Goal: Transaction & Acquisition: Purchase product/service

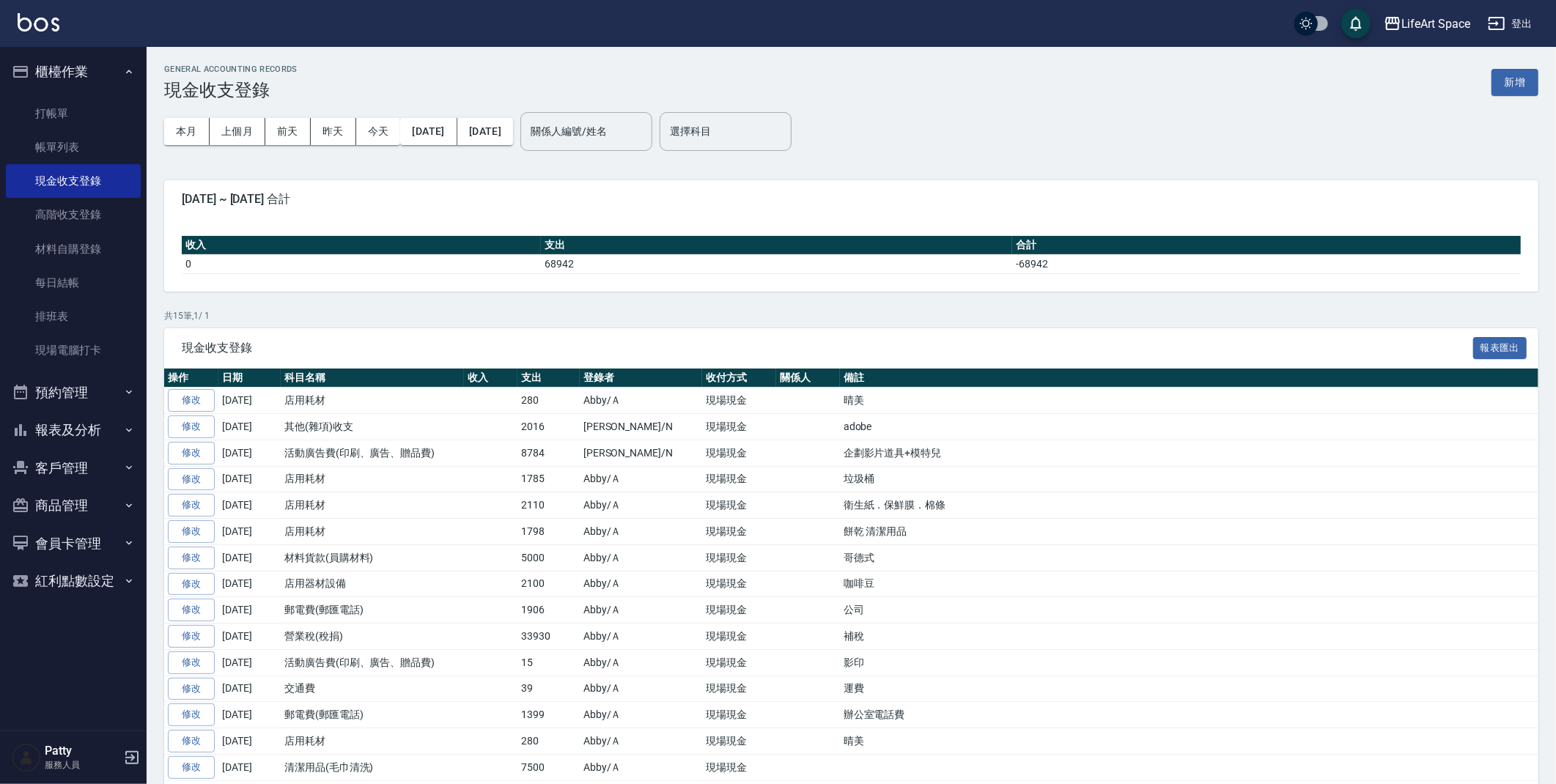
click at [90, 470] on button "客戶管理" at bounding box center [74, 467] width 135 height 38
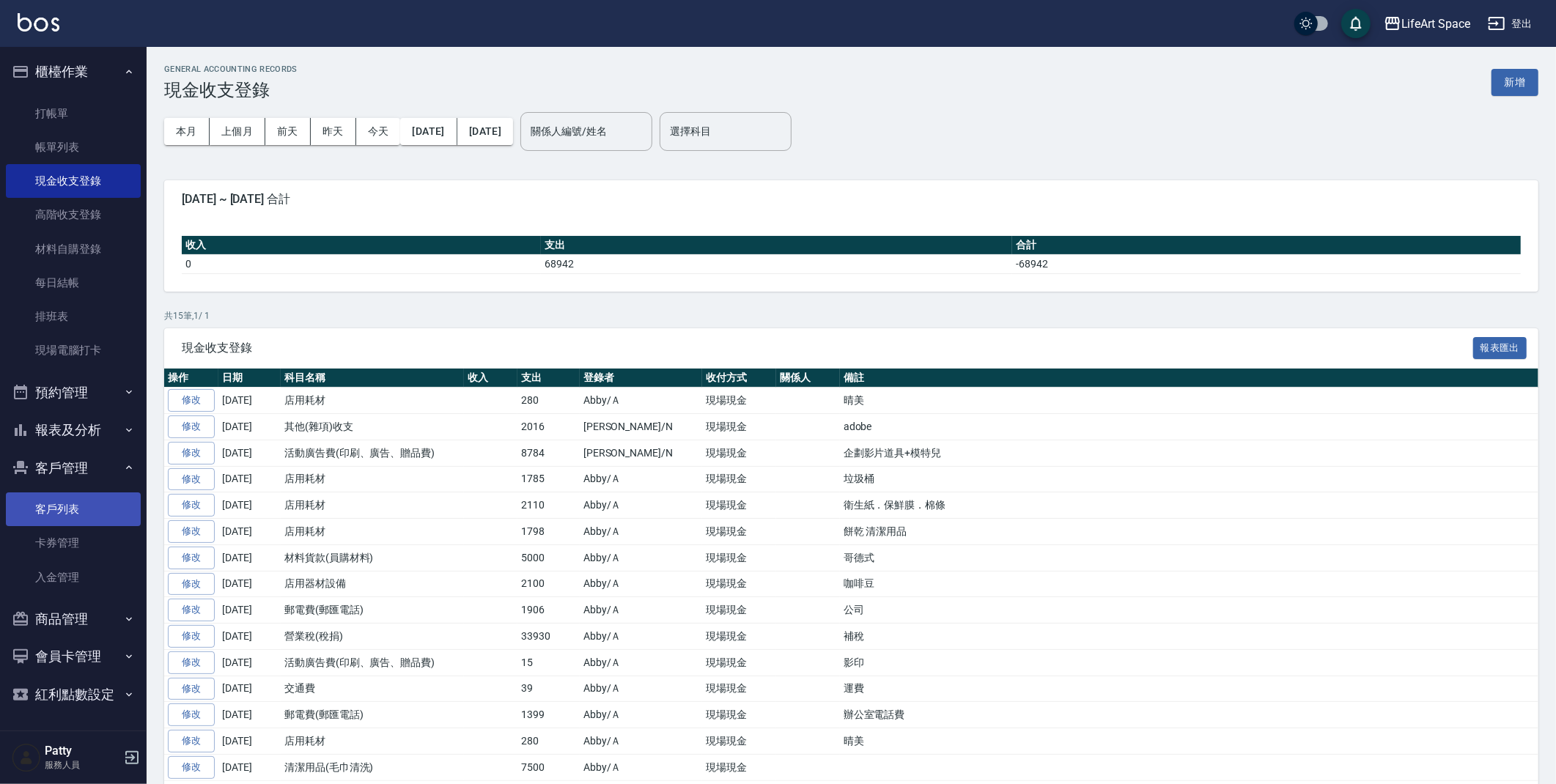
click at [84, 513] on link "客戶列表" at bounding box center [74, 509] width 135 height 34
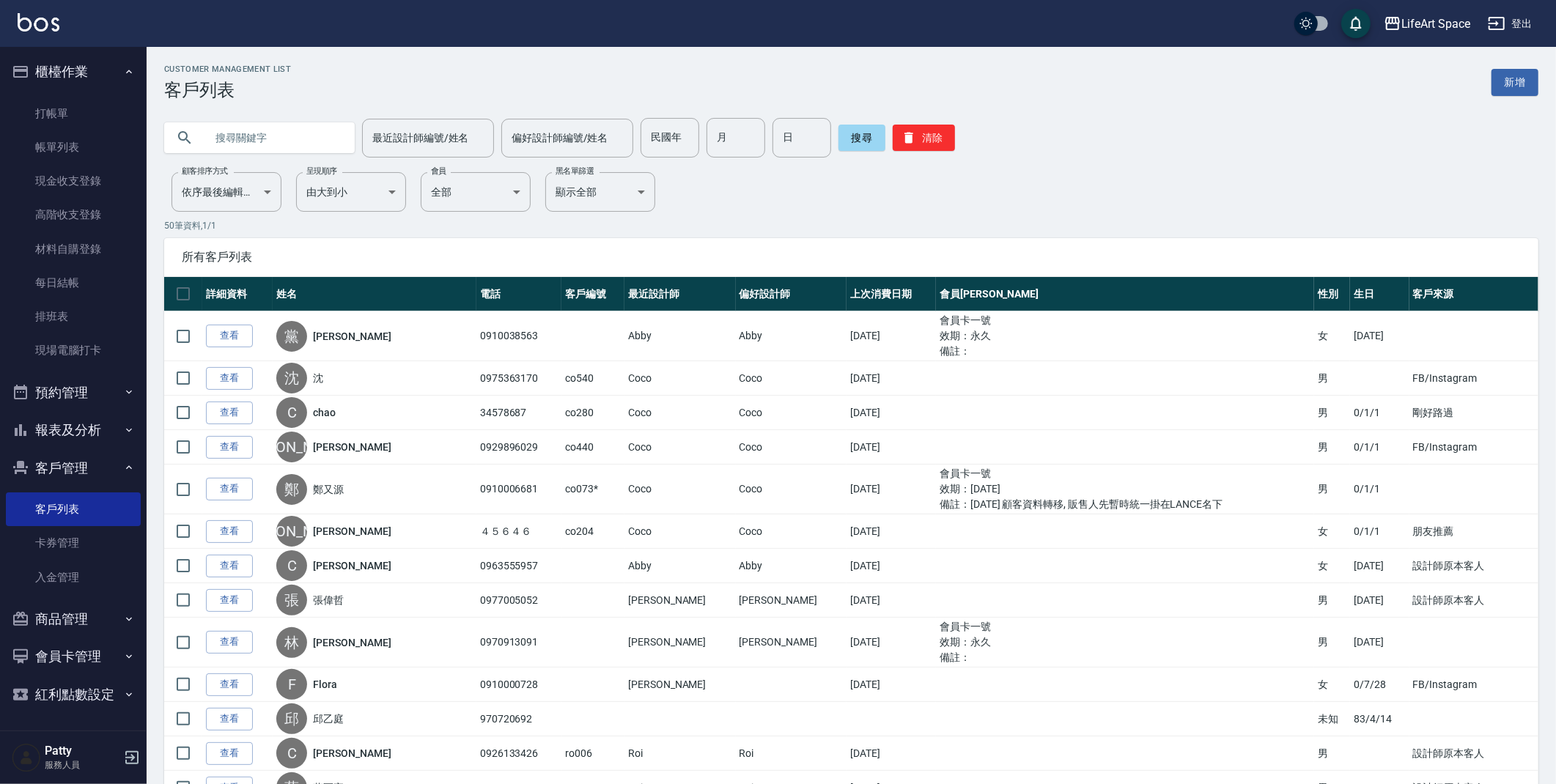
click at [301, 144] on input "text" at bounding box center [273, 137] width 138 height 40
type input "ㄕ"
type input "g106"
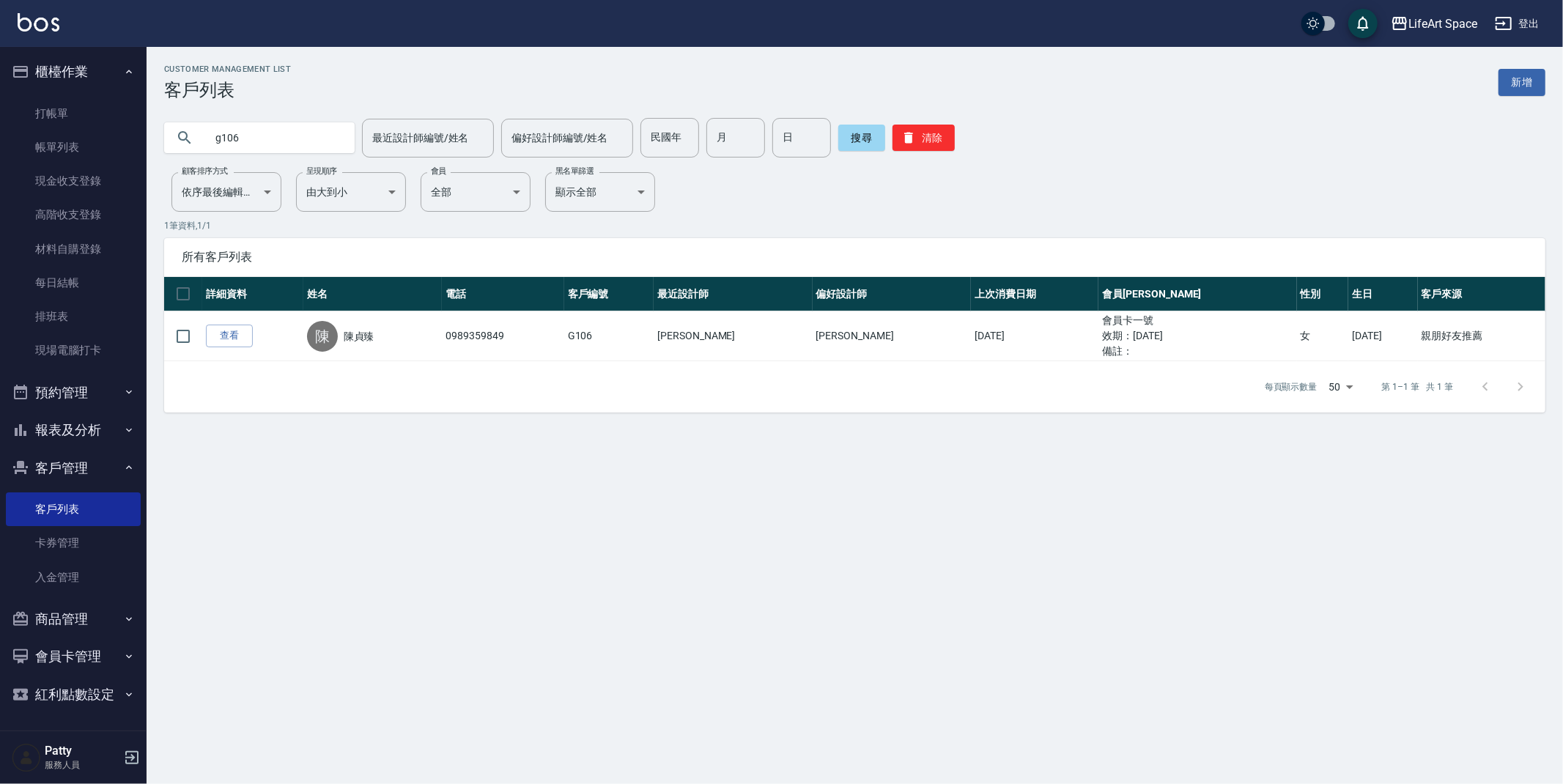
click at [230, 333] on link "查看" at bounding box center [229, 336] width 47 height 23
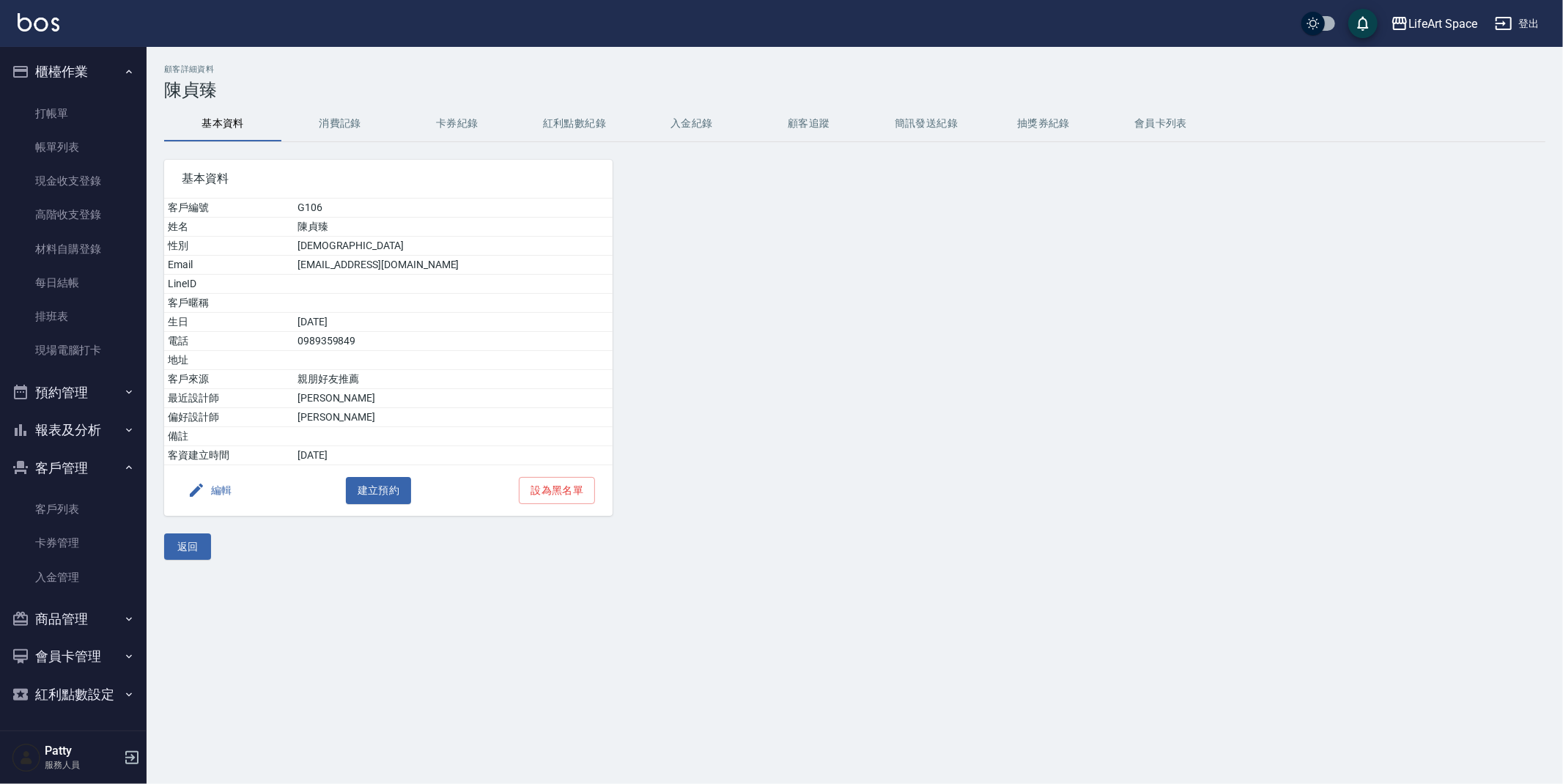
click at [359, 116] on button "消費記錄" at bounding box center [340, 124] width 117 height 35
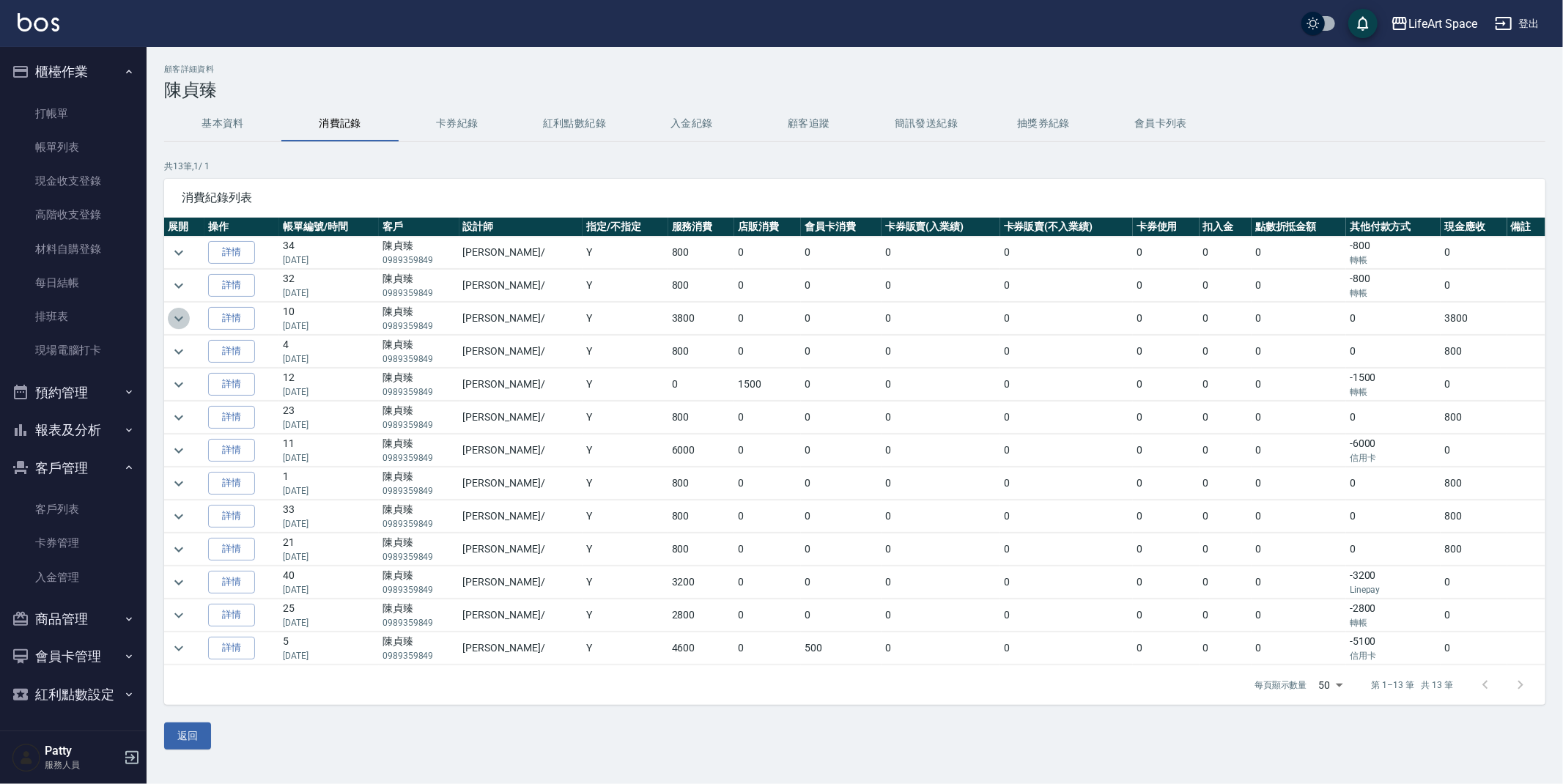
click at [173, 313] on icon "expand row" at bounding box center [179, 319] width 18 height 18
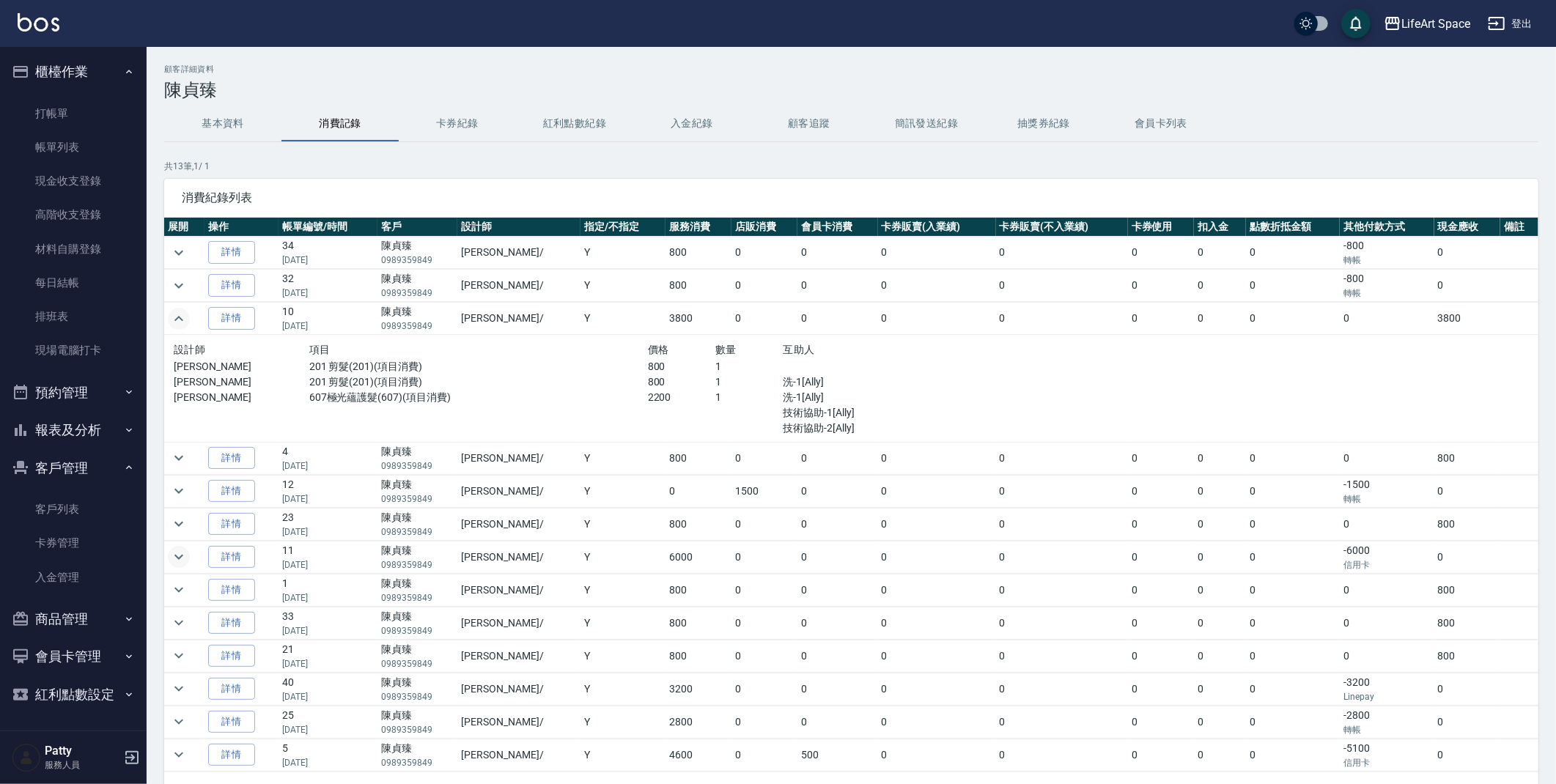
click at [184, 556] on icon "expand row" at bounding box center [179, 557] width 18 height 18
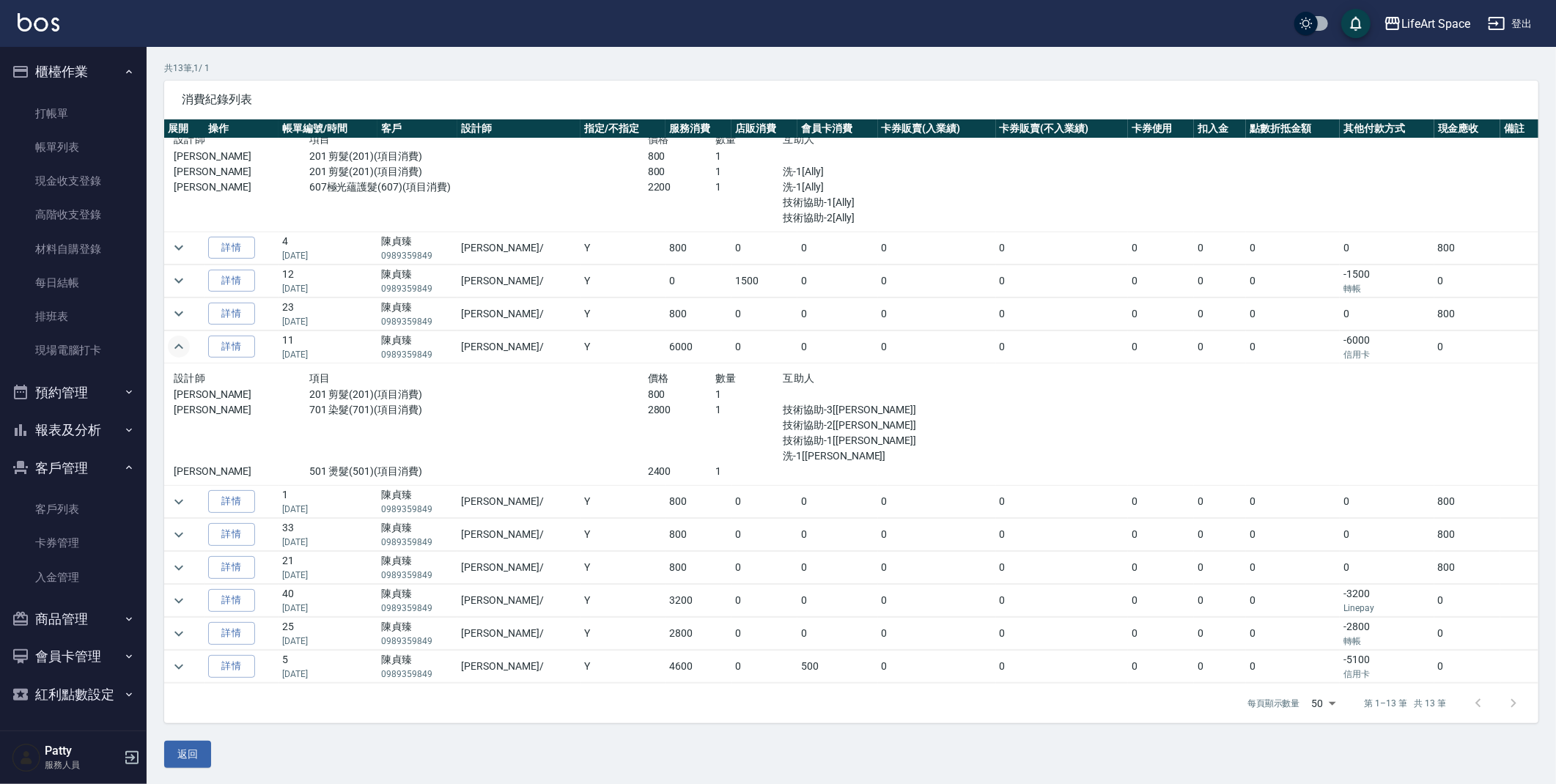
scroll to position [99, 0]
click at [190, 561] on td at bounding box center [184, 567] width 40 height 32
drag, startPoint x: 188, startPoint y: 594, endPoint x: 186, endPoint y: 604, distance: 10.2
click at [186, 604] on button "expand row" at bounding box center [178, 600] width 22 height 22
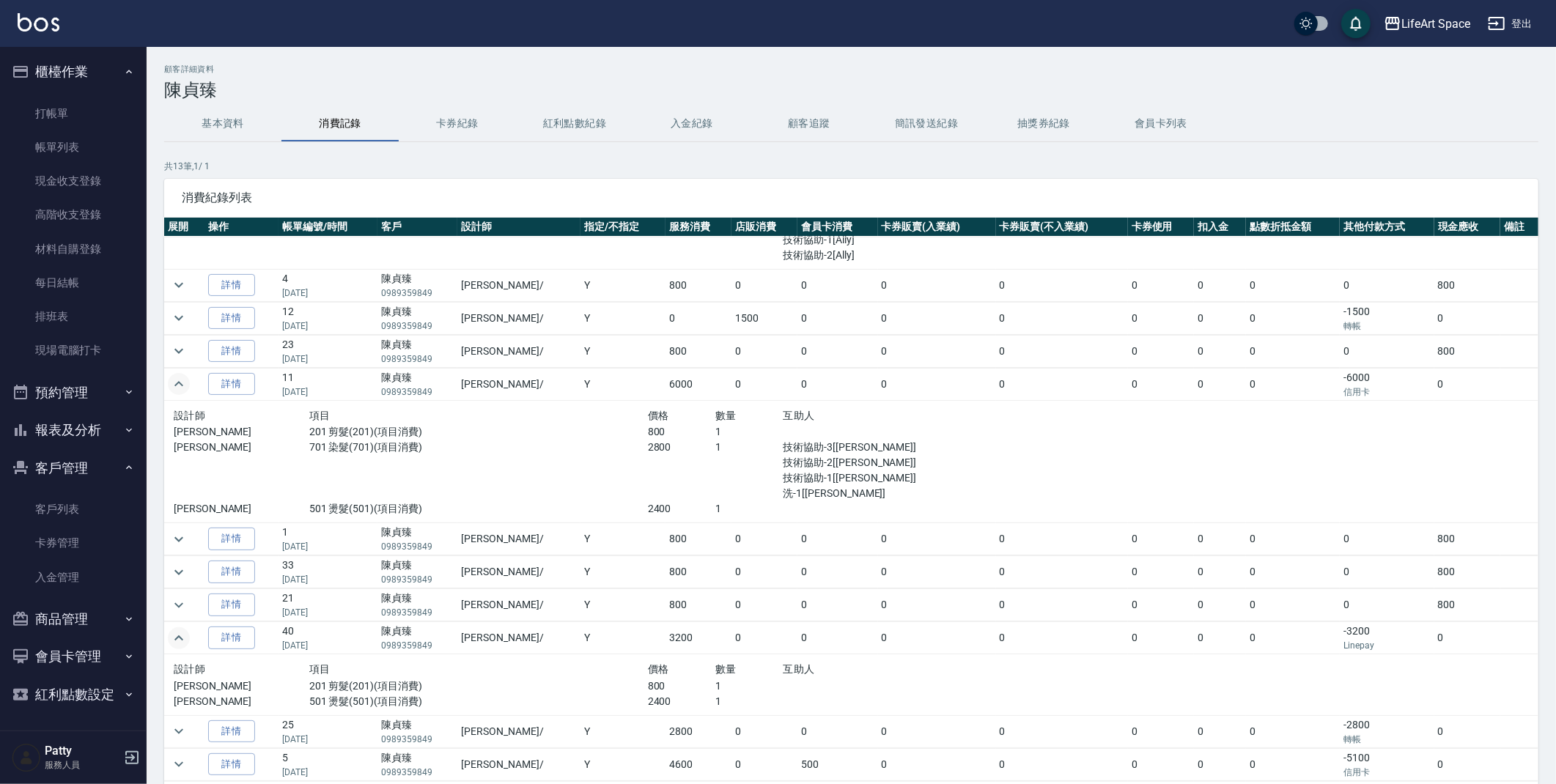
scroll to position [0, 0]
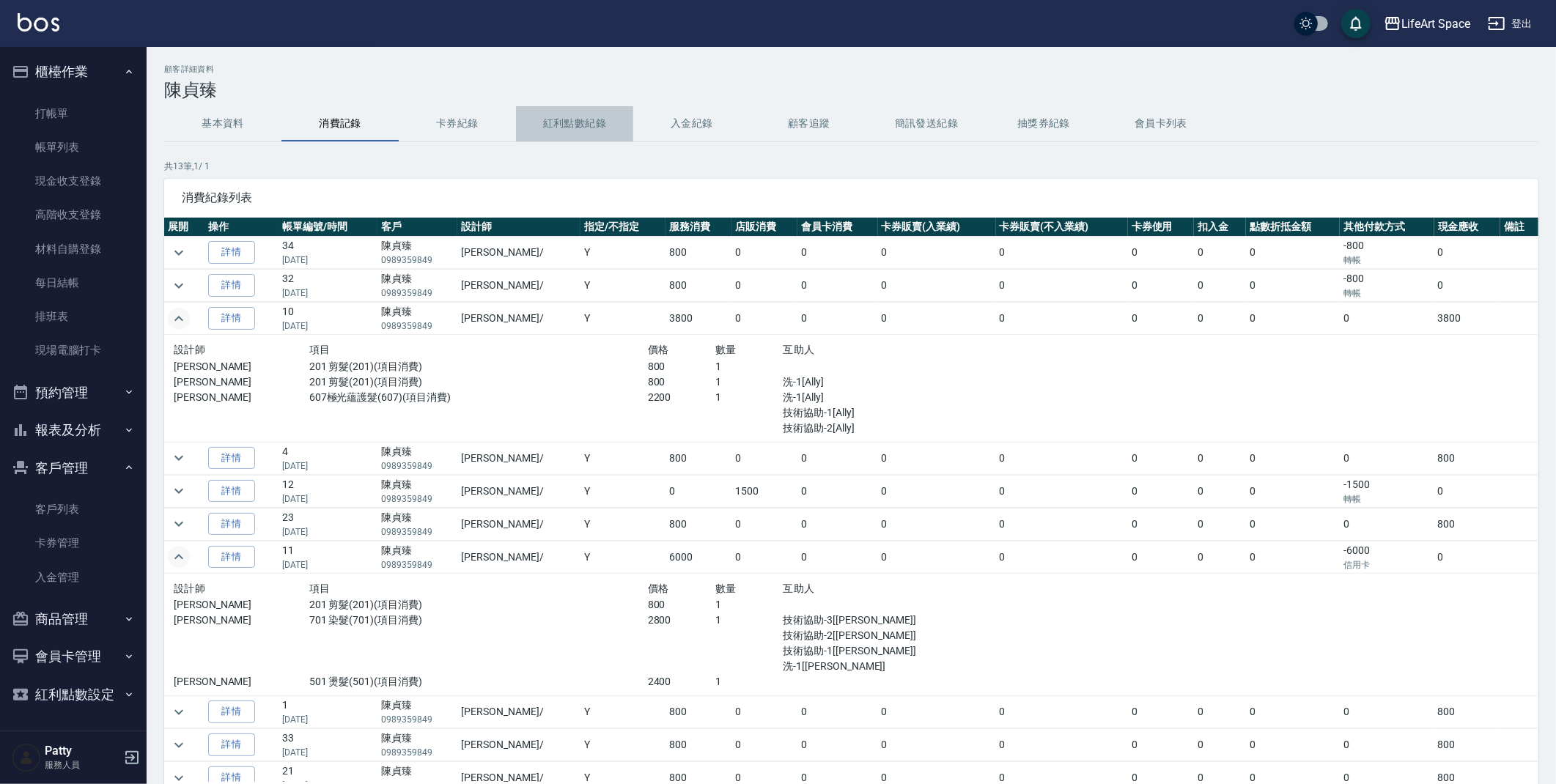
click at [554, 128] on button "紅利點數紀錄" at bounding box center [575, 124] width 117 height 35
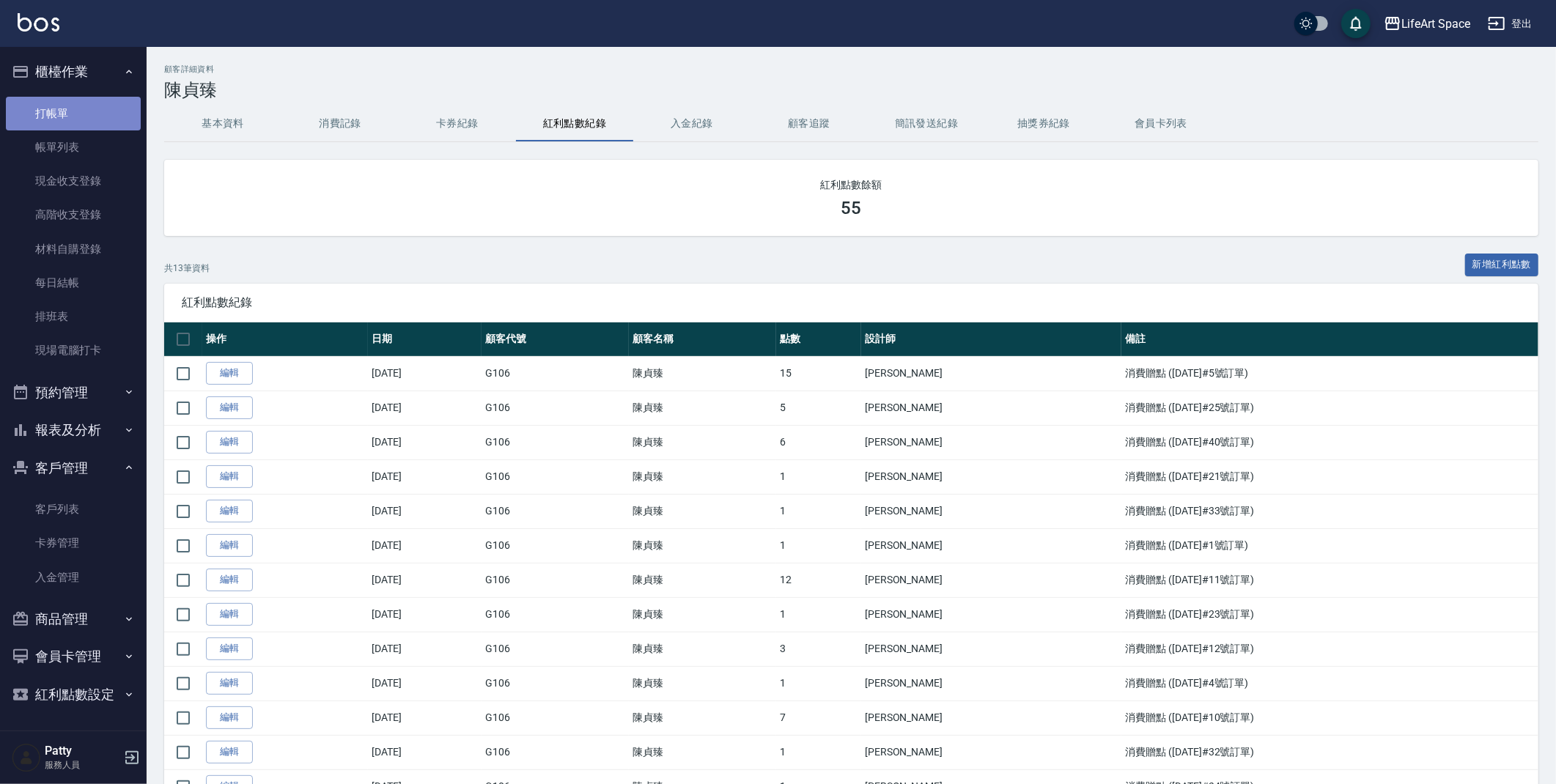
click at [65, 112] on link "打帳單" at bounding box center [74, 114] width 135 height 34
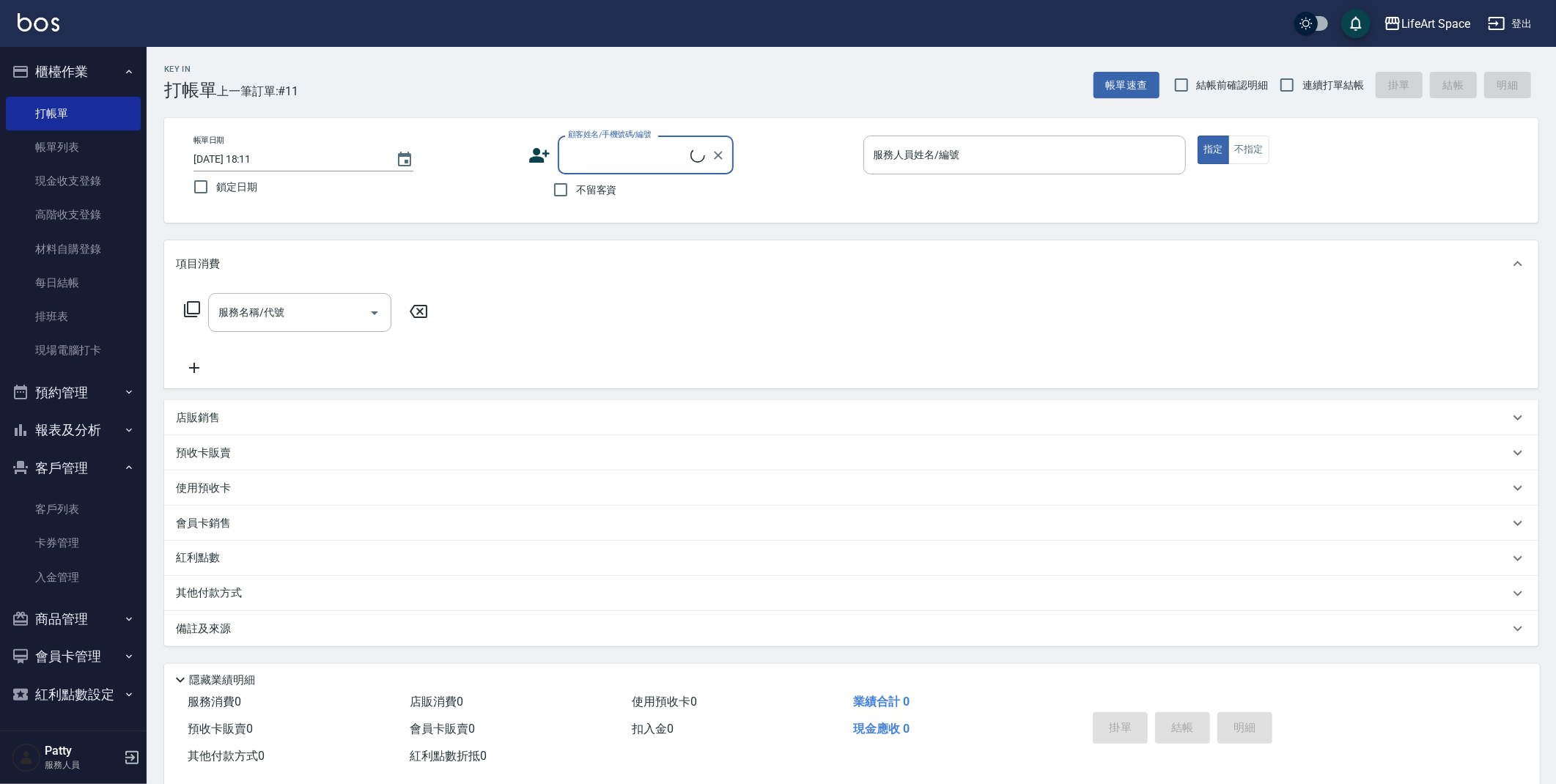
click at [955, 154] on div "服務人員姓名/編號 服務人員姓名/編號" at bounding box center [1025, 155] width 323 height 39
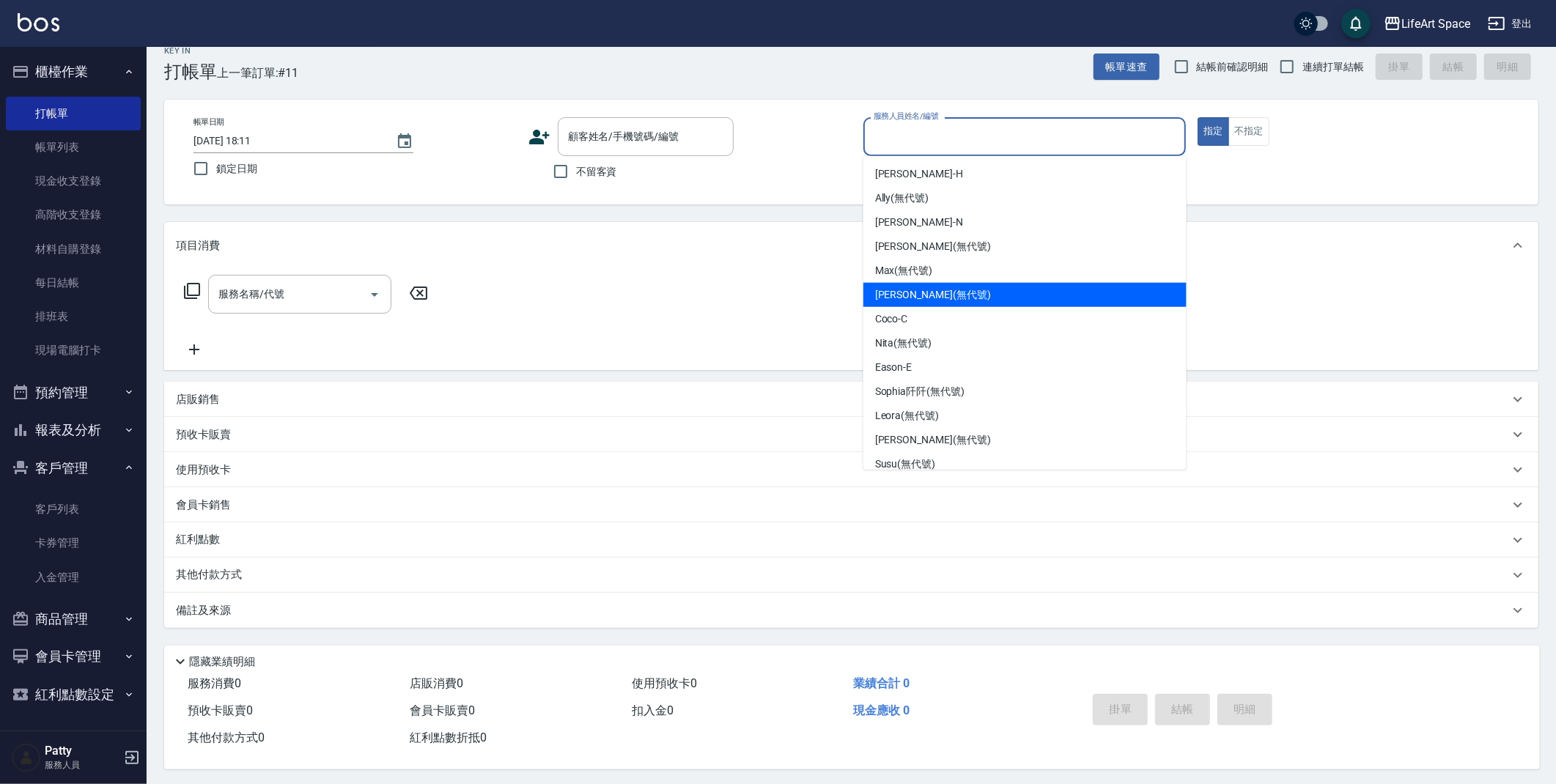
scroll to position [26, 0]
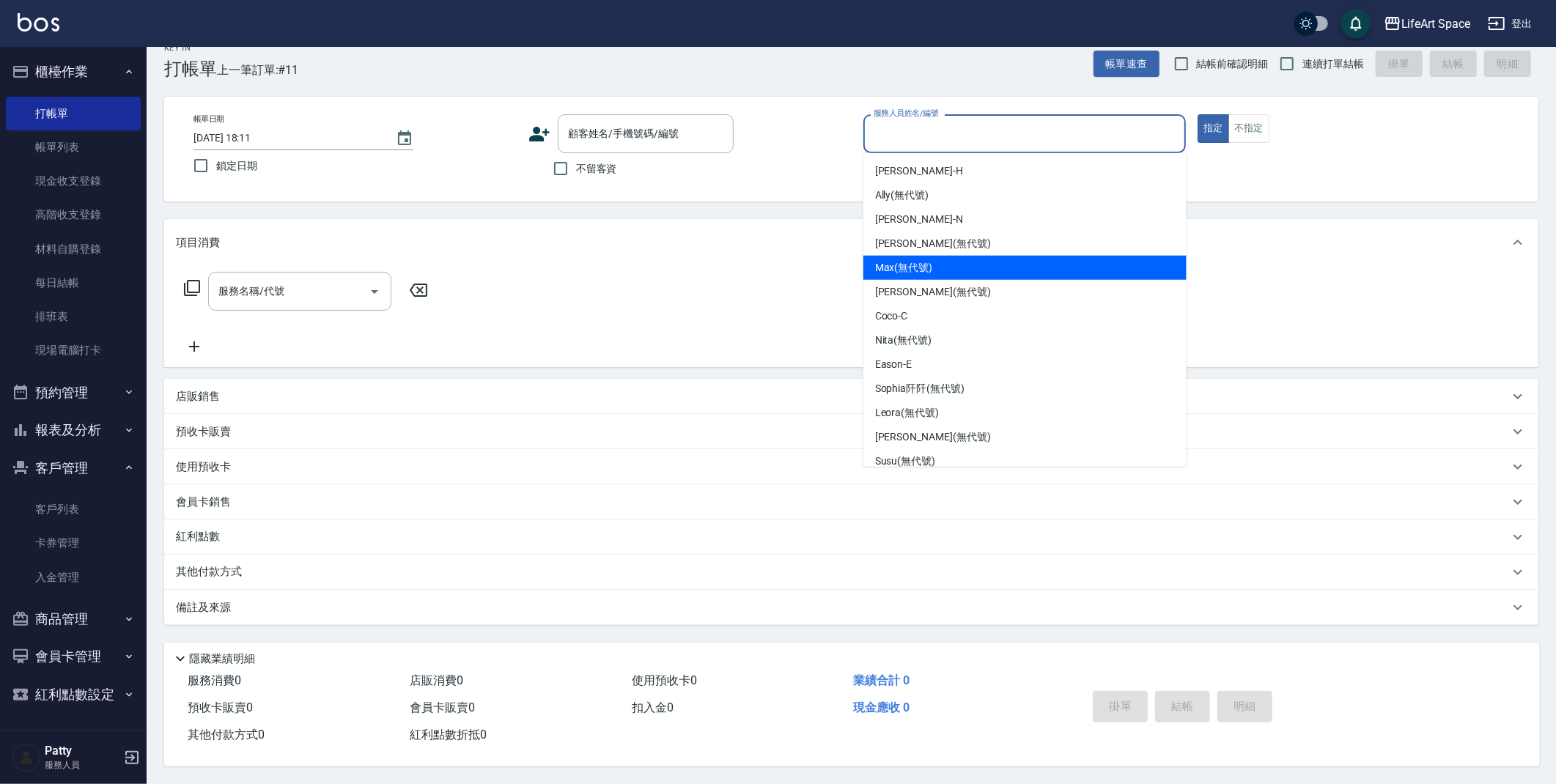
click at [938, 267] on div "[PERSON_NAME] (無代號)" at bounding box center [1025, 267] width 323 height 24
type input "[PERSON_NAME](無代號)"
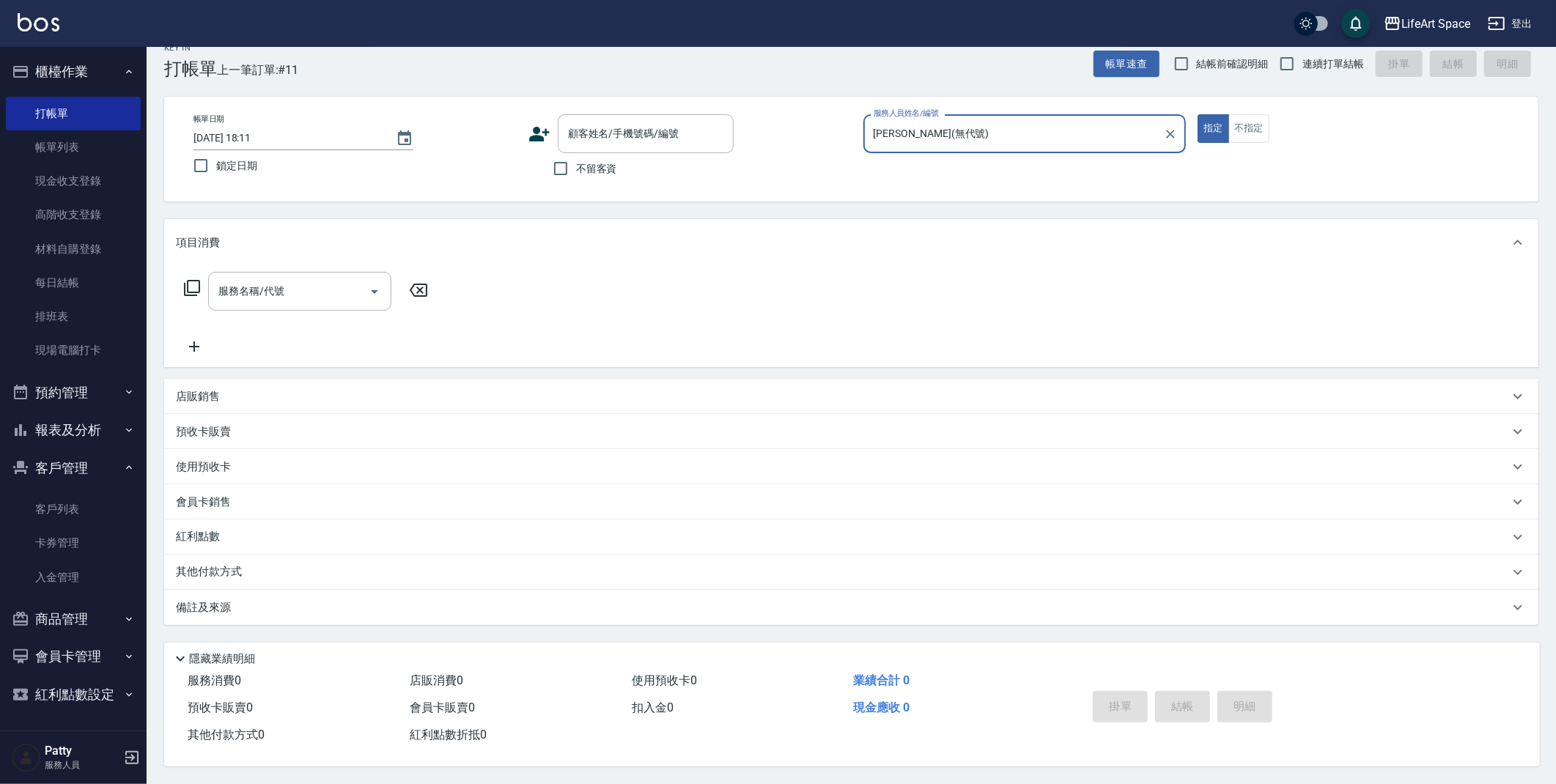
click at [247, 282] on div "服務名稱/代號 服務名稱/代號" at bounding box center [300, 292] width 184 height 39
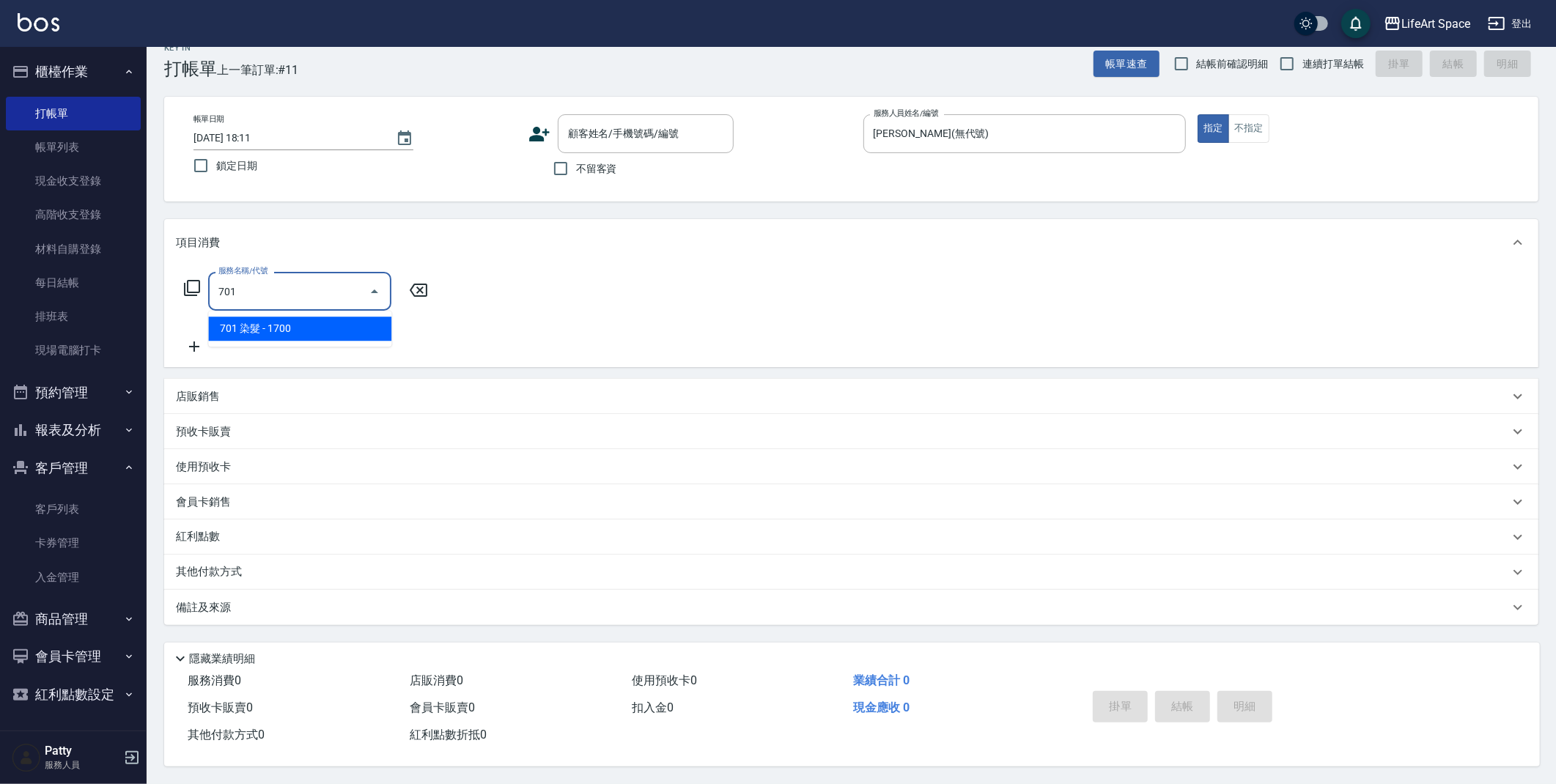
click at [279, 319] on span "701 染髮 - 1700" at bounding box center [300, 328] width 184 height 24
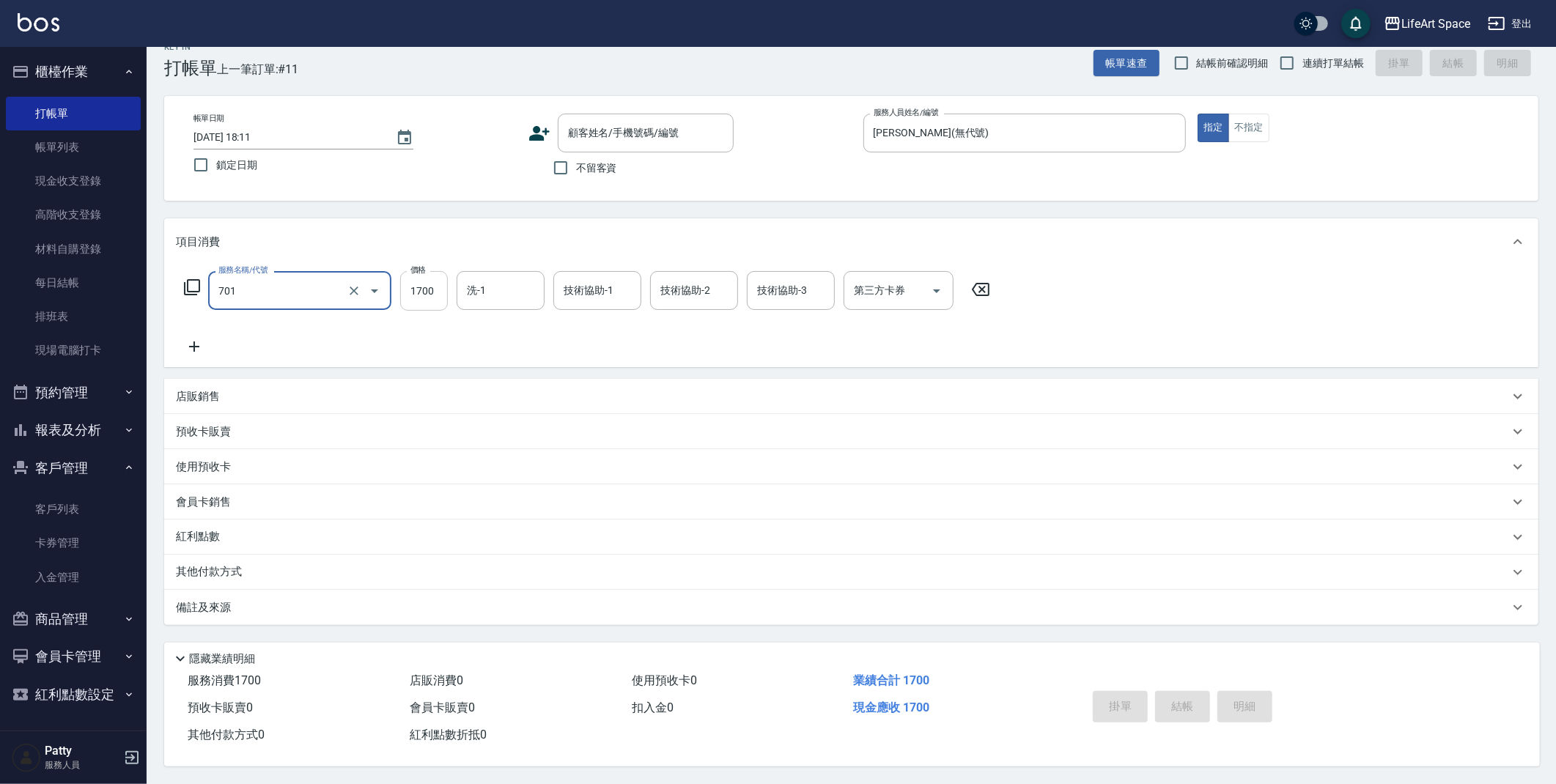
type input "701 染髮(701)"
click at [420, 288] on input "1700" at bounding box center [424, 291] width 48 height 40
type input "5700"
click at [203, 350] on icon at bounding box center [193, 347] width 36 height 18
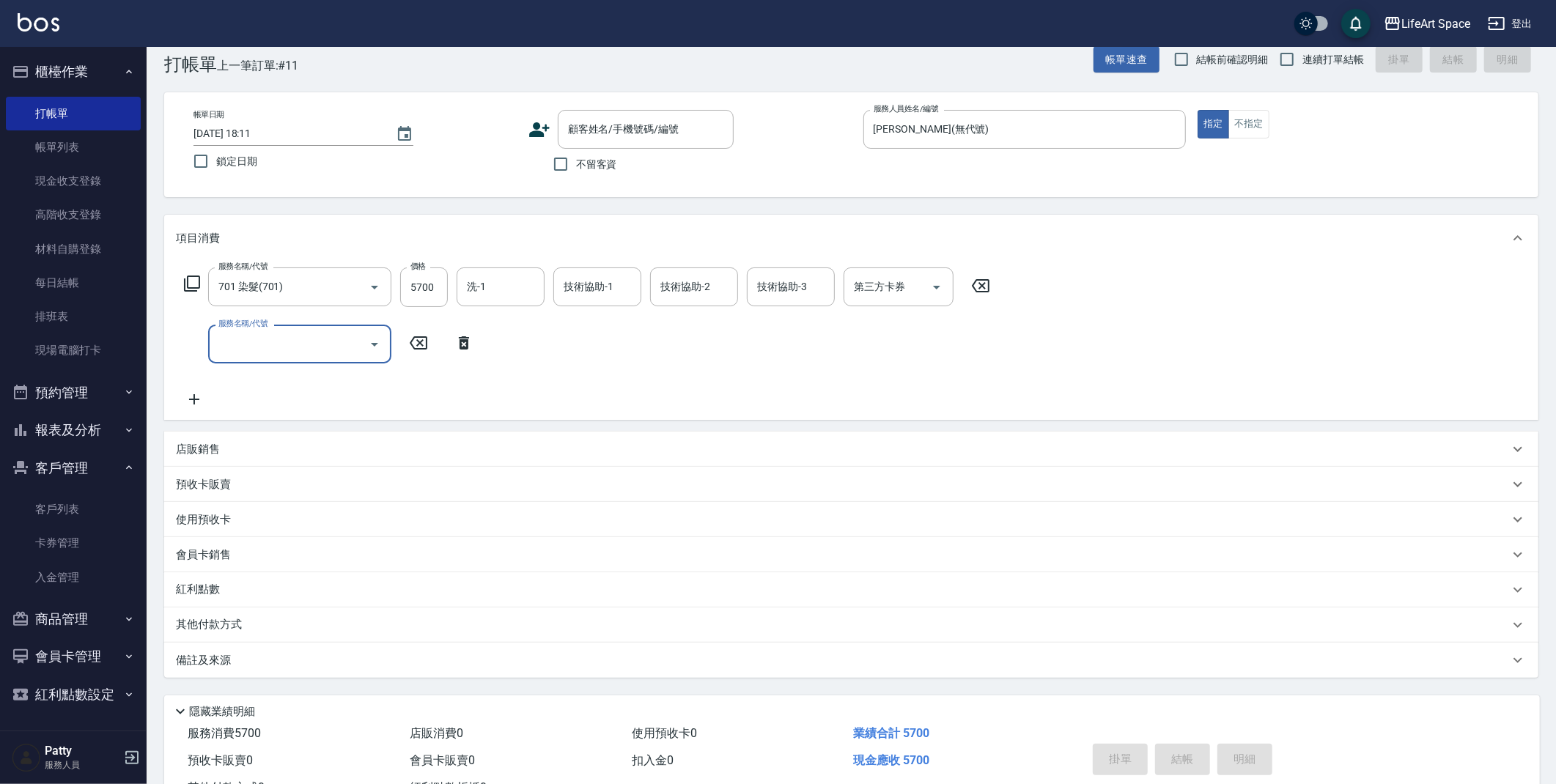
click at [271, 341] on input "服務名稱/代號" at bounding box center [288, 343] width 148 height 26
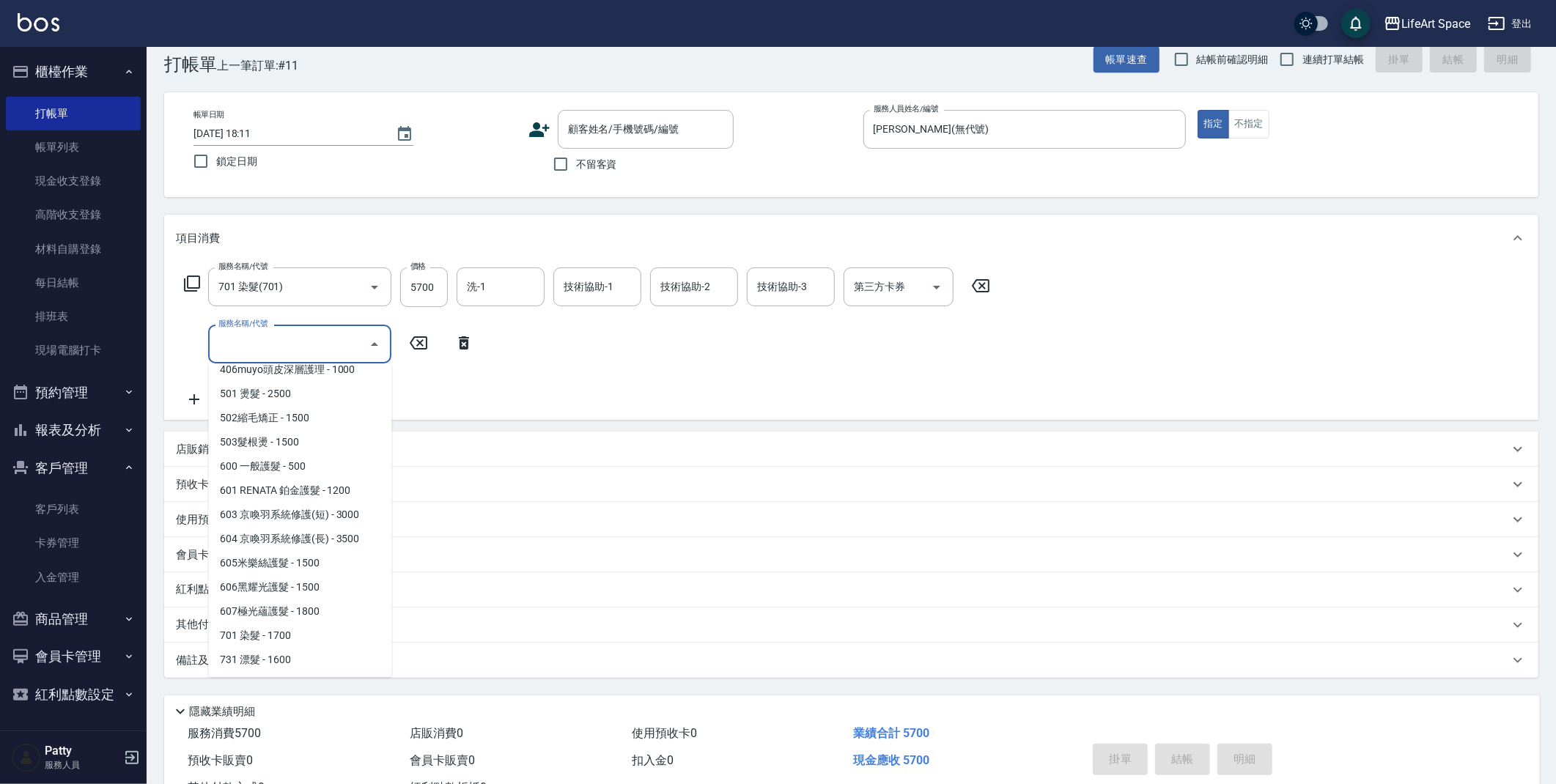
scroll to position [230, 0]
click at [333, 492] on span "603 京喚羽系統修護(短) - 3000" at bounding box center [300, 490] width 184 height 24
type input "603 京喚羽系統修護(短)(603)"
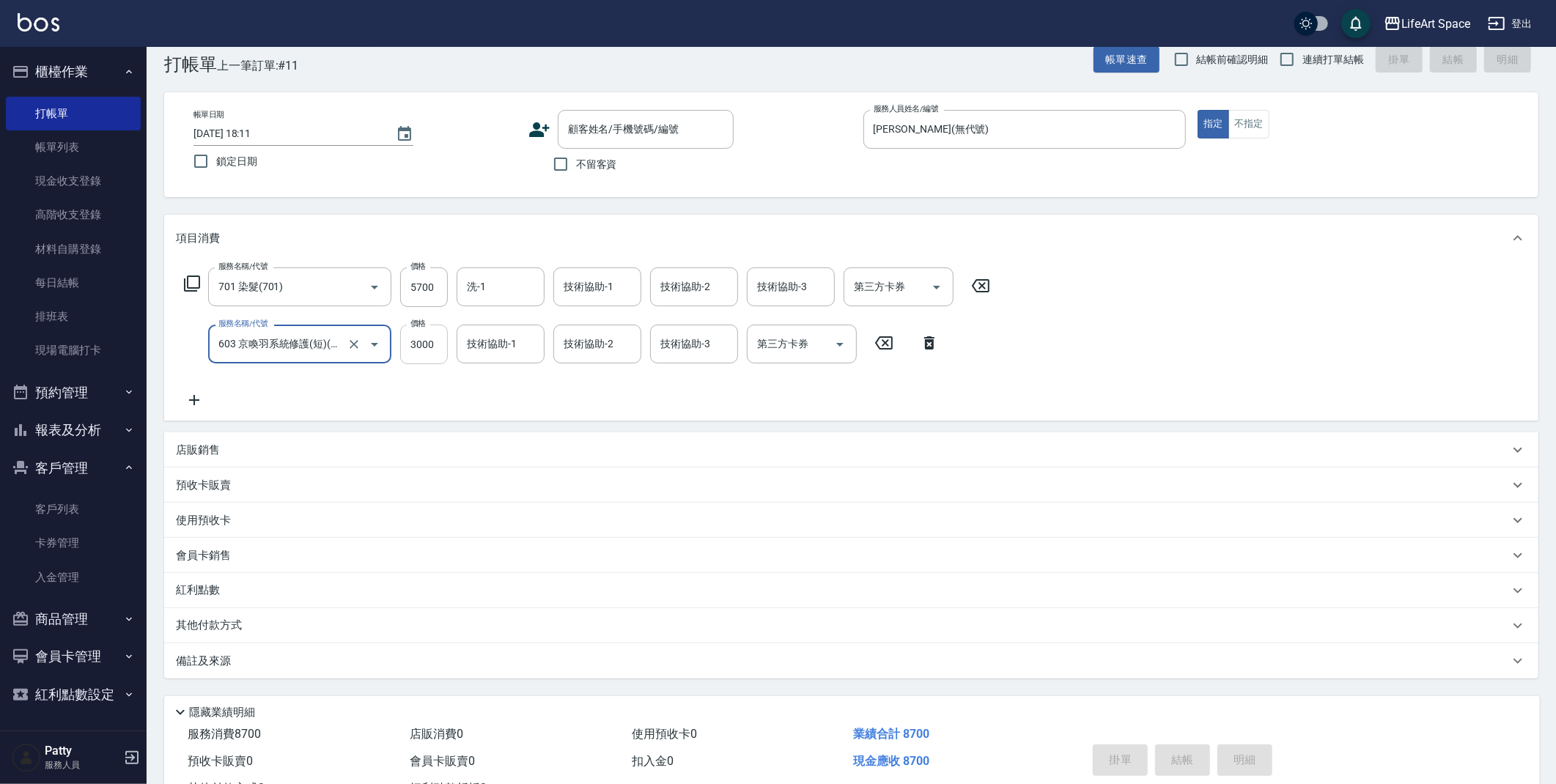
click at [441, 342] on input "3000" at bounding box center [424, 344] width 48 height 40
type input "2500"
click at [592, 281] on div "技術協助-1 技術協助-1" at bounding box center [597, 287] width 88 height 39
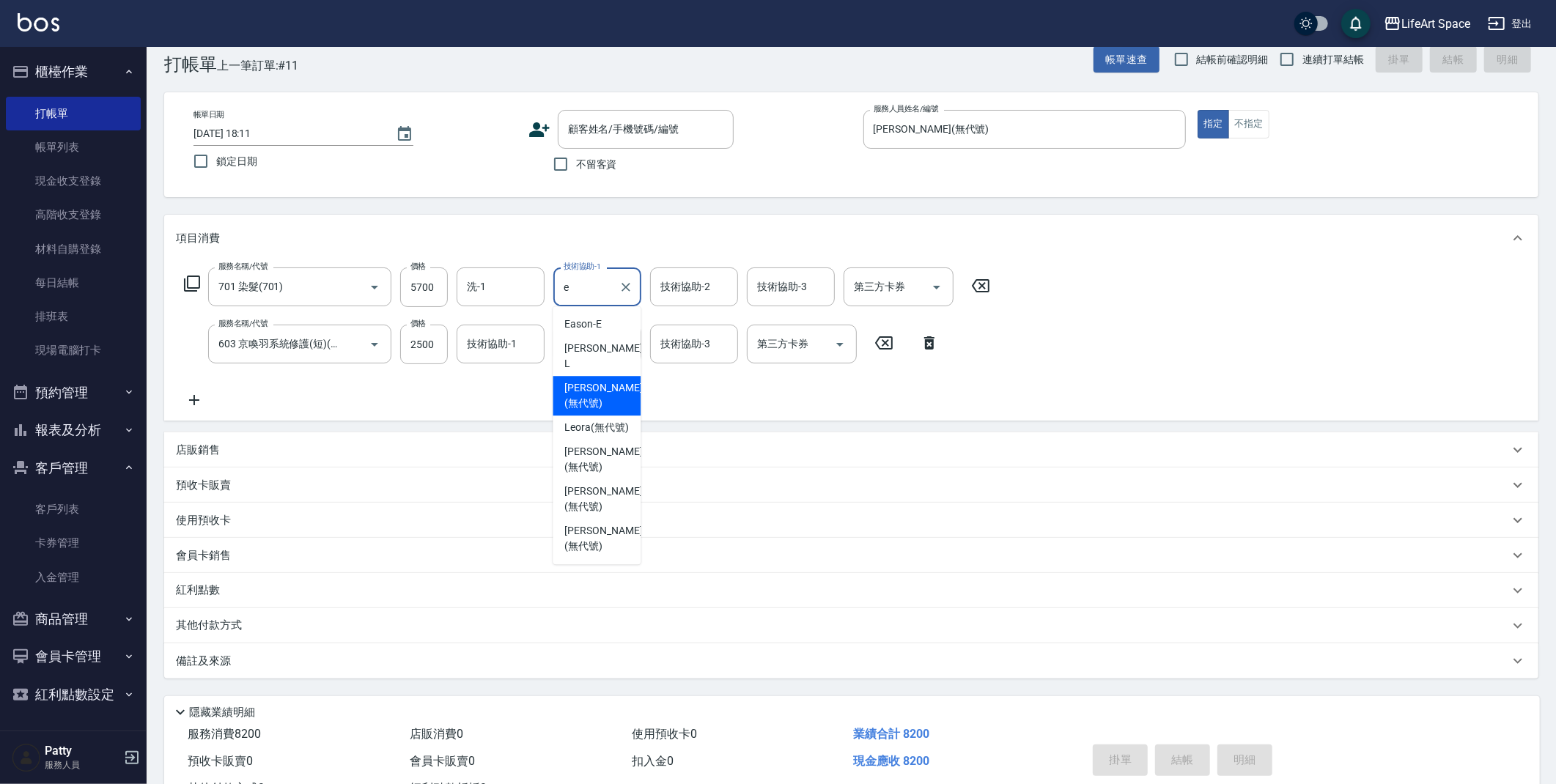
click at [593, 384] on span "[PERSON_NAME] (無代號)" at bounding box center [603, 396] width 78 height 31
type input "[PERSON_NAME](無代號)"
click at [697, 297] on input "技術協助-2" at bounding box center [694, 286] width 75 height 26
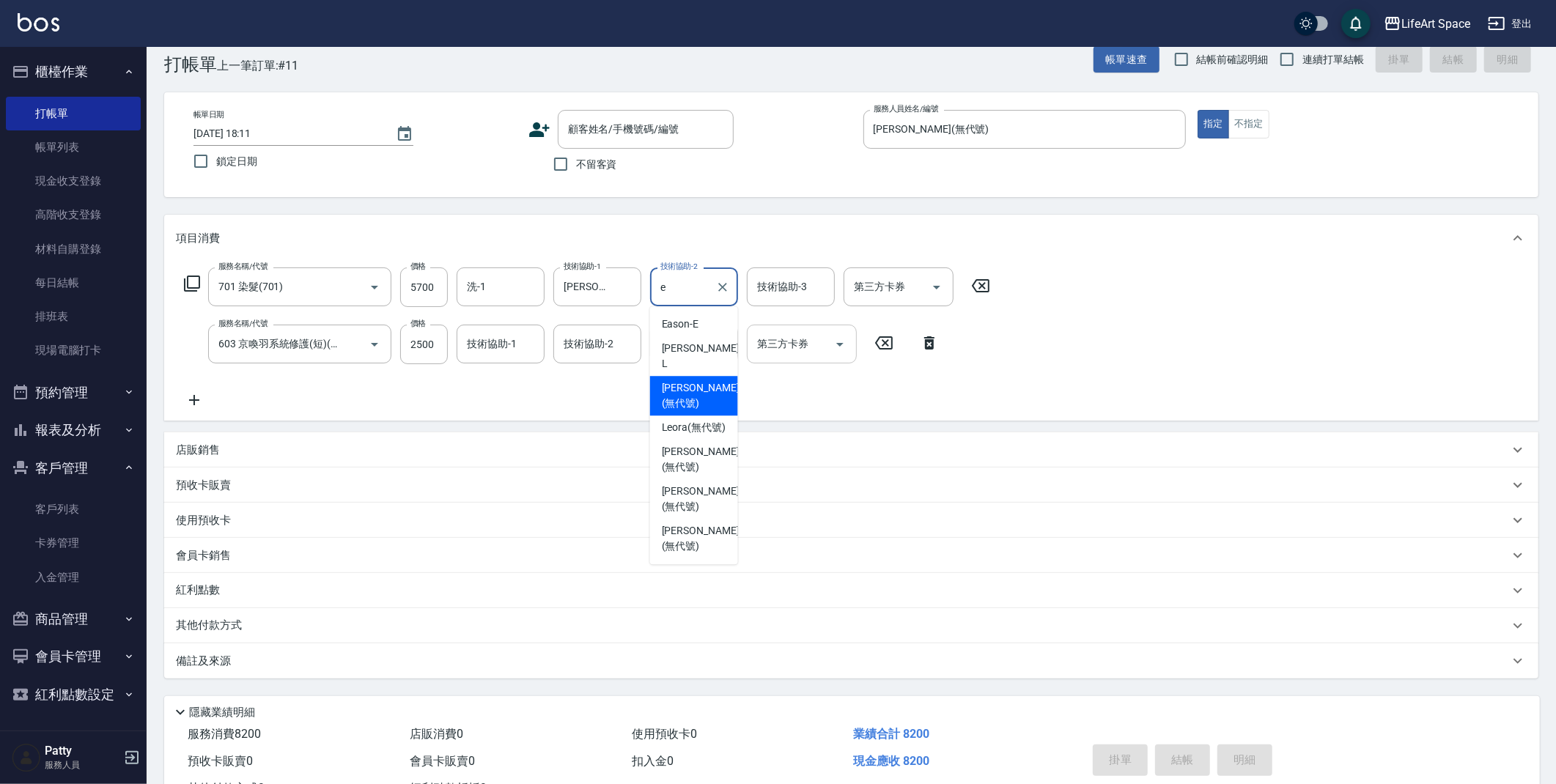
click at [700, 380] on span "[PERSON_NAME] (無代號)" at bounding box center [701, 396] width 78 height 31
type input "[PERSON_NAME](無代號)"
click at [808, 282] on input "技術協助-3" at bounding box center [790, 286] width 75 height 26
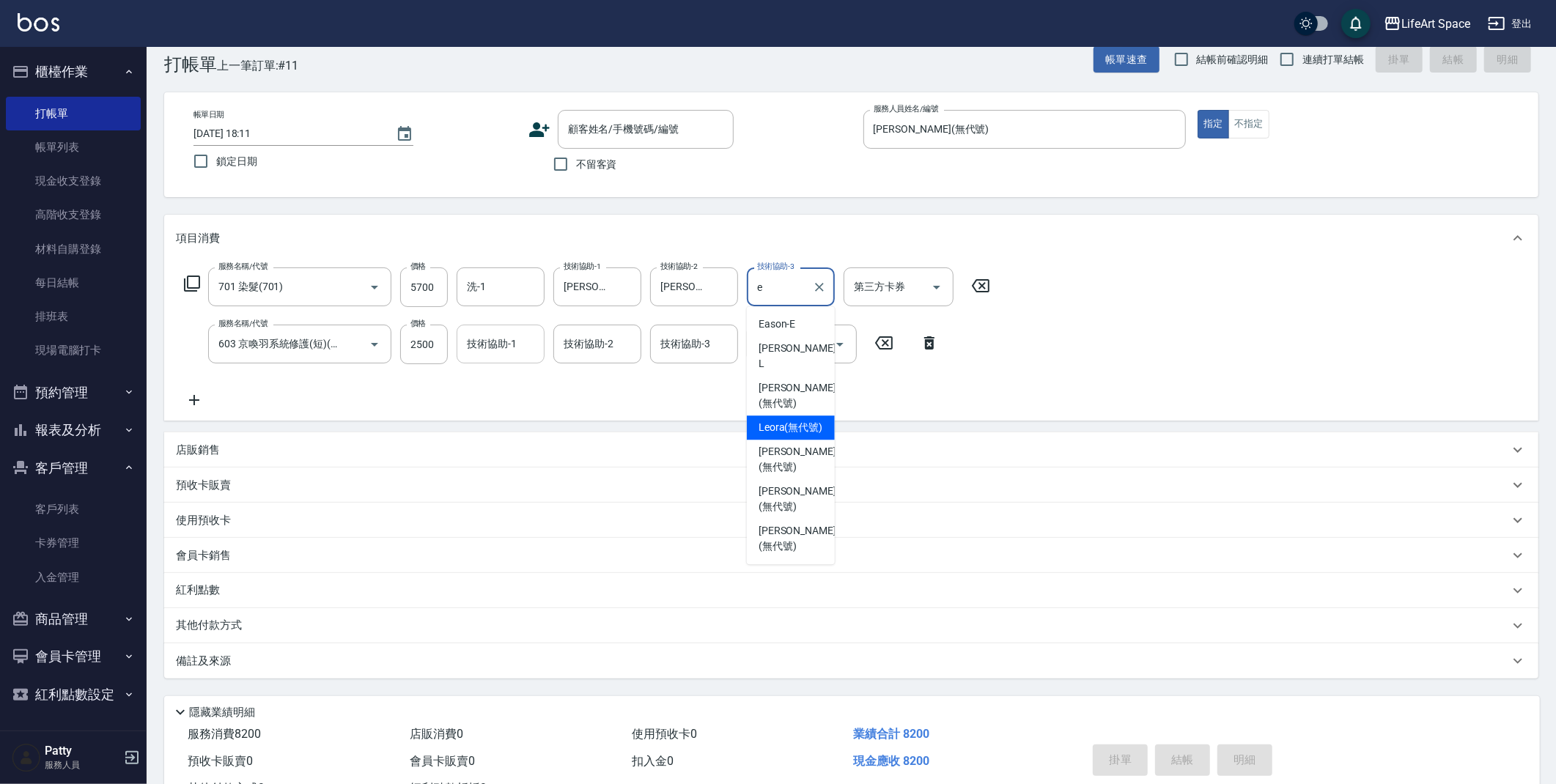
click at [785, 381] on span "[PERSON_NAME] (無代號)" at bounding box center [798, 396] width 78 height 31
type input "[PERSON_NAME](無代號)"
click at [499, 288] on input "洗-1" at bounding box center [500, 286] width 75 height 26
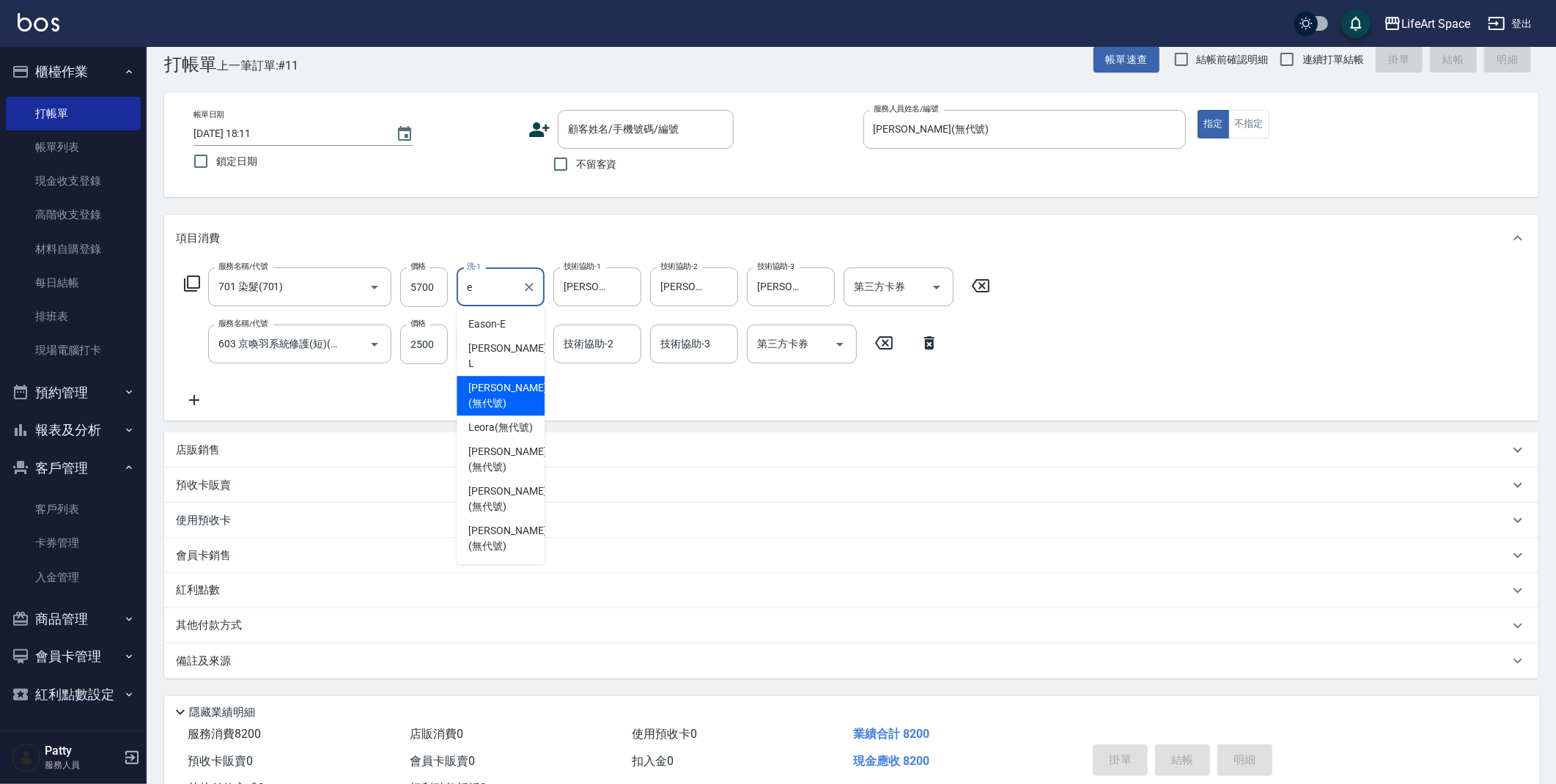
click at [494, 380] on span "[PERSON_NAME] (無代號)" at bounding box center [507, 396] width 78 height 31
type input "[PERSON_NAME](無代號)"
click at [501, 333] on input "技術協助-1" at bounding box center [500, 343] width 75 height 26
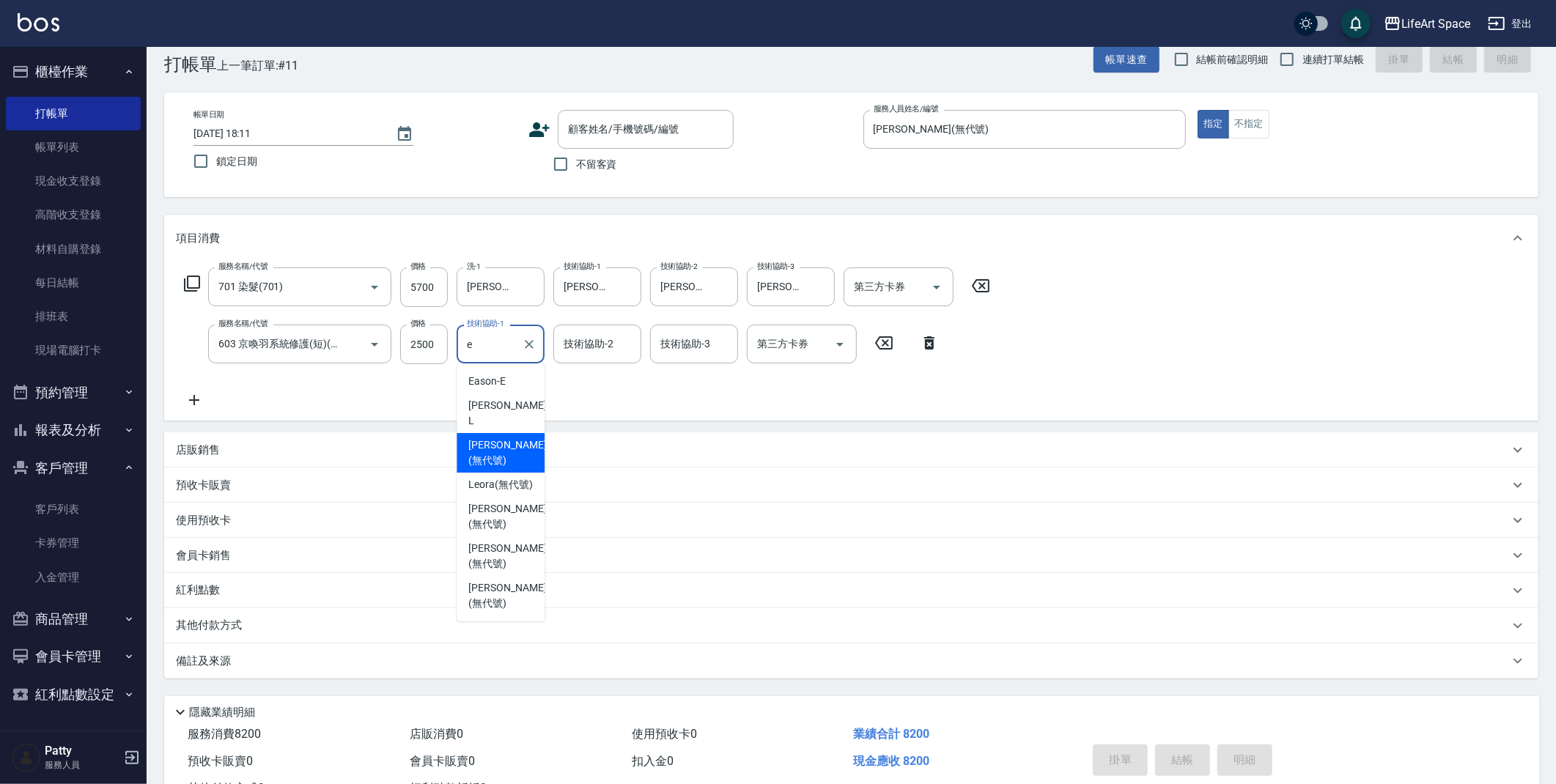
drag, startPoint x: 497, startPoint y: 427, endPoint x: 565, endPoint y: 381, distance: 82.1
click at [497, 437] on span "[PERSON_NAME] (無代號)" at bounding box center [507, 452] width 78 height 31
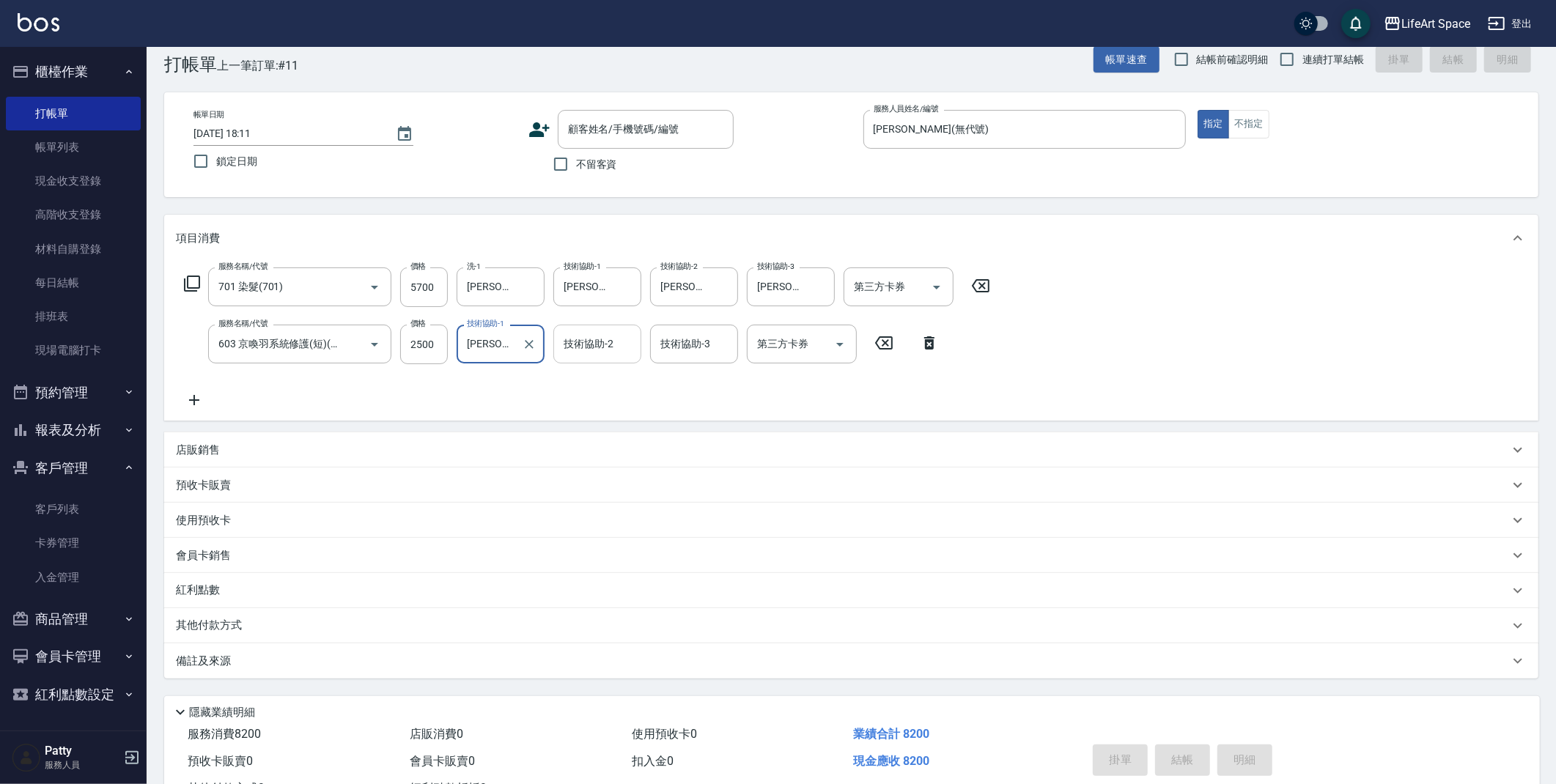
type input "[PERSON_NAME](無代號)"
click at [596, 356] on input "技術協助-2" at bounding box center [597, 343] width 75 height 26
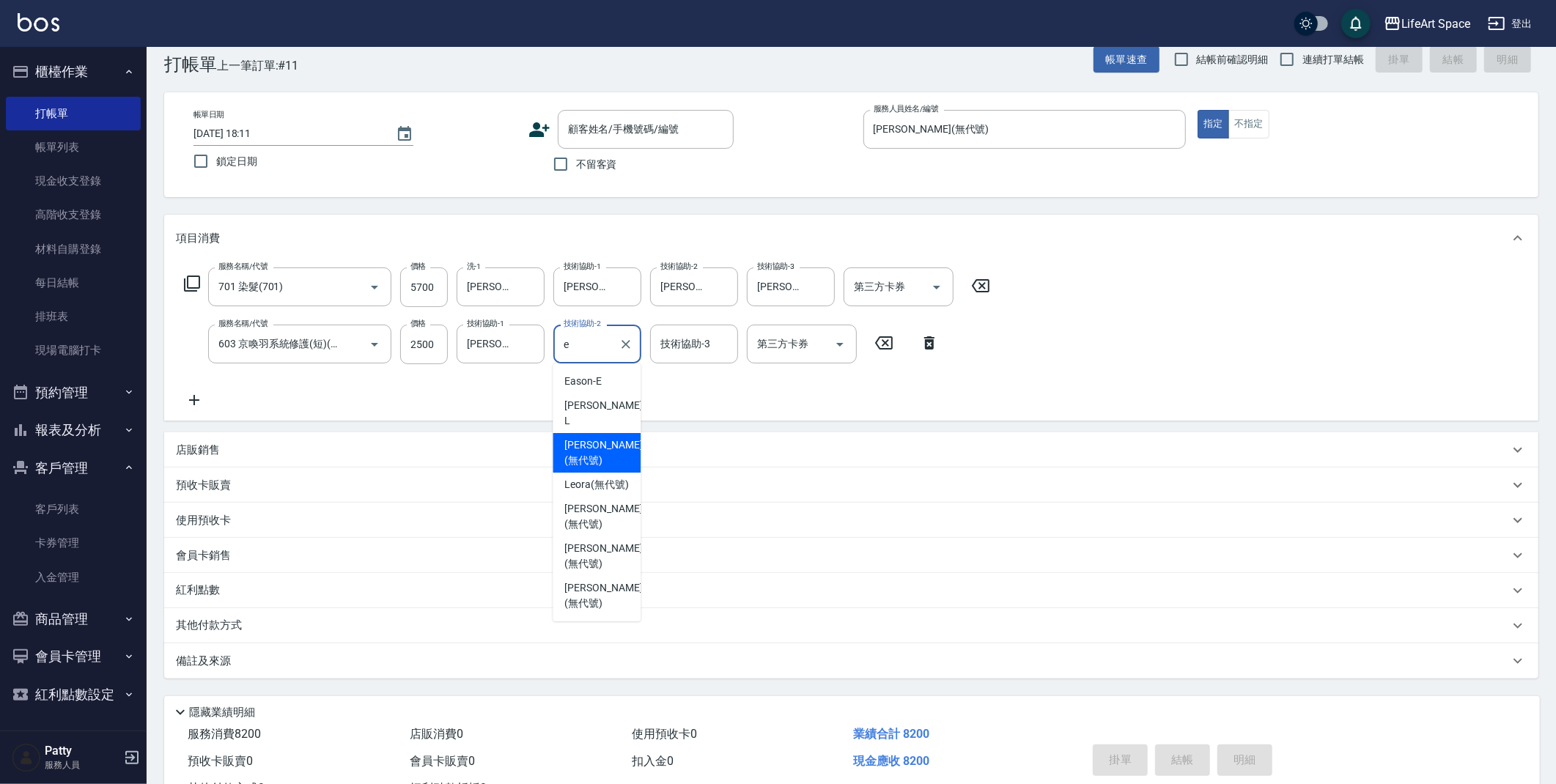
click at [605, 437] on span "[PERSON_NAME] (無代號)" at bounding box center [603, 452] width 78 height 31
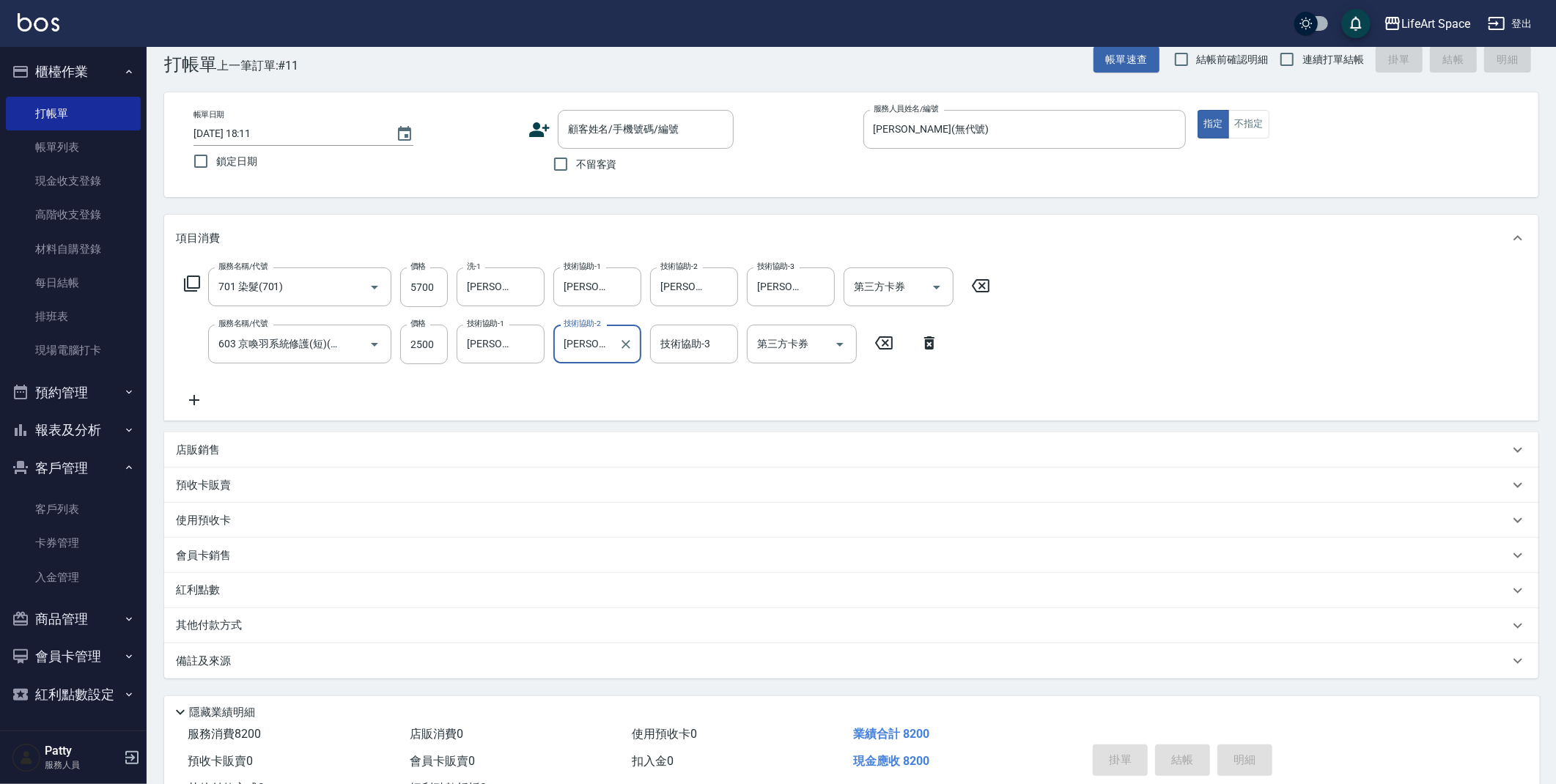
type input "[PERSON_NAME](無代號)"
click at [703, 339] on div "技術協助-3 技術協助-3" at bounding box center [694, 344] width 88 height 39
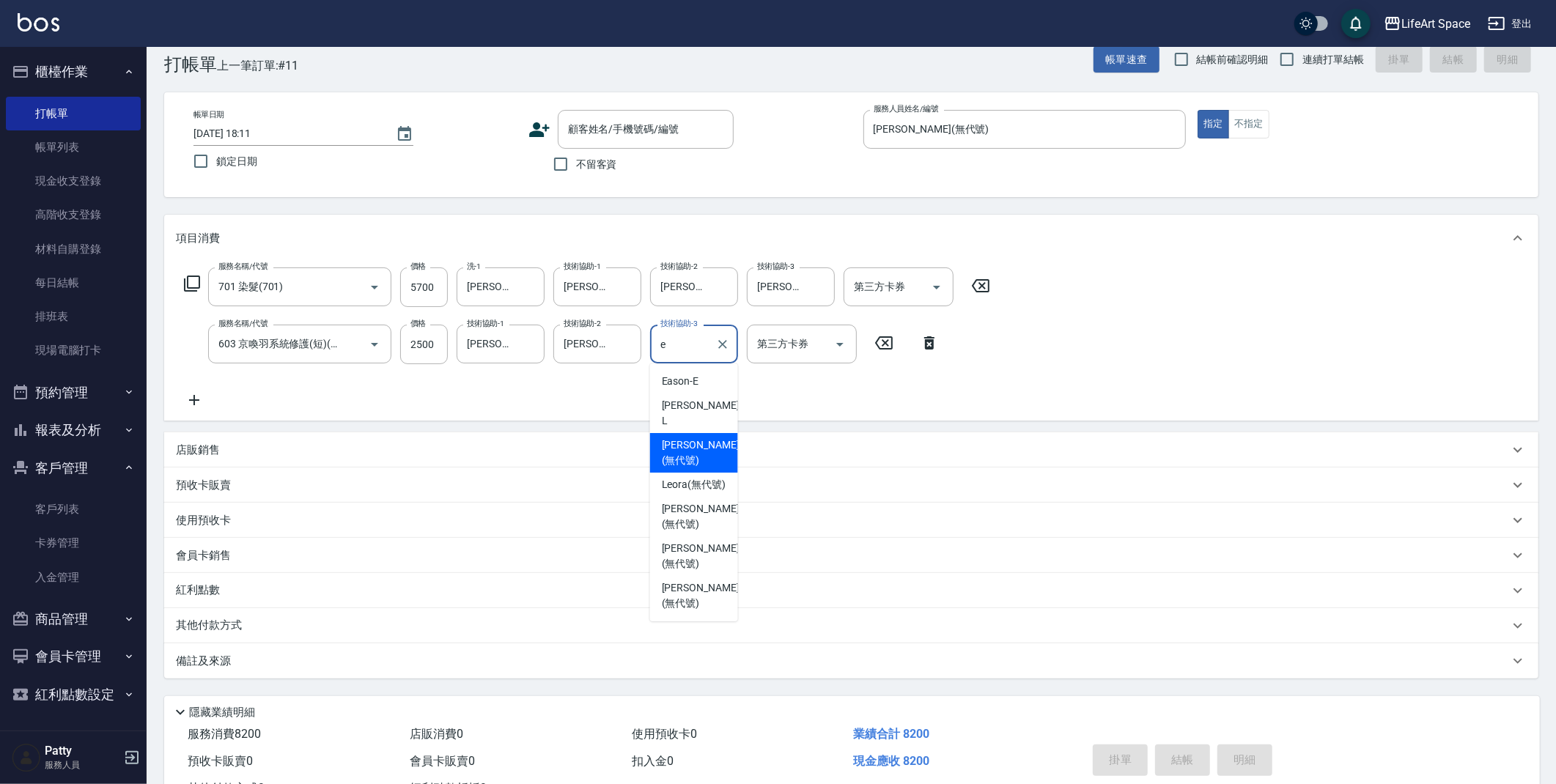
drag, startPoint x: 703, startPoint y: 435, endPoint x: 345, endPoint y: 723, distance: 459.5
click at [703, 437] on span "[PERSON_NAME] (無代號)" at bounding box center [701, 452] width 78 height 31
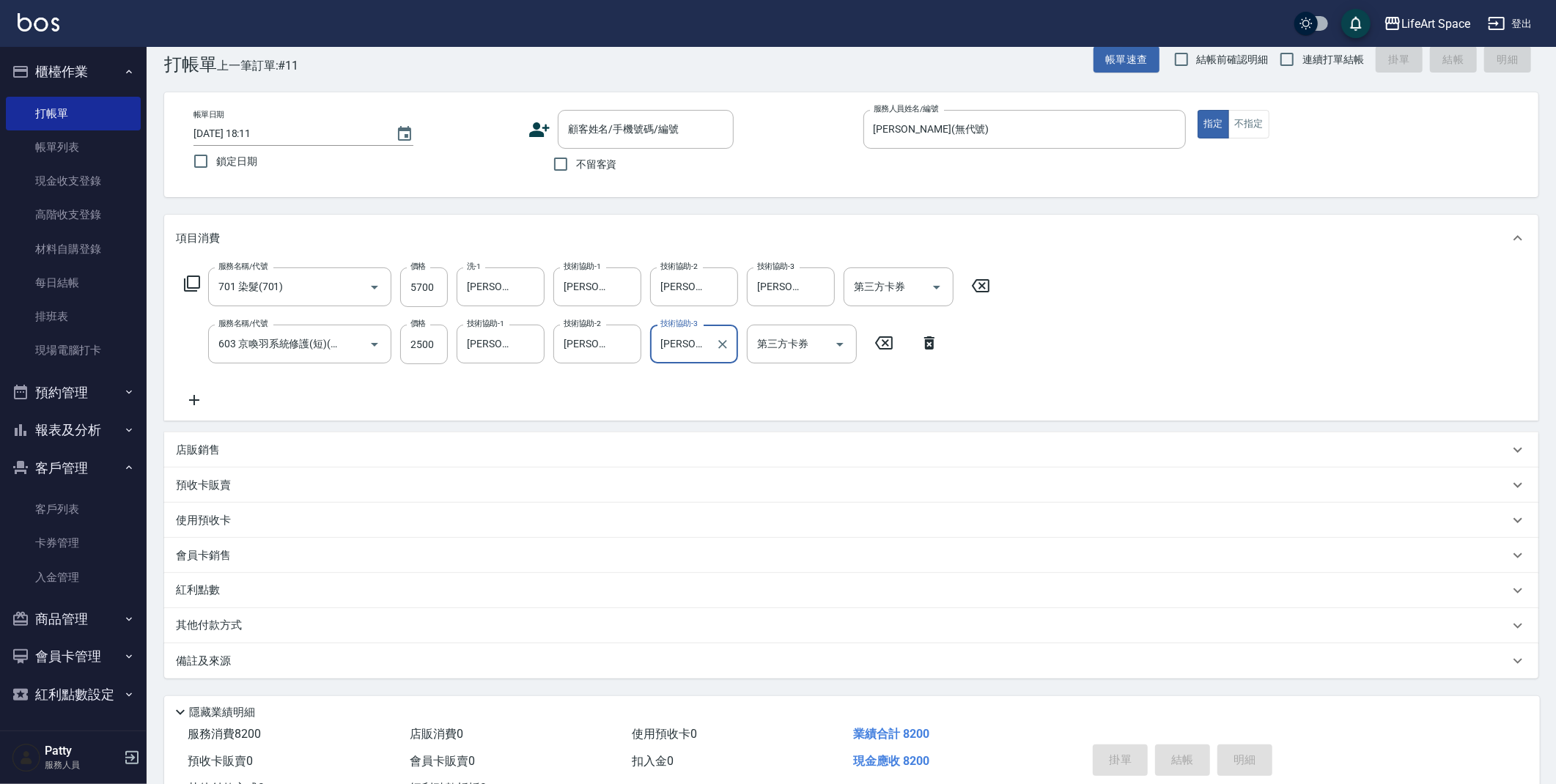
type input "[PERSON_NAME](無代號)"
drag, startPoint x: 363, startPoint y: 671, endPoint x: 382, endPoint y: 679, distance: 20.6
click at [363, 671] on div "備註及來源" at bounding box center [851, 661] width 1374 height 35
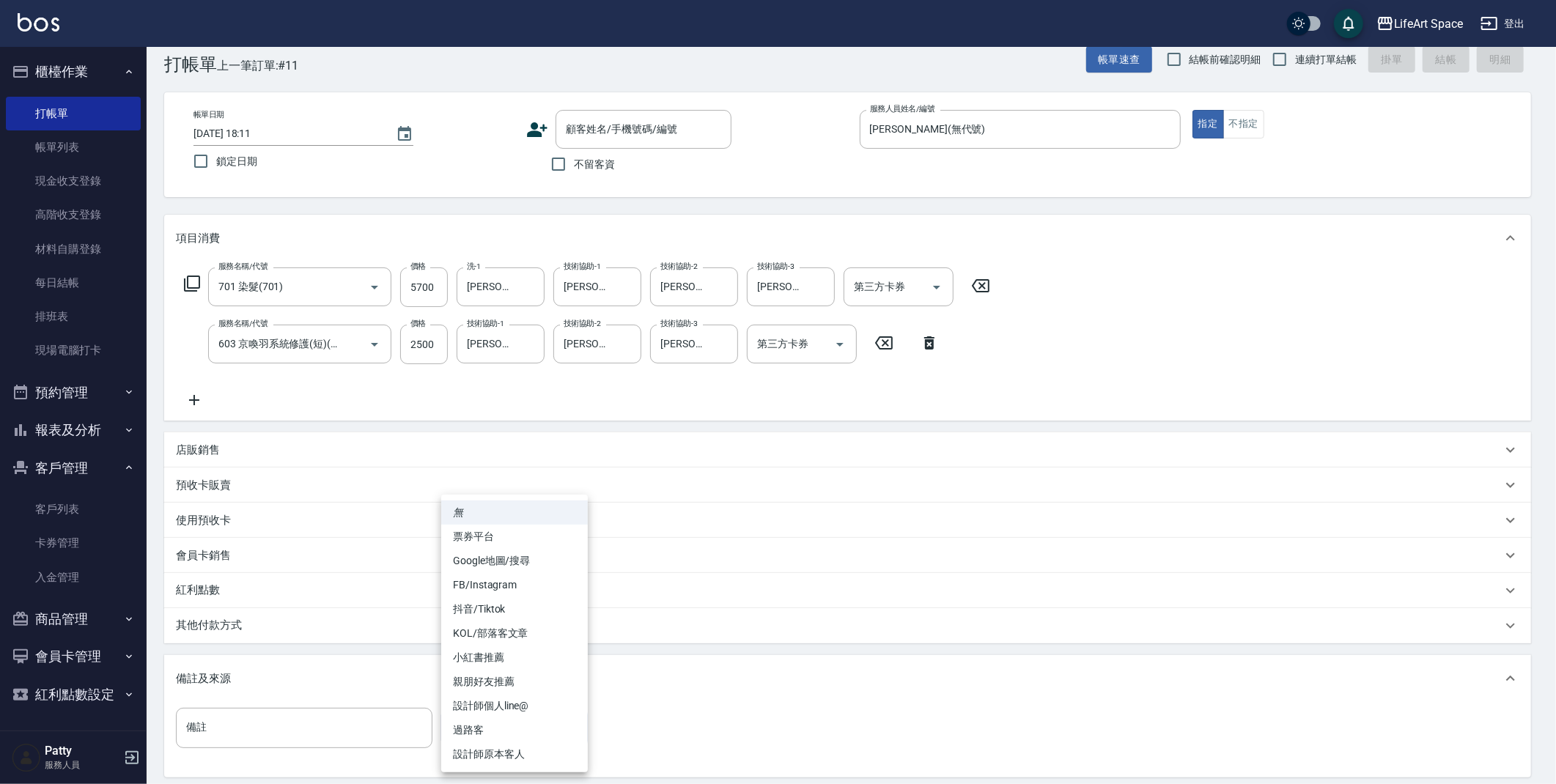
click at [461, 732] on body "LifeArt Space 登出 櫃檯作業 打帳單 帳單列表 現金收支登錄 高階收支登錄 材料自購登錄 每日結帳 排班表 現場電腦打卡 預約管理 預約管理 單…" at bounding box center [778, 455] width 1556 height 962
click at [519, 706] on li "設計師個人line@" at bounding box center [514, 705] width 146 height 24
type input "設計師個人line@"
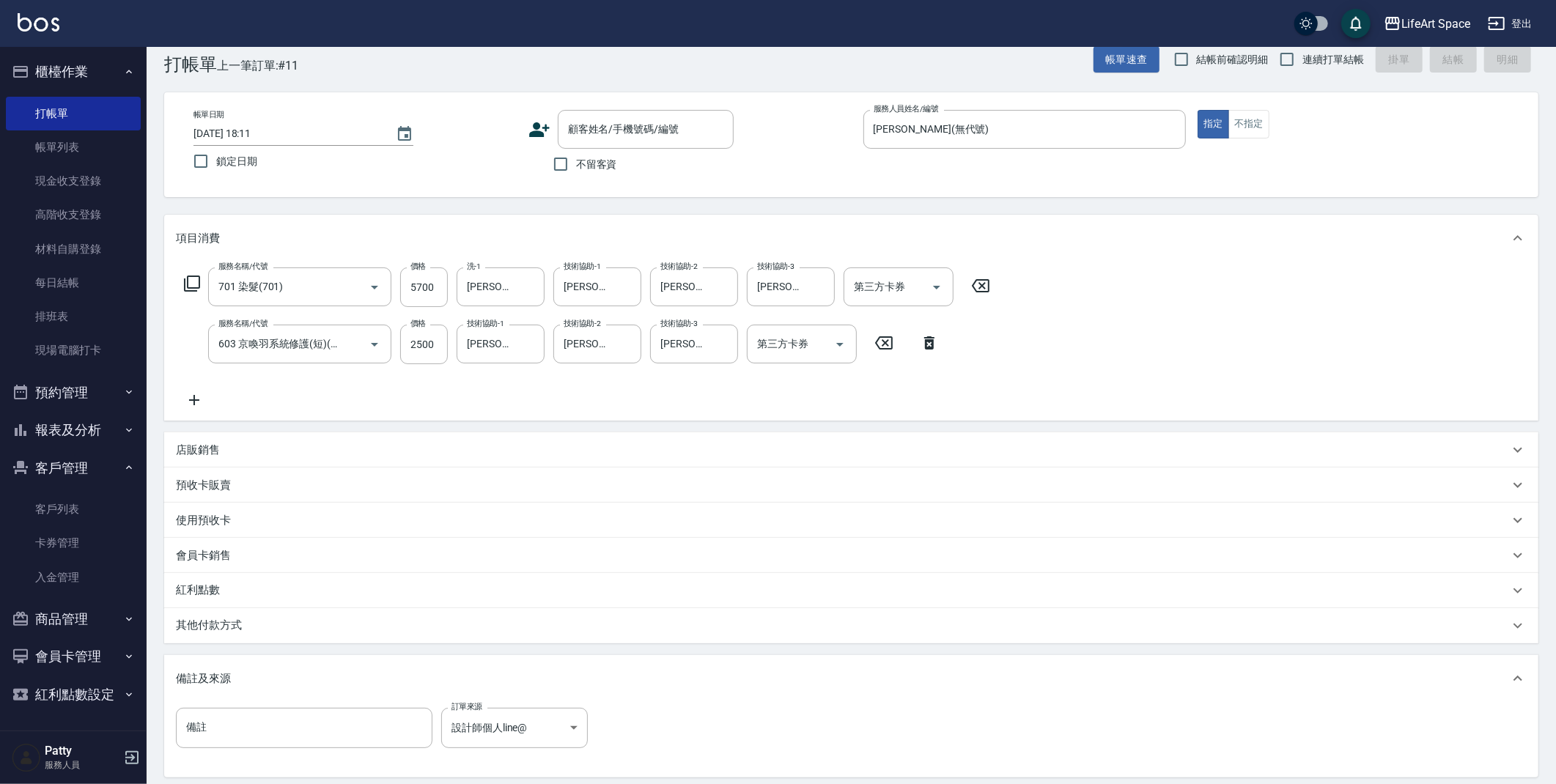
click at [405, 633] on div "其他付款方式" at bounding box center [842, 626] width 1333 height 16
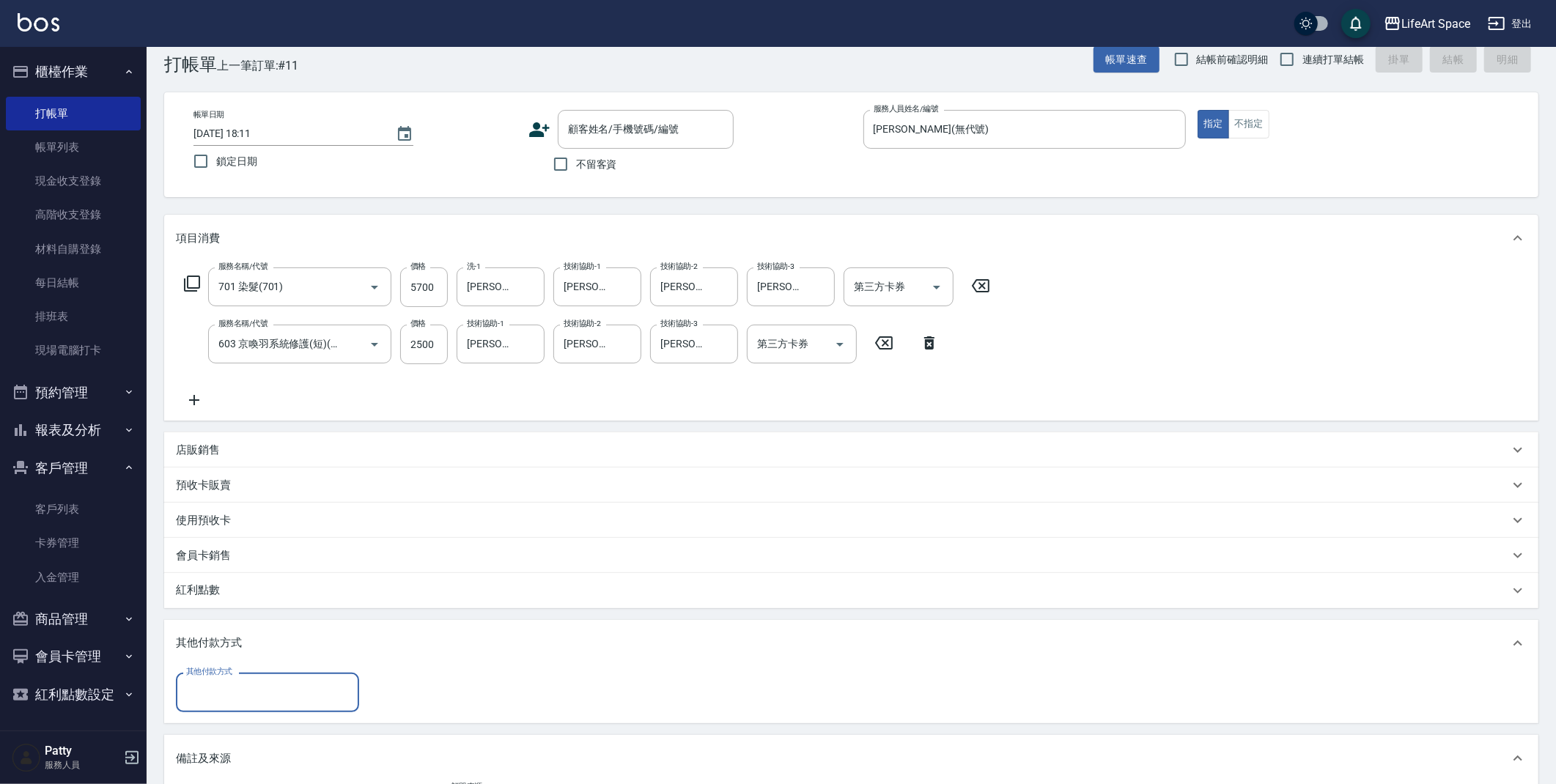
scroll to position [0, 0]
drag, startPoint x: 318, startPoint y: 686, endPoint x: 318, endPoint y: 698, distance: 12.0
click at [318, 686] on input "其他付款方式" at bounding box center [268, 692] width 170 height 26
click at [270, 625] on span "信用卡" at bounding box center [267, 630] width 184 height 24
type input "信用卡"
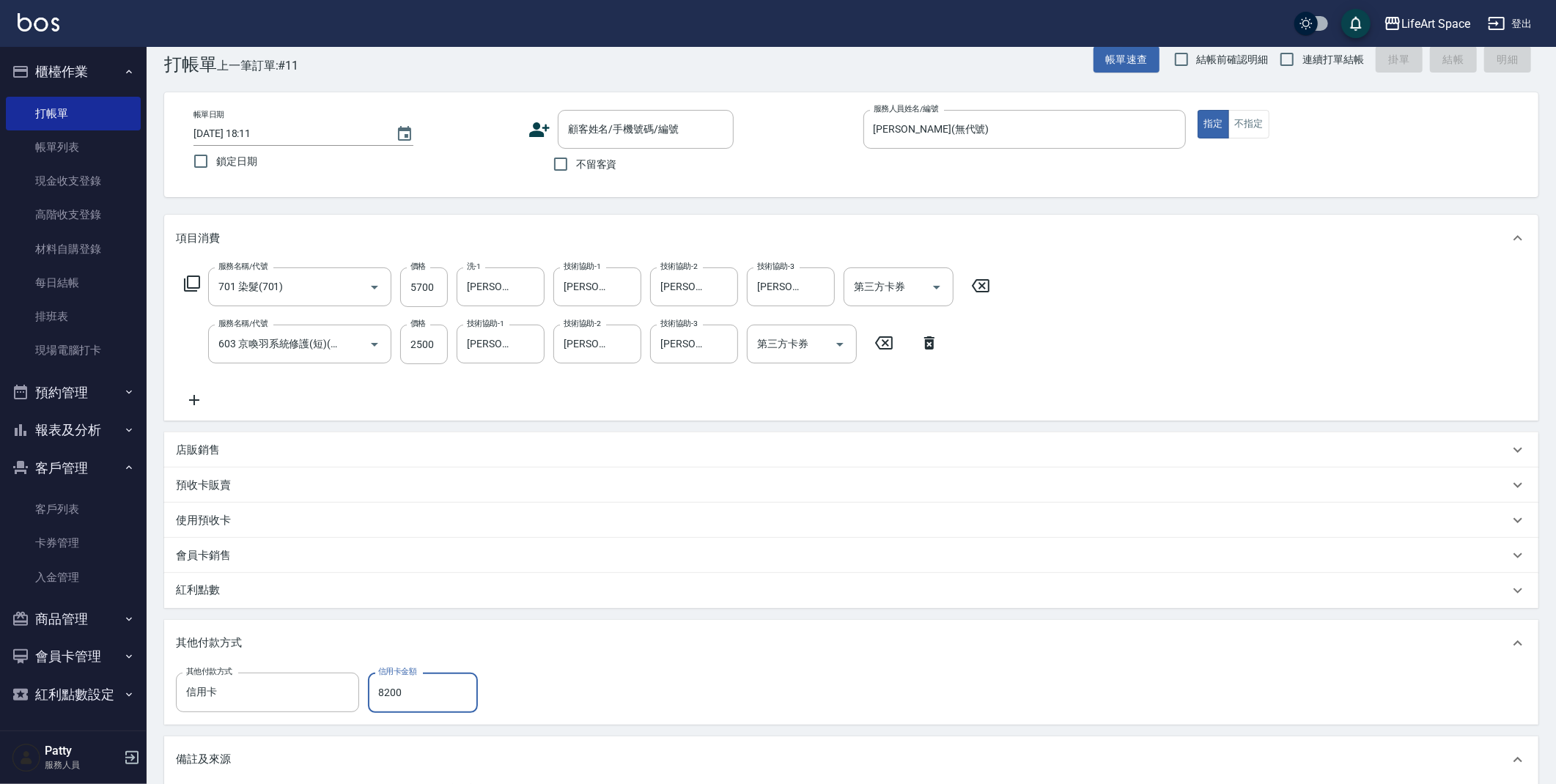
type input "8200"
drag, startPoint x: 579, startPoint y: 162, endPoint x: 652, endPoint y: 239, distance: 106.1
click at [579, 162] on span "不留客資" at bounding box center [596, 164] width 41 height 15
click at [576, 162] on input "不留客資" at bounding box center [561, 164] width 31 height 31
checkbox input "true"
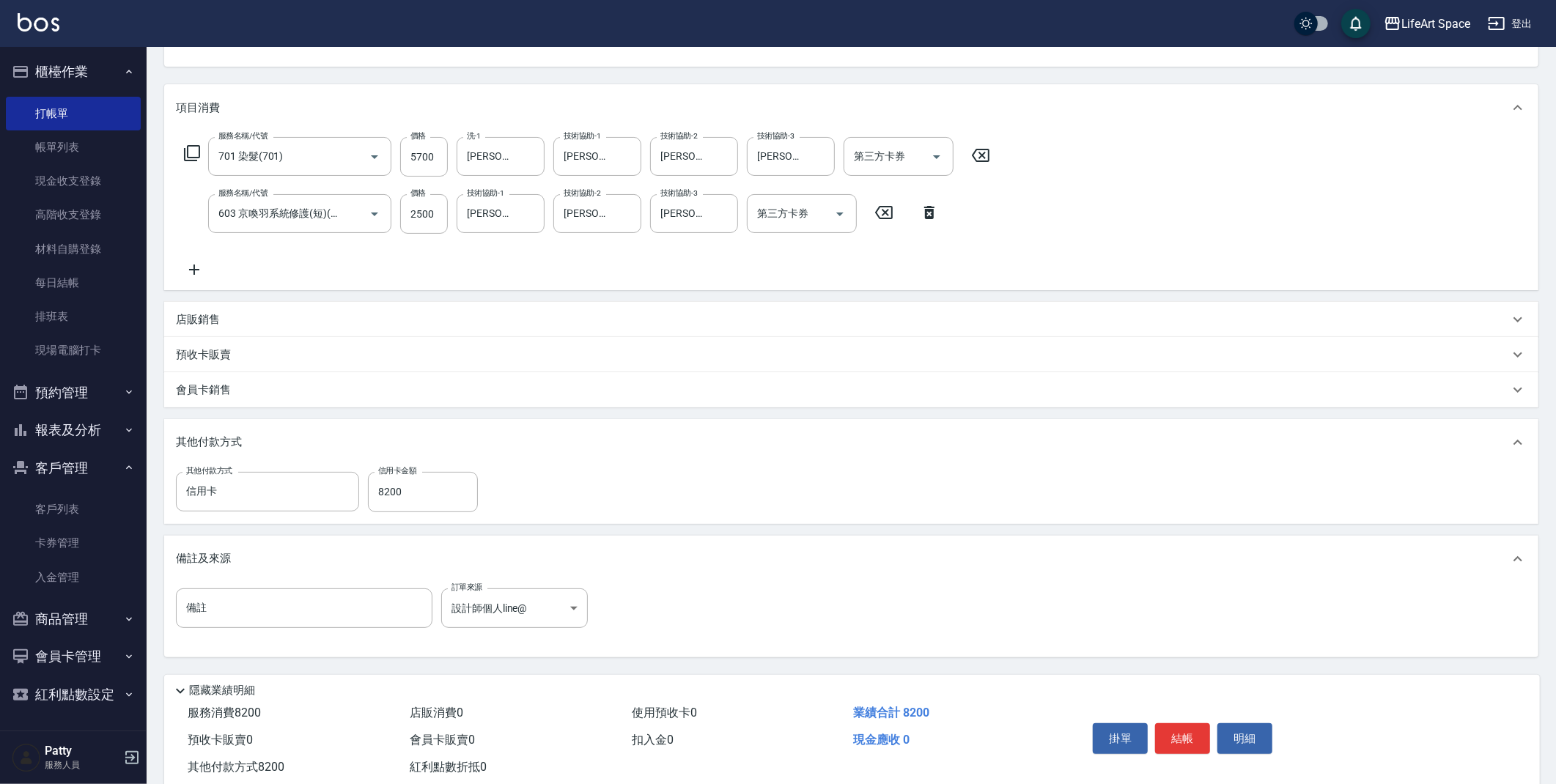
scroll to position [192, 0]
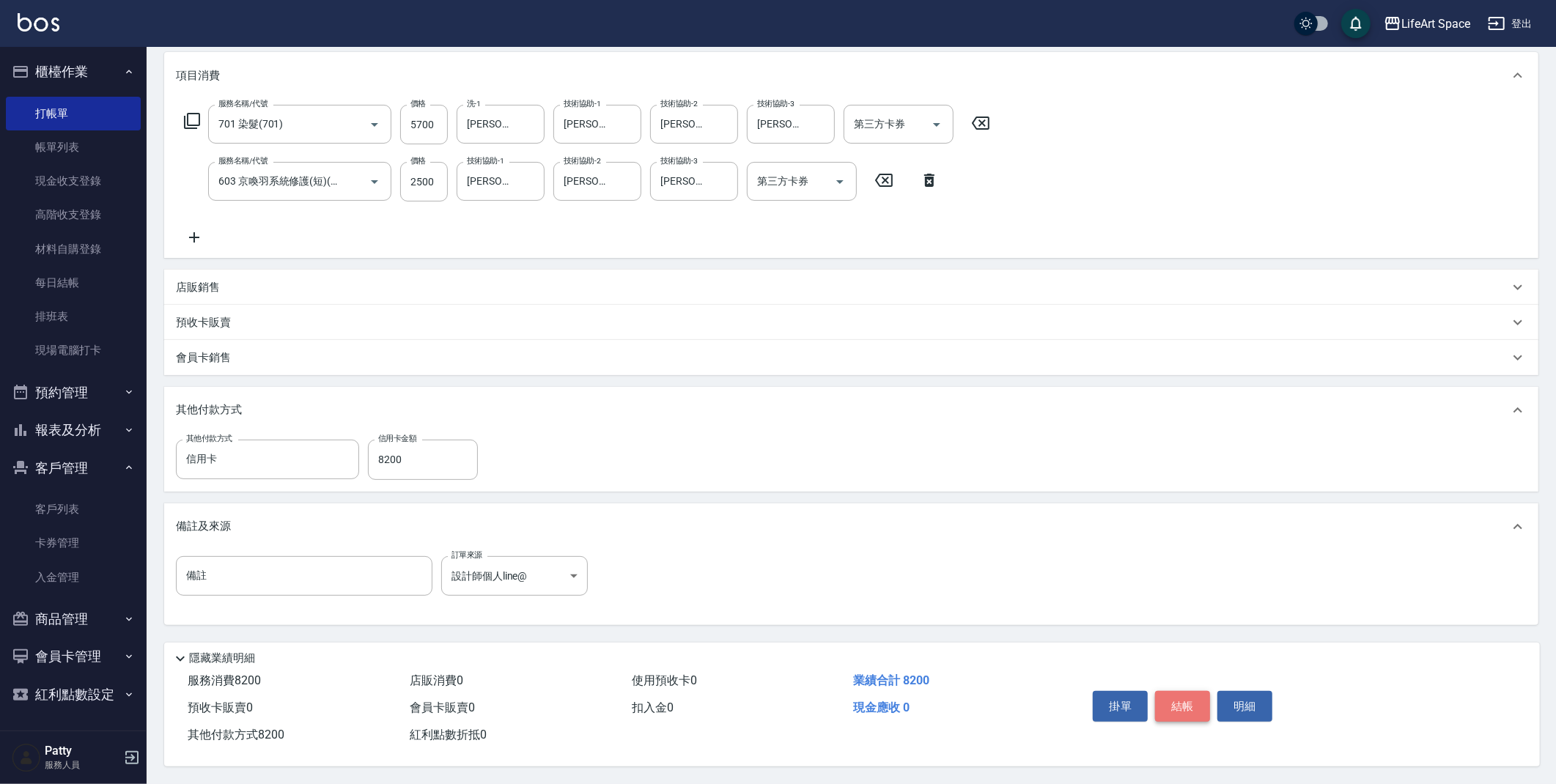
click at [1183, 713] on button "結帳" at bounding box center [1183, 706] width 55 height 31
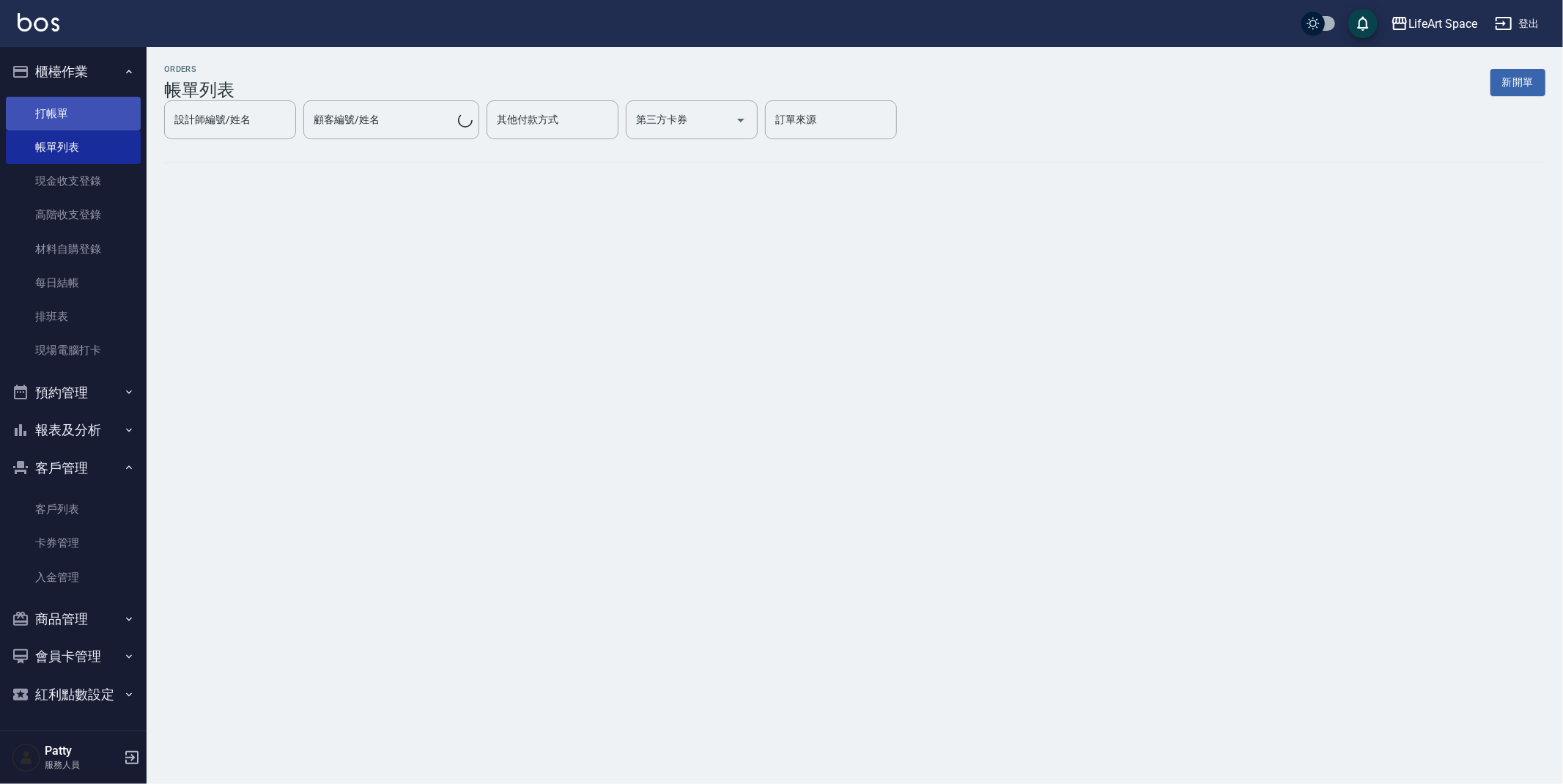
click at [115, 119] on link "打帳單" at bounding box center [74, 114] width 135 height 34
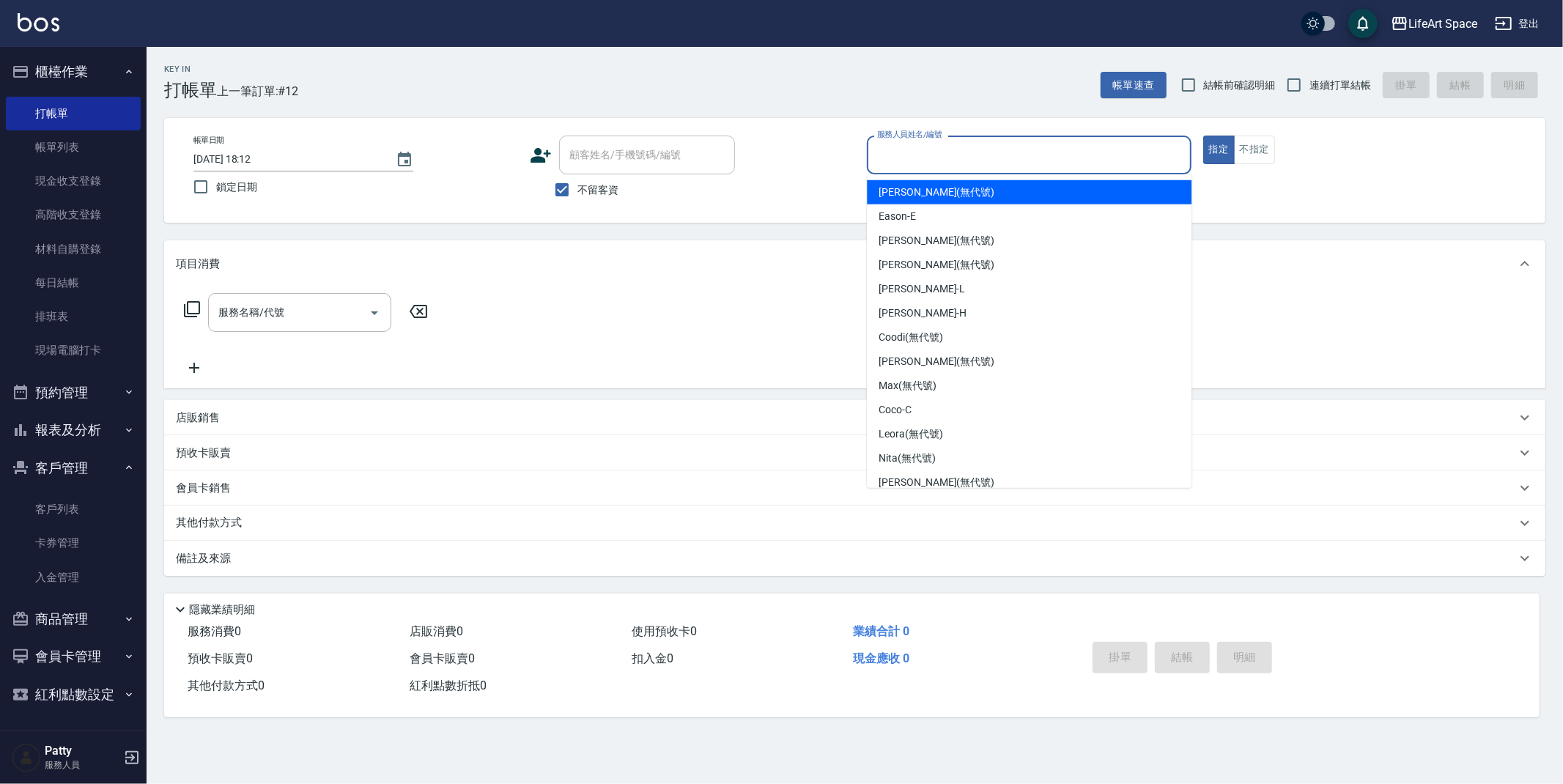
click at [917, 151] on input "服務人員姓名/編號" at bounding box center [1029, 154] width 311 height 26
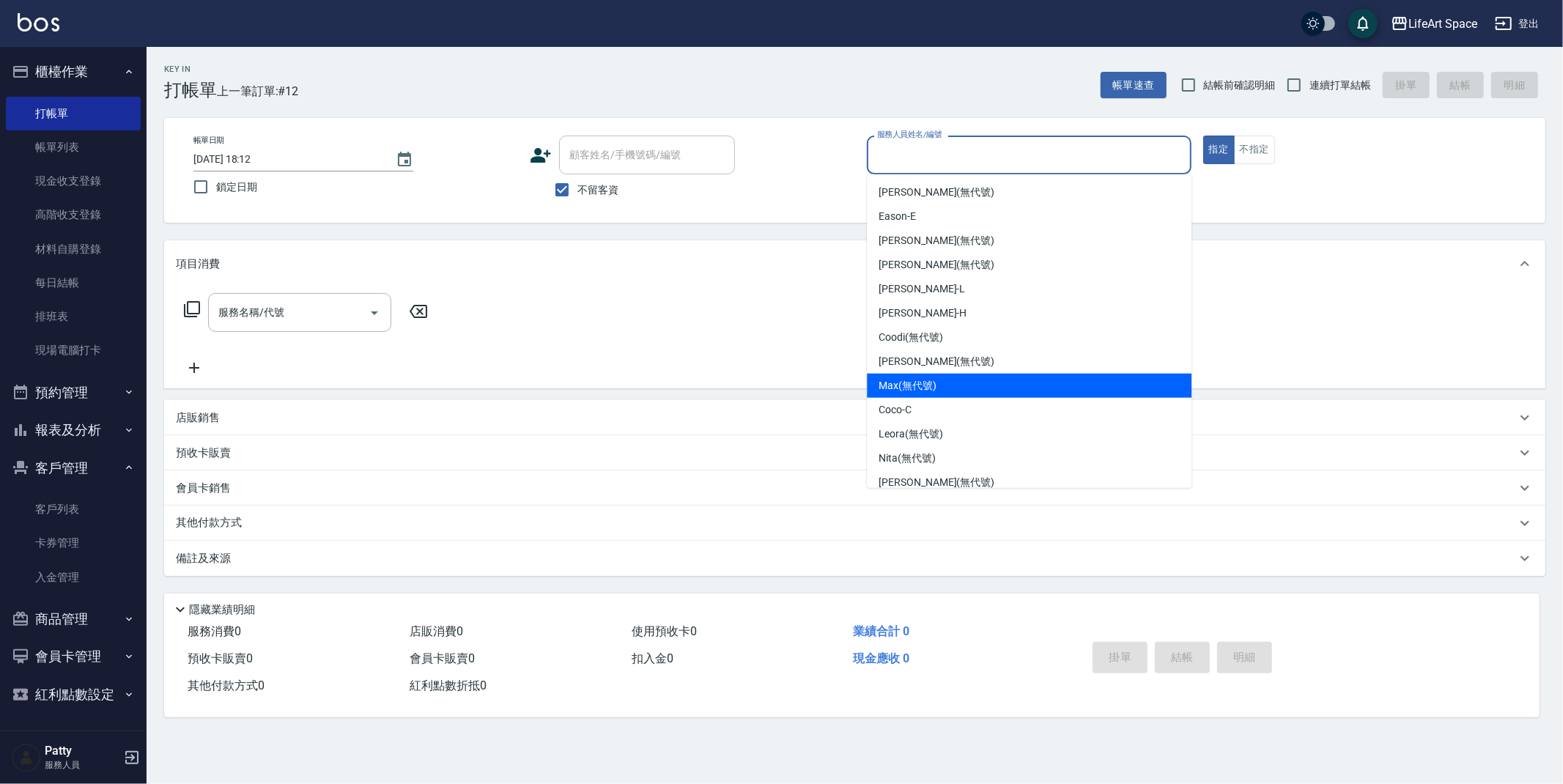
drag, startPoint x: 918, startPoint y: 380, endPoint x: 424, endPoint y: 361, distance: 494.4
click at [918, 380] on span "[PERSON_NAME] (無代號)" at bounding box center [907, 385] width 58 height 15
type input "[PERSON_NAME](無代號)"
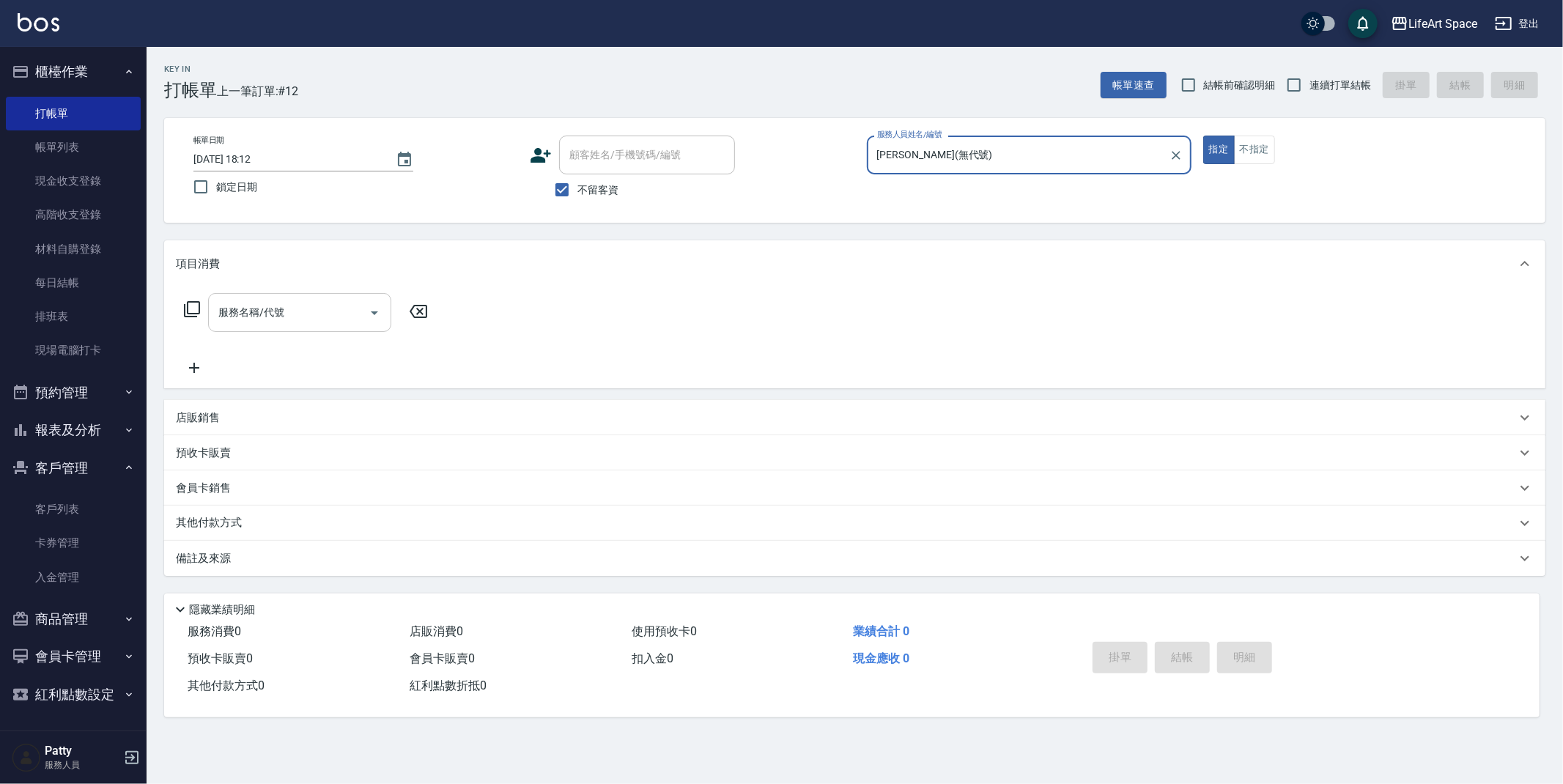
click at [336, 305] on input "服務名稱/代號" at bounding box center [288, 312] width 148 height 26
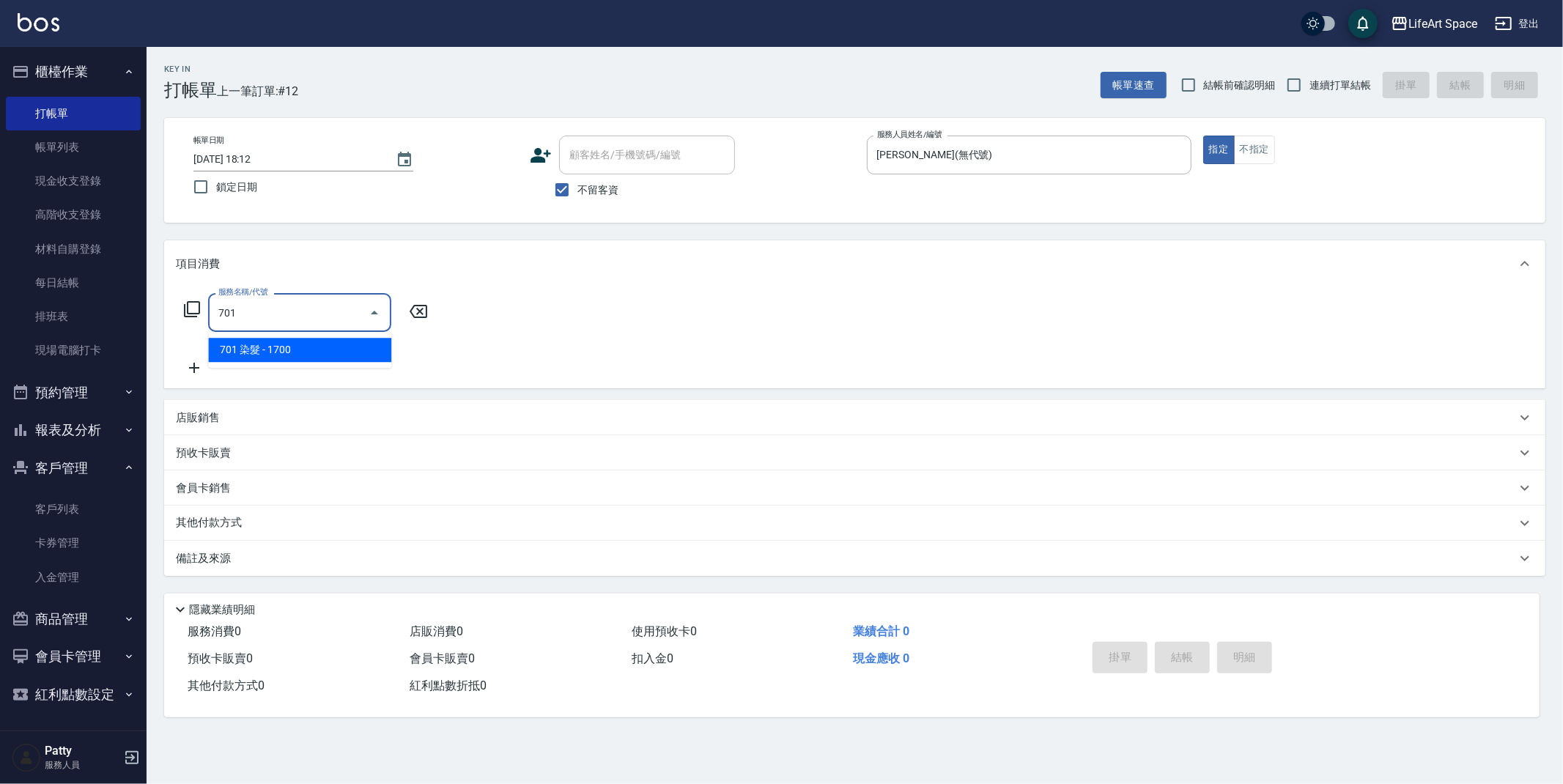
click at [331, 345] on span "701 染髮 - 1700" at bounding box center [300, 349] width 184 height 24
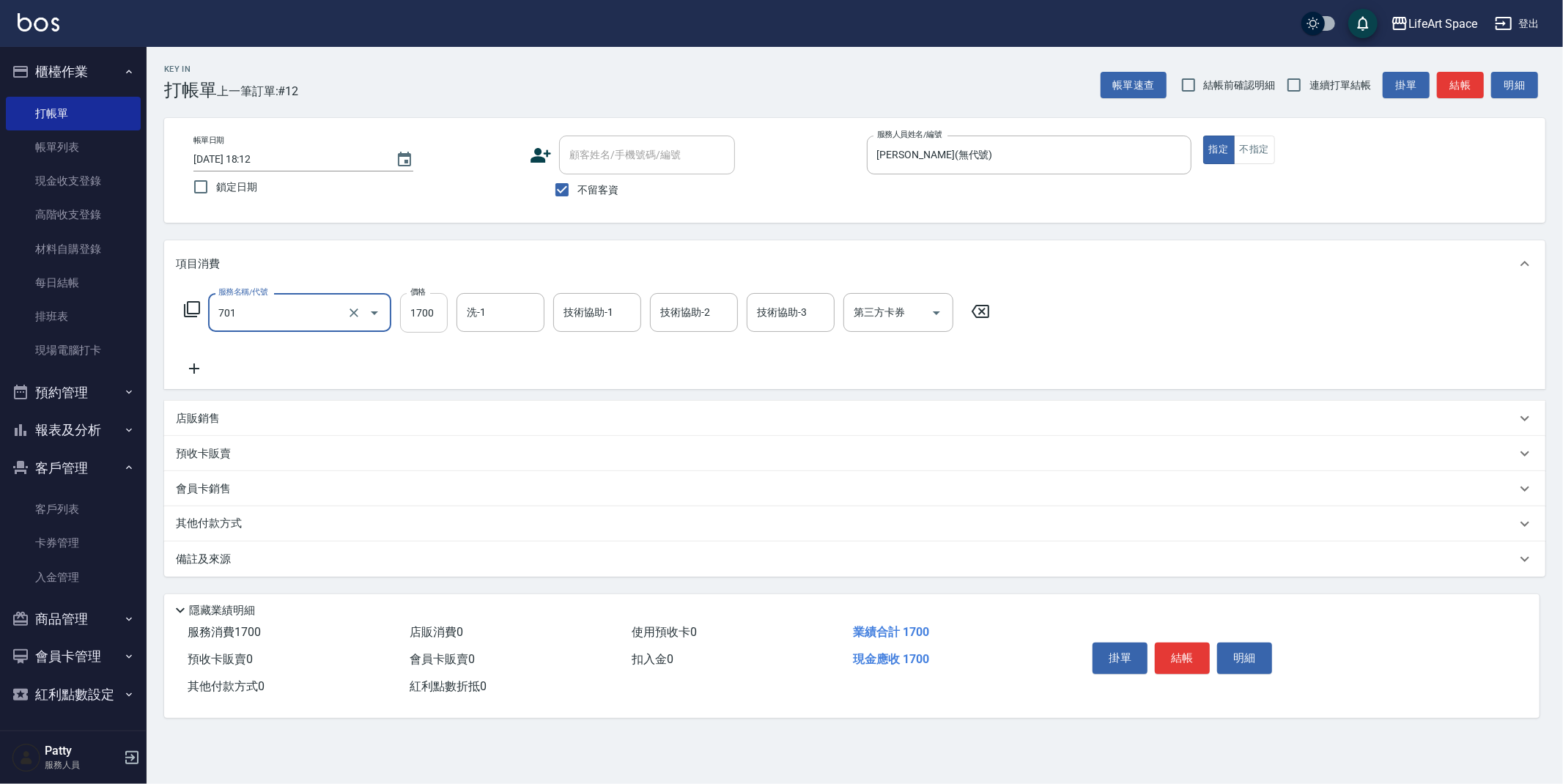
type input "701 染髮(701)"
click at [433, 323] on input "1700" at bounding box center [424, 312] width 48 height 40
type input "5700"
click at [202, 370] on icon at bounding box center [193, 369] width 36 height 18
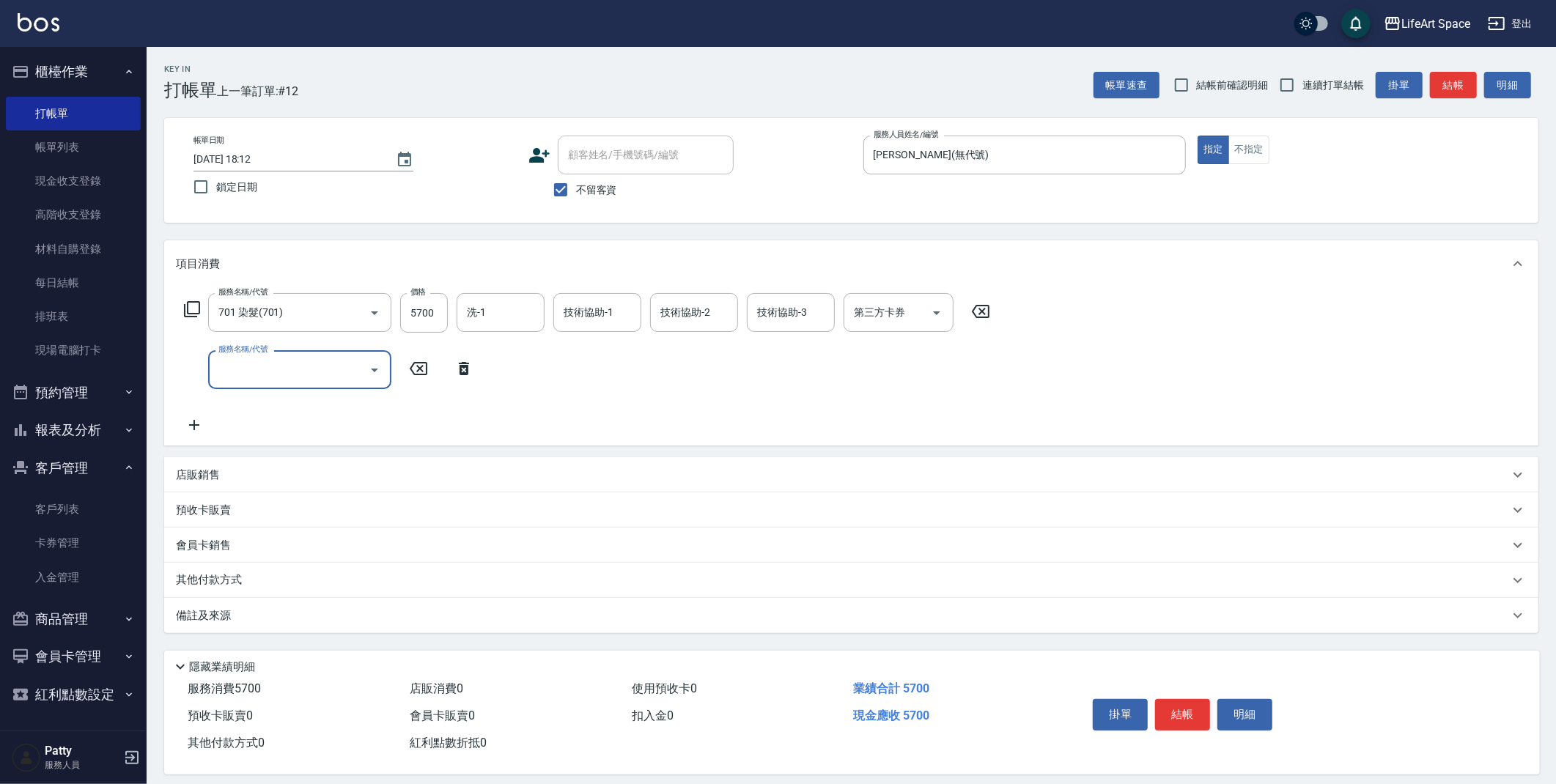
click at [287, 369] on input "服務名稱/代號" at bounding box center [288, 369] width 148 height 26
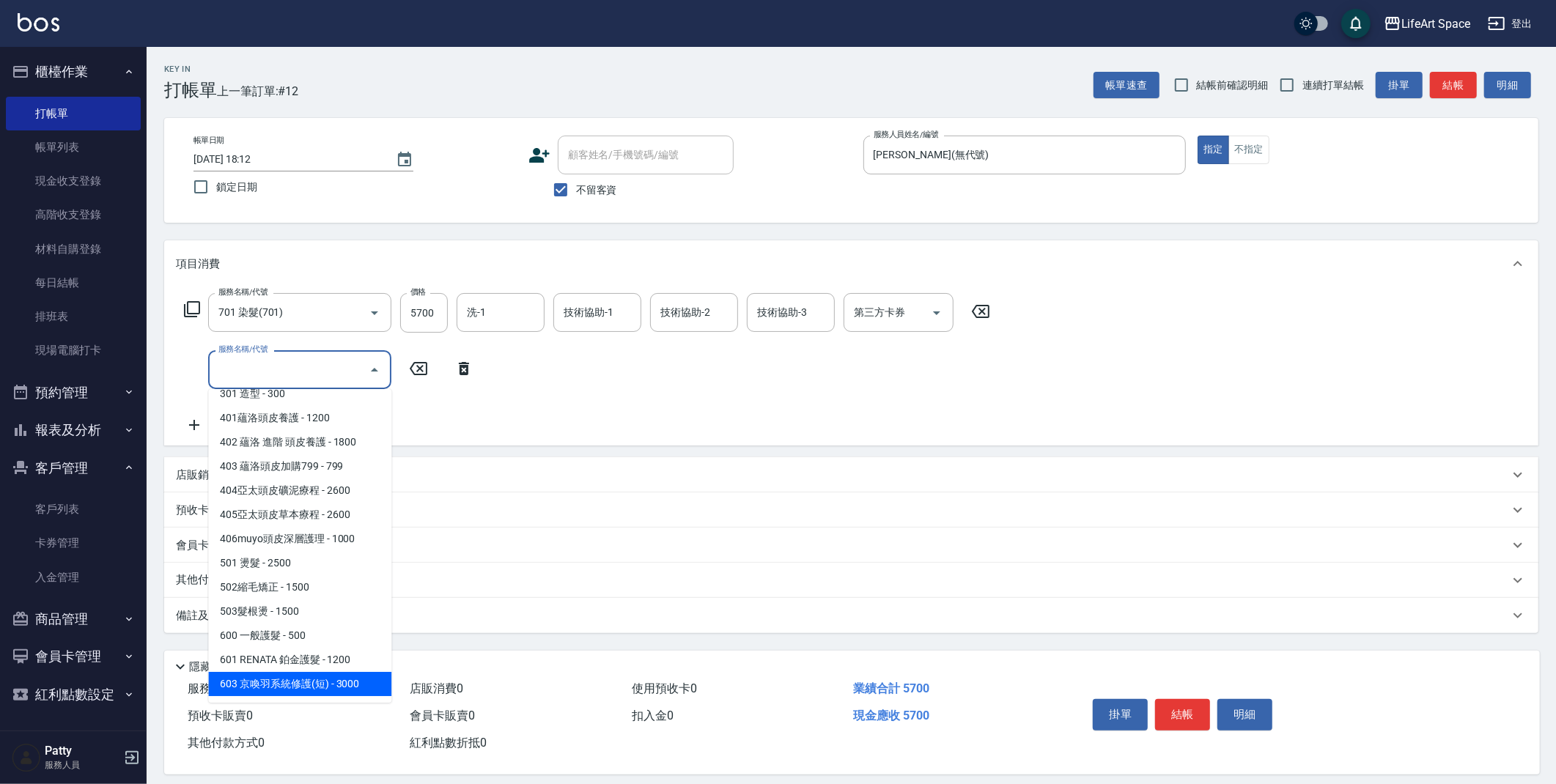
scroll to position [230, 0]
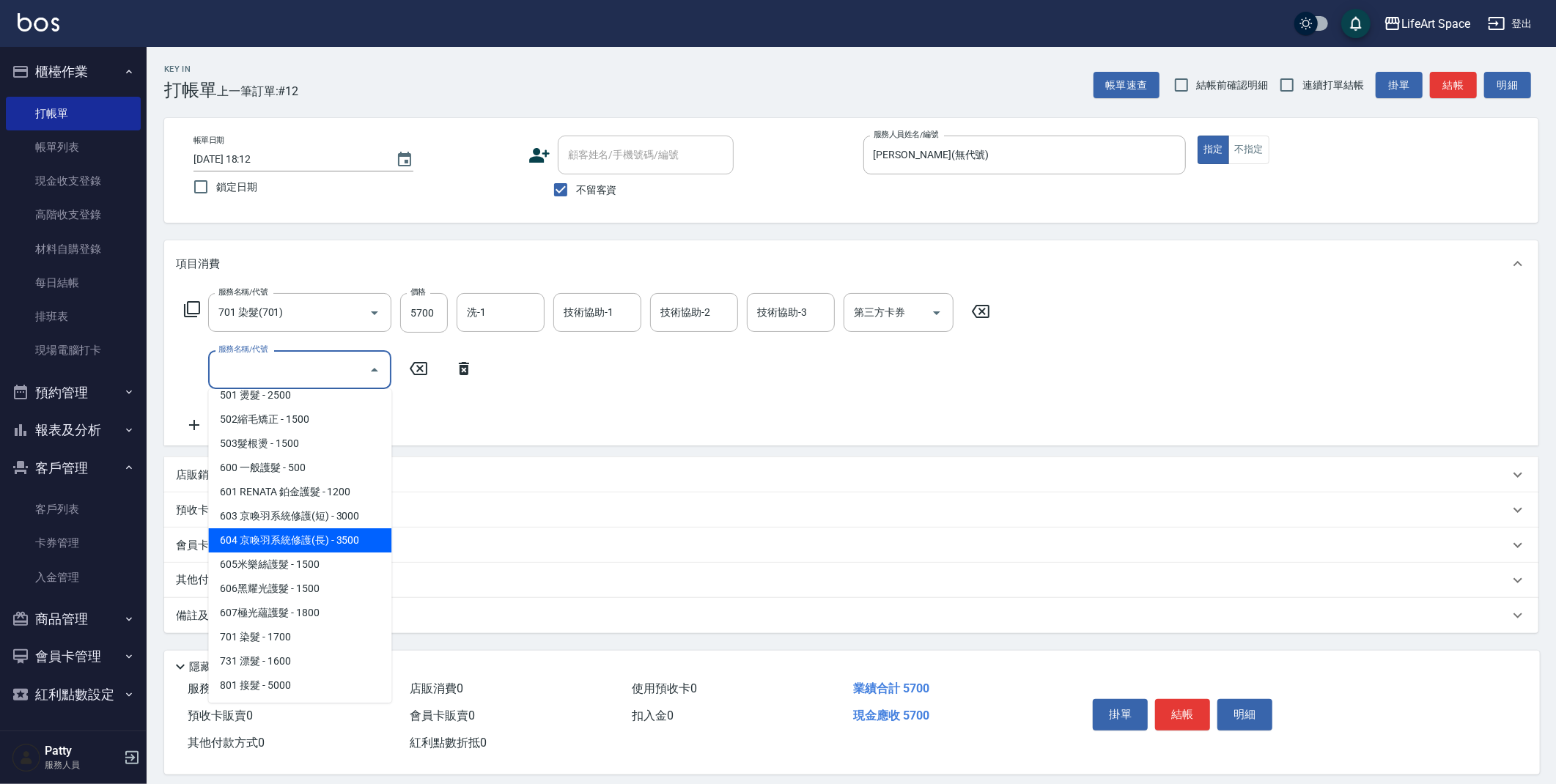
click at [338, 526] on span "603 京喚羽系統修護(短) - 3000" at bounding box center [300, 515] width 184 height 24
click at [336, 526] on div "預收卡販賣" at bounding box center [851, 510] width 1374 height 35
type input "603 京喚羽系統修護(短)(603)"
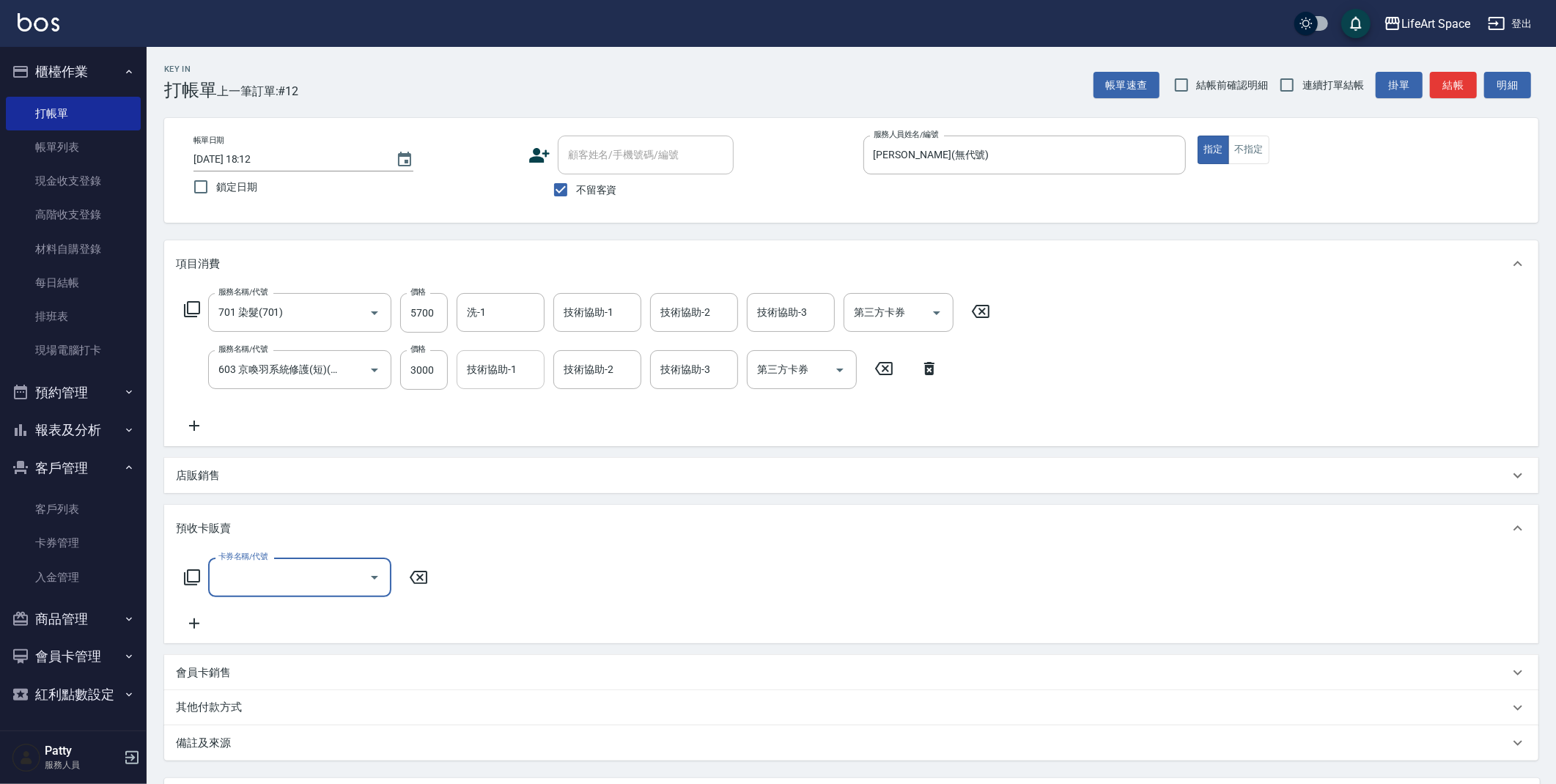
scroll to position [0, 0]
click at [423, 380] on input "3000" at bounding box center [424, 370] width 48 height 40
type input "2500"
click at [607, 317] on div "技術協助-1 技術協助-1" at bounding box center [597, 312] width 88 height 39
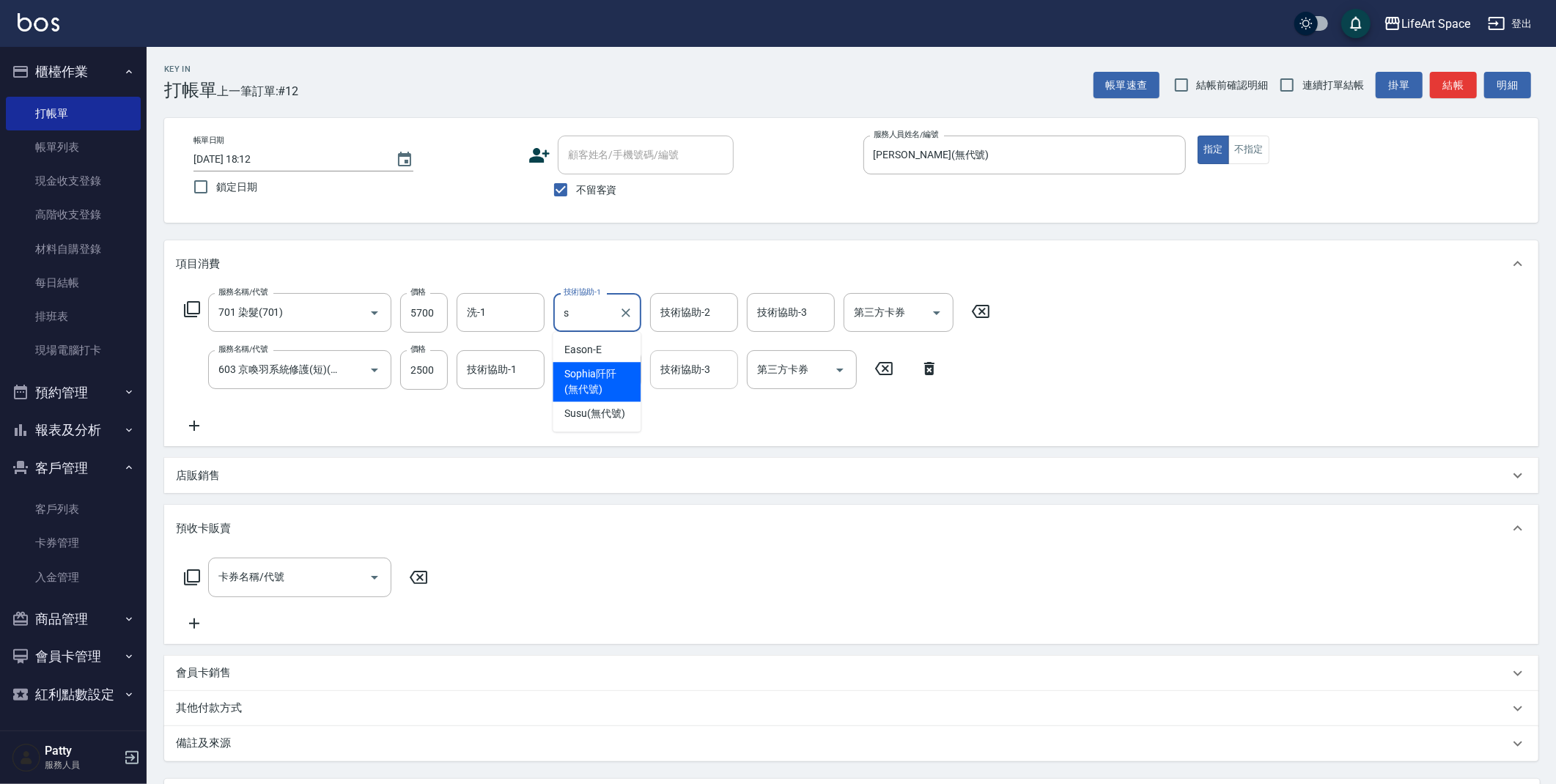
drag, startPoint x: 617, startPoint y: 382, endPoint x: 672, endPoint y: 350, distance: 63.6
click at [617, 381] on span "[PERSON_NAME]阡 (無代號)" at bounding box center [596, 381] width 65 height 31
type input "[PERSON_NAME]阡(無代號)"
click at [694, 333] on div "服務名稱/代號 701 染髮(701) 服務名稱/代號 價格 5700 價格 洗-1 洗-1 技術協助-1 [PERSON_NAME]阡阡(無代號) 技術協助…" at bounding box center [587, 363] width 823 height 141
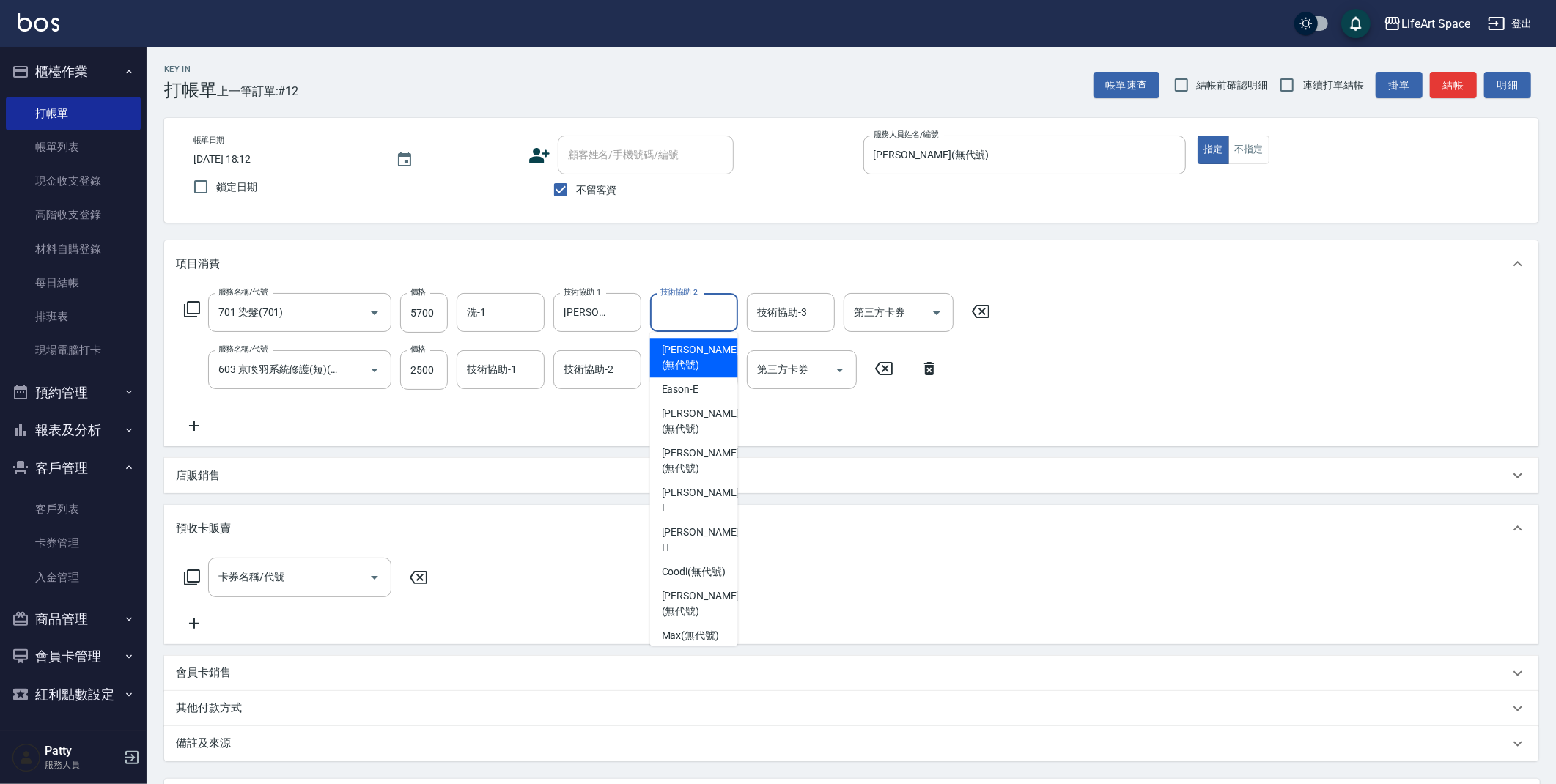
click at [698, 314] on div "技術協助-2 技術協助-2" at bounding box center [694, 312] width 88 height 39
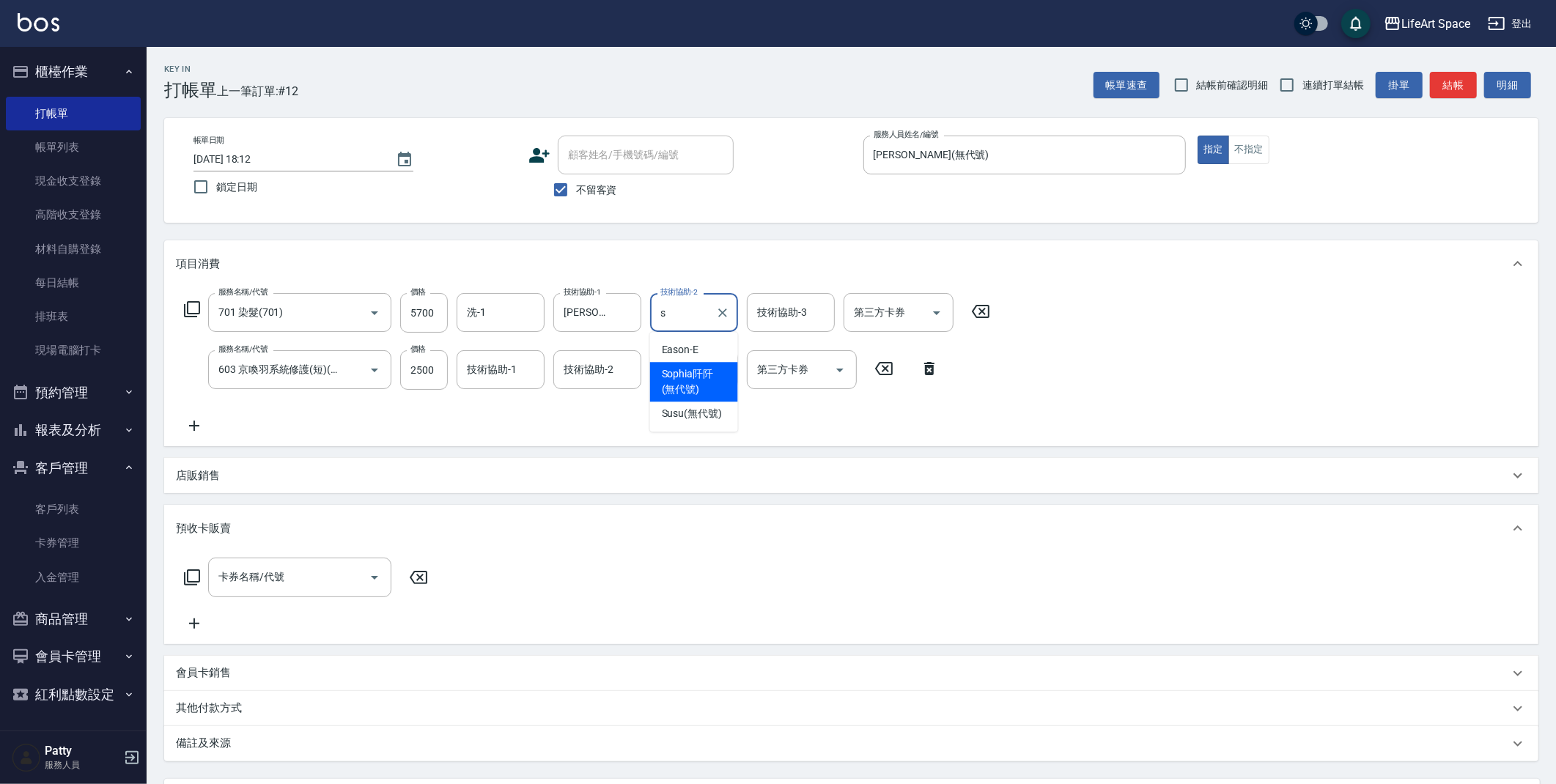
click at [707, 384] on span "[PERSON_NAME]阡 (無代號)" at bounding box center [694, 381] width 65 height 31
type input "[PERSON_NAME]阡(無代號)"
click at [812, 302] on input "技術協助-3" at bounding box center [790, 312] width 75 height 26
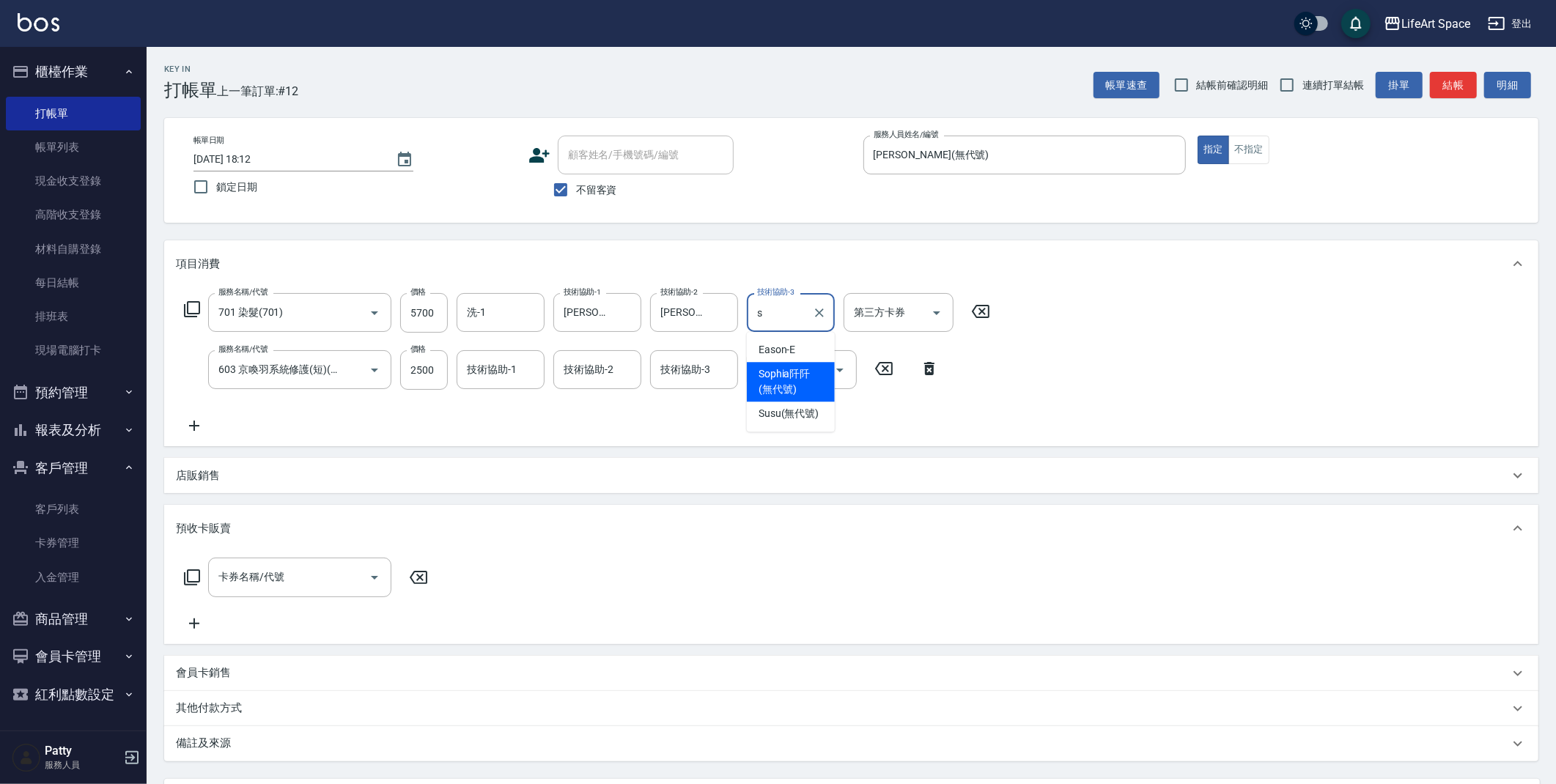
click at [789, 384] on span "[PERSON_NAME]阡 (無代號)" at bounding box center [790, 381] width 65 height 31
type input "[PERSON_NAME]阡(無代號)"
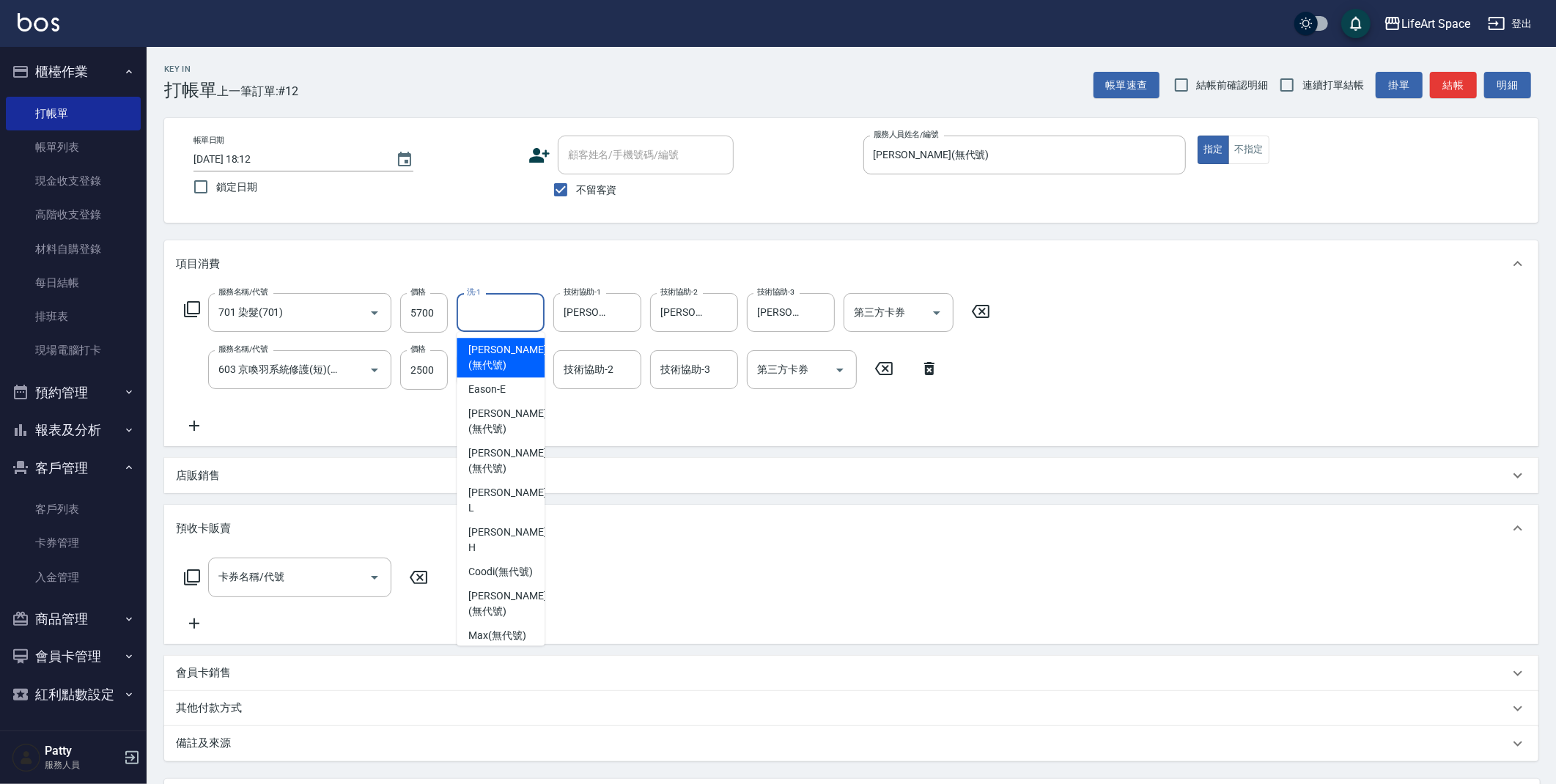
click at [471, 314] on div "洗-1 洗-1" at bounding box center [500, 312] width 88 height 39
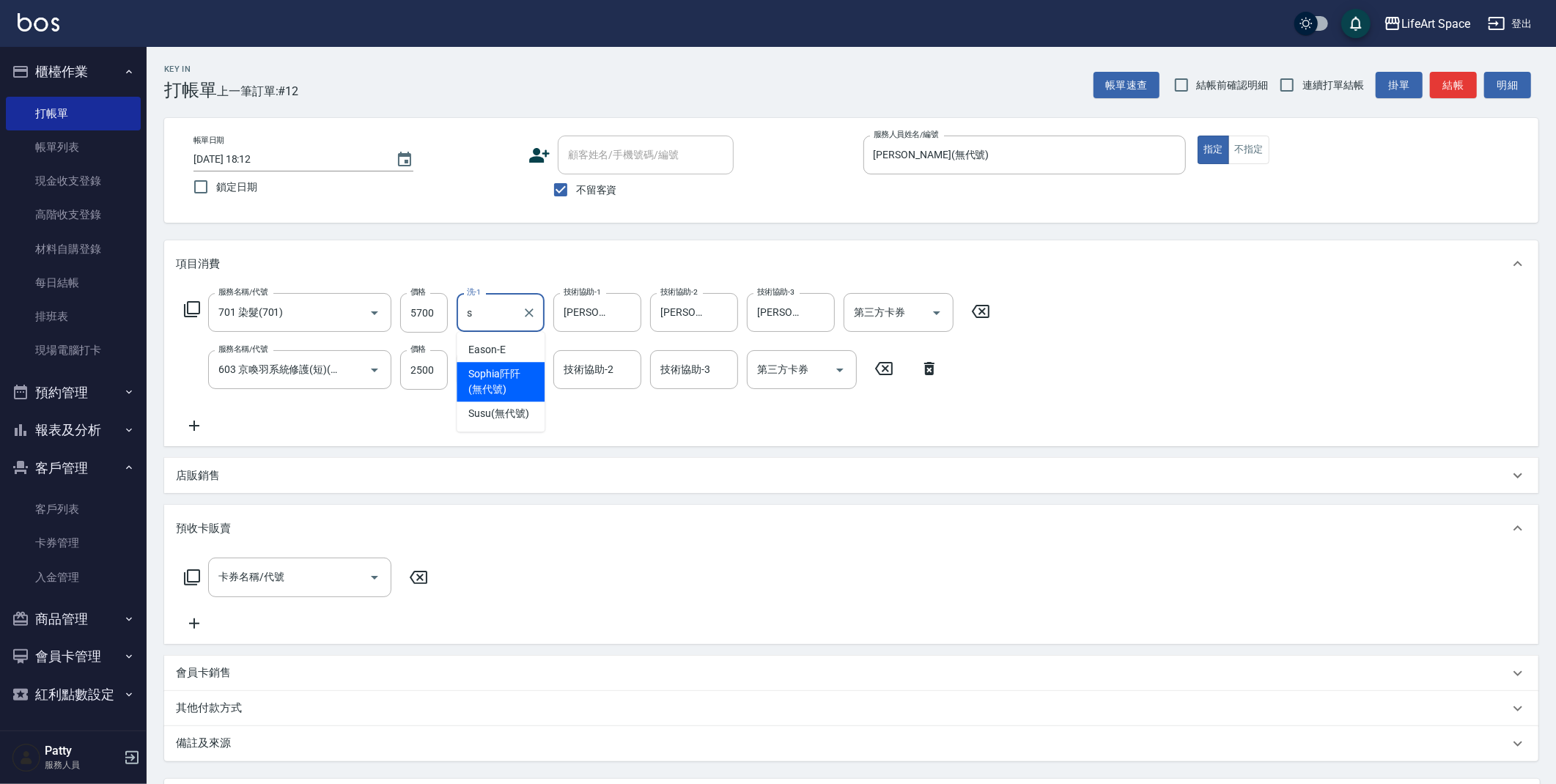
click at [497, 386] on span "[PERSON_NAME]阡 (無代號)" at bounding box center [500, 381] width 65 height 31
type input "[PERSON_NAME]阡(無代號)"
click at [507, 377] on input "技術協助-1" at bounding box center [500, 369] width 75 height 26
click at [507, 447] on span "[PERSON_NAME]阡 (無代號)" at bounding box center [500, 439] width 65 height 31
type input "[PERSON_NAME]阡(無代號)"
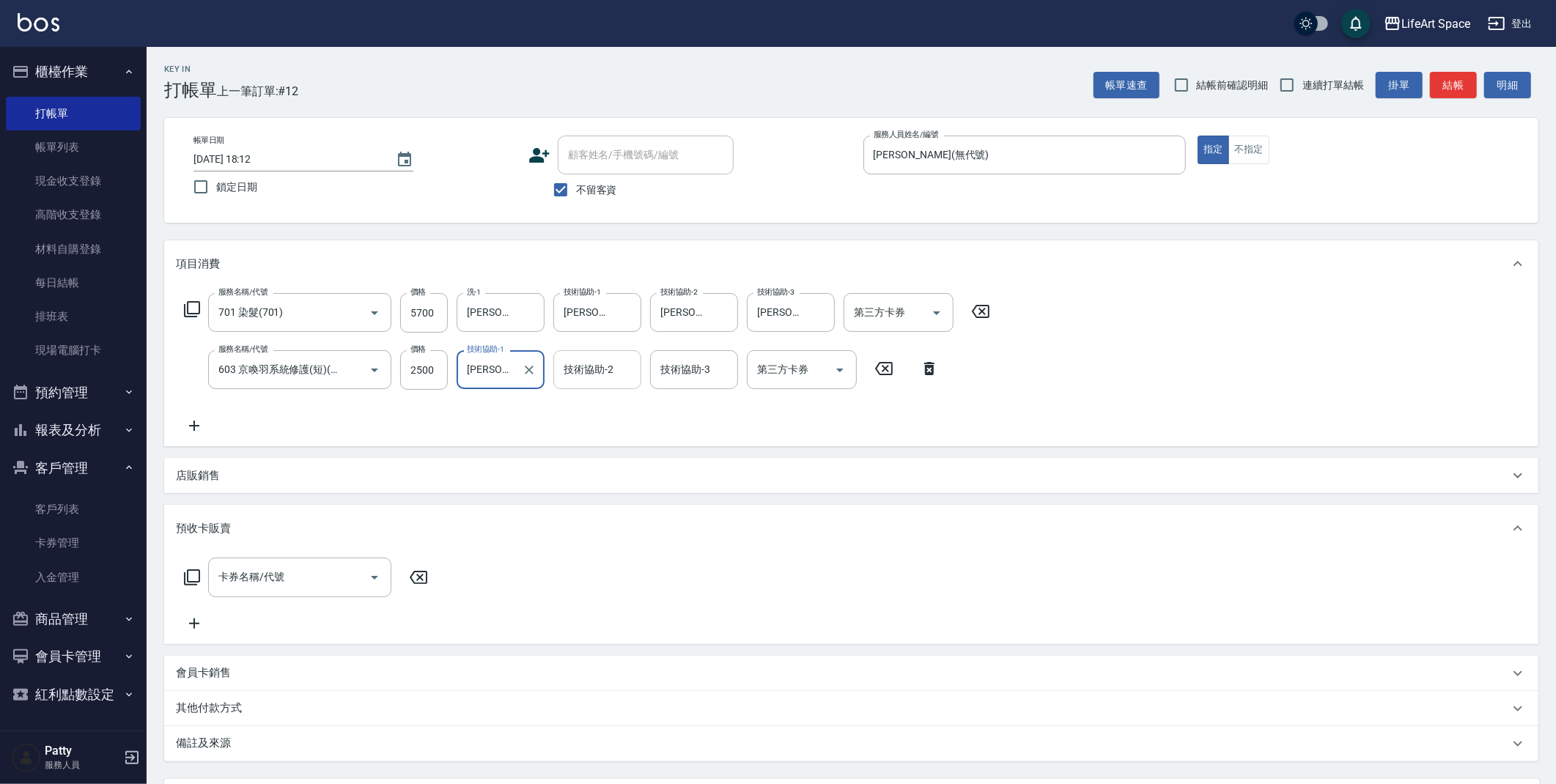
click at [604, 378] on input "技術協助-2" at bounding box center [597, 369] width 75 height 26
click at [605, 441] on span "[PERSON_NAME]阡 (無代號)" at bounding box center [596, 439] width 65 height 31
type input "[PERSON_NAME]阡(無代號)"
click at [682, 381] on input "技術協助-3" at bounding box center [694, 369] width 75 height 26
click at [698, 435] on span "[PERSON_NAME]阡 (無代號)" at bounding box center [694, 439] width 65 height 31
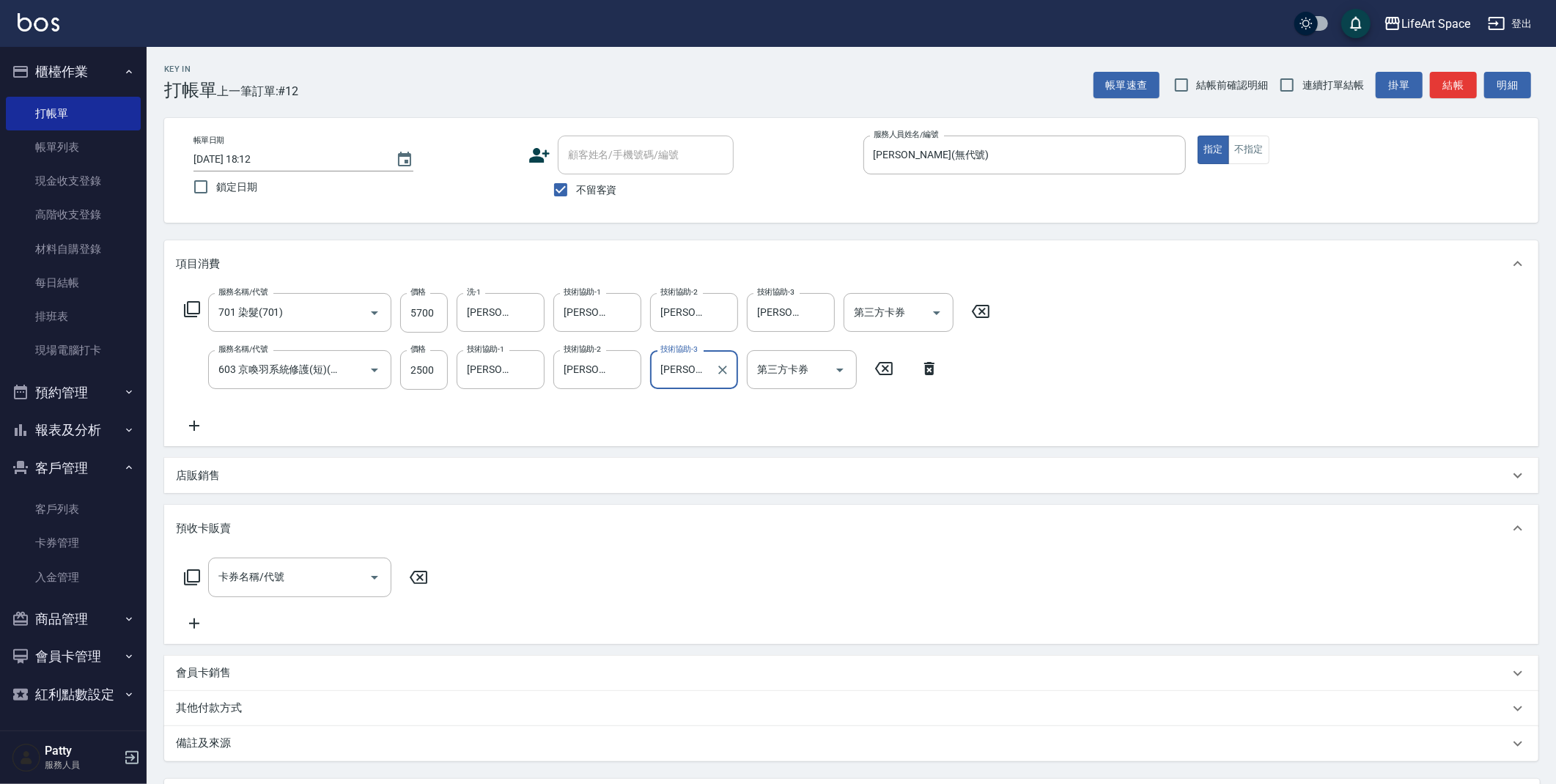
type input "[PERSON_NAME]阡(無代號)"
click at [354, 736] on div "備註及來源" at bounding box center [842, 743] width 1333 height 15
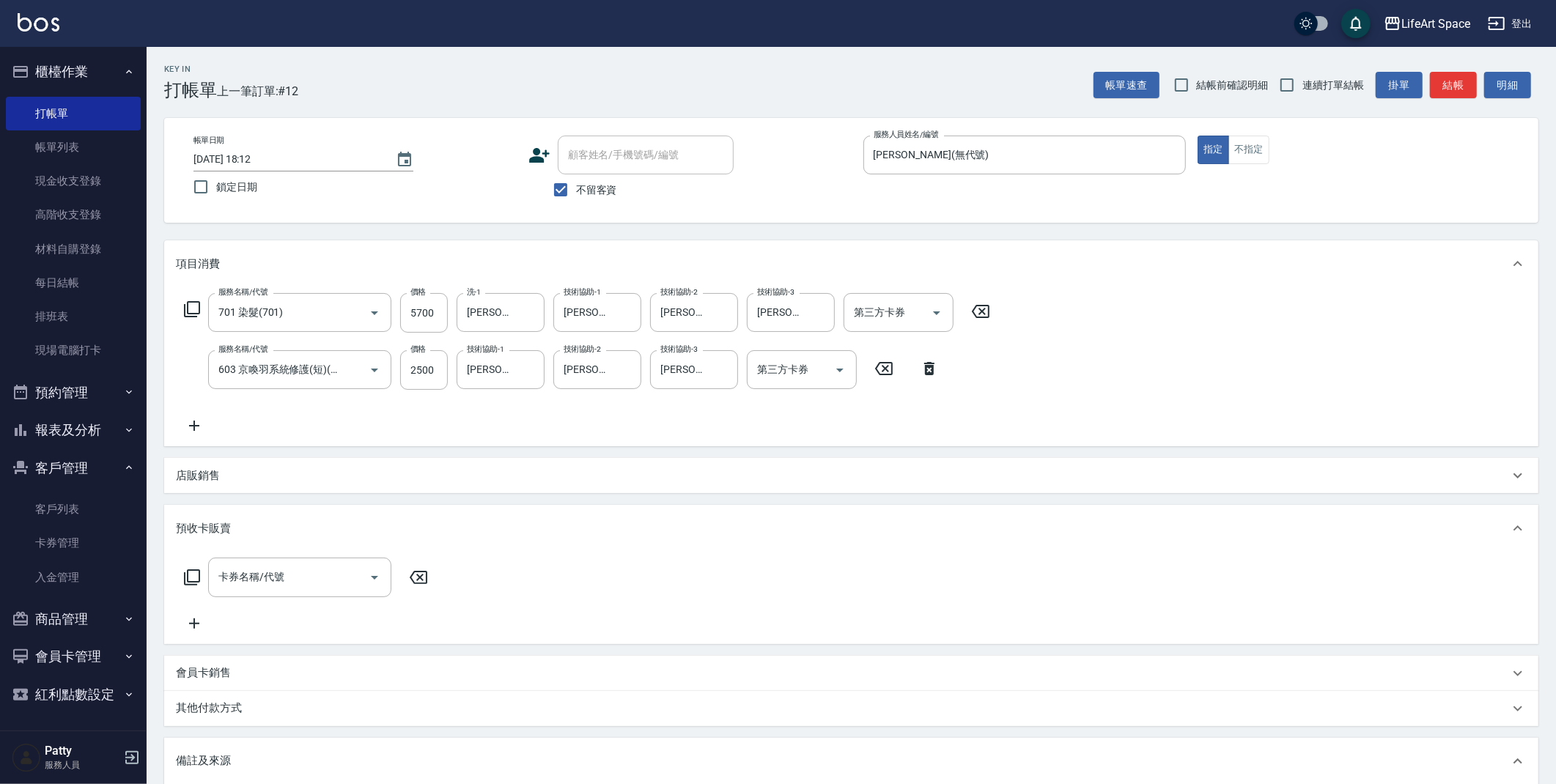
scroll to position [239, 0]
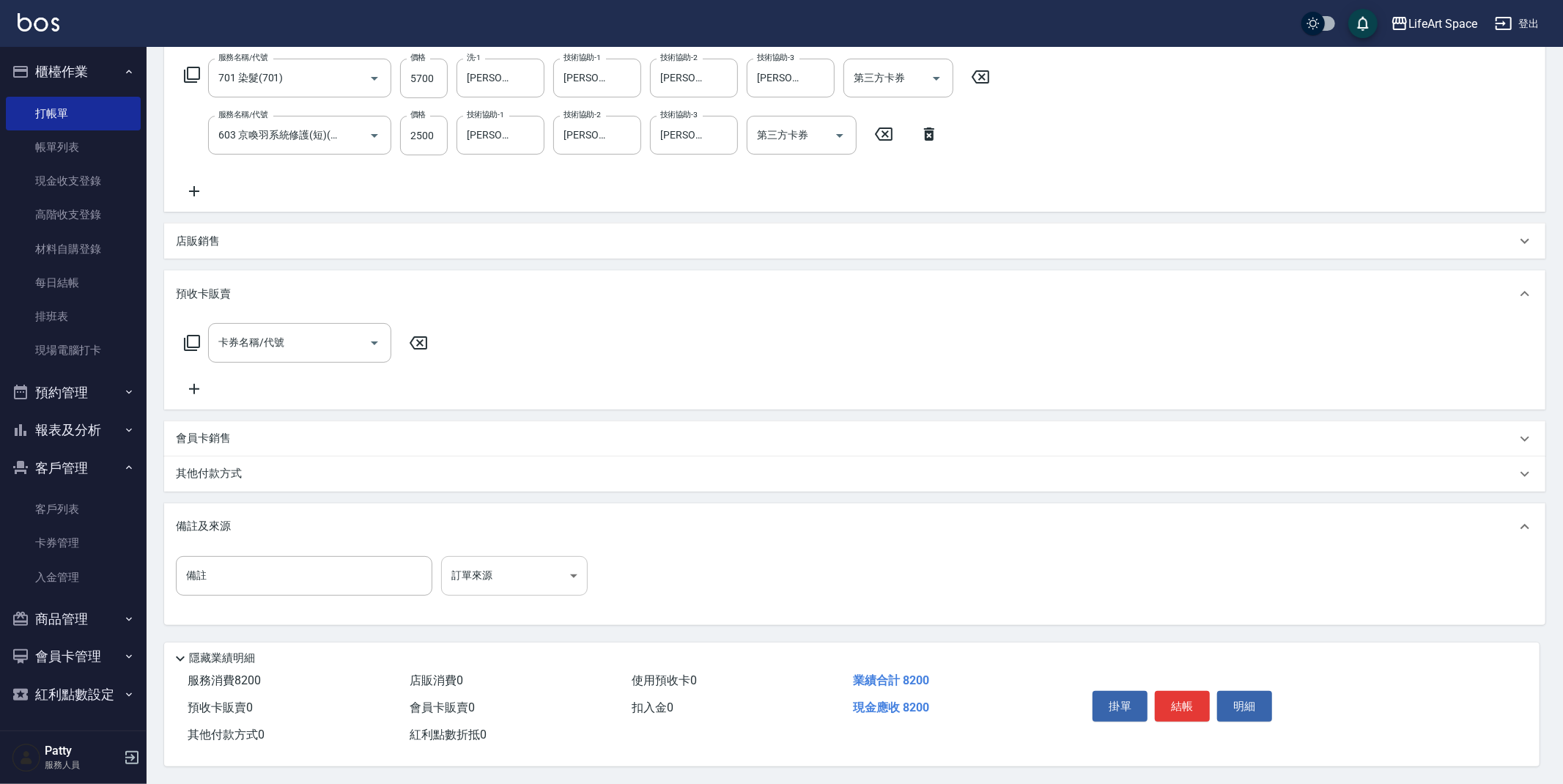
click at [517, 573] on body "LifeArt Space 登出 櫃檯作業 打帳單 帳單列表 現金收支登錄 高階收支登錄 材料自購登錄 每日結帳 排班表 現場電腦打卡 預約管理 預約管理 單…" at bounding box center [782, 275] width 1563 height 1018
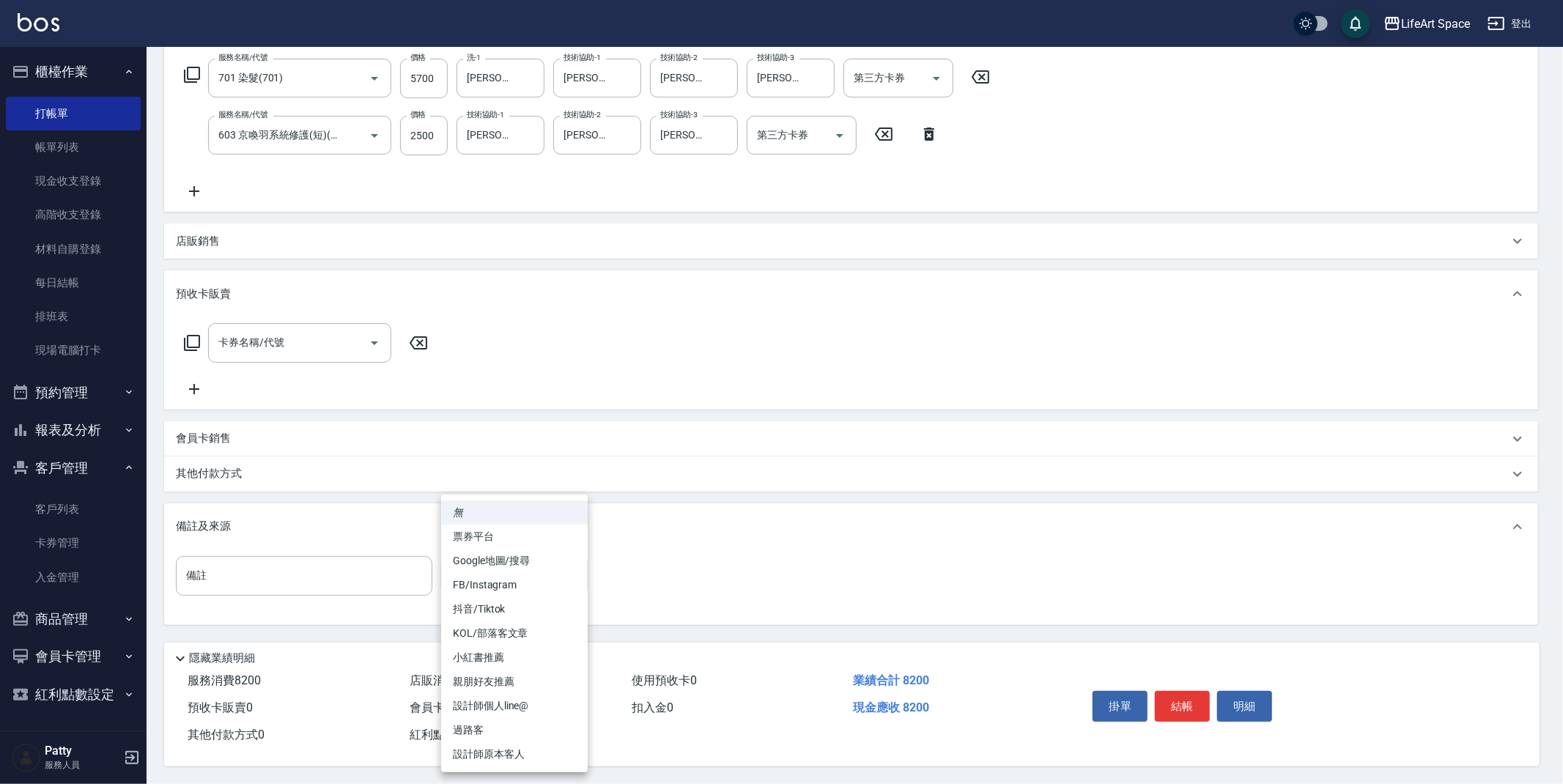
click at [524, 706] on li "設計師個人line@" at bounding box center [514, 705] width 146 height 24
type input "設計師個人line@"
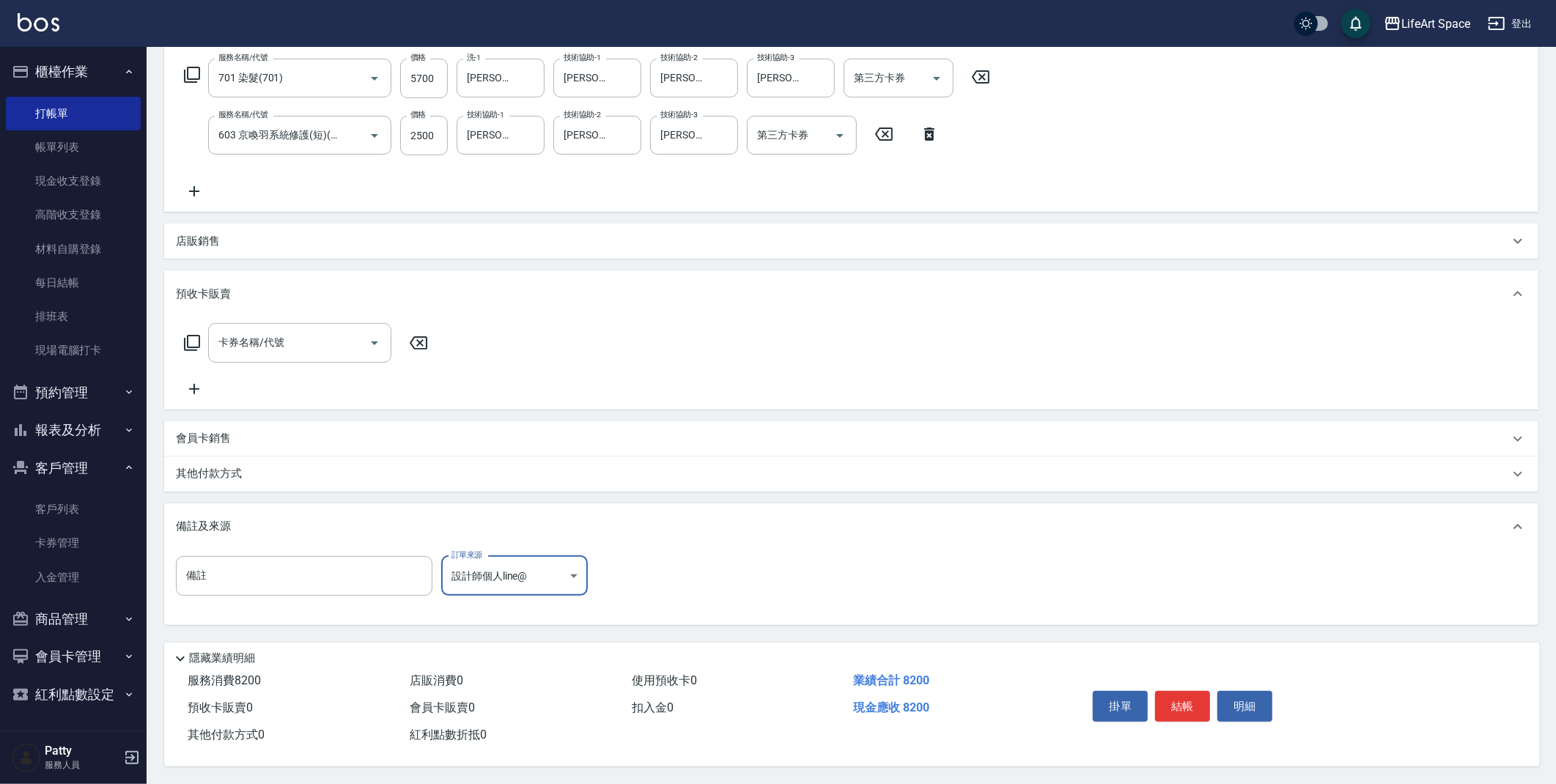
click at [406, 481] on div "其他付款方式" at bounding box center [851, 474] width 1374 height 35
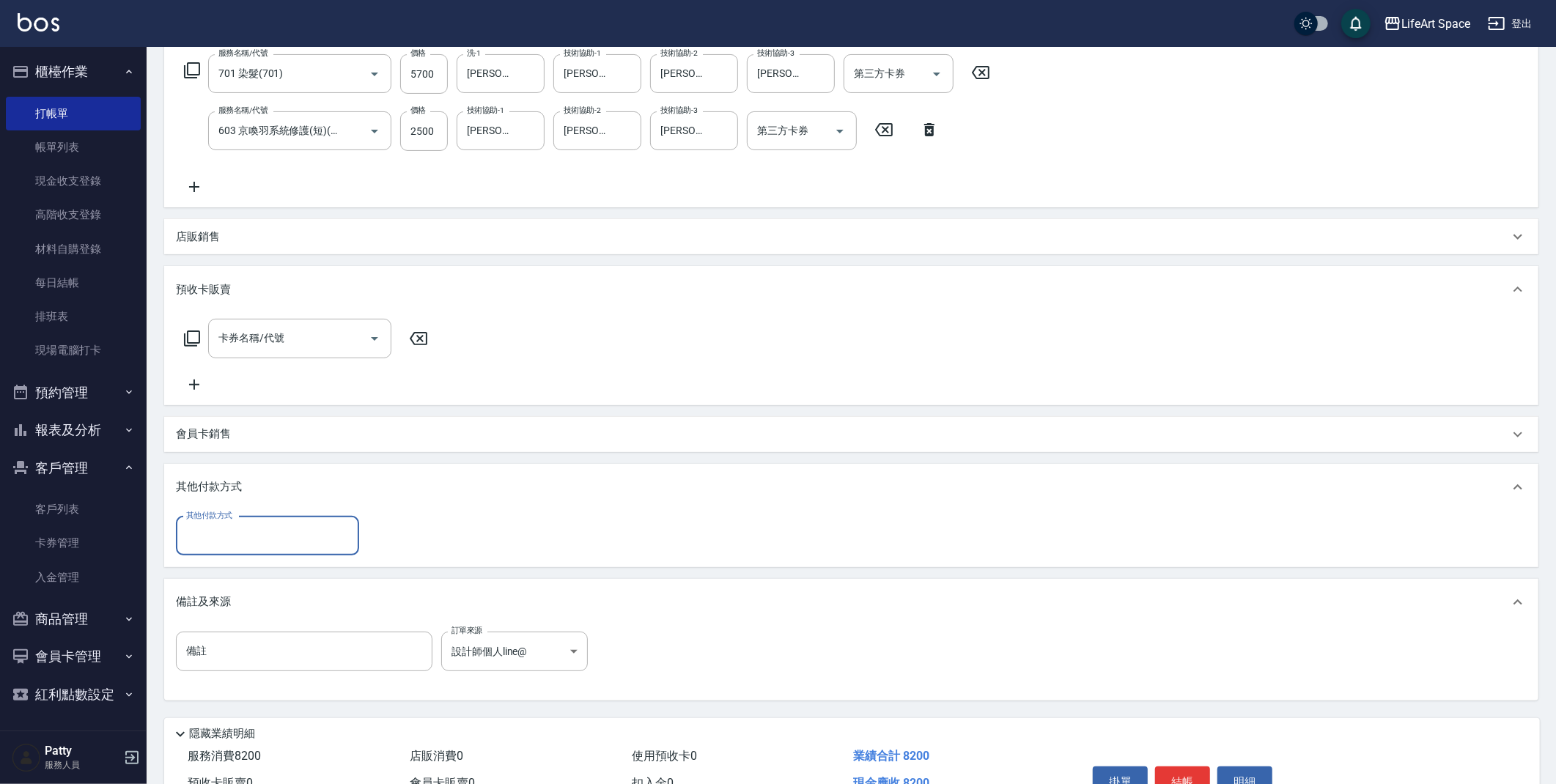
scroll to position [0, 0]
click at [303, 541] on input "其他付款方式" at bounding box center [268, 536] width 170 height 26
click at [270, 597] on span "Linepay" at bounding box center [267, 596] width 184 height 24
type input "Linepay"
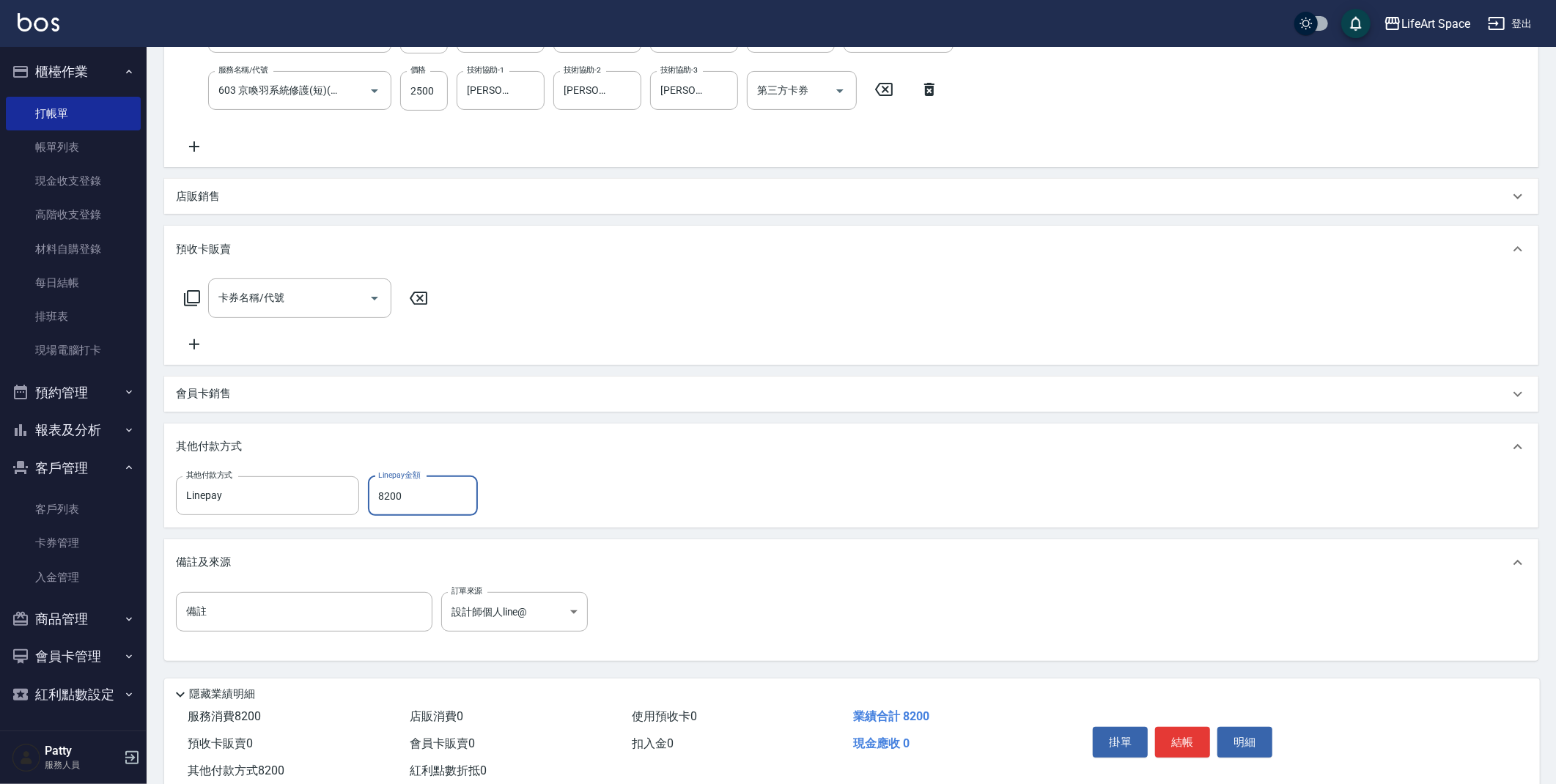
scroll to position [301, 0]
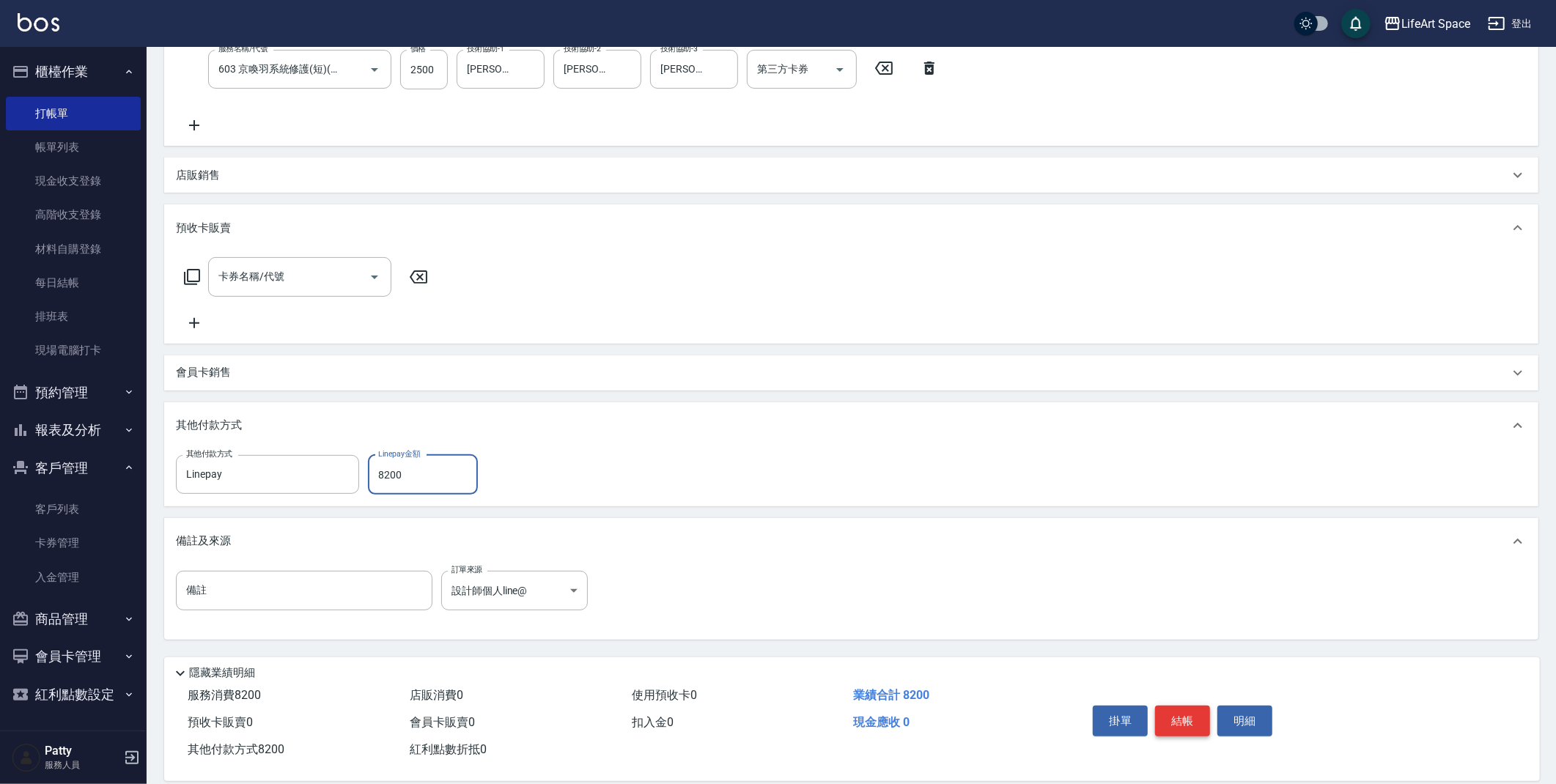
type input "8200"
click at [1173, 719] on button "結帳" at bounding box center [1183, 721] width 55 height 31
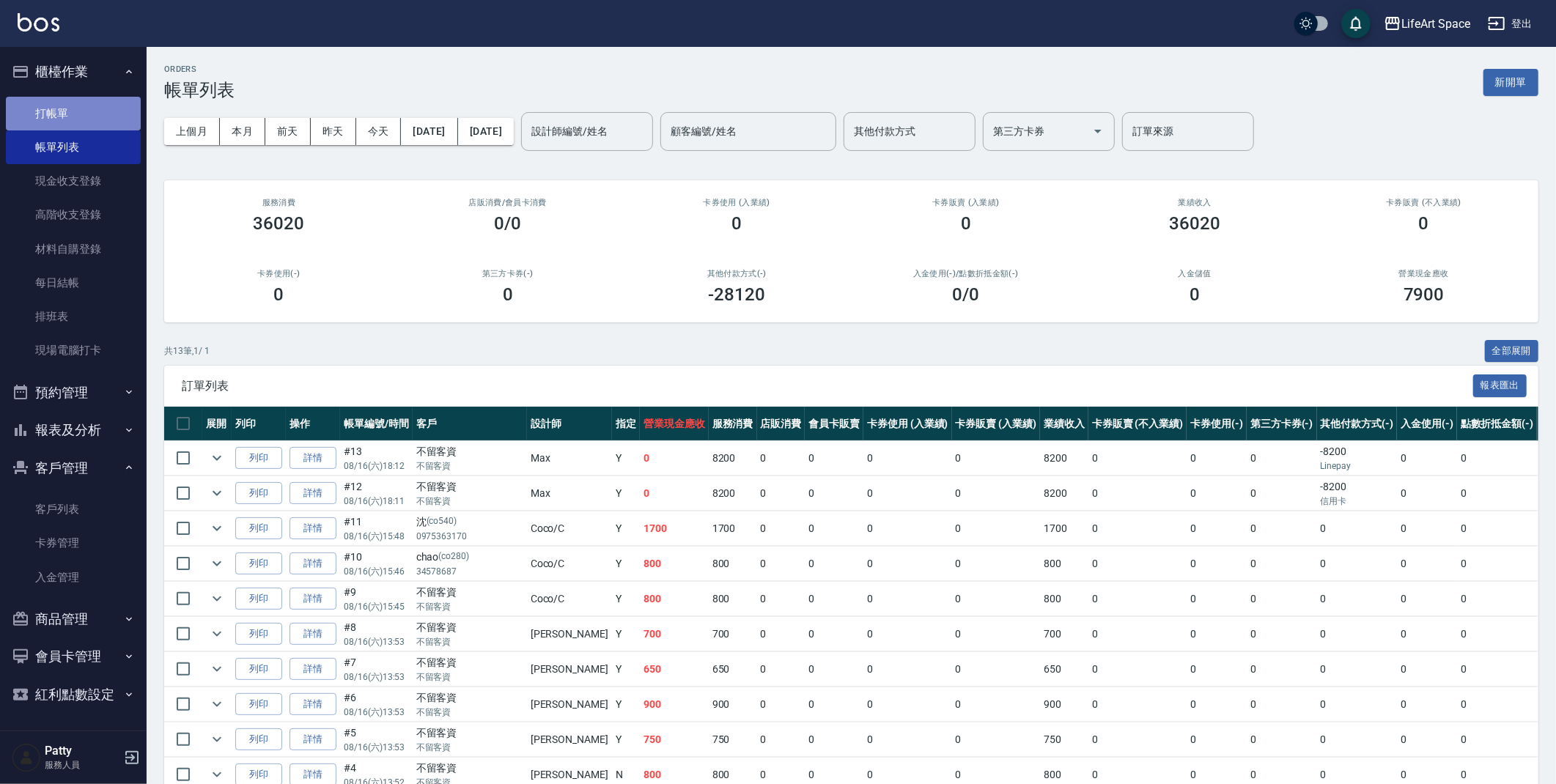
click at [113, 121] on link "打帳單" at bounding box center [74, 114] width 135 height 34
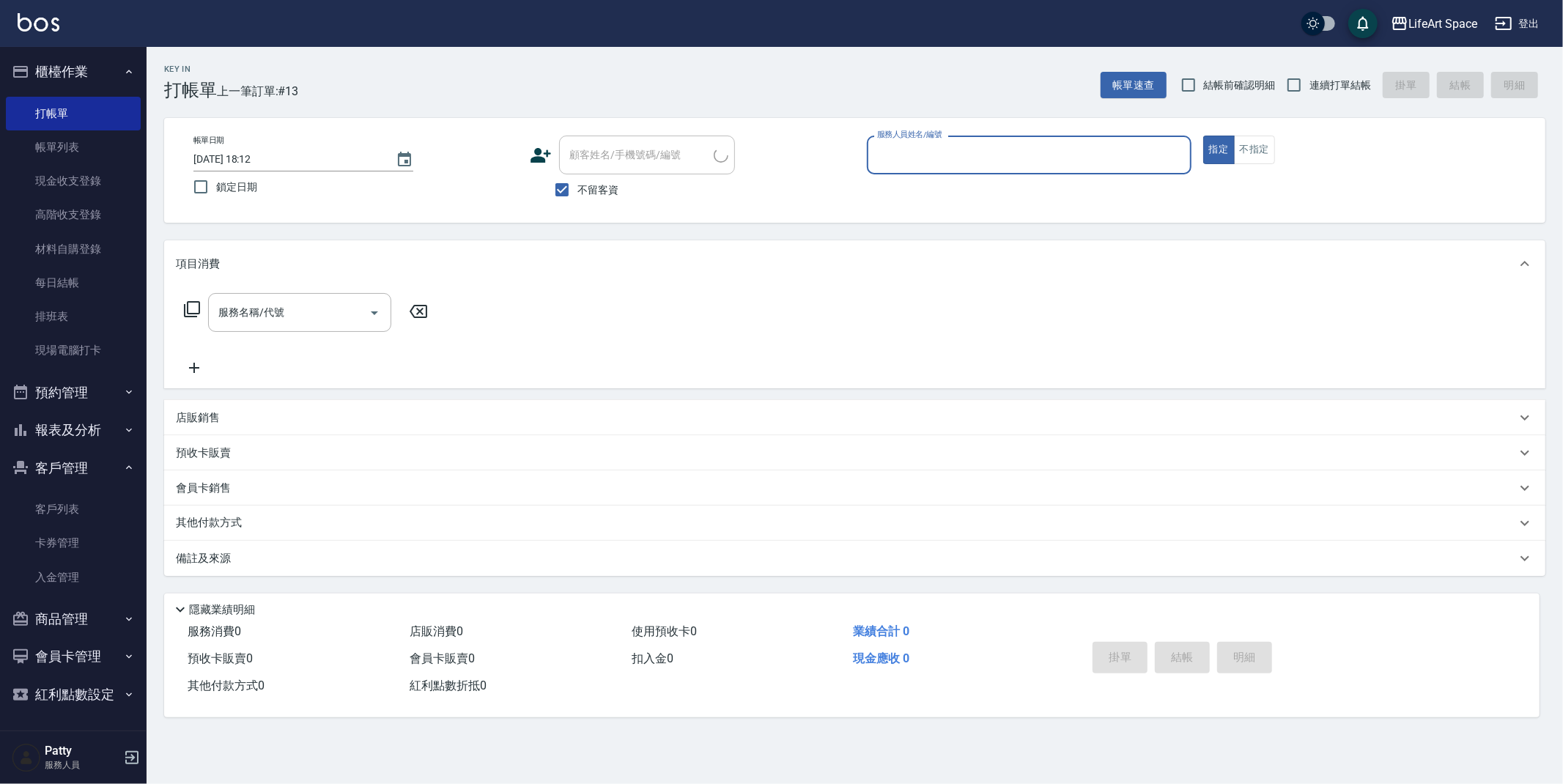
click at [1022, 155] on input "服務人員姓名/編號" at bounding box center [1029, 154] width 311 height 26
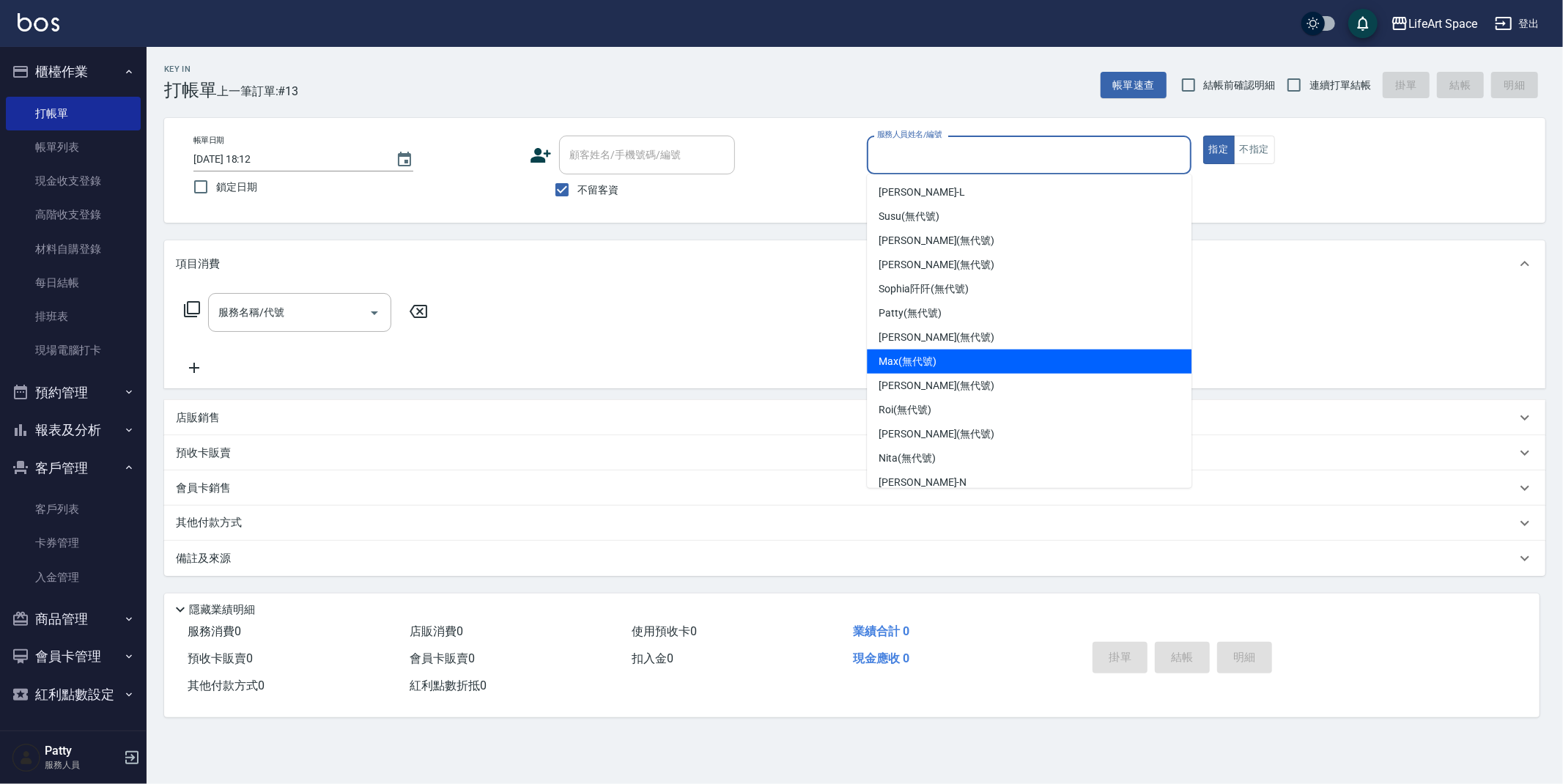
click at [931, 359] on span "[PERSON_NAME] (無代號)" at bounding box center [907, 361] width 58 height 15
type input "[PERSON_NAME](無代號)"
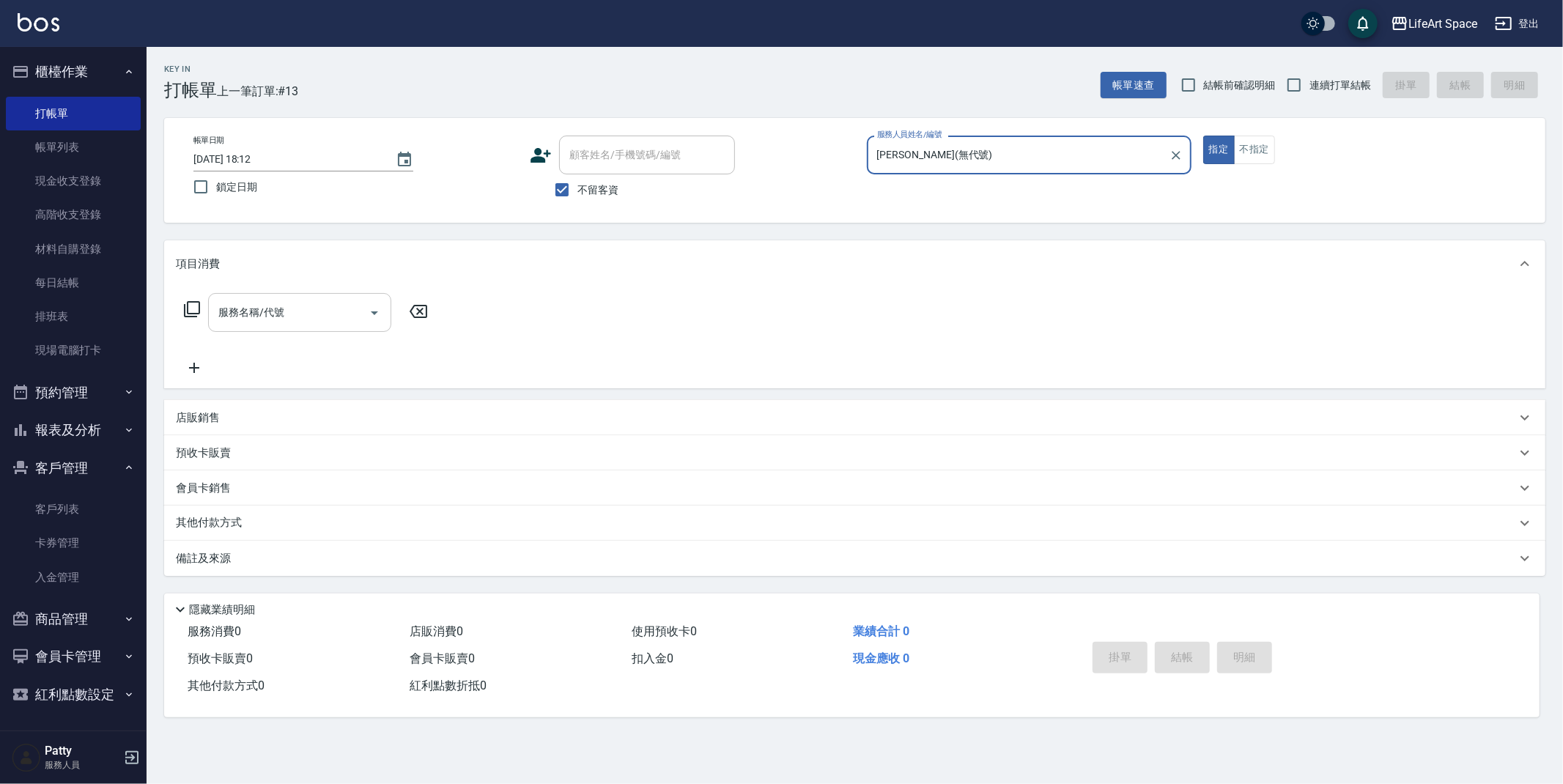
click at [309, 314] on input "服務名稱/代號" at bounding box center [288, 312] width 148 height 26
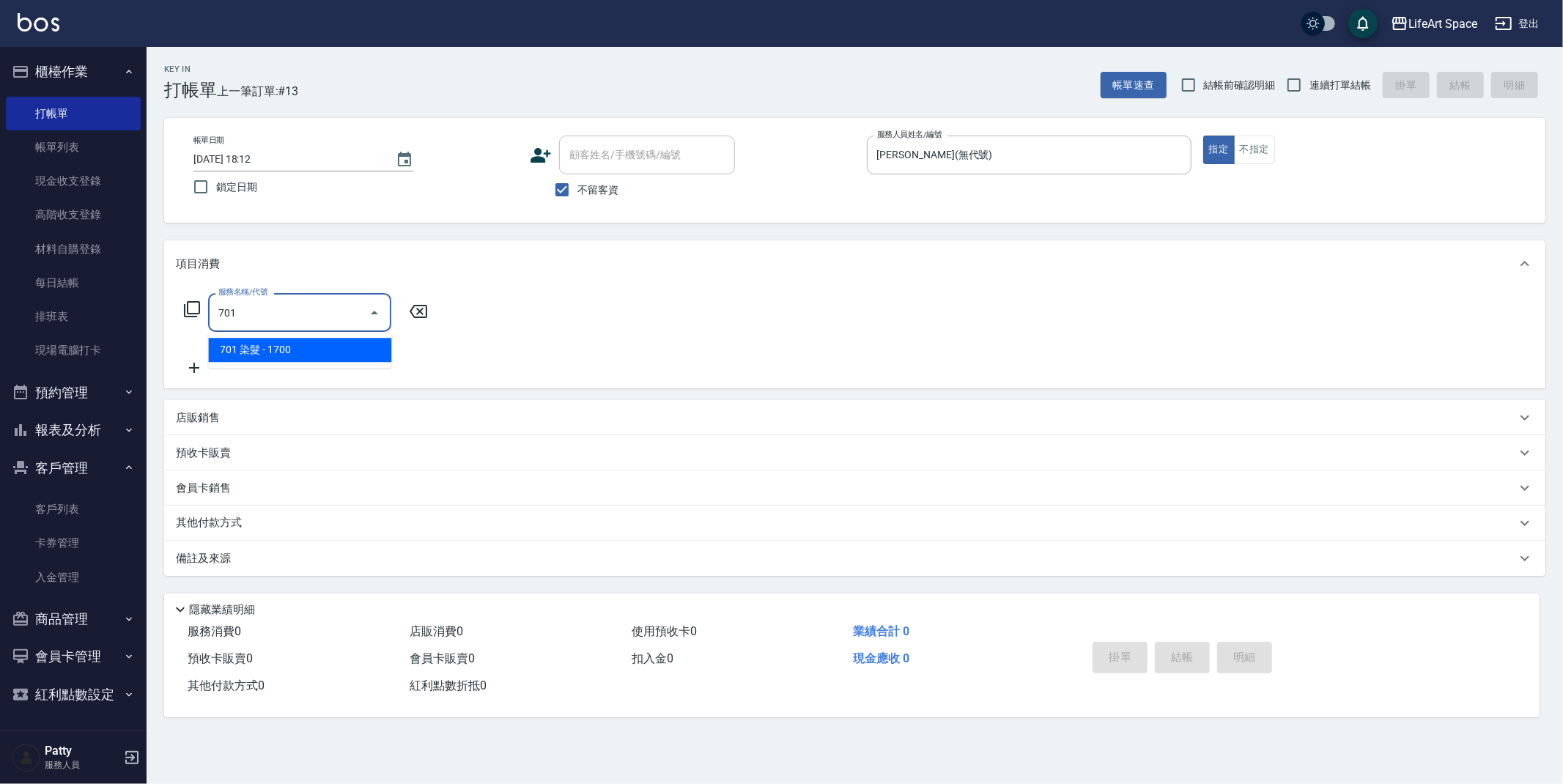
click at [312, 344] on span "701 染髮 - 1700" at bounding box center [300, 349] width 184 height 24
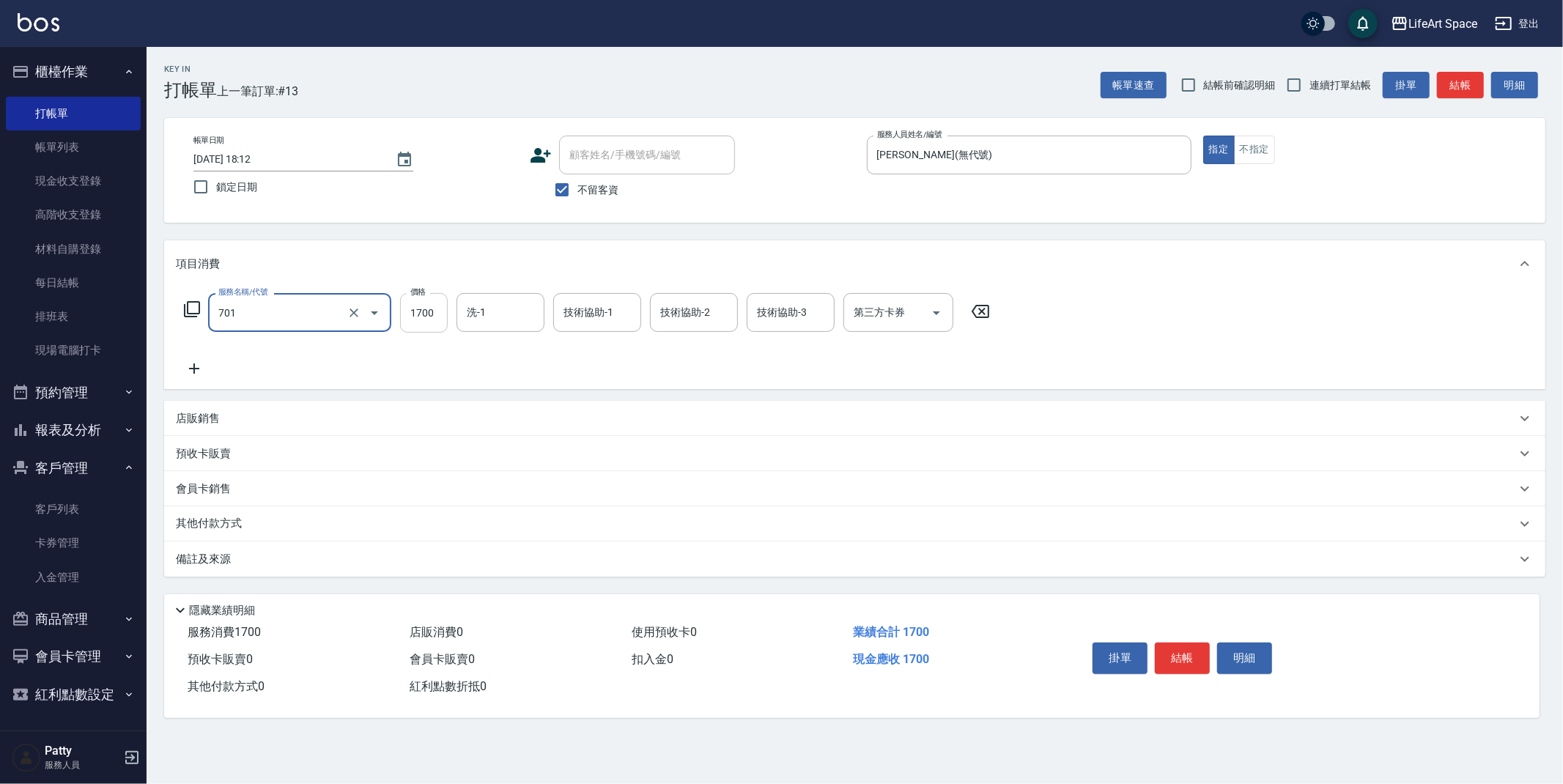
type input "701 染髮(701)"
click at [424, 324] on input "1700" at bounding box center [424, 312] width 48 height 40
type input "6975"
click at [190, 363] on icon at bounding box center [193, 369] width 36 height 18
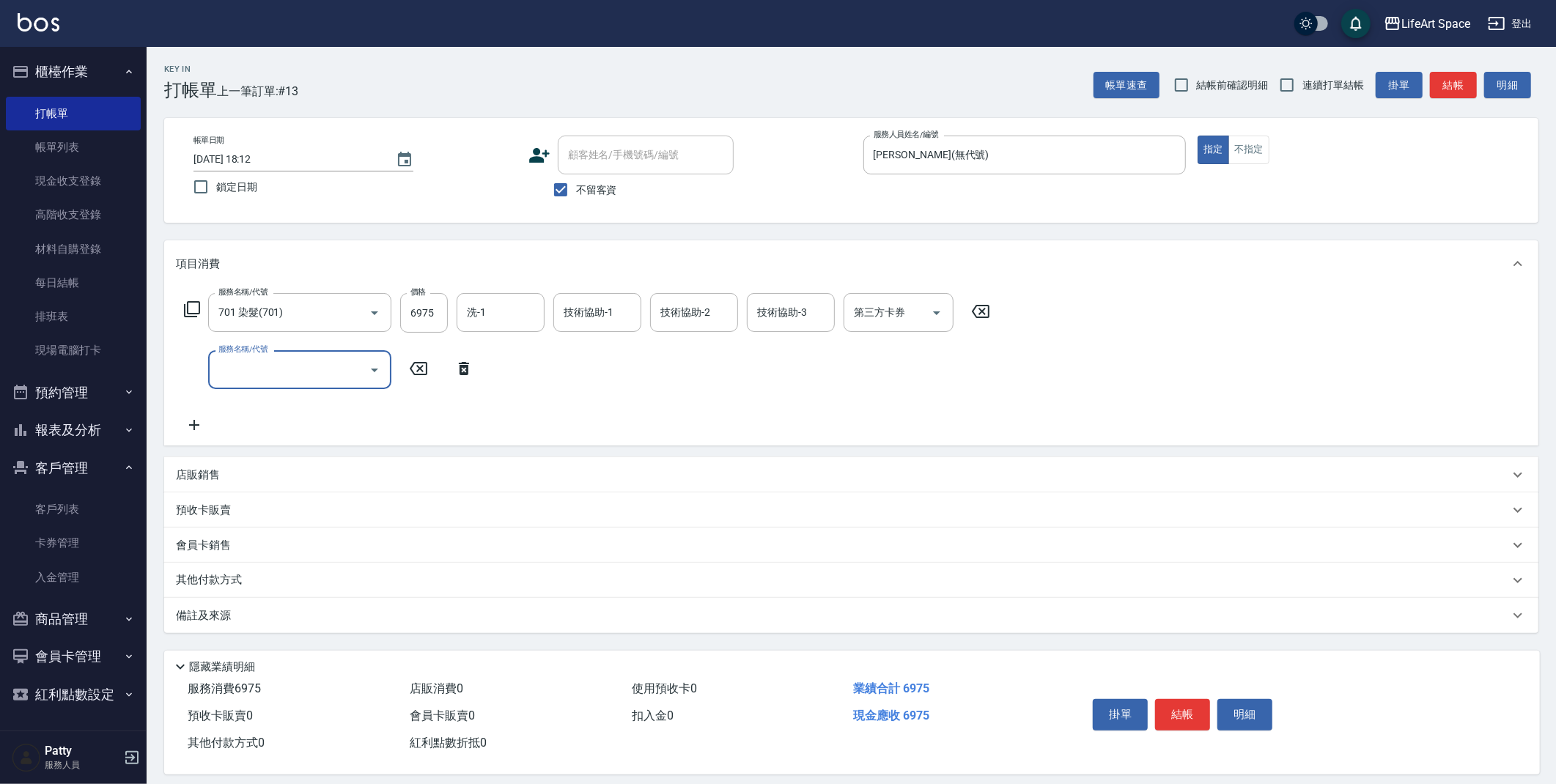
click at [270, 371] on input "服務名稱/代號" at bounding box center [288, 369] width 148 height 26
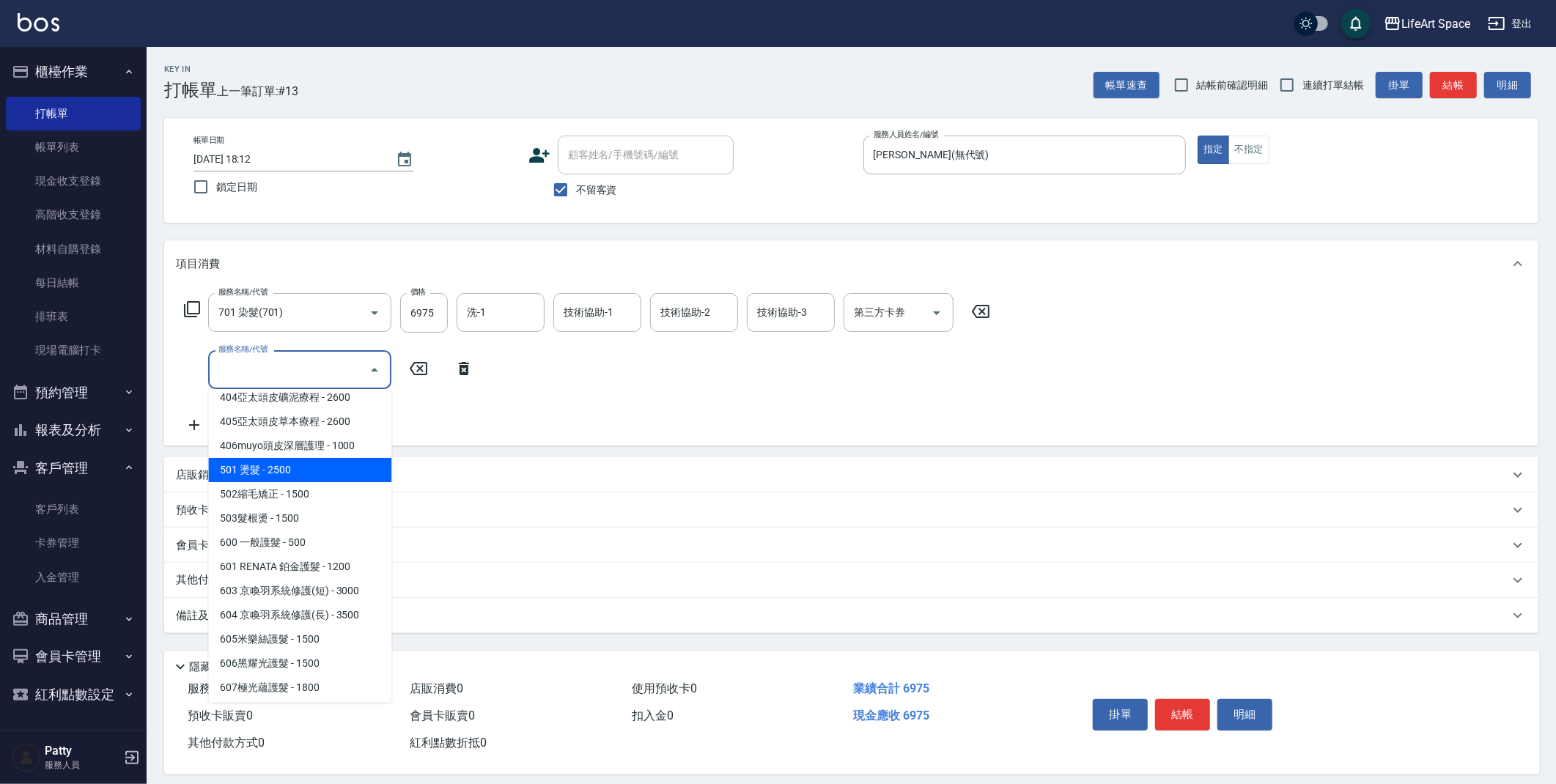
scroll to position [230, 0]
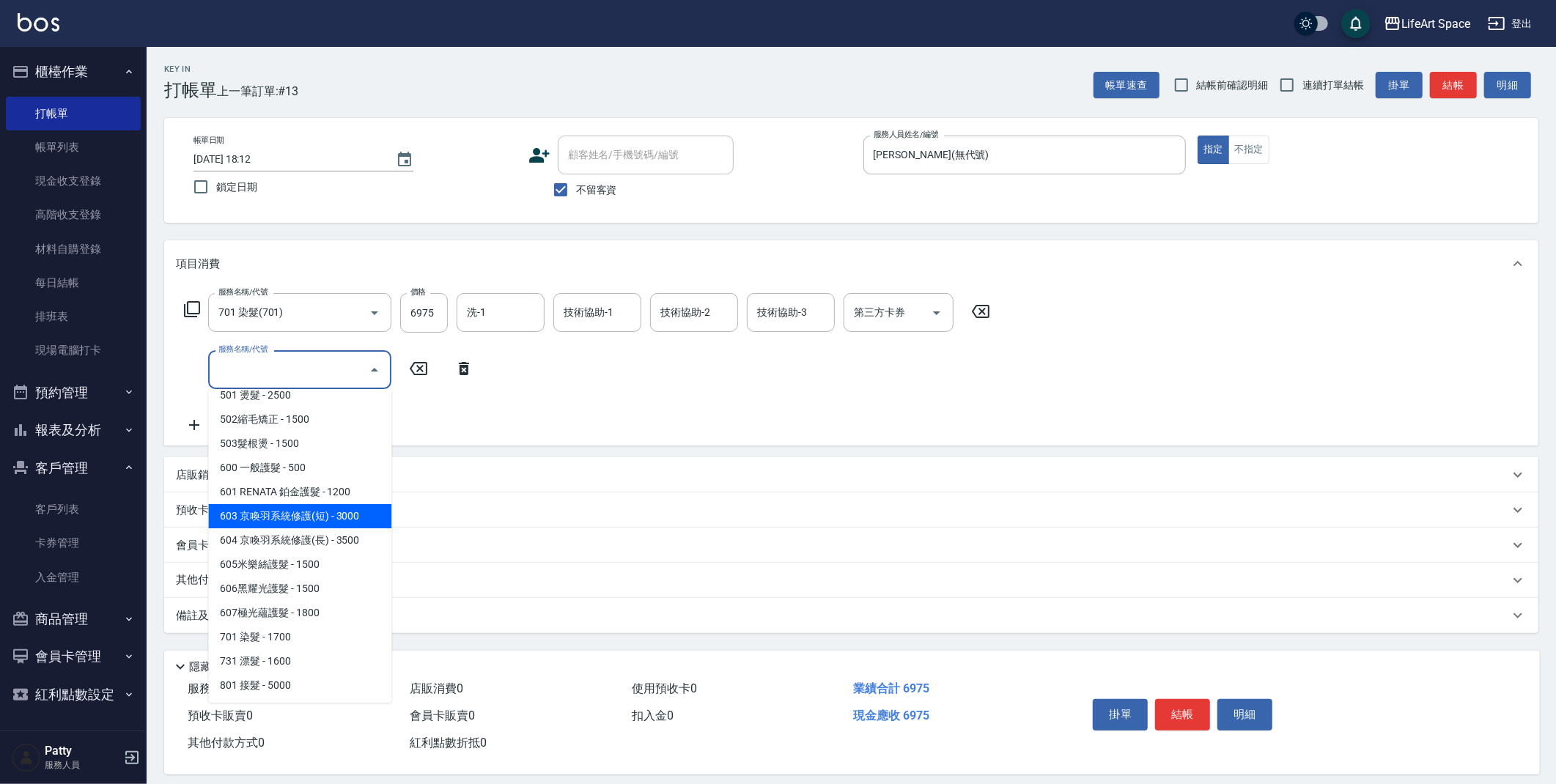
click at [330, 520] on span "603 京喚羽系統修護(短) - 3000" at bounding box center [300, 515] width 184 height 24
type input "603 京喚羽系統修護(短)(603)"
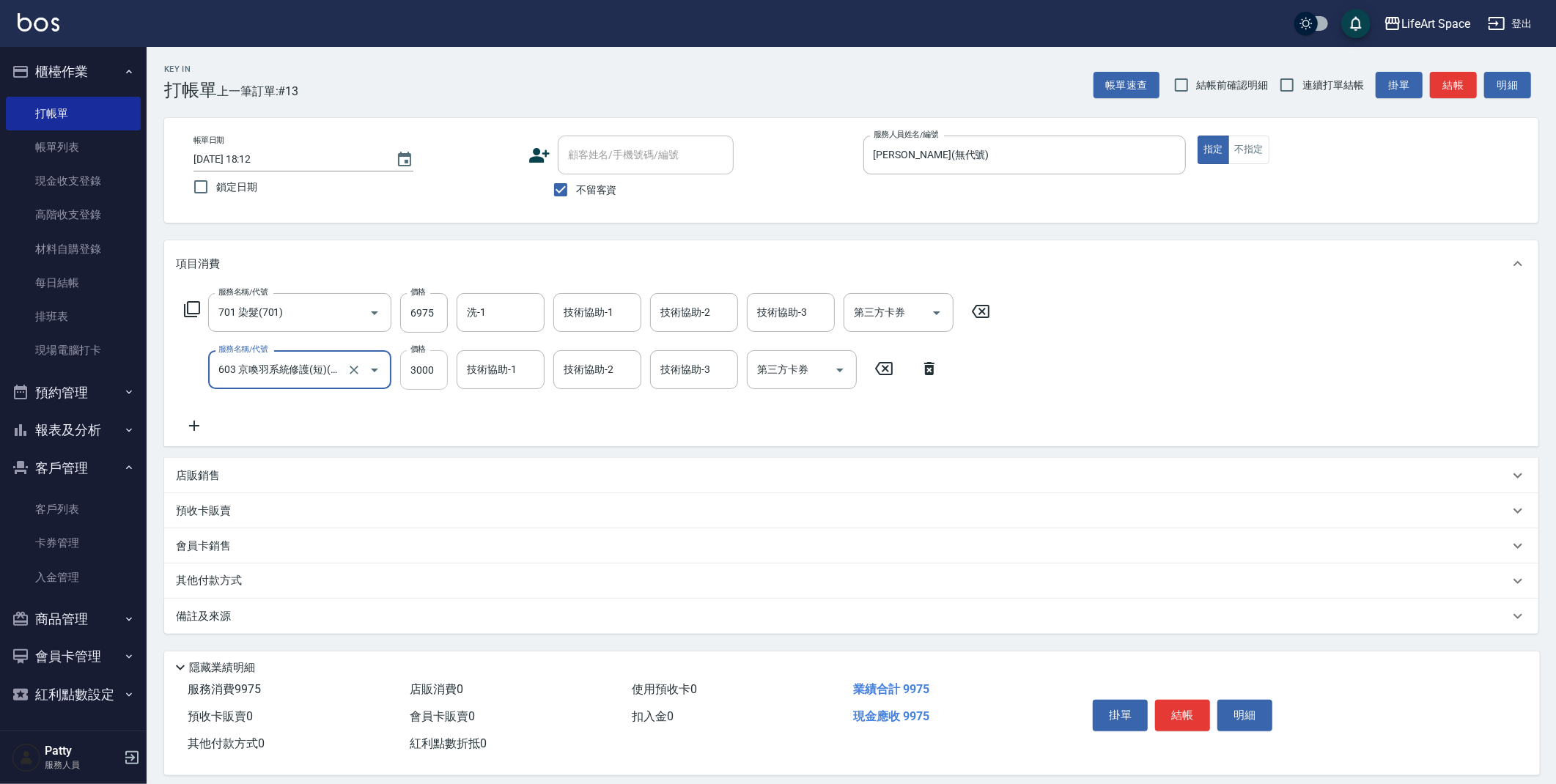
click at [430, 378] on input "3000" at bounding box center [424, 370] width 48 height 40
type input "2500"
click at [603, 380] on input "技術協助-2" at bounding box center [597, 369] width 75 height 26
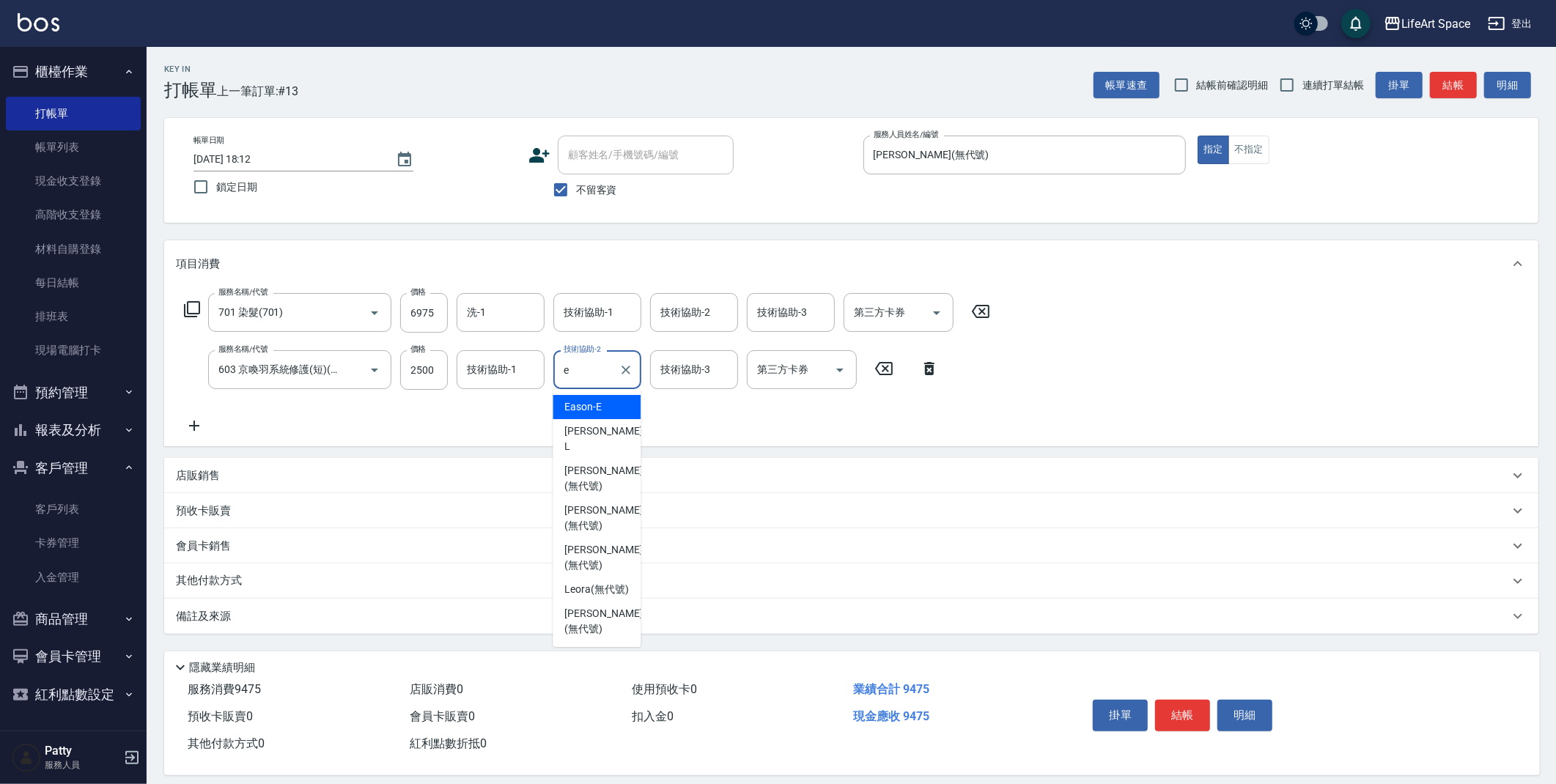
click at [609, 400] on div "Eason -E" at bounding box center [596, 406] width 88 height 24
type input "Eason-E"
click at [629, 379] on button "Clear" at bounding box center [625, 370] width 20 height 20
click at [606, 378] on input "技術協助-2" at bounding box center [597, 369] width 75 height 26
drag, startPoint x: 602, startPoint y: 579, endPoint x: 667, endPoint y: 486, distance: 113.5
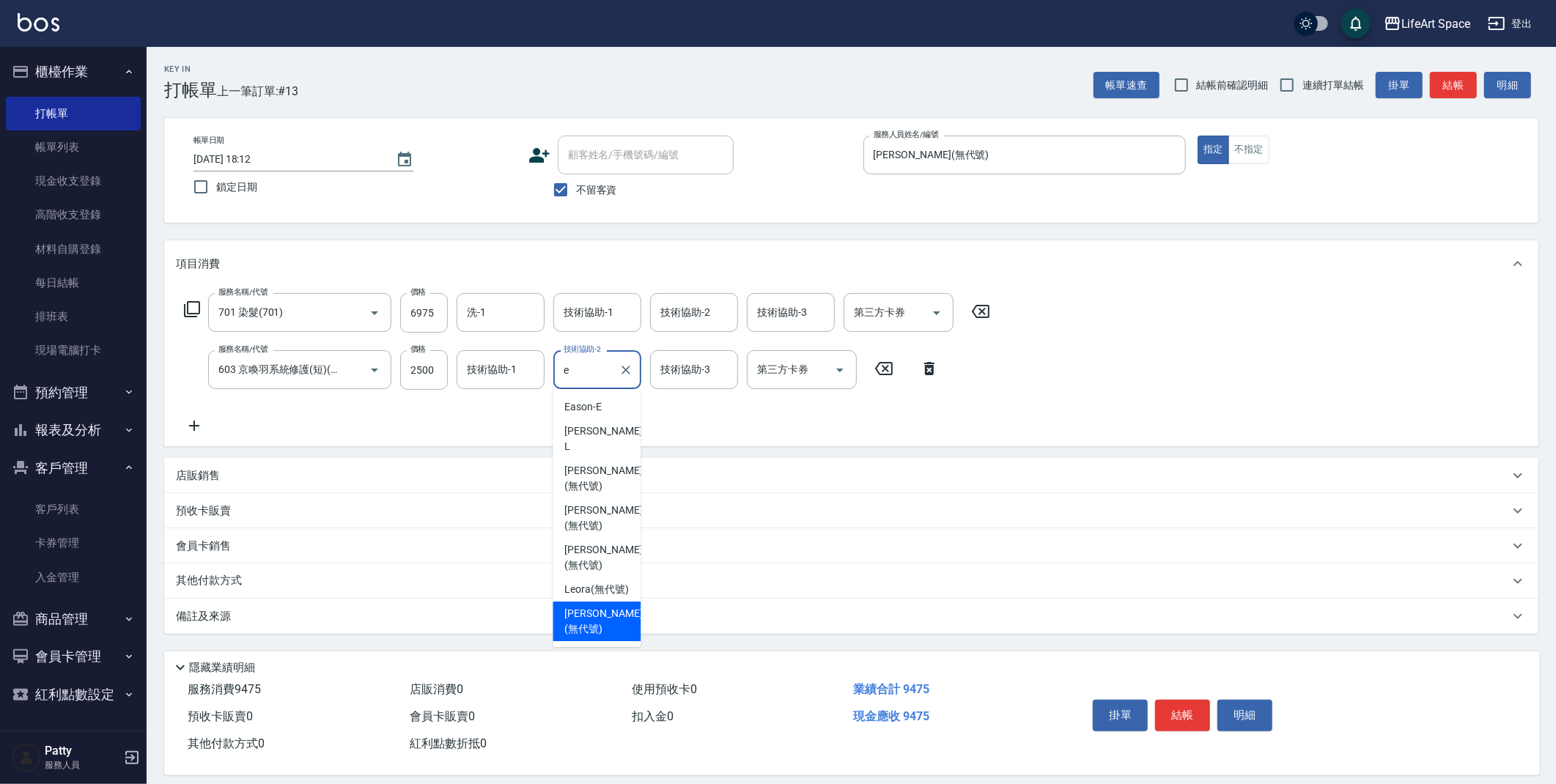
click at [602, 606] on span "[PERSON_NAME] (無代號)" at bounding box center [603, 621] width 78 height 31
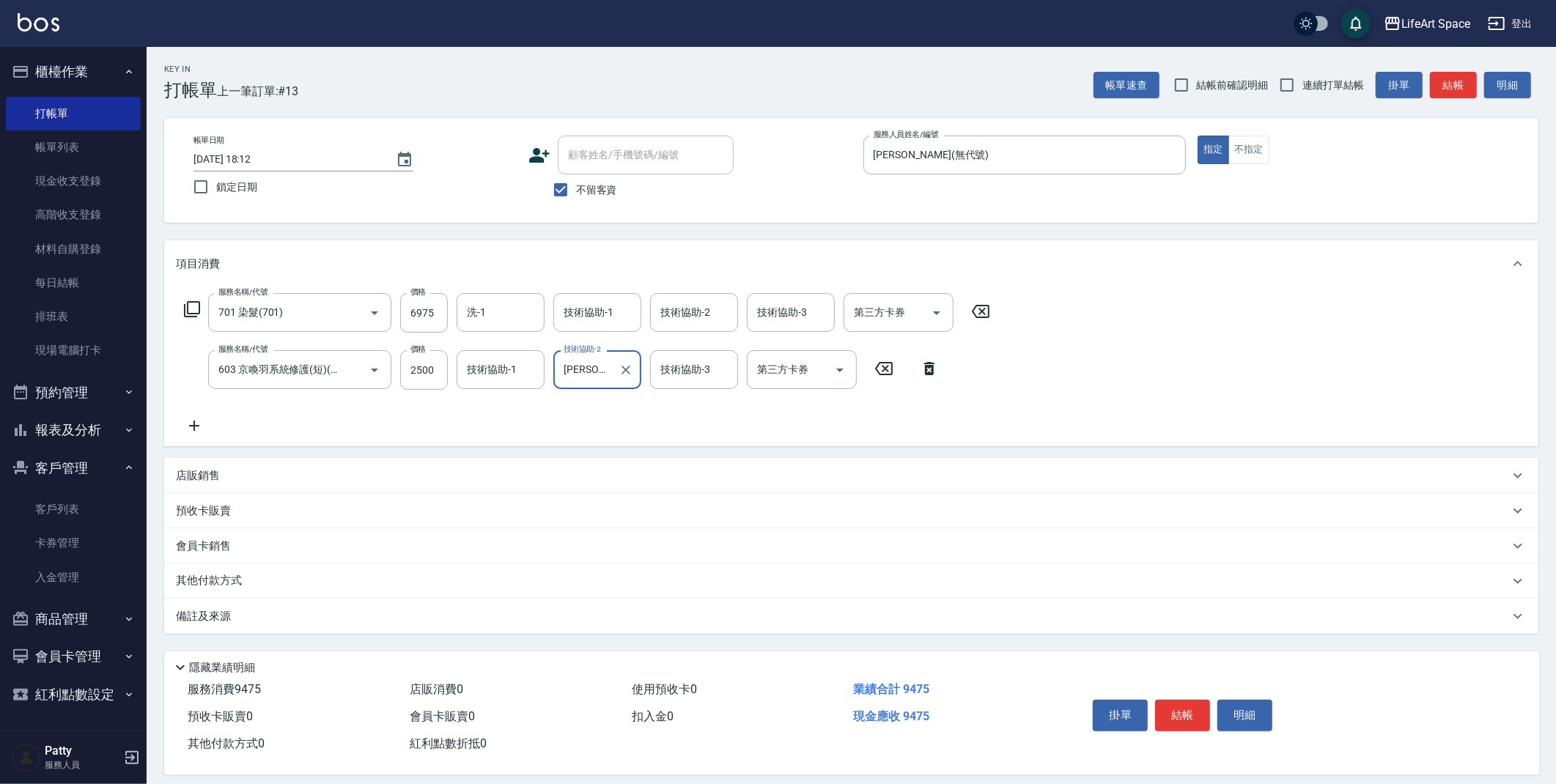
type input "[PERSON_NAME](無代號)"
click at [681, 363] on div "技術協助-3 技術協助-3" at bounding box center [694, 370] width 88 height 39
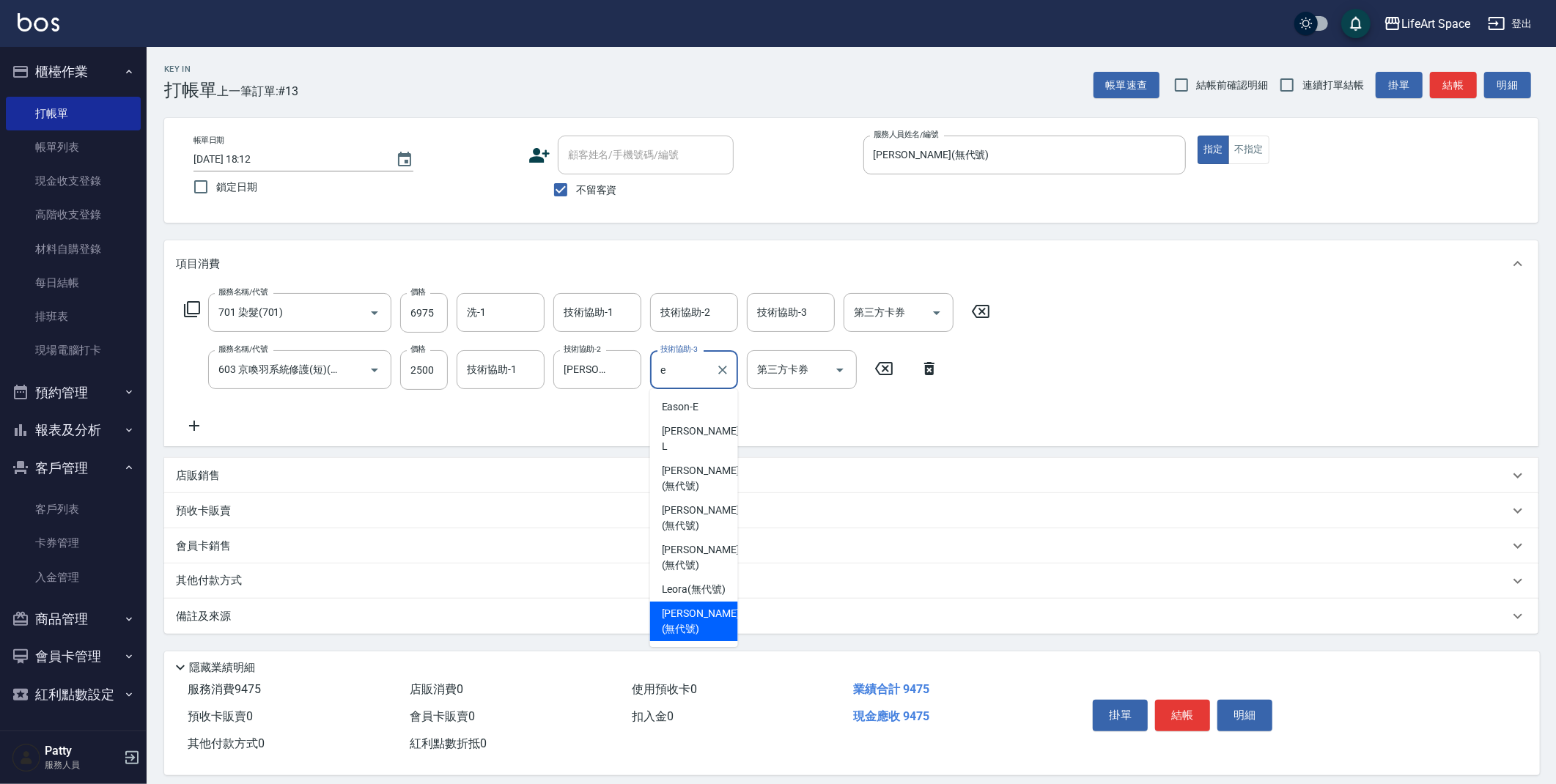
drag, startPoint x: 702, startPoint y: 567, endPoint x: 549, endPoint y: 405, distance: 222.8
click at [703, 606] on span "[PERSON_NAME] (無代號)" at bounding box center [701, 621] width 78 height 31
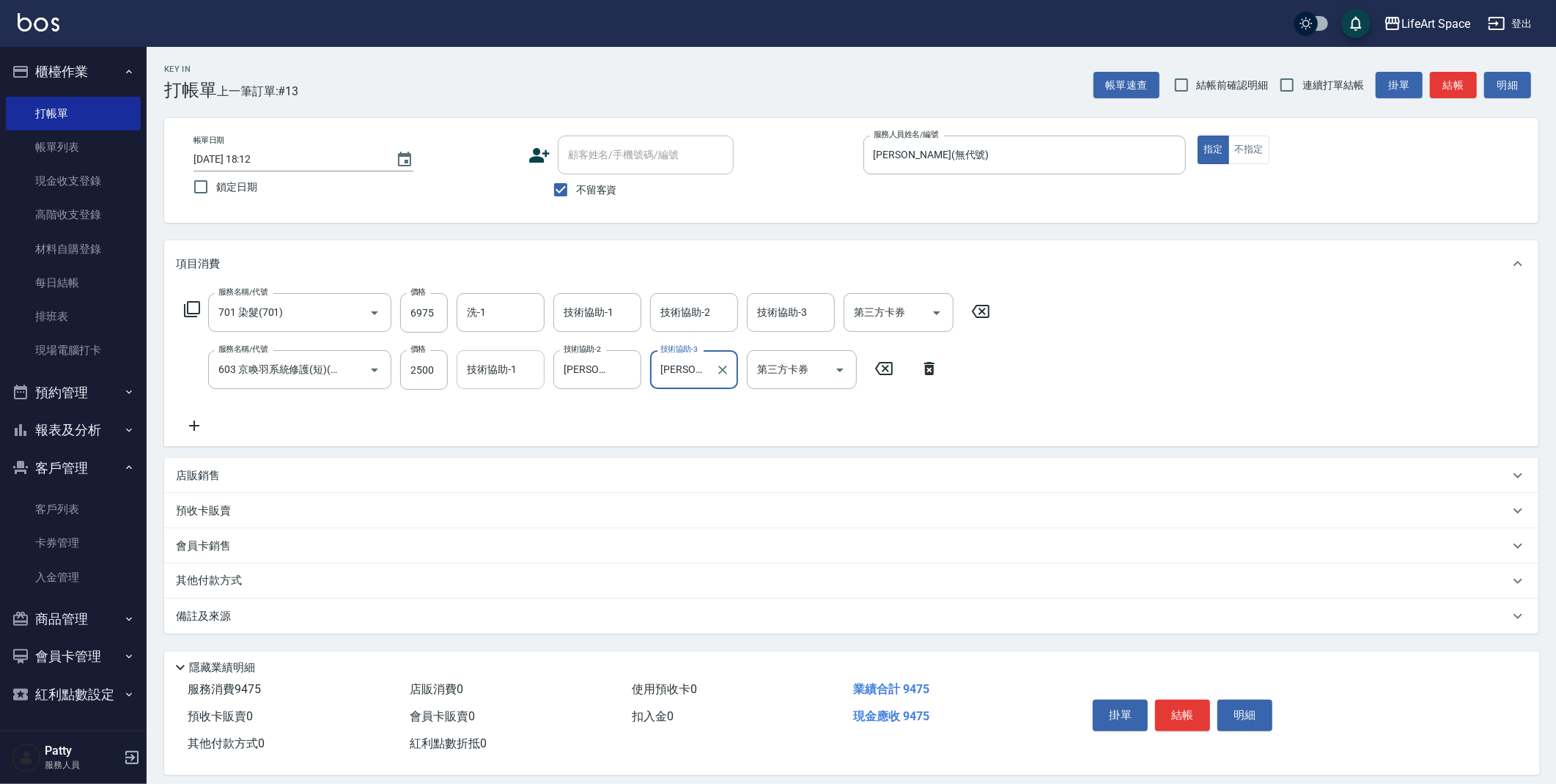
type input "[PERSON_NAME](無代號)"
click at [514, 376] on input "技術協助-1" at bounding box center [500, 369] width 75 height 26
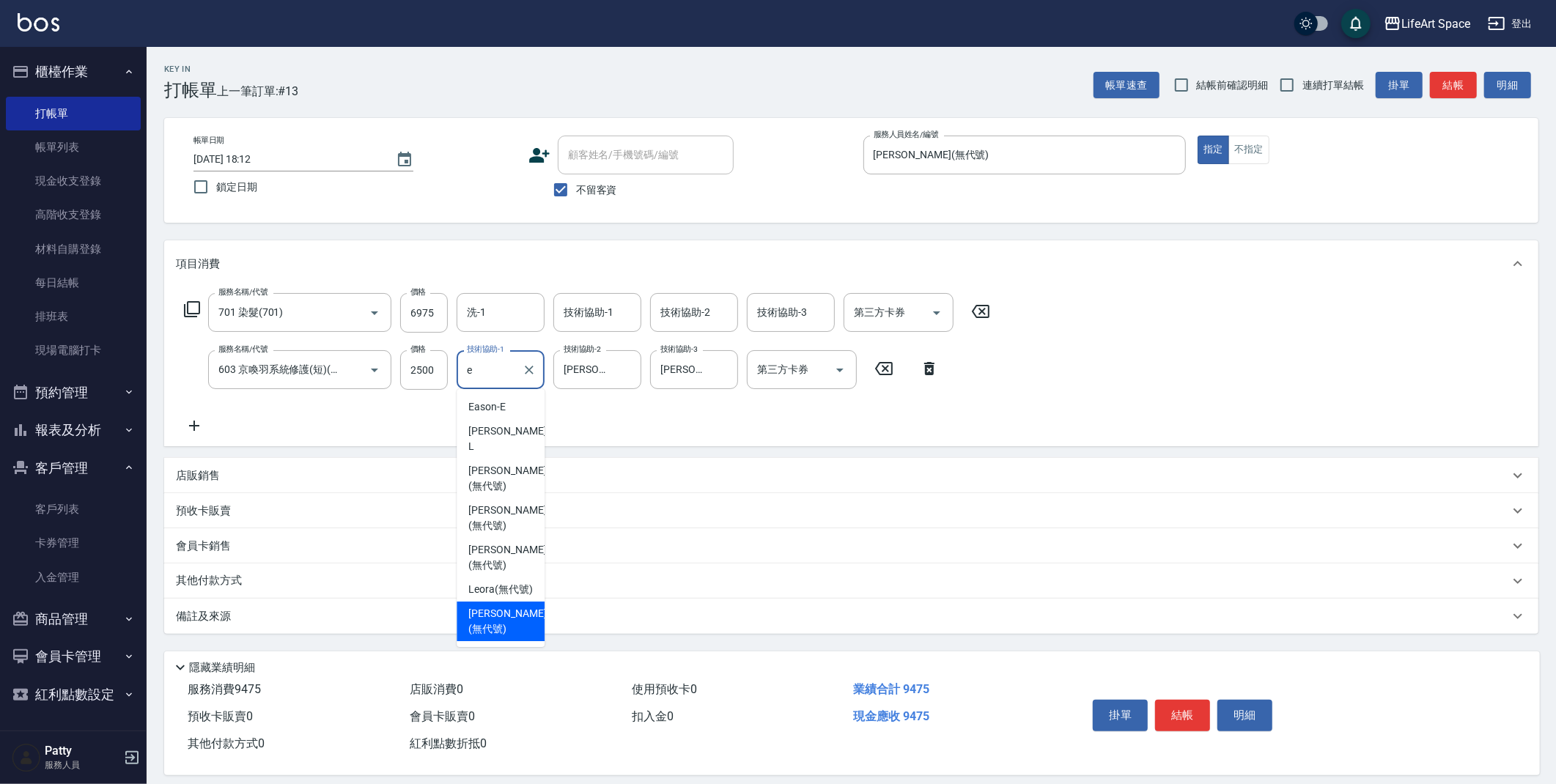
click at [507, 606] on span "[PERSON_NAME] (無代號)" at bounding box center [507, 621] width 78 height 31
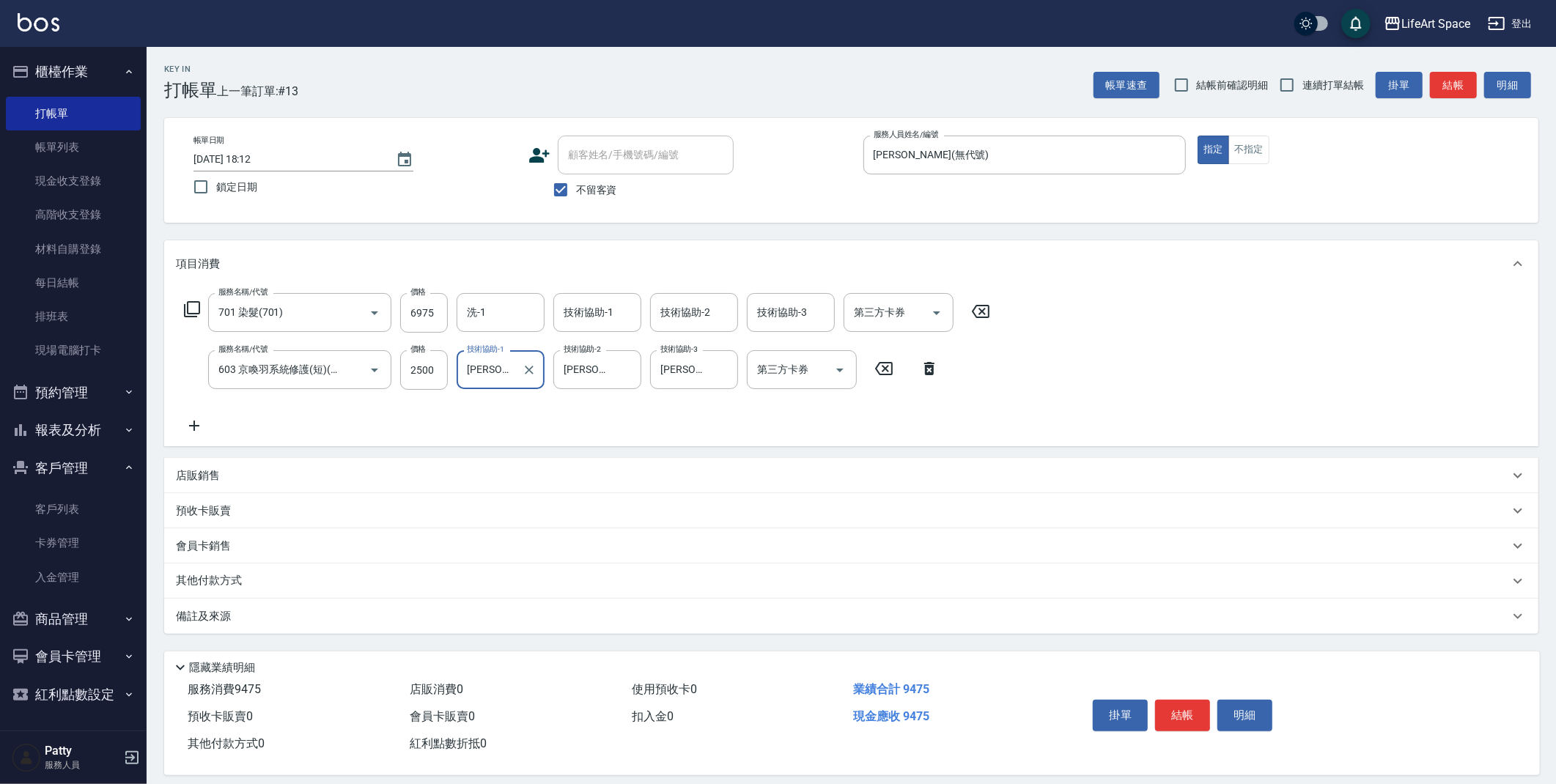
type input "[PERSON_NAME](無代號)"
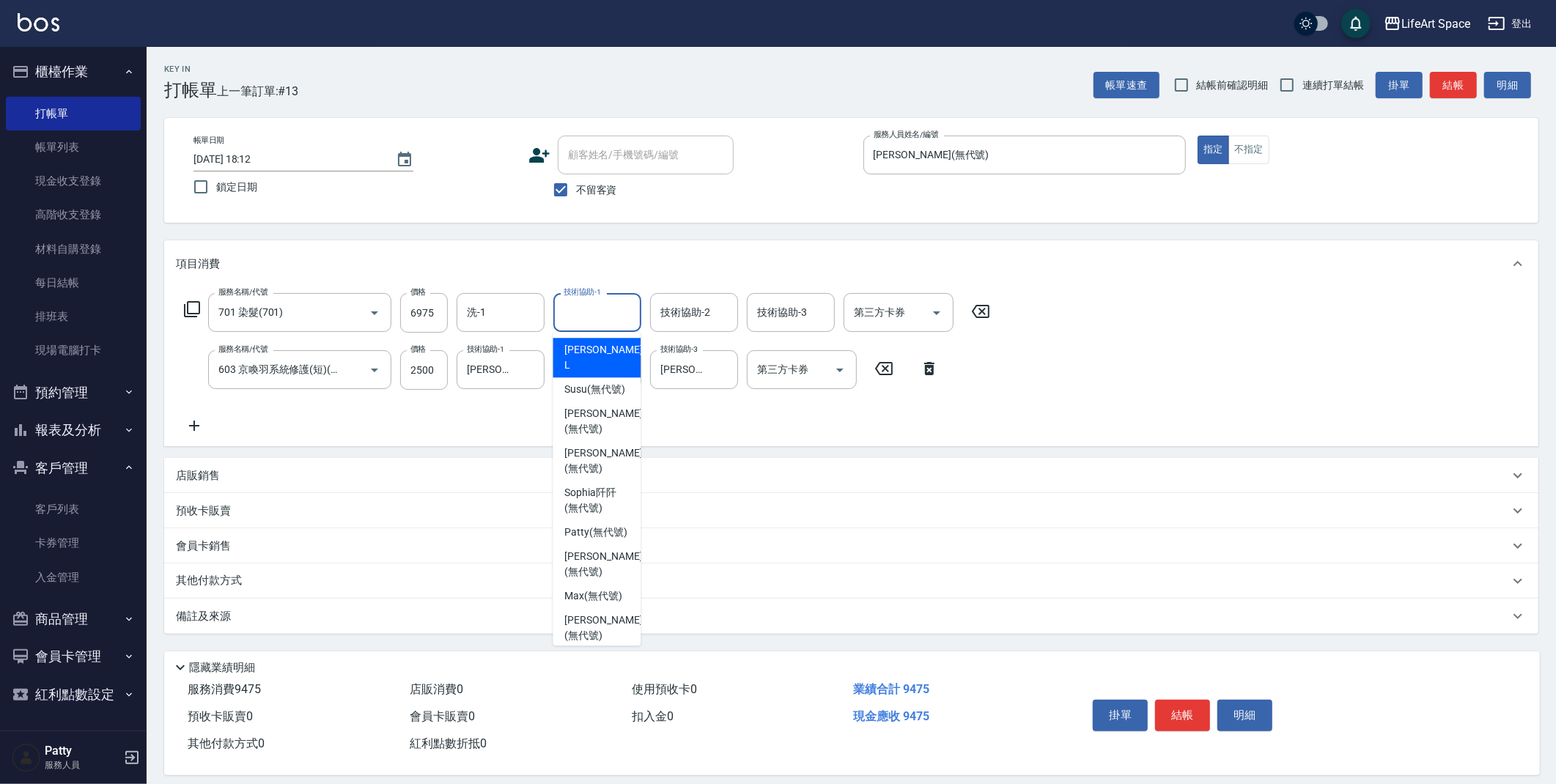
click at [596, 312] on input "技術協助-1" at bounding box center [597, 312] width 75 height 26
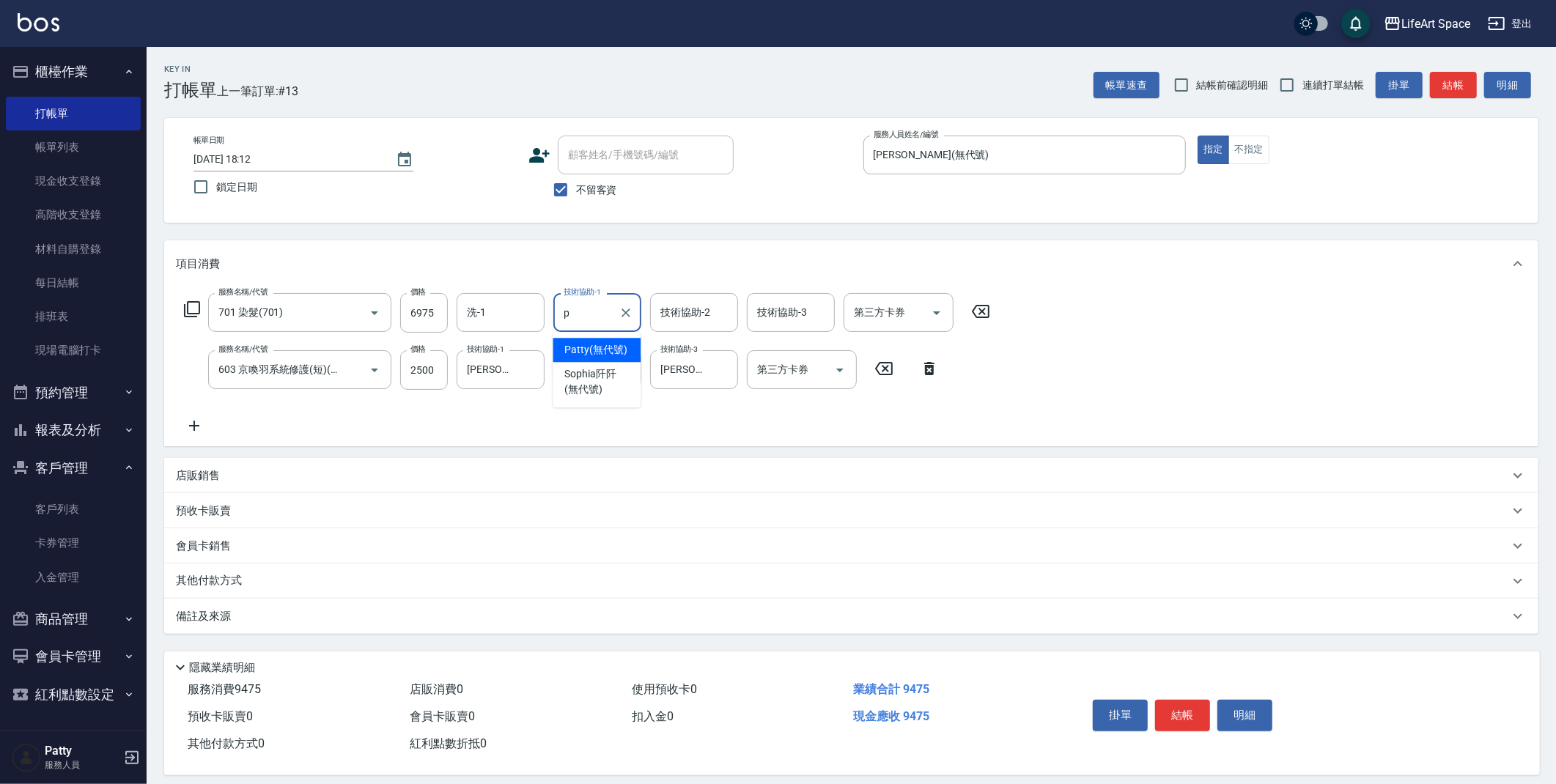
click at [601, 353] on span "[PERSON_NAME] (無代號)" at bounding box center [595, 349] width 63 height 15
type input "[PERSON_NAME](無代號)"
click at [674, 318] on div "技術協助-2 技術協助-2" at bounding box center [694, 312] width 88 height 39
click at [706, 354] on span "[PERSON_NAME] (無代號)" at bounding box center [693, 349] width 63 height 15
type input "[PERSON_NAME](無代號)"
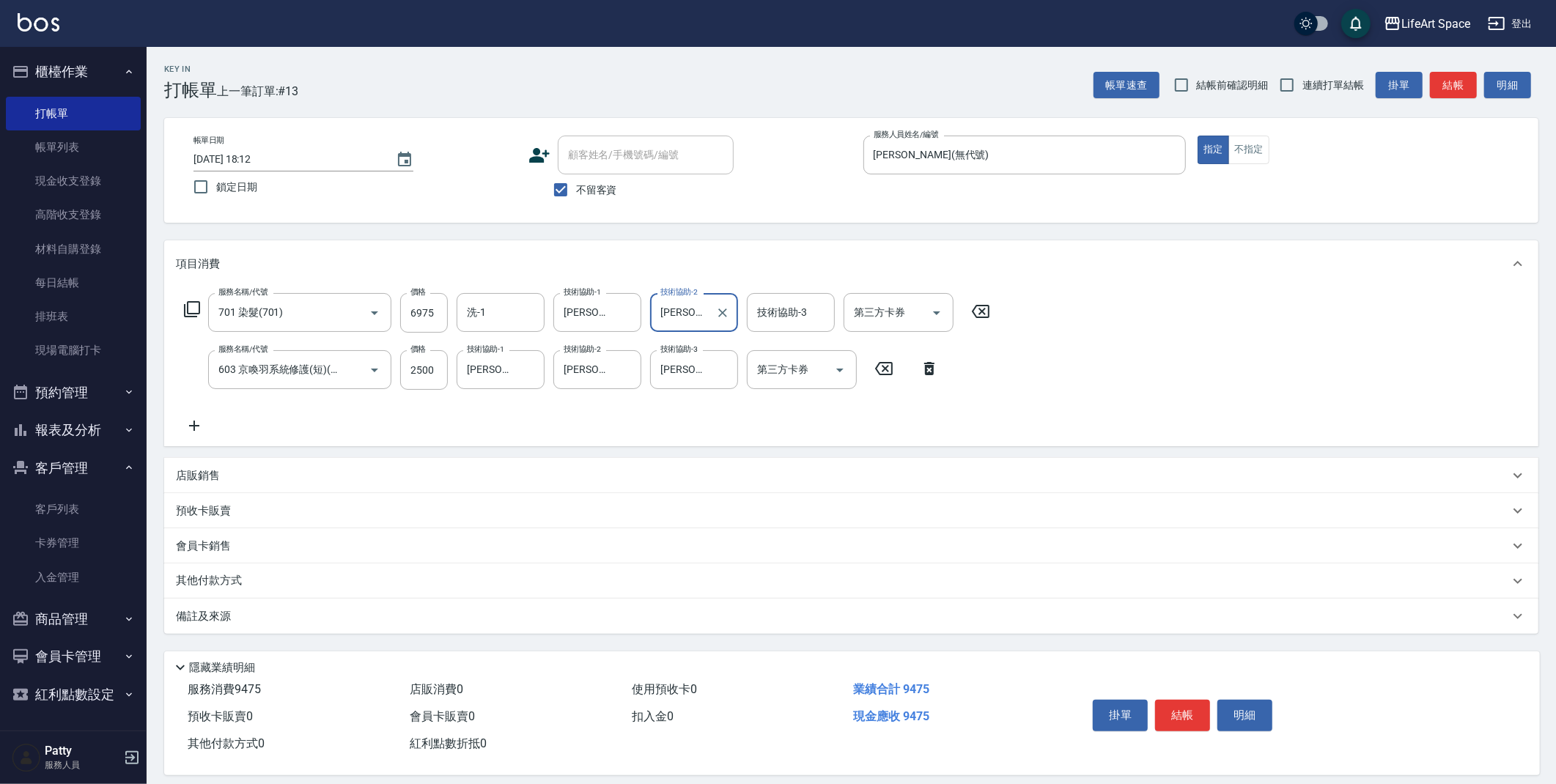
click at [764, 318] on div "技術協助-3 技術協助-3" at bounding box center [790, 312] width 88 height 39
click at [790, 357] on div "[PERSON_NAME] (無代號)" at bounding box center [790, 349] width 88 height 24
type input "[PERSON_NAME](無代號)"
click at [521, 320] on input "洗-1" at bounding box center [500, 312] width 75 height 26
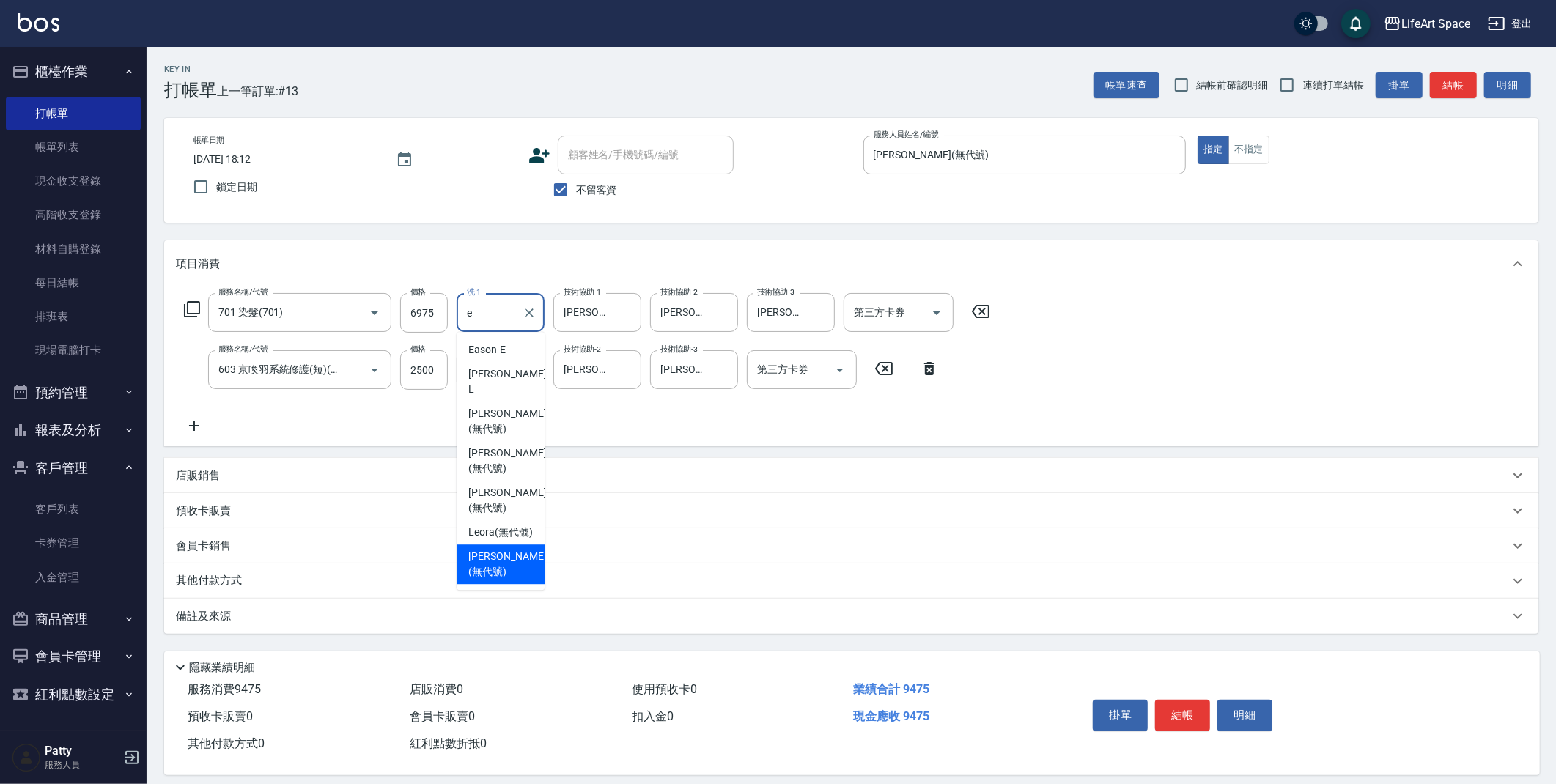
drag, startPoint x: 492, startPoint y: 516, endPoint x: 488, endPoint y: 508, distance: 8.9
click at [492, 549] on span "[PERSON_NAME] (無代號)" at bounding box center [507, 564] width 78 height 31
type input "[PERSON_NAME](無代號)"
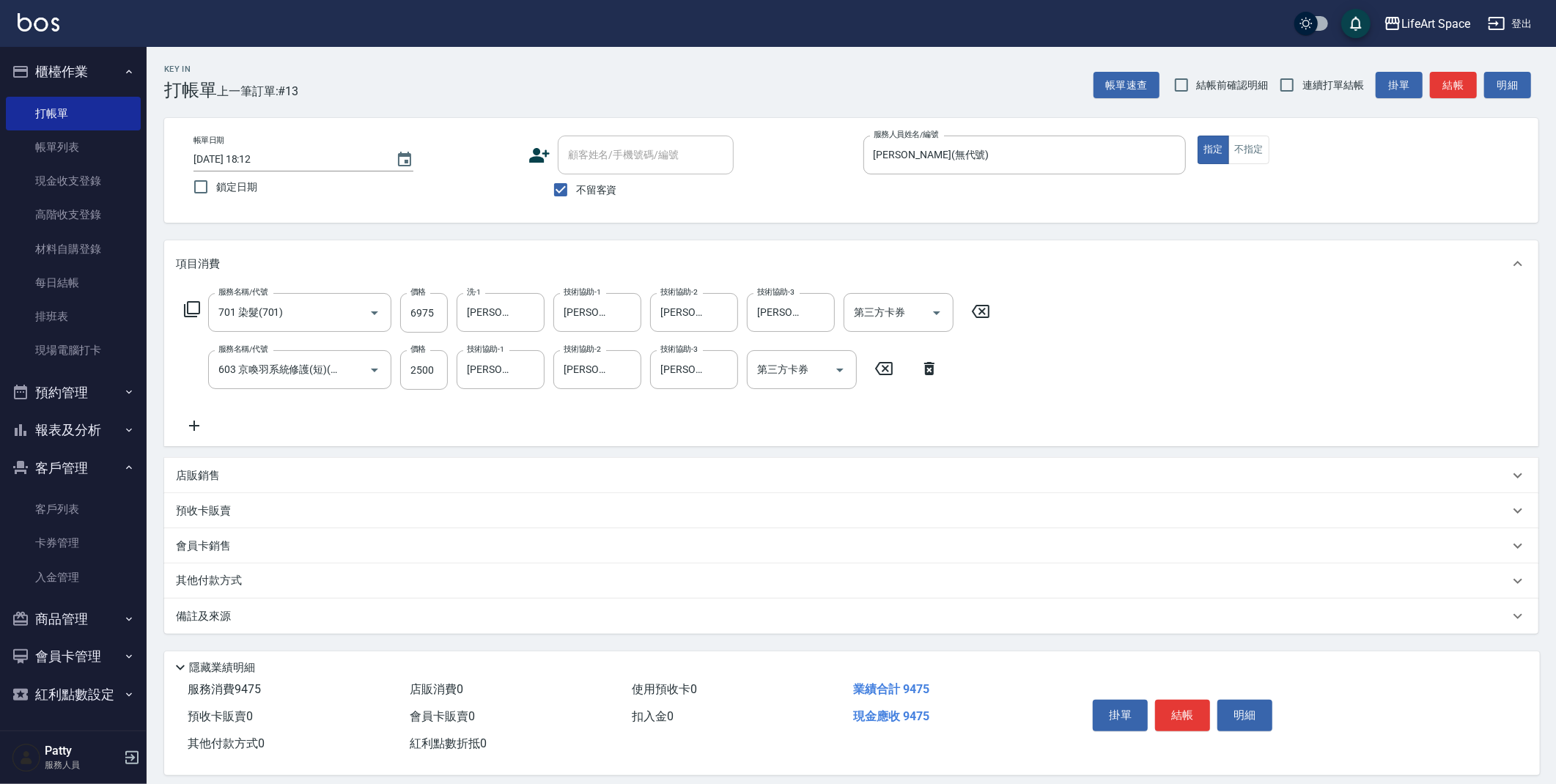
click at [498, 615] on div "備註及來源" at bounding box center [842, 616] width 1333 height 15
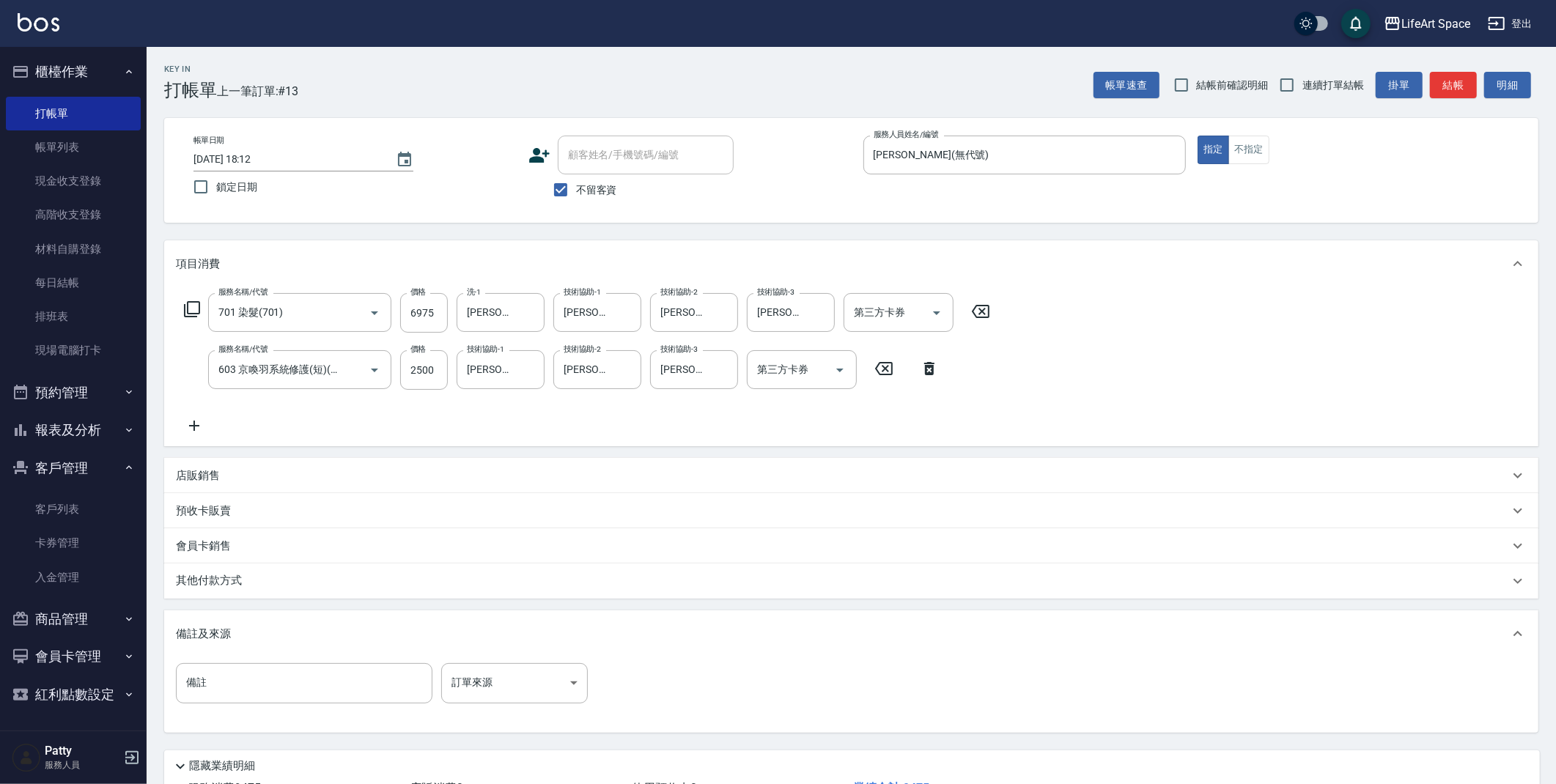
click at [574, 662] on div "備註 備註 訂單來源 ​ 訂單來源" at bounding box center [851, 694] width 1374 height 74
click at [567, 675] on body "LifeArt Space 登出 櫃檯作業 打帳單 帳單列表 現金收支登錄 高階收支登錄 材料自購登錄 每日結帳 排班表 現場電腦打卡 預約管理 預約管理 單…" at bounding box center [782, 446] width 1563 height 892
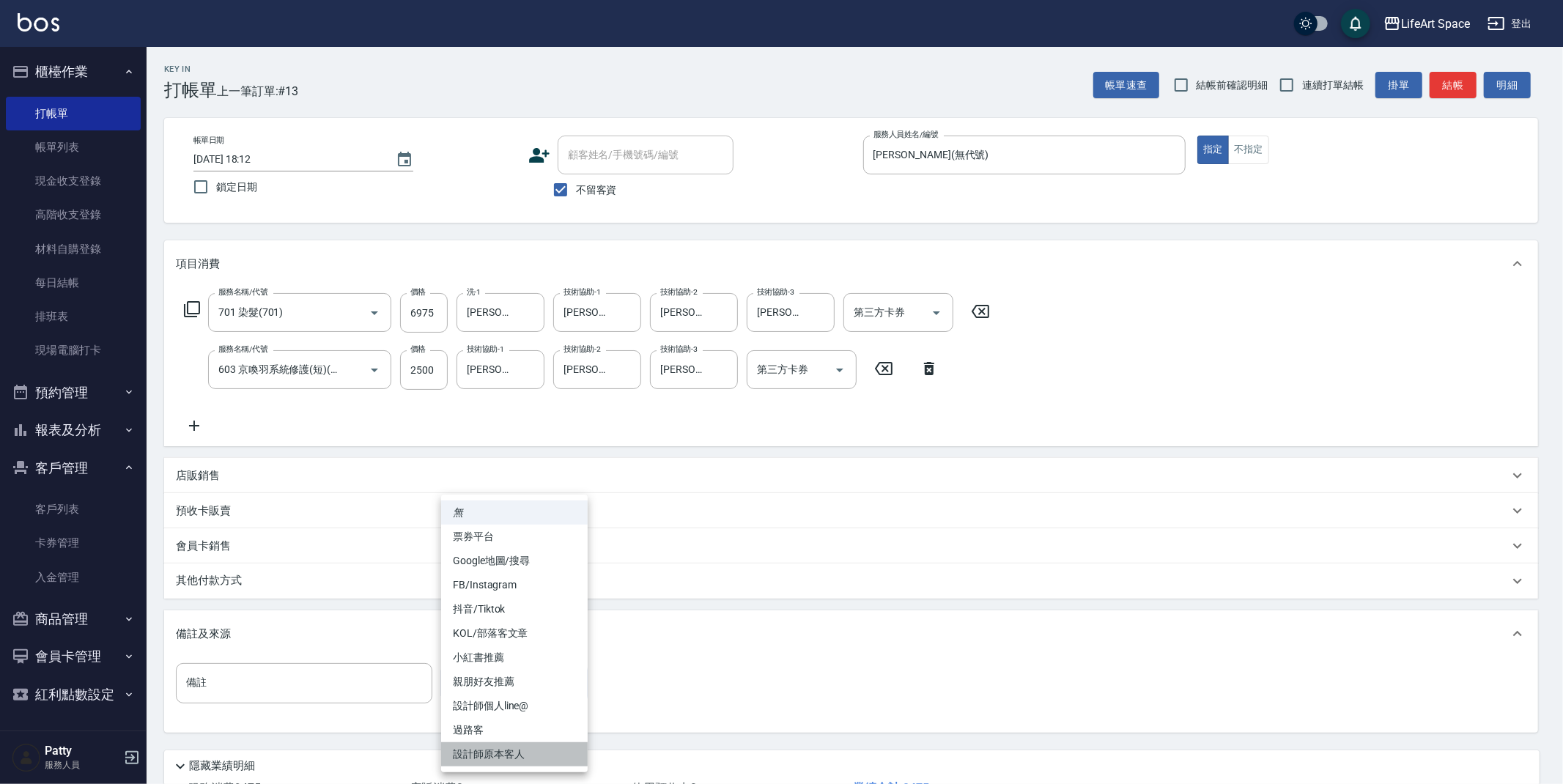
click at [532, 751] on li "設計師原本客人" at bounding box center [514, 754] width 146 height 24
type input "設計師原本客人"
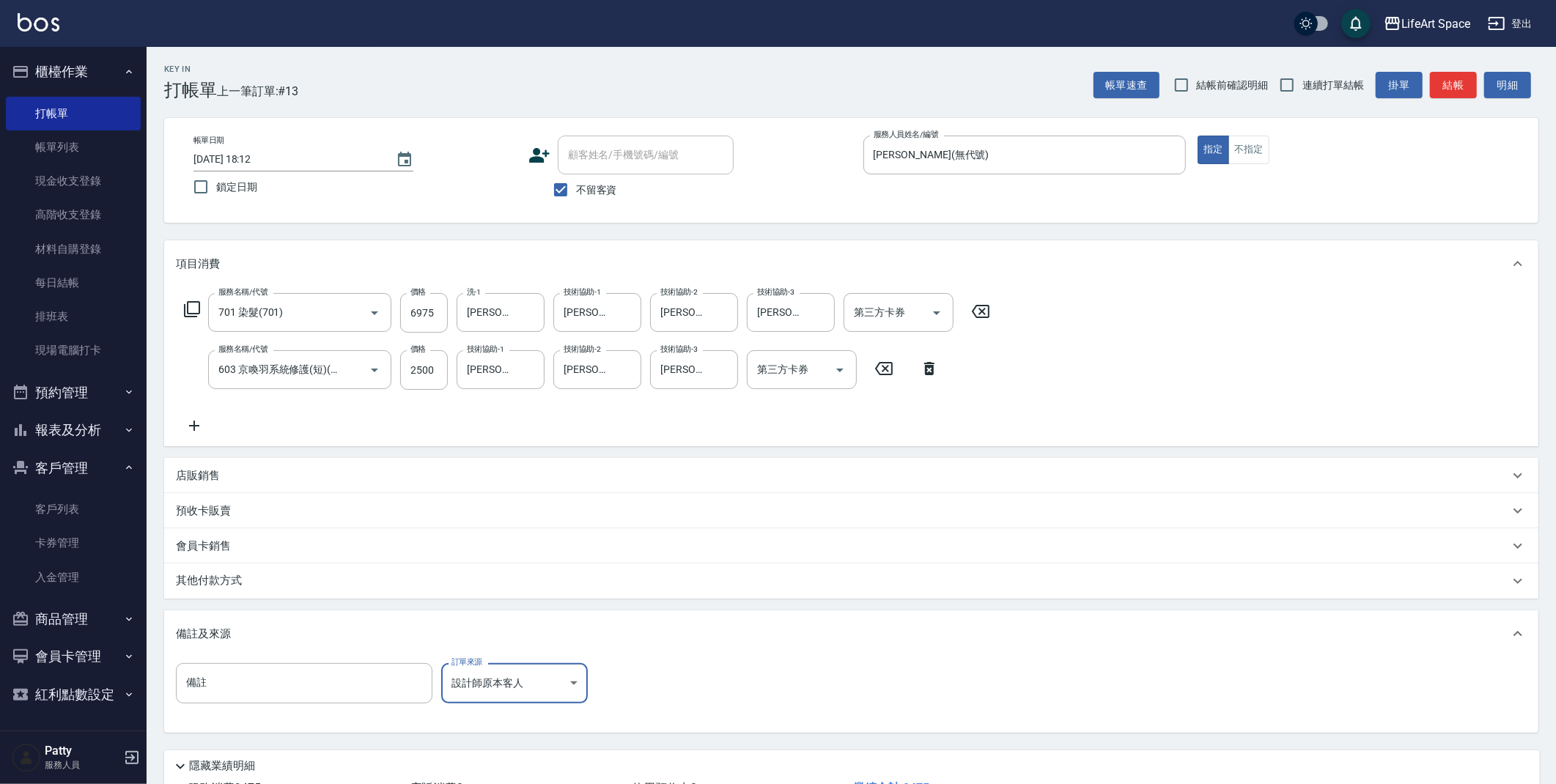
click at [406, 584] on div "其他付款方式" at bounding box center [842, 581] width 1333 height 16
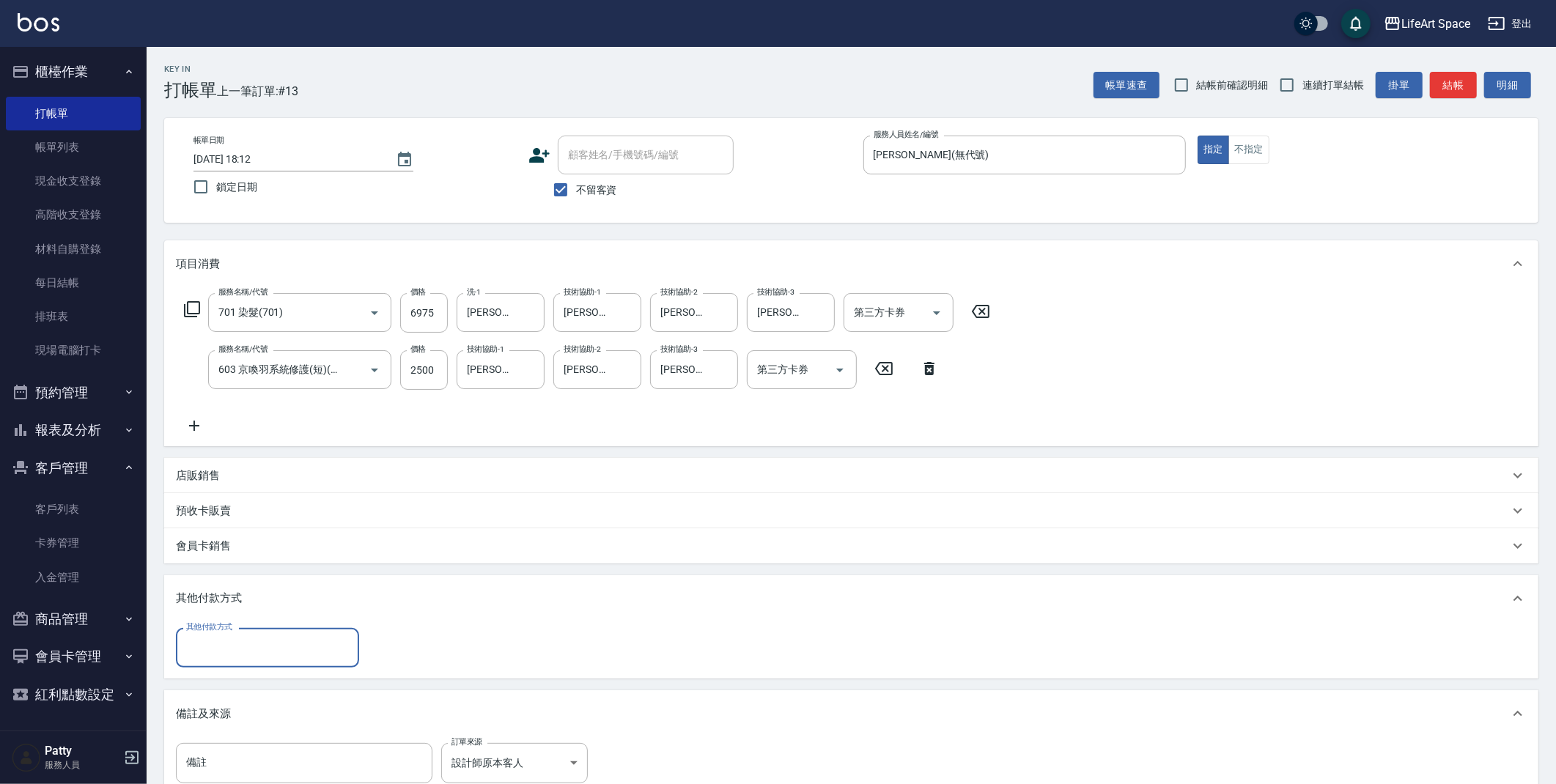
scroll to position [0, 0]
drag, startPoint x: 264, startPoint y: 639, endPoint x: 265, endPoint y: 658, distance: 19.0
click at [264, 638] on input "其他付款方式" at bounding box center [268, 647] width 170 height 26
click at [263, 713] on span "Linepay" at bounding box center [267, 709] width 184 height 24
type input "Linepay"
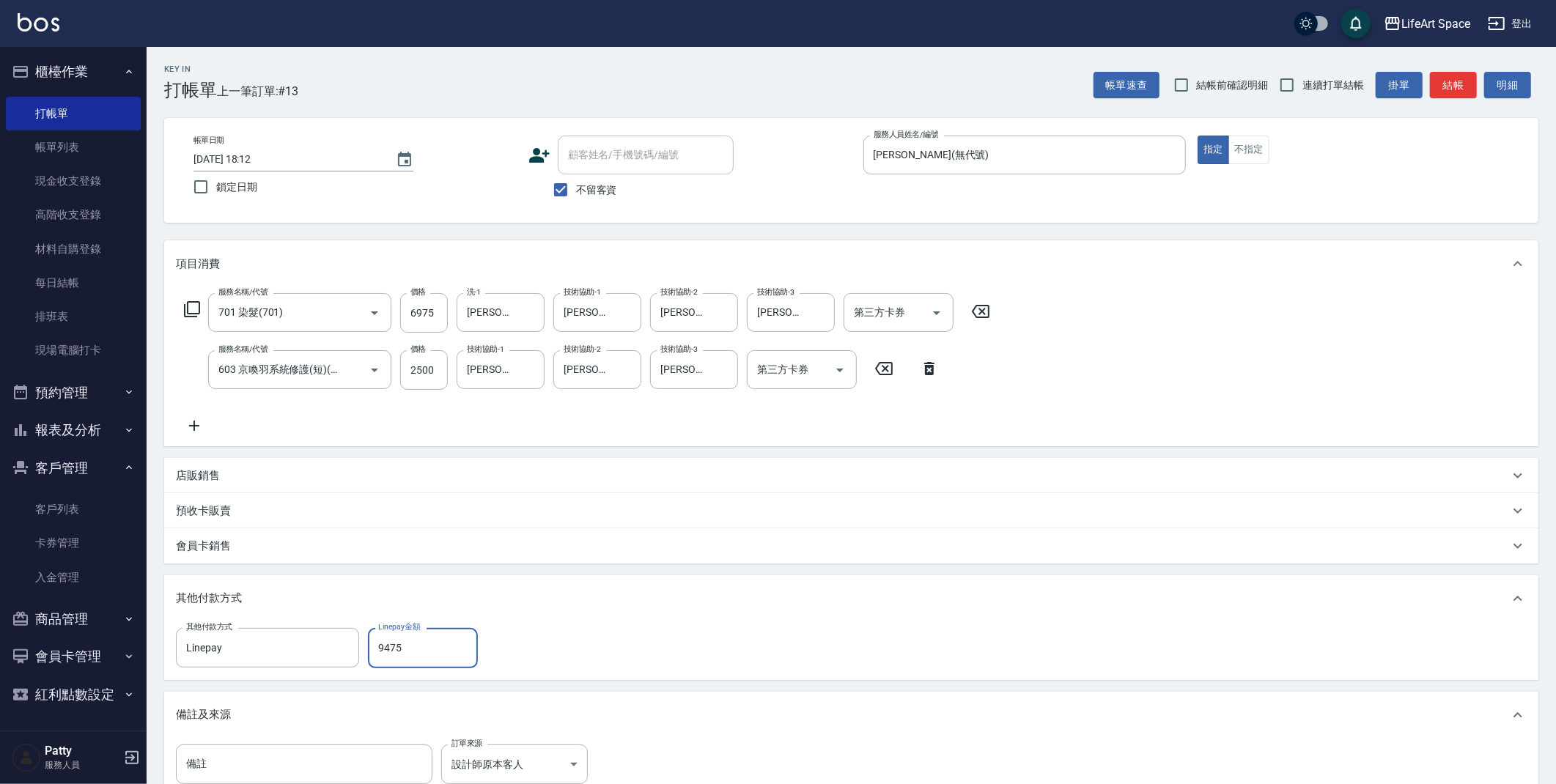
scroll to position [192, 0]
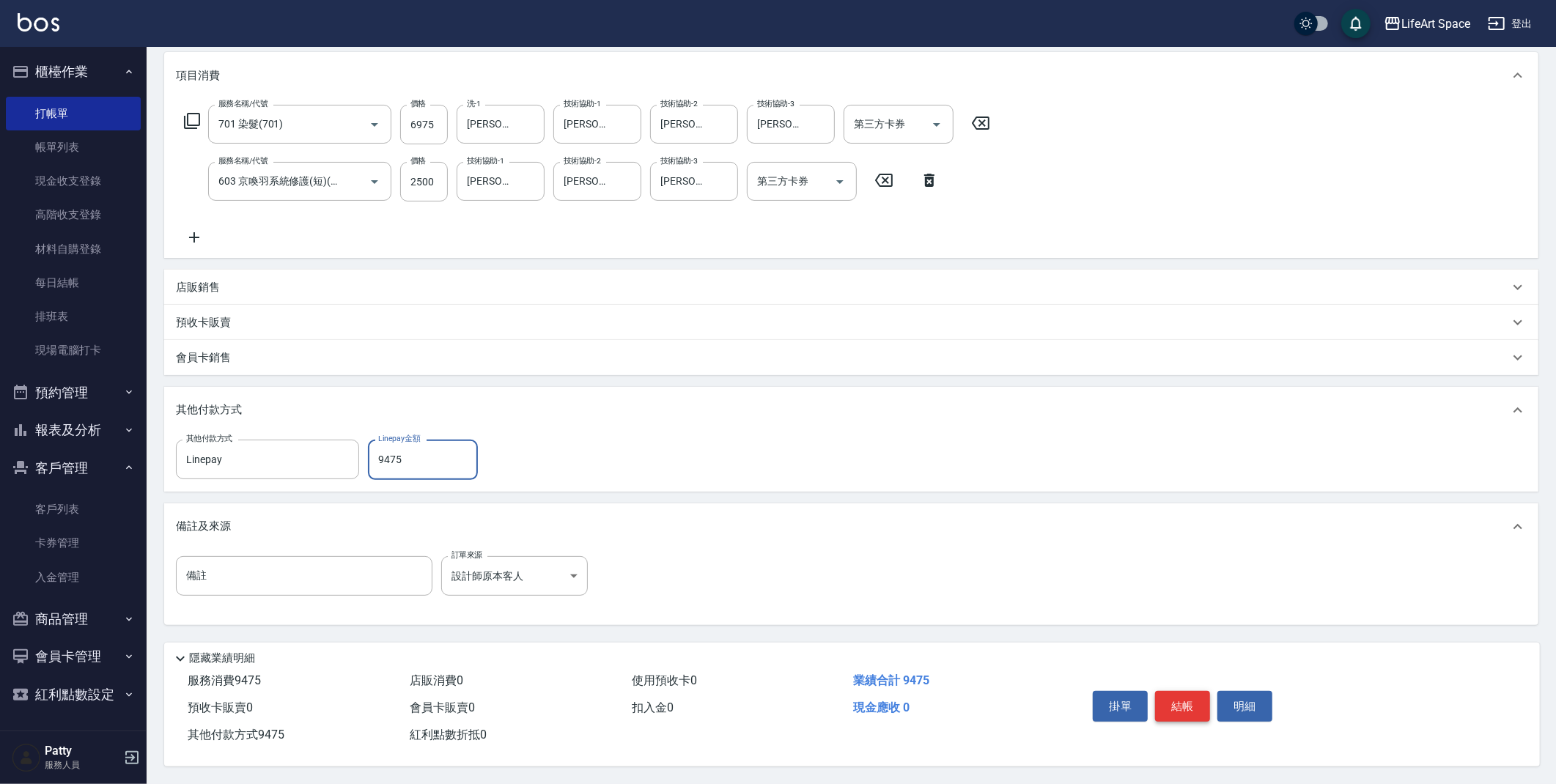
type input "9475"
click at [1183, 702] on button "結帳" at bounding box center [1183, 706] width 55 height 31
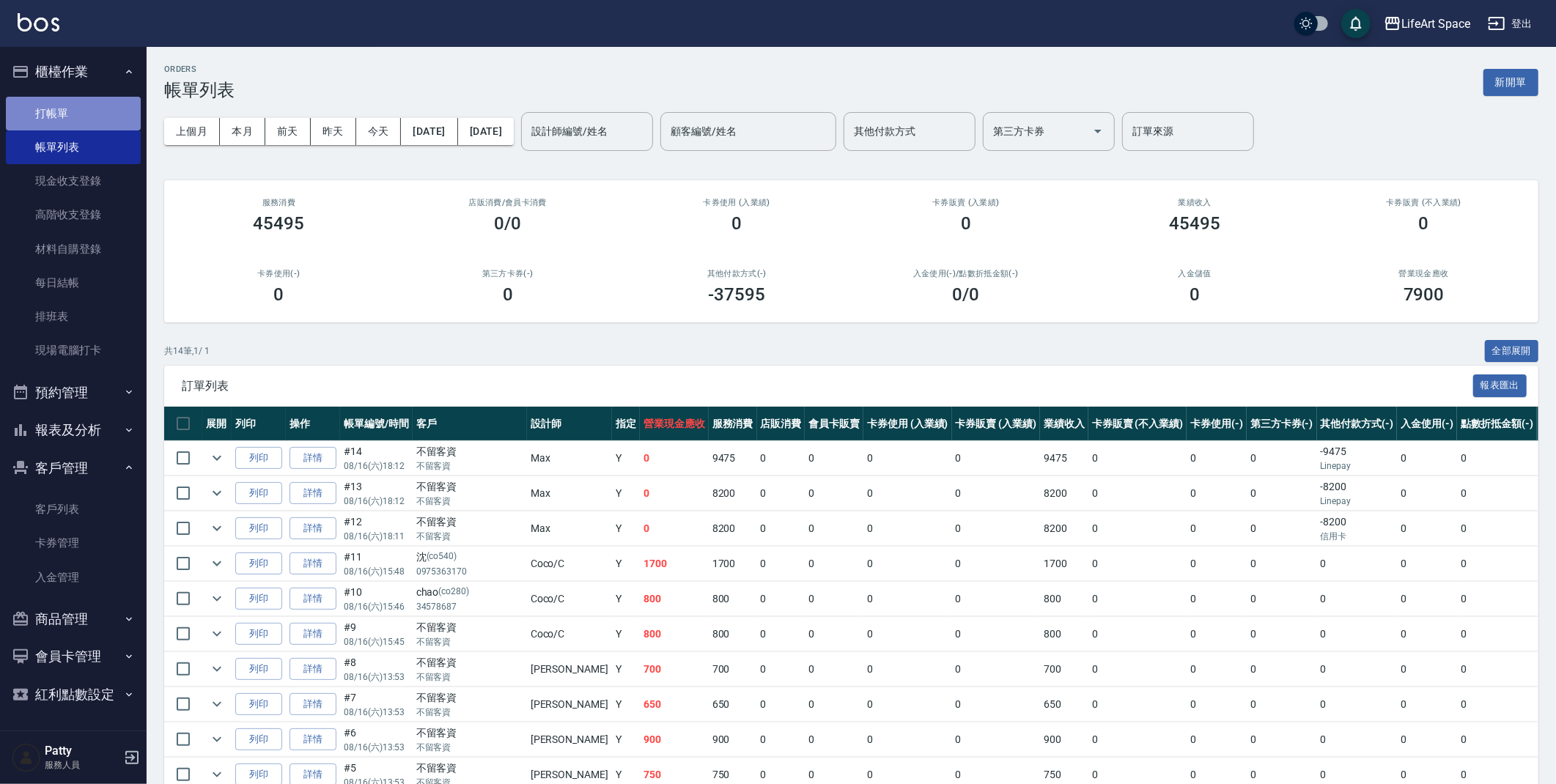
click at [83, 105] on link "打帳單" at bounding box center [74, 114] width 135 height 34
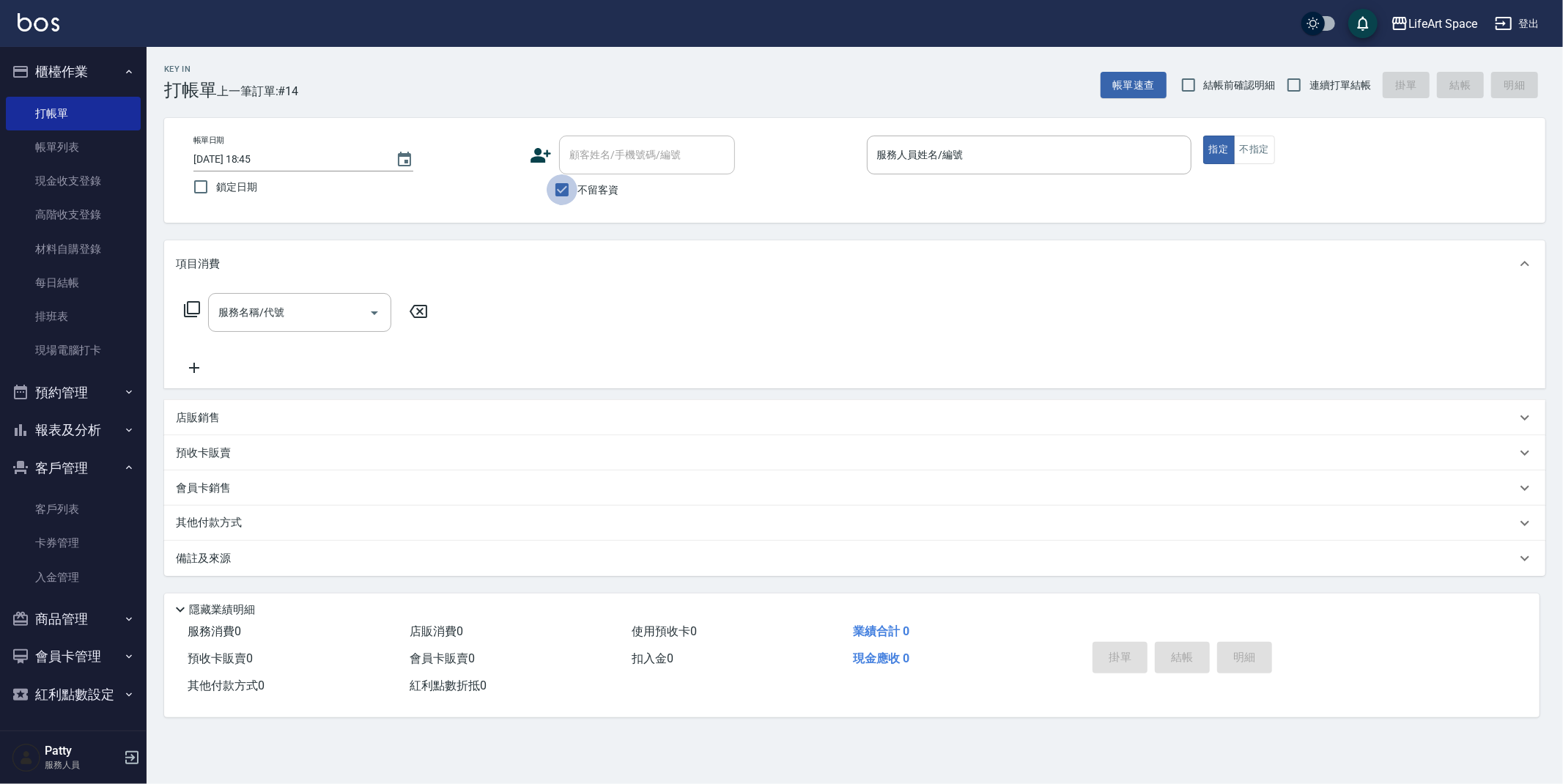
click at [571, 189] on input "不留客資" at bounding box center [562, 190] width 31 height 31
checkbox input "false"
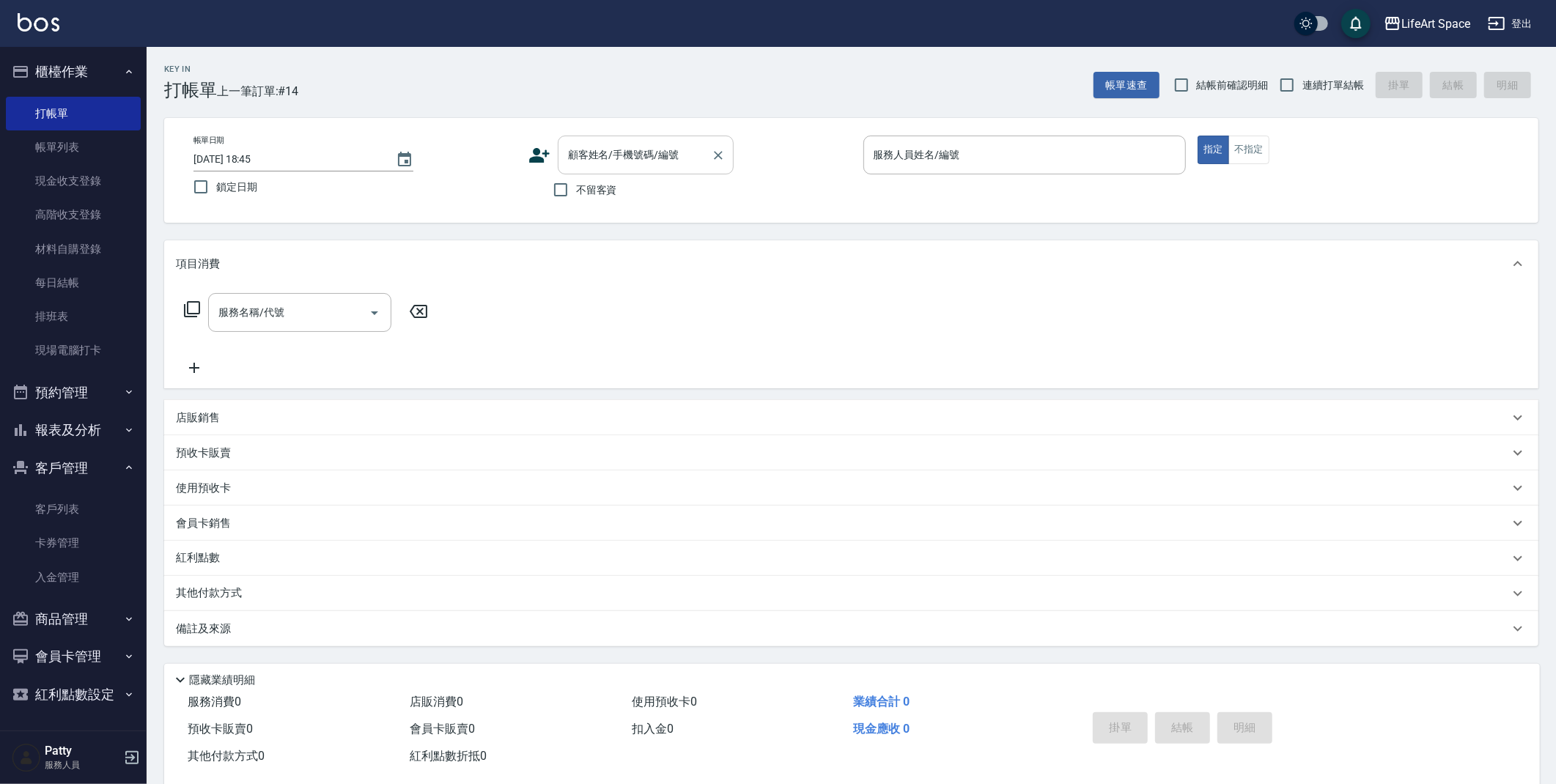
click at [578, 168] on div "顧客姓名/手機號碼/編號" at bounding box center [646, 155] width 176 height 39
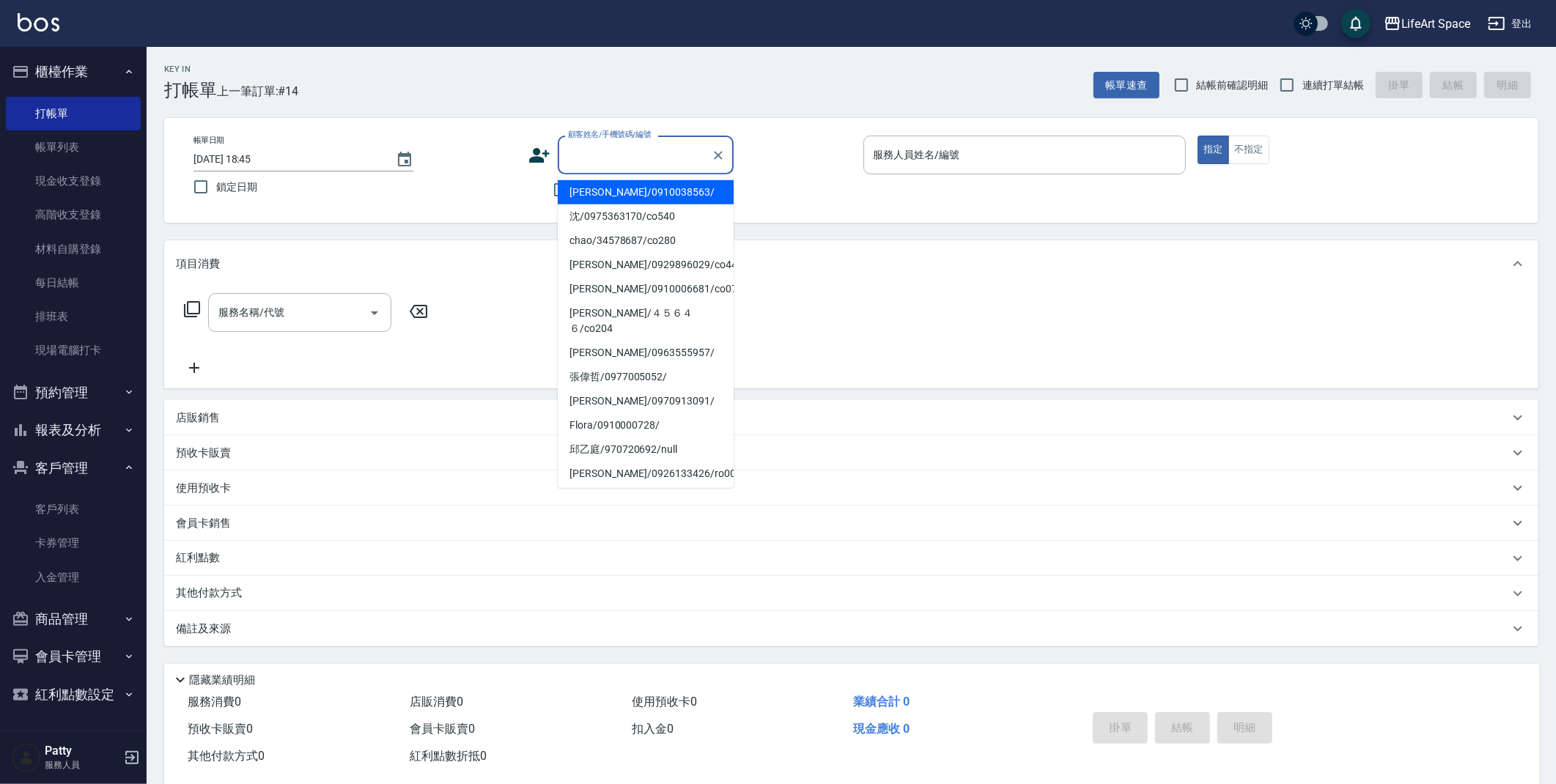
type input "g"
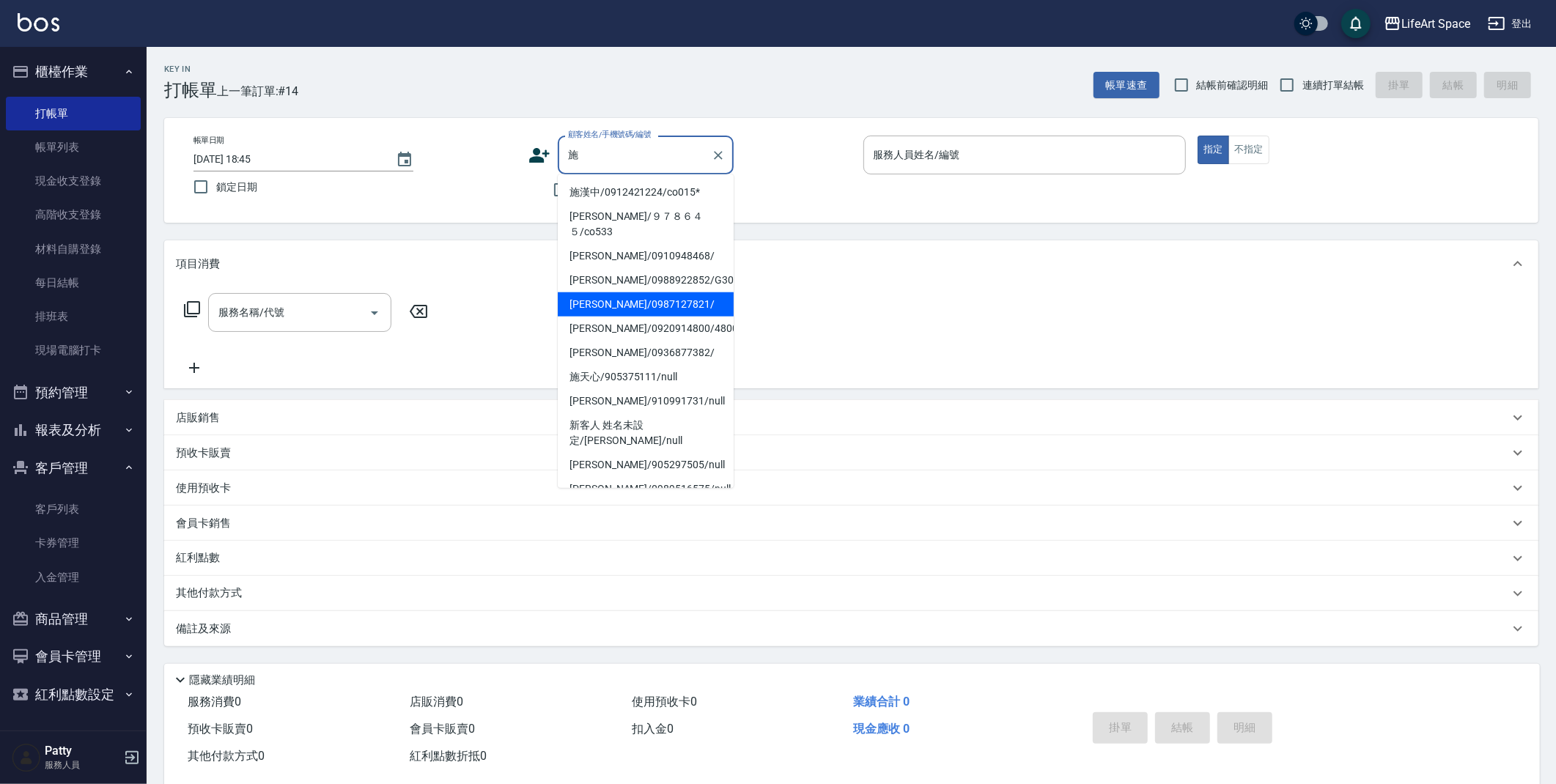
click at [608, 293] on li "[PERSON_NAME]/0987127821/" at bounding box center [646, 304] width 176 height 24
type input "[PERSON_NAME]/0987127821/"
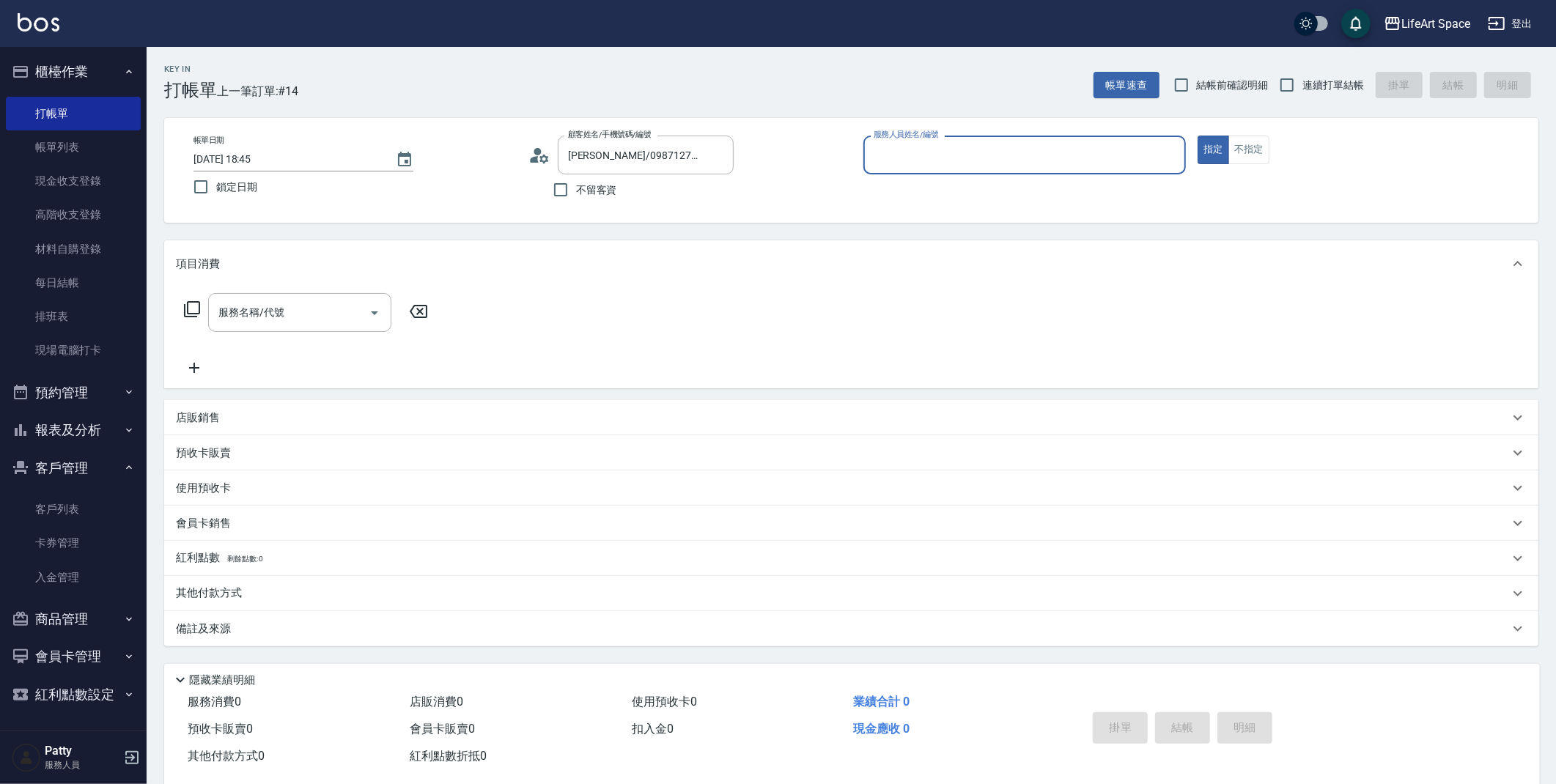
type input "[PERSON_NAME](無代號)"
click at [311, 316] on input "服務名稱/代號" at bounding box center [288, 312] width 148 height 26
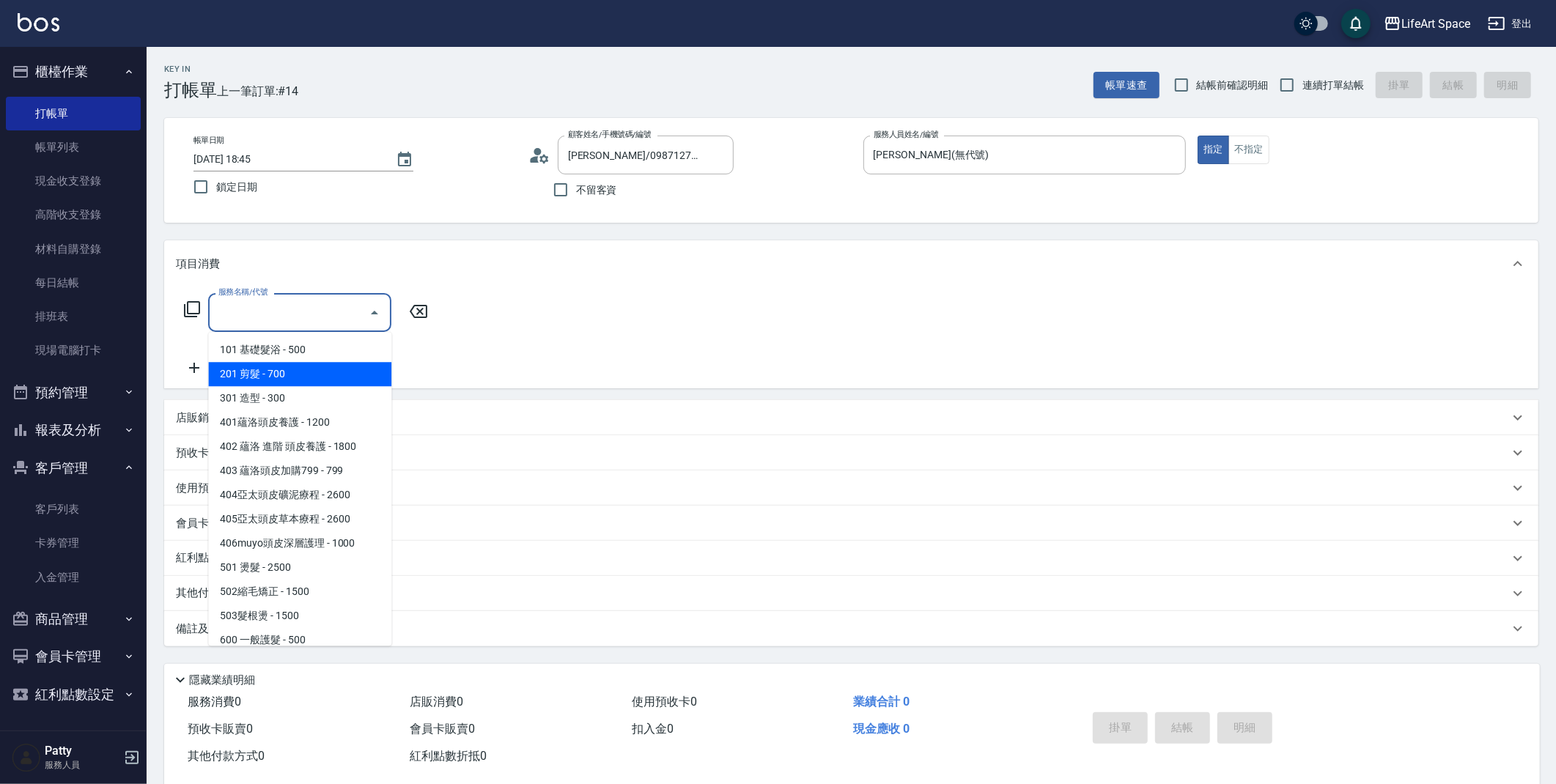
click at [309, 365] on span "201 剪髮 - 700" at bounding box center [300, 373] width 184 height 24
type input "201 剪髮(201)"
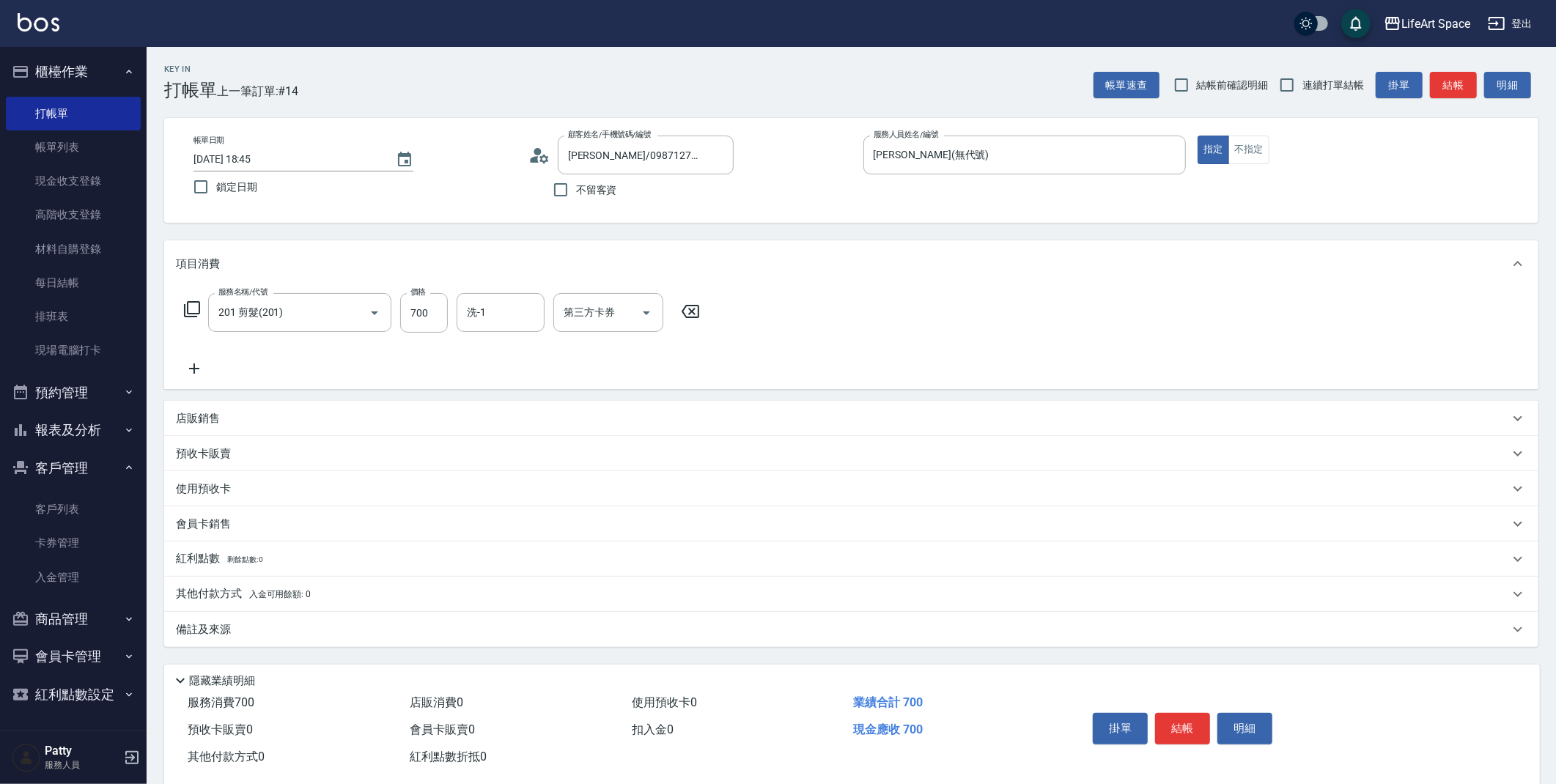
click at [198, 366] on icon at bounding box center [193, 369] width 36 height 18
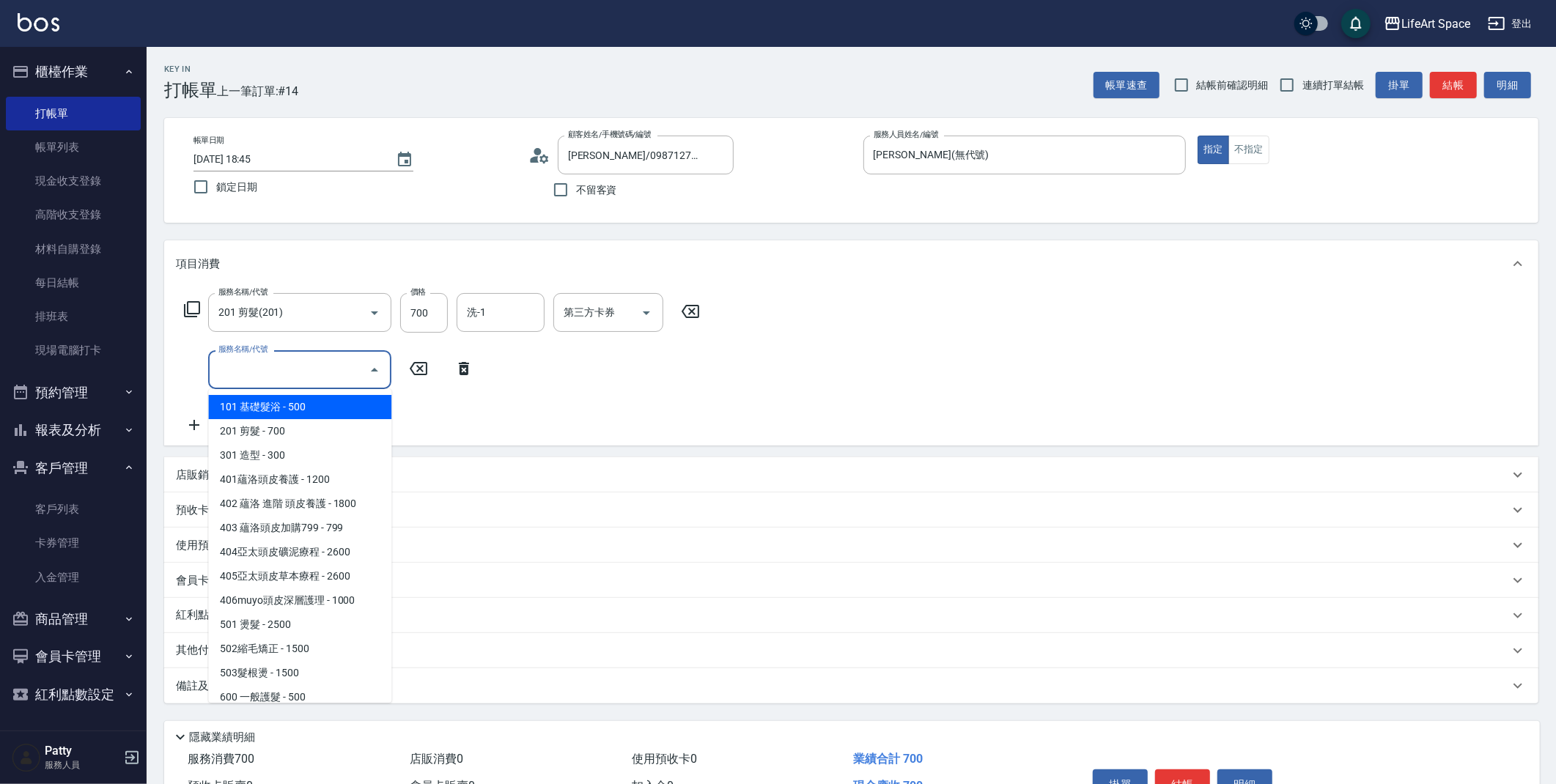
click at [228, 364] on input "服務名稱/代號" at bounding box center [288, 369] width 148 height 26
click at [261, 429] on span "201 剪髮 - 700" at bounding box center [300, 431] width 184 height 24
type input "201 剪髮(201)"
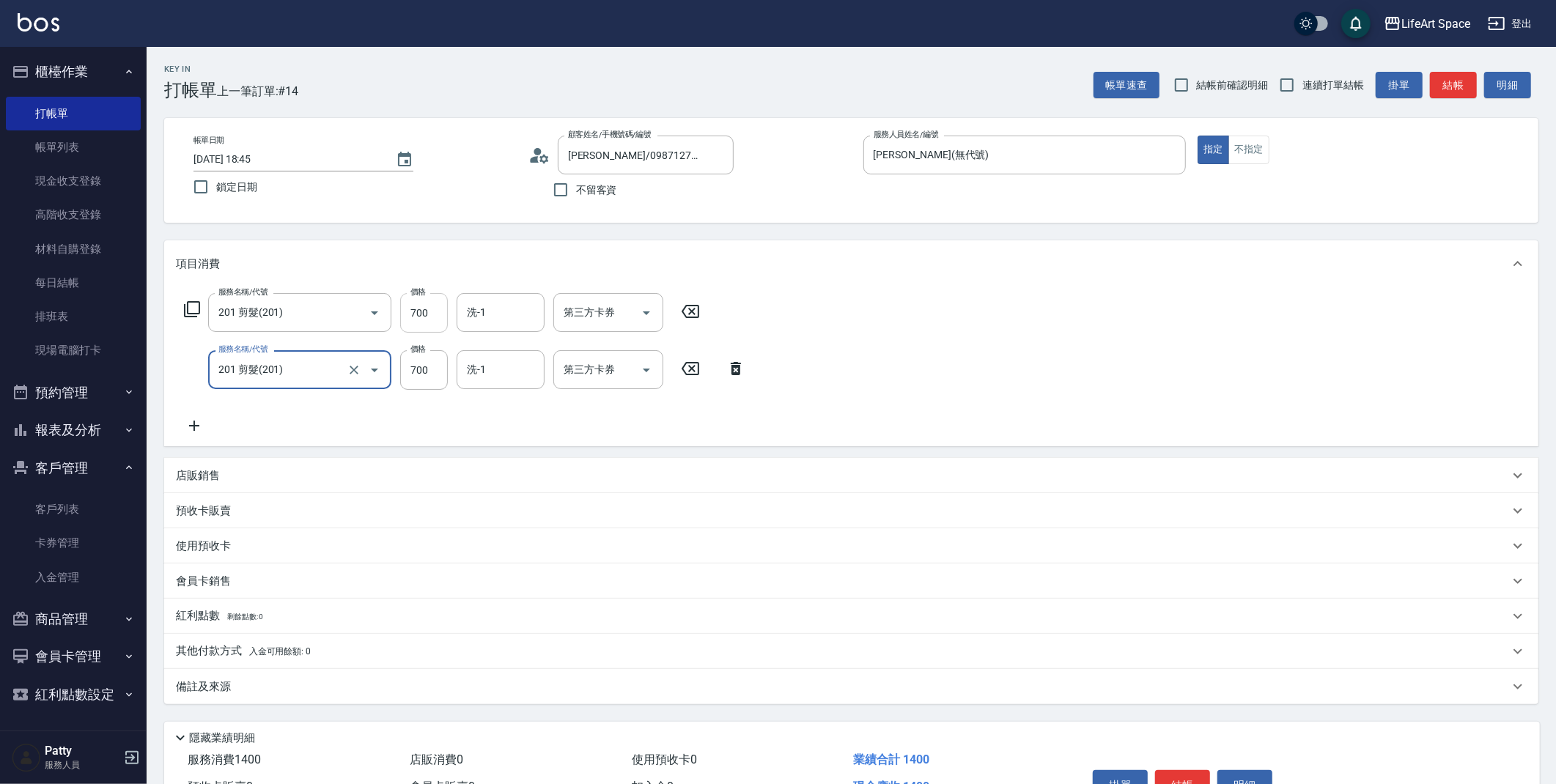
click at [423, 317] on input "700" at bounding box center [424, 312] width 48 height 40
type input "0"
click at [432, 308] on input "700" at bounding box center [424, 312] width 48 height 40
type input "1000"
click at [428, 366] on input "0" at bounding box center [424, 370] width 48 height 40
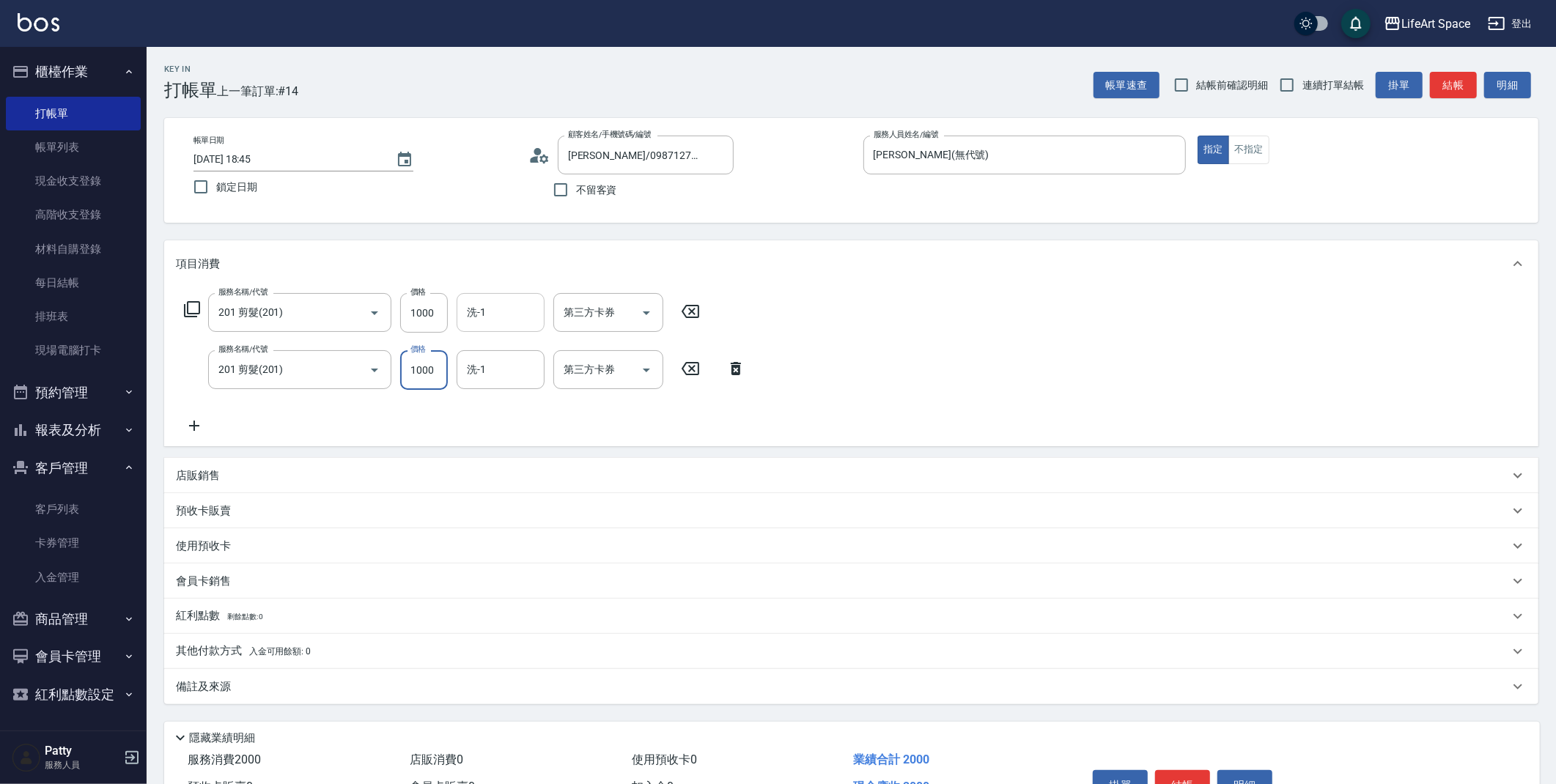
click at [491, 325] on div "洗-1" at bounding box center [500, 312] width 88 height 39
type input "1000"
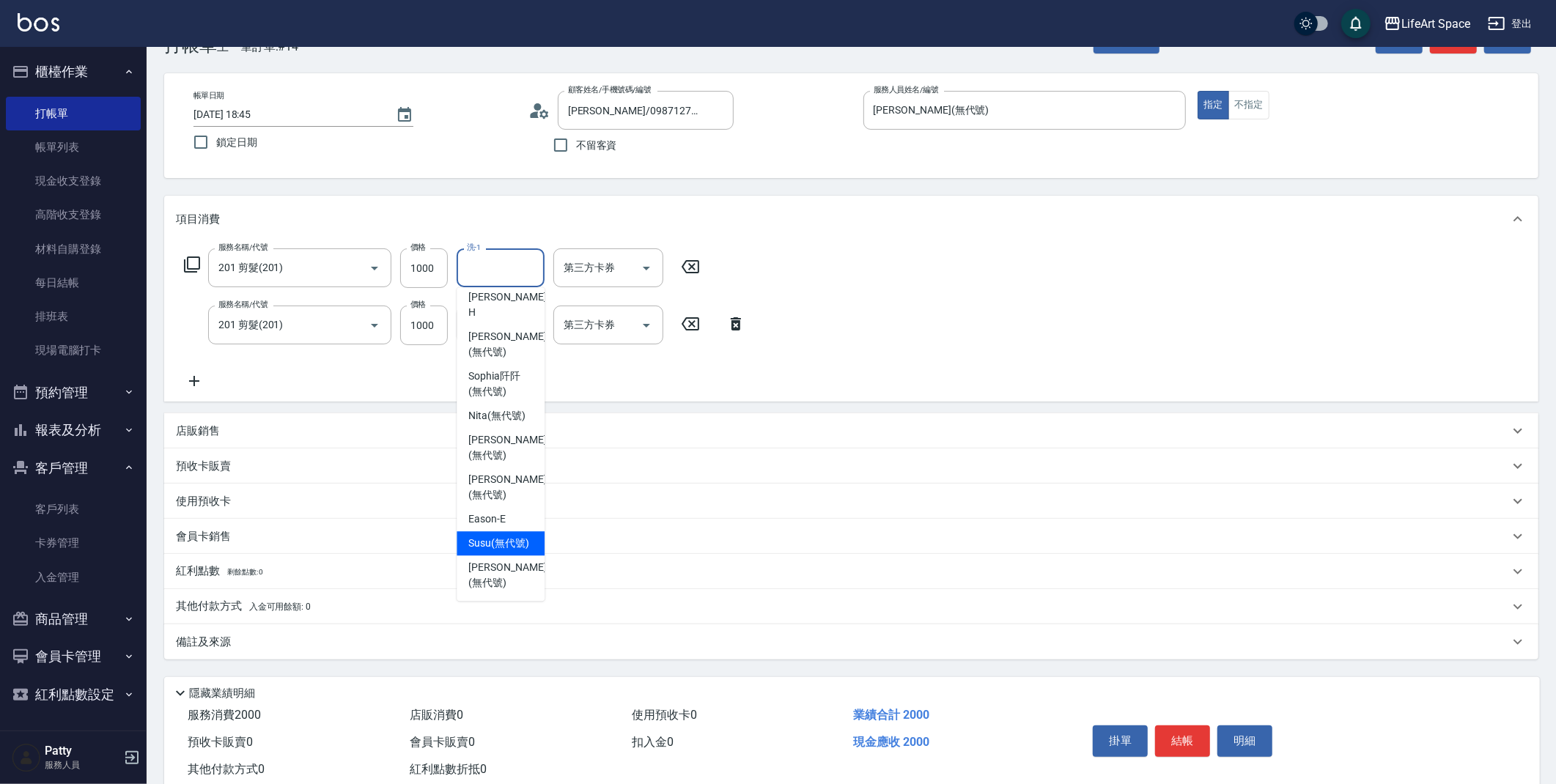
scroll to position [221, 0]
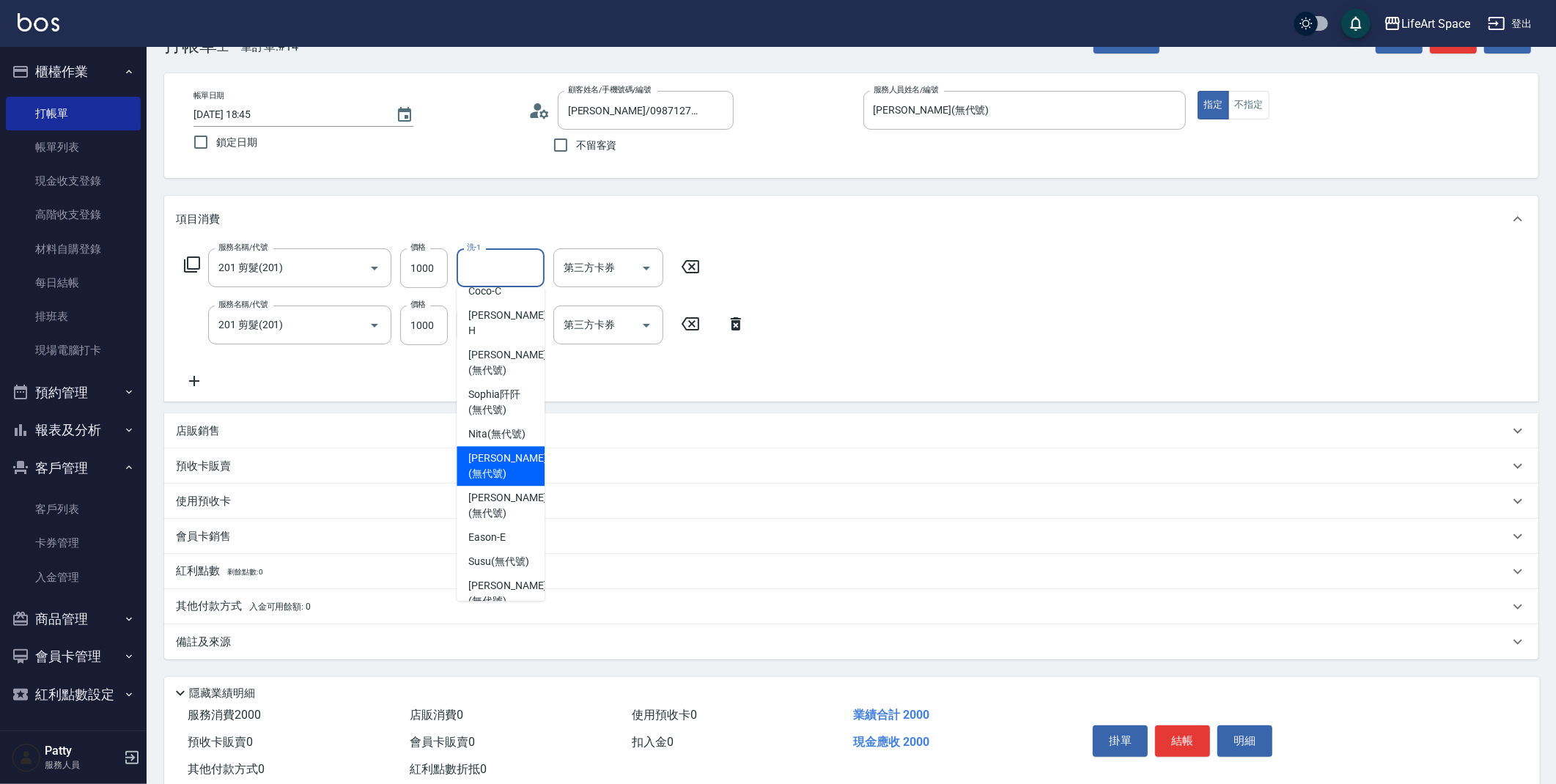
click at [497, 476] on span "[PERSON_NAME] (無代號)" at bounding box center [507, 466] width 78 height 31
type input "[PERSON_NAME](無代號)"
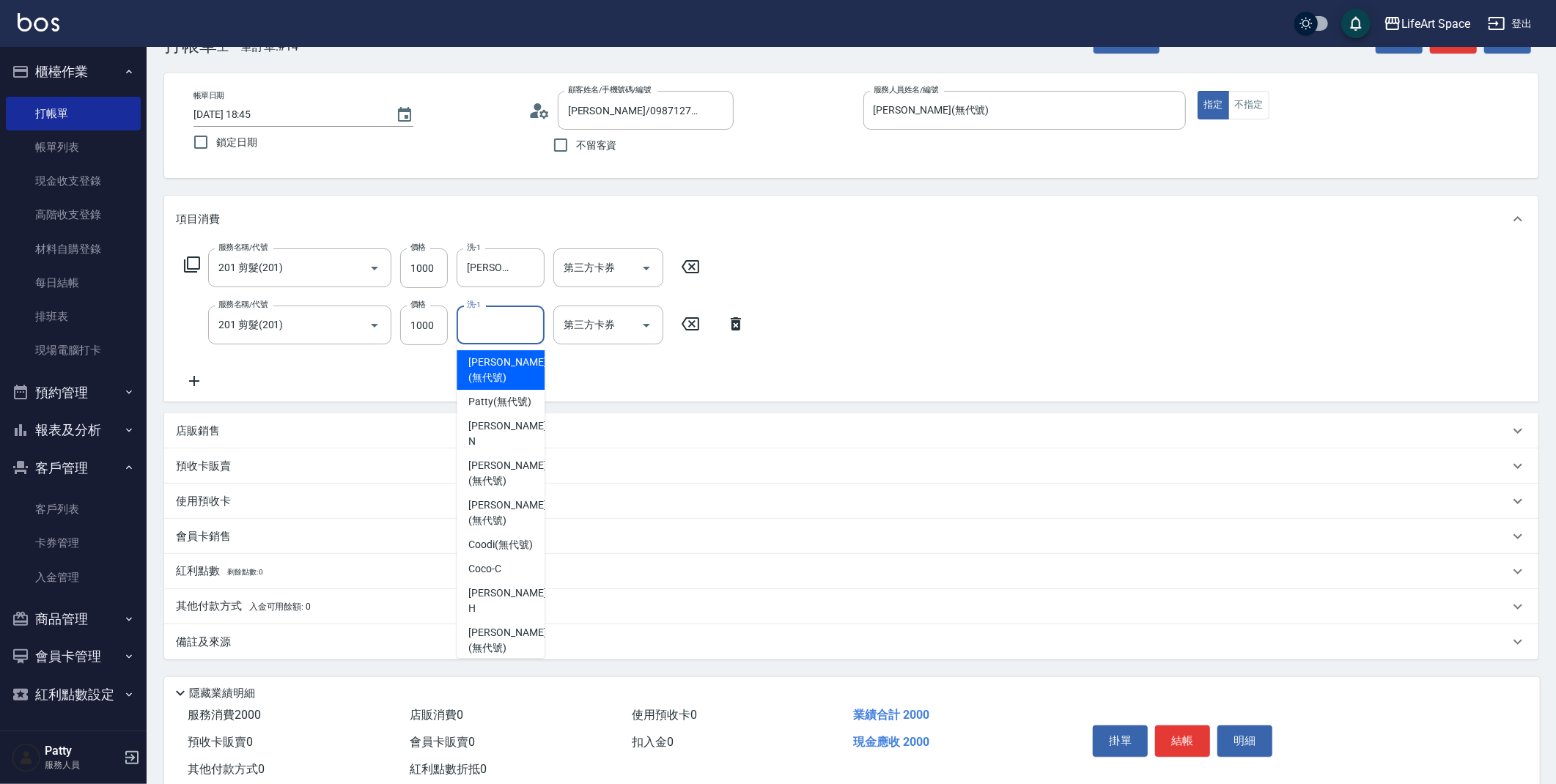
click at [494, 325] on input "洗-1" at bounding box center [500, 325] width 75 height 26
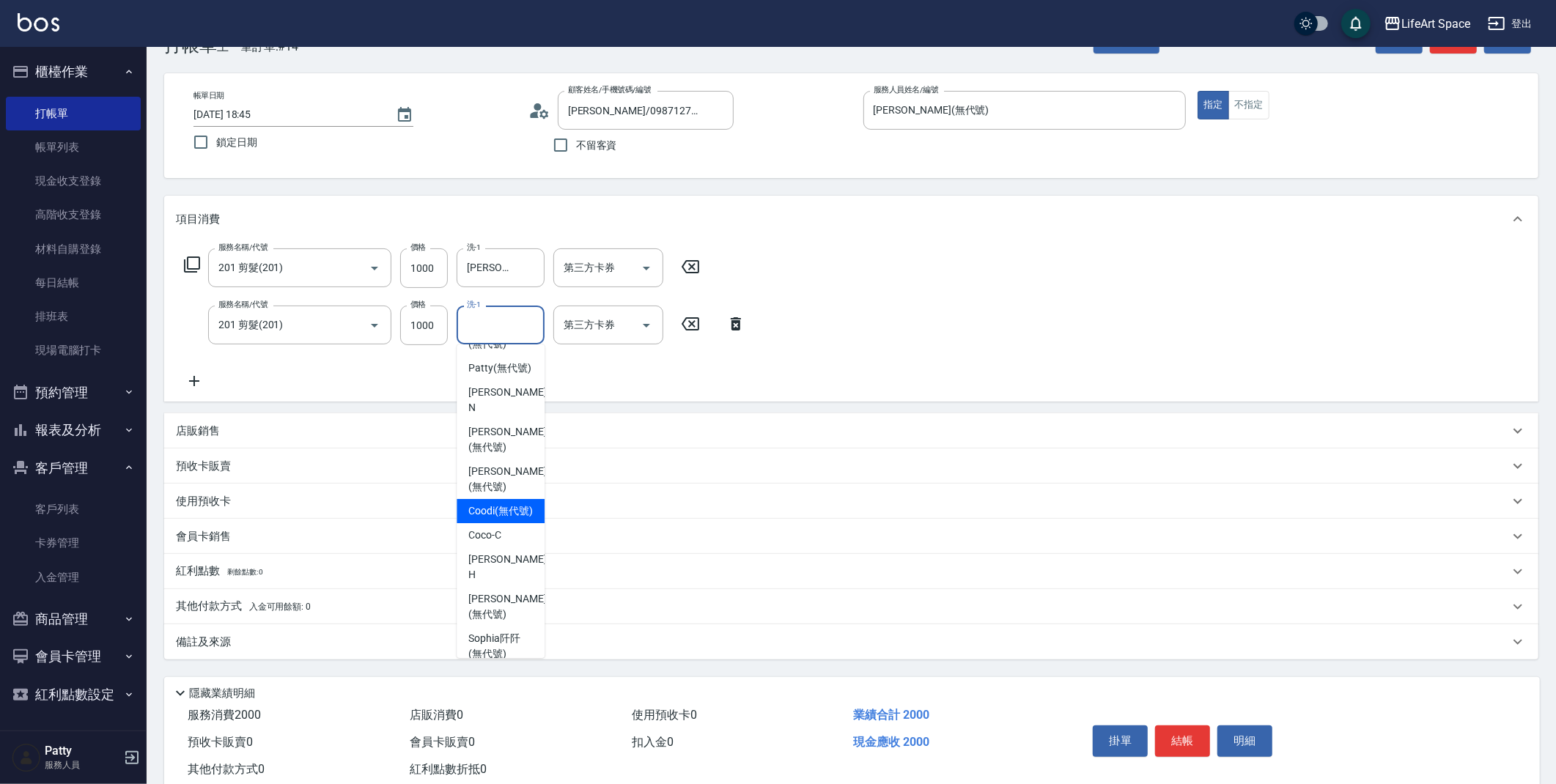
scroll to position [288, 0]
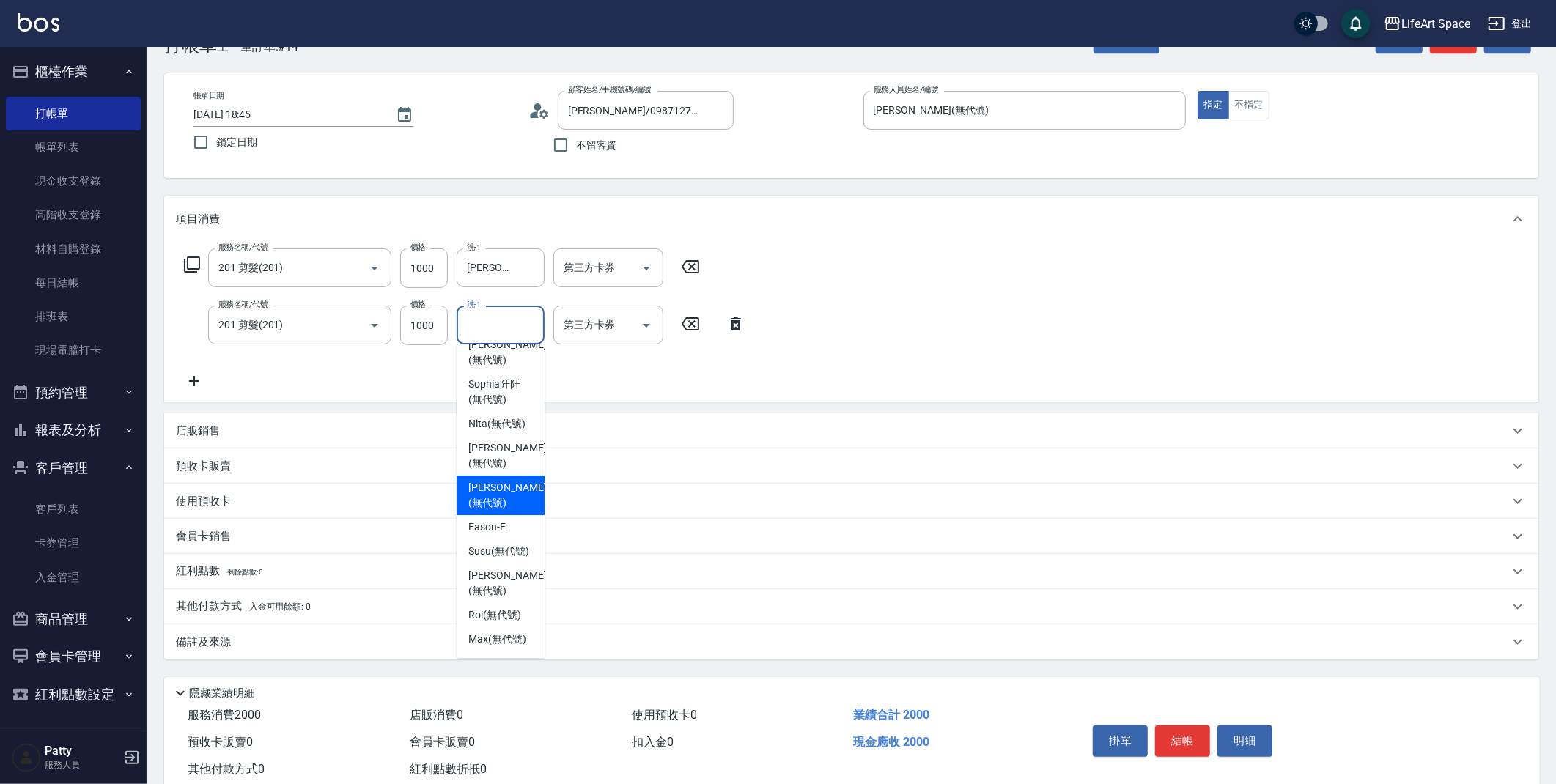
click at [492, 483] on span "[PERSON_NAME] (無代號)" at bounding box center [507, 495] width 78 height 31
type input "[PERSON_NAME](無代號)"
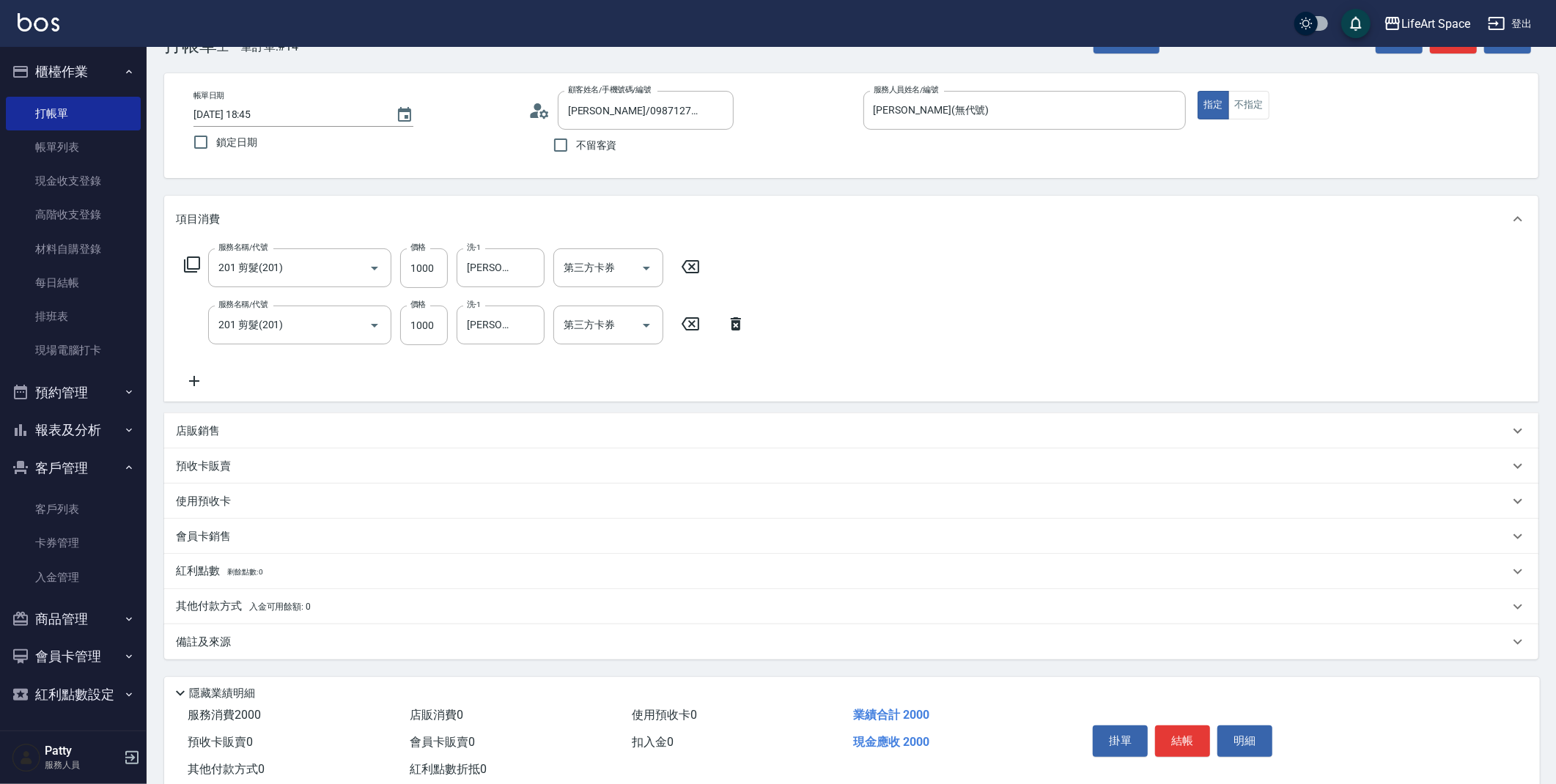
click at [283, 645] on div "備註及來源" at bounding box center [842, 642] width 1333 height 15
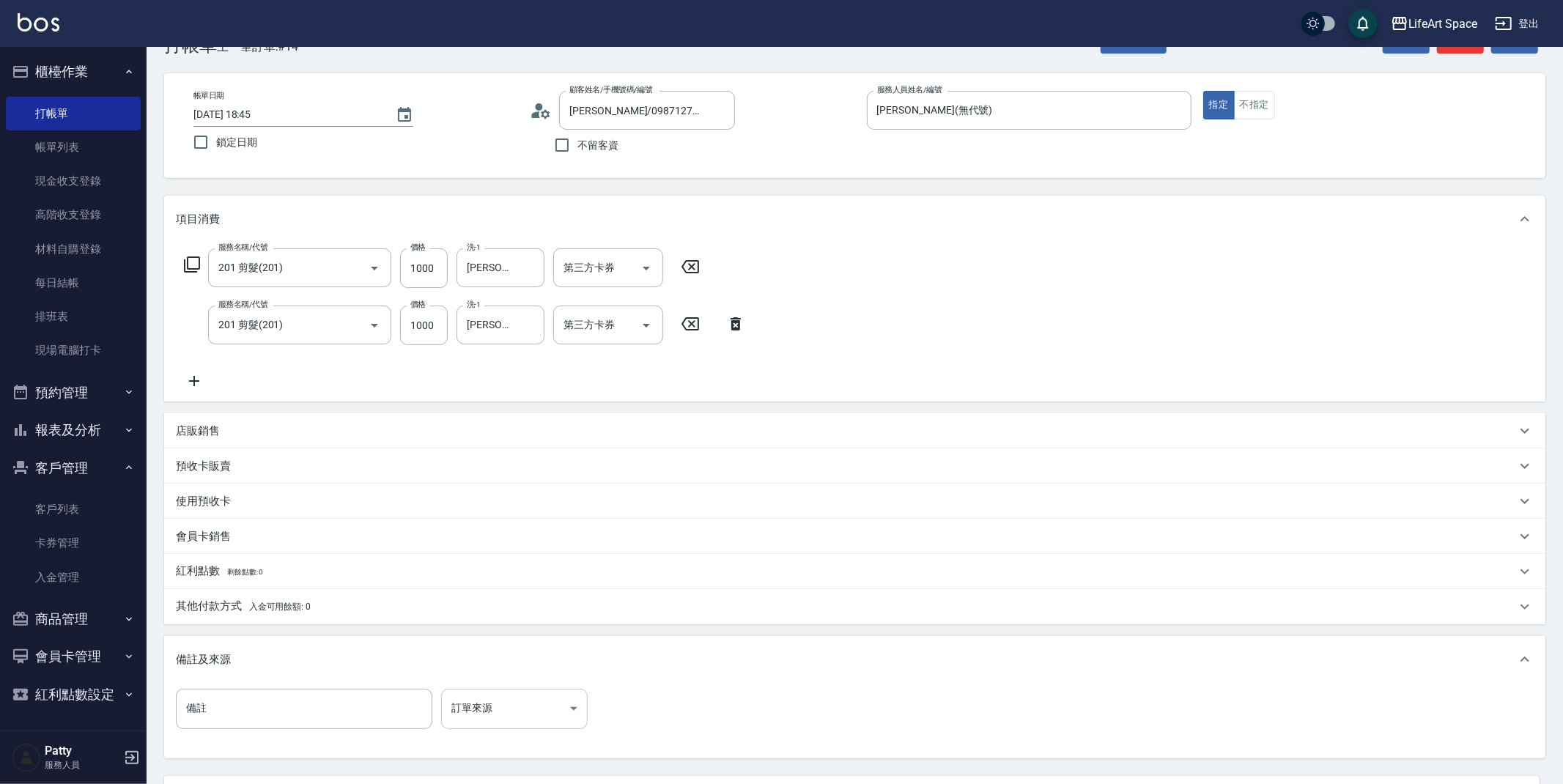
click at [493, 710] on body "LifeArt Space 登出 櫃檯作業 打帳單 帳單列表 現金收支登錄 高階收支登錄 材料自購登錄 每日結帳 排班表 現場電腦打卡 預約管理 預約管理 單…" at bounding box center [782, 436] width 1563 height 962
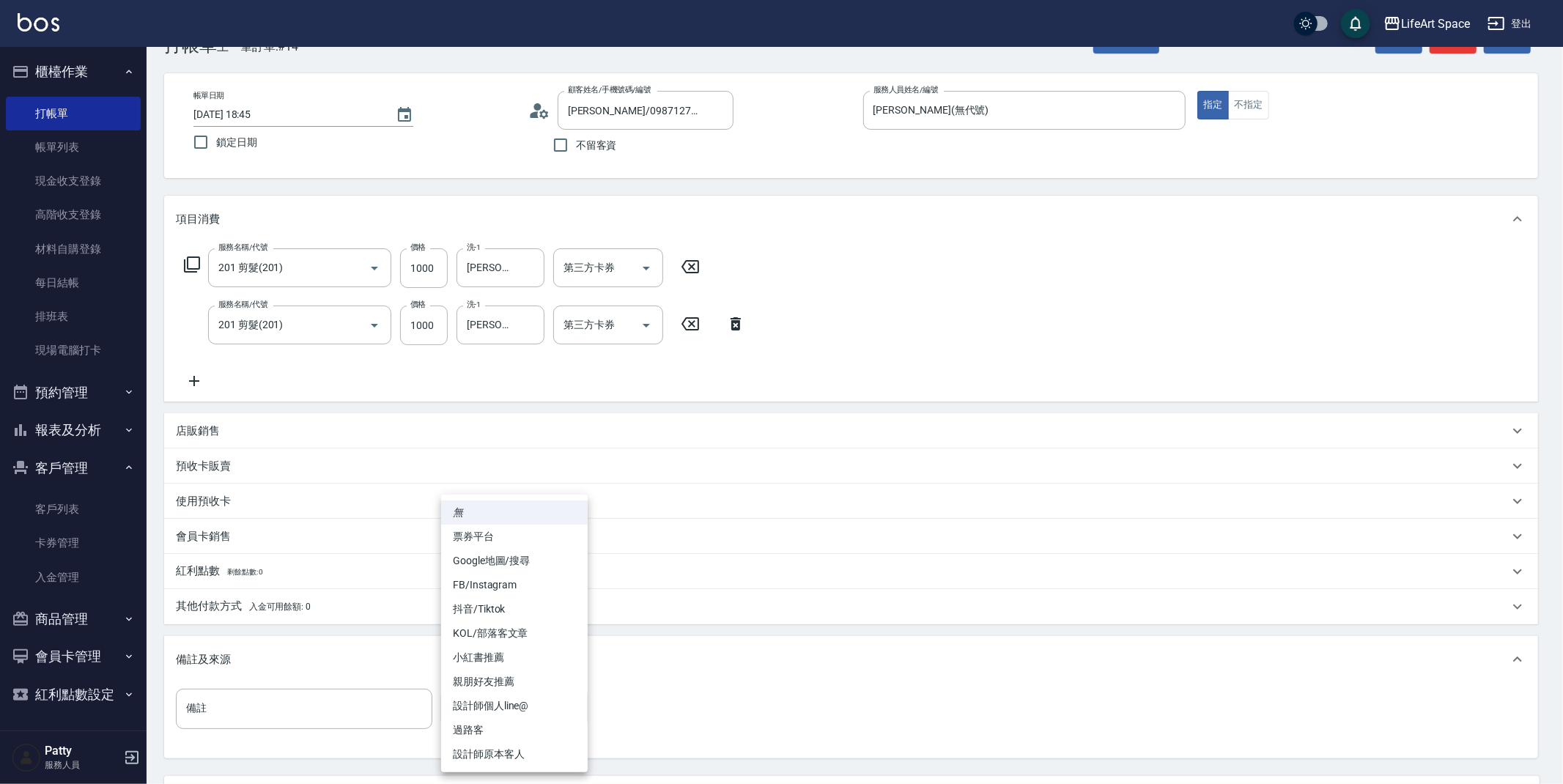
drag, startPoint x: 541, startPoint y: 749, endPoint x: 589, endPoint y: 733, distance: 50.6
click at [542, 749] on li "設計師原本客人" at bounding box center [514, 754] width 146 height 24
type input "設計師原本客人"
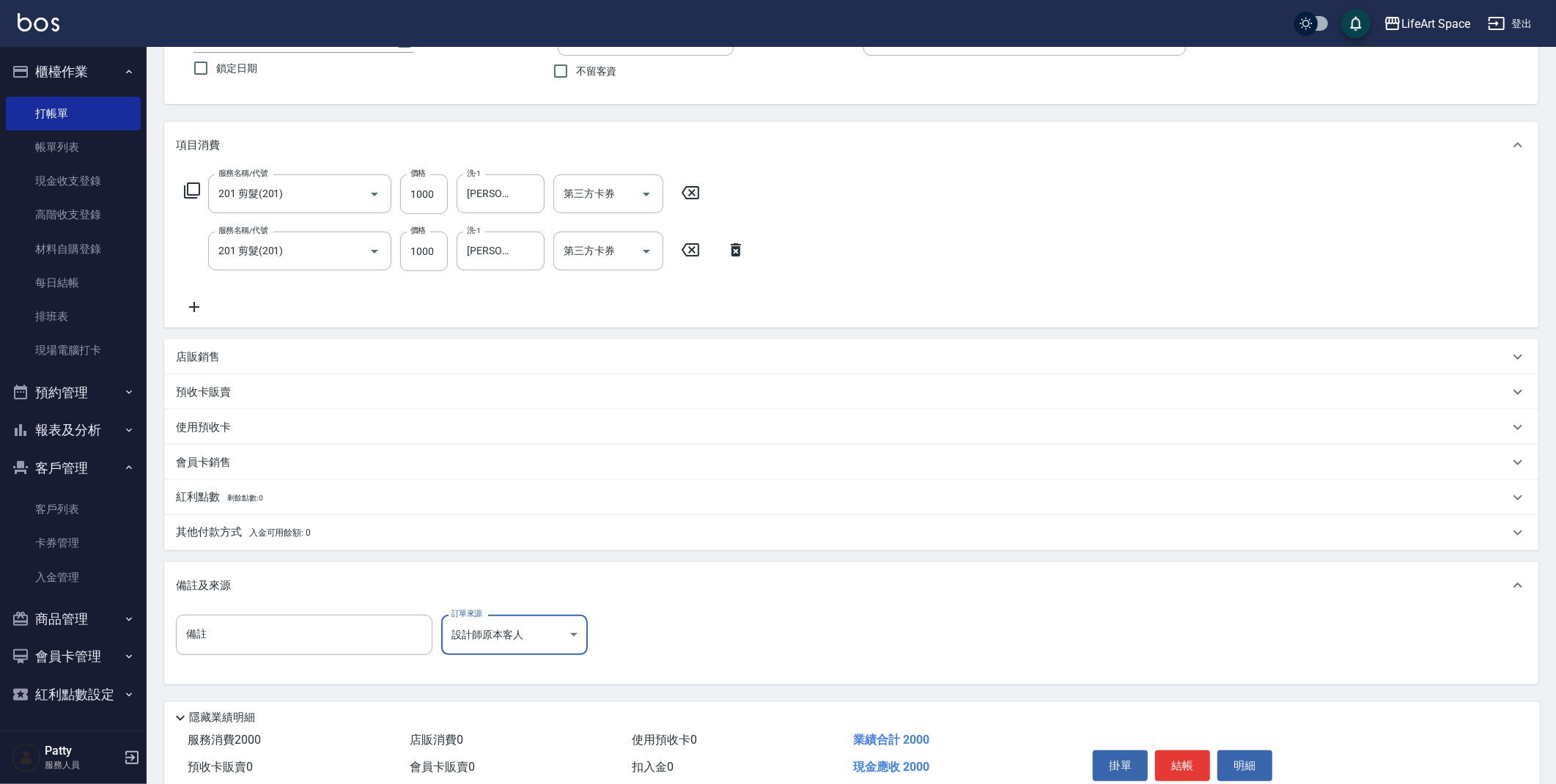
scroll to position [182, 0]
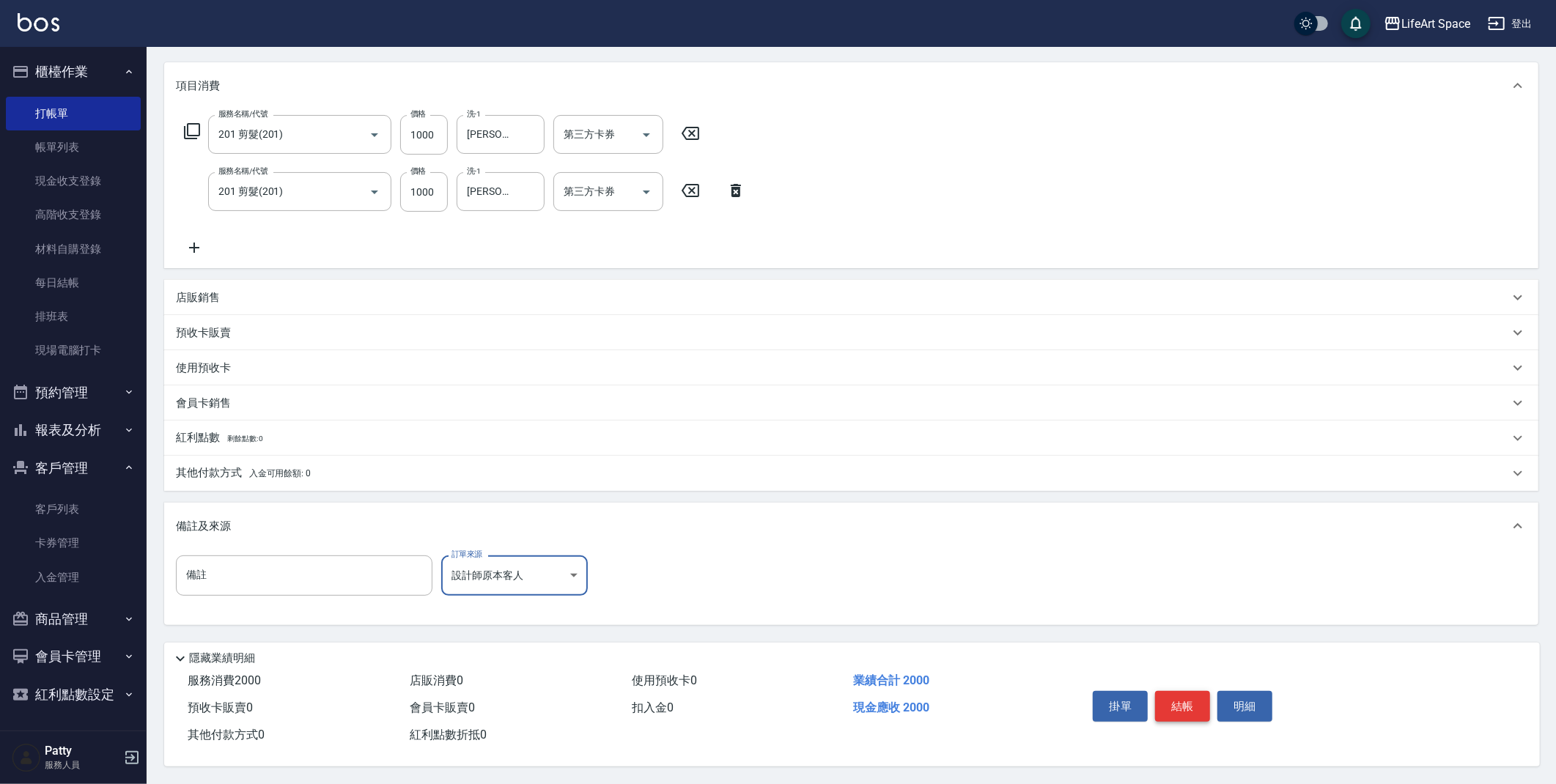
click at [1179, 703] on button "結帳" at bounding box center [1183, 706] width 55 height 31
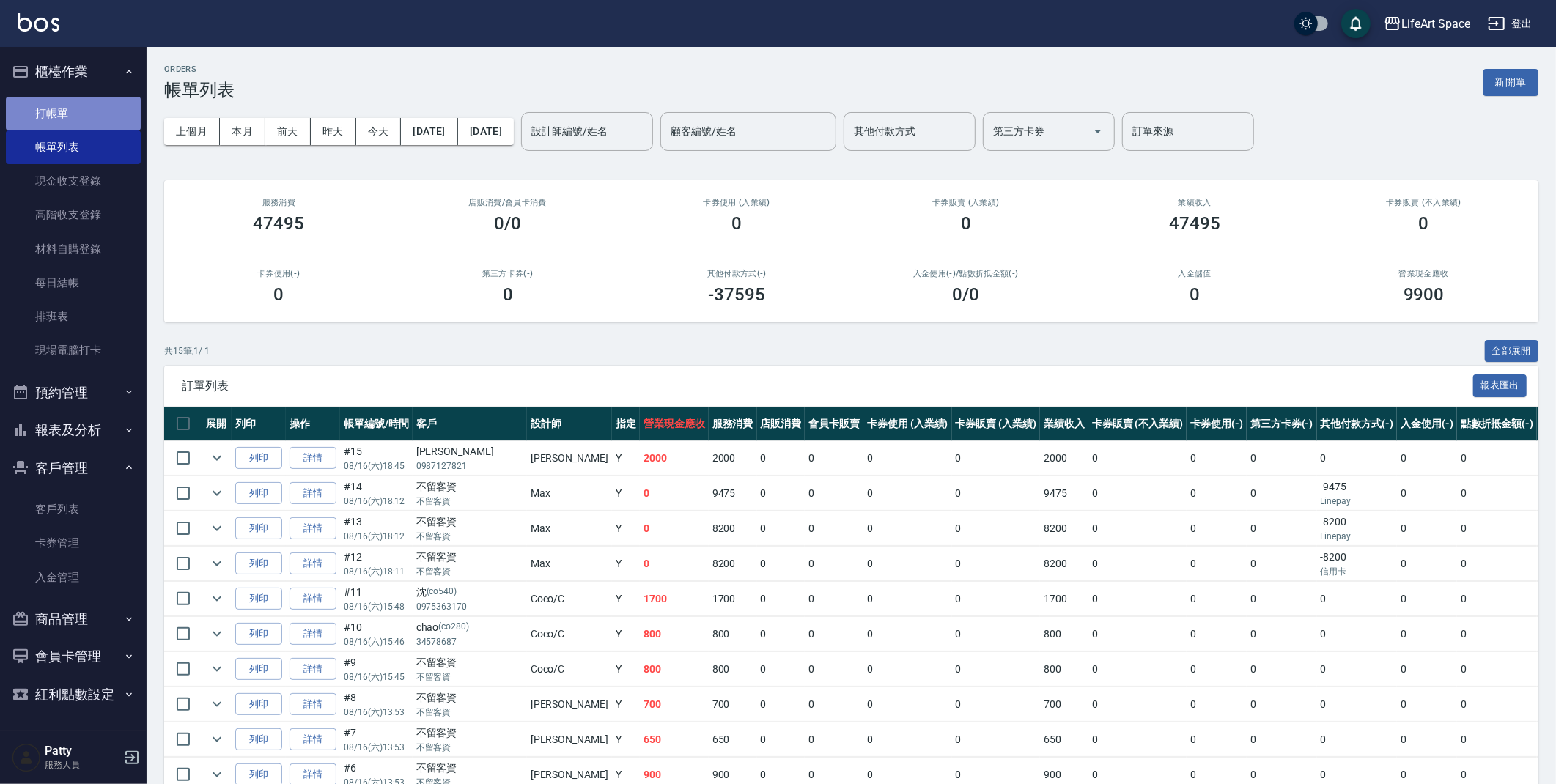
click at [51, 116] on link "打帳單" at bounding box center [74, 114] width 135 height 34
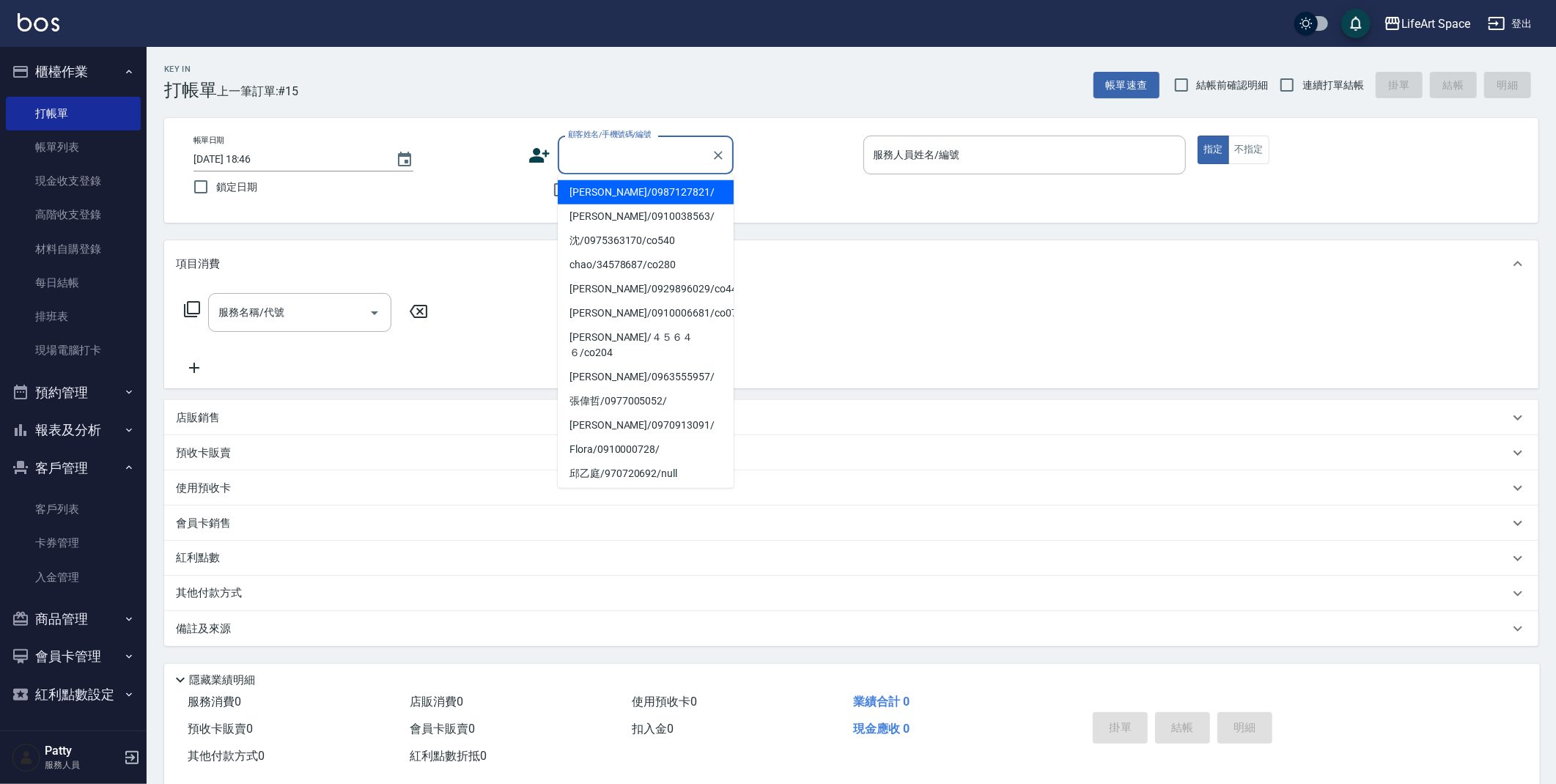
click at [617, 152] on input "顧客姓名/手機號碼/編號" at bounding box center [634, 154] width 141 height 26
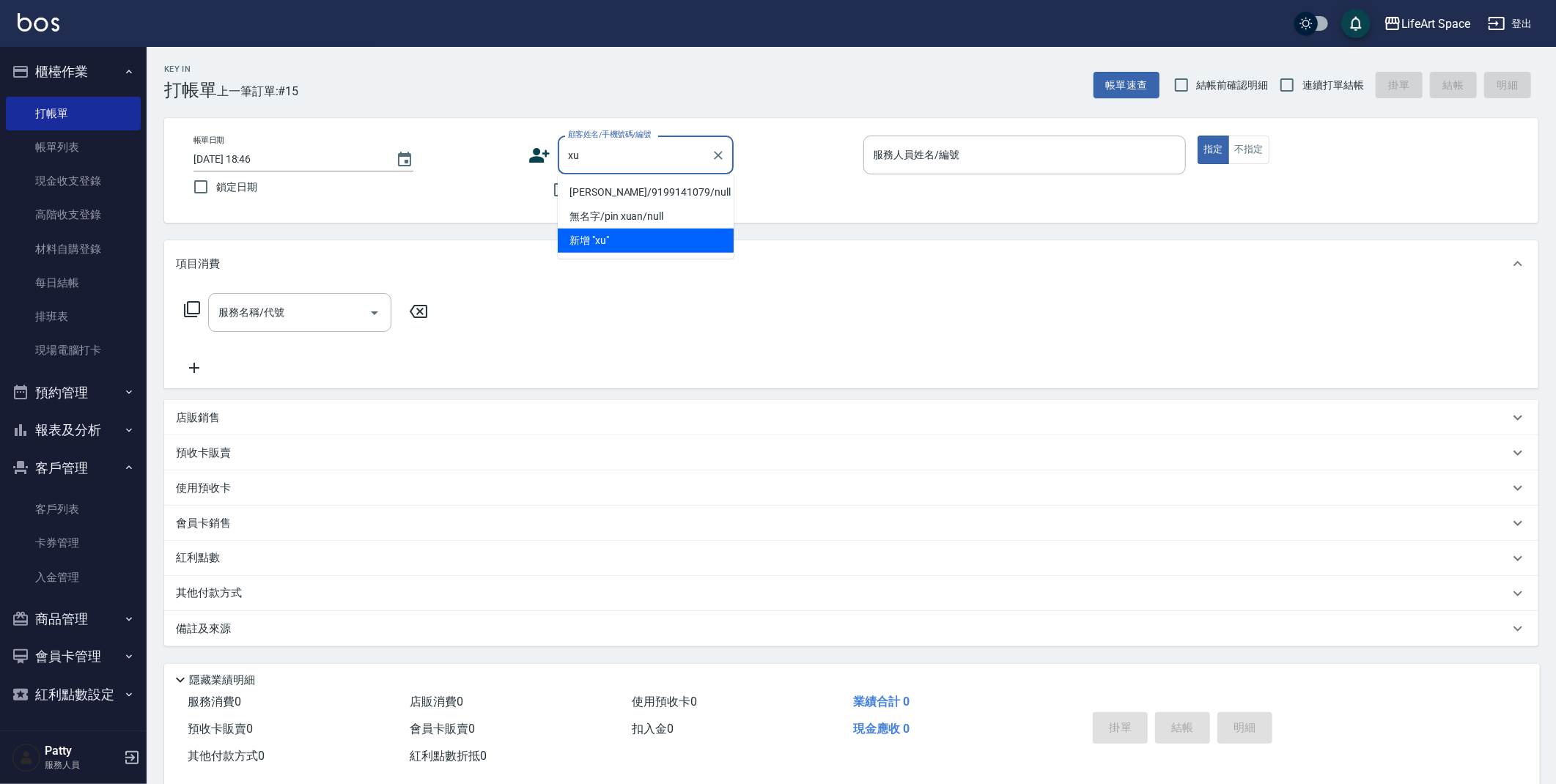
type input "x"
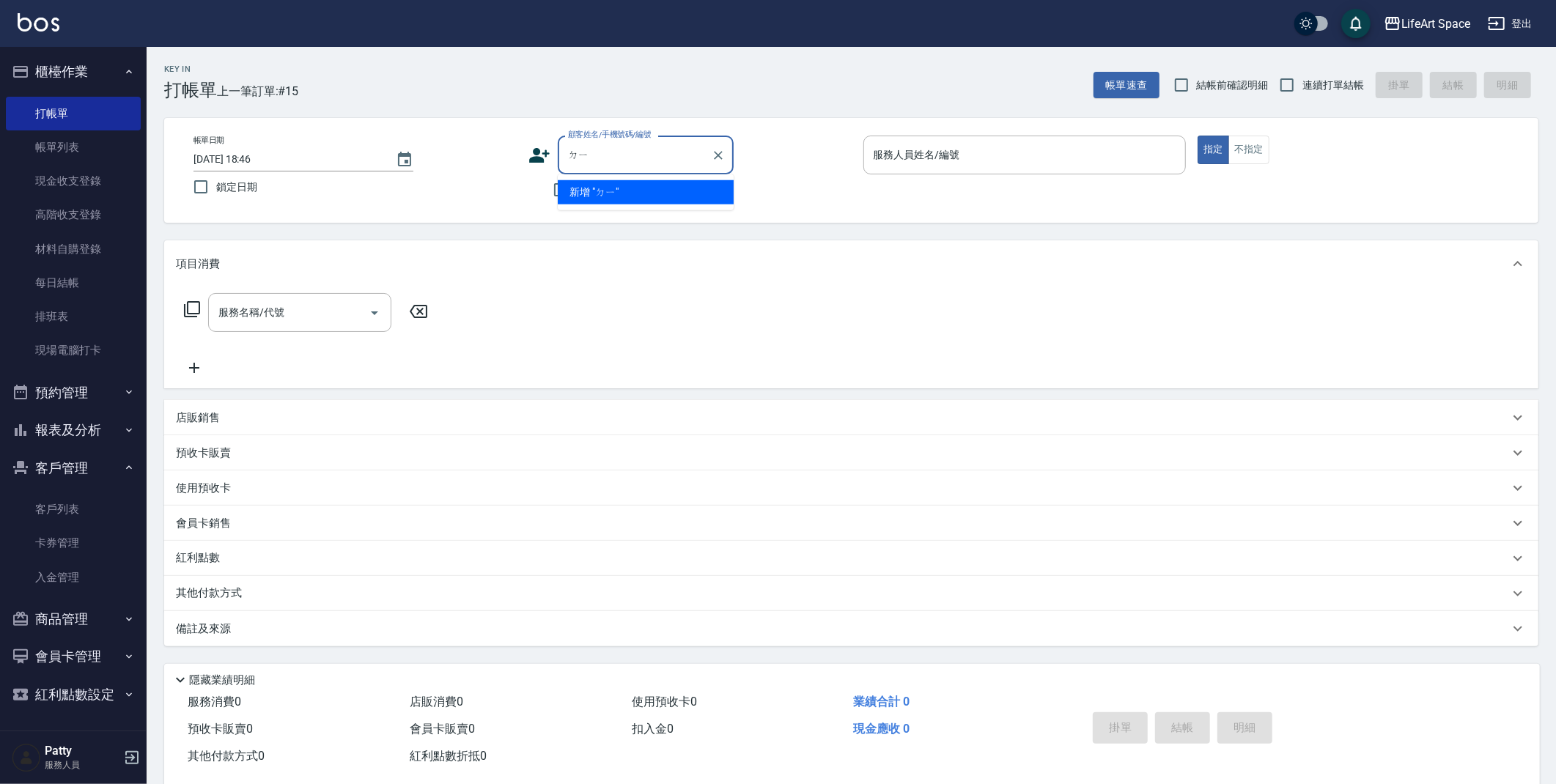
type input "ㄉ"
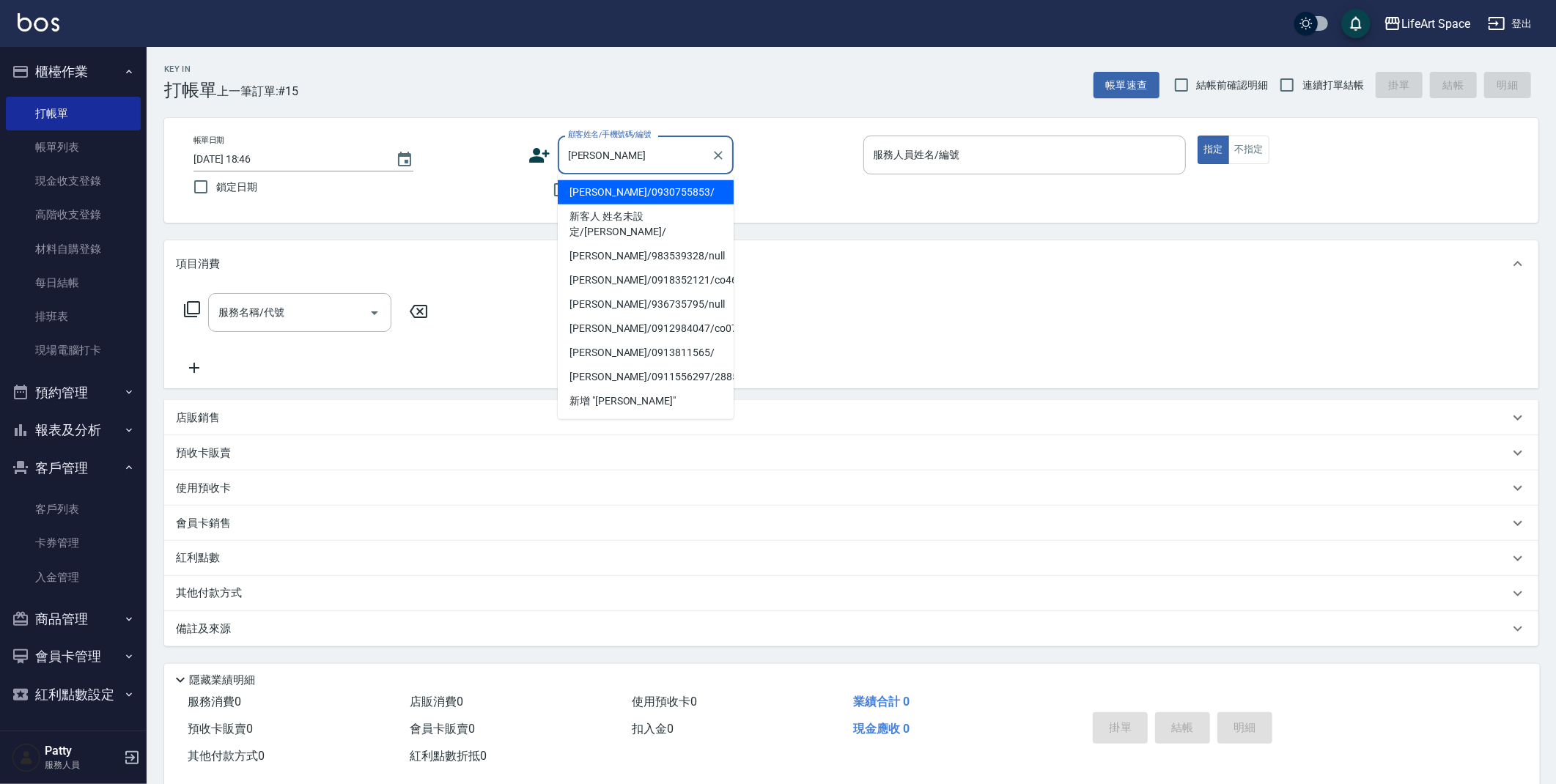
click at [615, 195] on li "[PERSON_NAME]/0930755853/" at bounding box center [646, 192] width 176 height 24
type input "[PERSON_NAME]/0930755853/"
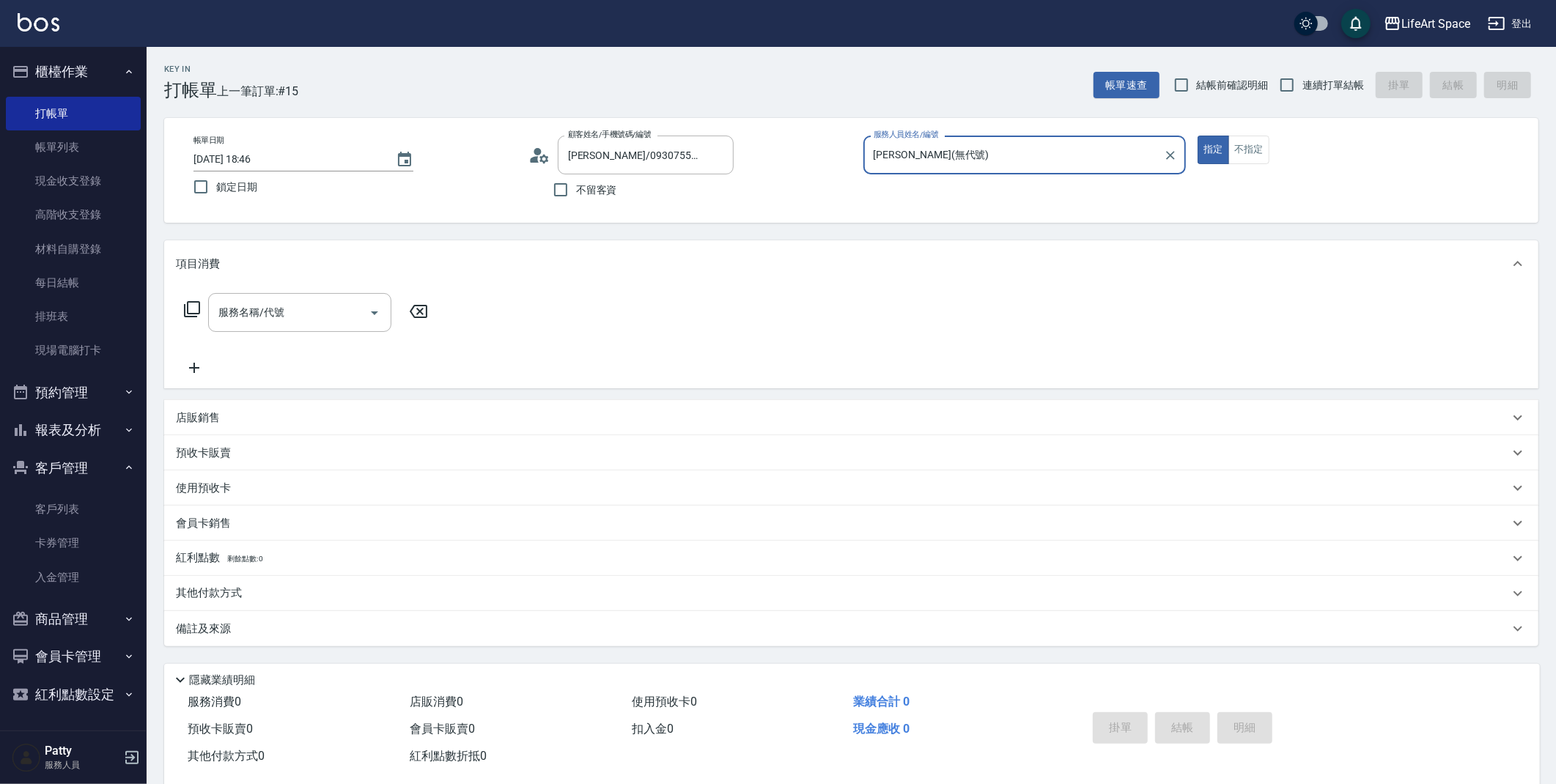
type input "[PERSON_NAME](無代號)"
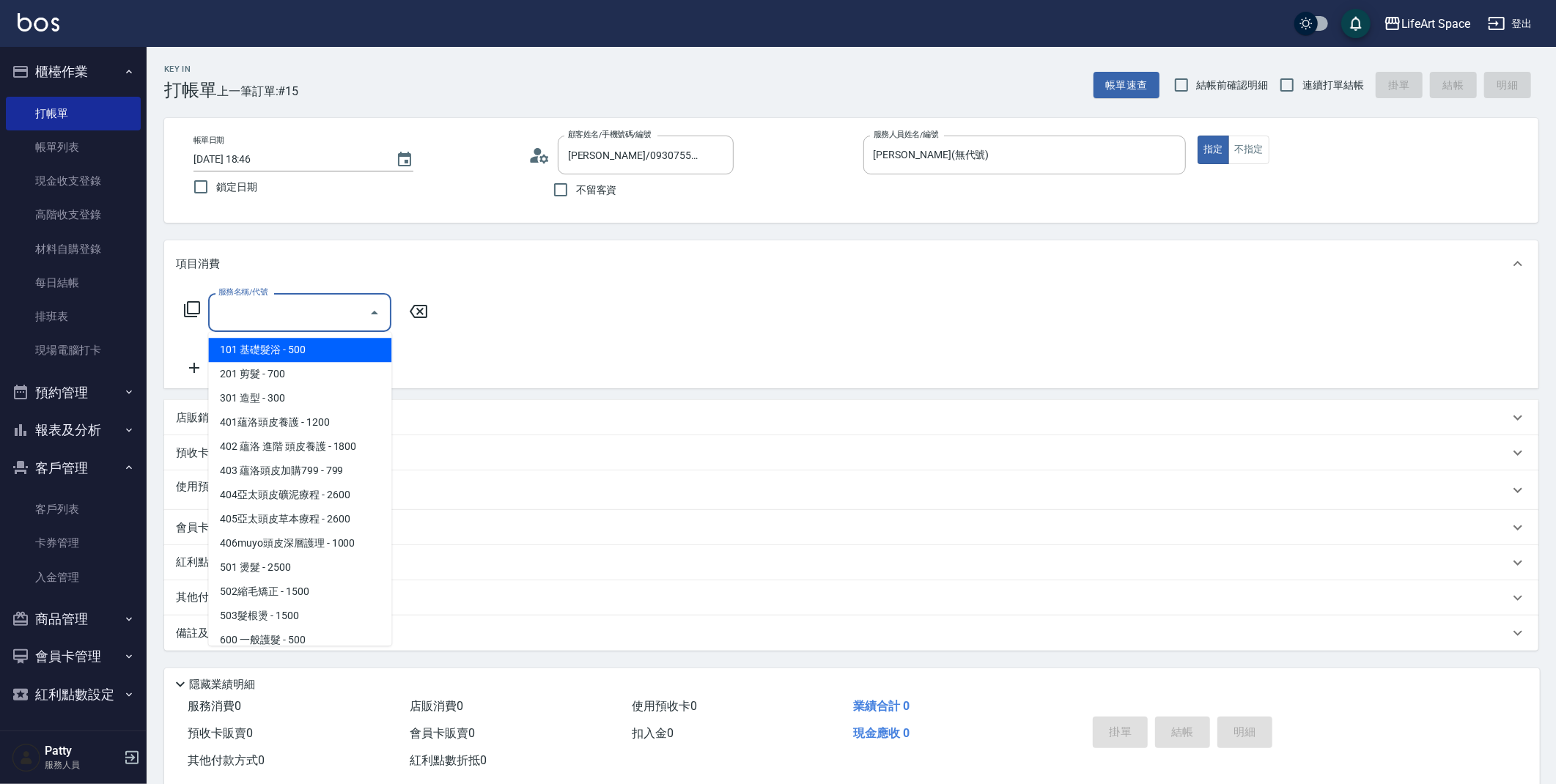
click at [314, 308] on input "服務名稱/代號" at bounding box center [288, 312] width 148 height 26
drag, startPoint x: 318, startPoint y: 357, endPoint x: 327, endPoint y: 347, distance: 13.5
click at [318, 357] on span "101 基礎髮浴 - 500" at bounding box center [300, 349] width 184 height 24
type input "101 基礎髮浴 (101)"
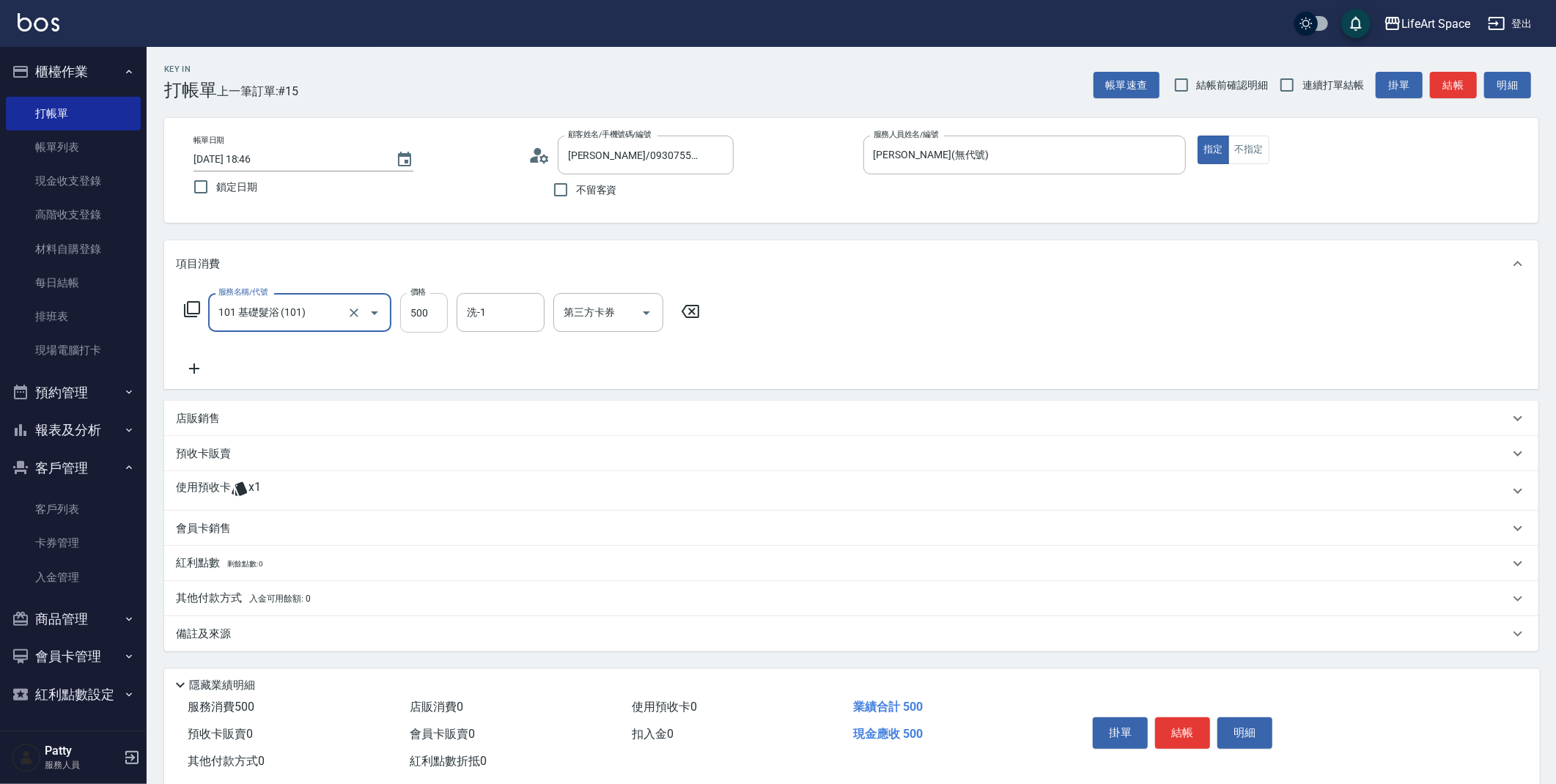
click at [420, 317] on input "500" at bounding box center [424, 312] width 48 height 40
type input "350"
click at [204, 487] on p "使用預收卡" at bounding box center [203, 490] width 55 height 22
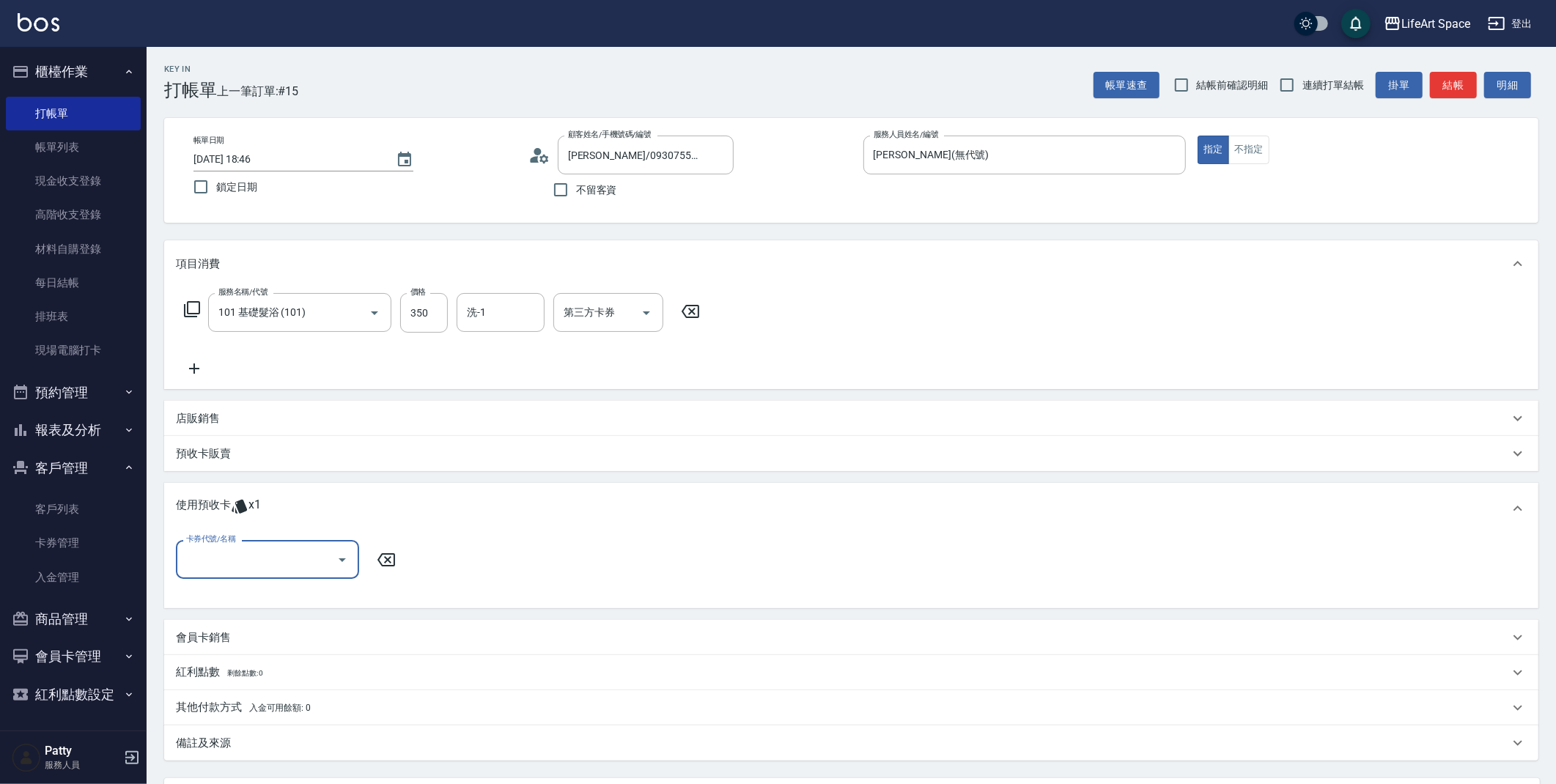
scroll to position [1, 0]
click at [241, 568] on input "卡券代號/名稱" at bounding box center [256, 559] width 148 height 26
click at [245, 600] on div "極光蘊護髮4次 剩餘1張" at bounding box center [267, 596] width 184 height 24
type input "極光蘊護髮4次"
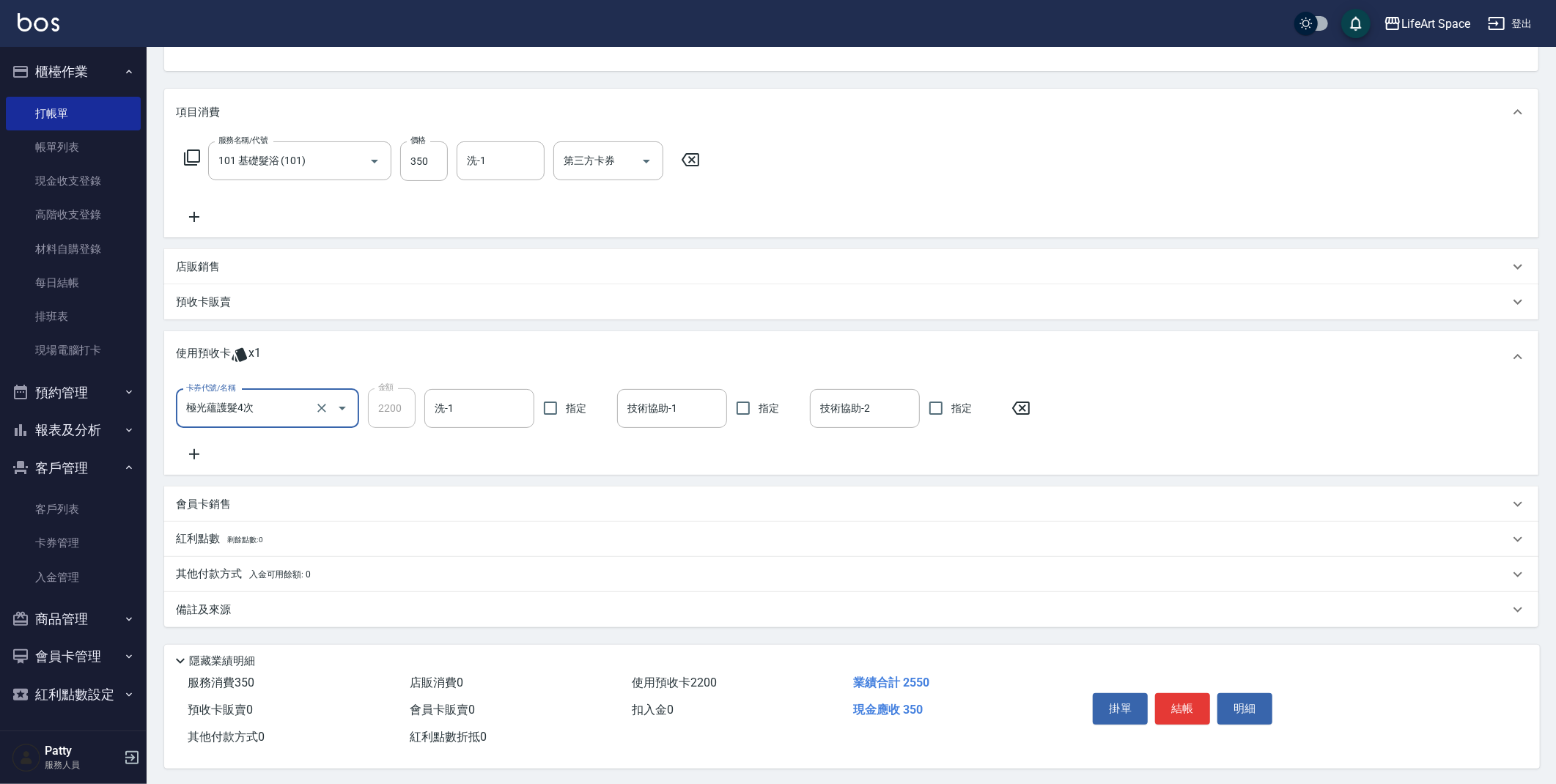
scroll to position [158, 0]
click at [342, 603] on div "備註及來源" at bounding box center [842, 608] width 1333 height 15
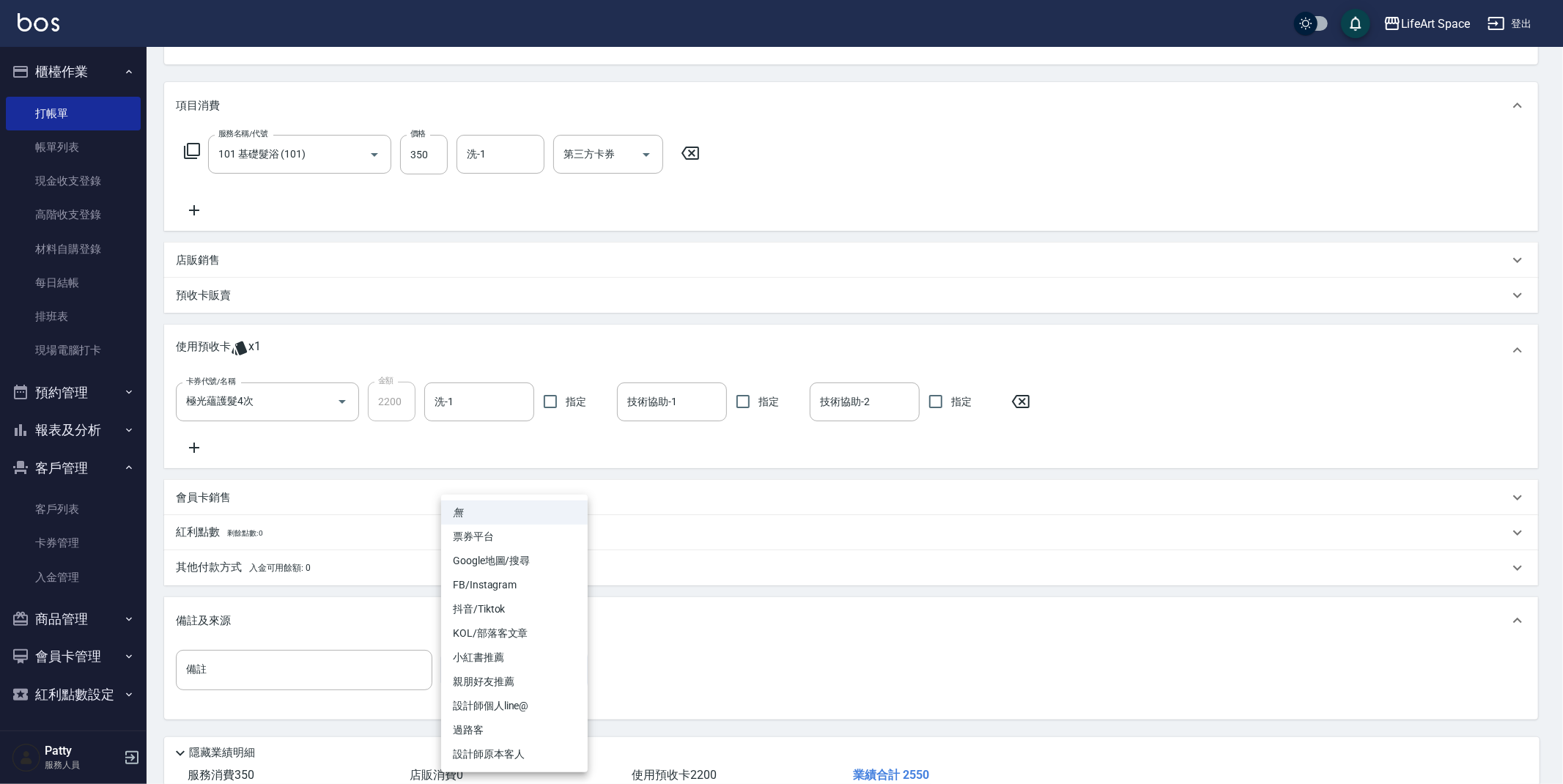
click at [476, 658] on body "LifeArt Space 登出 櫃檯作業 打帳單 帳單列表 現金收支登錄 高階收支登錄 材料自購登錄 每日結帳 排班表 現場電腦打卡 預約管理 預約管理 單…" at bounding box center [782, 360] width 1563 height 1037
click at [512, 697] on li "設計師個人line@" at bounding box center [514, 705] width 146 height 24
type input "設計師個人line@"
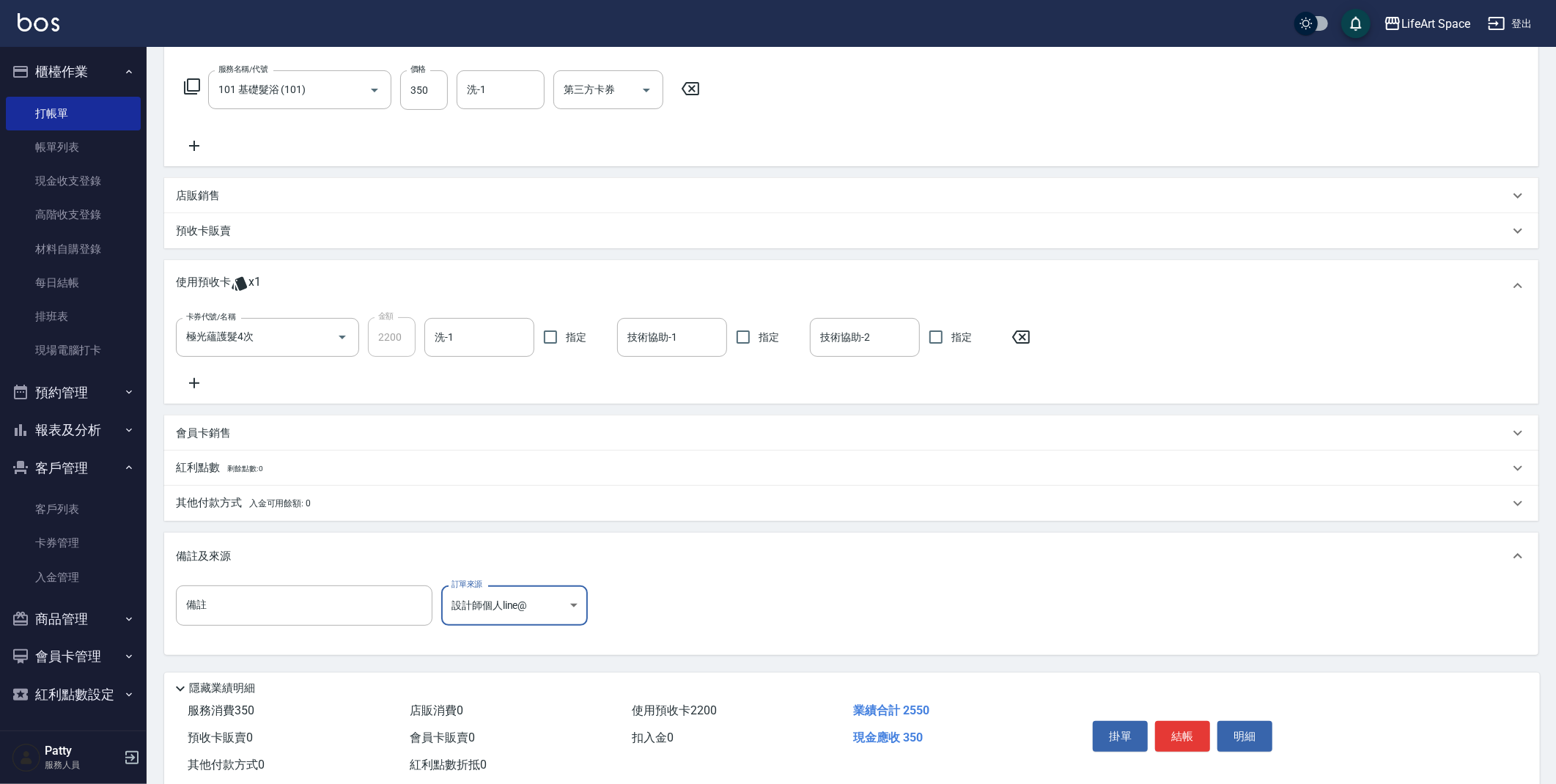
scroll to position [235, 0]
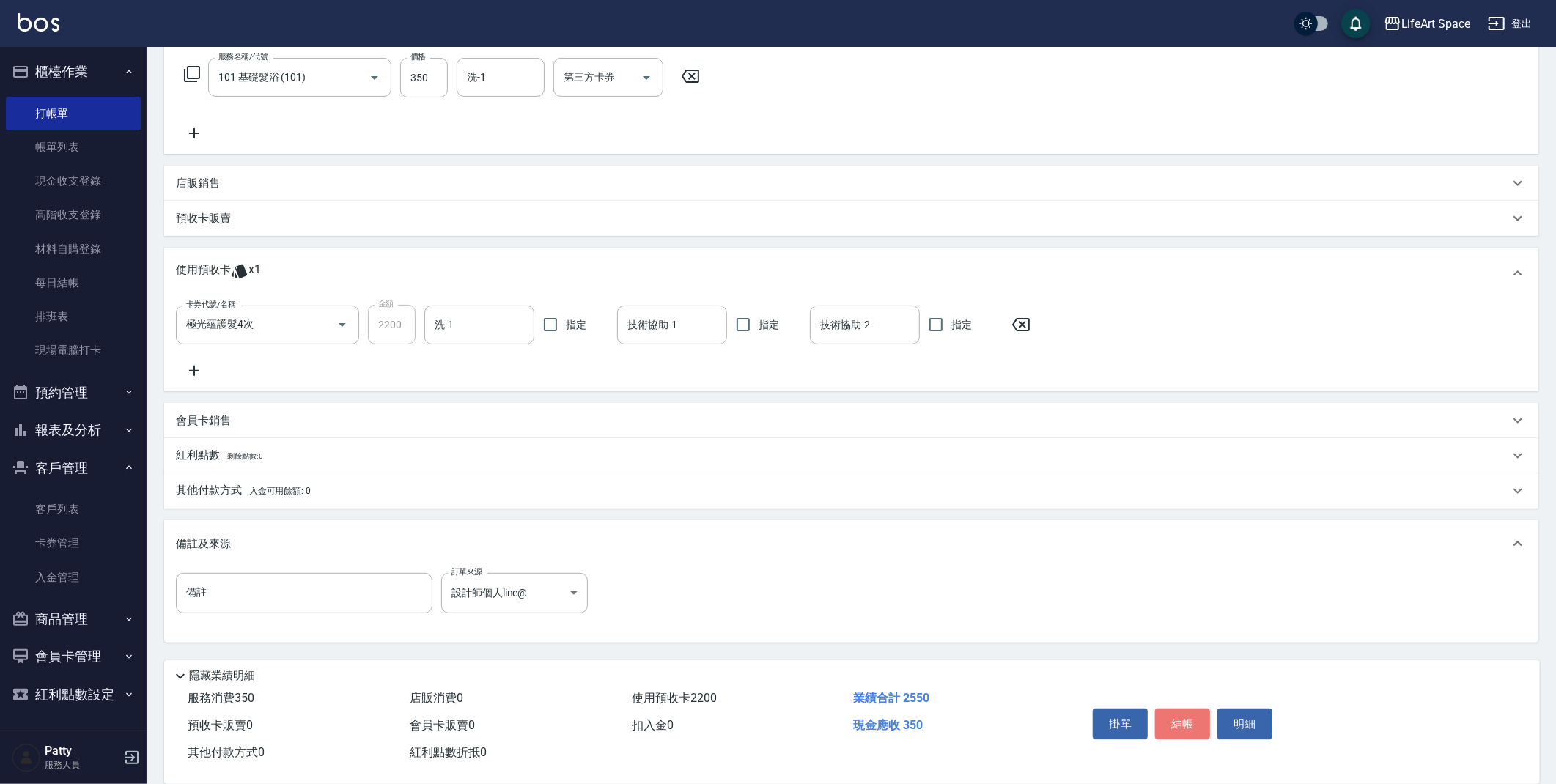
click at [1183, 731] on button "結帳" at bounding box center [1183, 724] width 55 height 31
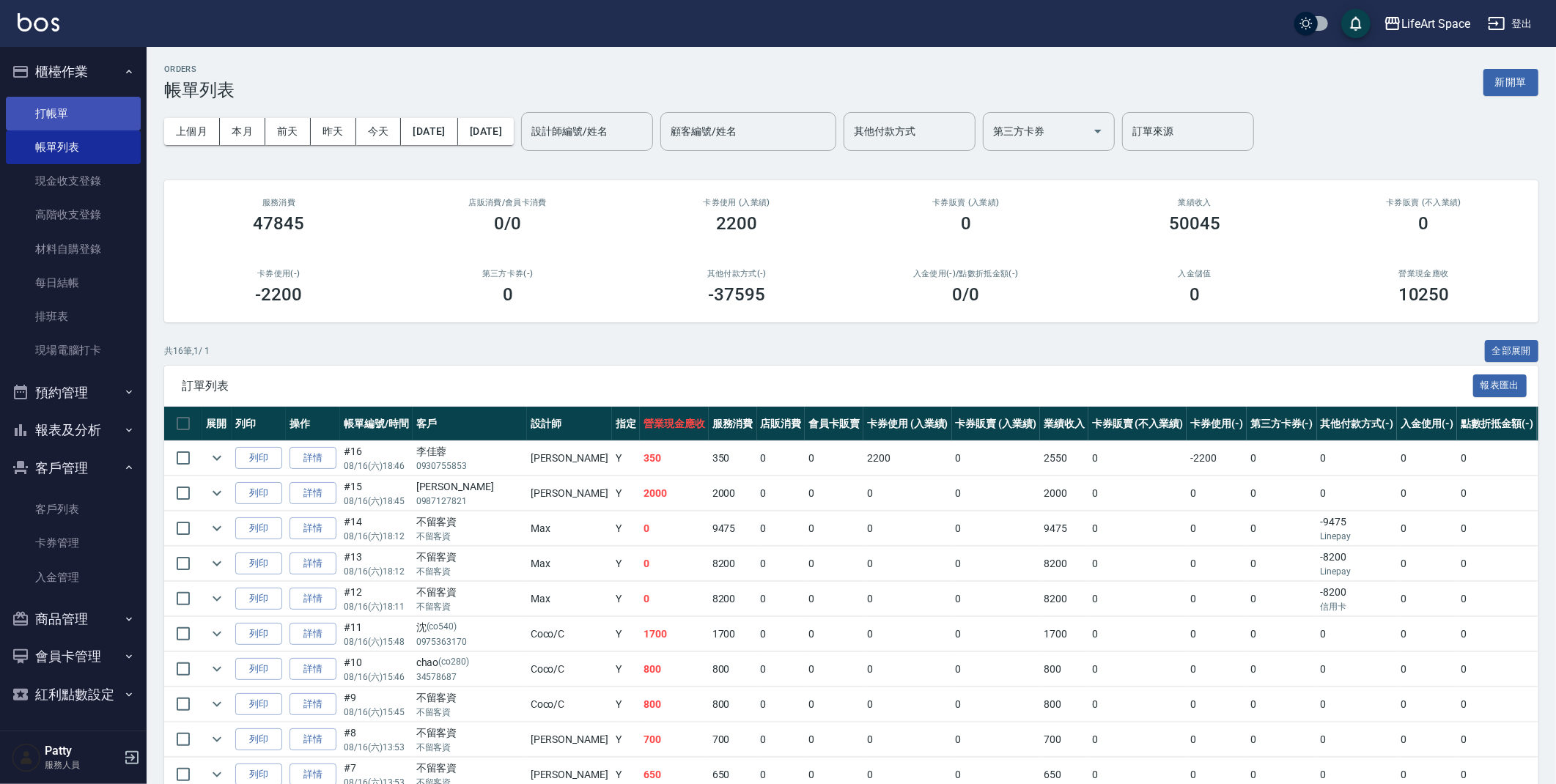
click at [85, 108] on link "打帳單" at bounding box center [74, 114] width 135 height 34
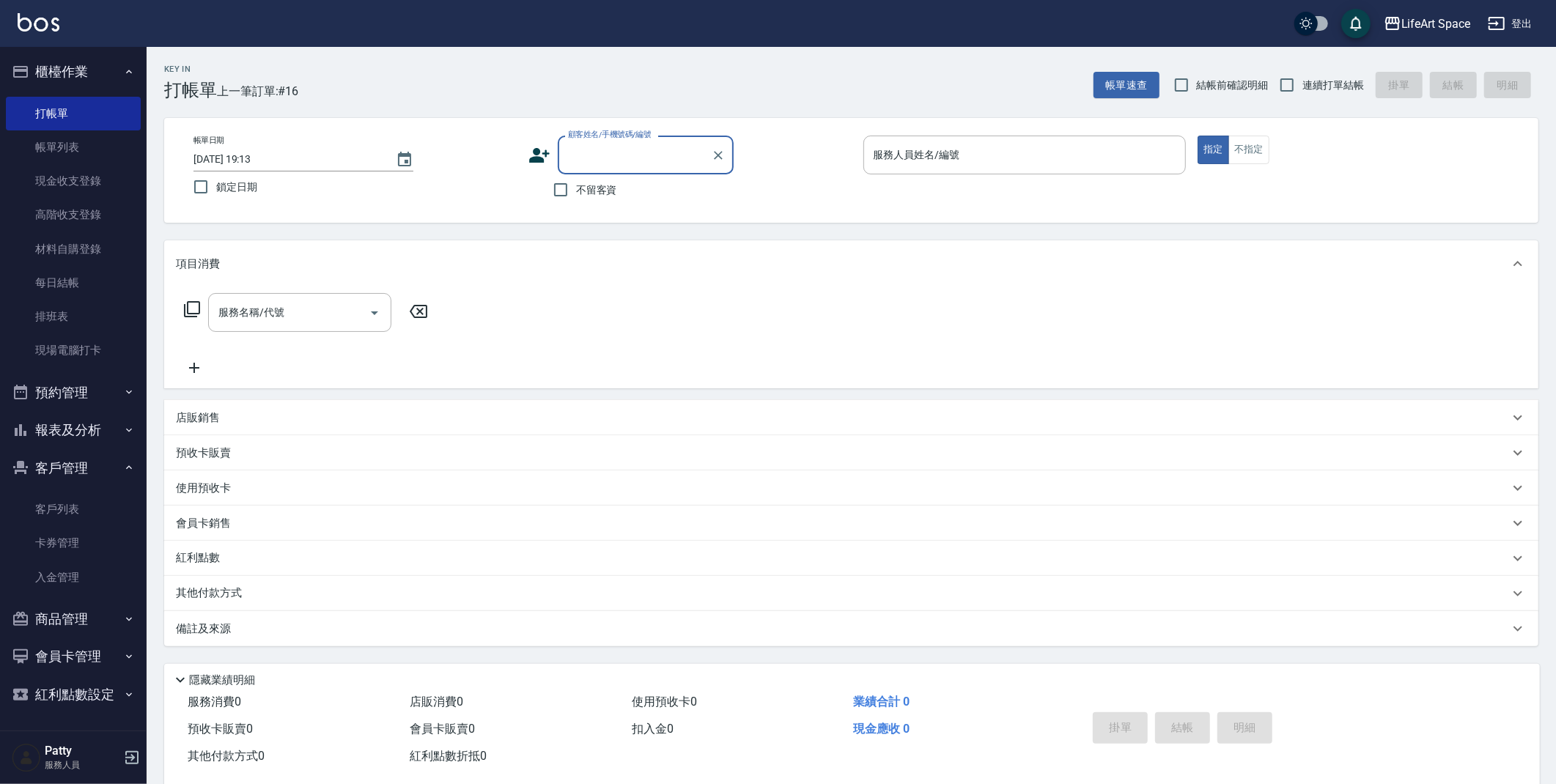
click at [896, 154] on div "服務人員姓名/編號 服務人員姓名/編號" at bounding box center [1025, 155] width 323 height 39
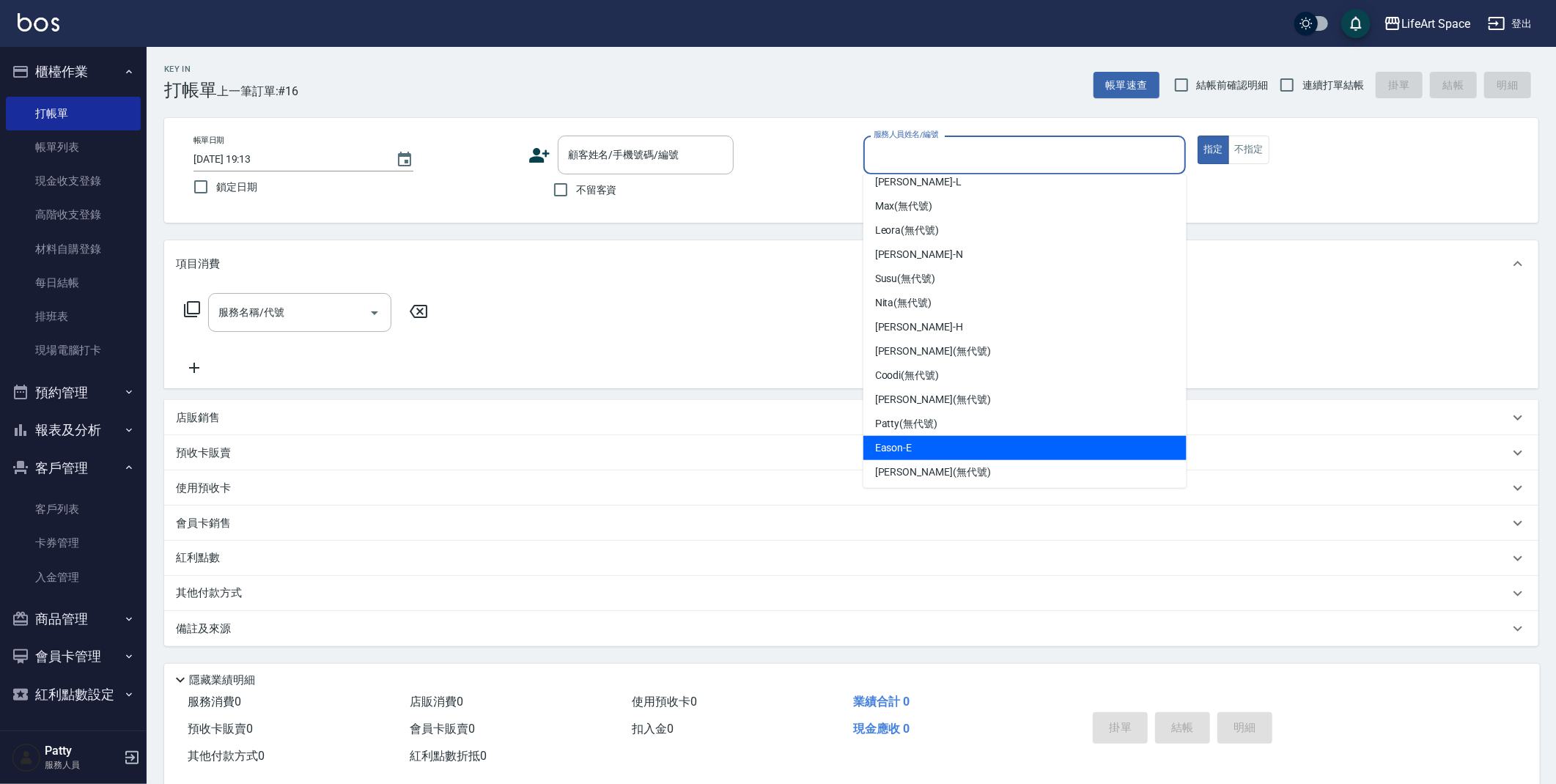
scroll to position [230, 0]
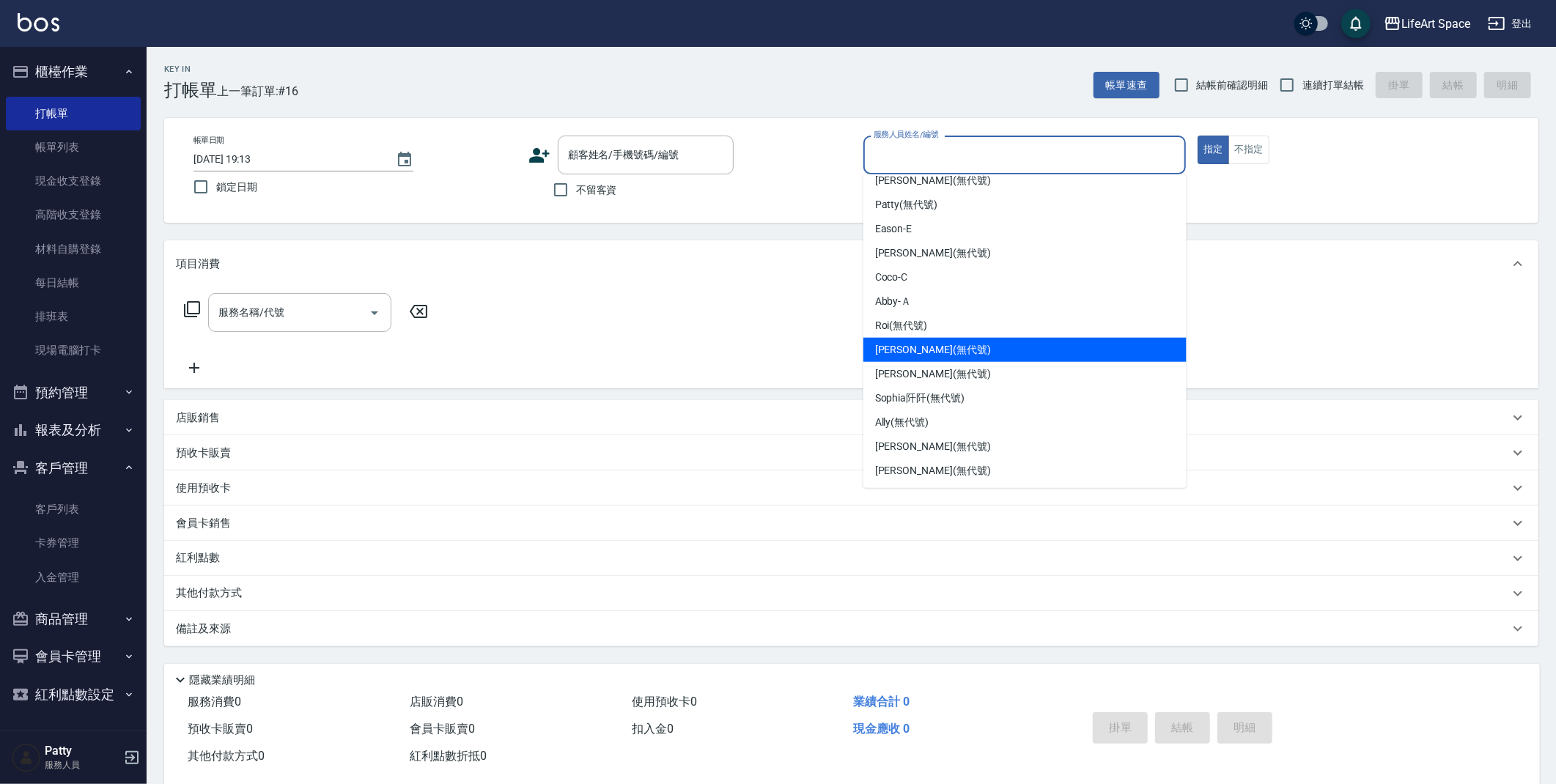
click at [947, 360] on div "[PERSON_NAME] (無代號)" at bounding box center [1025, 349] width 323 height 24
type input "[PERSON_NAME](無代號)"
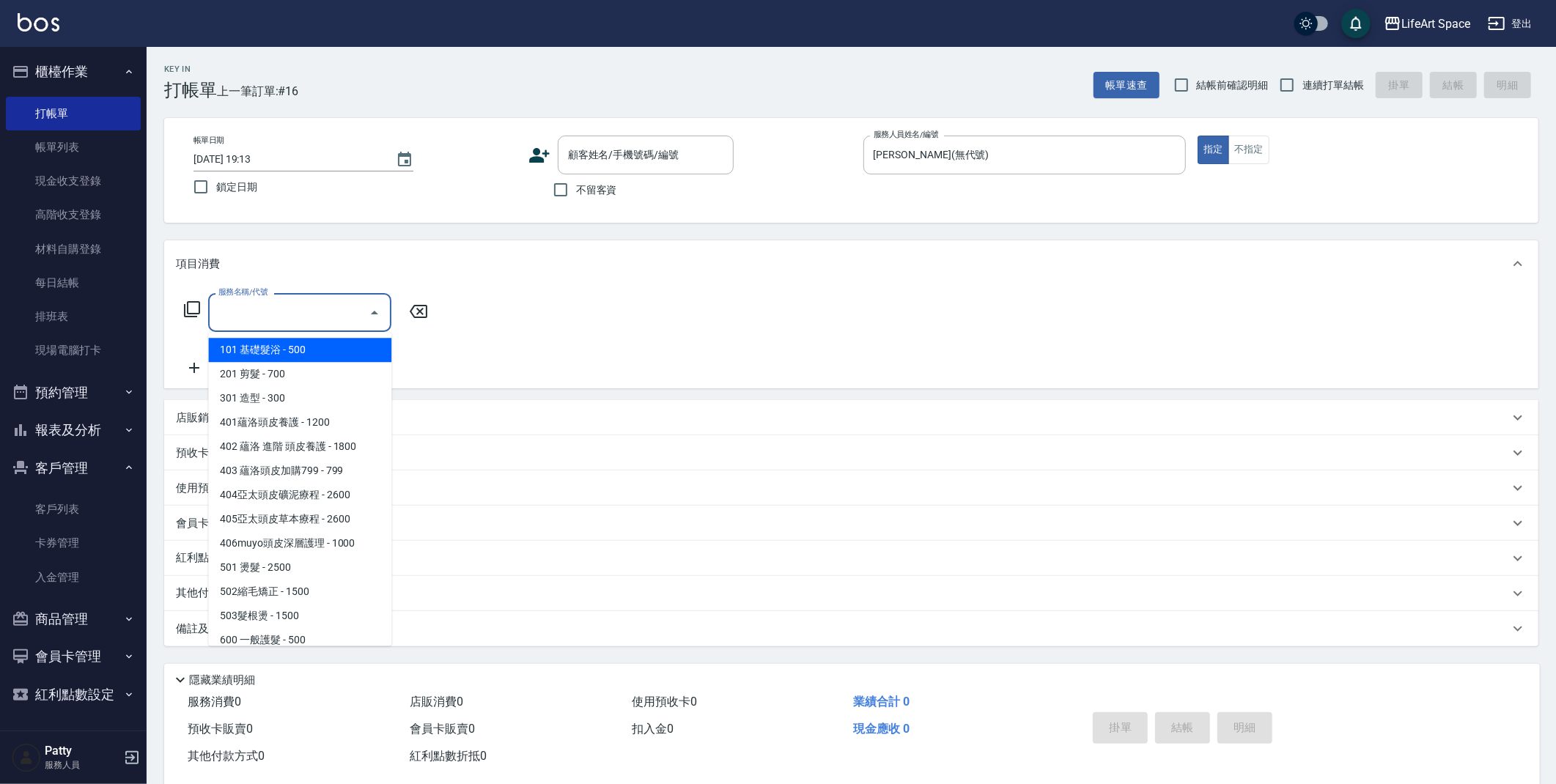
click at [289, 318] on input "服務名稱/代號" at bounding box center [288, 312] width 148 height 26
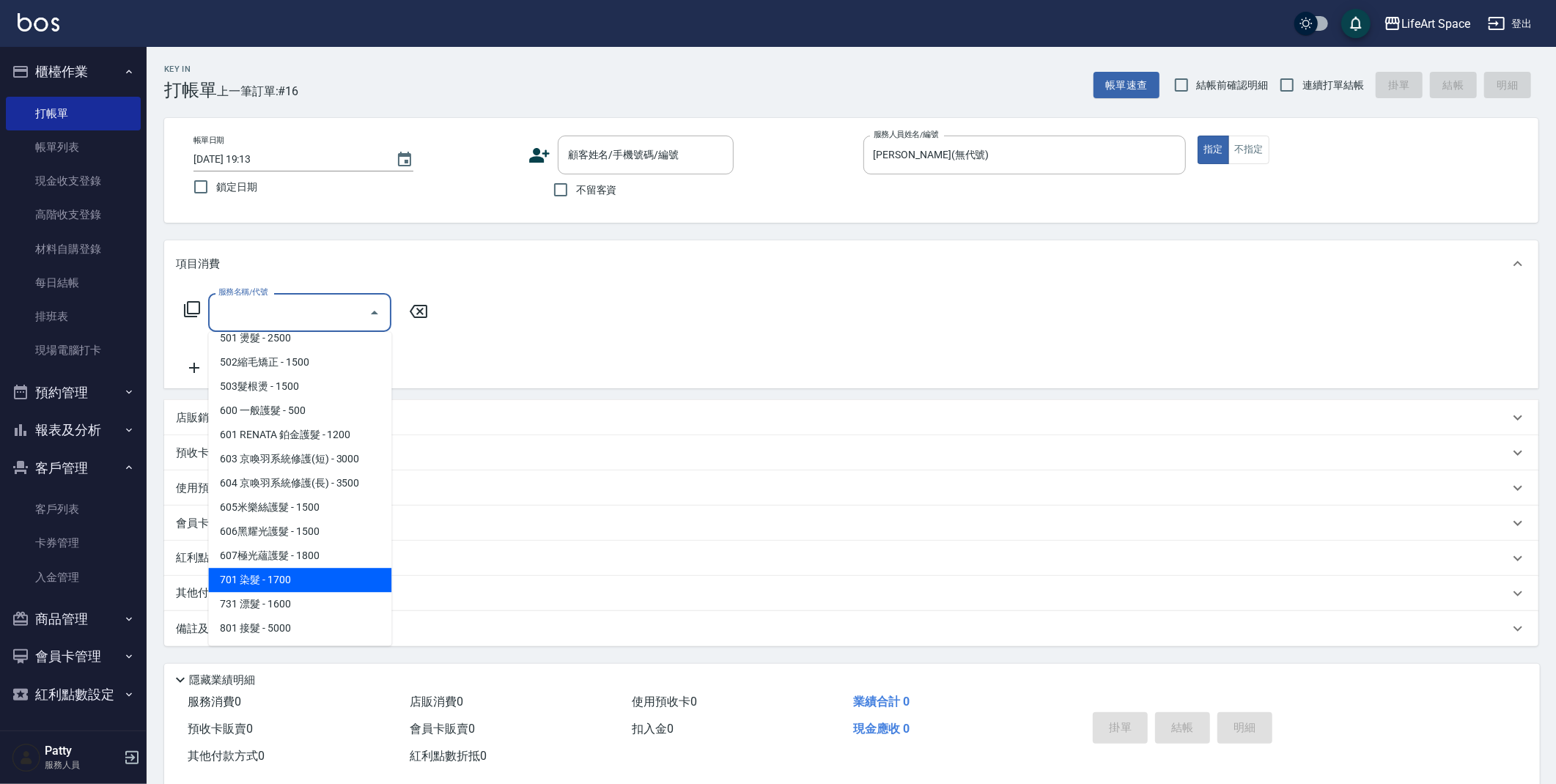
drag, startPoint x: 310, startPoint y: 576, endPoint x: 437, endPoint y: 358, distance: 252.3
click at [314, 568] on span "701 染髮 - 1700" at bounding box center [300, 579] width 184 height 24
type input "701 染髮(701)"
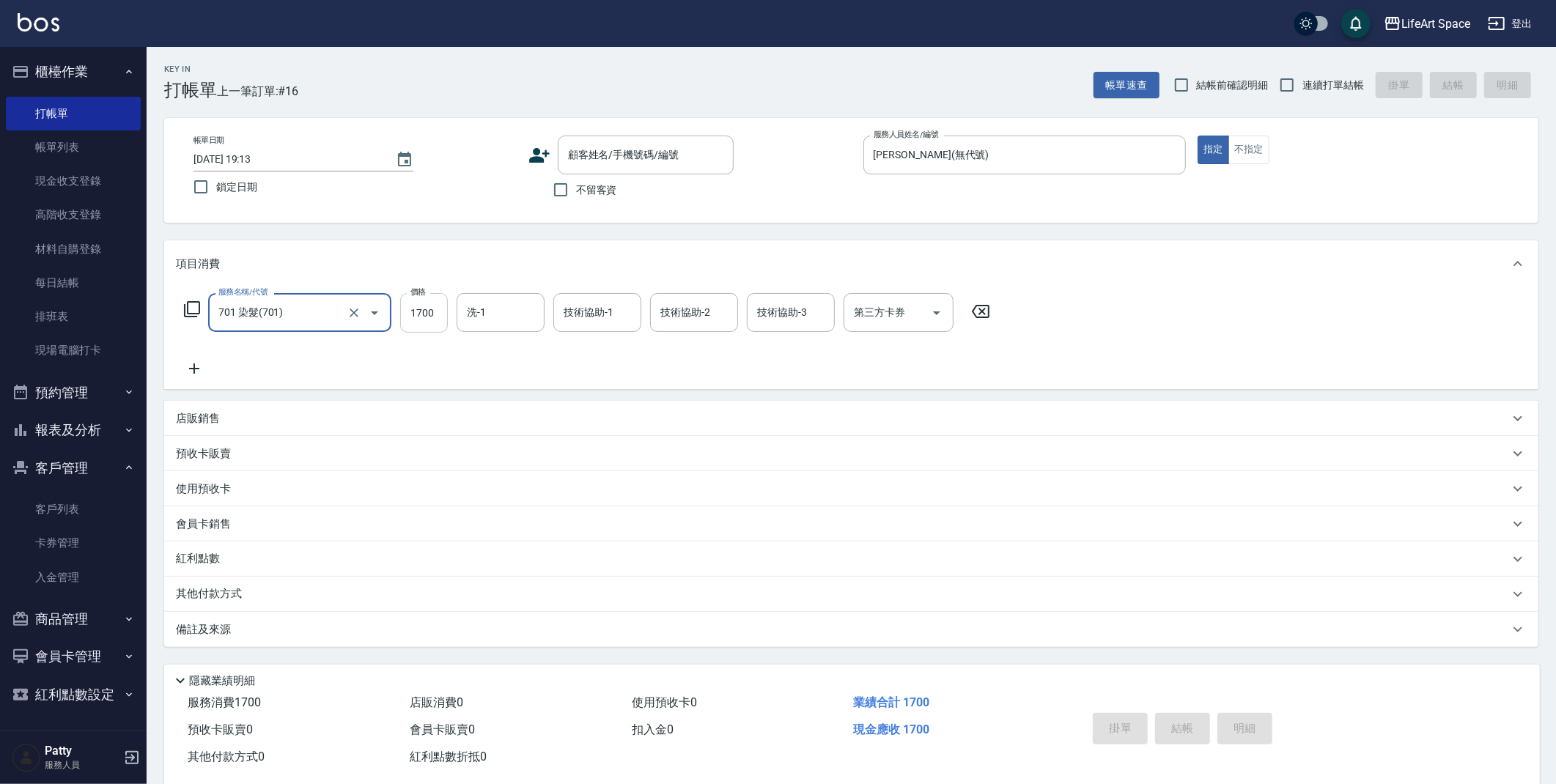
click at [438, 316] on input "1700" at bounding box center [424, 312] width 48 height 40
type input "2800"
click at [601, 352] on div "服務名稱/代號 701 染髮(701) 服務名稱/代號 價格 2800 價格 洗-1 洗-1 技術協助-1 技術協助-1 技術協助-2 技術協助-2 技術協助…" at bounding box center [587, 334] width 823 height 84
click at [518, 310] on input "洗-1" at bounding box center [500, 312] width 75 height 26
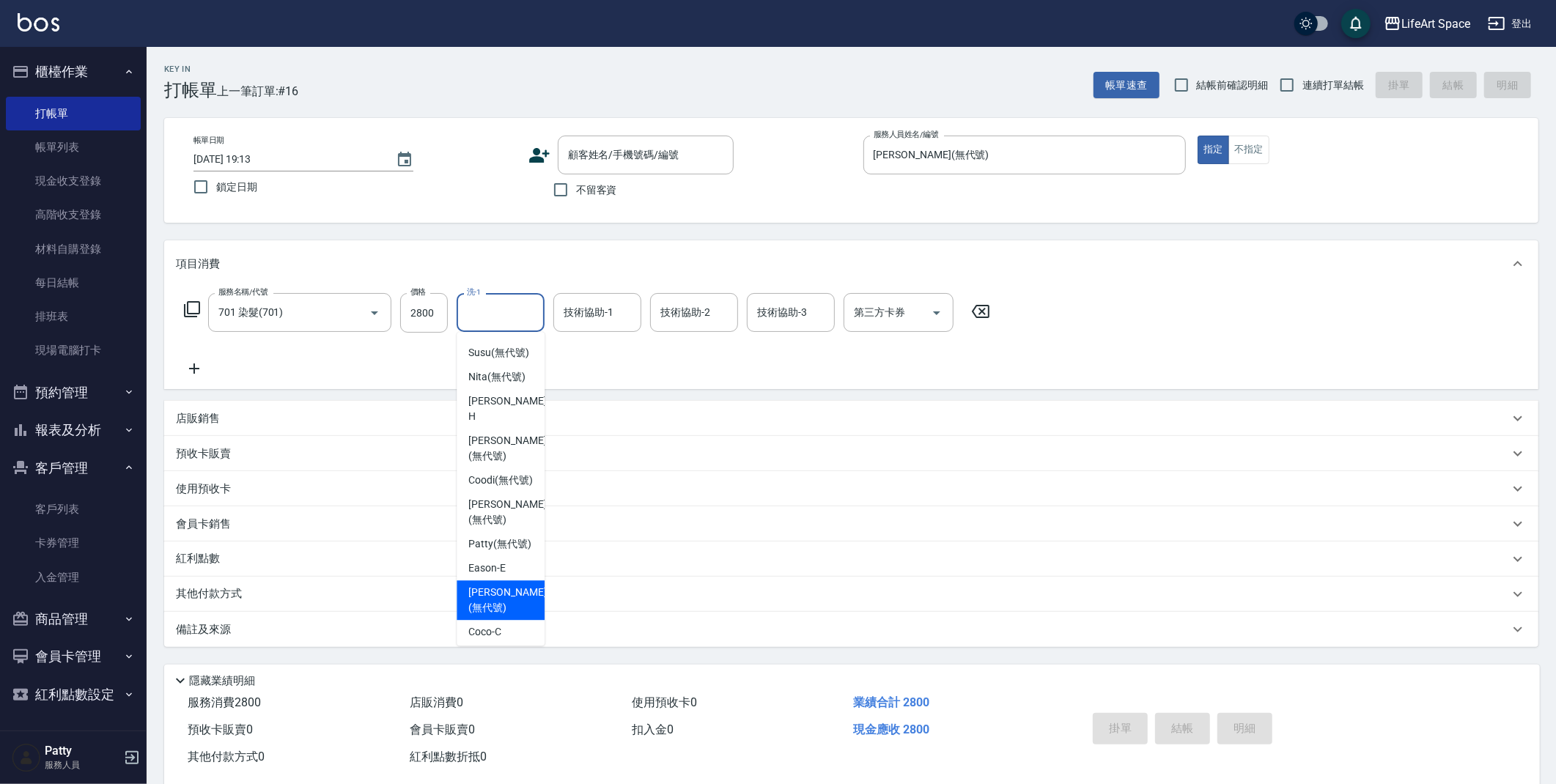
scroll to position [104, 0]
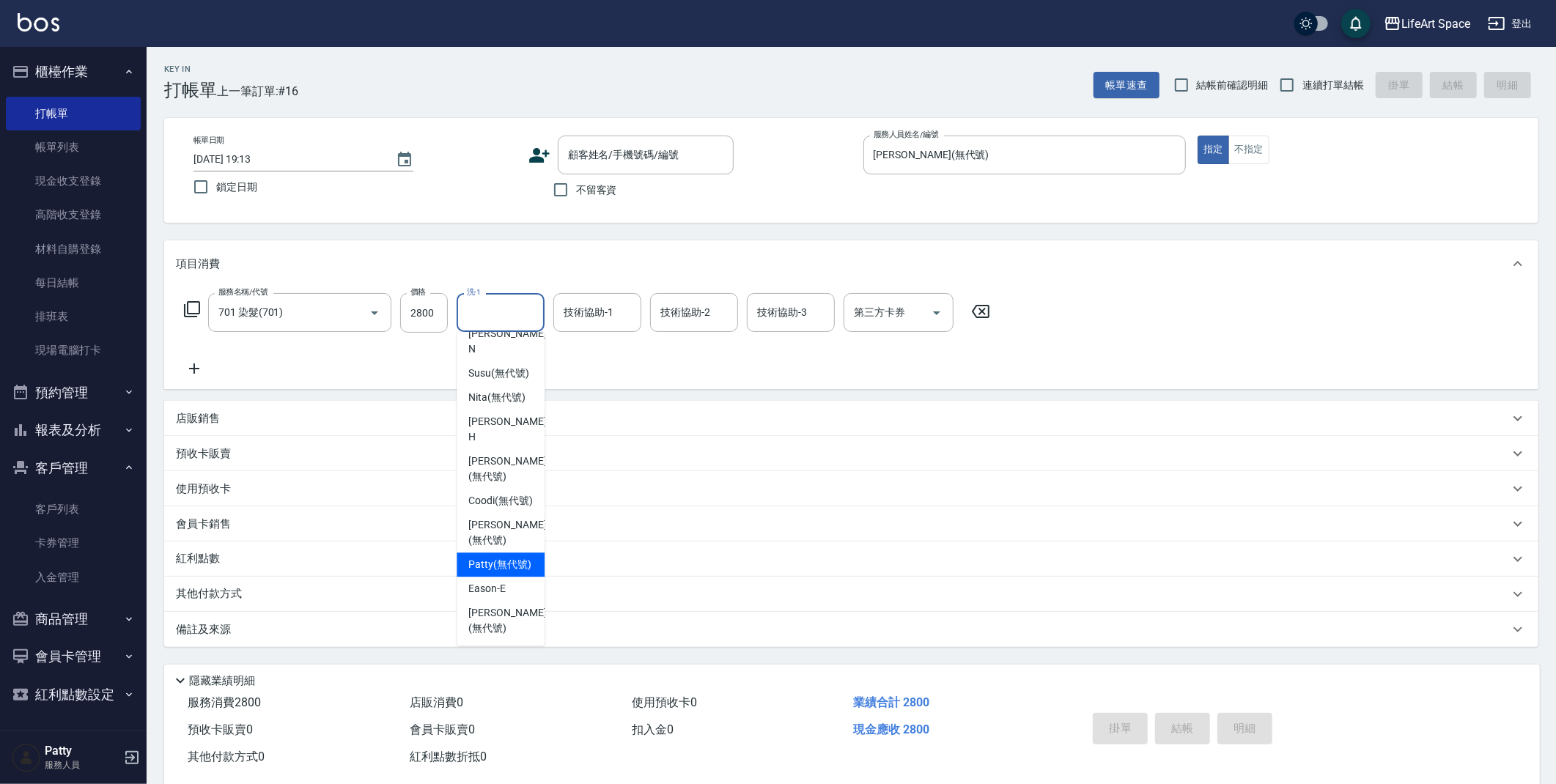
drag, startPoint x: 488, startPoint y: 598, endPoint x: 554, endPoint y: 292, distance: 313.0
click at [490, 572] on span "[PERSON_NAME] (無代號)" at bounding box center [499, 564] width 63 height 15
type input "[PERSON_NAME](無代號)"
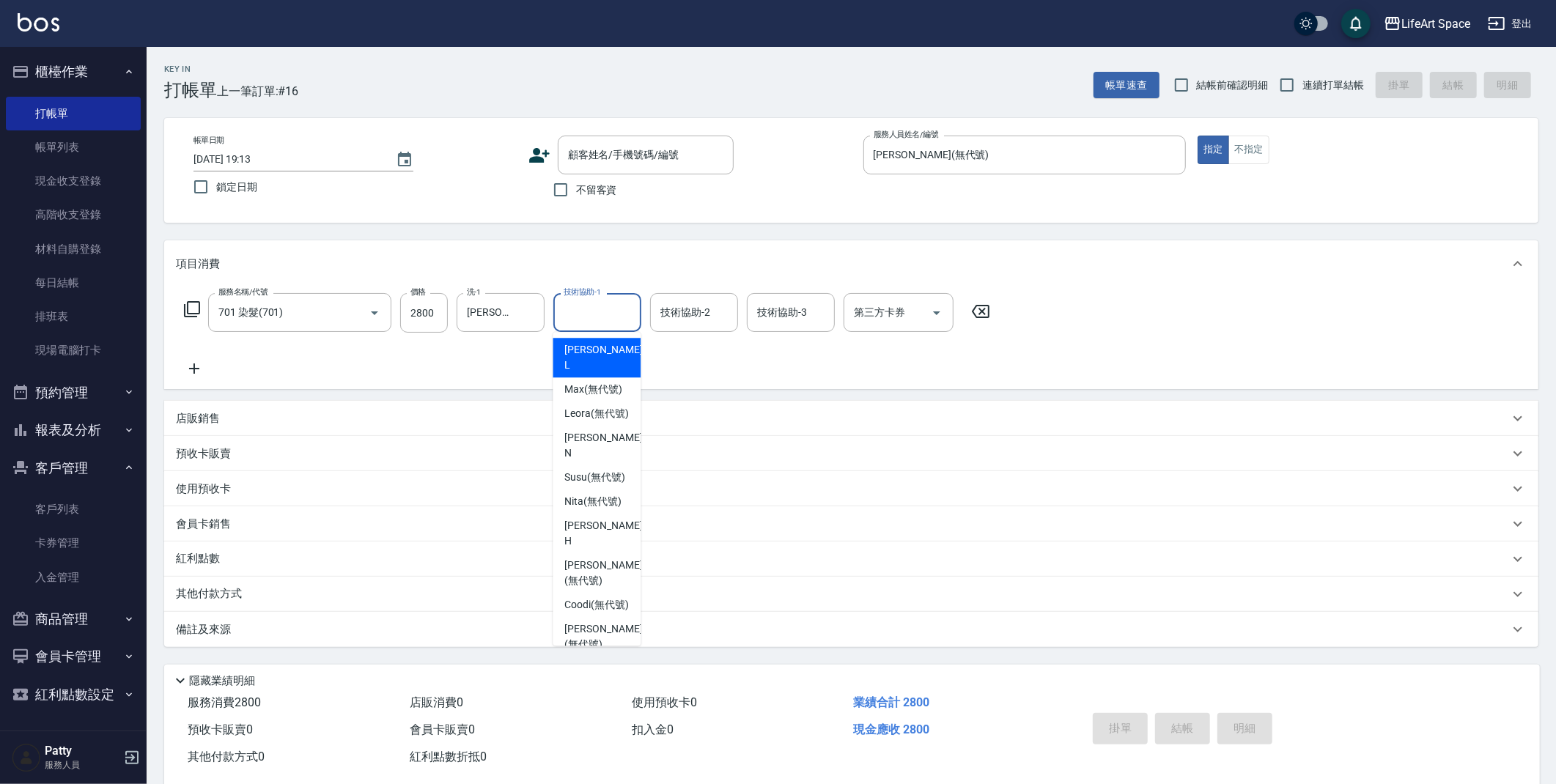
click at [579, 322] on input "技術協助-1" at bounding box center [597, 312] width 75 height 26
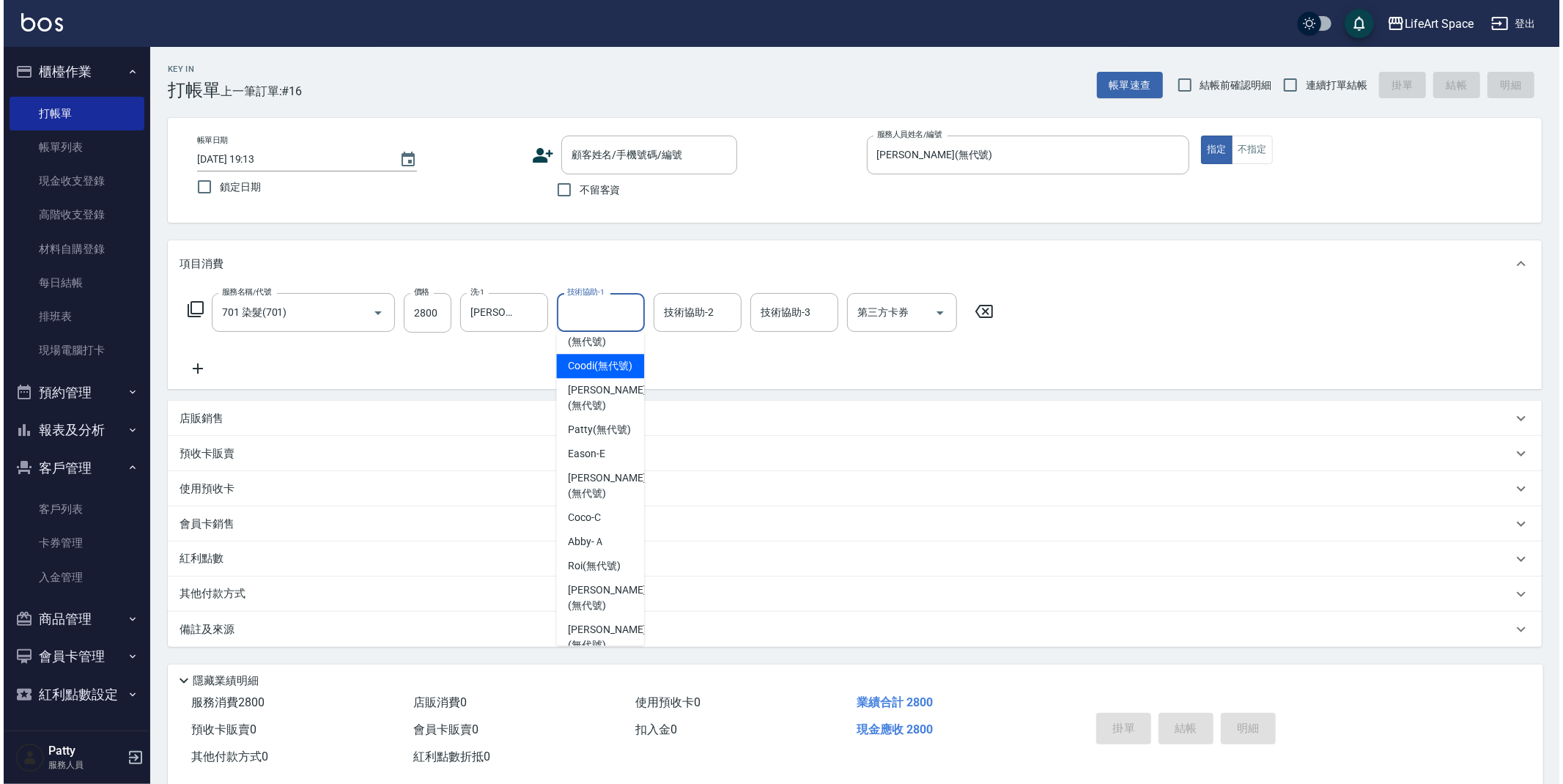
scroll to position [239, 0]
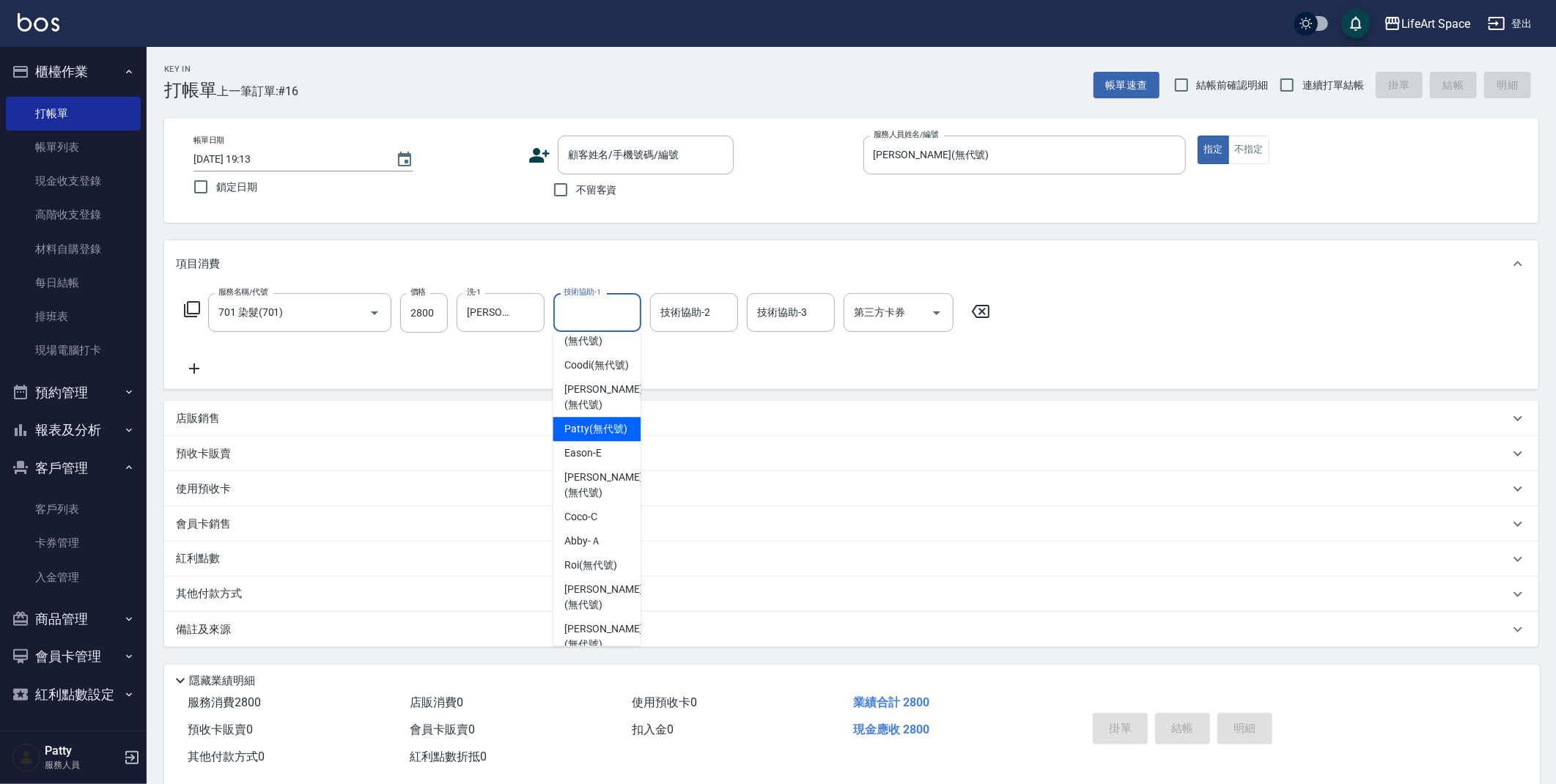
click at [607, 436] on span "[PERSON_NAME] (無代號)" at bounding box center [595, 428] width 63 height 15
type input "[PERSON_NAME](無代號)"
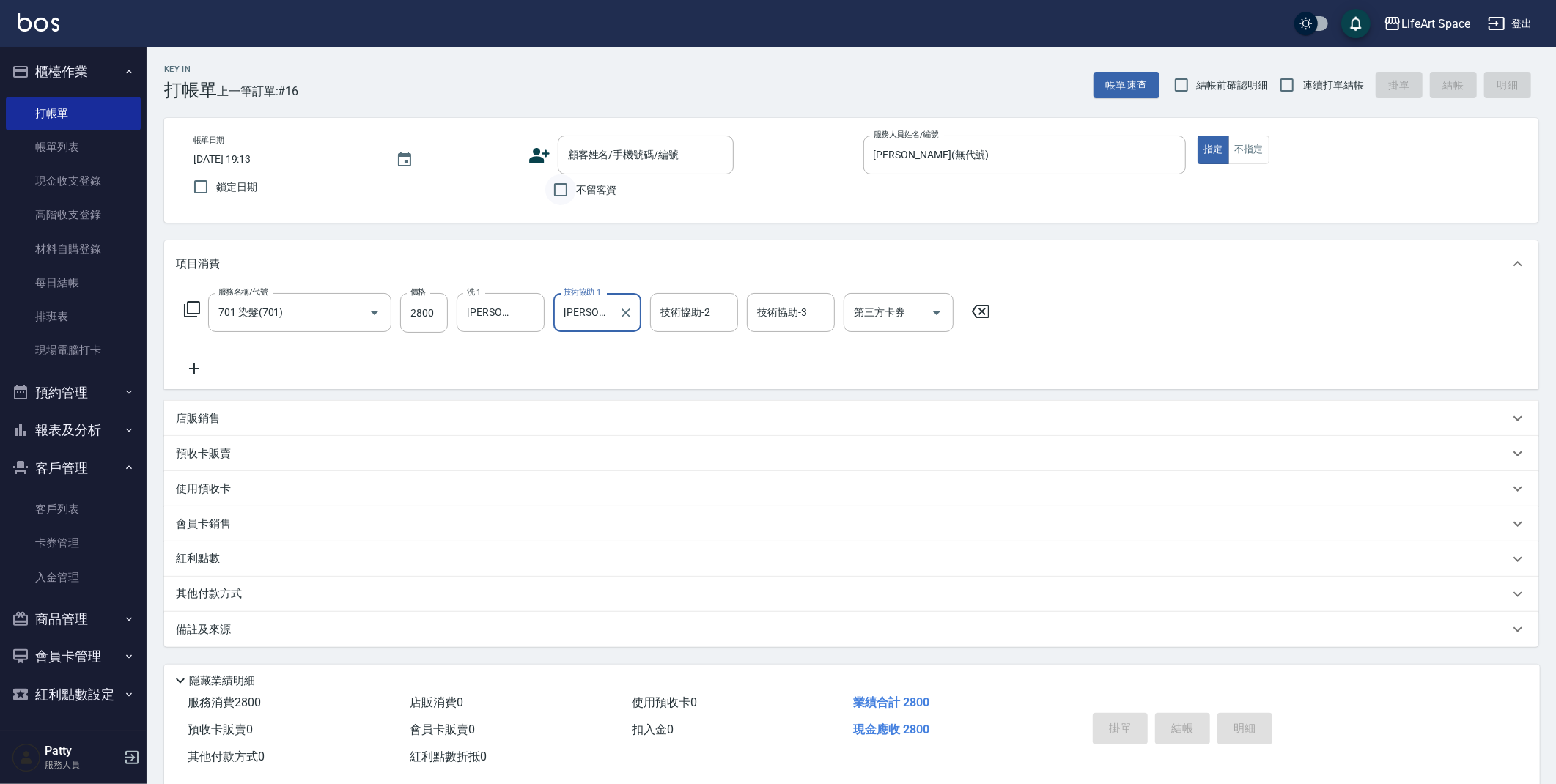
click at [561, 183] on input "不留客資" at bounding box center [561, 190] width 31 height 31
checkbox input "true"
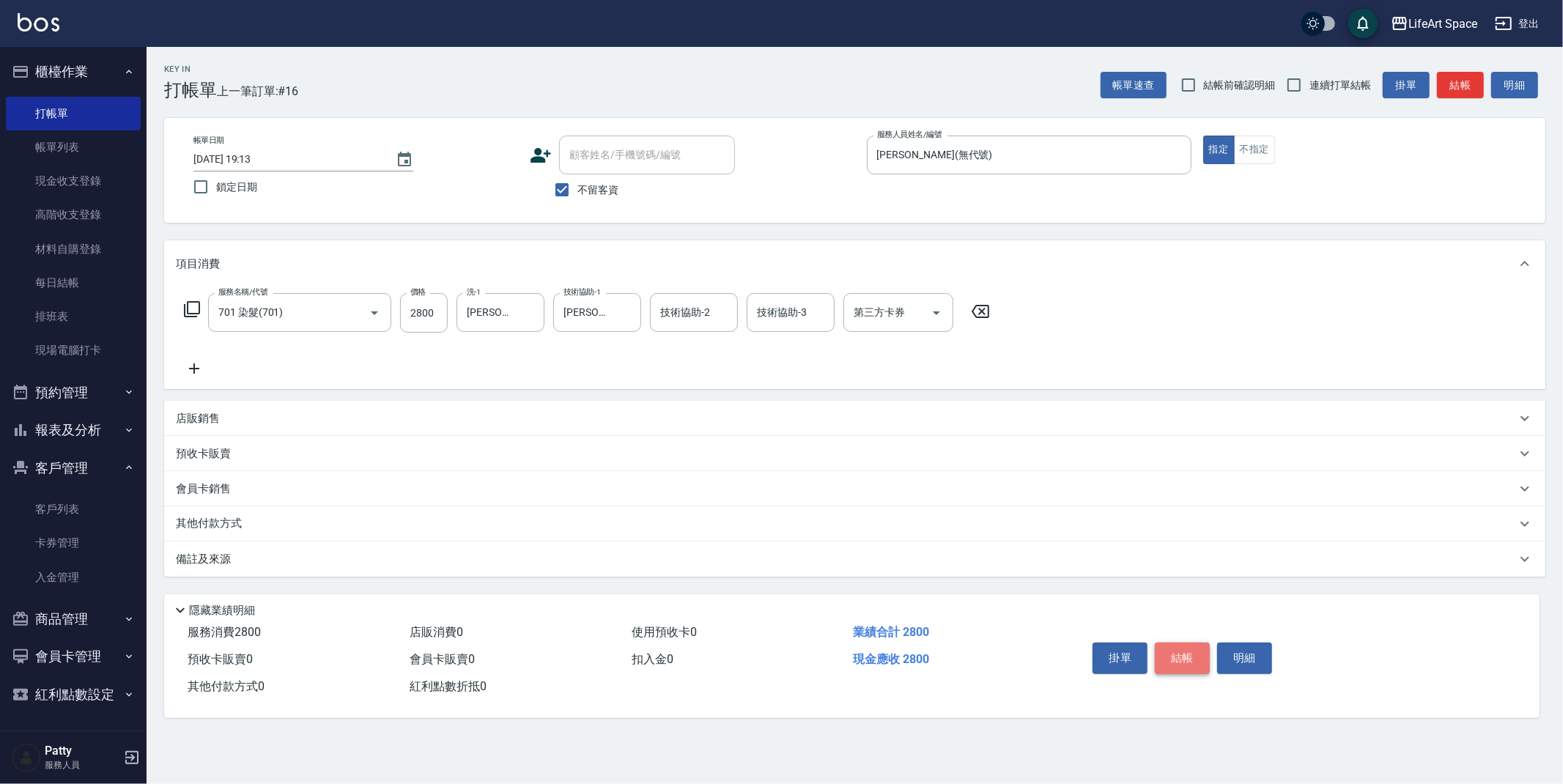
click at [1161, 660] on button "結帳" at bounding box center [1182, 658] width 55 height 31
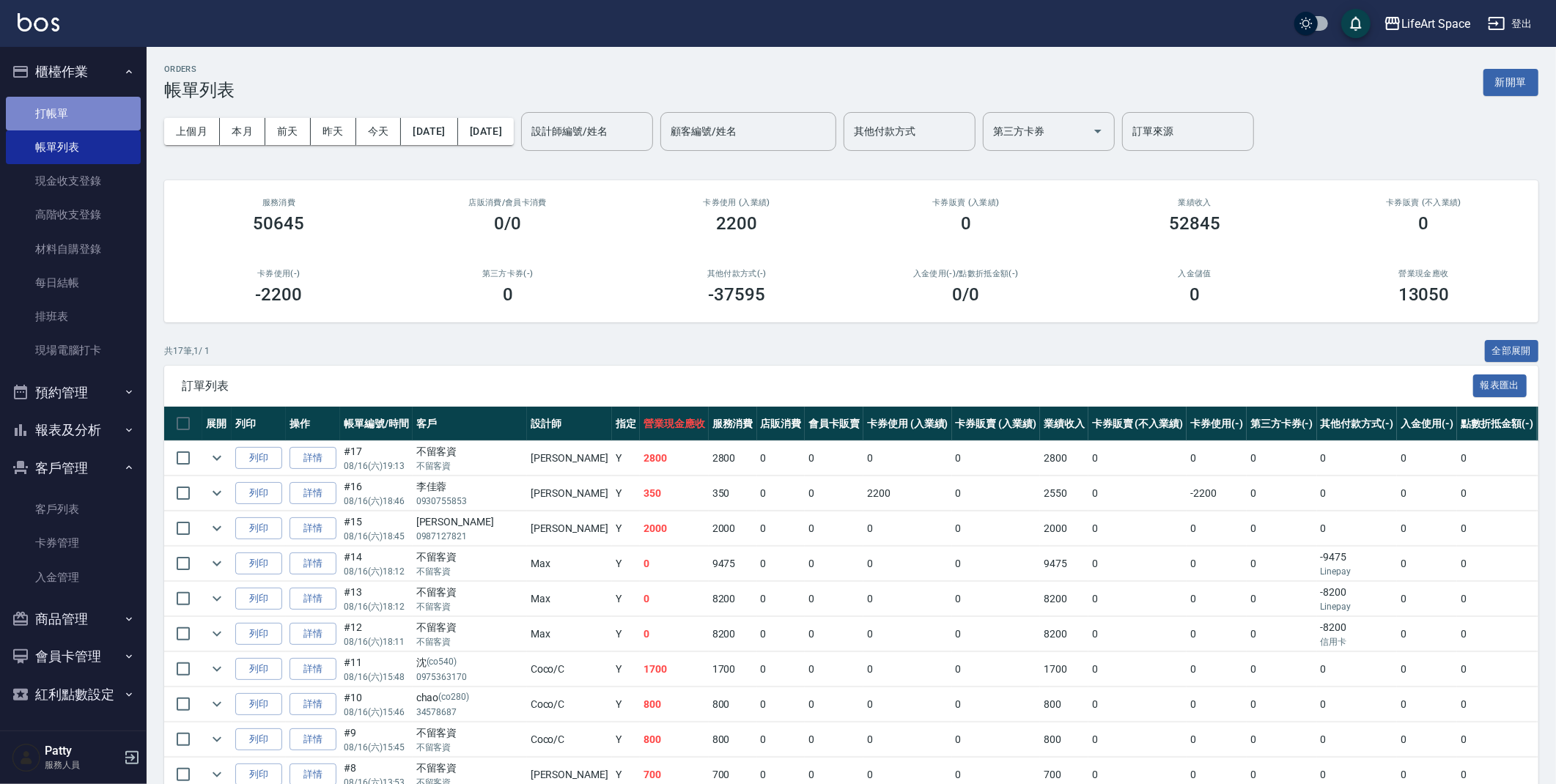
click at [45, 104] on link "打帳單" at bounding box center [74, 114] width 135 height 34
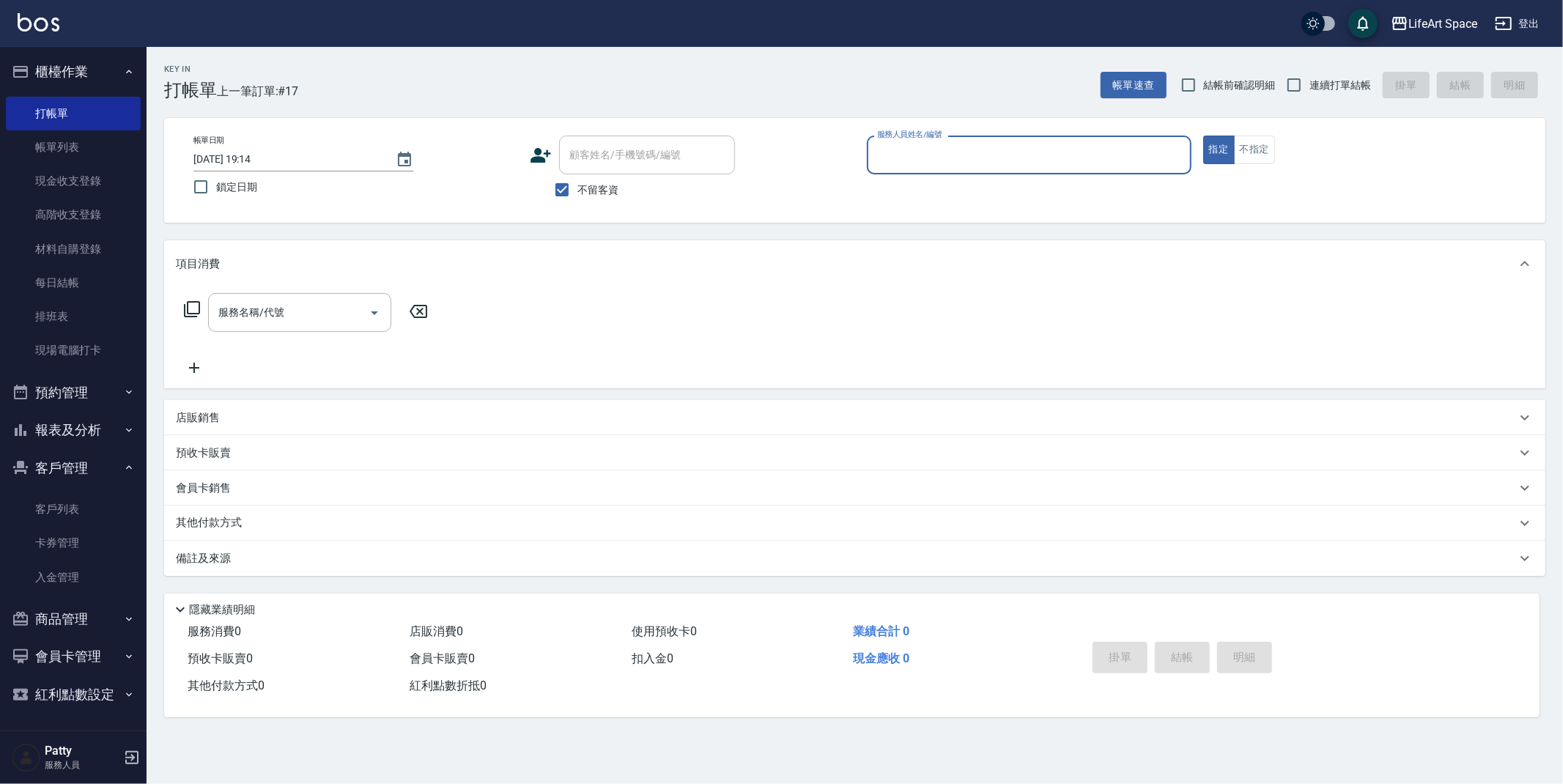
click at [950, 145] on input "服務人員姓名/編號" at bounding box center [1029, 154] width 311 height 26
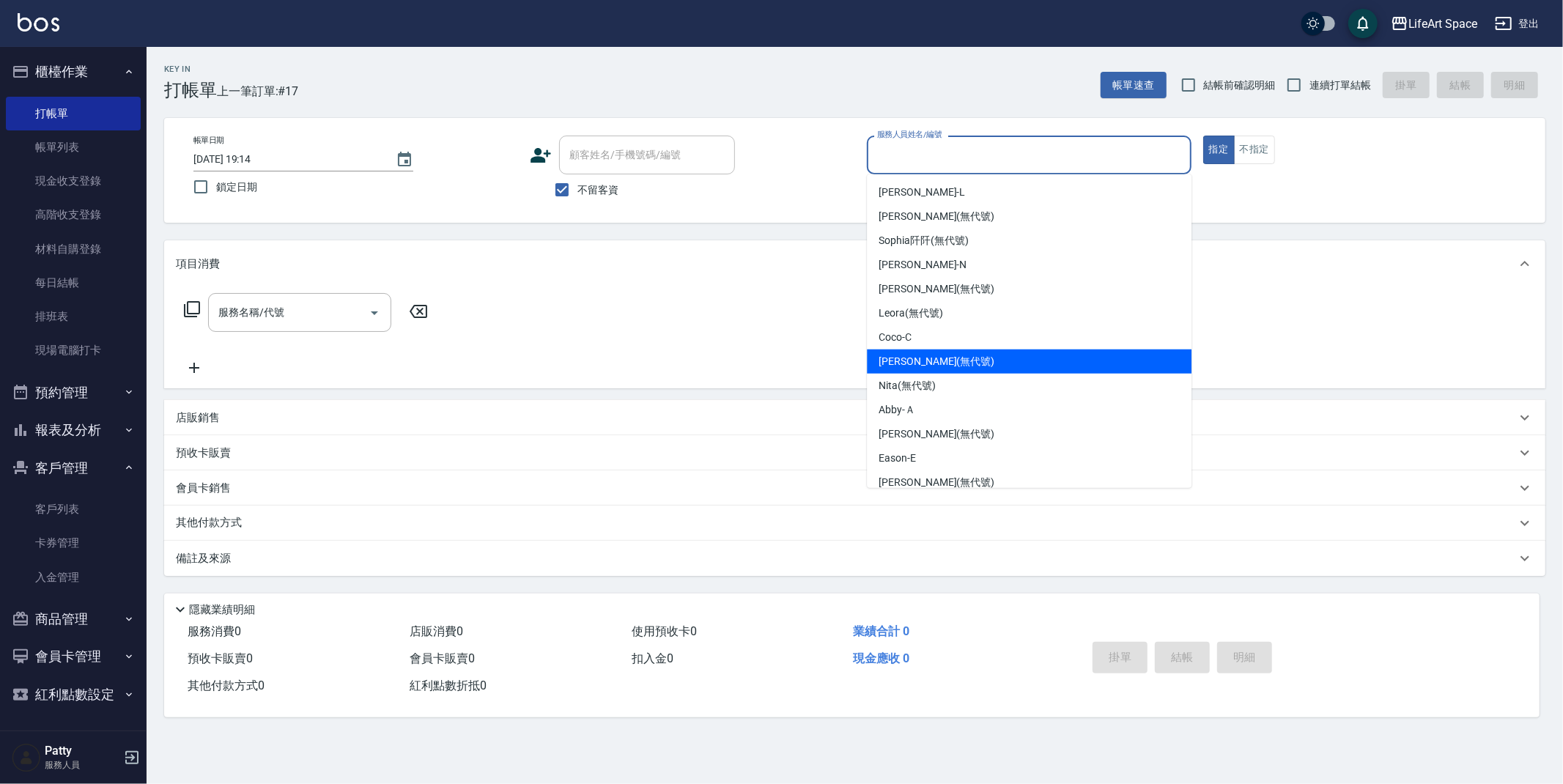
click at [942, 361] on span "[PERSON_NAME] (無代號)" at bounding box center [937, 361] width 116 height 15
type input "[PERSON_NAME](無代號)"
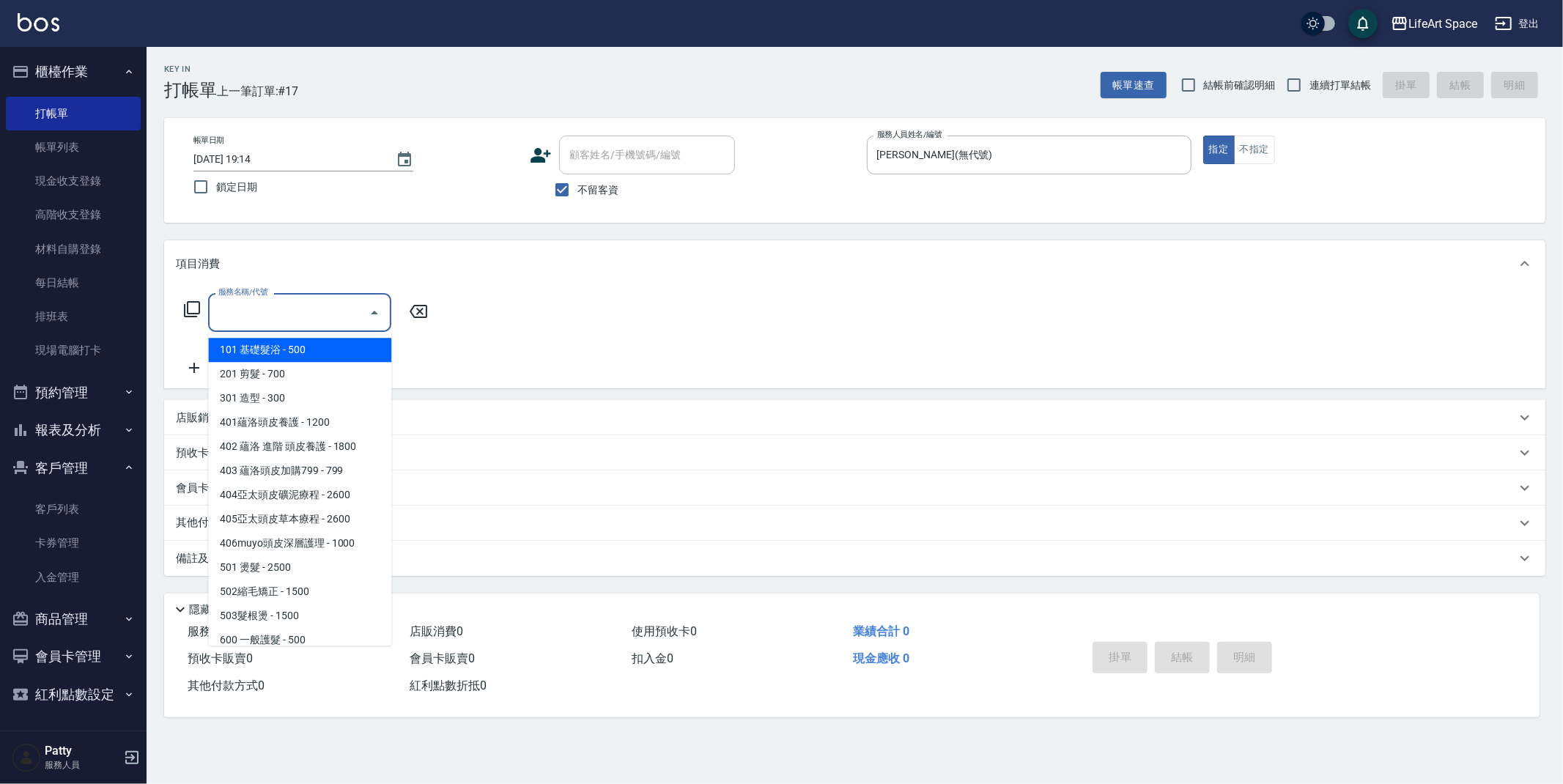
click at [258, 317] on input "服務名稱/代號" at bounding box center [288, 312] width 148 height 26
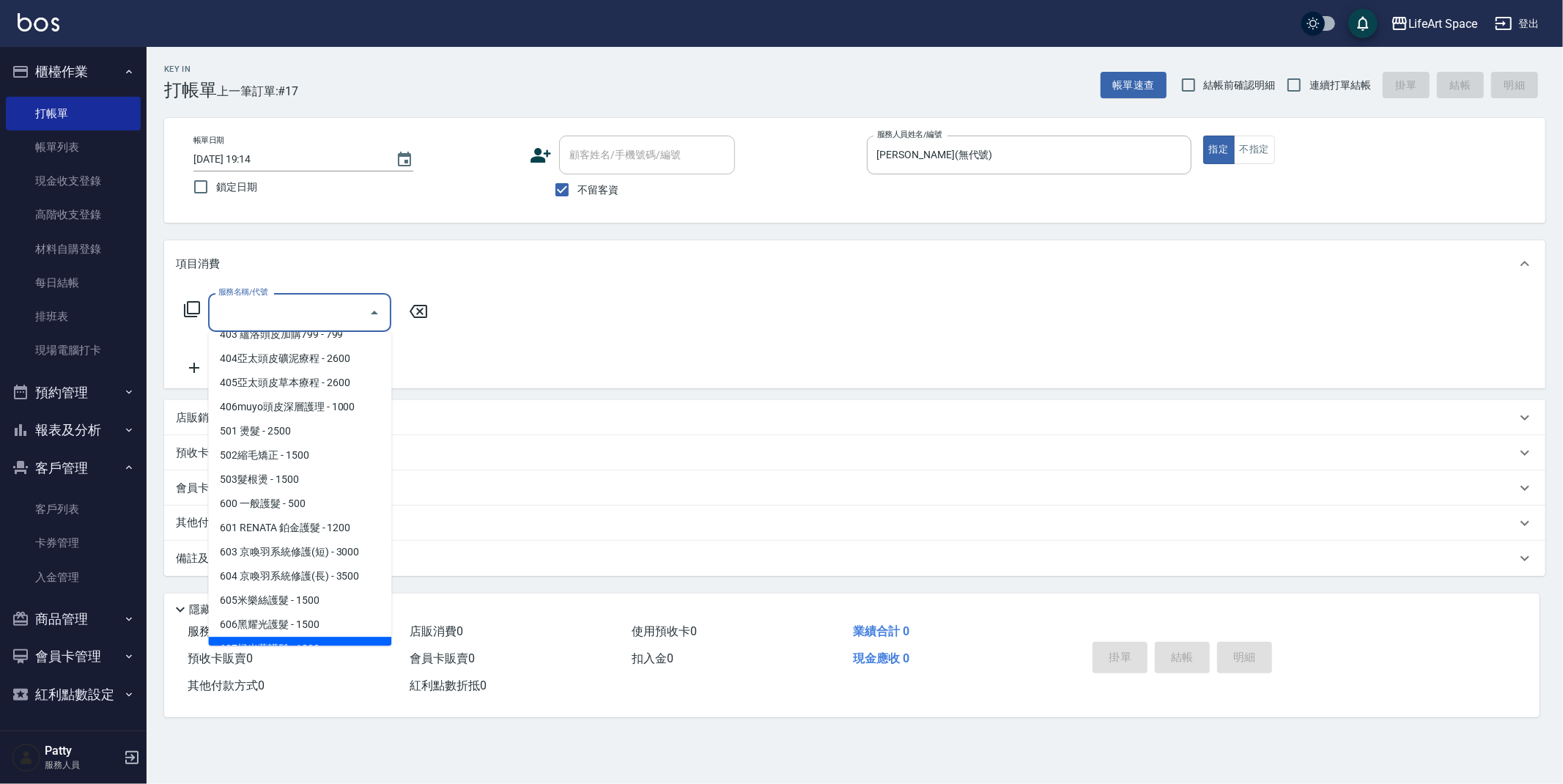
scroll to position [230, 0]
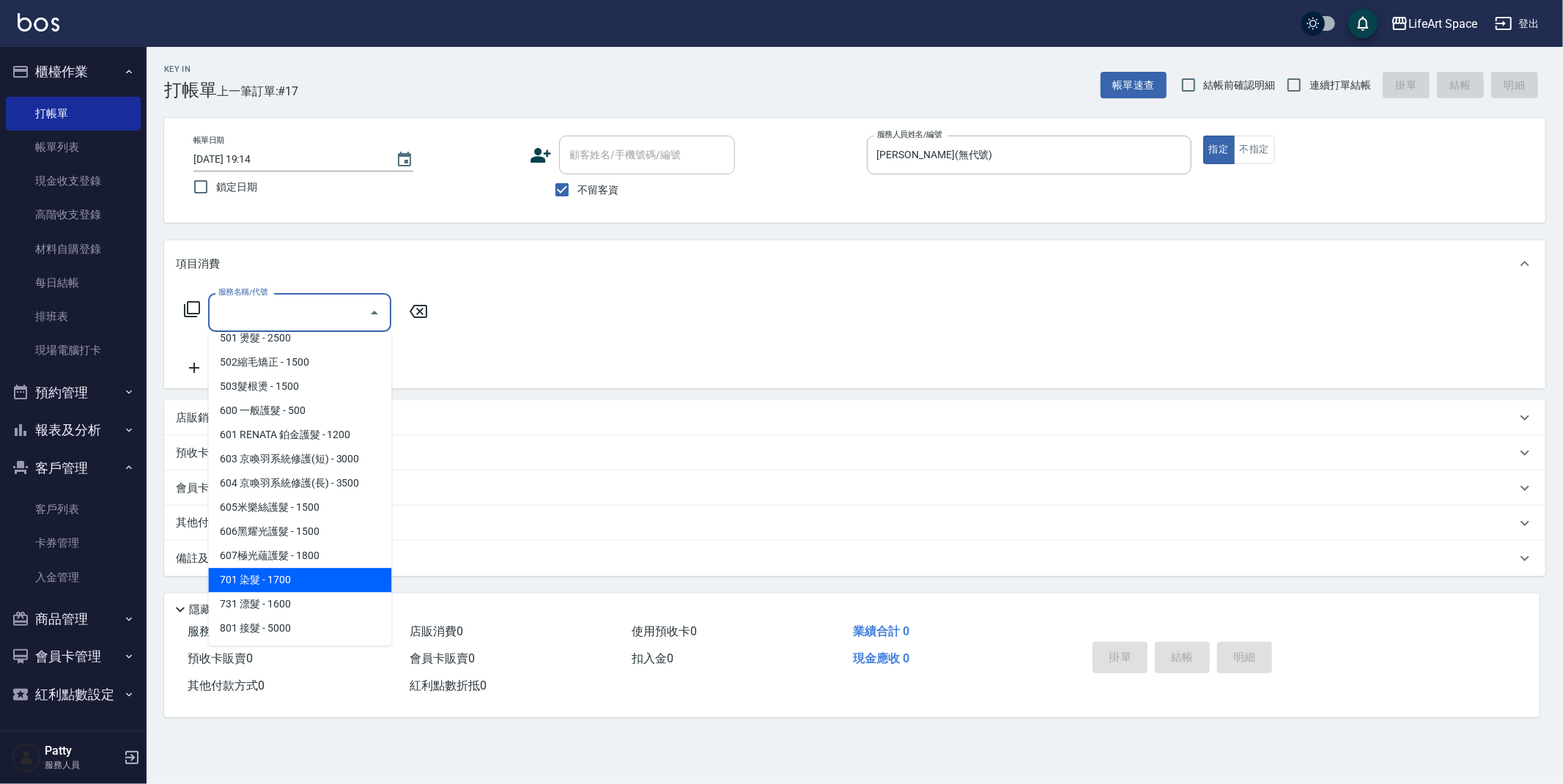
click at [289, 569] on span "701 染髮 - 1700" at bounding box center [300, 579] width 184 height 24
type input "701 染髮(701)"
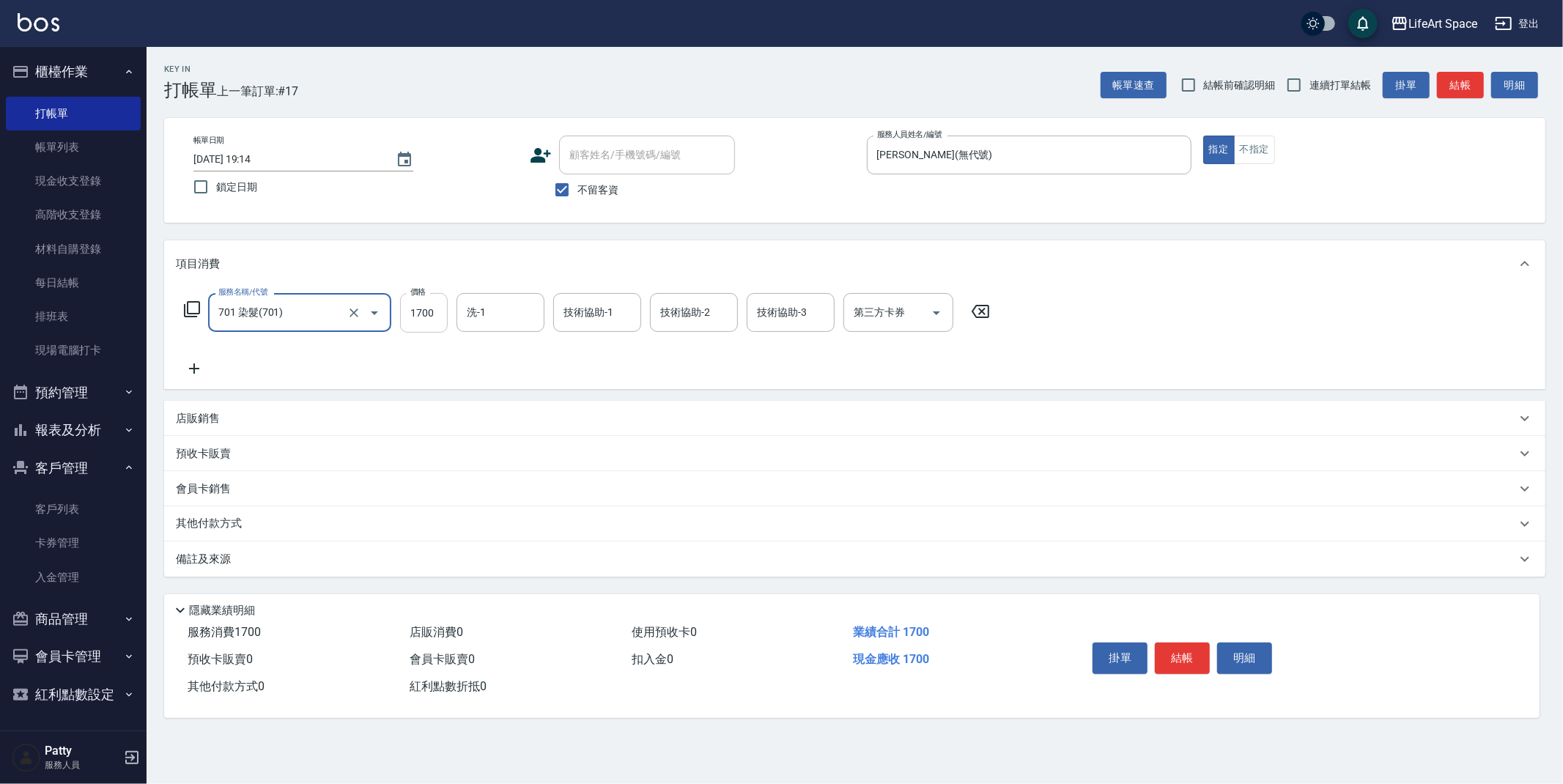
click at [437, 315] on input "1700" at bounding box center [424, 312] width 48 height 40
type input "3150"
click at [252, 526] on div "其他付款方式" at bounding box center [845, 524] width 1340 height 16
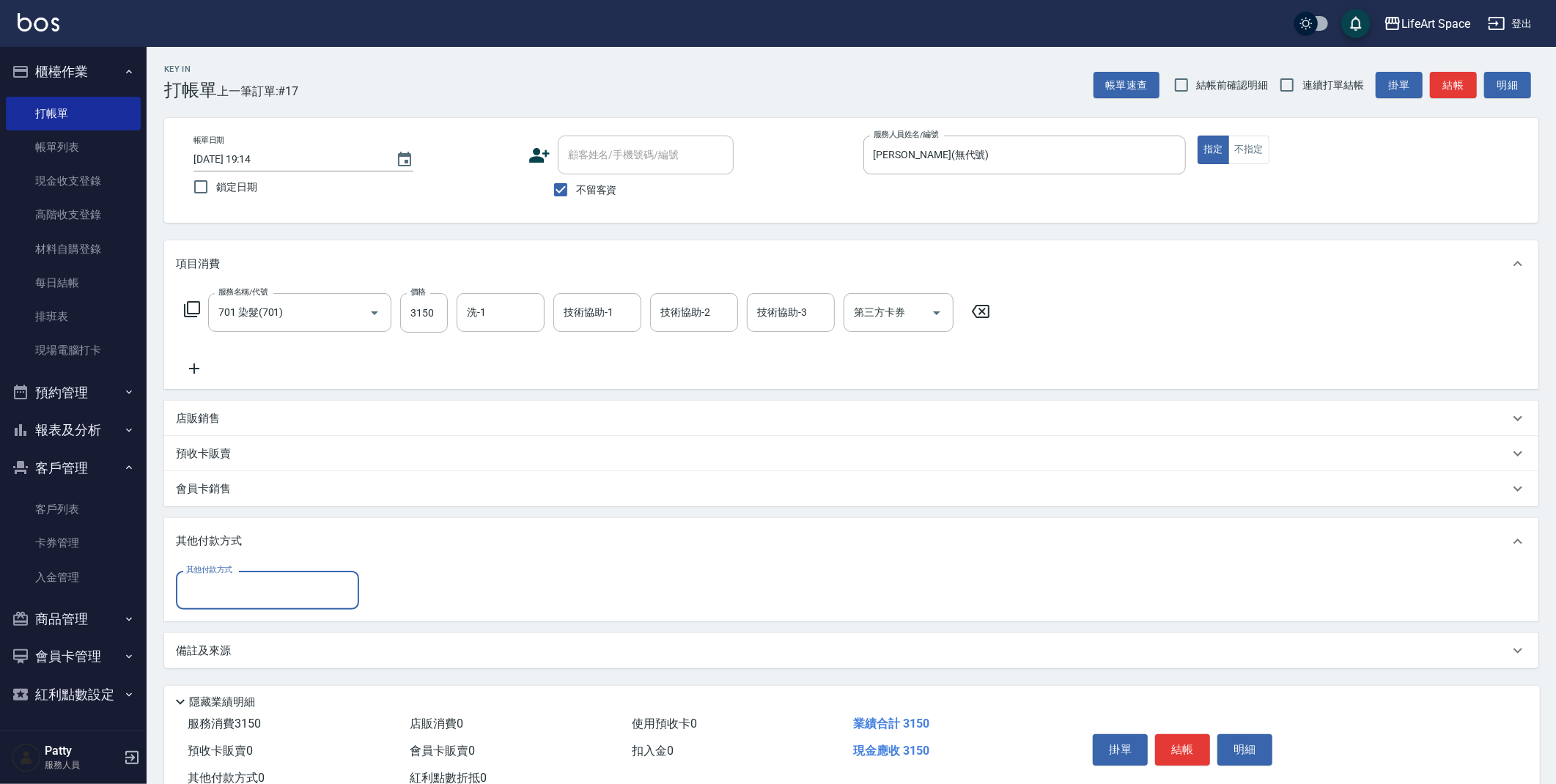
scroll to position [0, 0]
click at [263, 577] on input "其他付款方式" at bounding box center [268, 590] width 170 height 26
click at [252, 653] on span "Linepay" at bounding box center [267, 651] width 184 height 24
type input "Linepay"
type input "3150"
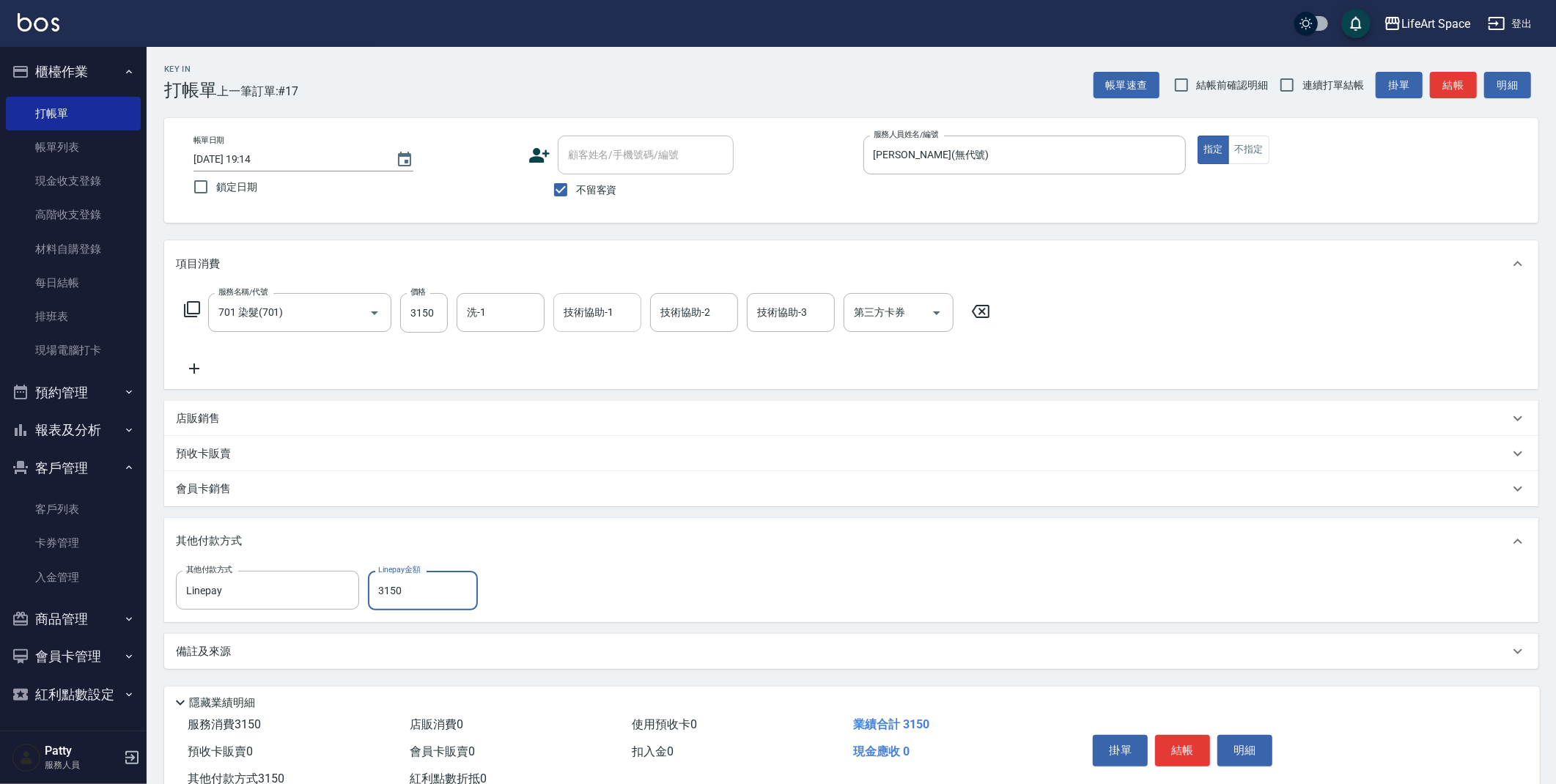
click at [601, 313] on div "技術協助-1 技術協助-1" at bounding box center [597, 312] width 88 height 39
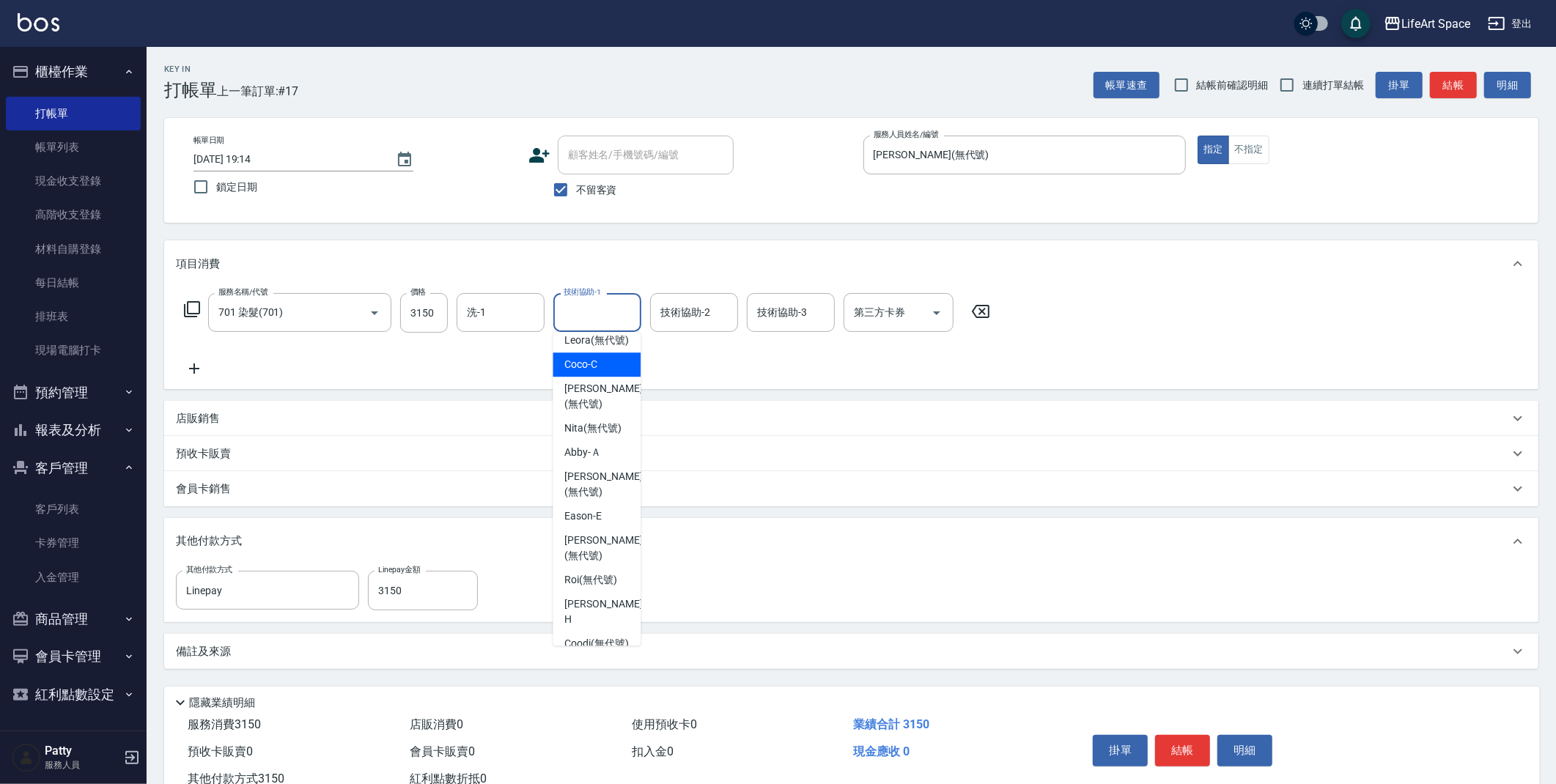
scroll to position [216, 0]
click at [591, 466] on span "[PERSON_NAME] (無代號)" at bounding box center [603, 476] width 78 height 31
type input "[PERSON_NAME](無代號)"
type input "0"
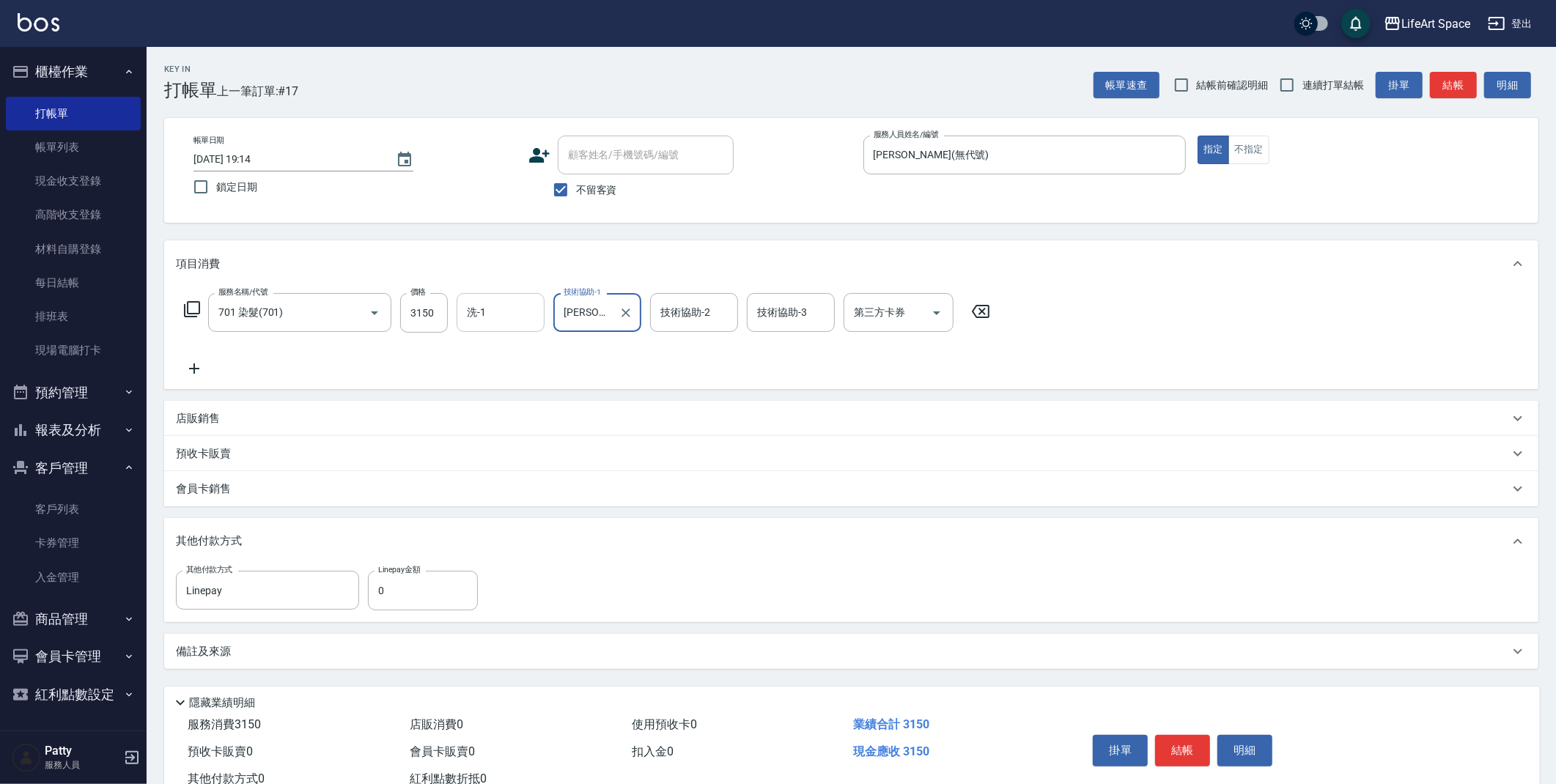
click at [491, 304] on input "洗-1" at bounding box center [500, 312] width 75 height 26
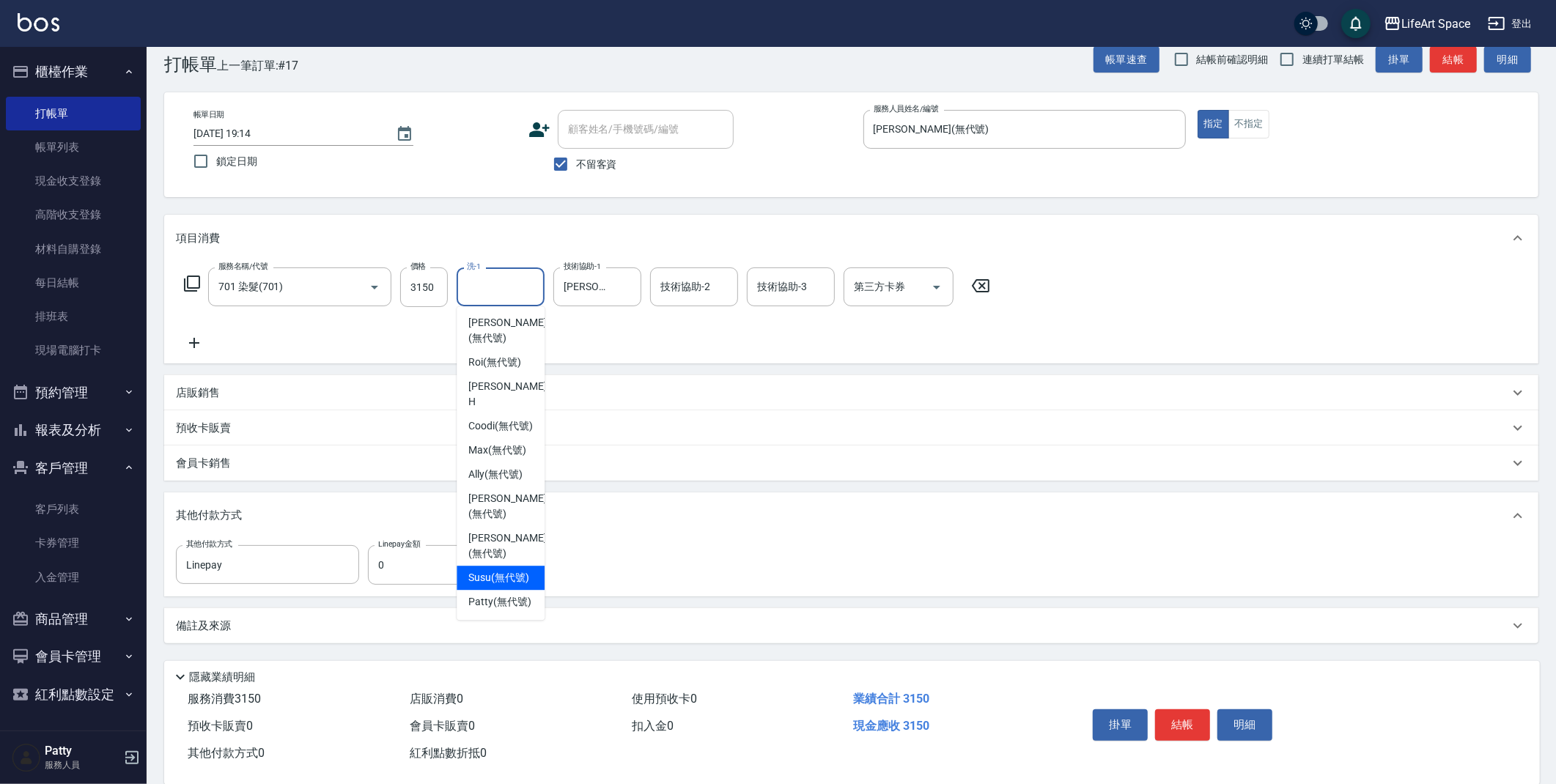
scroll to position [49, 0]
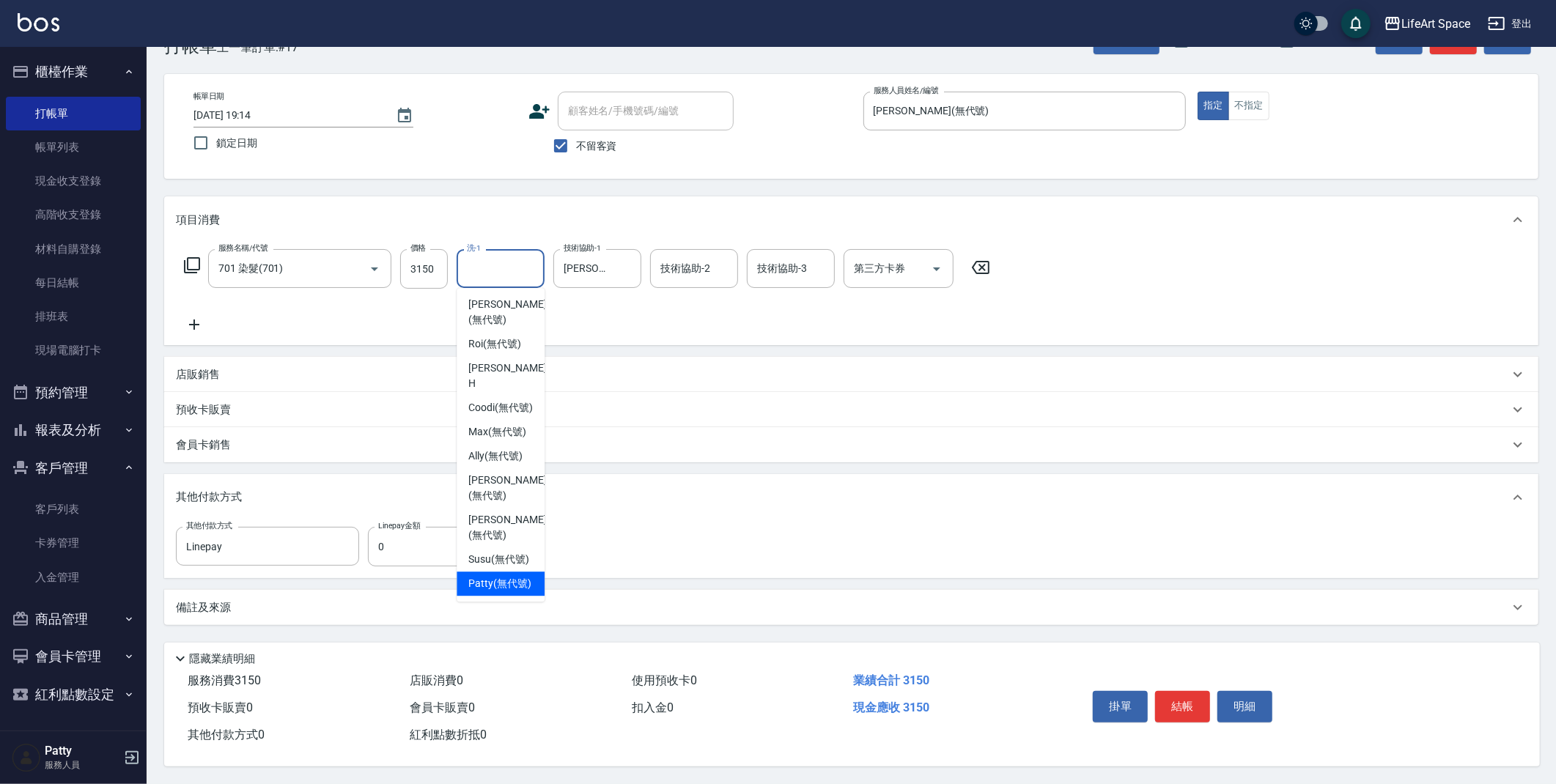
click at [510, 576] on span "[PERSON_NAME] (無代號)" at bounding box center [499, 583] width 63 height 15
type input "[PERSON_NAME](無代號)"
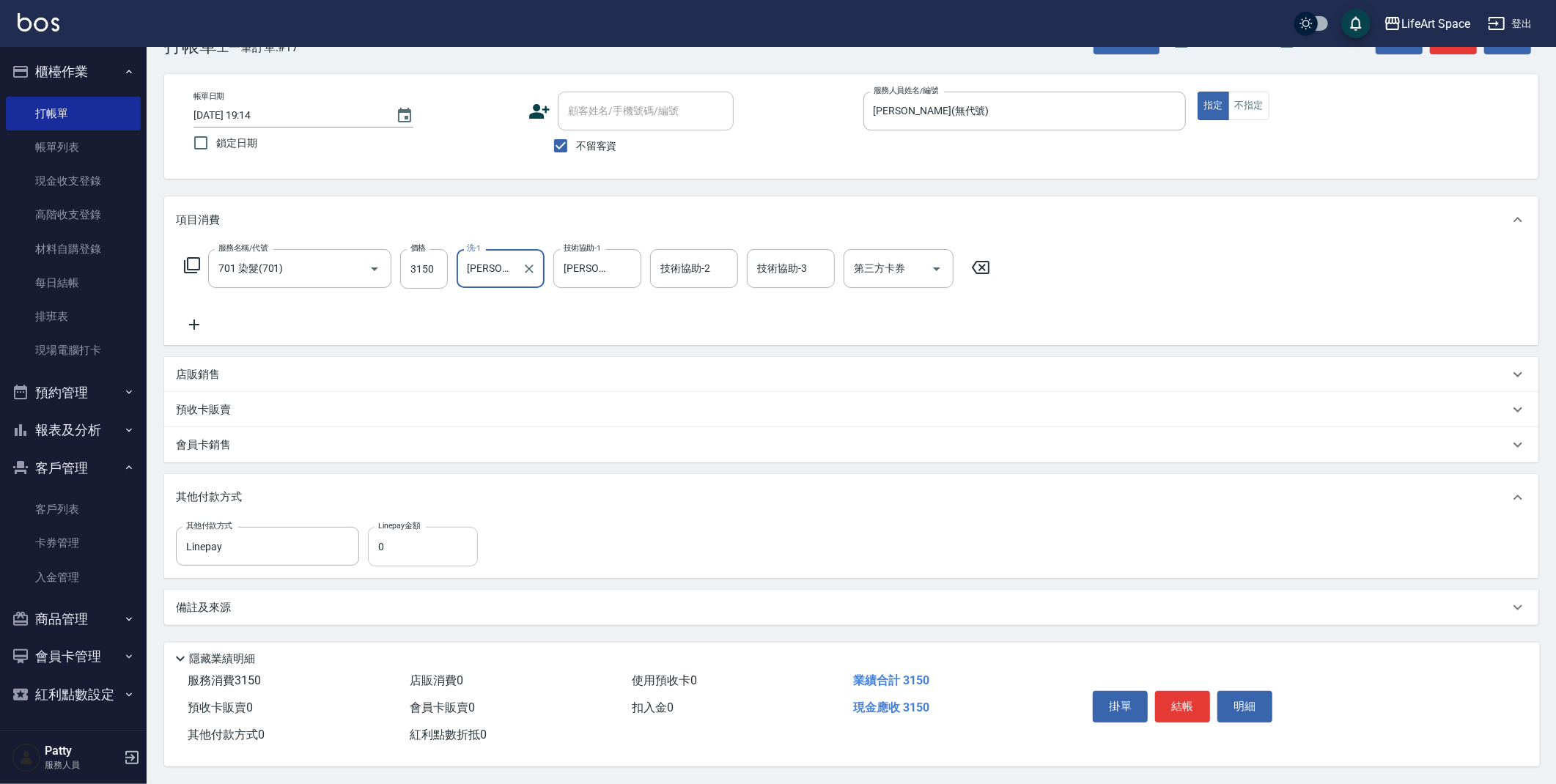
click at [393, 545] on input "0" at bounding box center [423, 546] width 110 height 40
type input "3150"
click at [1200, 706] on button "結帳" at bounding box center [1183, 706] width 55 height 31
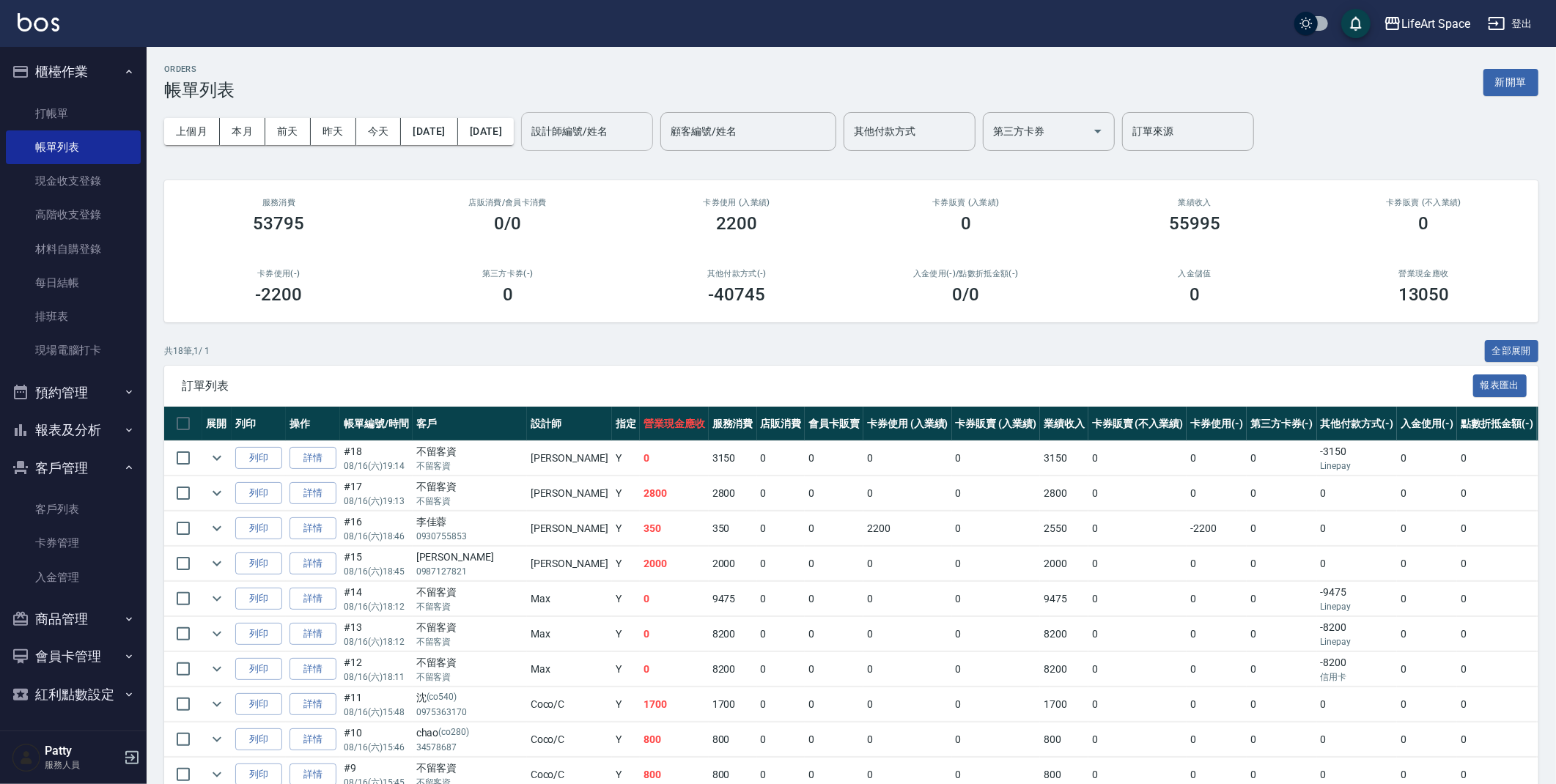
click at [615, 114] on div "設計師編號/姓名" at bounding box center [586, 131] width 132 height 39
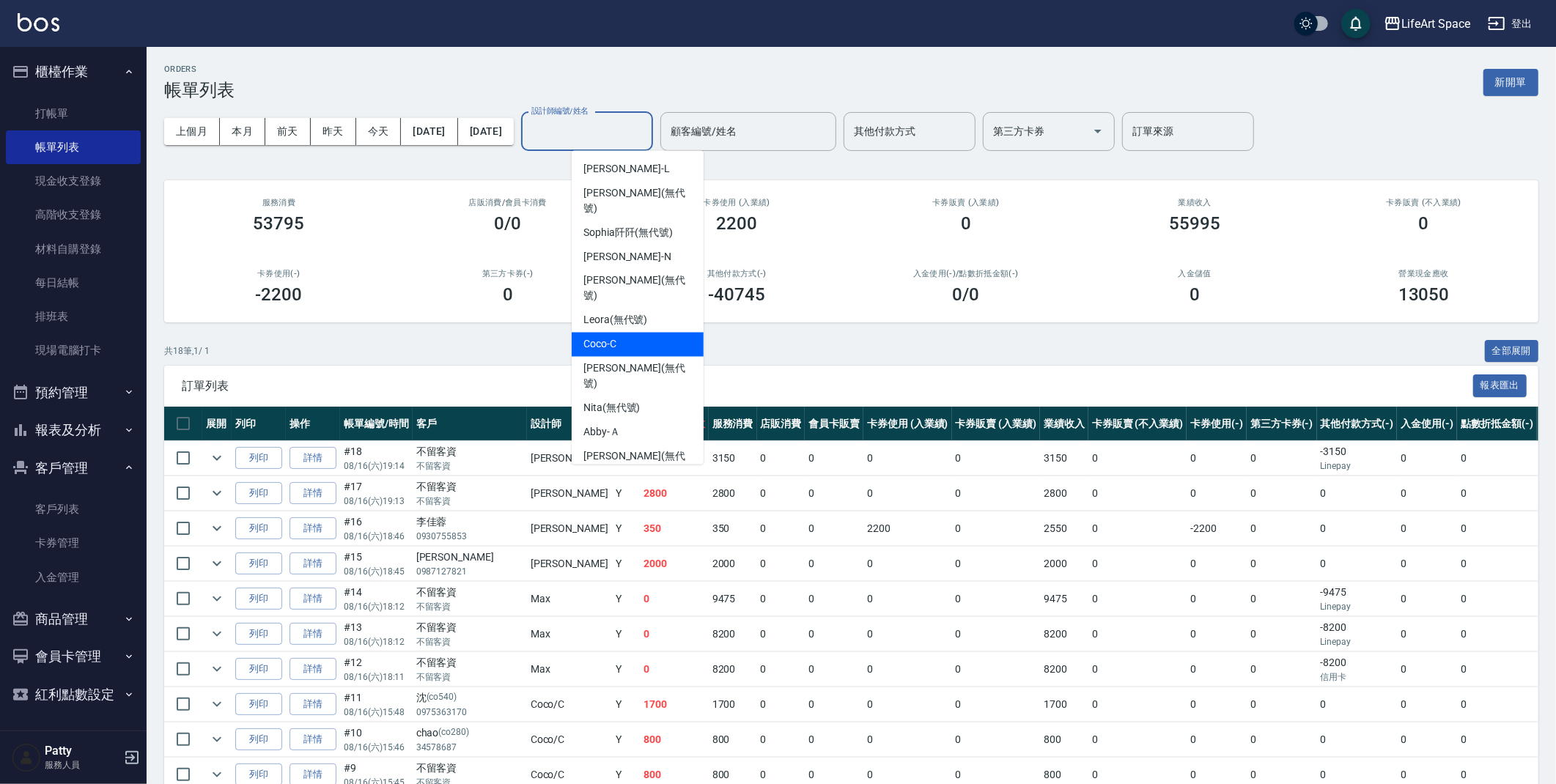
click at [603, 337] on span "Coco -C" at bounding box center [600, 344] width 33 height 15
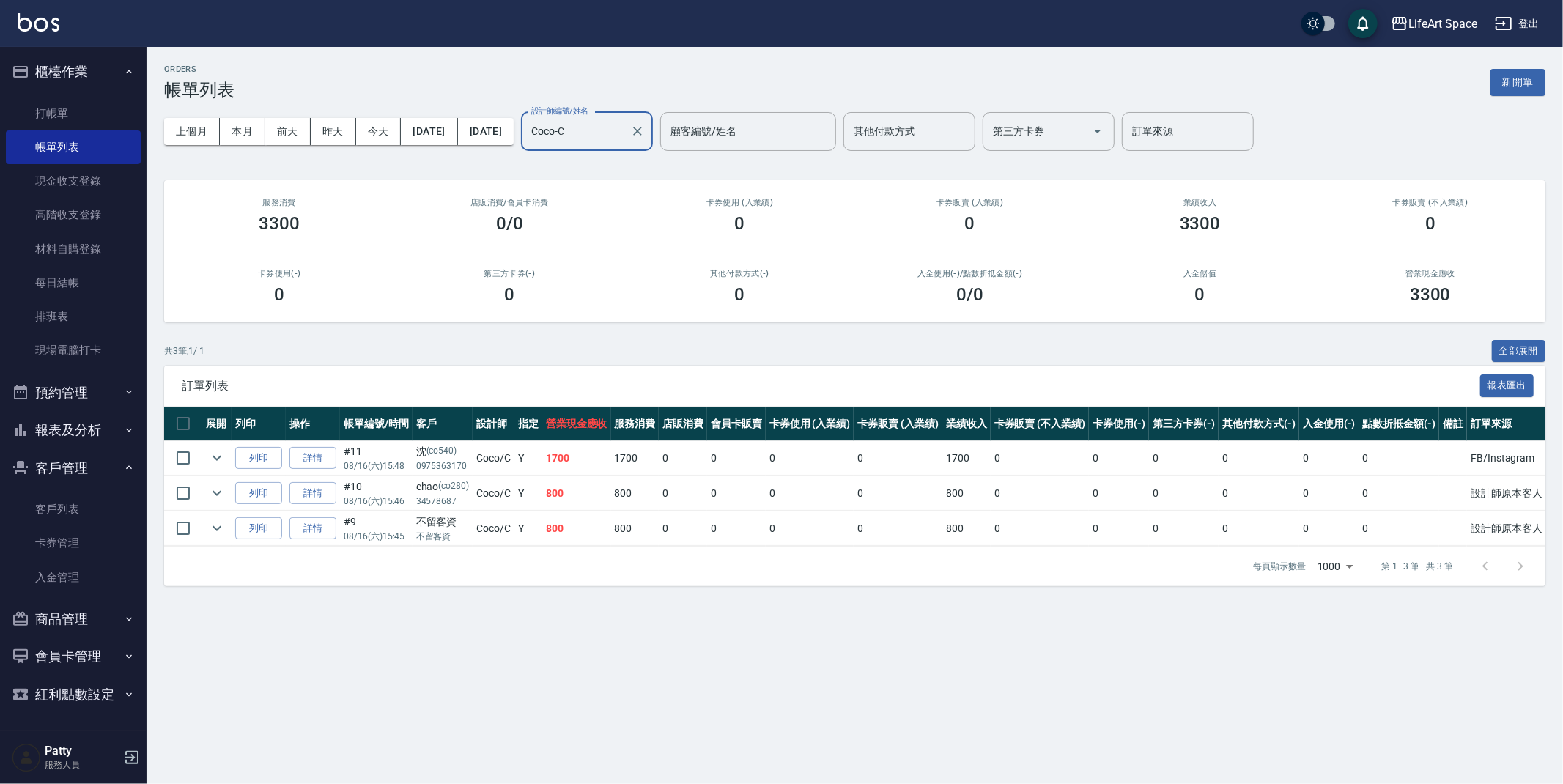
click at [638, 145] on div "Coco-C 設計師編號/姓名" at bounding box center [586, 131] width 132 height 39
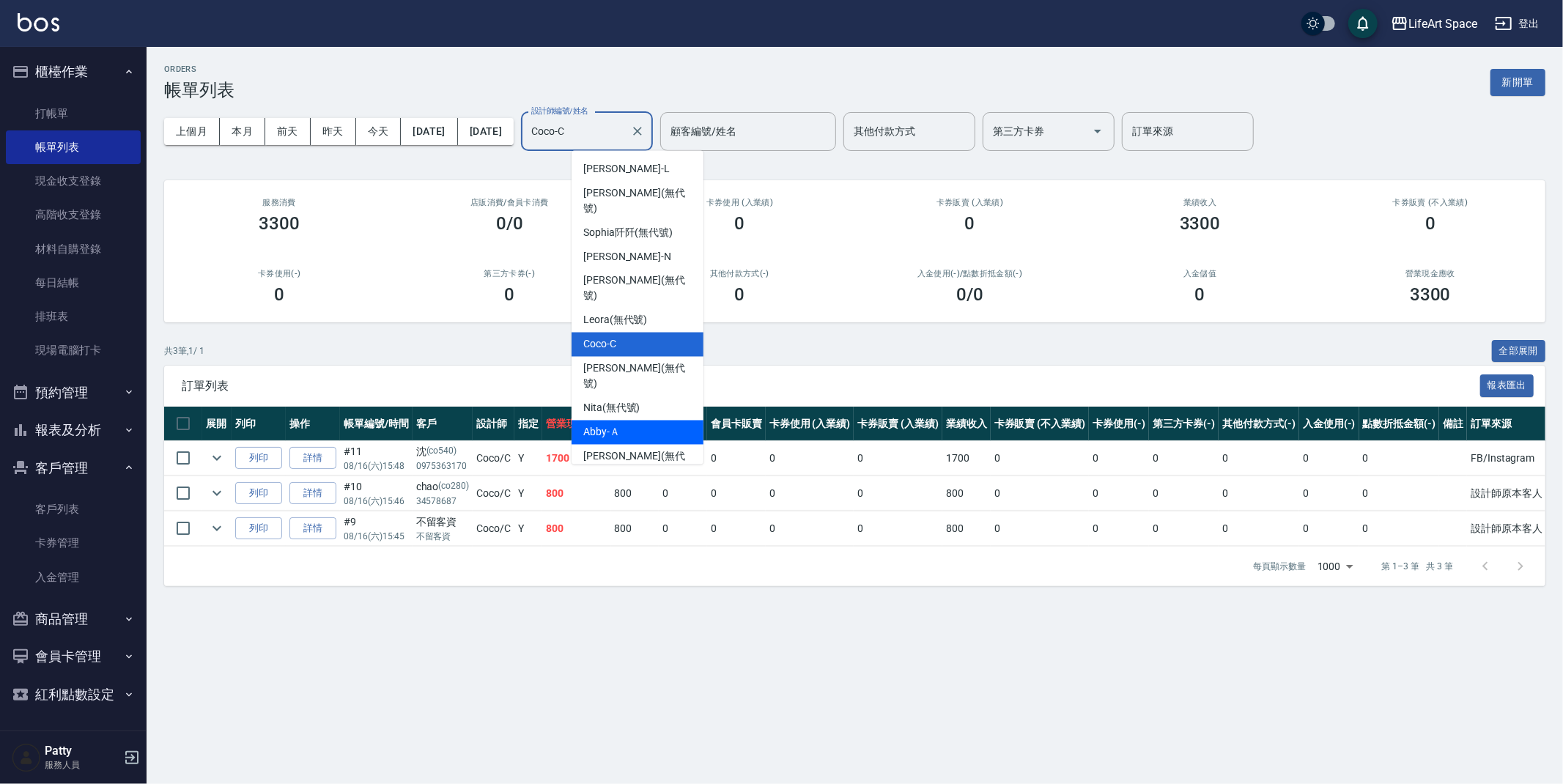
click at [648, 420] on div "Abby -Ａ" at bounding box center [637, 432] width 132 height 24
type input "Abby-Ａ"
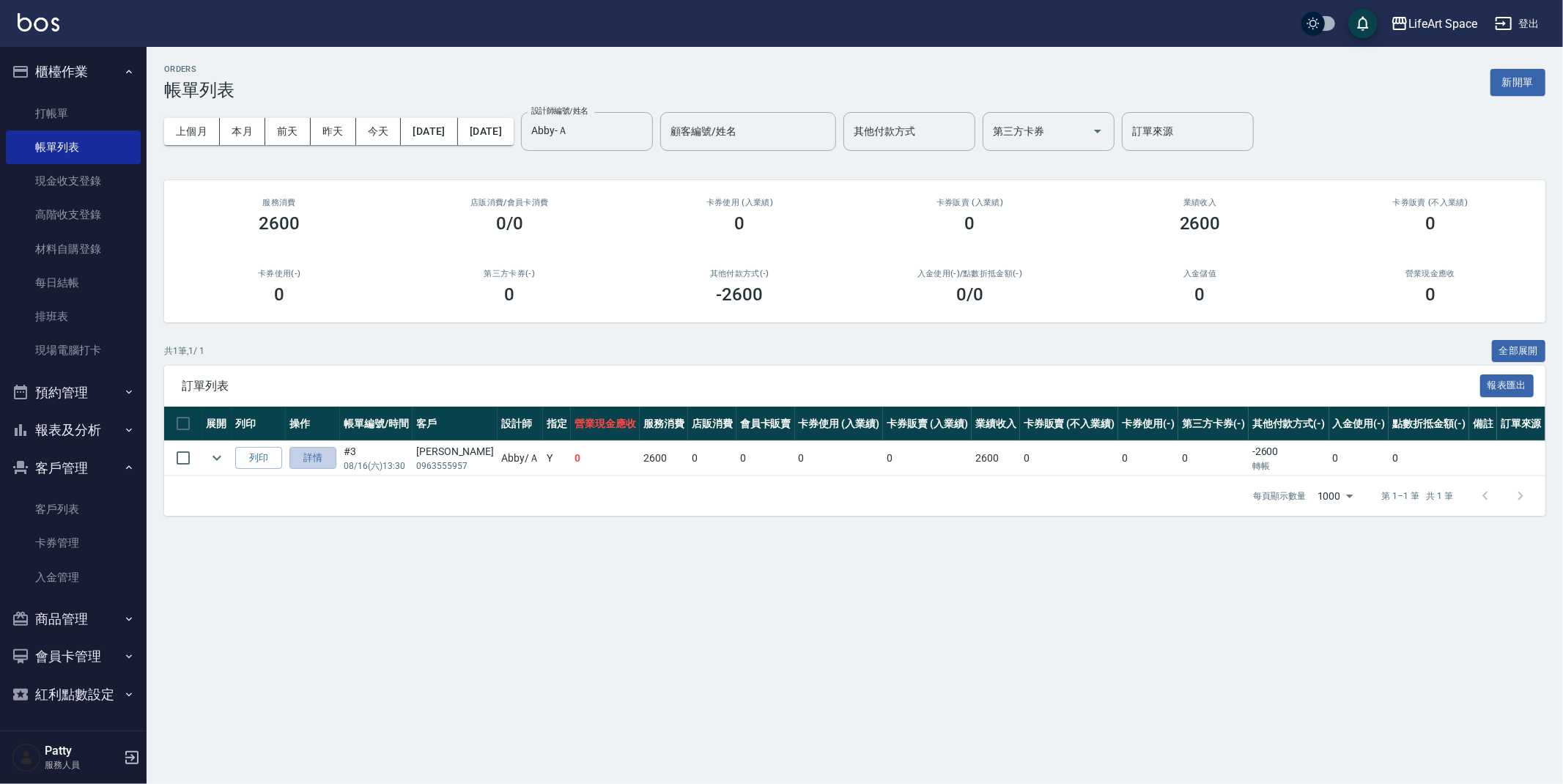
click at [309, 452] on link "詳情" at bounding box center [312, 459] width 47 height 23
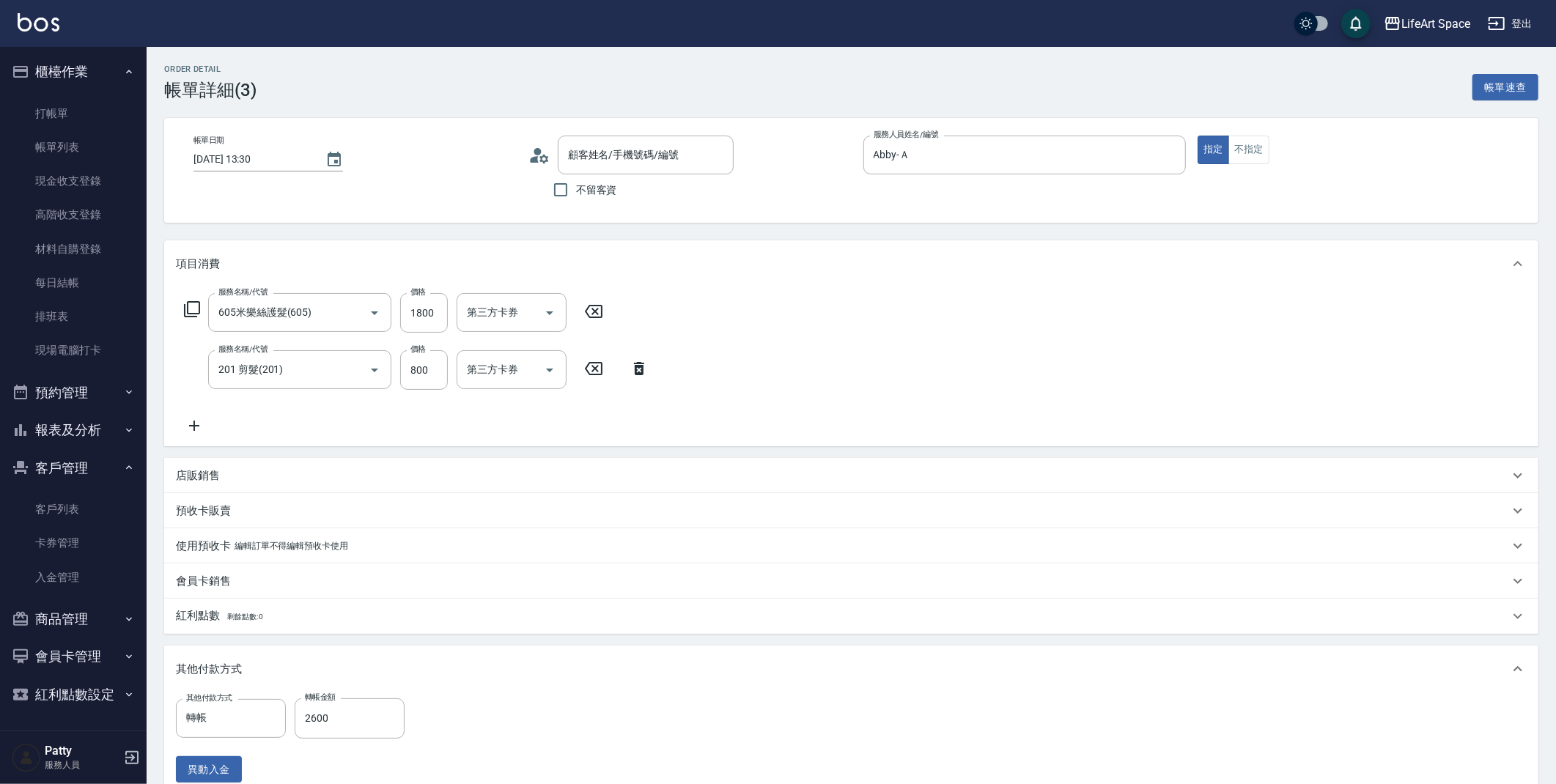
type input "[DATE] 13:30"
type input "Abby-Ａ"
type input "605米樂絲護髮(605)"
type input "201 剪髮(201)"
type input "[PERSON_NAME]/0963555957/"
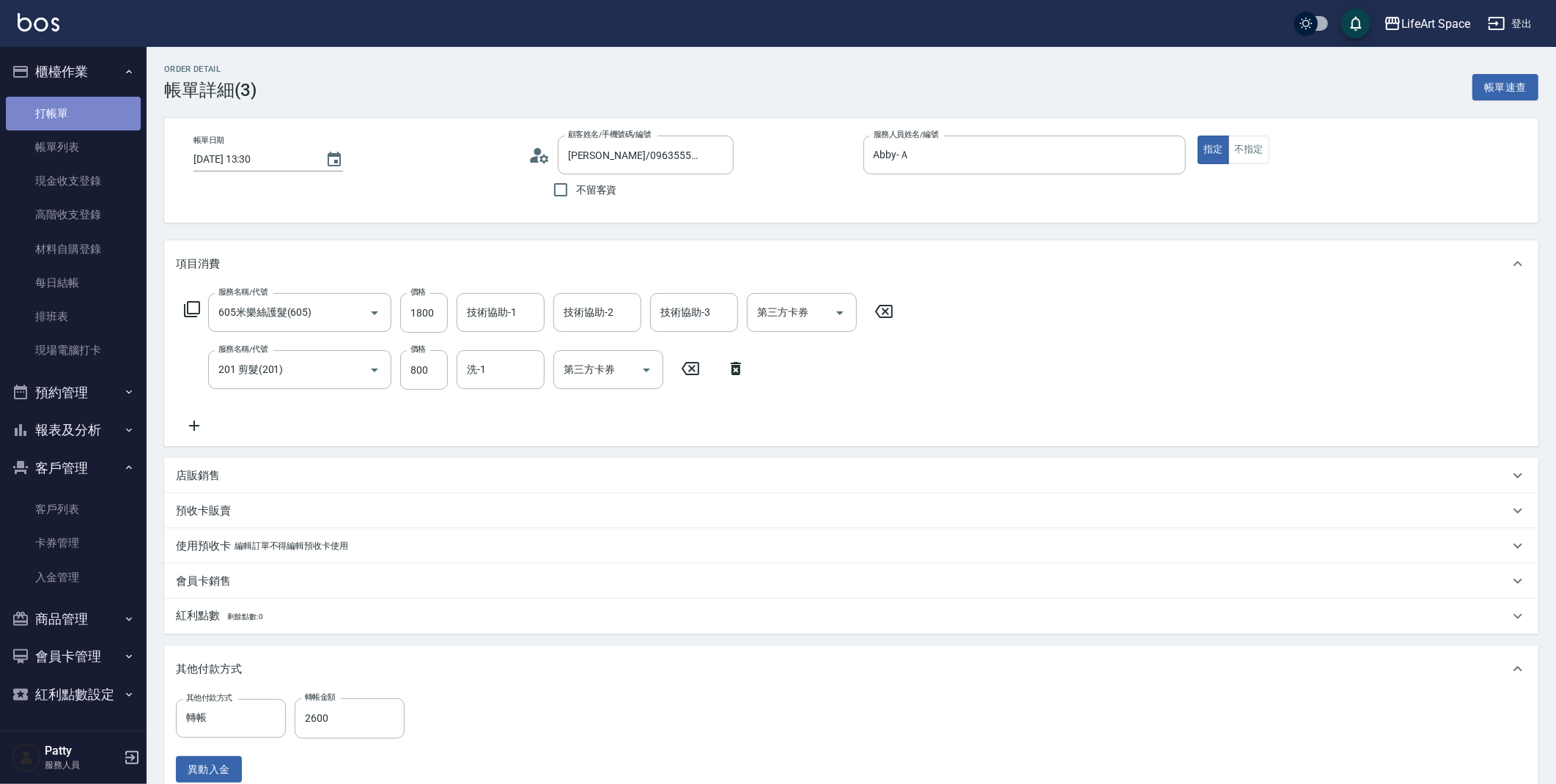
click at [43, 111] on link "打帳單" at bounding box center [74, 114] width 135 height 34
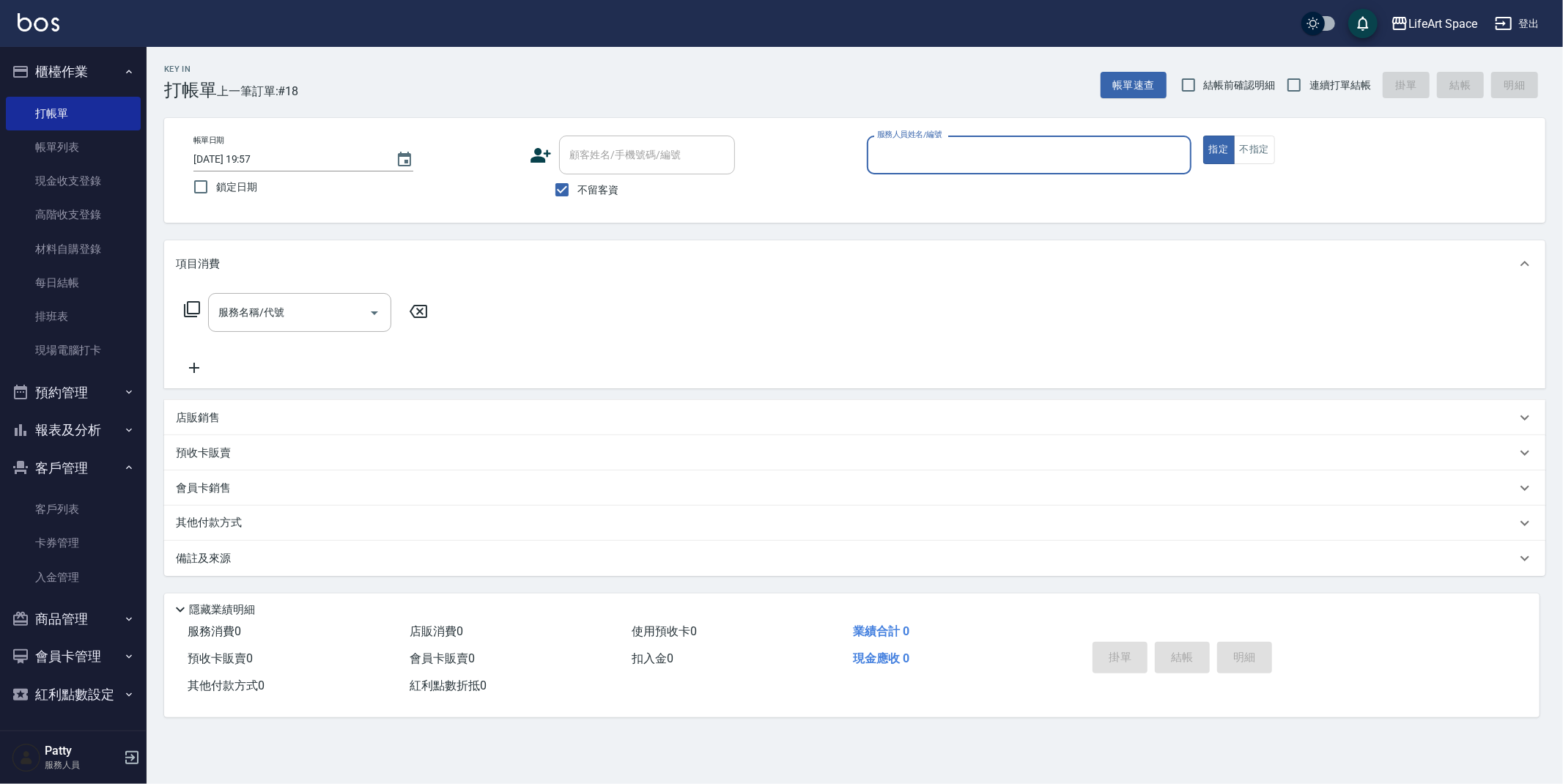
click at [886, 157] on input "服務人員姓名/編號" at bounding box center [1029, 154] width 311 height 26
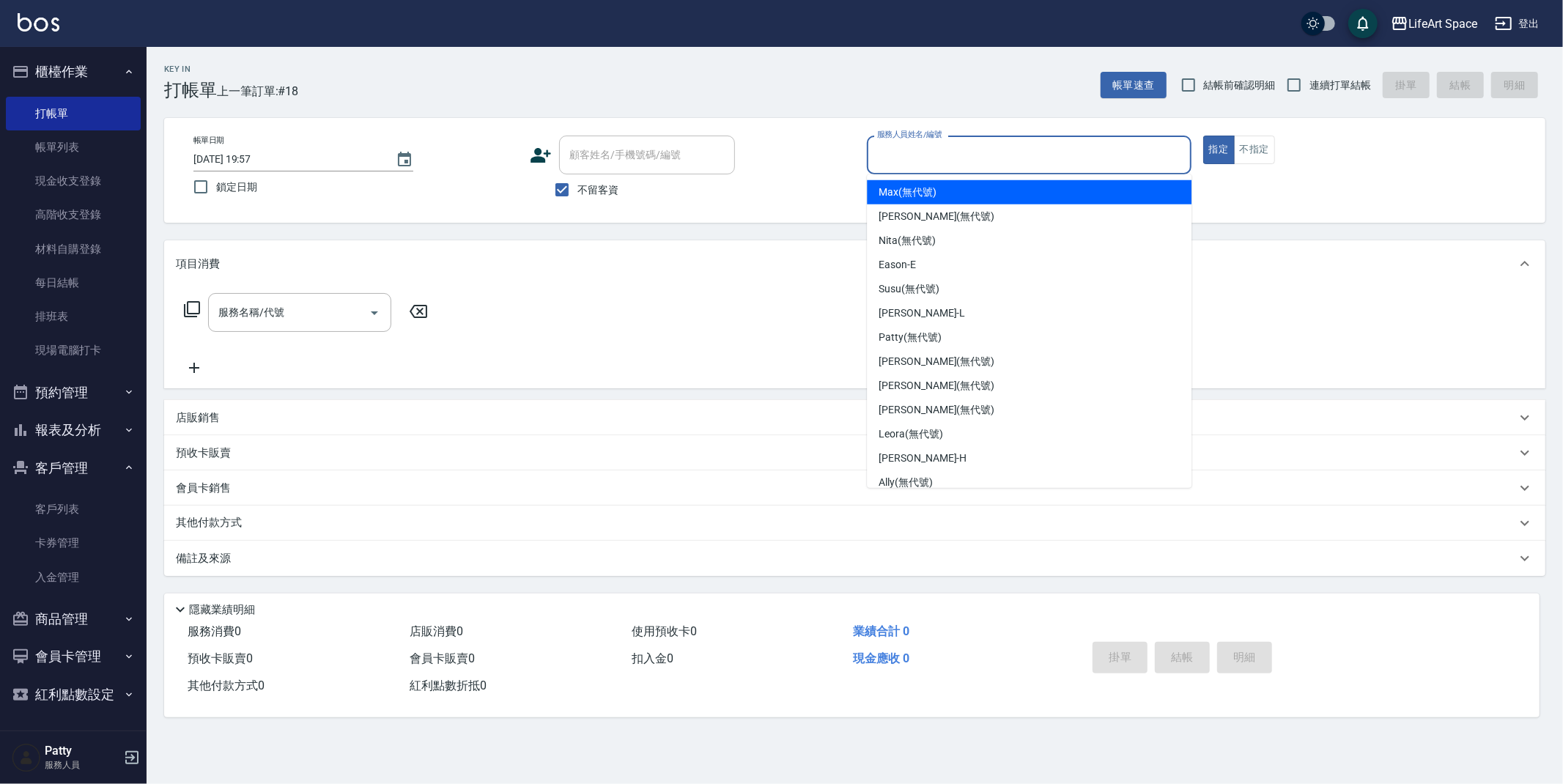
click at [805, 158] on div "顧客姓名/手機號碼/編號 顧客姓名/手機號碼/編號" at bounding box center [692, 155] width 325 height 39
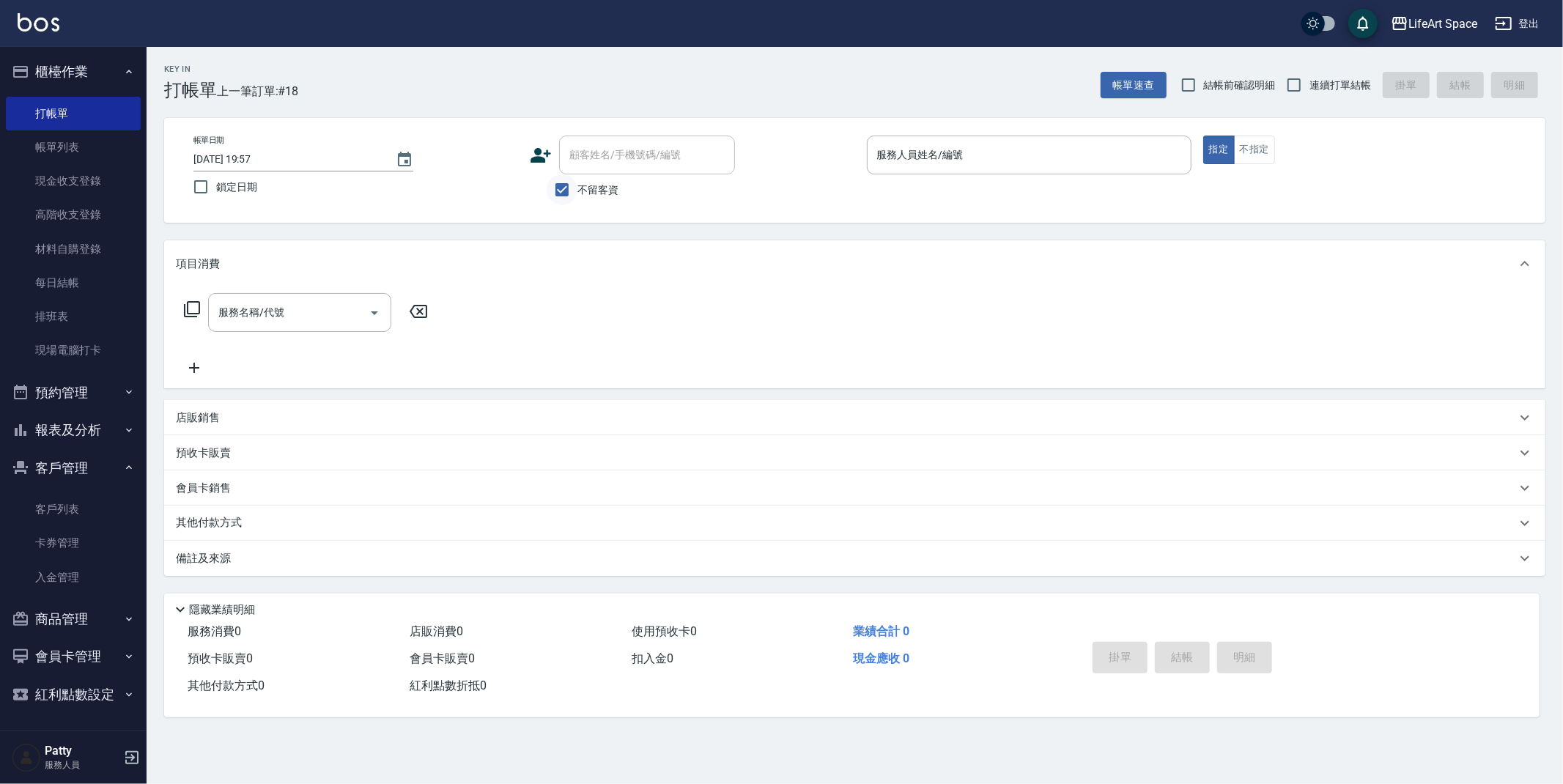
click at [567, 178] on input "不留客資" at bounding box center [562, 190] width 31 height 31
checkbox input "false"
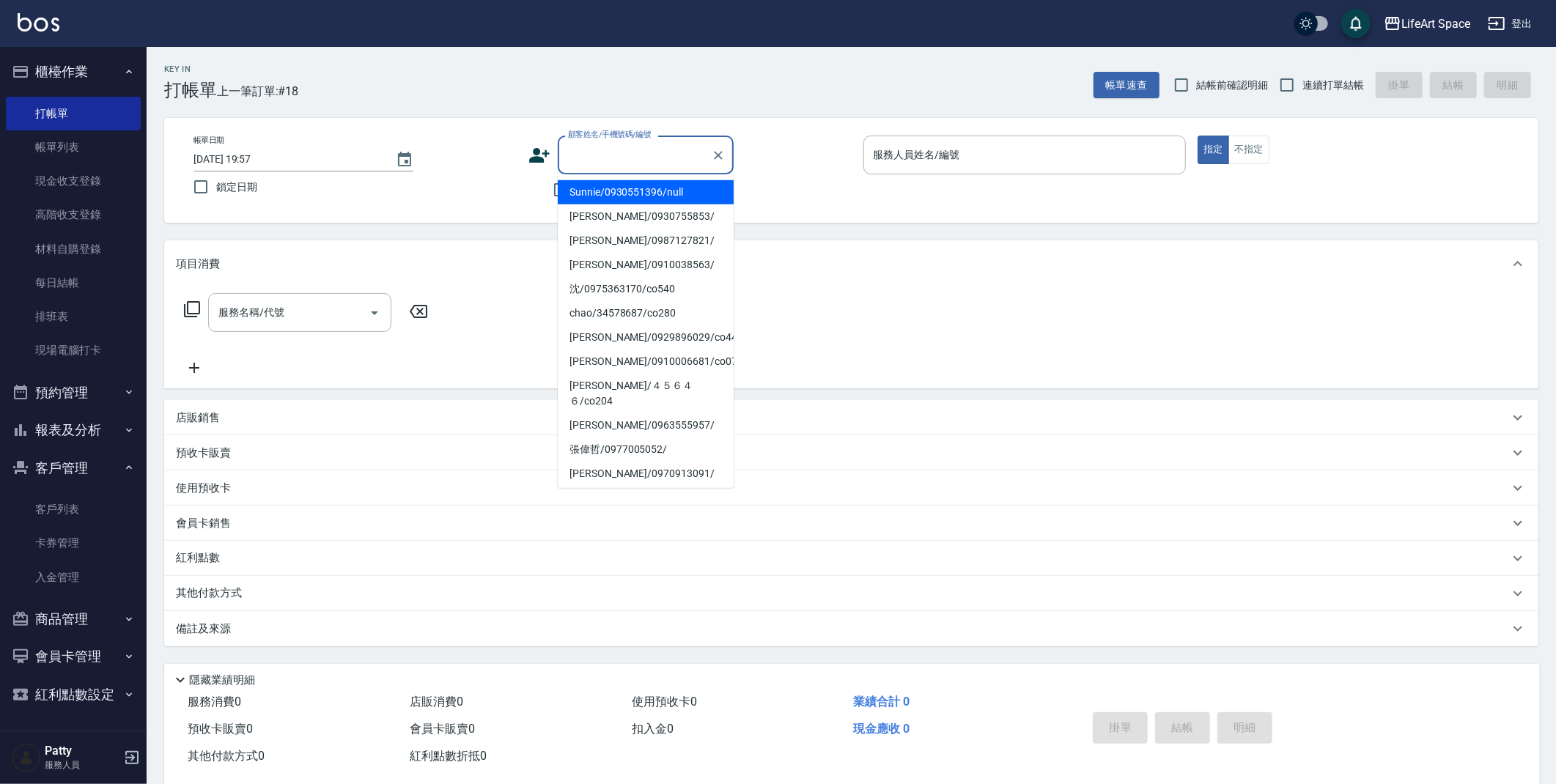
click at [597, 162] on input "顧客姓名/手機號碼/編號" at bounding box center [634, 154] width 141 height 26
click at [672, 191] on li "Sunnie/0930551396/null" at bounding box center [646, 192] width 176 height 24
type input "Sunnie/0930551396/null"
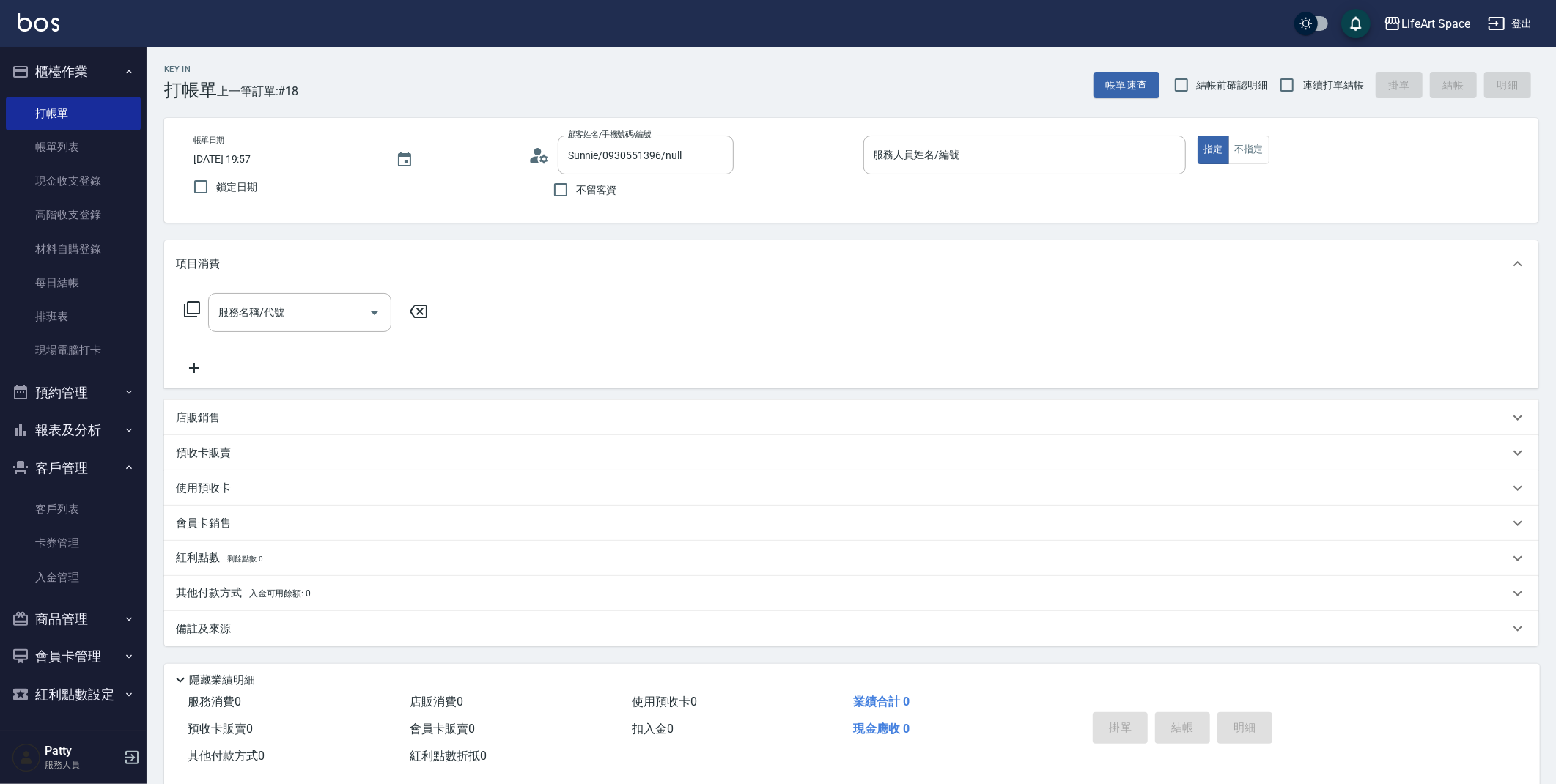
click at [536, 153] on circle at bounding box center [538, 152] width 7 height 7
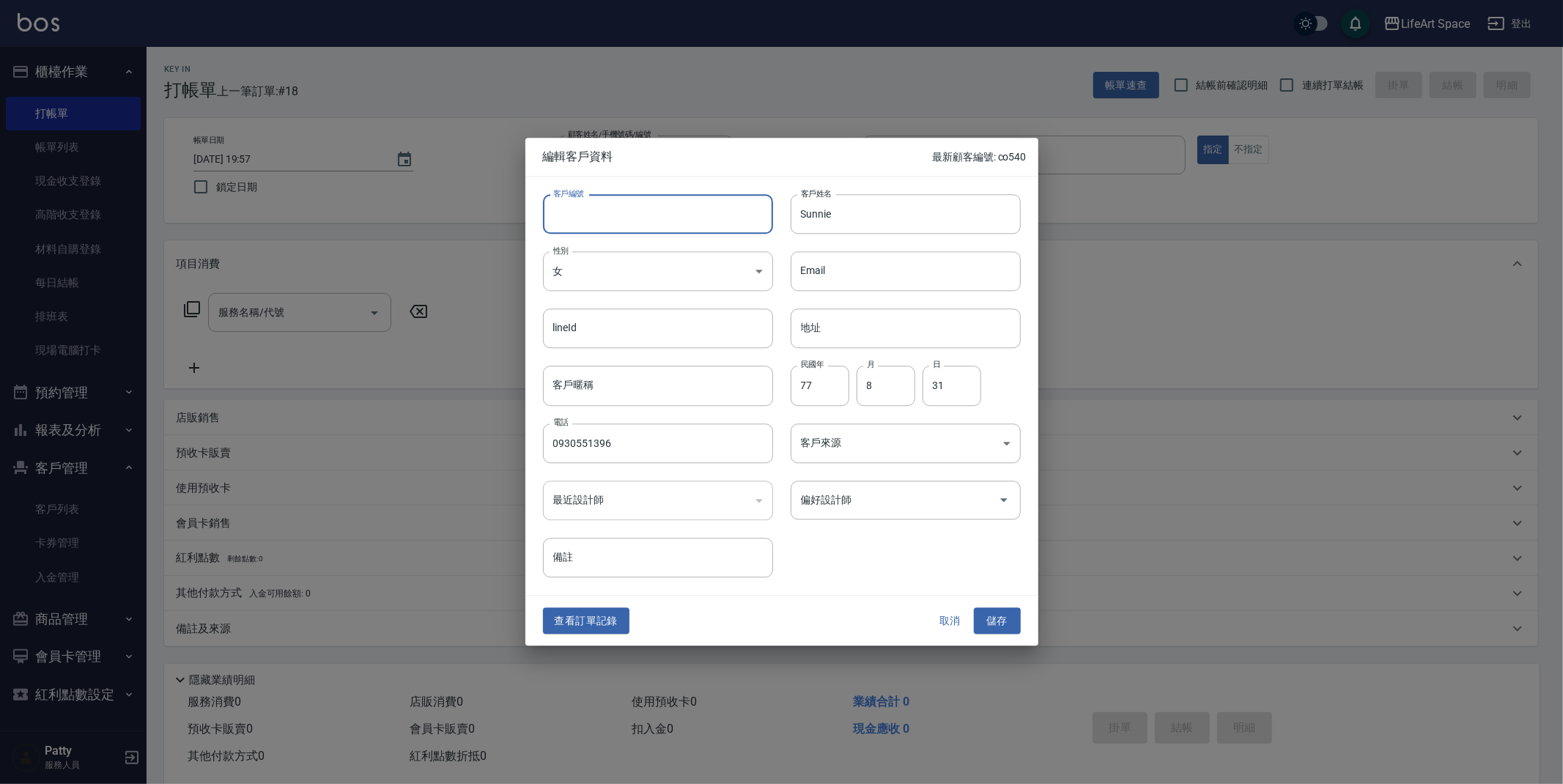
click at [598, 218] on input "客戶編號" at bounding box center [657, 214] width 230 height 40
type input "1396ro"
click at [787, 512] on div "偏好設計師 偏好設計師" at bounding box center [897, 491] width 247 height 57
click at [761, 506] on div "​" at bounding box center [657, 500] width 230 height 40
click at [753, 504] on div "​" at bounding box center [657, 500] width 230 height 40
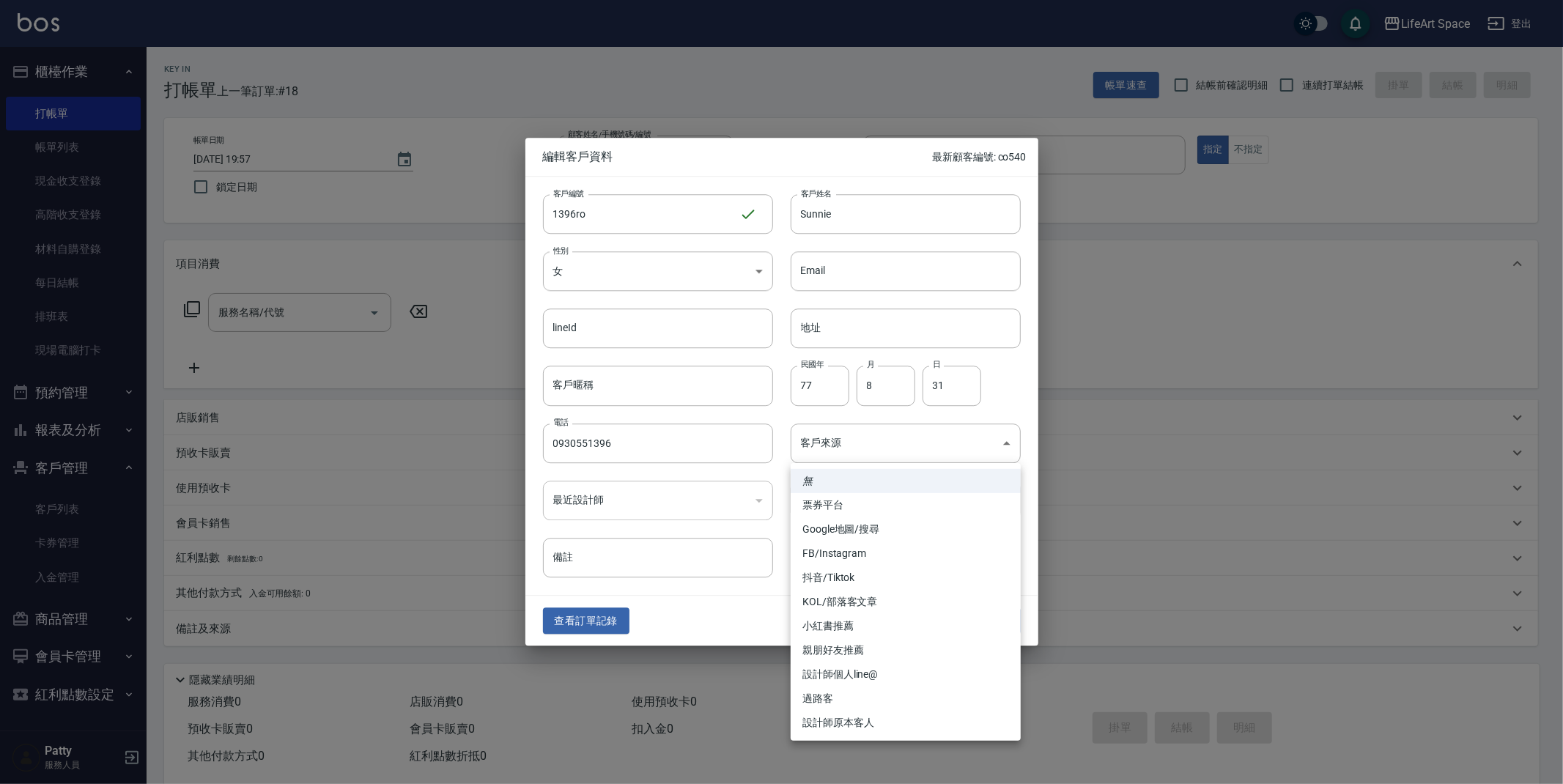
click at [976, 445] on body "LifeArt Space 登出 櫃檯作業 打帳單 帳單列表 現金收支登錄 高階收支登錄 材料自購登錄 每日結帳 排班表 現場電腦打卡 預約管理 預約管理 單…" at bounding box center [782, 403] width 1563 height 805
click at [821, 725] on li "設計師原本客人" at bounding box center [906, 722] width 230 height 24
type input "設計師原本客人"
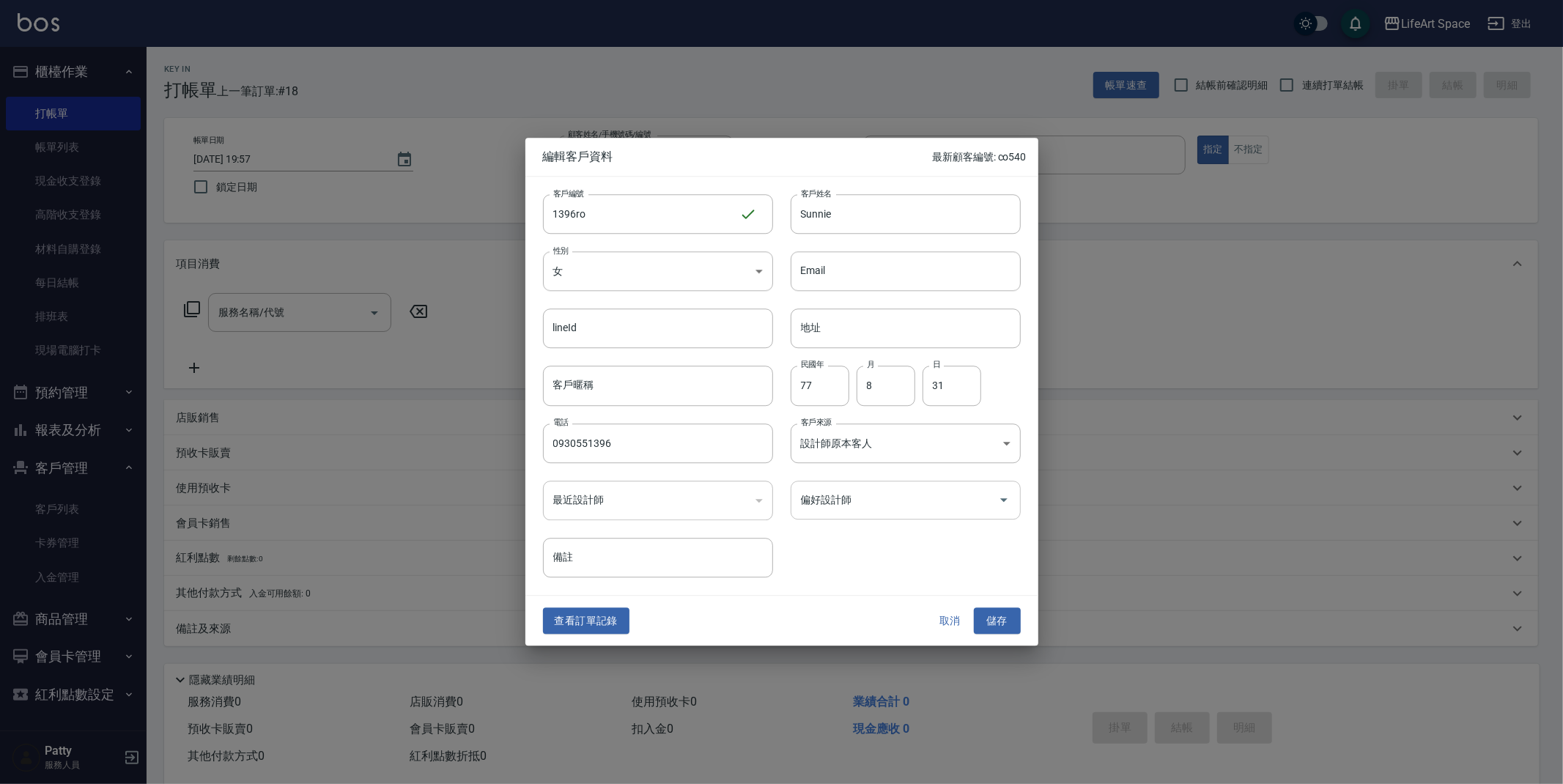
click at [1000, 500] on icon "Open" at bounding box center [1004, 500] width 18 height 18
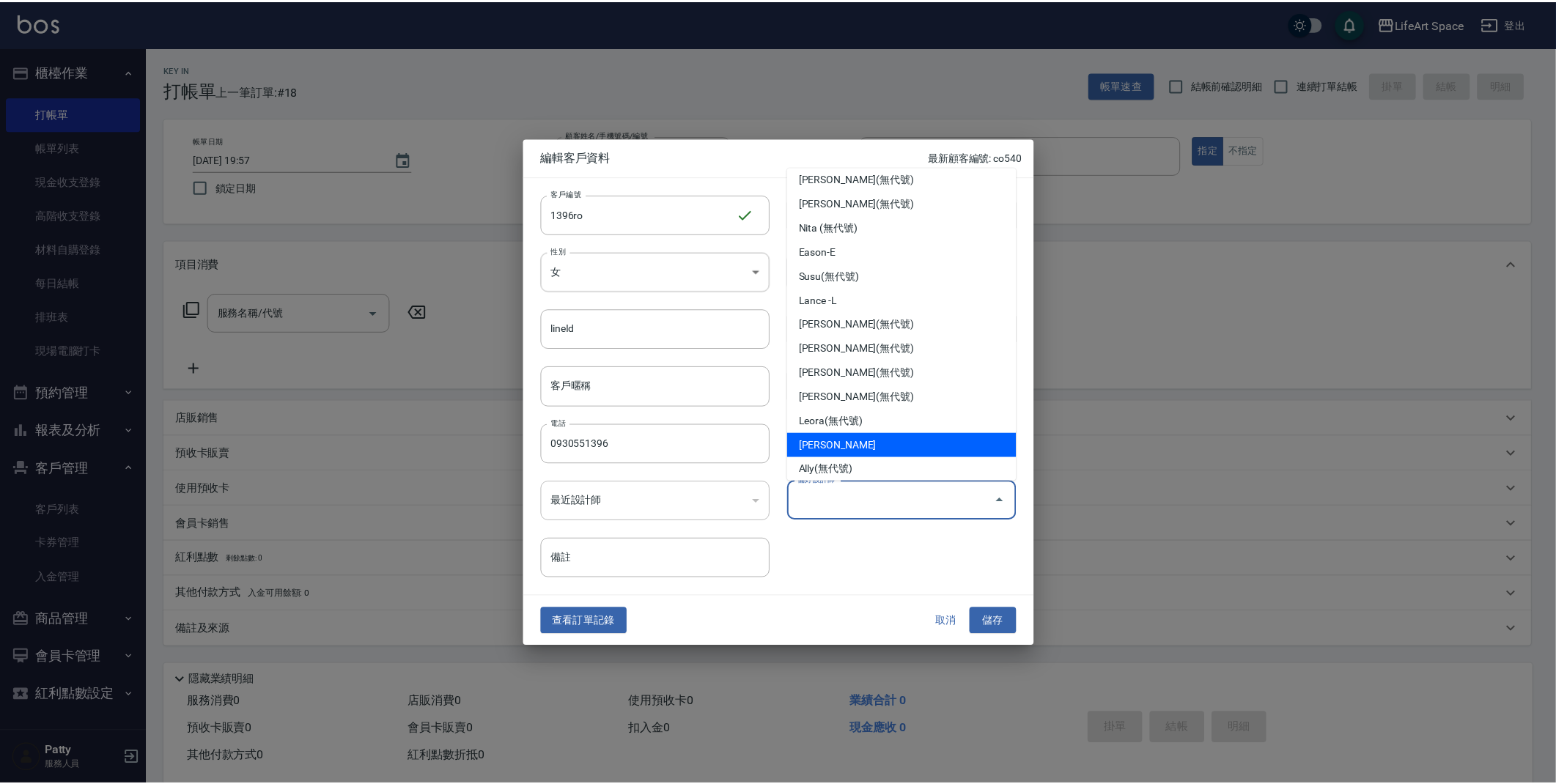
scroll to position [230, 0]
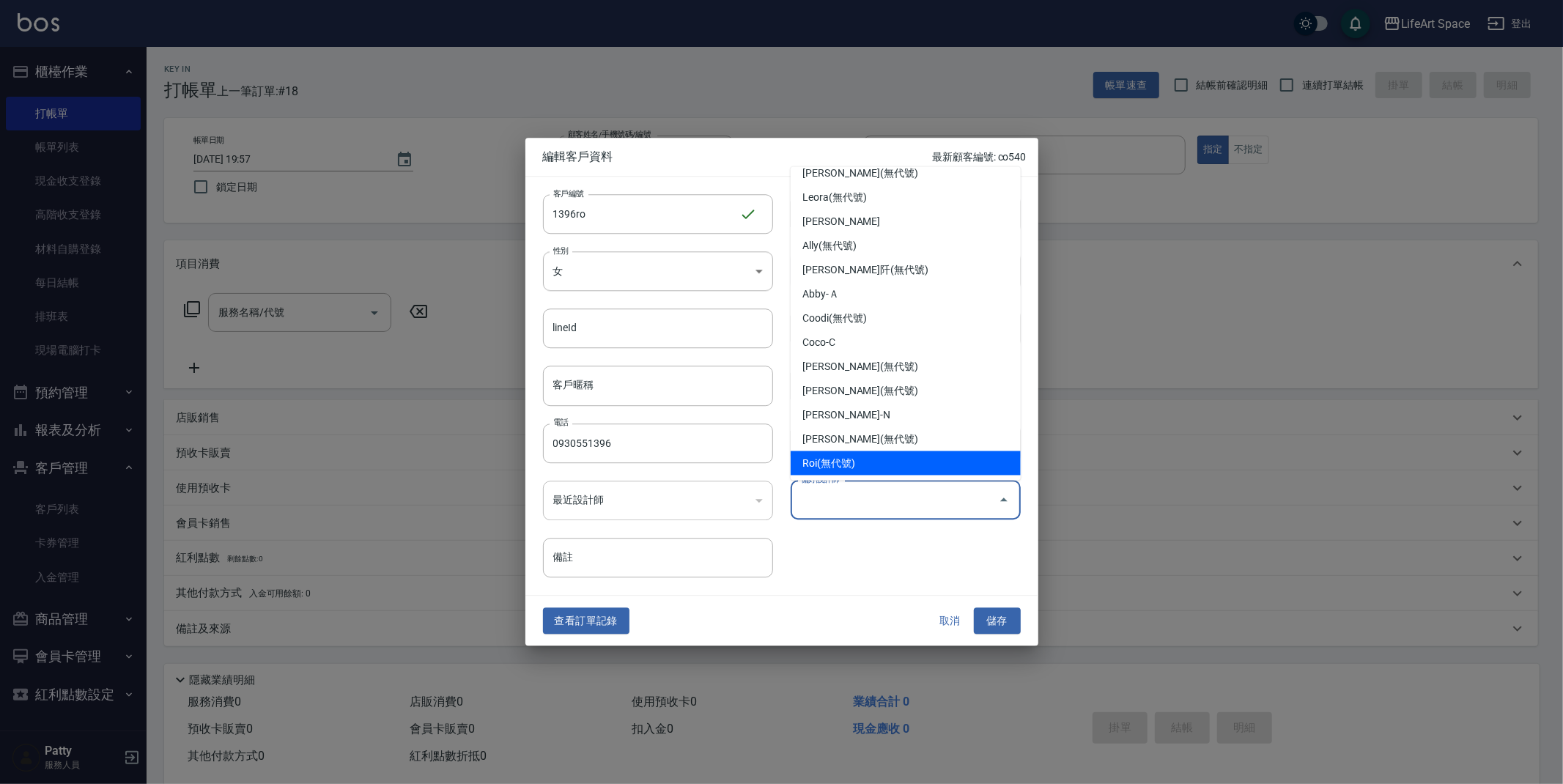
click at [894, 462] on li "Roi(無代號)" at bounding box center [906, 463] width 230 height 24
type input "Roi"
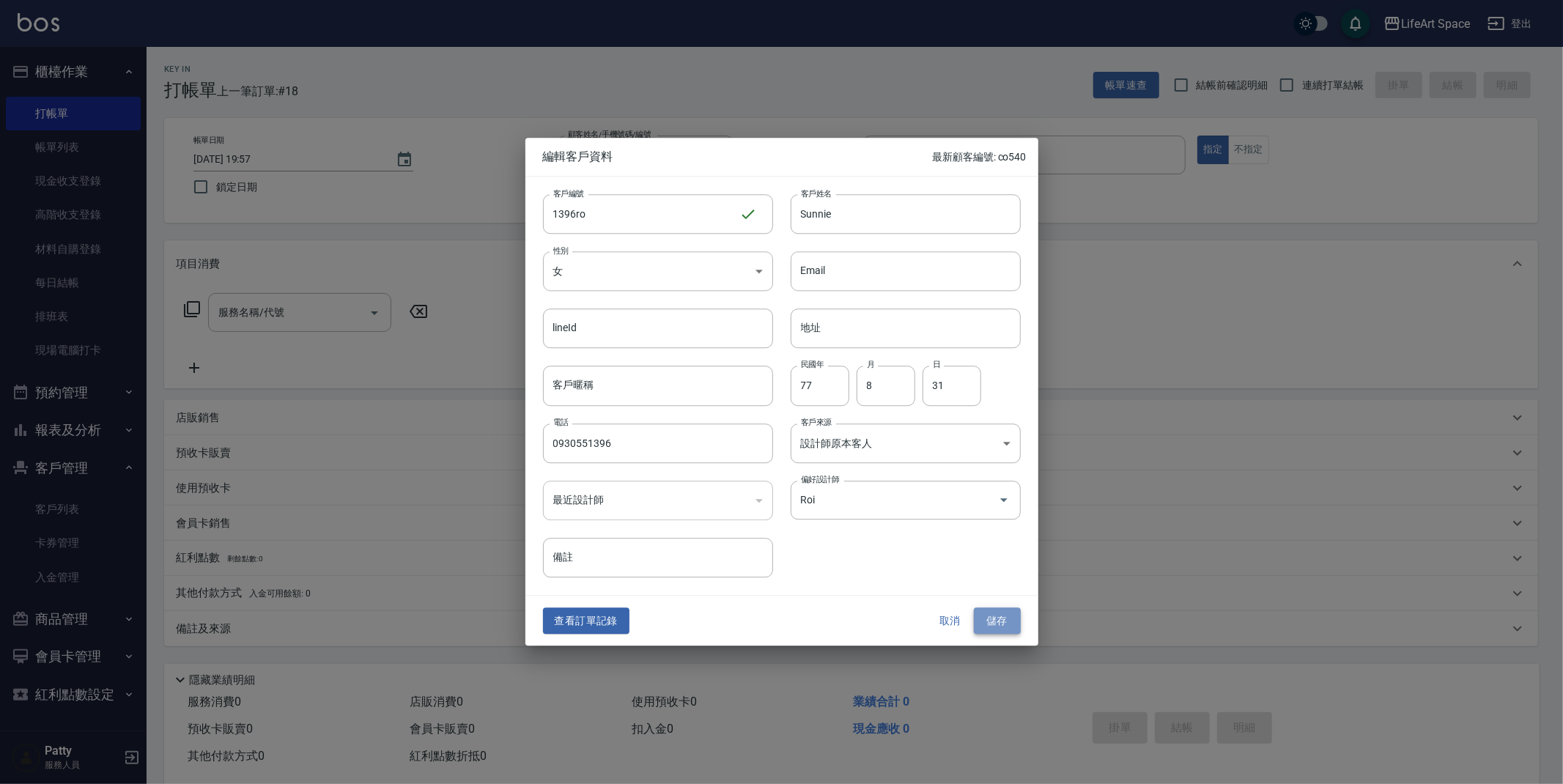
click at [1000, 627] on button "儲存" at bounding box center [997, 621] width 47 height 27
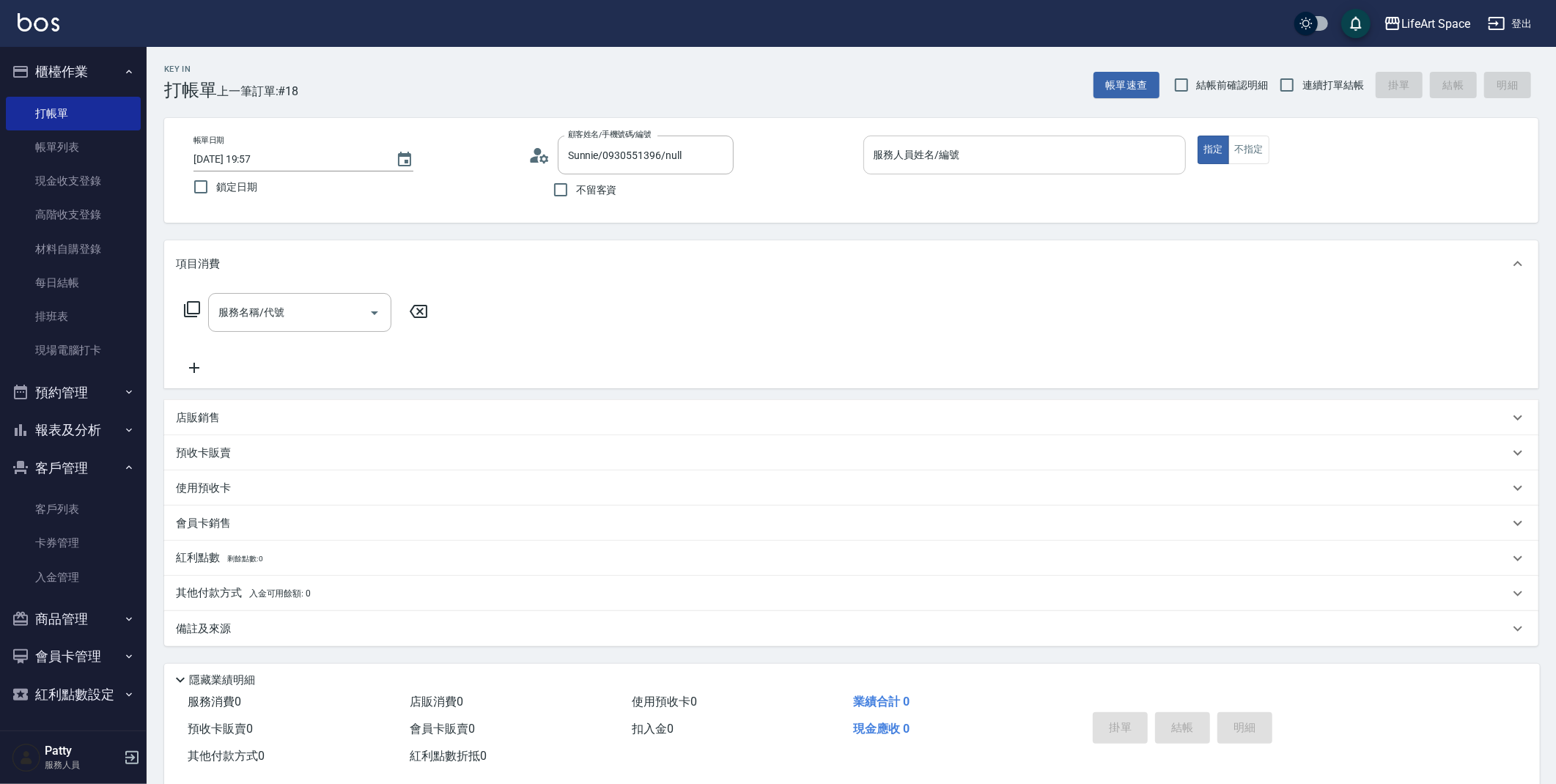
click at [926, 158] on input "服務人員姓名/編號" at bounding box center [1026, 154] width 310 height 26
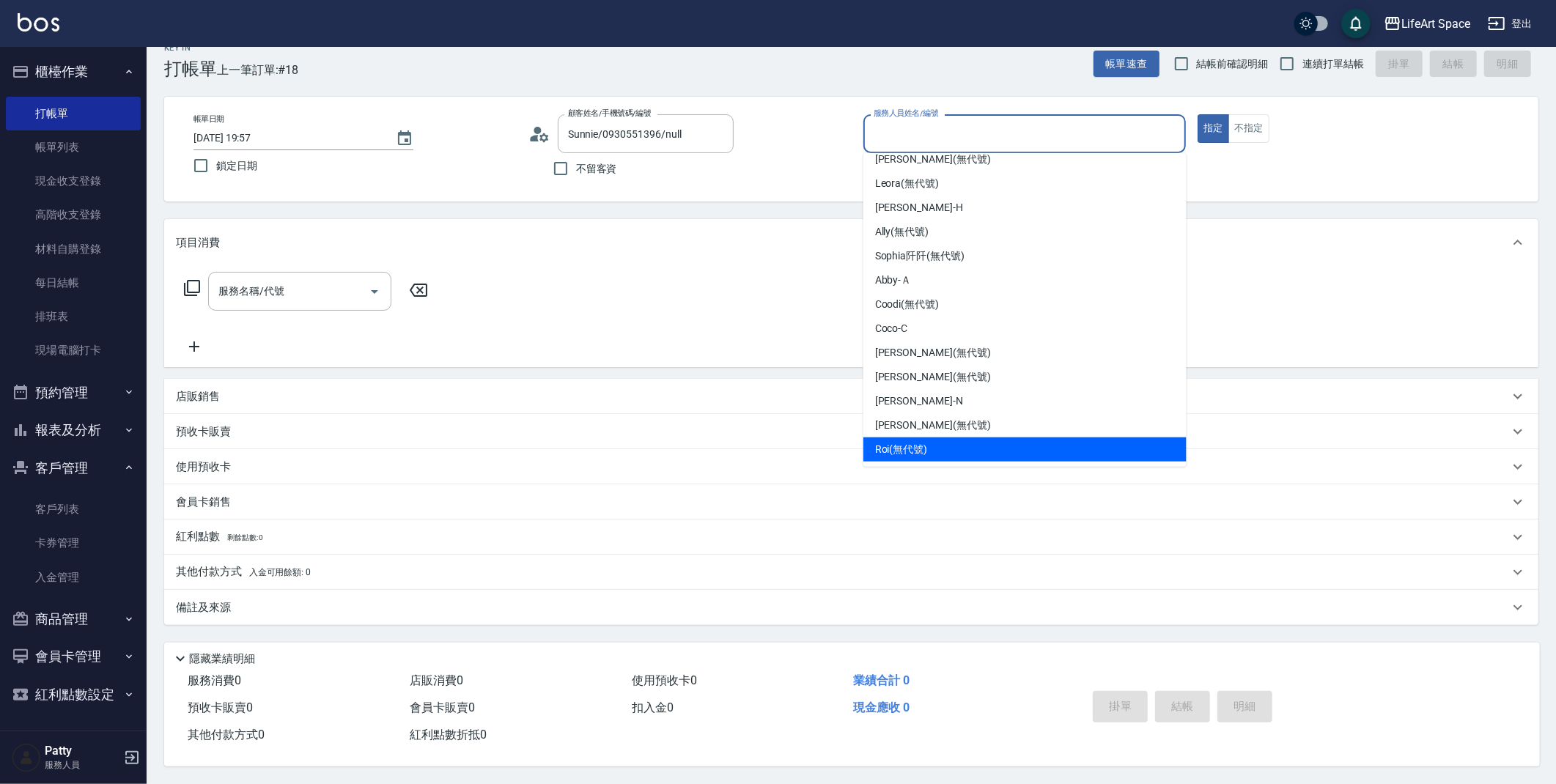
click at [997, 443] on div "Roi (無代號)" at bounding box center [1025, 449] width 323 height 24
type input "Roi(無代號)"
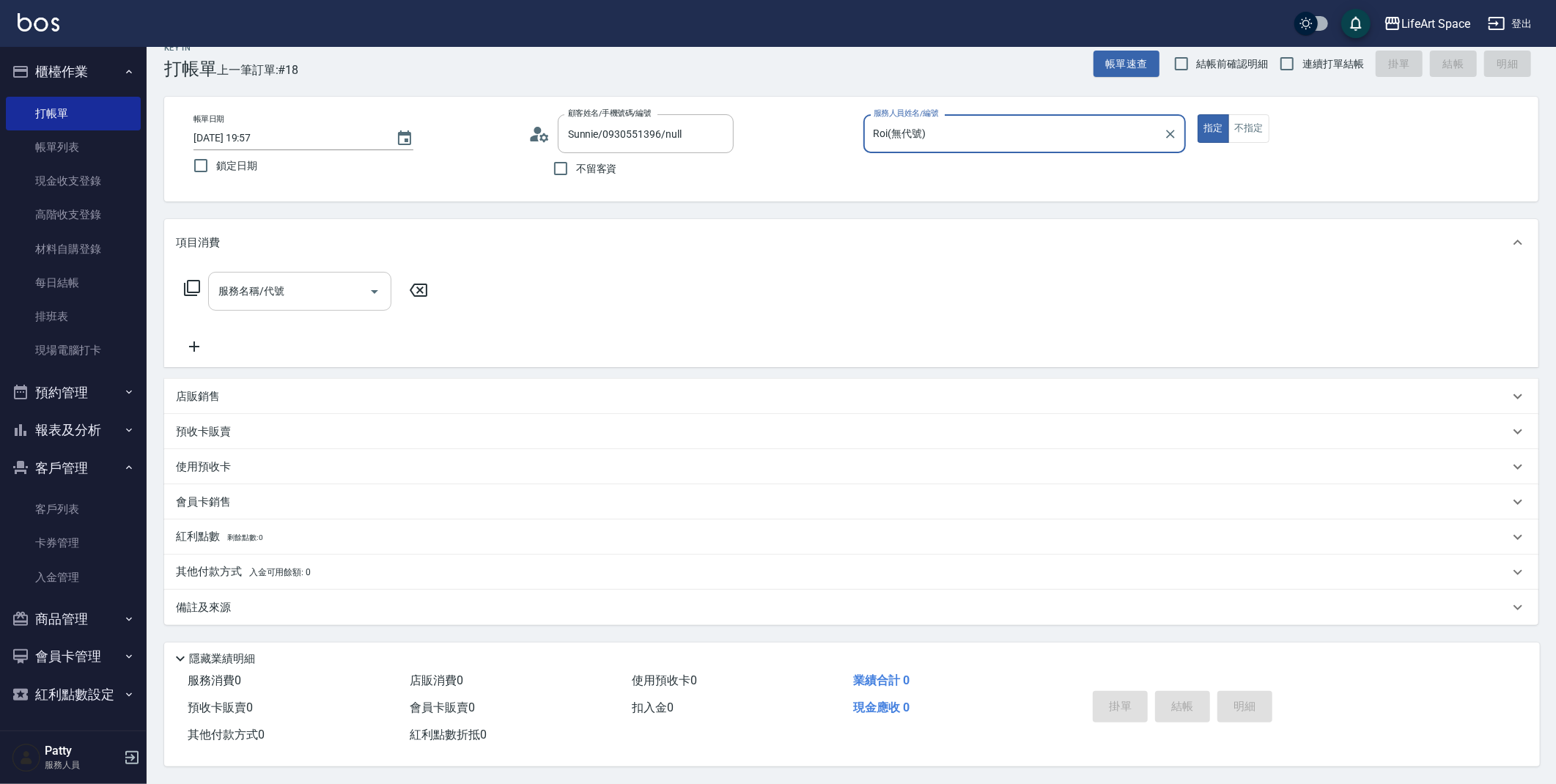
click at [349, 289] on input "服務名稱/代號" at bounding box center [288, 291] width 148 height 26
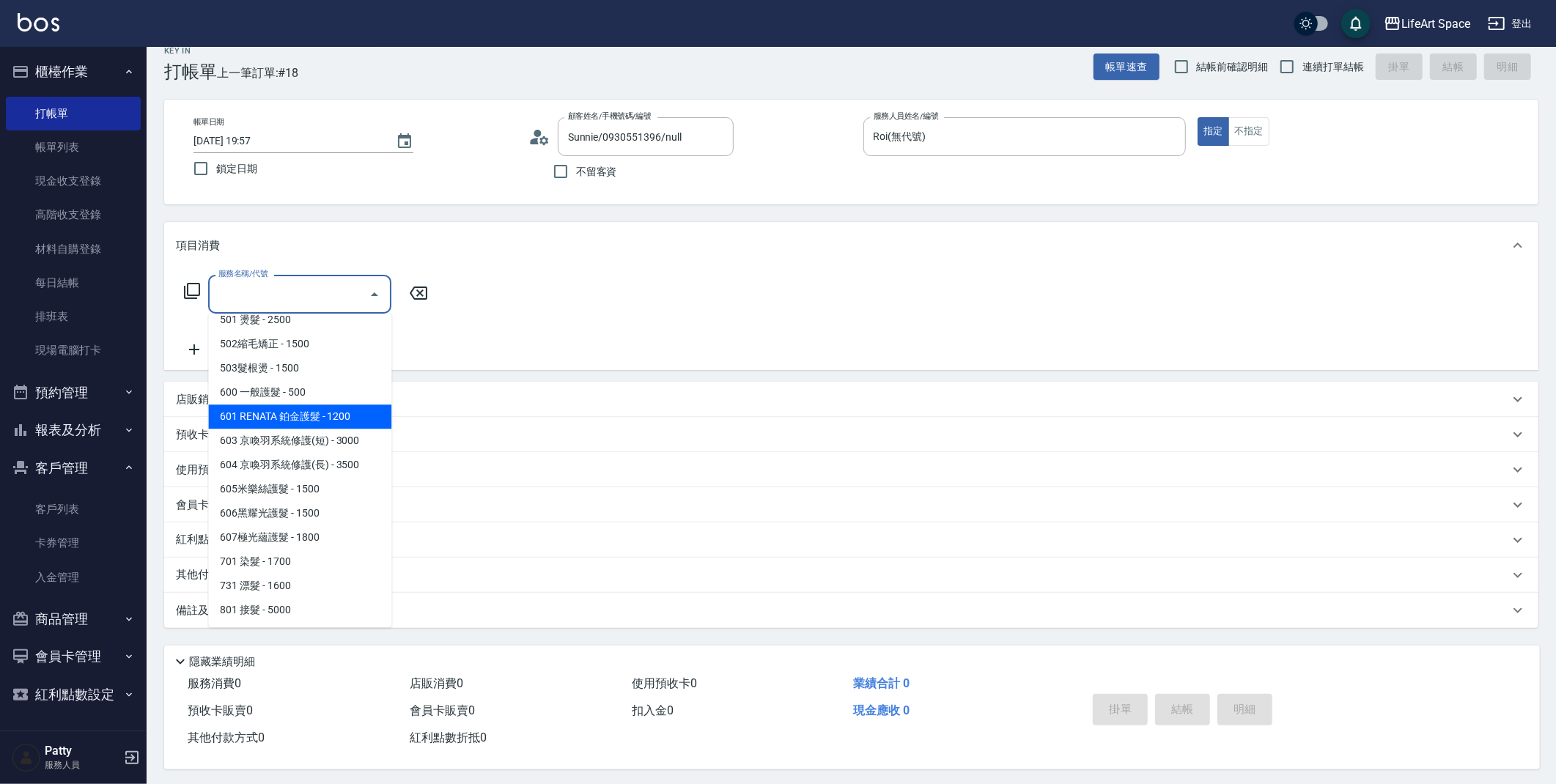
scroll to position [26, 0]
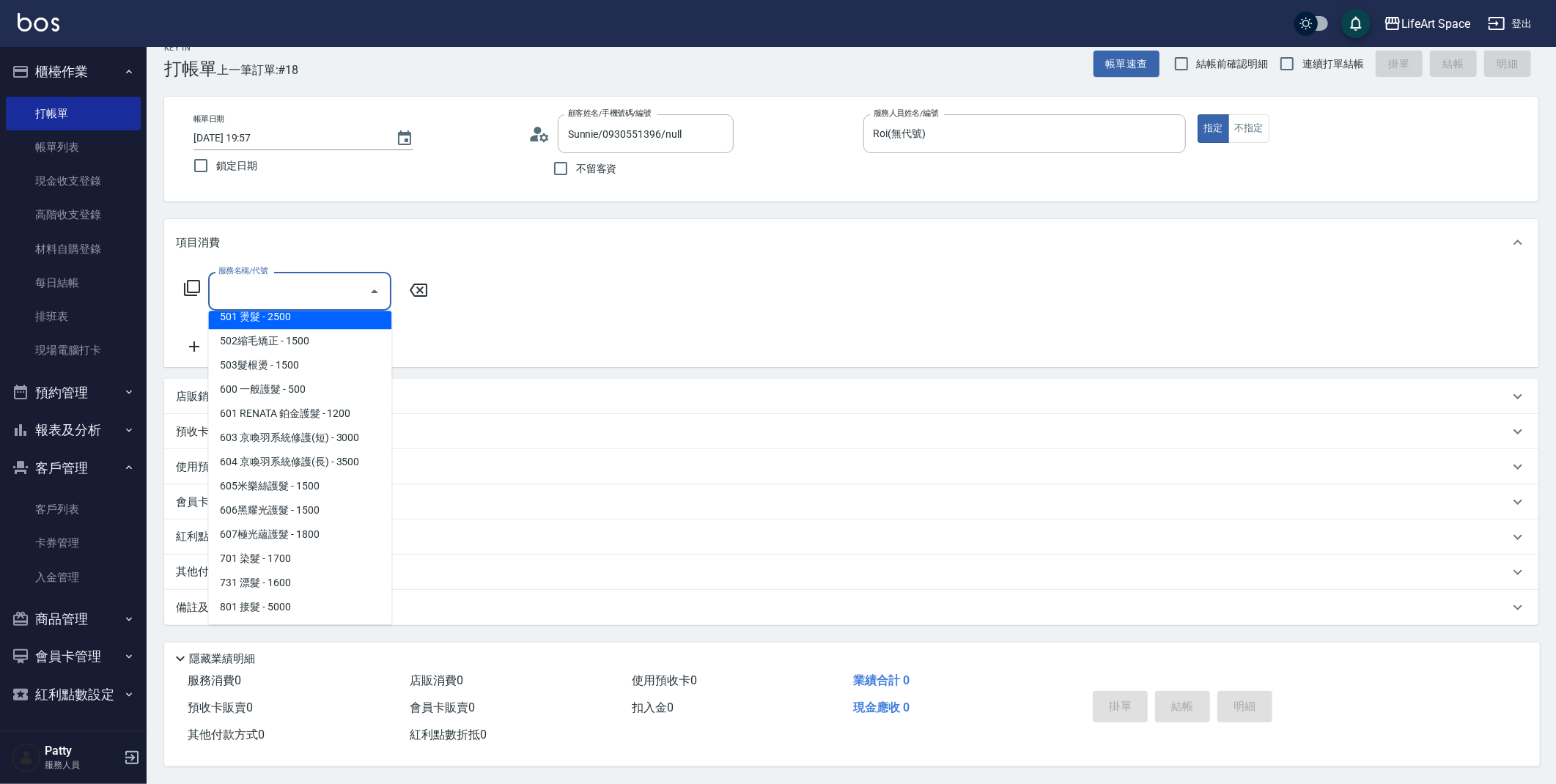
click at [310, 314] on span "501 燙髮 - 2500" at bounding box center [300, 317] width 184 height 24
type input "501 燙髮(501)"
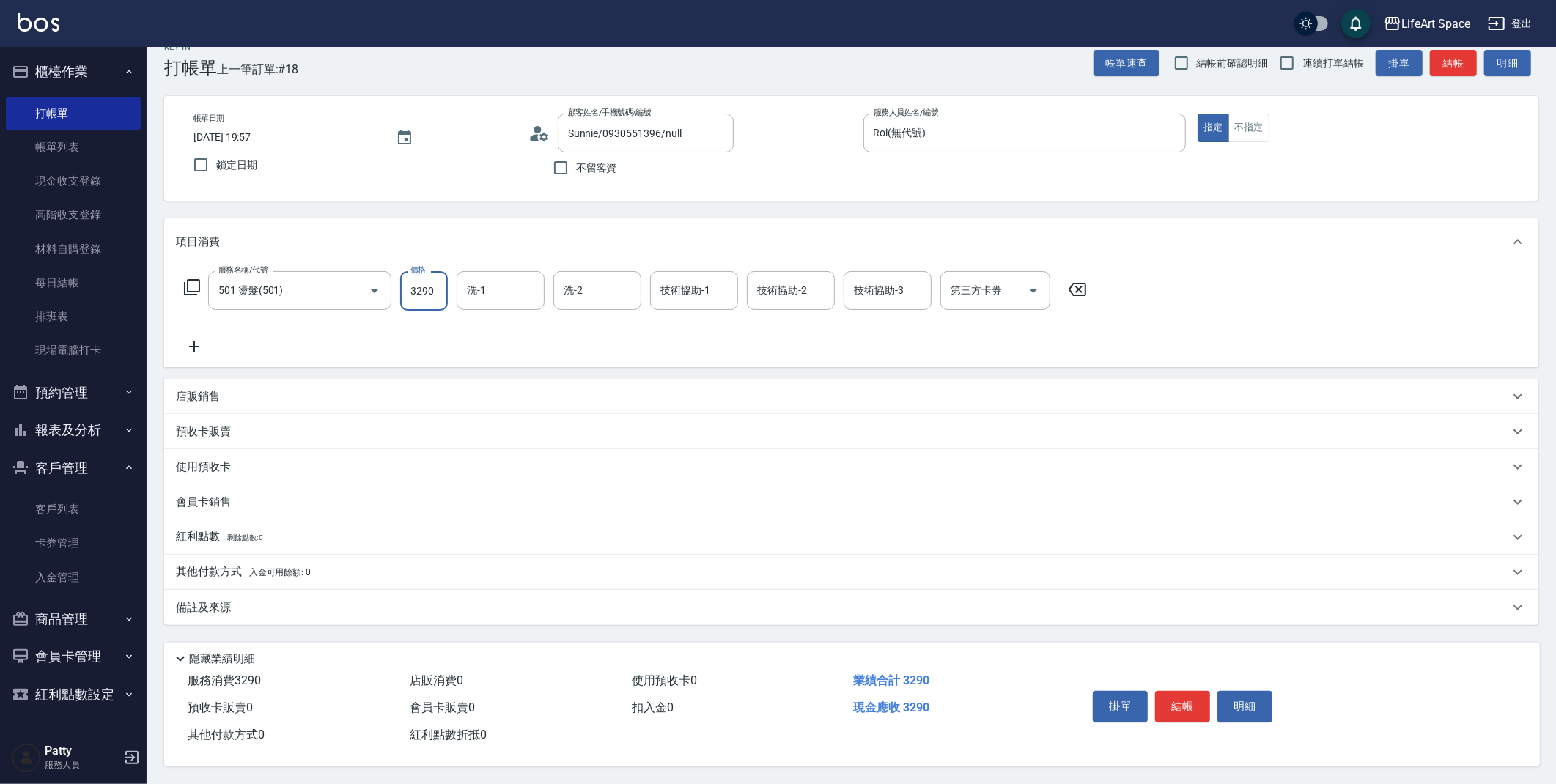
type input "3290"
click at [193, 341] on icon at bounding box center [194, 347] width 11 height 11
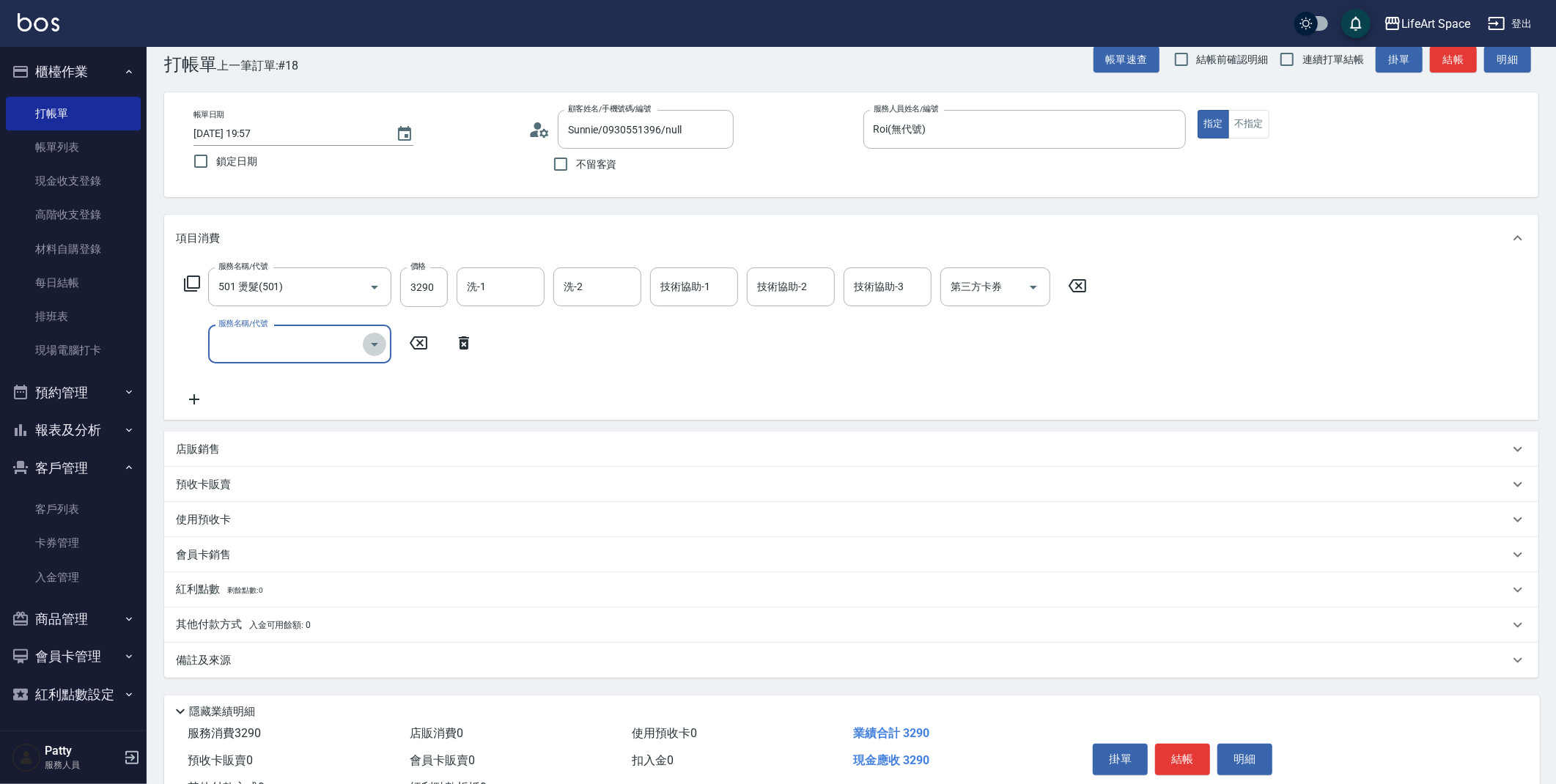
click at [373, 345] on icon "Open" at bounding box center [374, 344] width 18 height 18
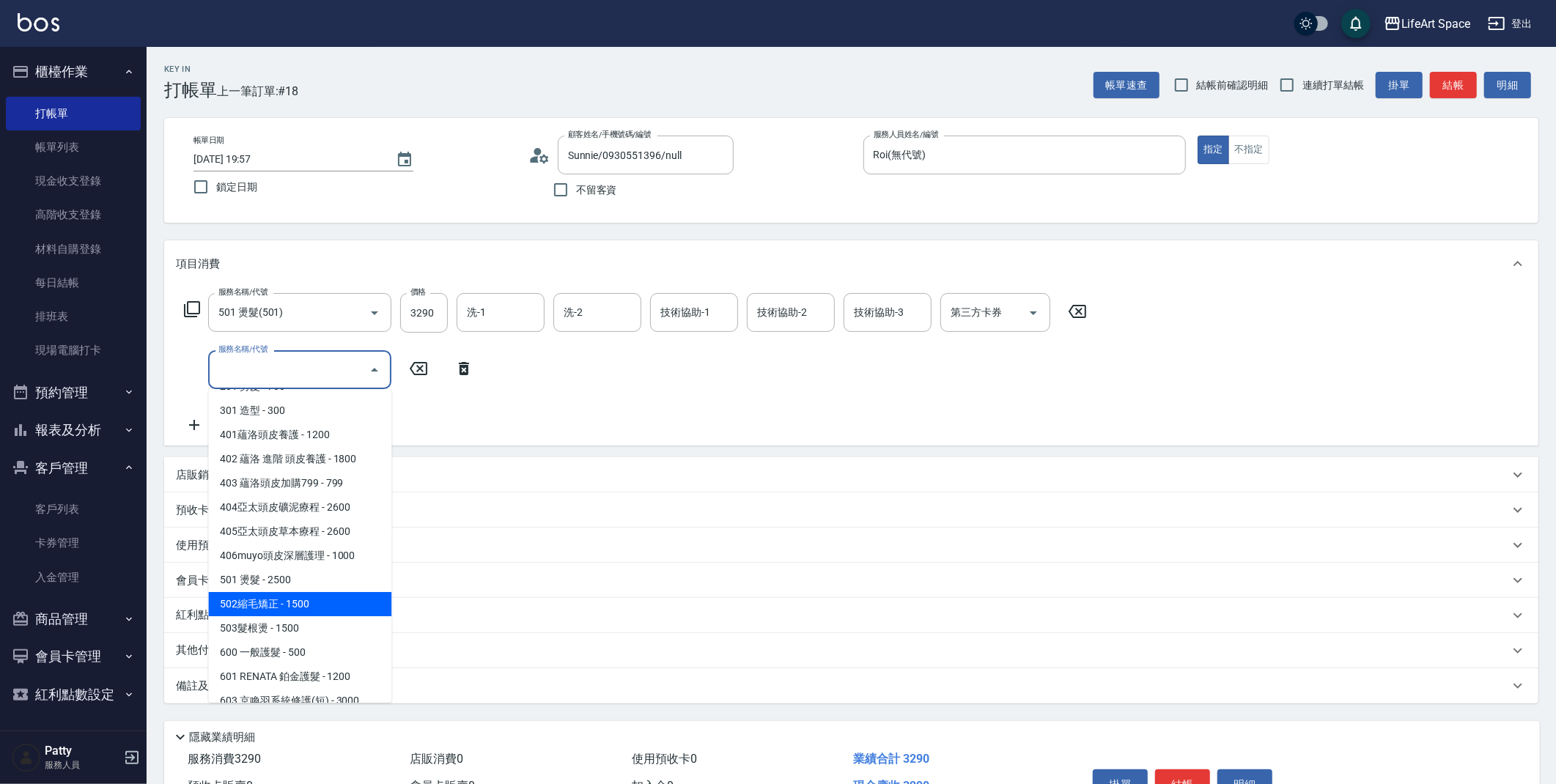
scroll to position [208, 0]
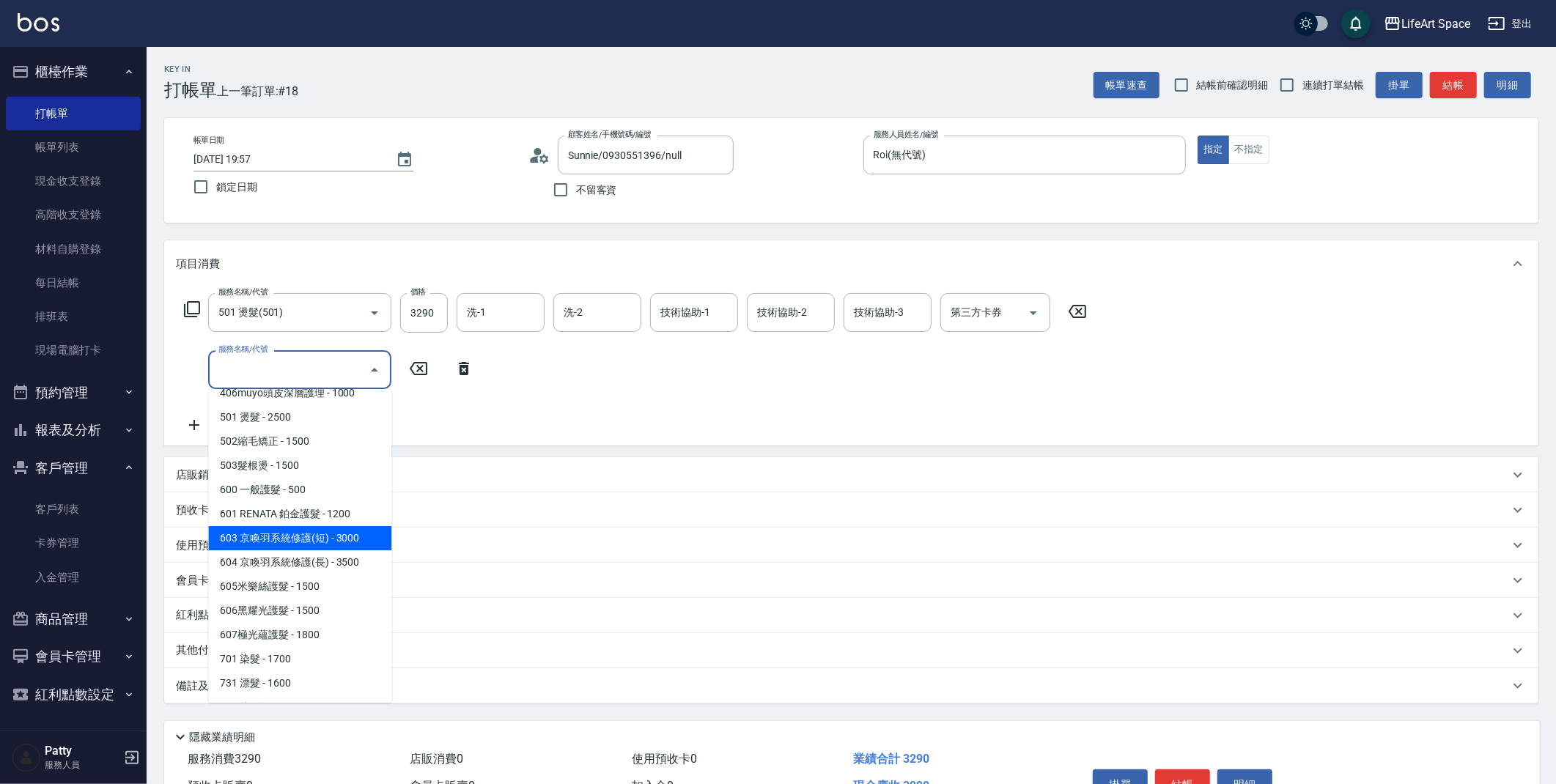
click at [324, 545] on span "603 京喚羽系統修護(短) - 3000" at bounding box center [300, 537] width 184 height 24
type input "603 京喚羽系統修護(短)(603)"
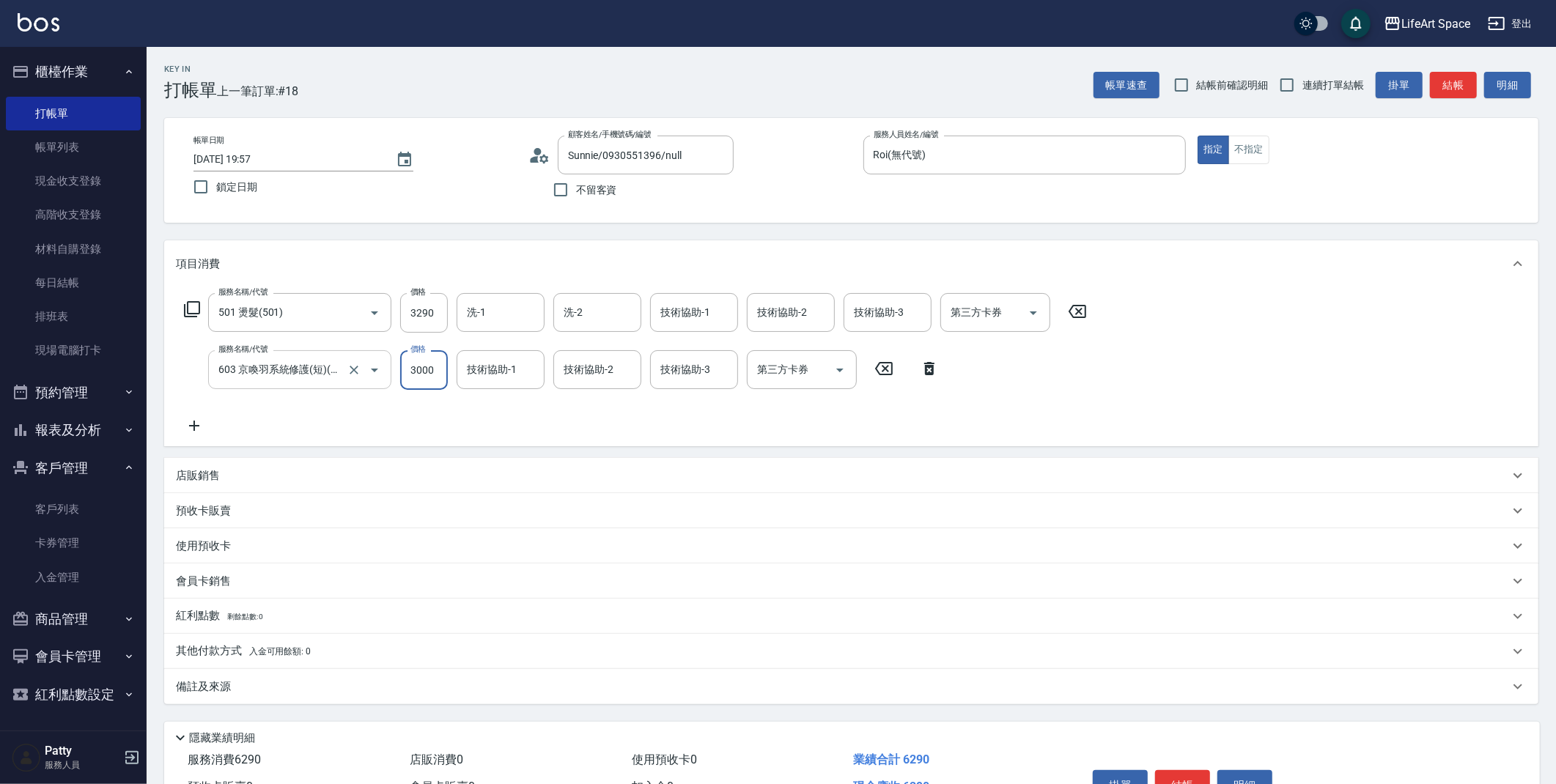
drag, startPoint x: 434, startPoint y: 376, endPoint x: 382, endPoint y: 378, distance: 52.0
click at [382, 378] on div "服務名稱/代號 603 京喚羽系統修護(短)(603) 服務名稱/代號 價格 3000 價格 技術協助-1 技術協助-1 技術協助-2 技術協助-2 技術協助…" at bounding box center [562, 370] width 772 height 40
type input "2500"
click at [213, 577] on p "會員卡銷售" at bounding box center [203, 581] width 55 height 15
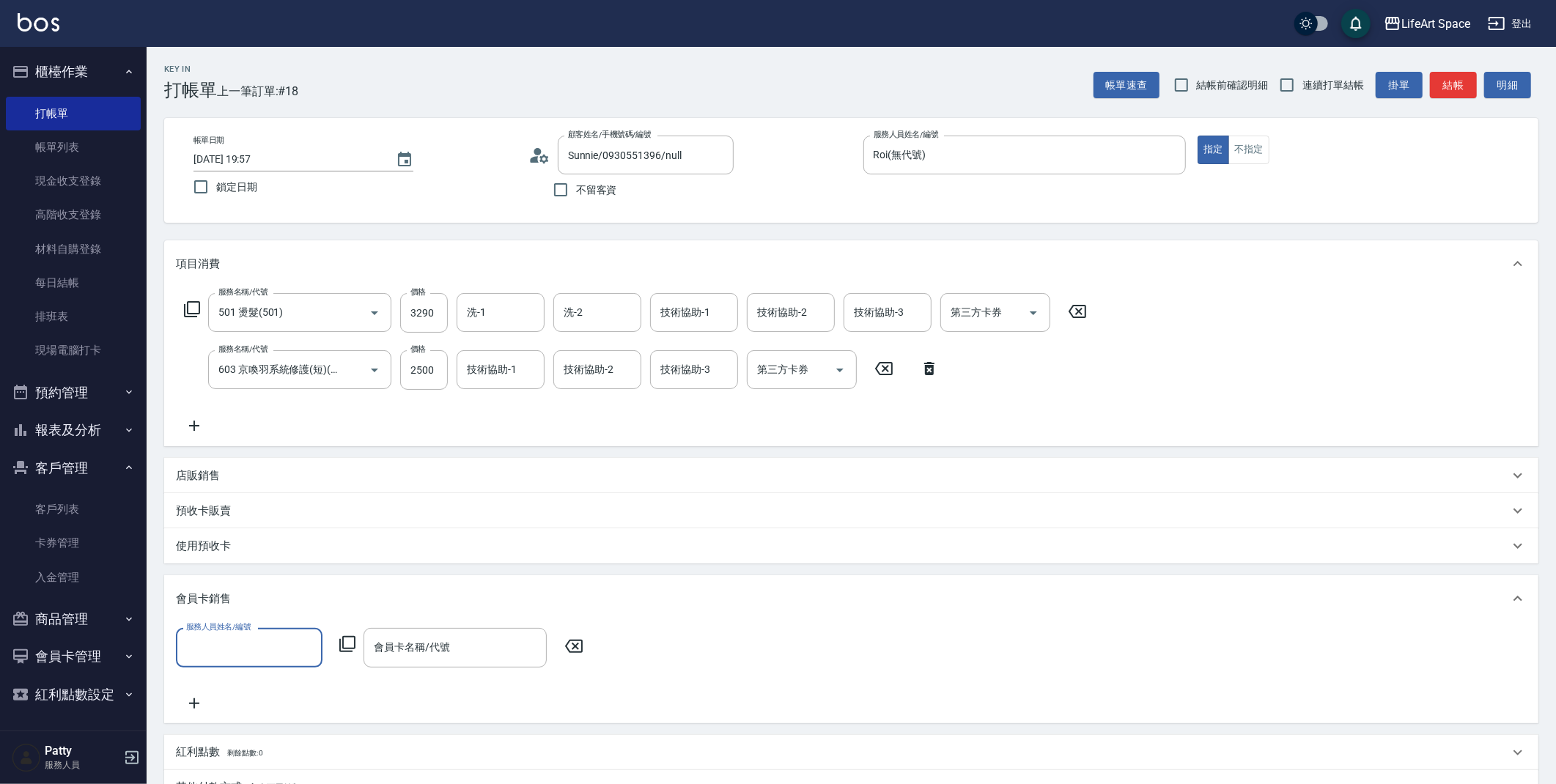
scroll to position [0, 0]
click at [297, 657] on input "服務人員姓名/編號" at bounding box center [249, 647] width 133 height 26
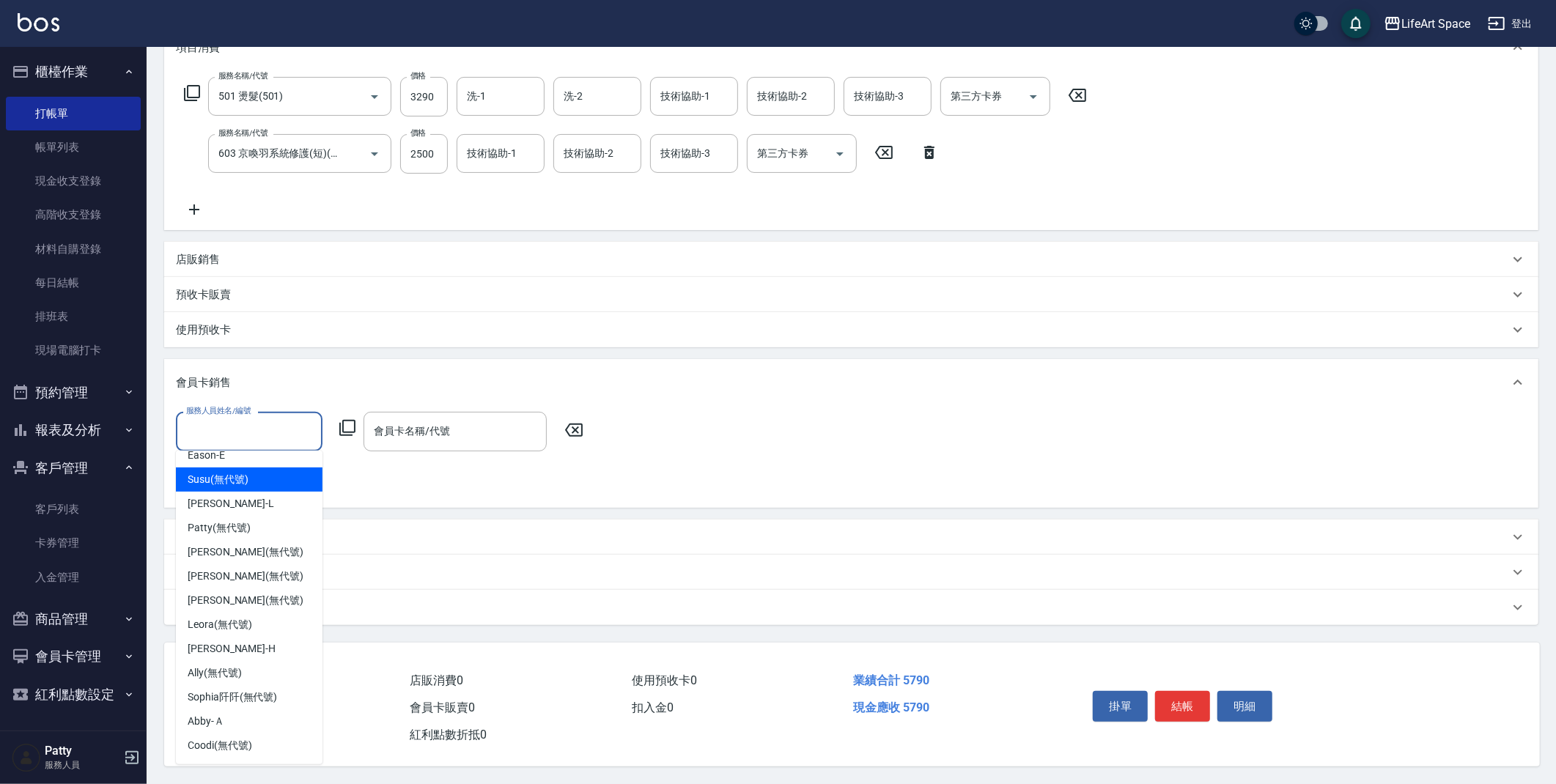
scroll to position [230, 0]
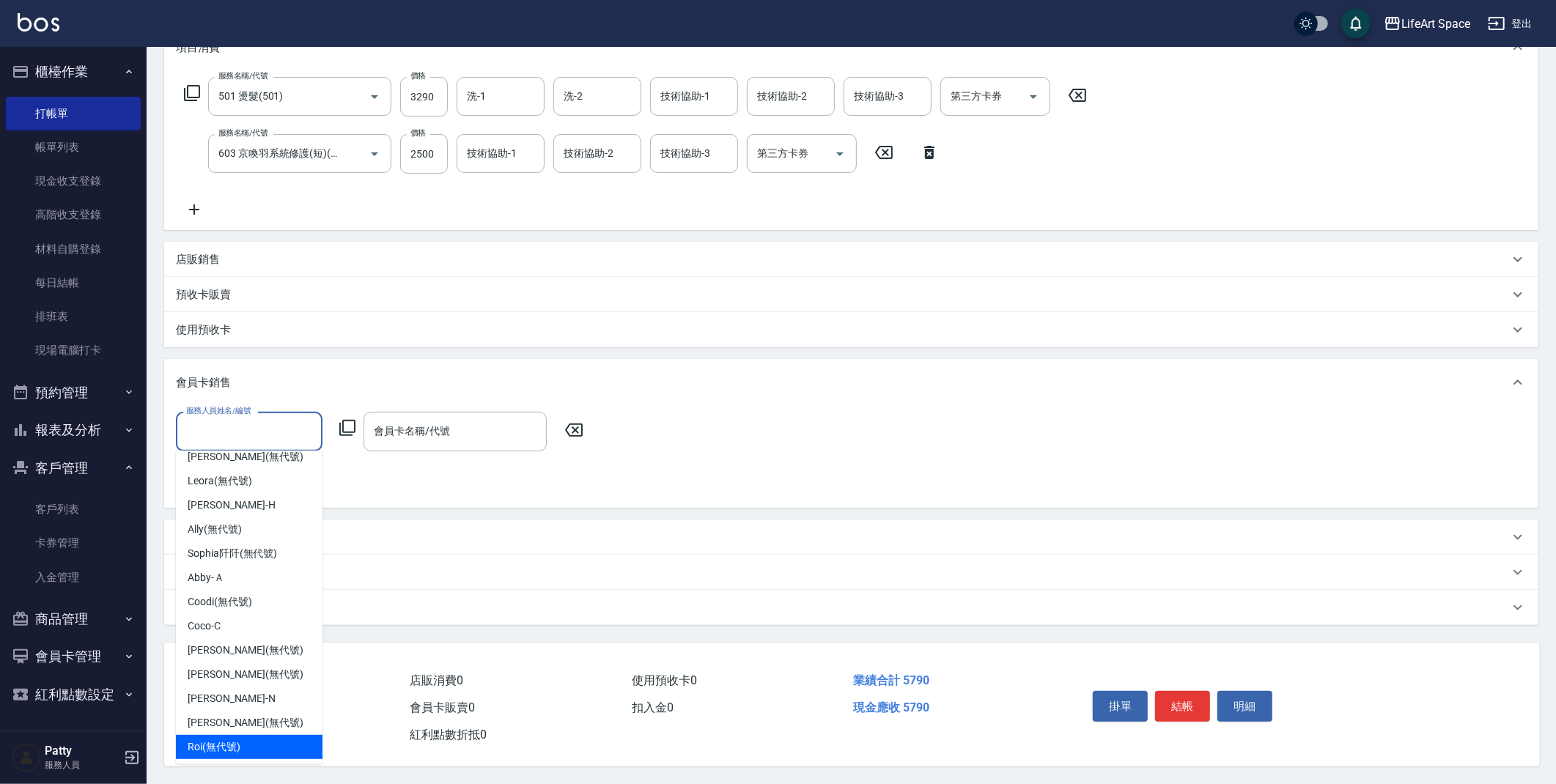
click at [253, 742] on div "Roi (無代號)" at bounding box center [248, 747] width 146 height 24
type input "Roi(無代號)"
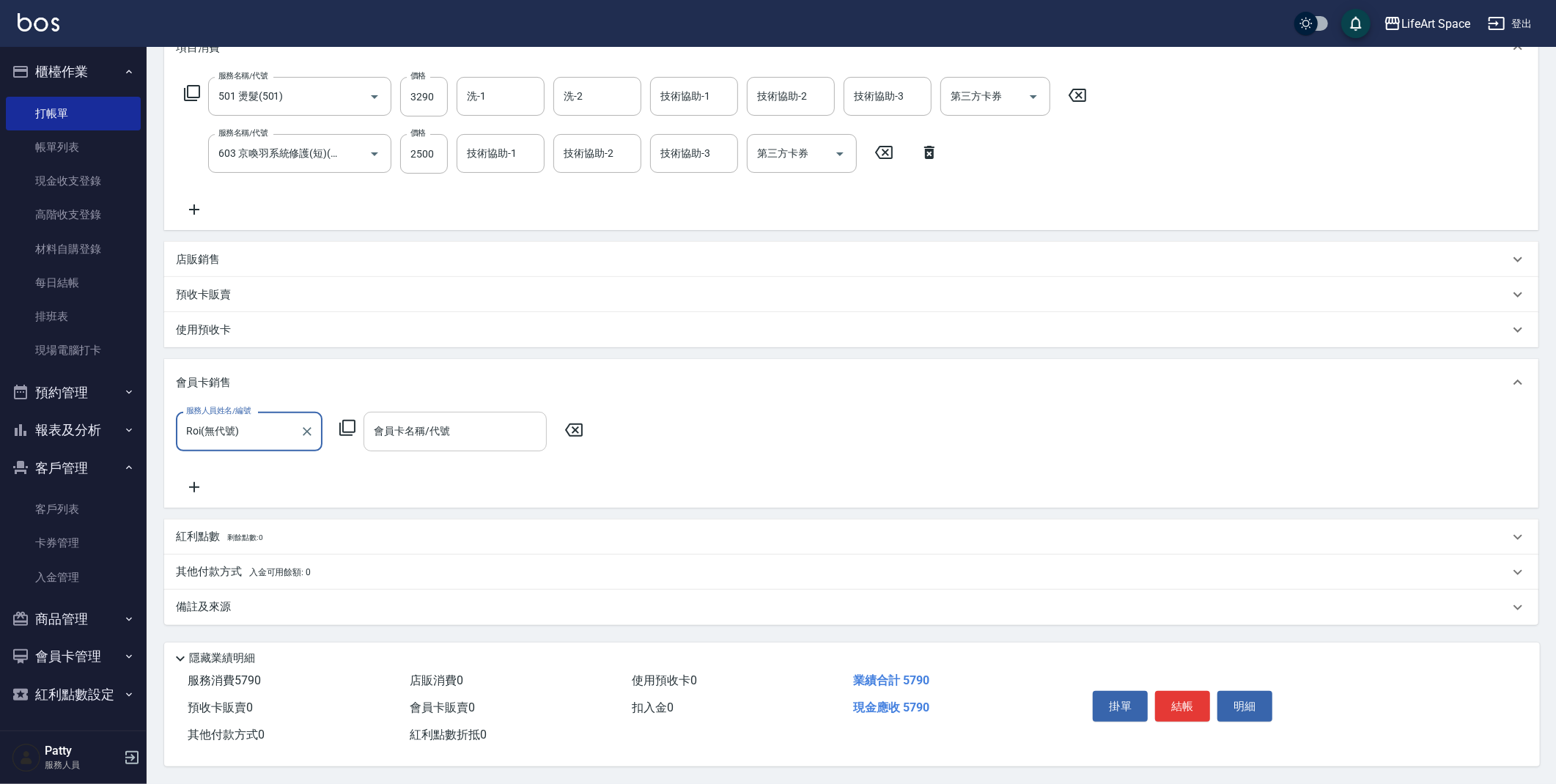
click at [483, 420] on input "會員卡名稱/代號" at bounding box center [455, 431] width 170 height 26
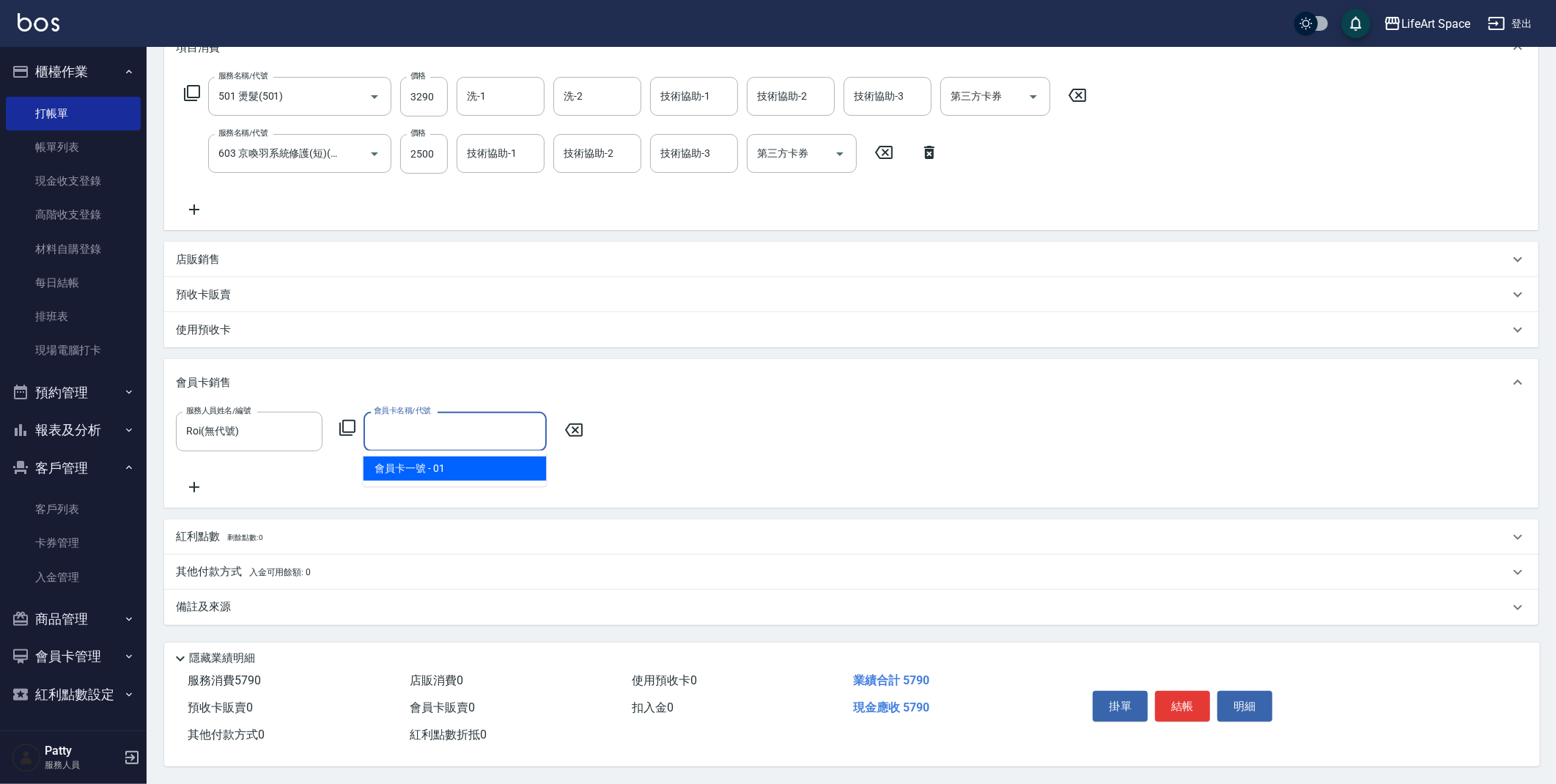
click at [475, 463] on span "會員卡一號 - 01" at bounding box center [455, 468] width 184 height 24
type input "會員卡一號-0天"
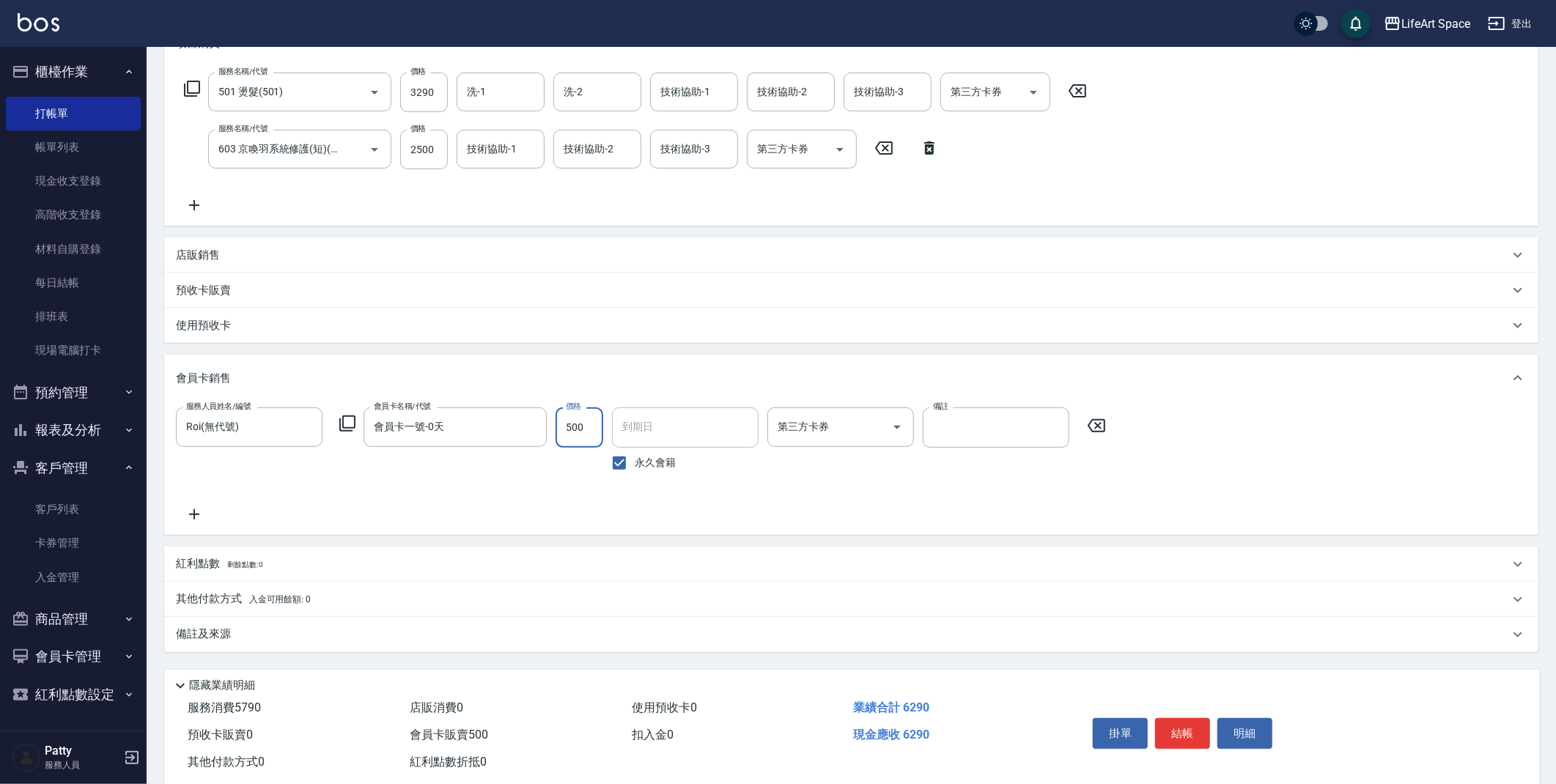
type input "500"
click at [626, 466] on input "永久會籍" at bounding box center [619, 463] width 31 height 31
checkbox input "false"
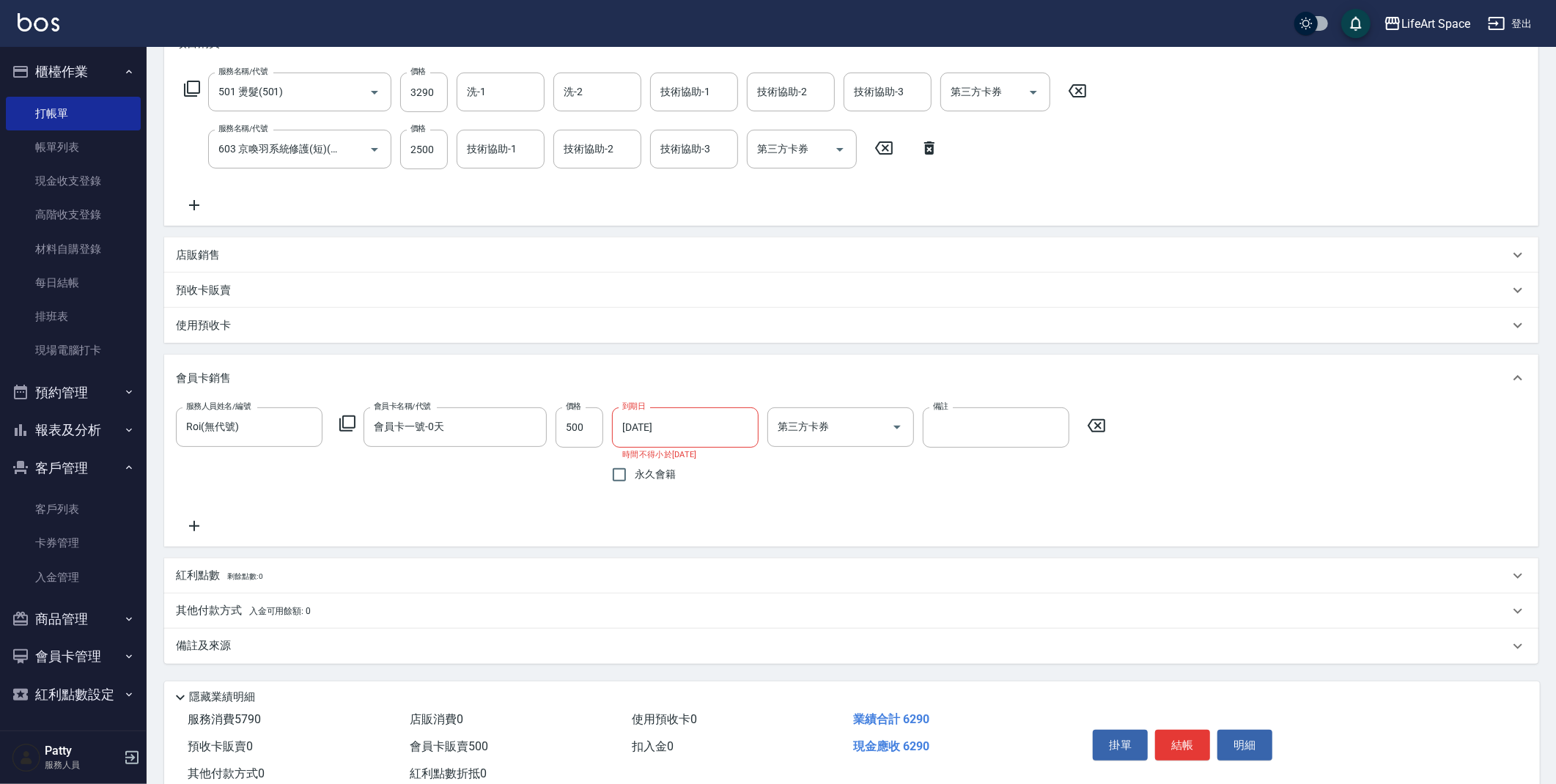
click at [652, 432] on input "[DATE]" at bounding box center [680, 427] width 137 height 40
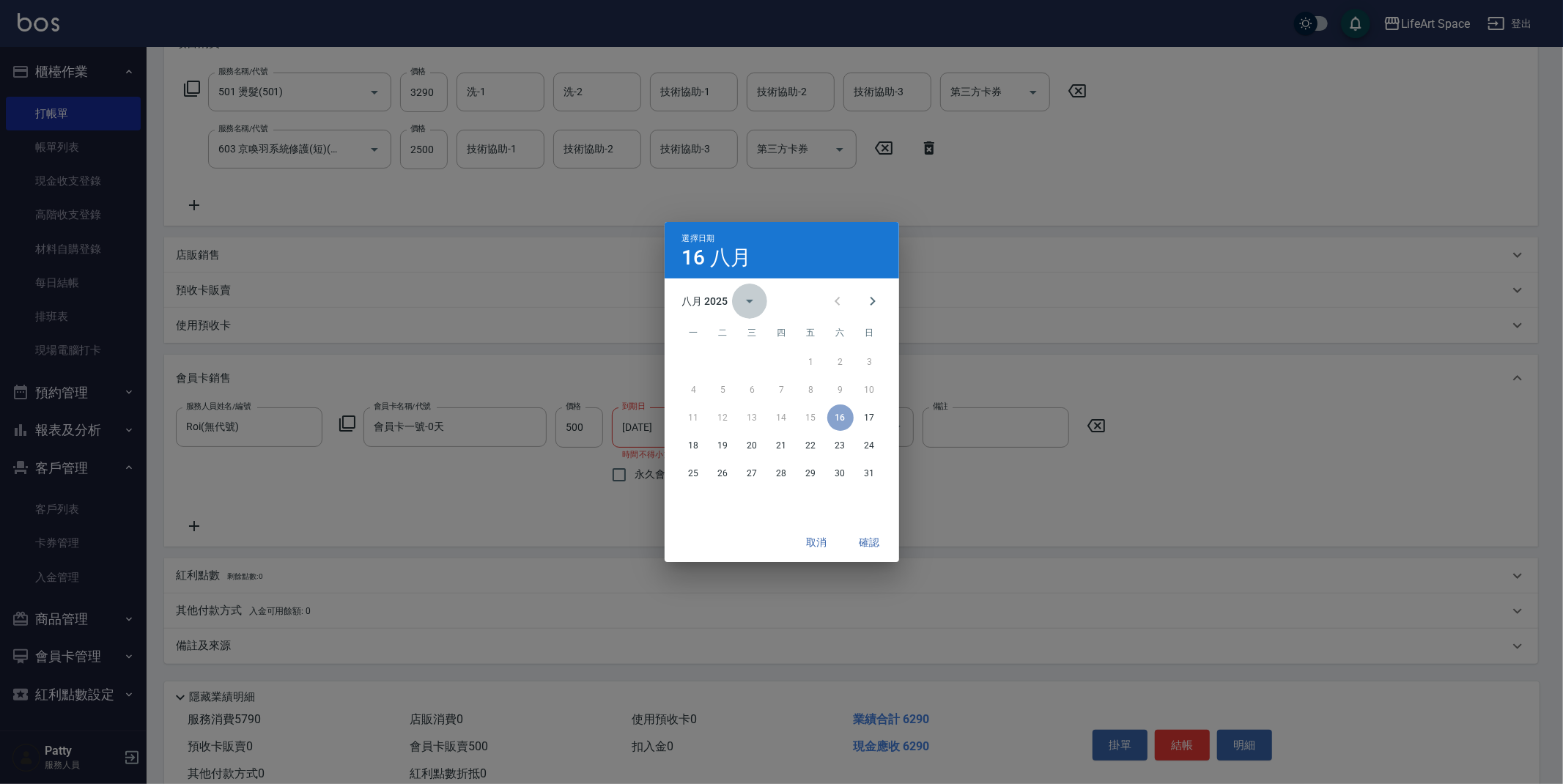
click at [741, 298] on icon "calendar view is open, switch to year view" at bounding box center [750, 302] width 18 height 18
click at [787, 335] on button "2026" at bounding box center [781, 336] width 52 height 27
type input "[DATE]"
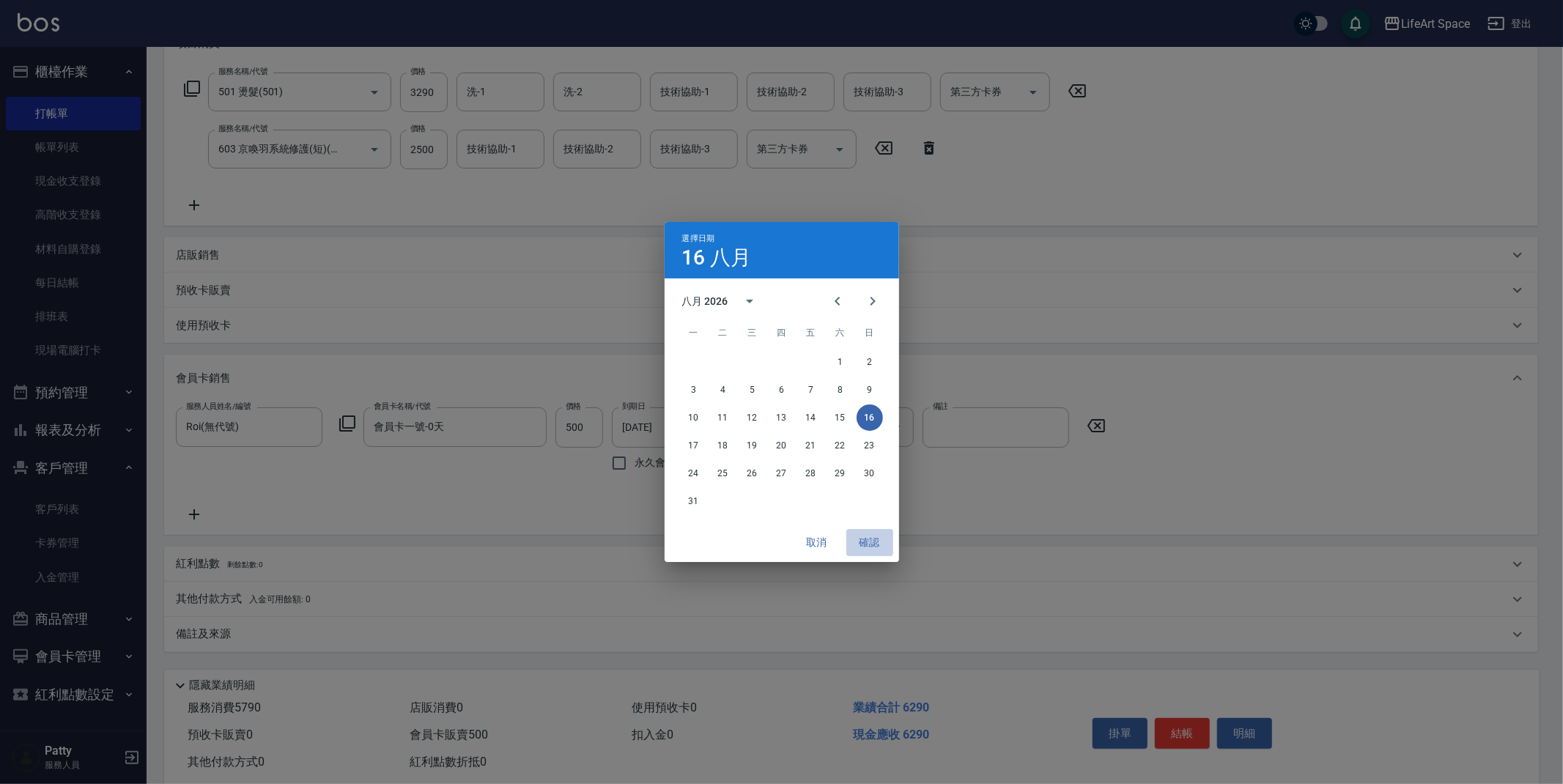
click at [876, 544] on button "確認" at bounding box center [869, 543] width 47 height 27
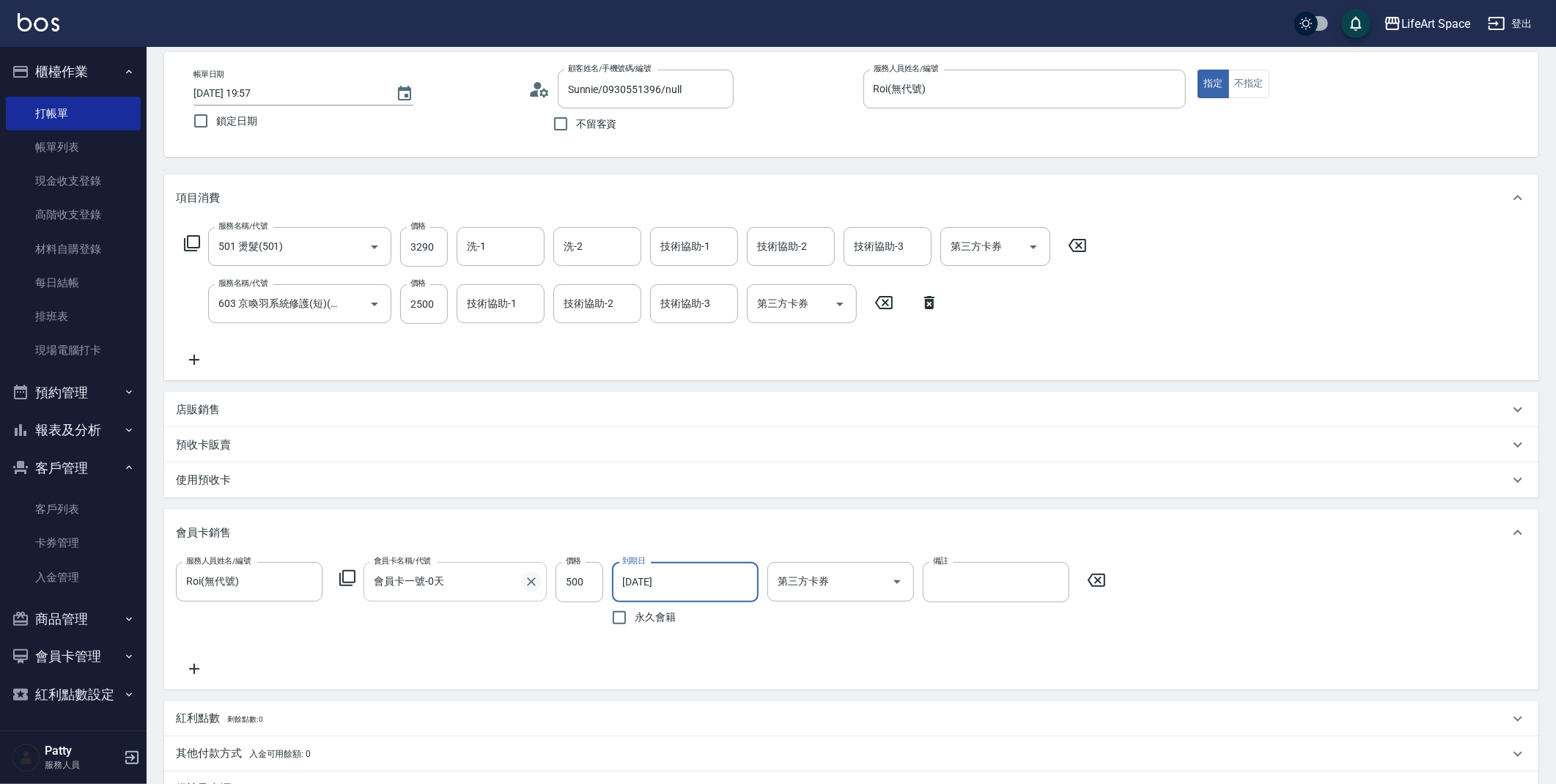
scroll to position [252, 0]
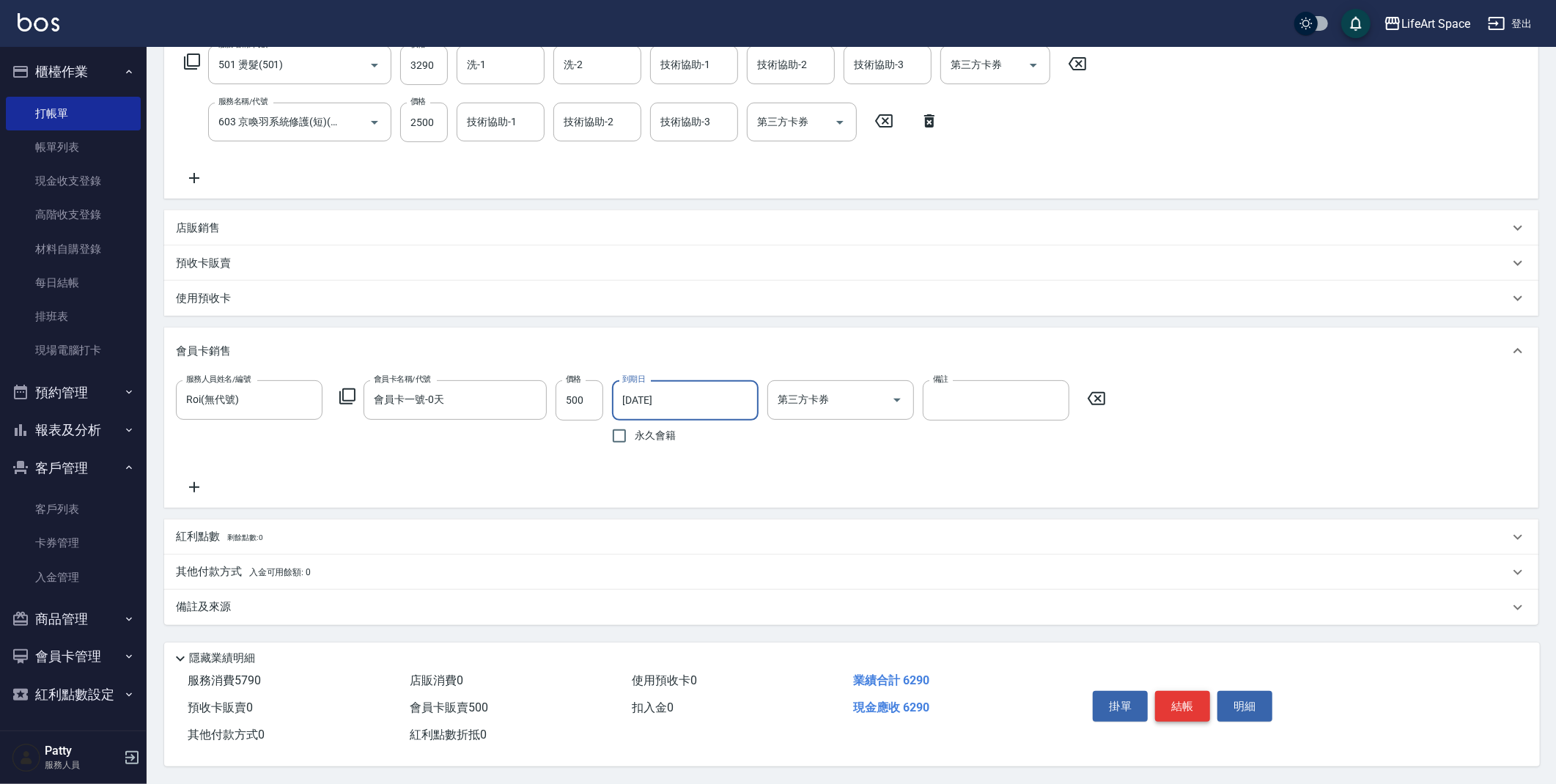
click at [1189, 700] on button "結帳" at bounding box center [1183, 706] width 55 height 31
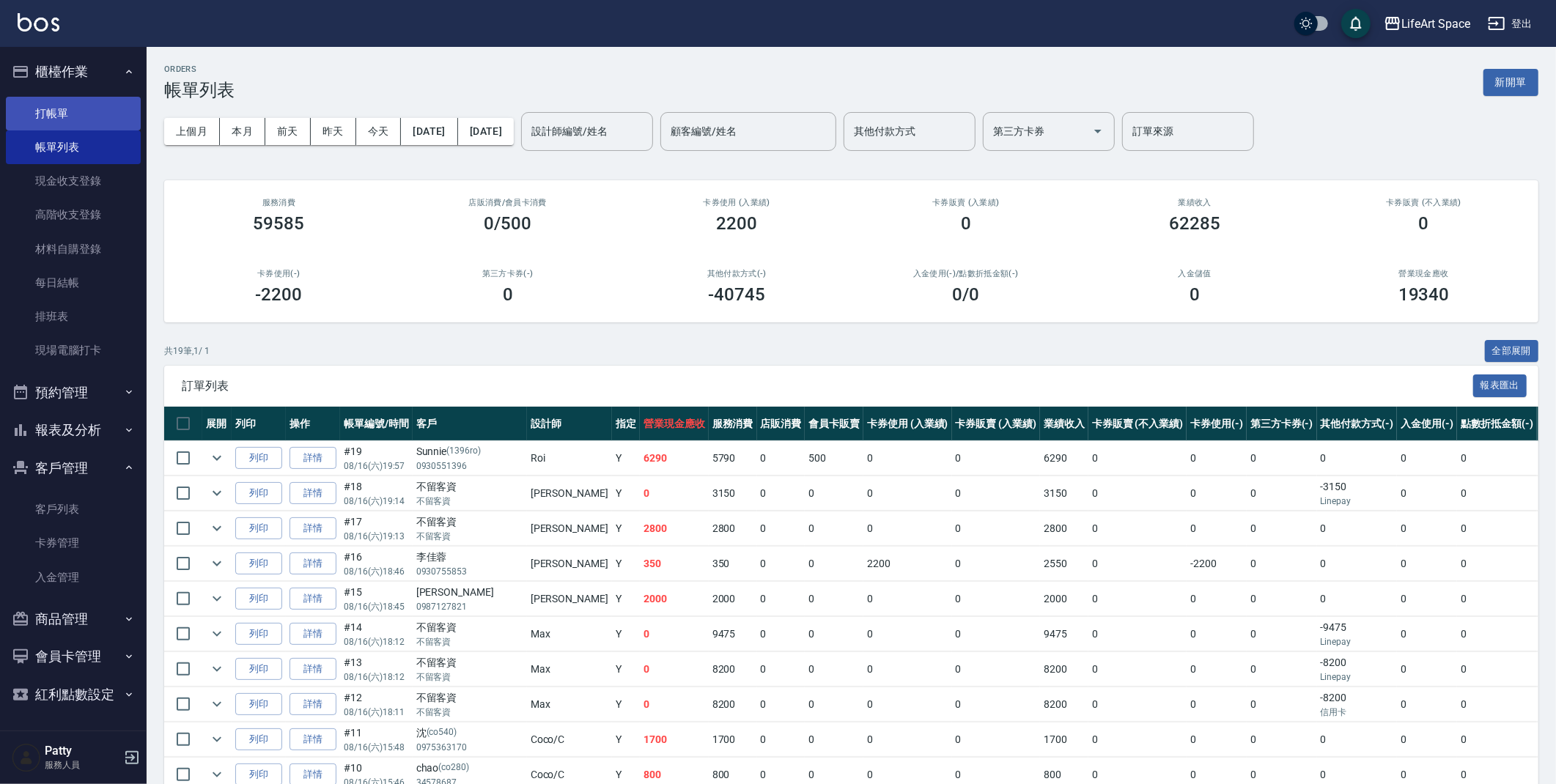
click at [57, 115] on link "打帳單" at bounding box center [74, 114] width 135 height 34
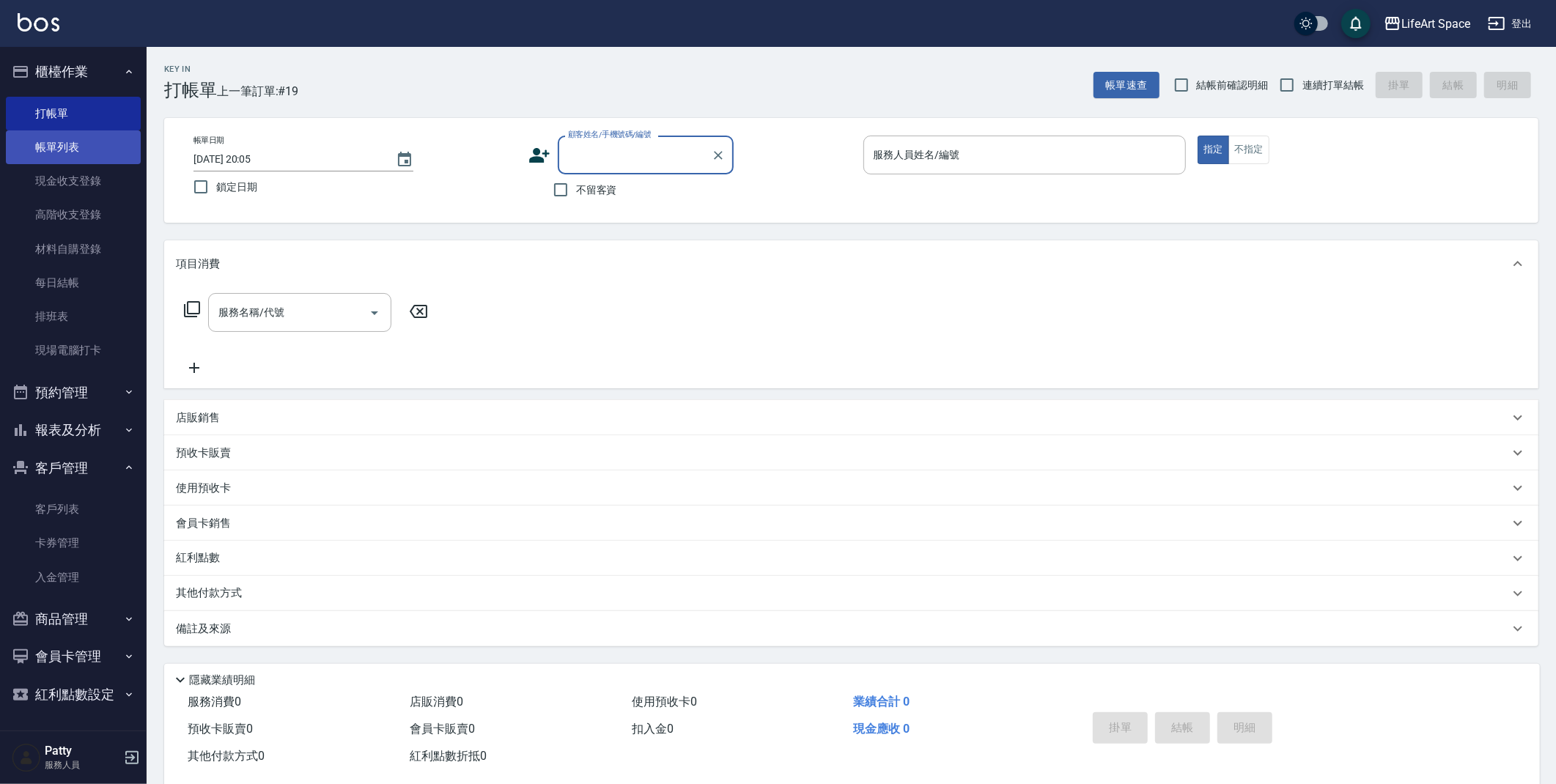
click at [56, 147] on link "帳單列表" at bounding box center [74, 147] width 135 height 34
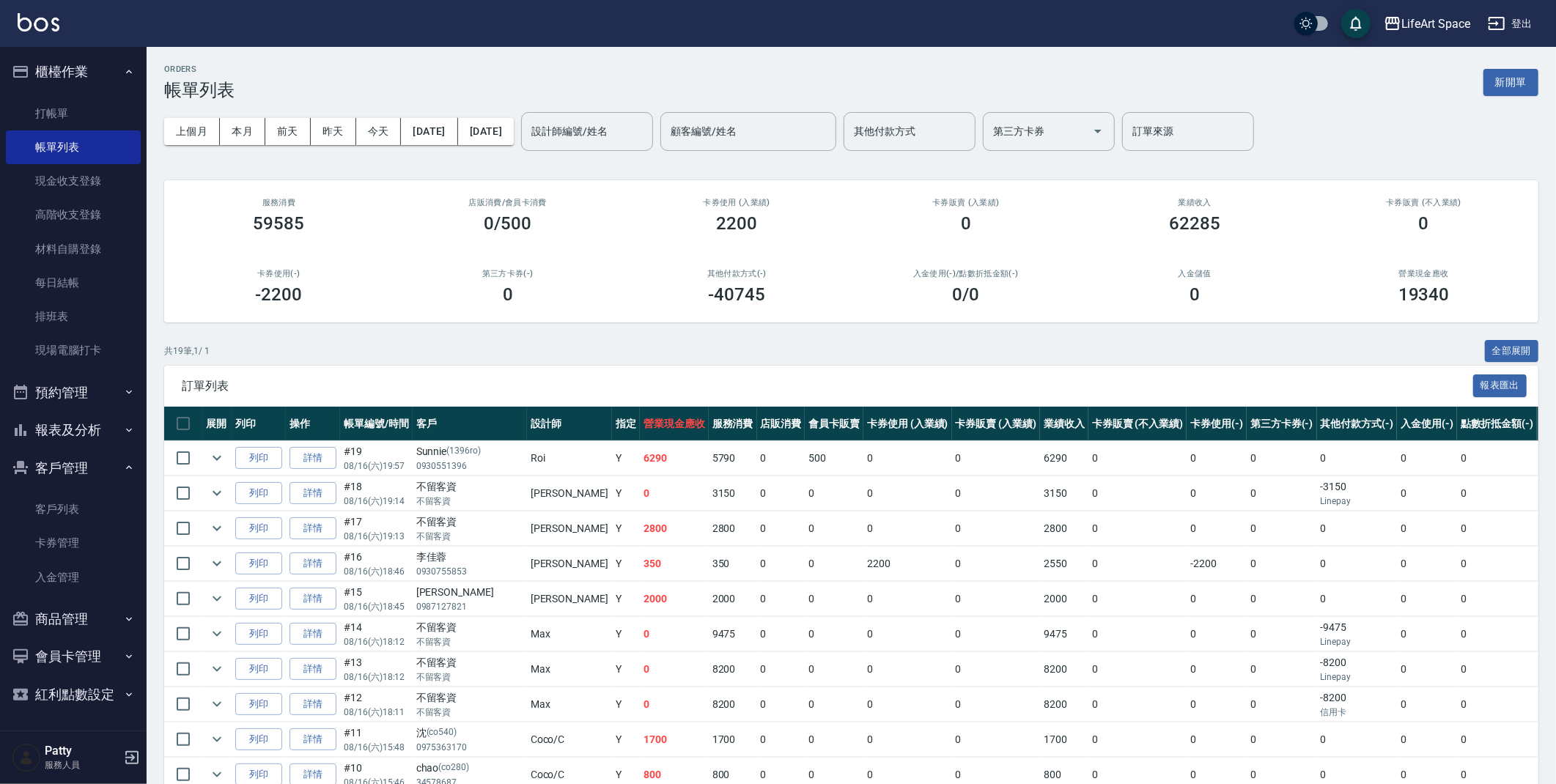
click at [618, 132] on input "設計師編號/姓名" at bounding box center [587, 131] width 119 height 26
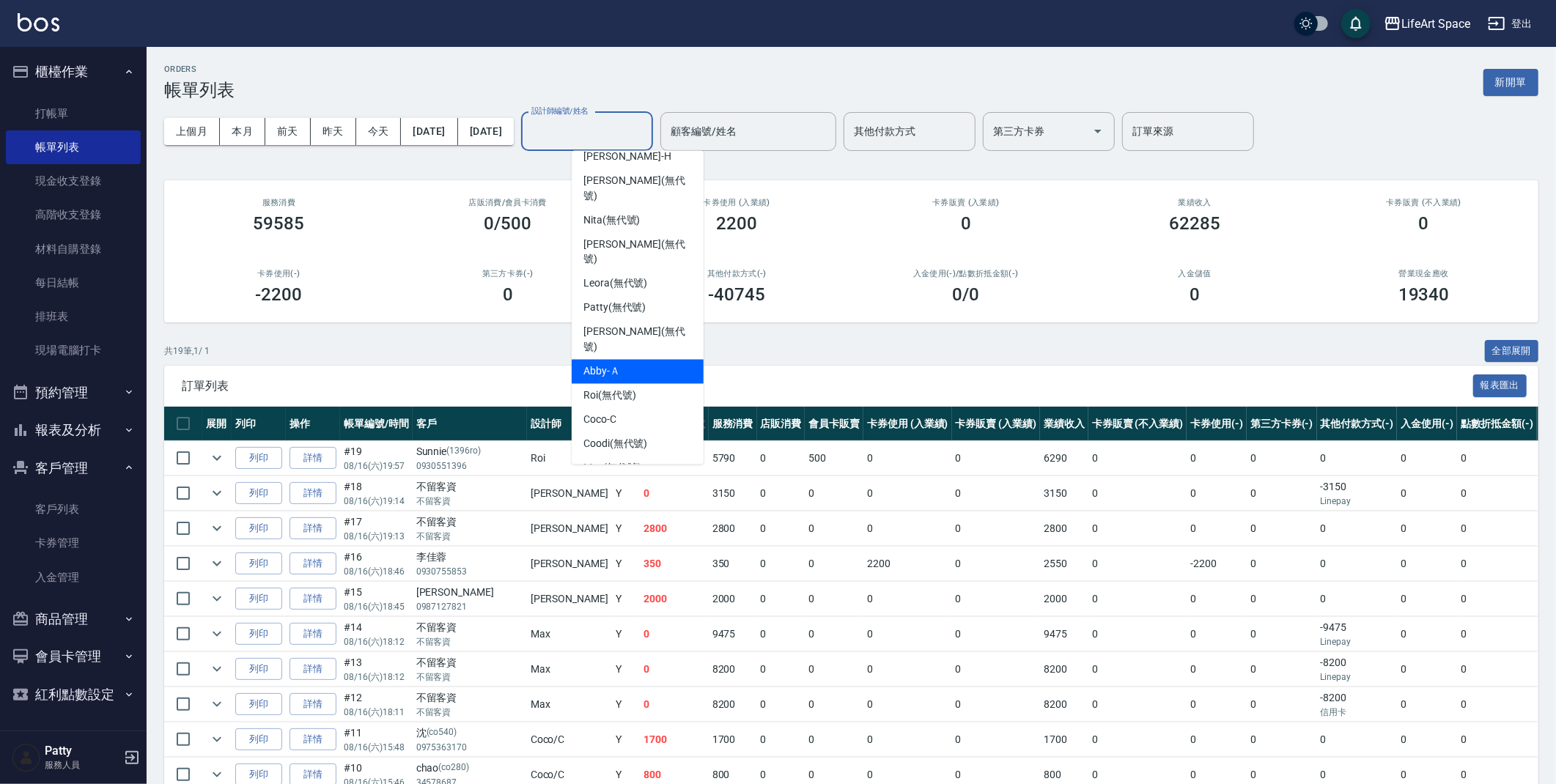
scroll to position [44, 0]
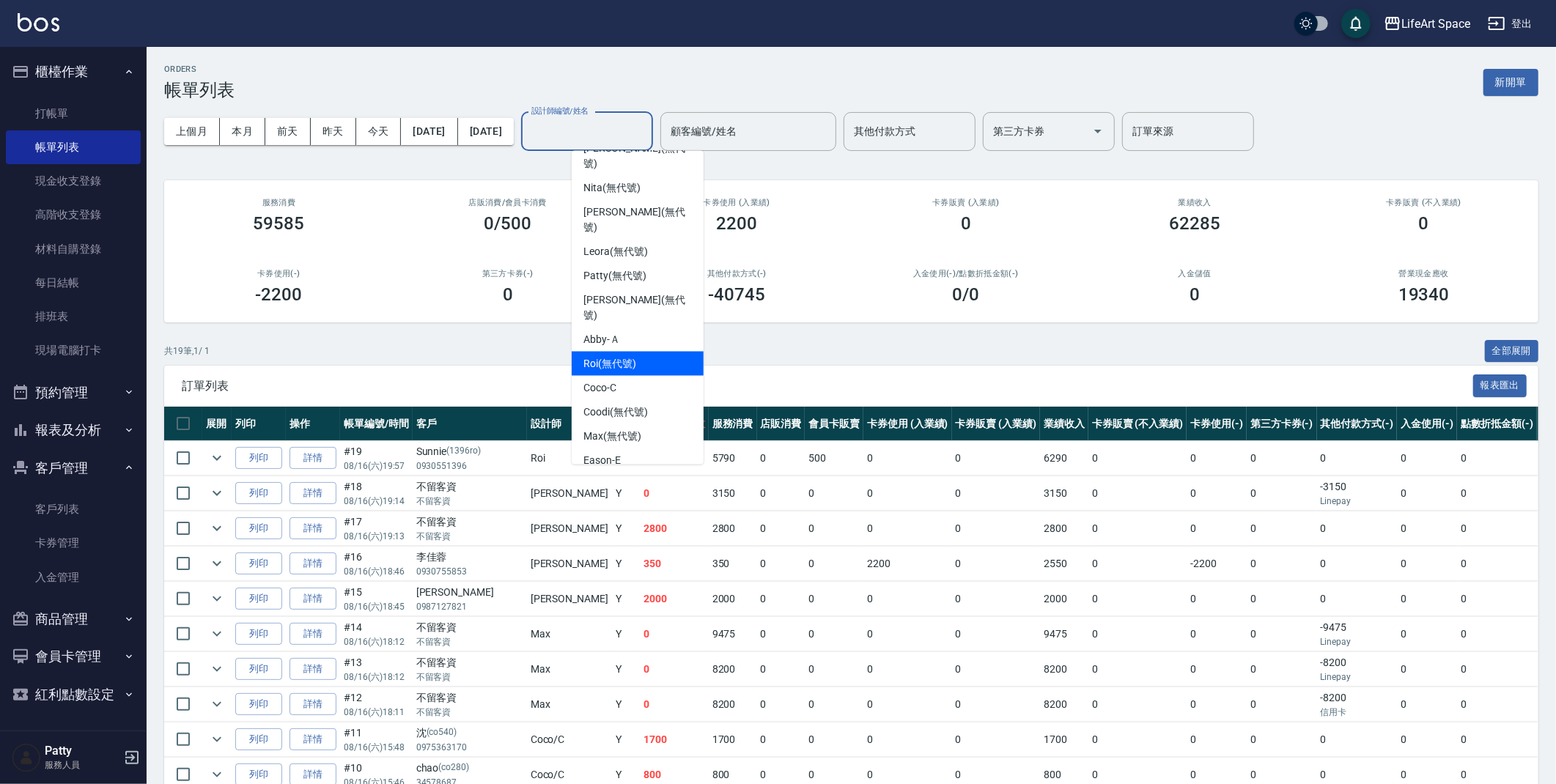
click at [622, 352] on div "Roi (無代號)" at bounding box center [637, 364] width 132 height 24
type input "Roi(無代號)"
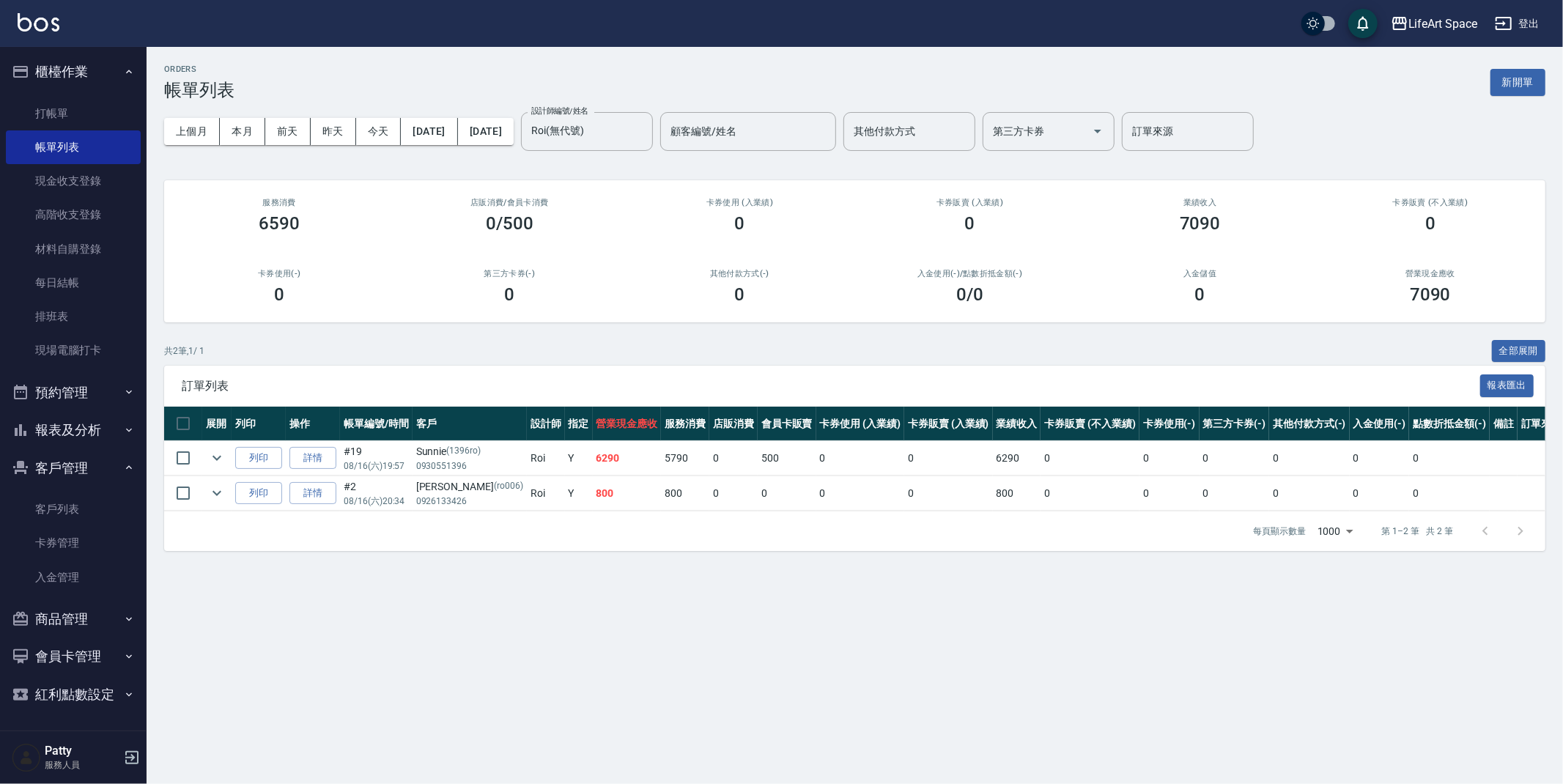
click at [331, 506] on td "詳情" at bounding box center [312, 493] width 54 height 35
click at [320, 493] on link "詳情" at bounding box center [312, 494] width 47 height 23
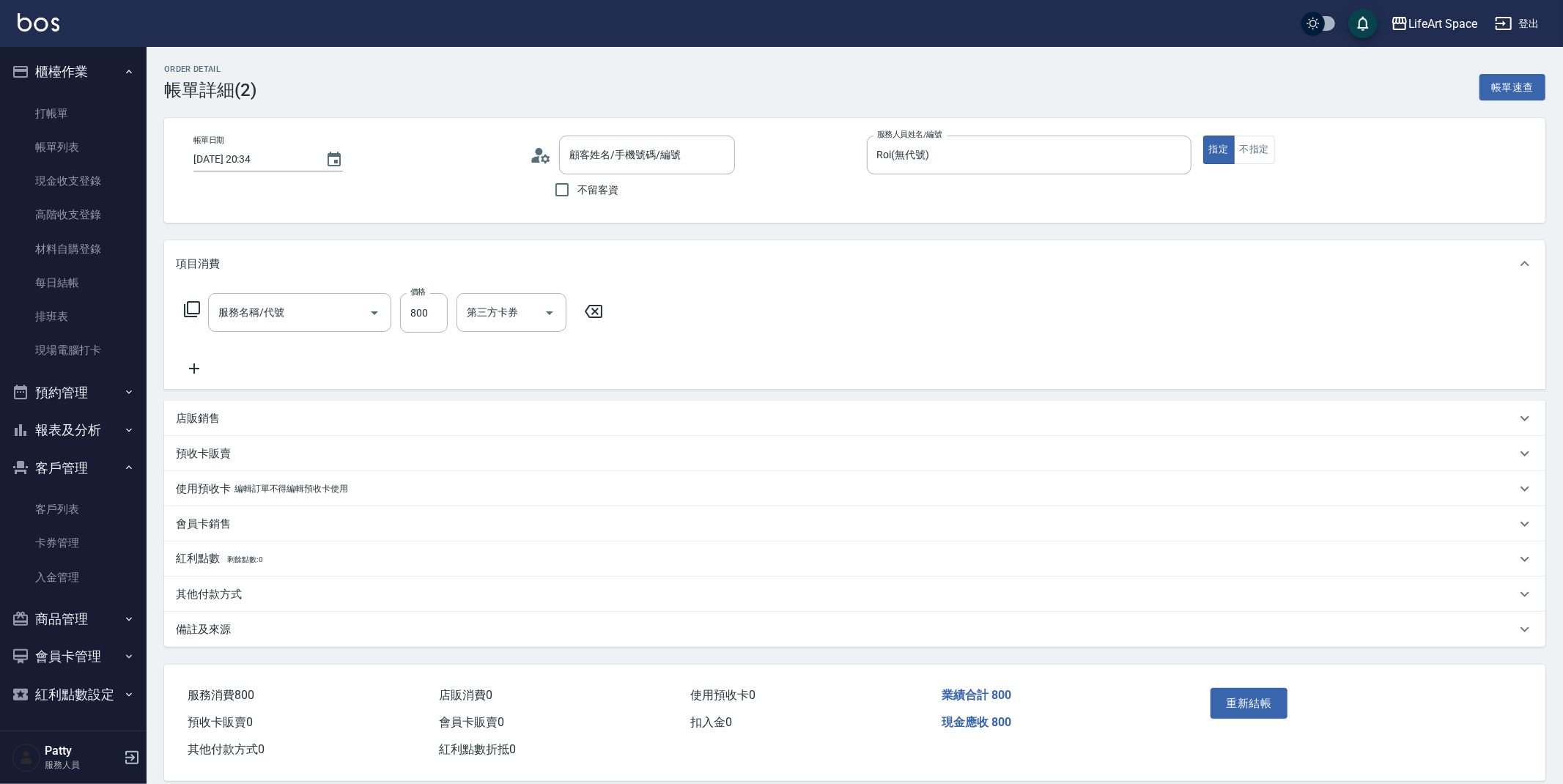
type input "[DATE] 20:34"
type input "Roi(無代號)"
type input "201 剪髮(201)"
type input "[PERSON_NAME]/0926133426/ro006"
click at [55, 114] on link "打帳單" at bounding box center [74, 114] width 135 height 34
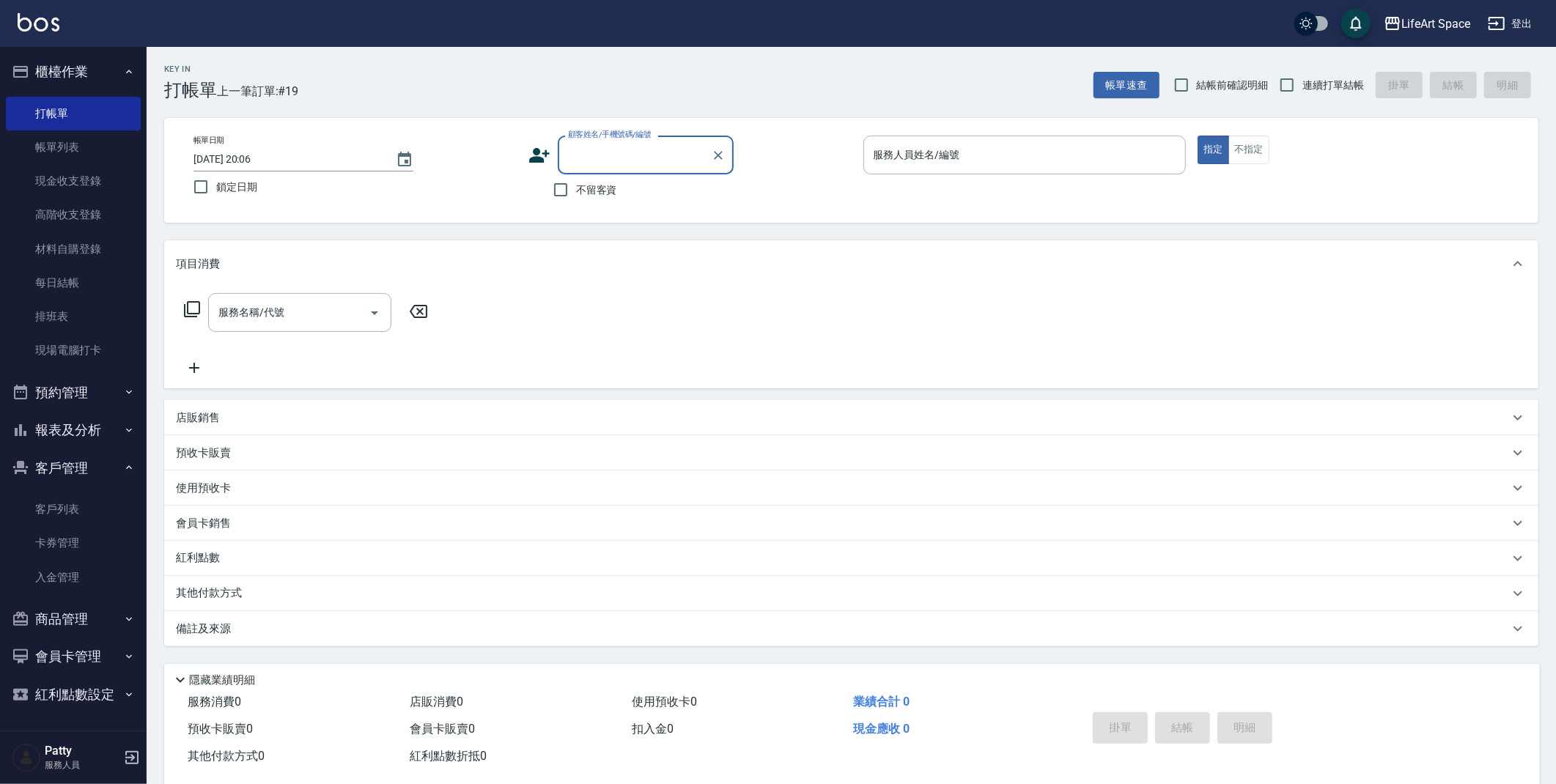
type input "y"
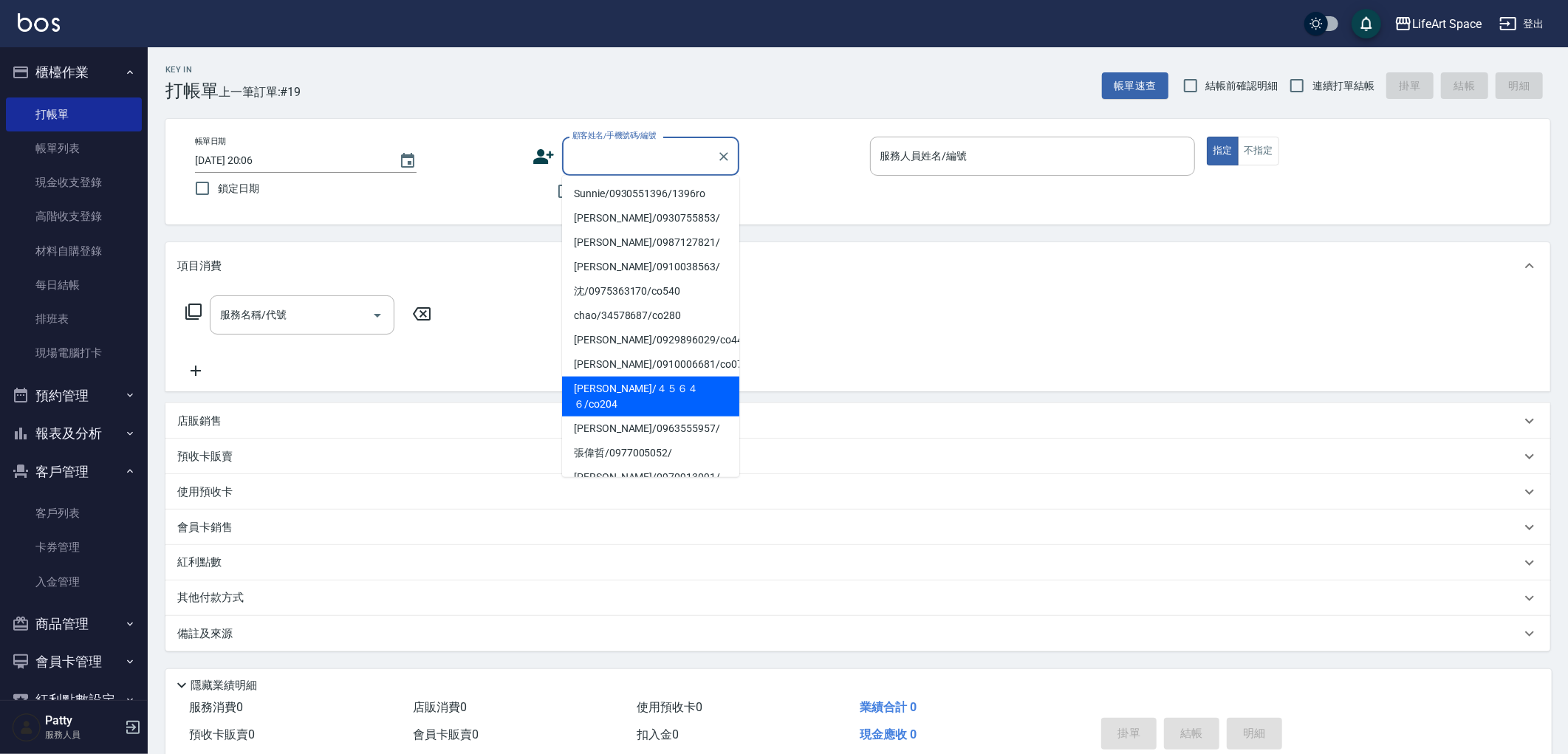
type input "ㄧ"
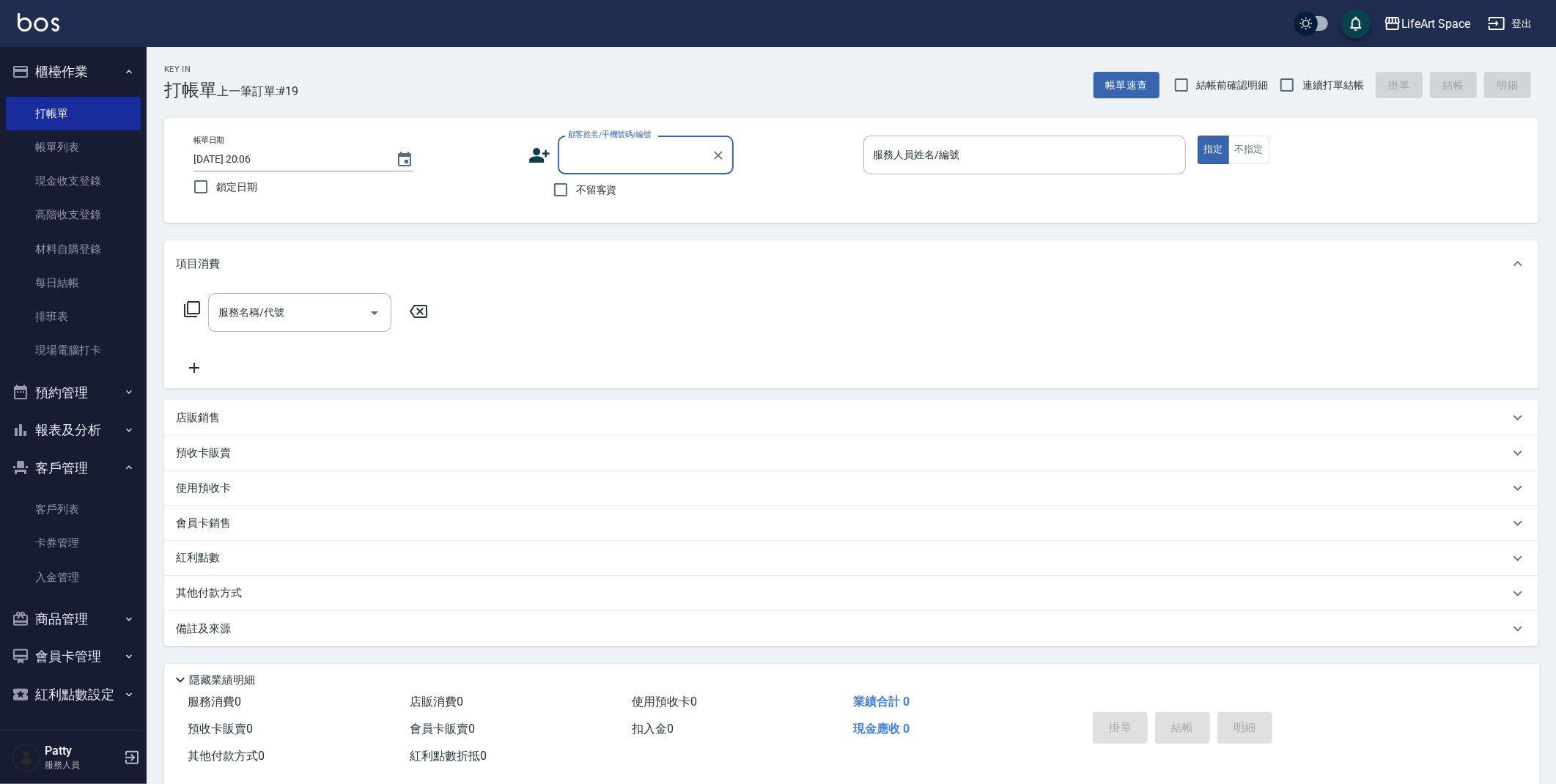
click at [538, 157] on icon at bounding box center [539, 155] width 20 height 15
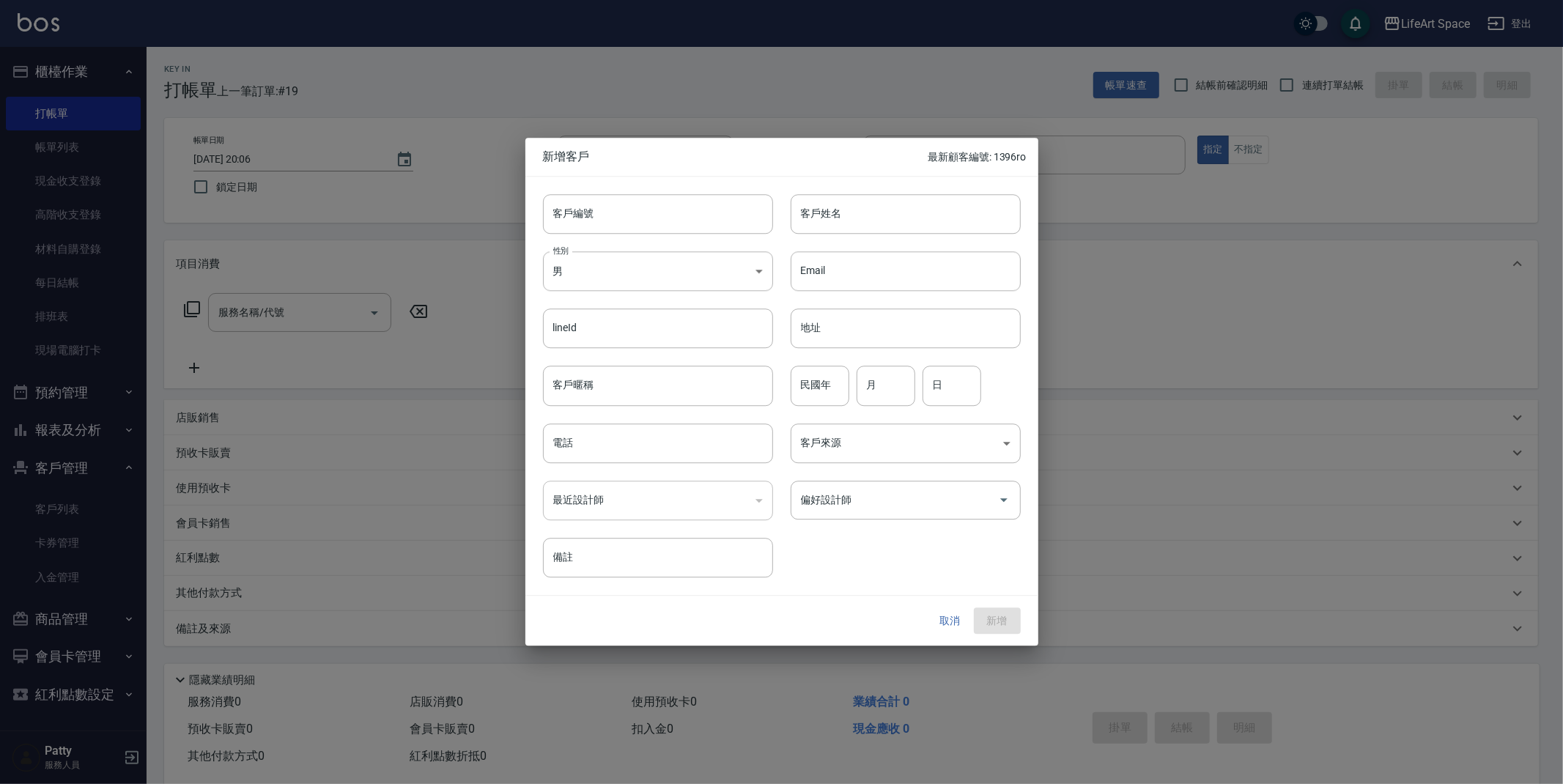
click at [1062, 253] on div at bounding box center [782, 392] width 1563 height 784
click at [634, 205] on input "客戶編號" at bounding box center [657, 214] width 230 height 40
type input "０"
type input "0328ro"
click at [692, 450] on input "電話" at bounding box center [657, 443] width 230 height 40
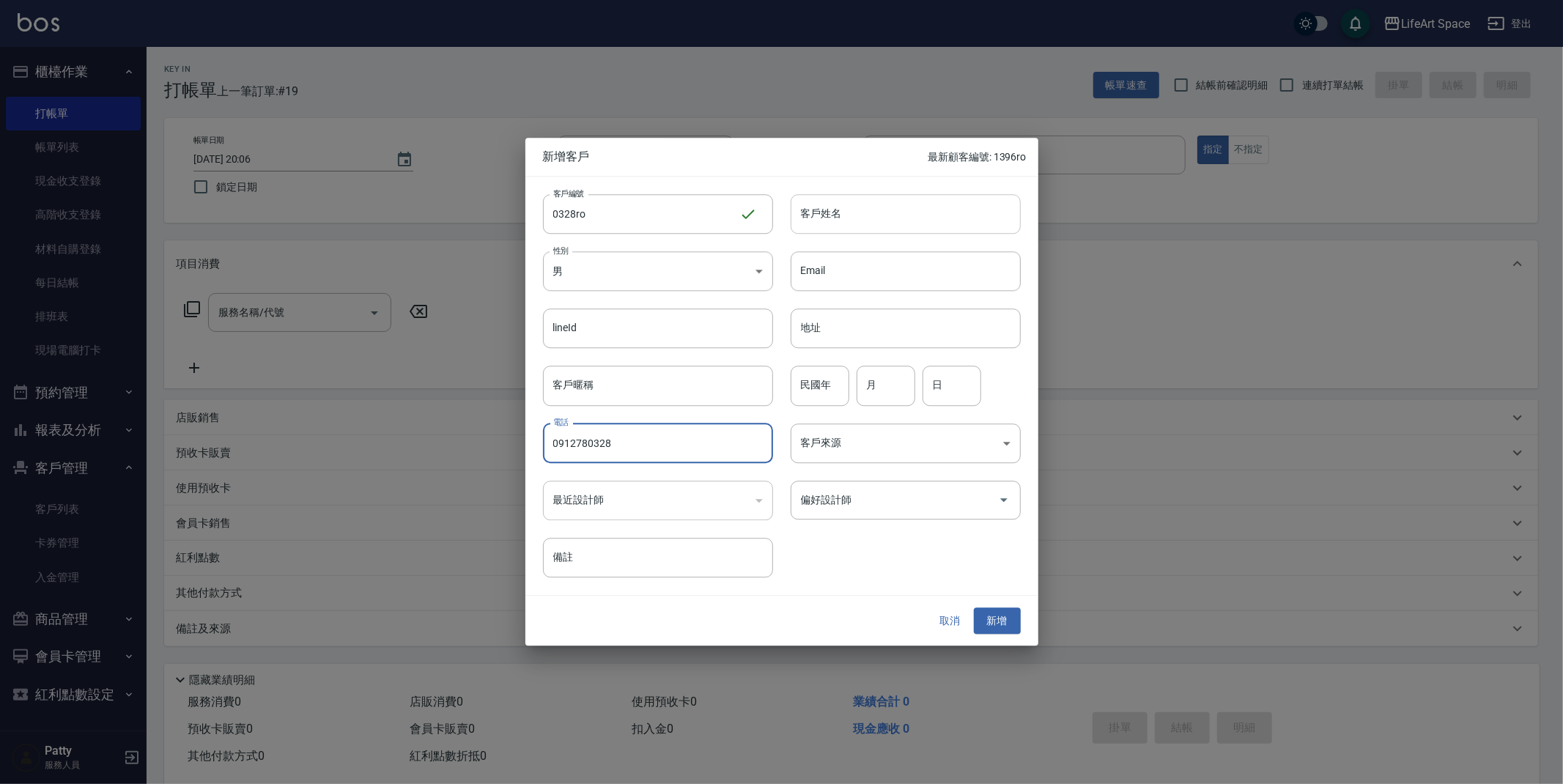
type input "0912780328"
click at [849, 214] on input "客戶姓名" at bounding box center [906, 214] width 230 height 40
type input "y"
type input "曾俊豪"
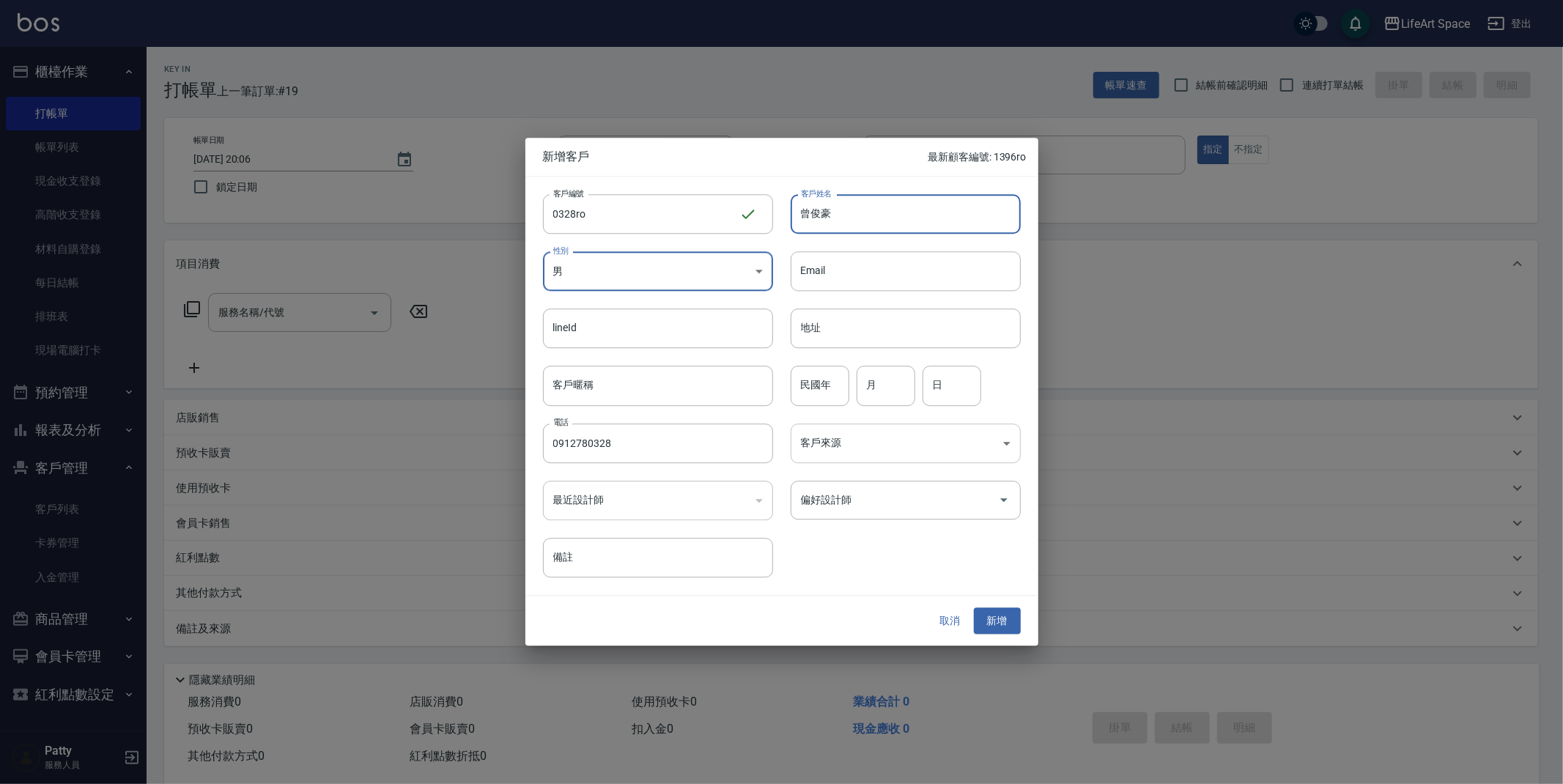
click at [921, 444] on body "LifeArt Space 登出 櫃檯作業 打帳單 帳單列表 現金收支登錄 高階收支登錄 材料自購登錄 每日結帳 排班表 現場電腦打卡 預約管理 預約管理 單…" at bounding box center [782, 403] width 1563 height 805
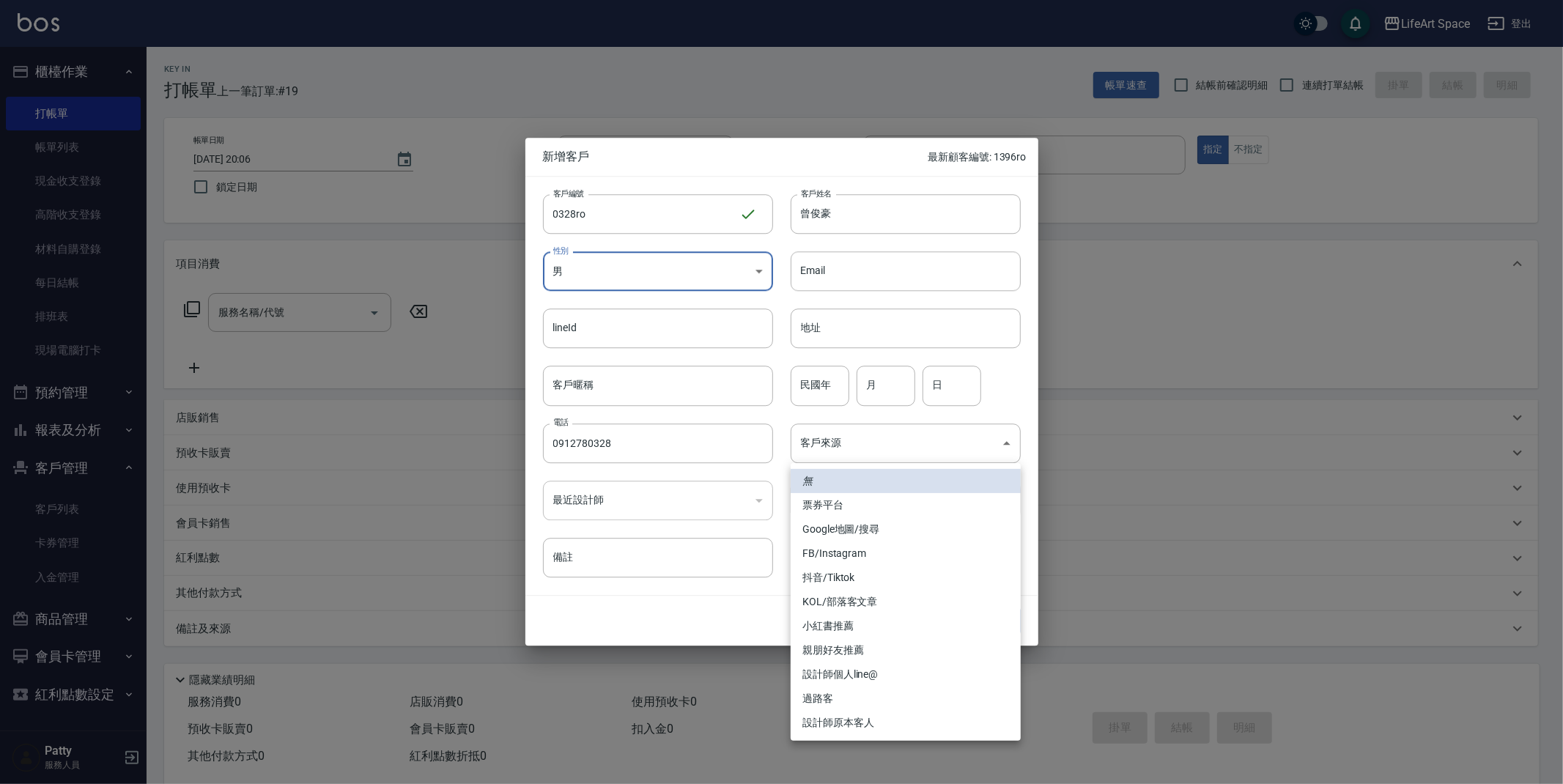
click at [844, 719] on li "設計師原本客人" at bounding box center [906, 722] width 230 height 24
type input "設計師原本客人"
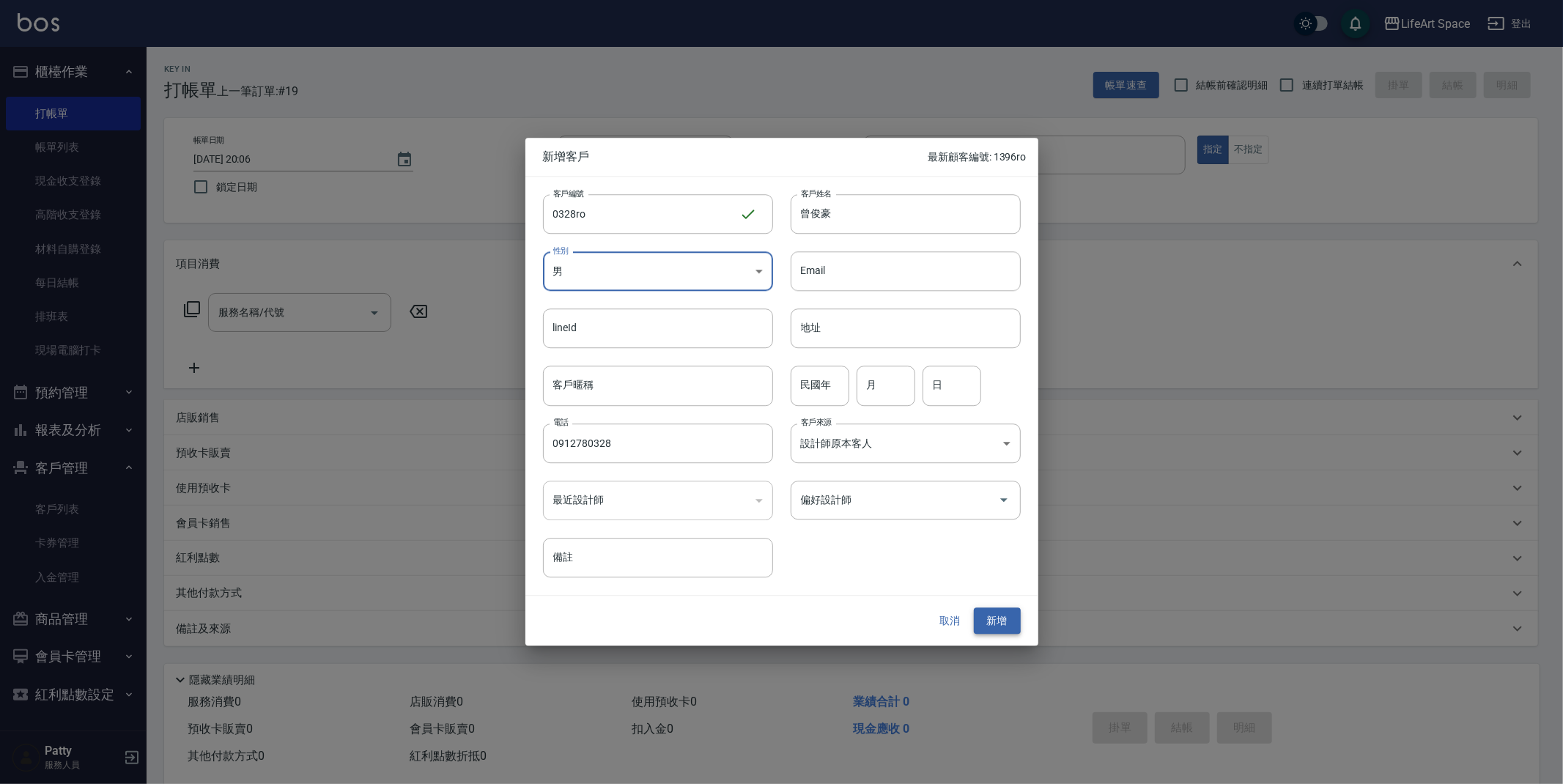
click at [1002, 622] on button "新增" at bounding box center [997, 621] width 47 height 27
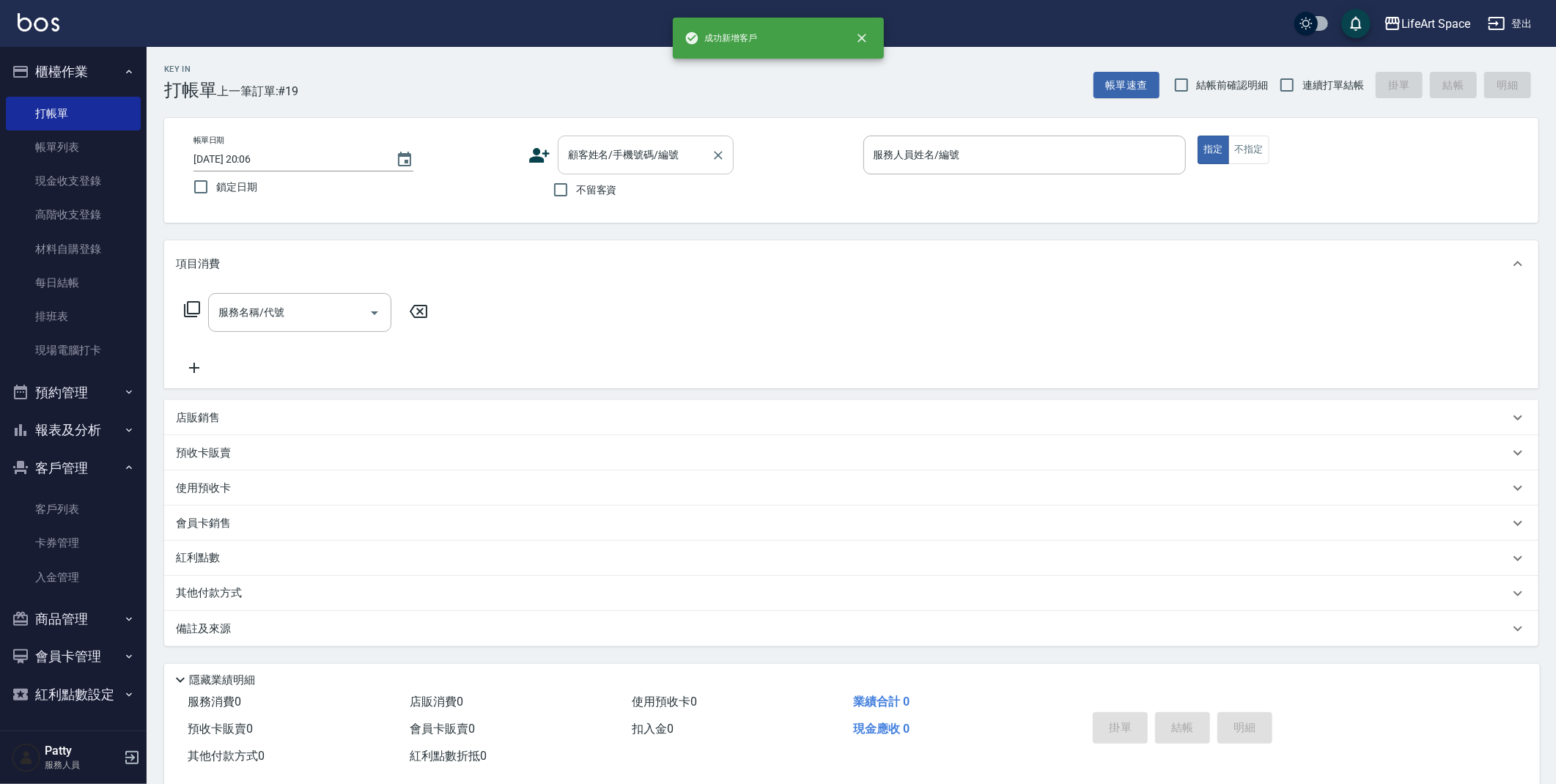
click at [602, 154] on input "顧客姓名/手機號碼/編號" at bounding box center [634, 154] width 141 height 26
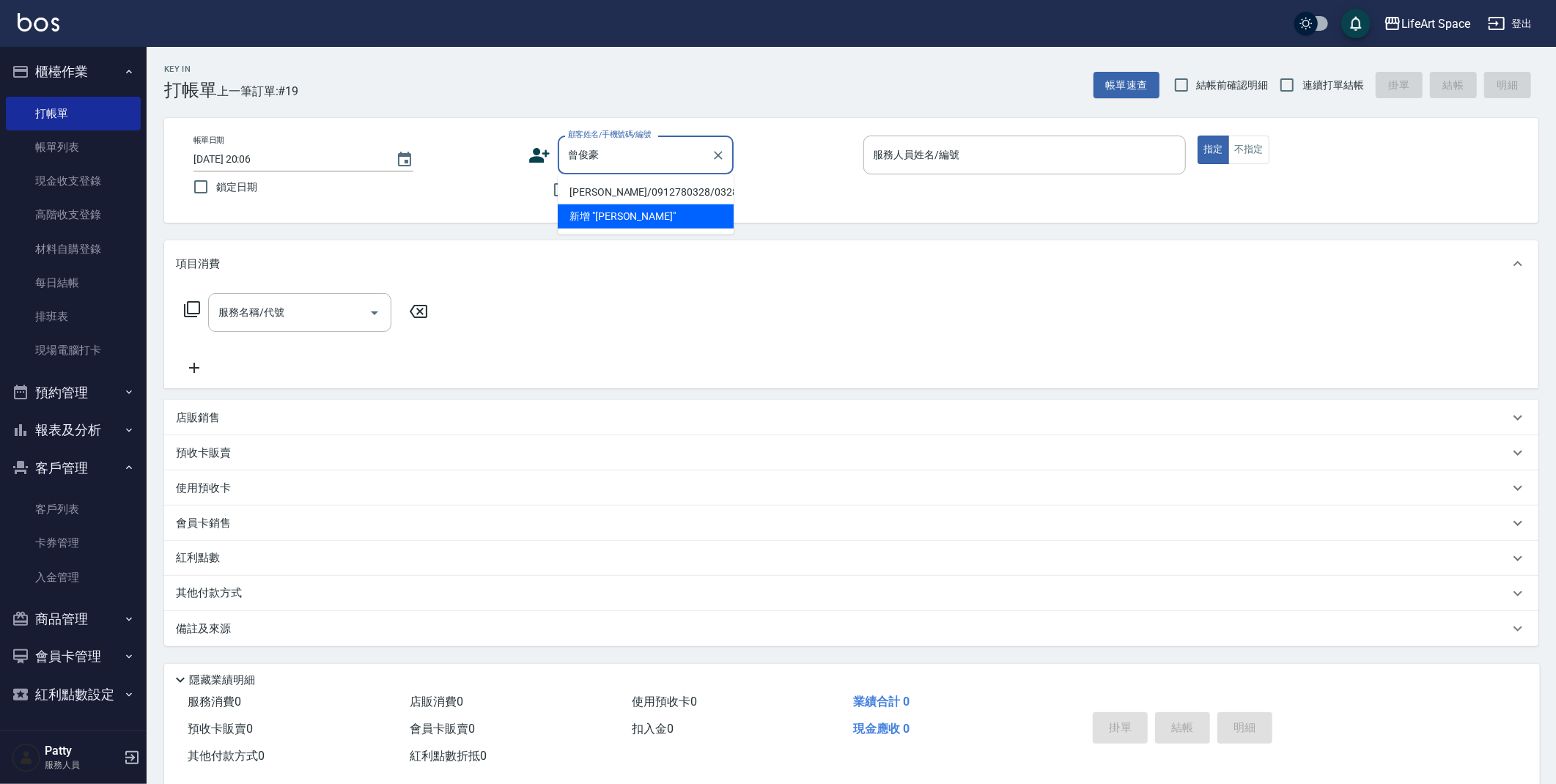
click at [626, 192] on li "[PERSON_NAME]/0912780328/0328ro" at bounding box center [646, 192] width 176 height 24
type input "[PERSON_NAME]/0912780328/0328ro"
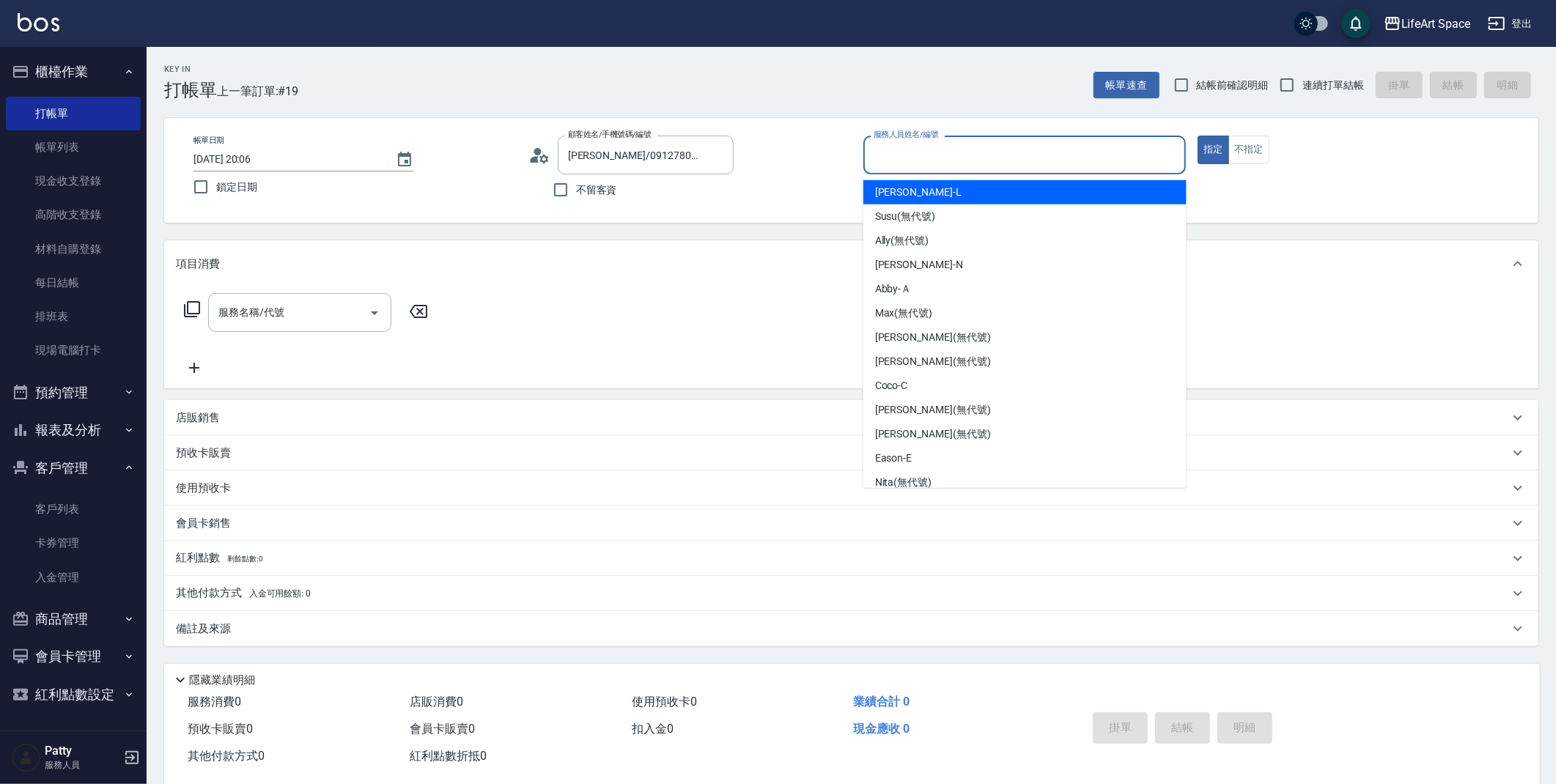
click at [1096, 155] on input "服務人員姓名/編號" at bounding box center [1026, 154] width 310 height 26
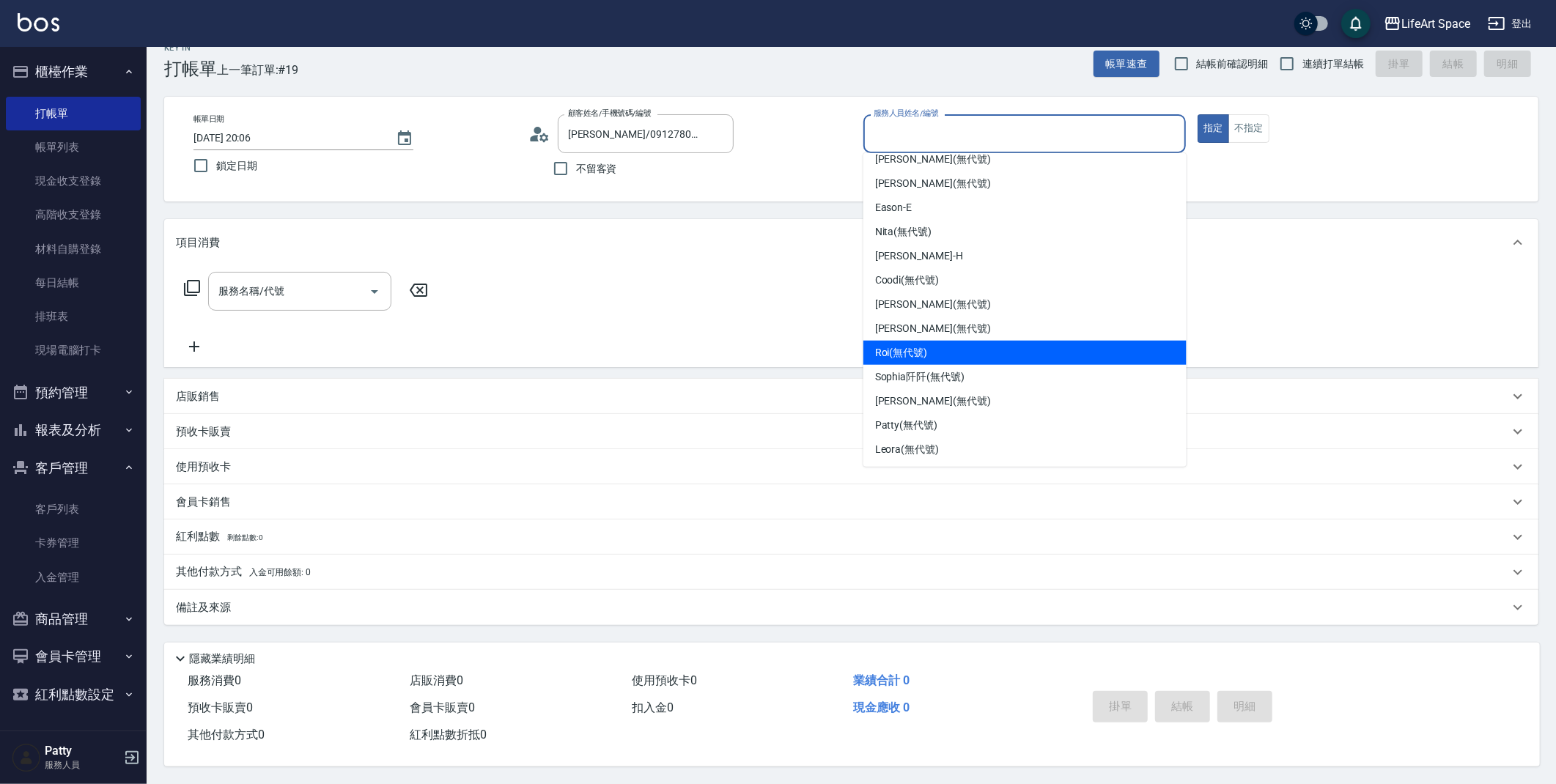
scroll to position [26, 0]
click at [1026, 354] on div "Roi (無代號)" at bounding box center [1025, 352] width 323 height 24
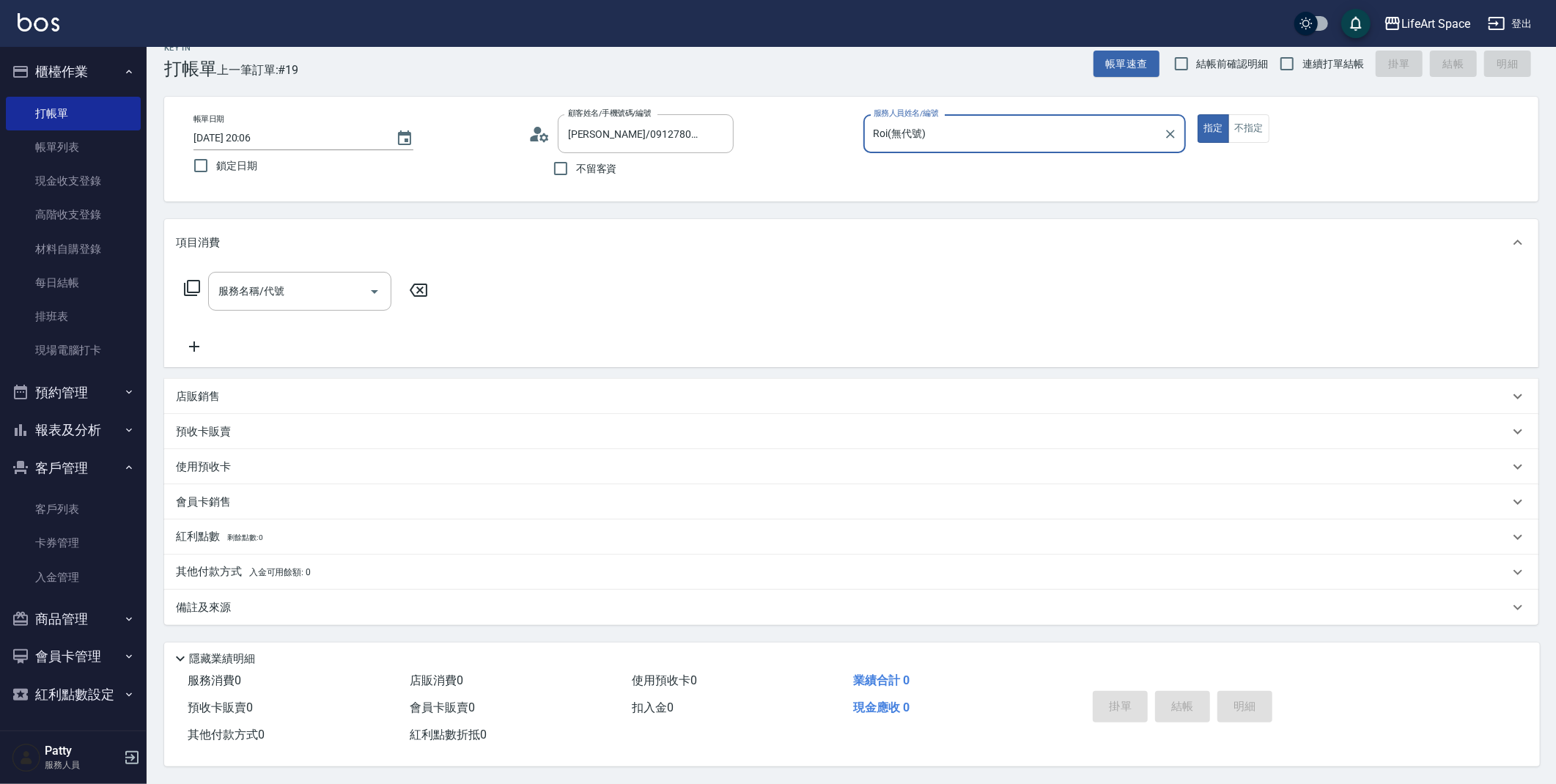
type input "Roi(無代號)"
click at [302, 283] on input "服務名稱/代號" at bounding box center [288, 291] width 148 height 26
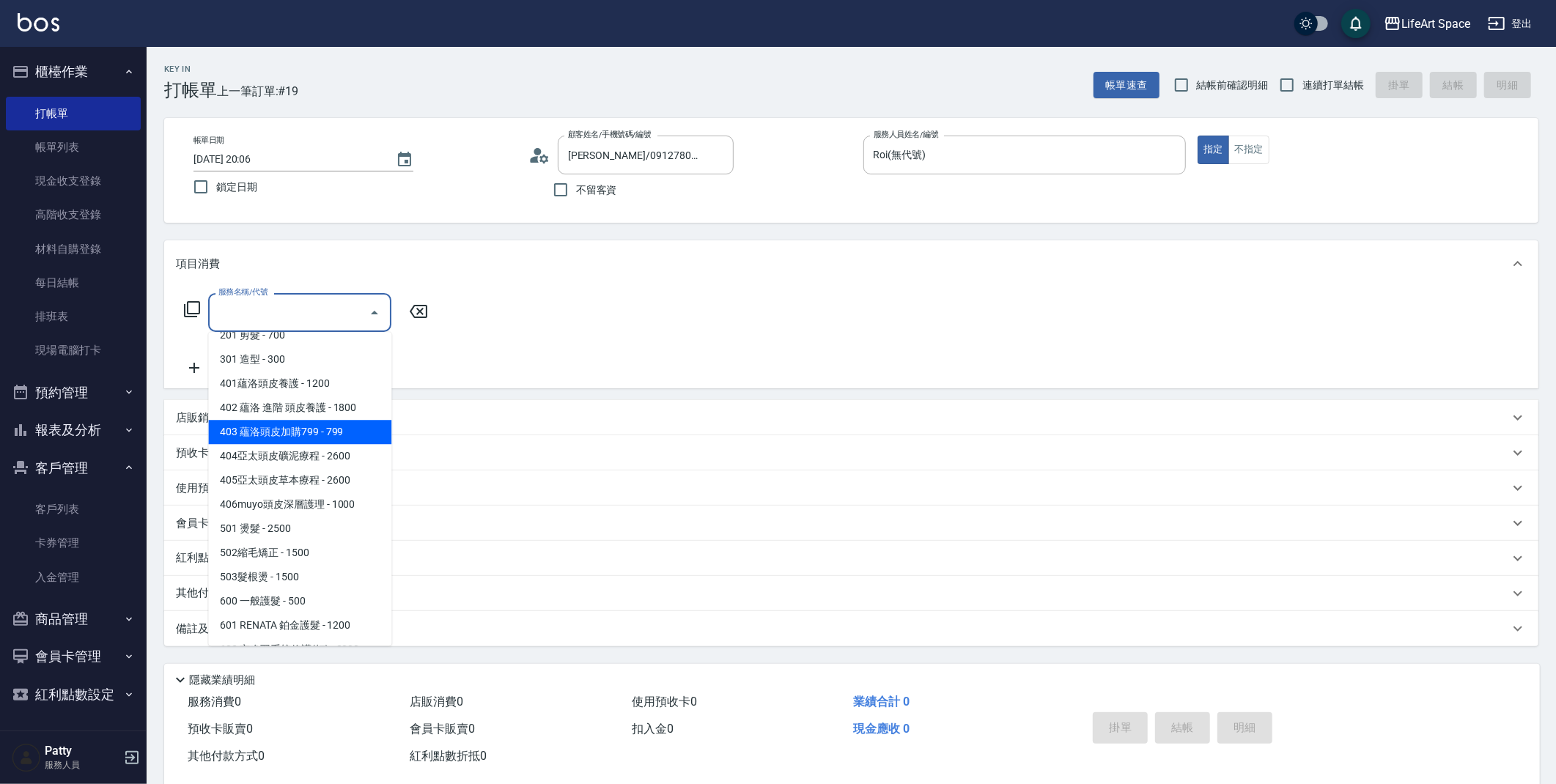
scroll to position [0, 0]
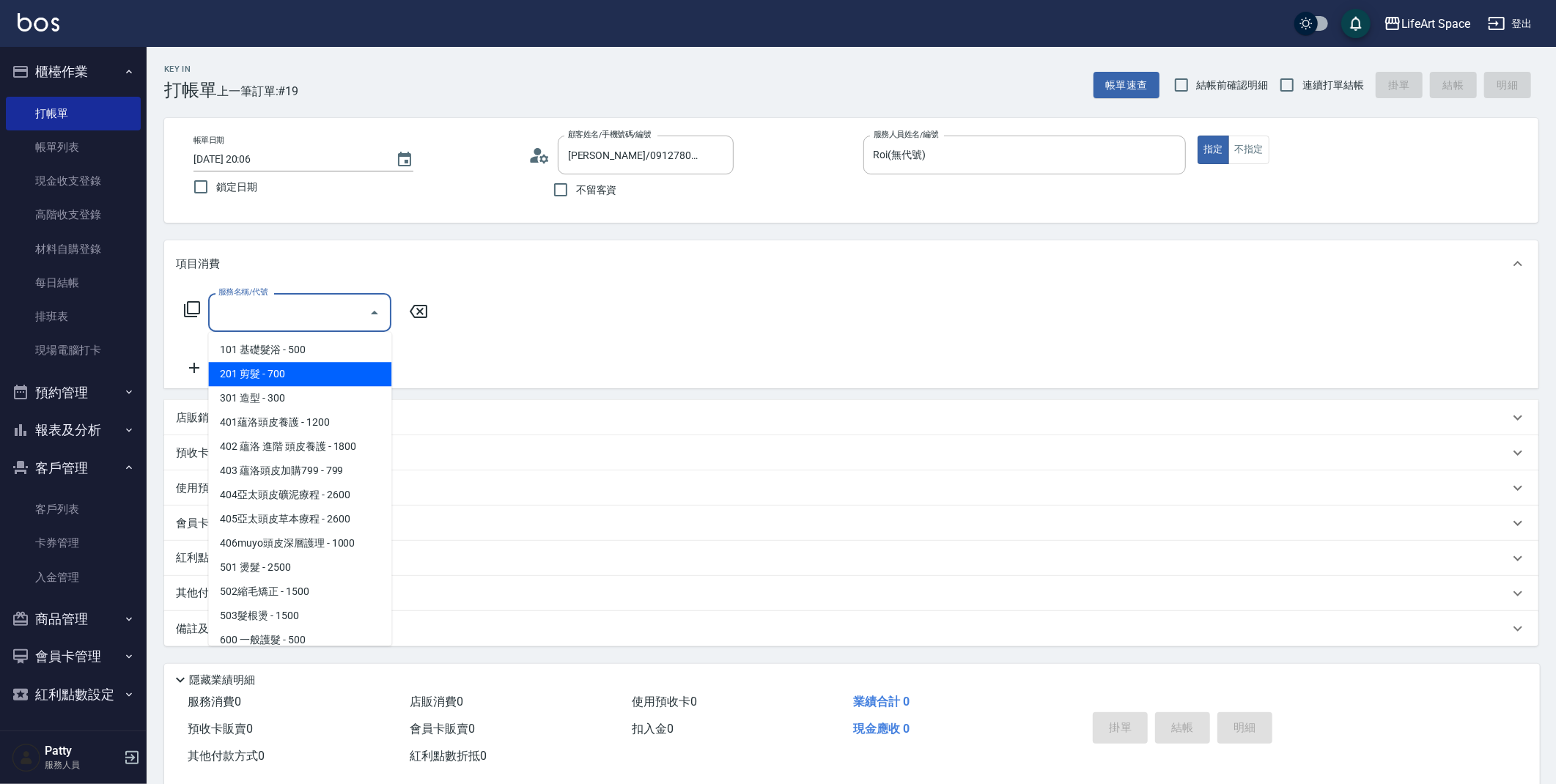
drag, startPoint x: 279, startPoint y: 374, endPoint x: 289, endPoint y: 366, distance: 12.8
click at [279, 373] on span "201 剪髮 - 700" at bounding box center [300, 373] width 184 height 24
type input "201 剪髮(201)"
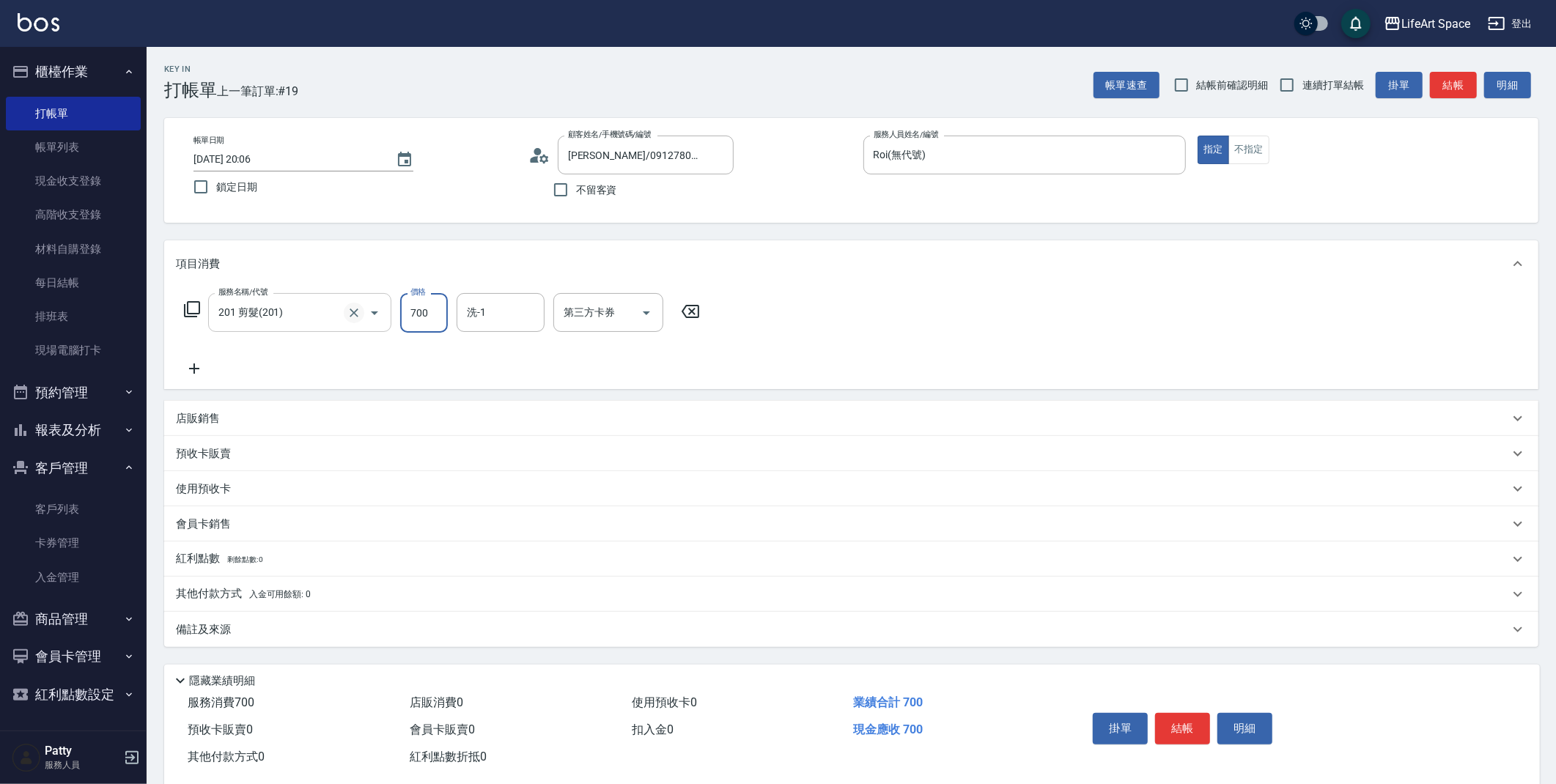
drag, startPoint x: 428, startPoint y: 317, endPoint x: 362, endPoint y: 317, distance: 66.0
click at [362, 317] on div "服務名稱/代號 201 剪髮(201) 服務名稱/代號 價格 700 價格 洗-1 洗-1 第三方卡券 第三方卡券" at bounding box center [442, 312] width 533 height 40
drag, startPoint x: 429, startPoint y: 312, endPoint x: 403, endPoint y: 315, distance: 26.2
click at [403, 315] on input "700" at bounding box center [424, 312] width 48 height 40
type input "800"
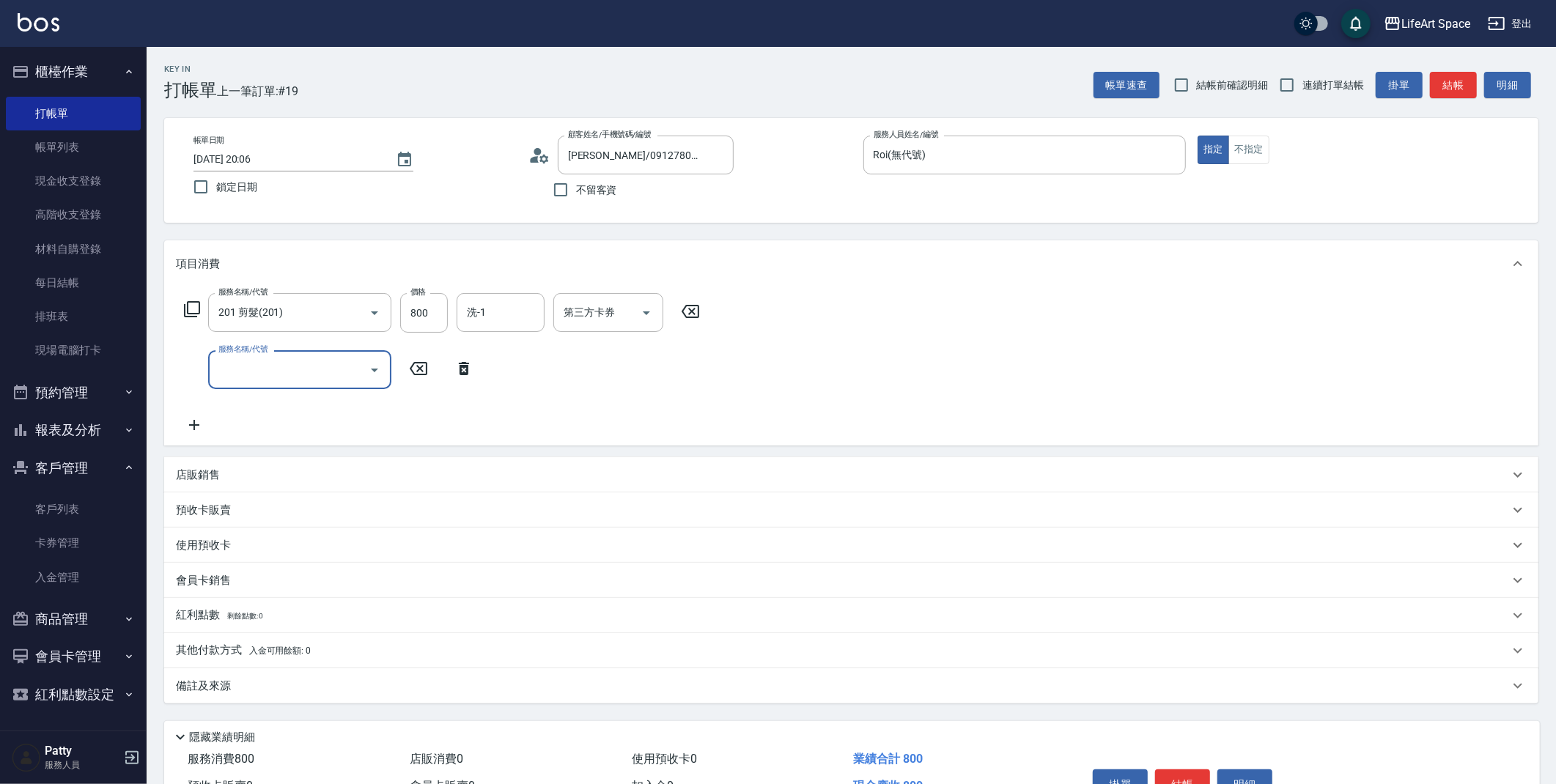
click at [367, 372] on icon "Open" at bounding box center [374, 370] width 18 height 18
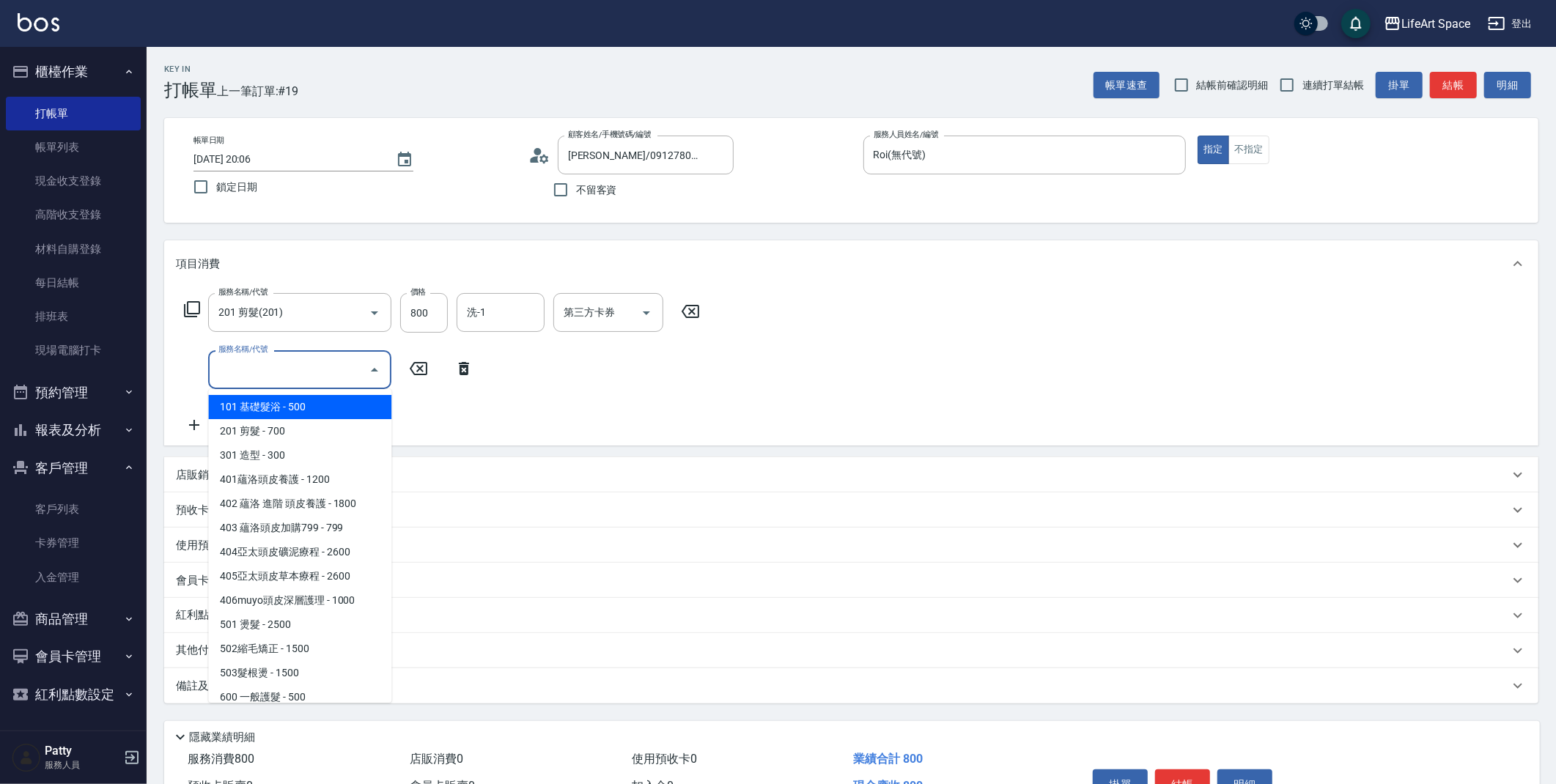
click at [557, 403] on div "服務名稱/代號 201 剪髮(201) 服務名稱/代號 價格 800 價格 洗-1 洗-1 第三方卡券 第三方卡券 服務名稱/代號 服務名稱/代號" at bounding box center [442, 363] width 533 height 141
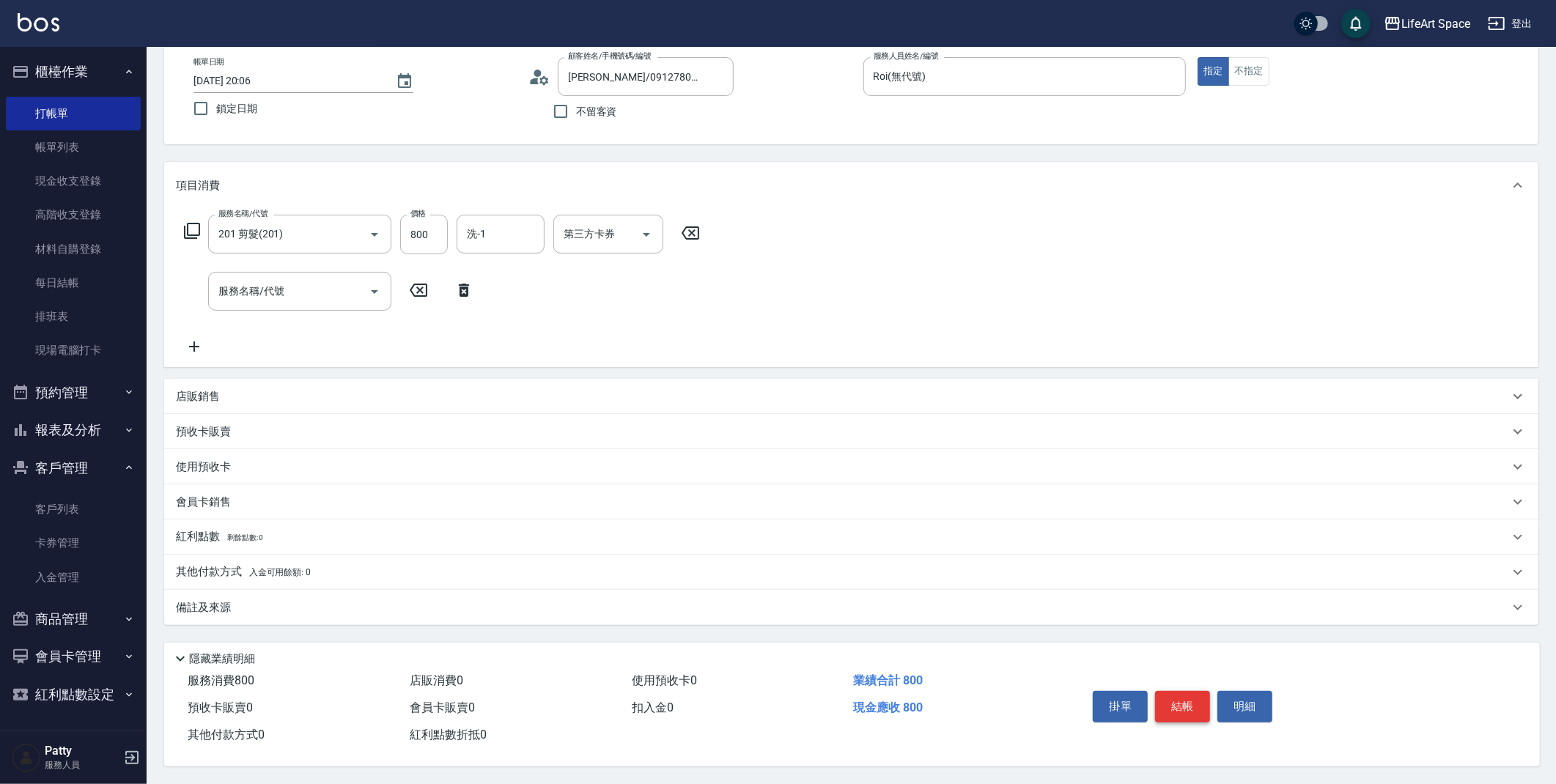
scroll to position [83, 0]
click at [1197, 702] on button "結帳" at bounding box center [1183, 706] width 55 height 31
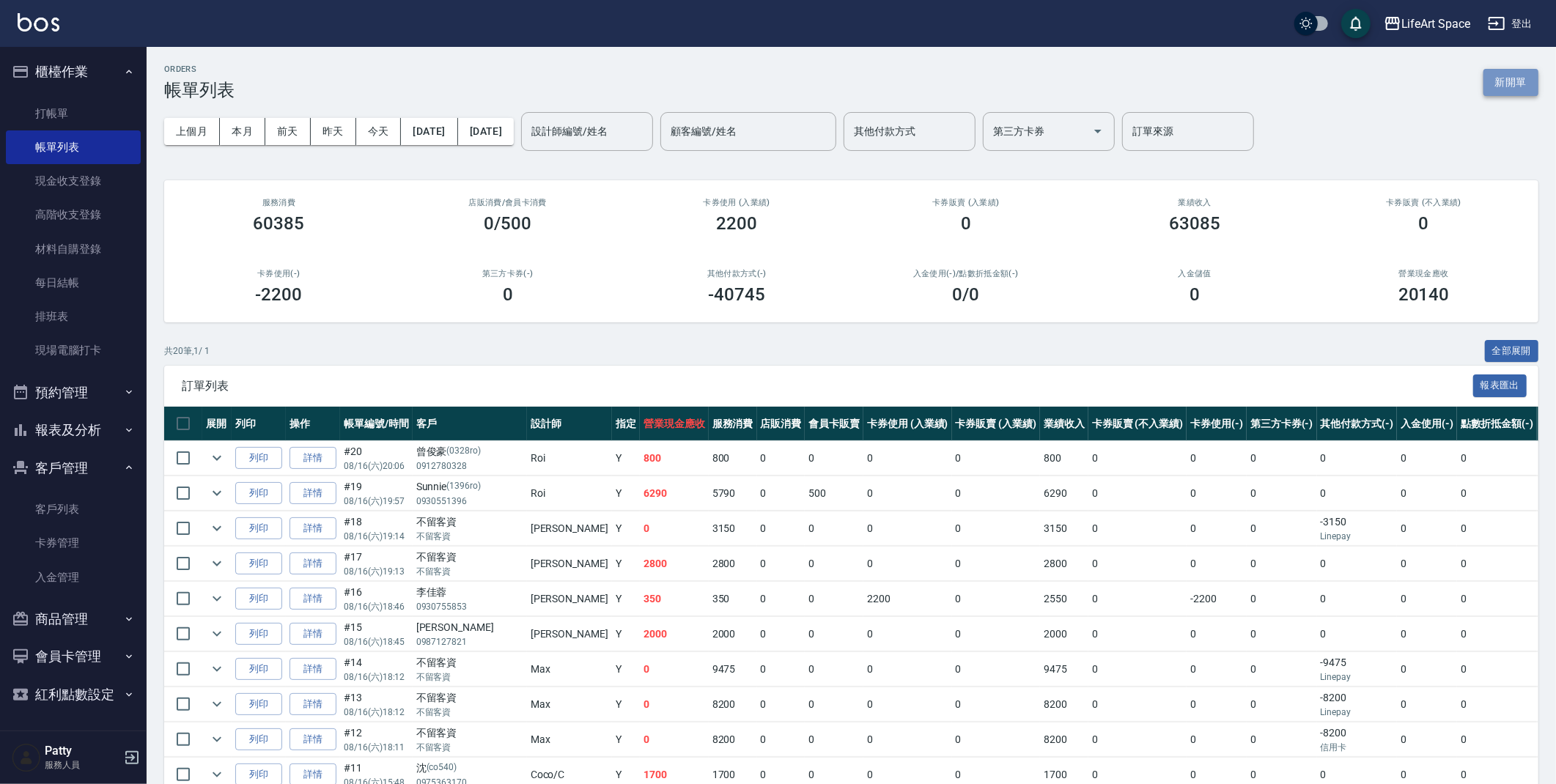
click at [1501, 90] on button "新開單" at bounding box center [1511, 82] width 55 height 27
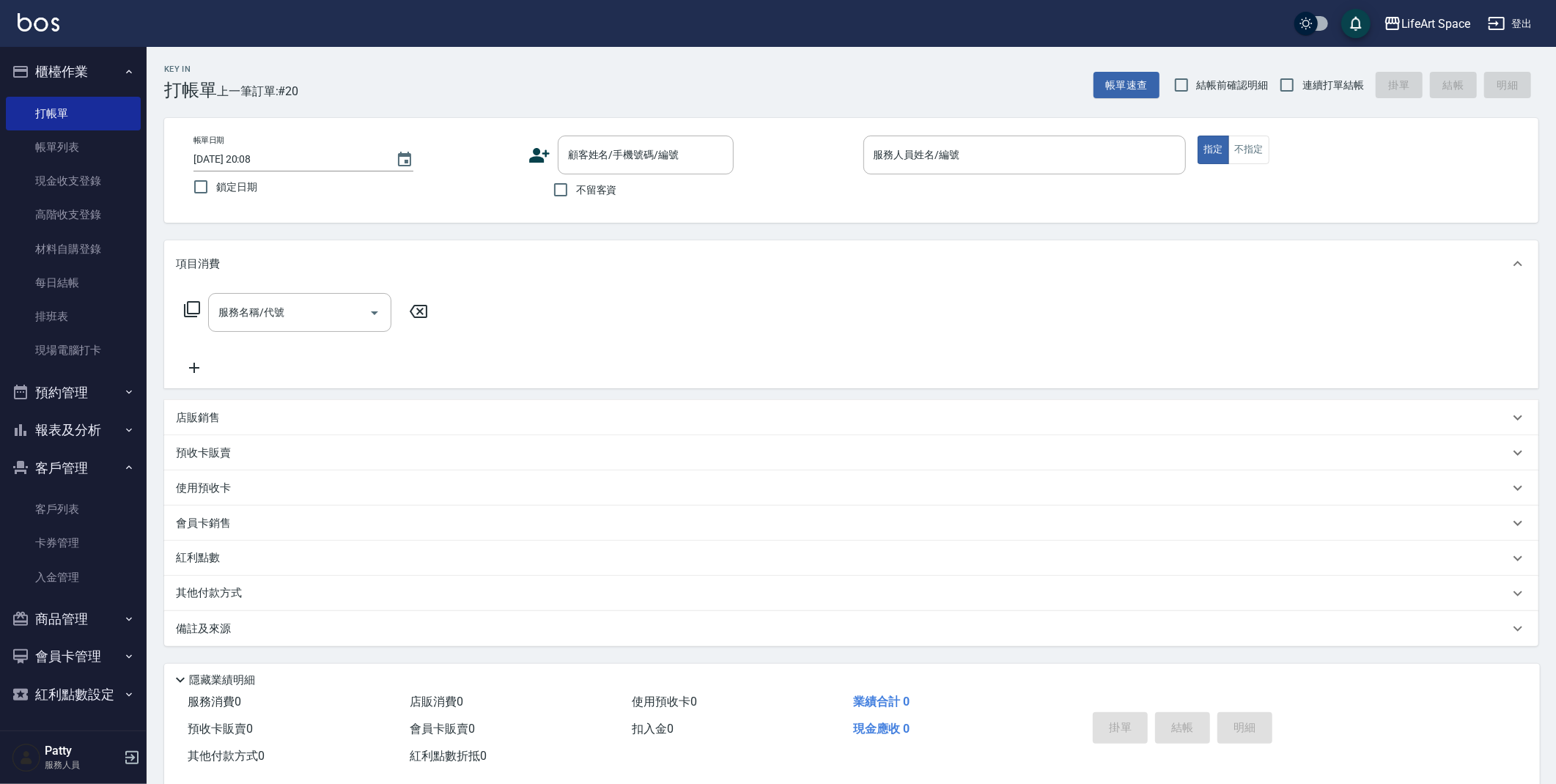
click at [539, 154] on icon at bounding box center [539, 155] width 22 height 22
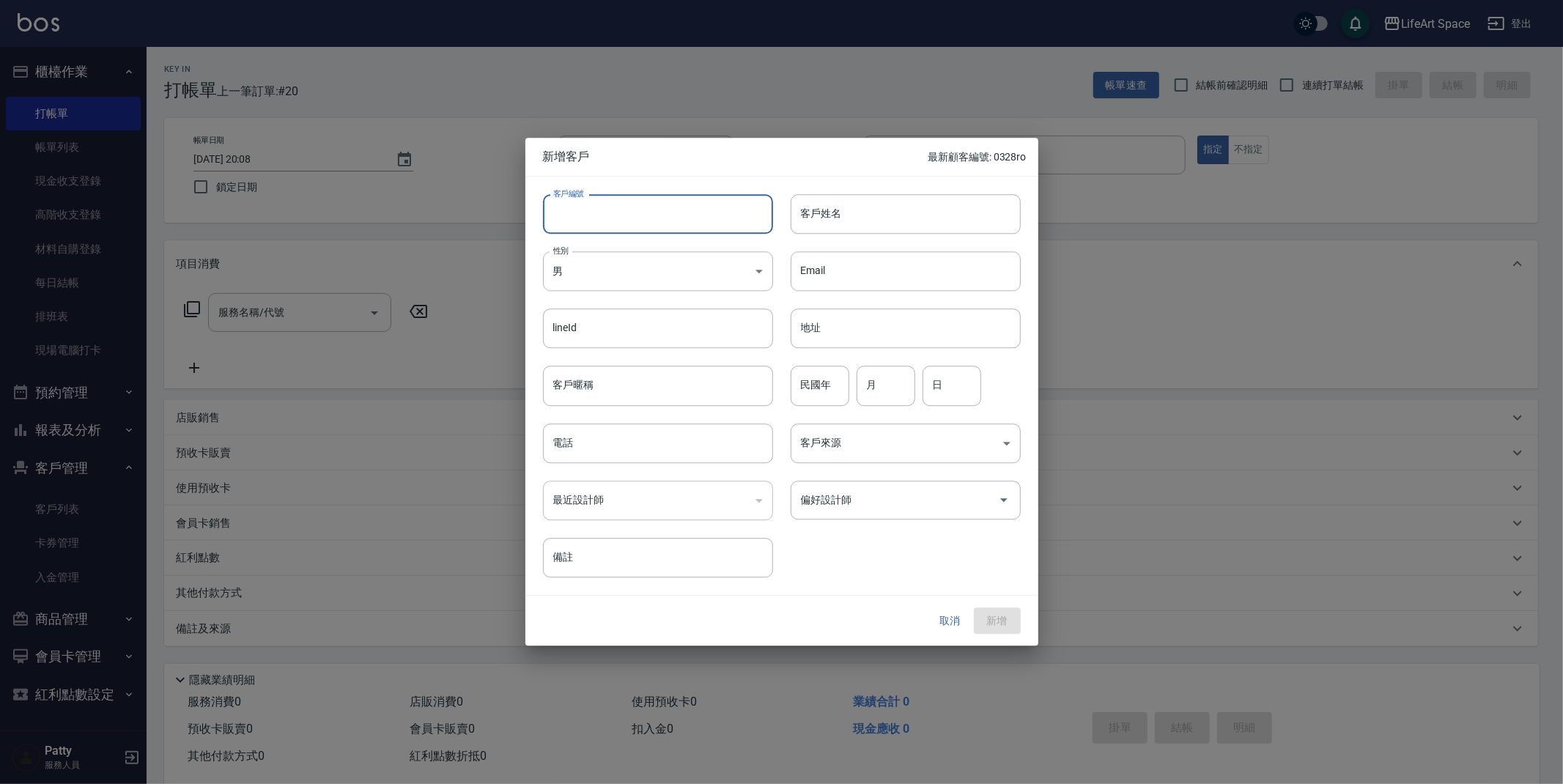
click at [603, 217] on input "客戶編號" at bounding box center [657, 214] width 230 height 40
type input "1692ro"
type input "x"
type input "j"
type input "ㄨ"
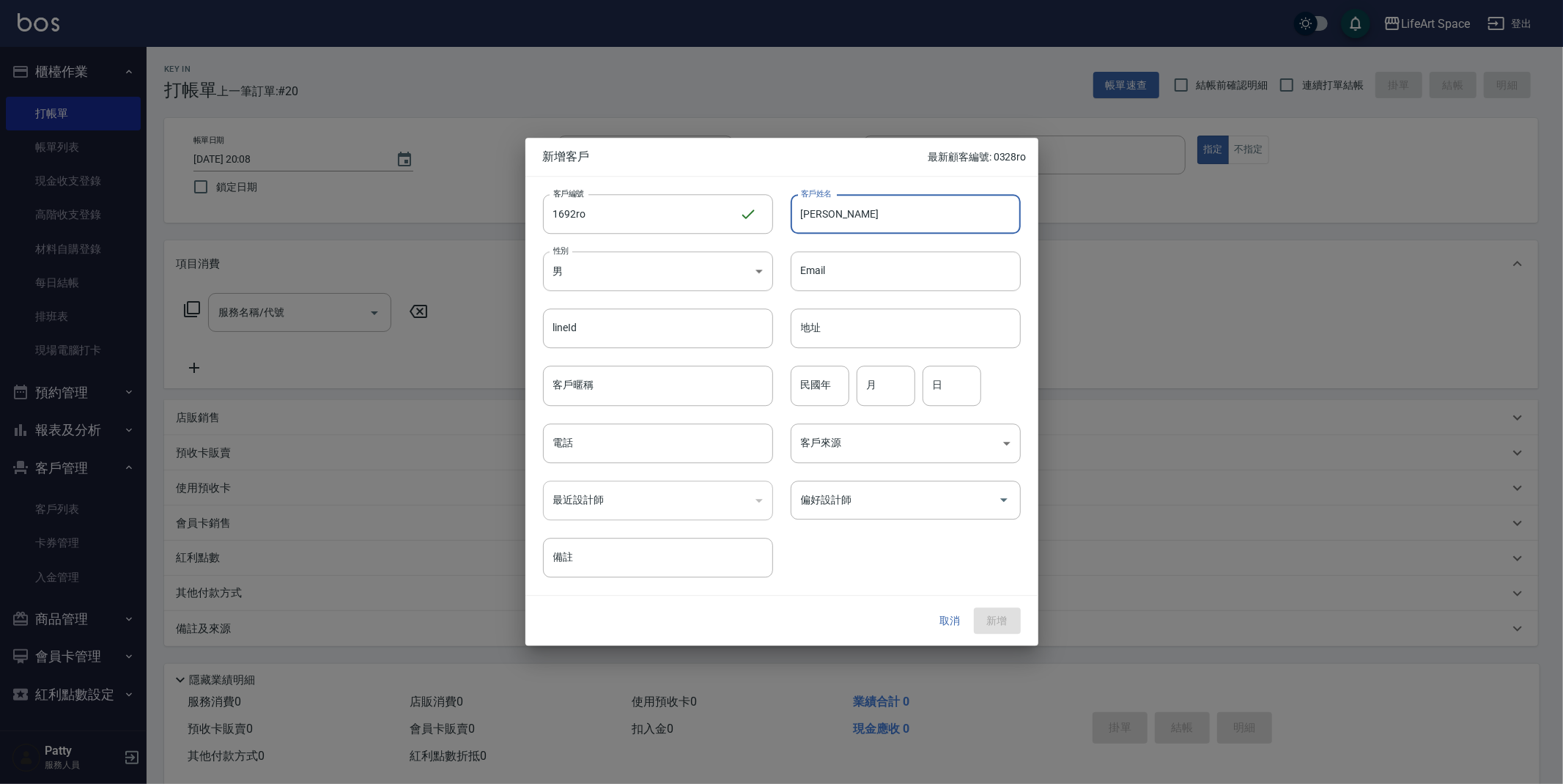
type input "[PERSON_NAME]"
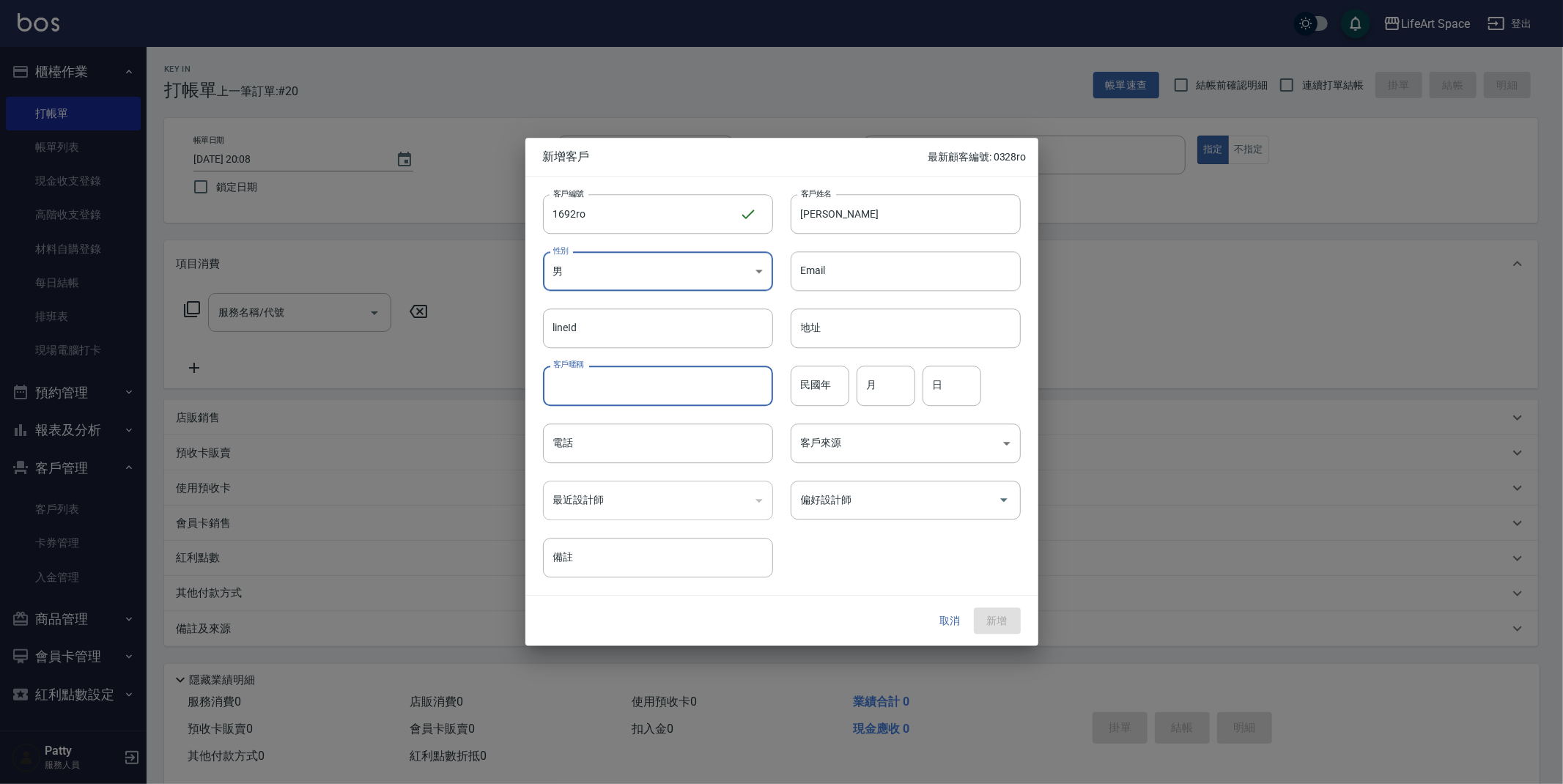
click at [652, 397] on input "客戶暱稱" at bounding box center [657, 386] width 230 height 40
click at [690, 458] on input "電話" at bounding box center [657, 443] width 230 height 40
type input "０"
type input "0981691692"
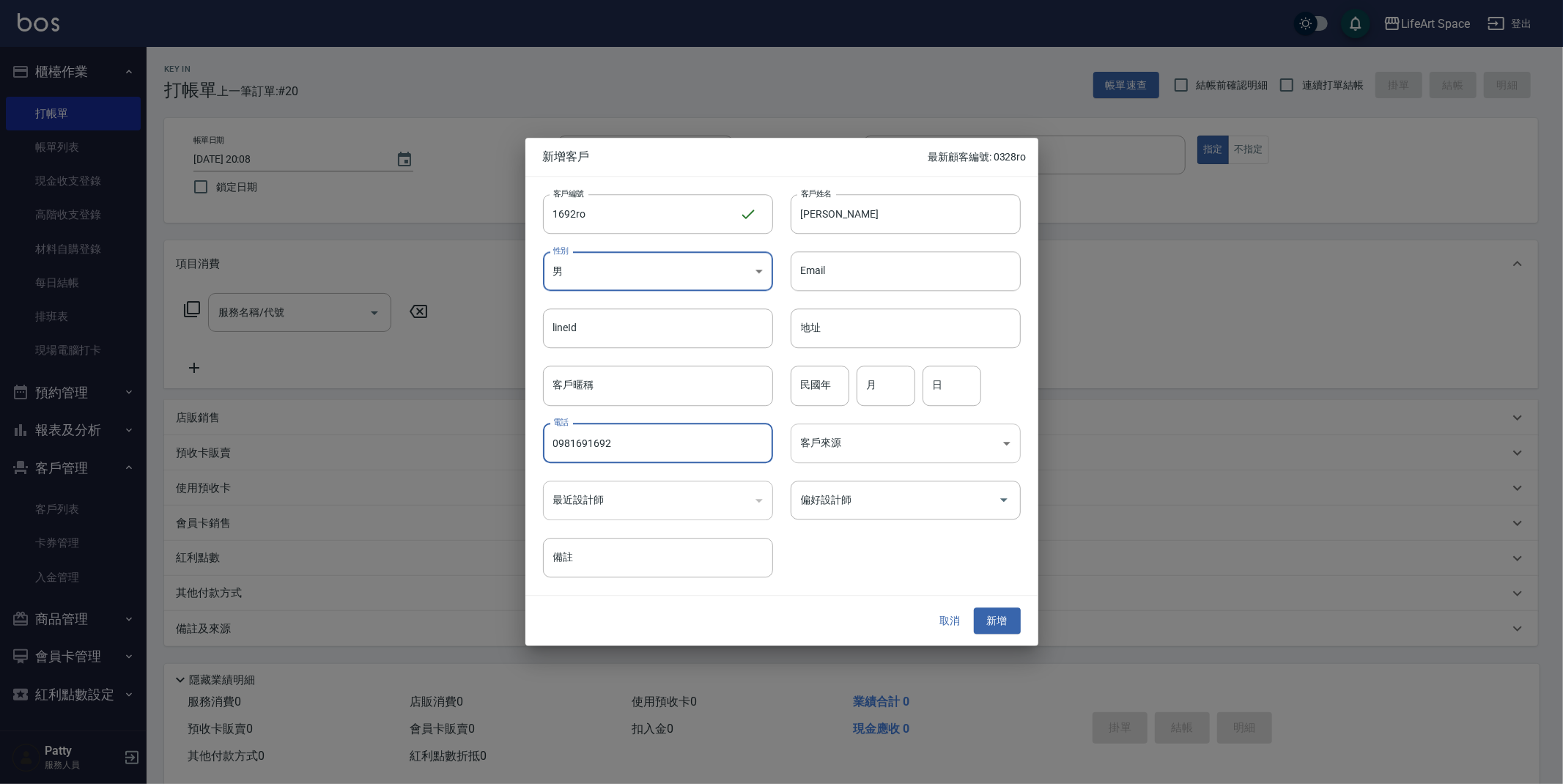
click at [911, 446] on body "LifeArt Space 登出 櫃檯作業 打帳單 帳單列表 現金收支登錄 高階收支登錄 材料自購登錄 每日結帳 排班表 現場電腦打卡 預約管理 預約管理 單…" at bounding box center [782, 403] width 1563 height 805
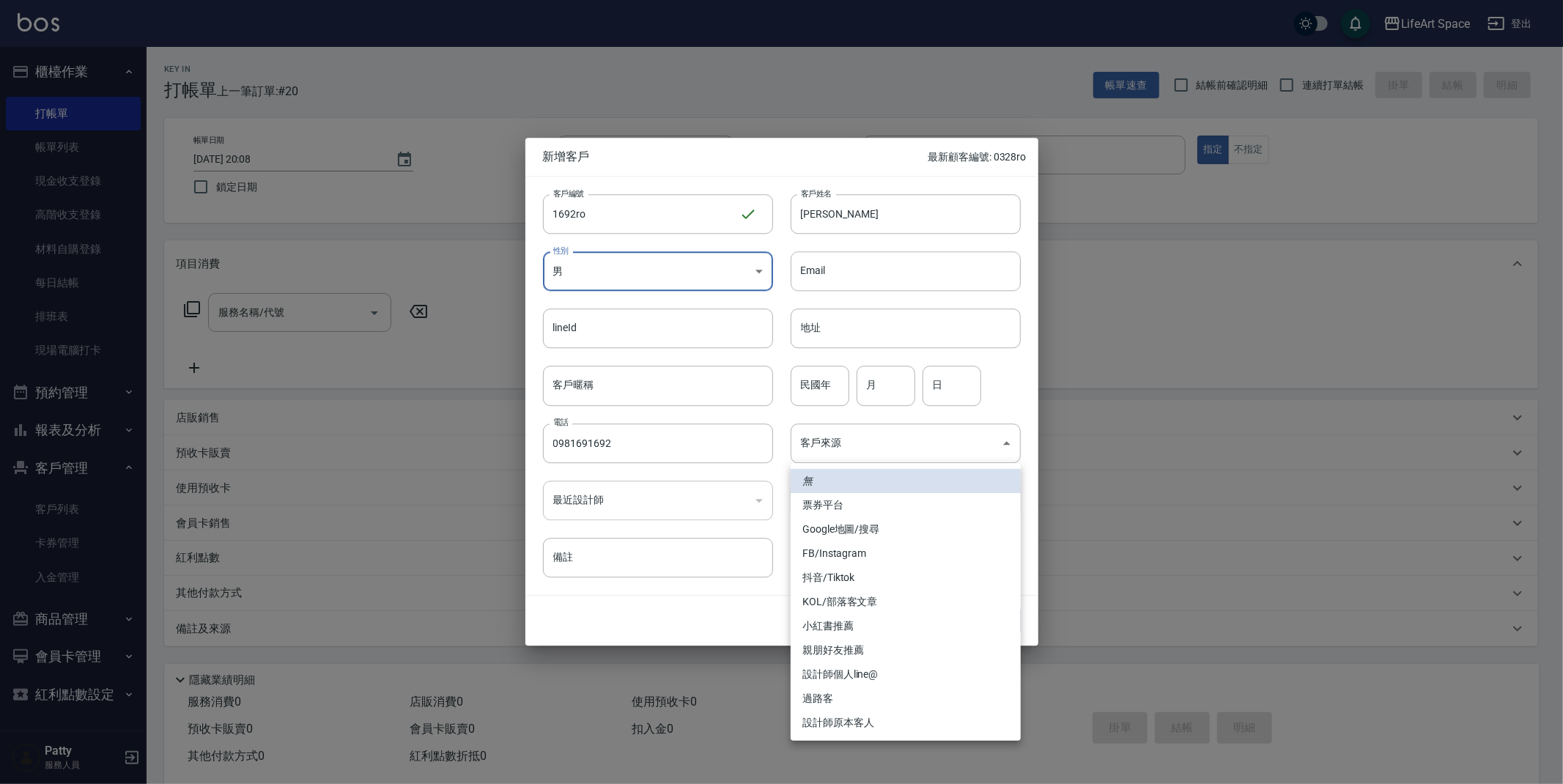
click at [867, 718] on li "設計師原本客人" at bounding box center [906, 722] width 230 height 24
type input "設計師原本客人"
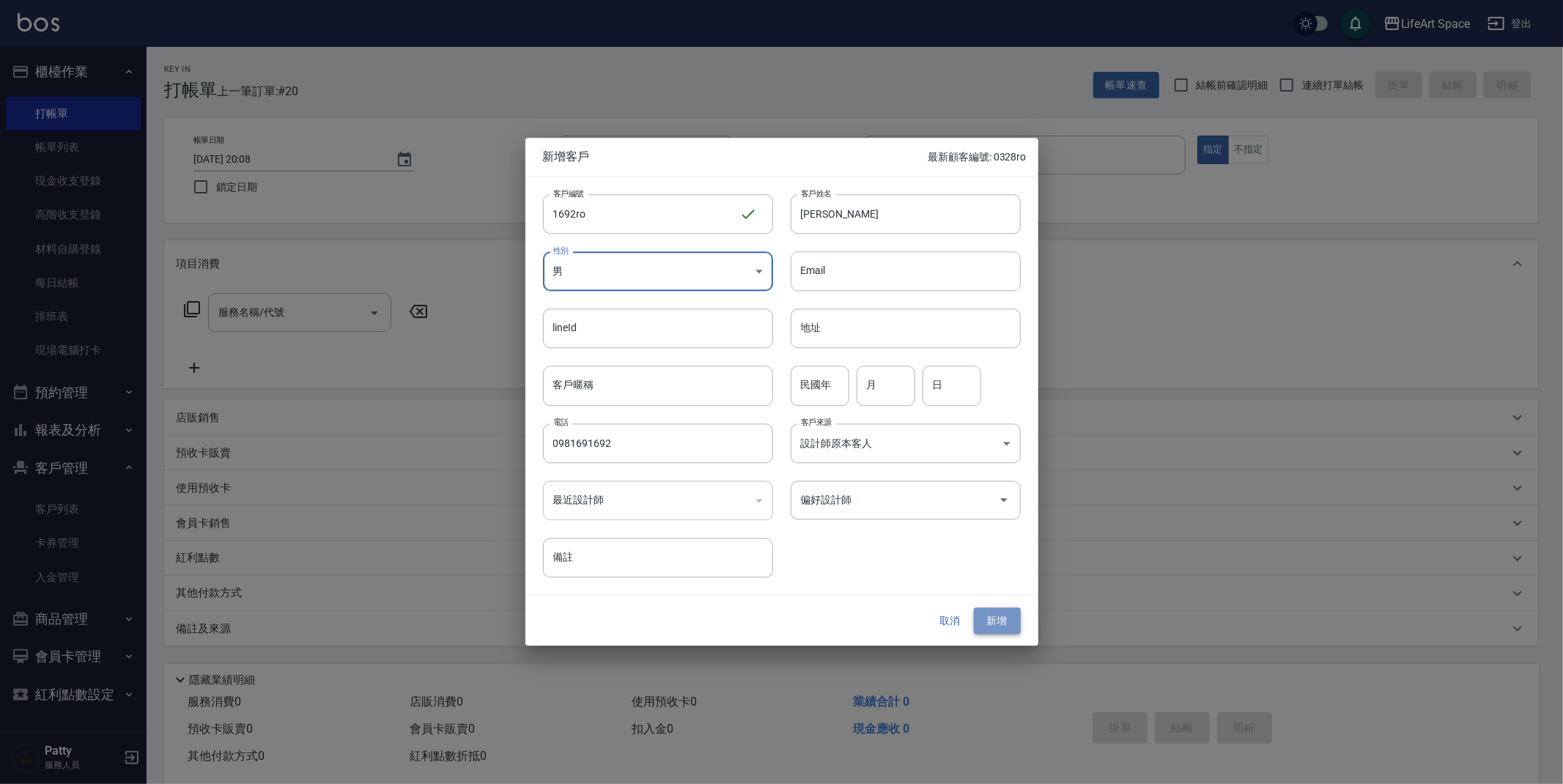
click at [1006, 623] on button "新增" at bounding box center [997, 621] width 47 height 27
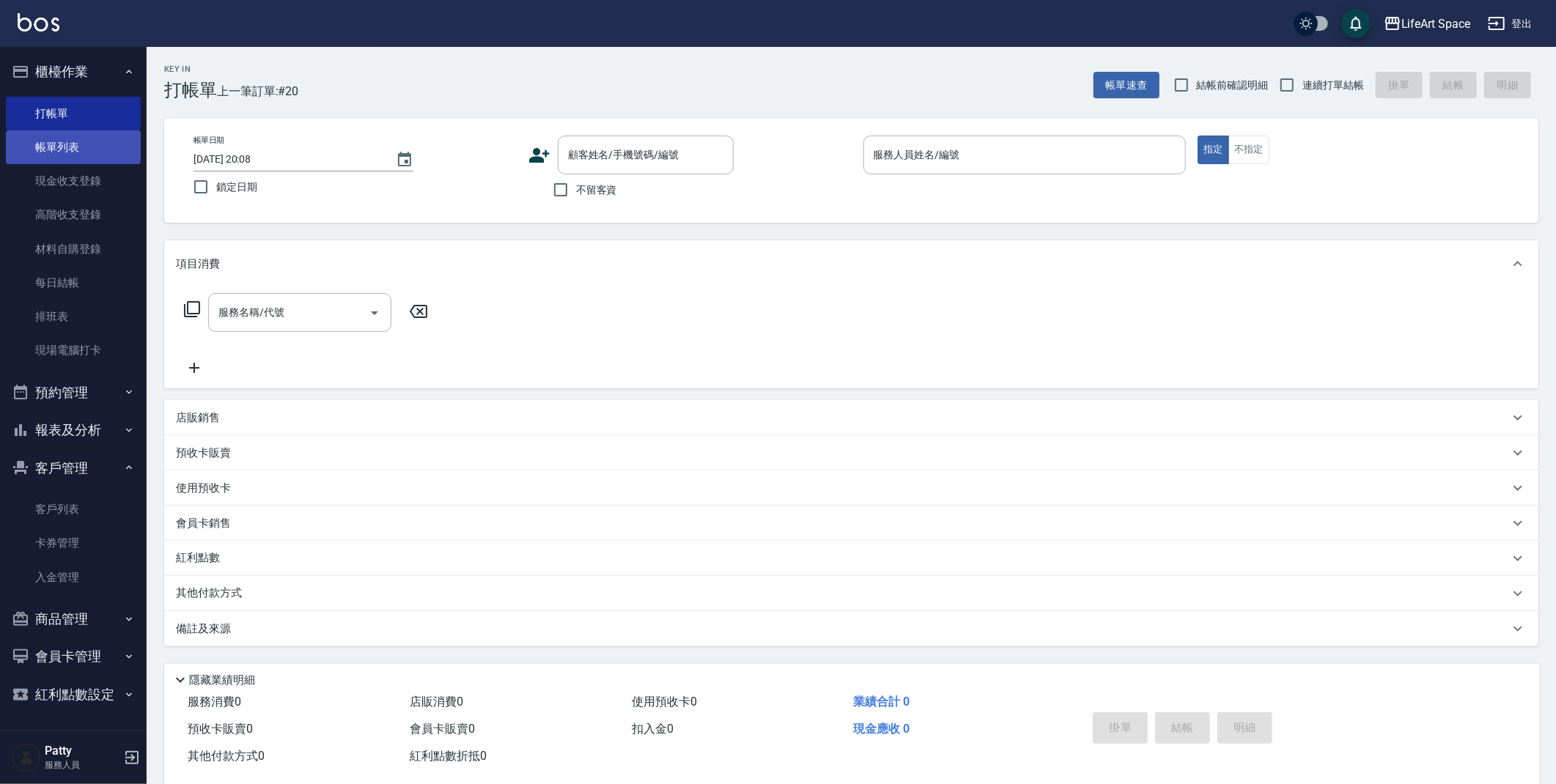
drag, startPoint x: 45, startPoint y: 150, endPoint x: 62, endPoint y: 145, distance: 17.7
click at [45, 150] on link "帳單列表" at bounding box center [74, 147] width 135 height 34
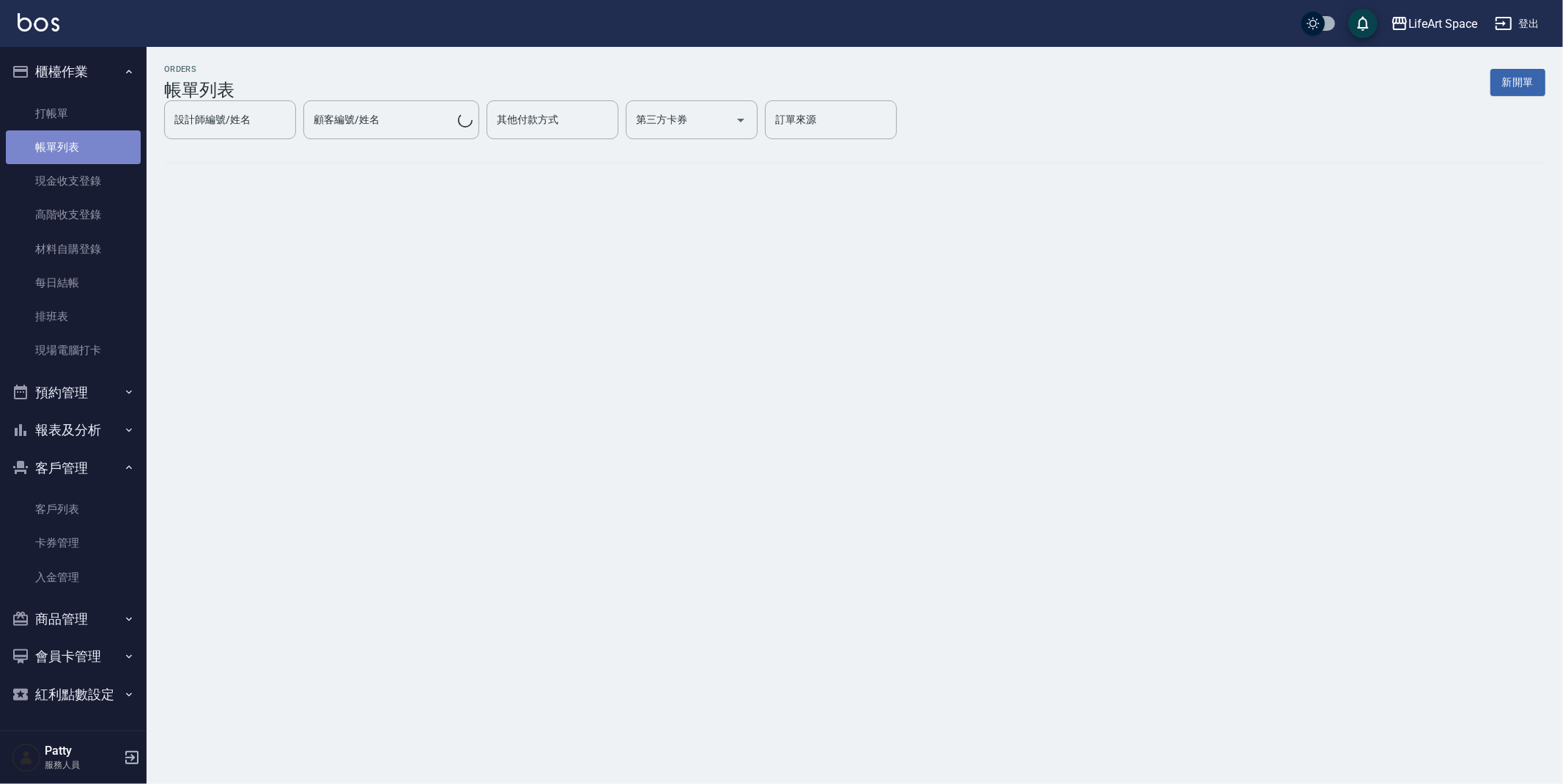
click at [62, 145] on link "帳單列表" at bounding box center [74, 147] width 135 height 34
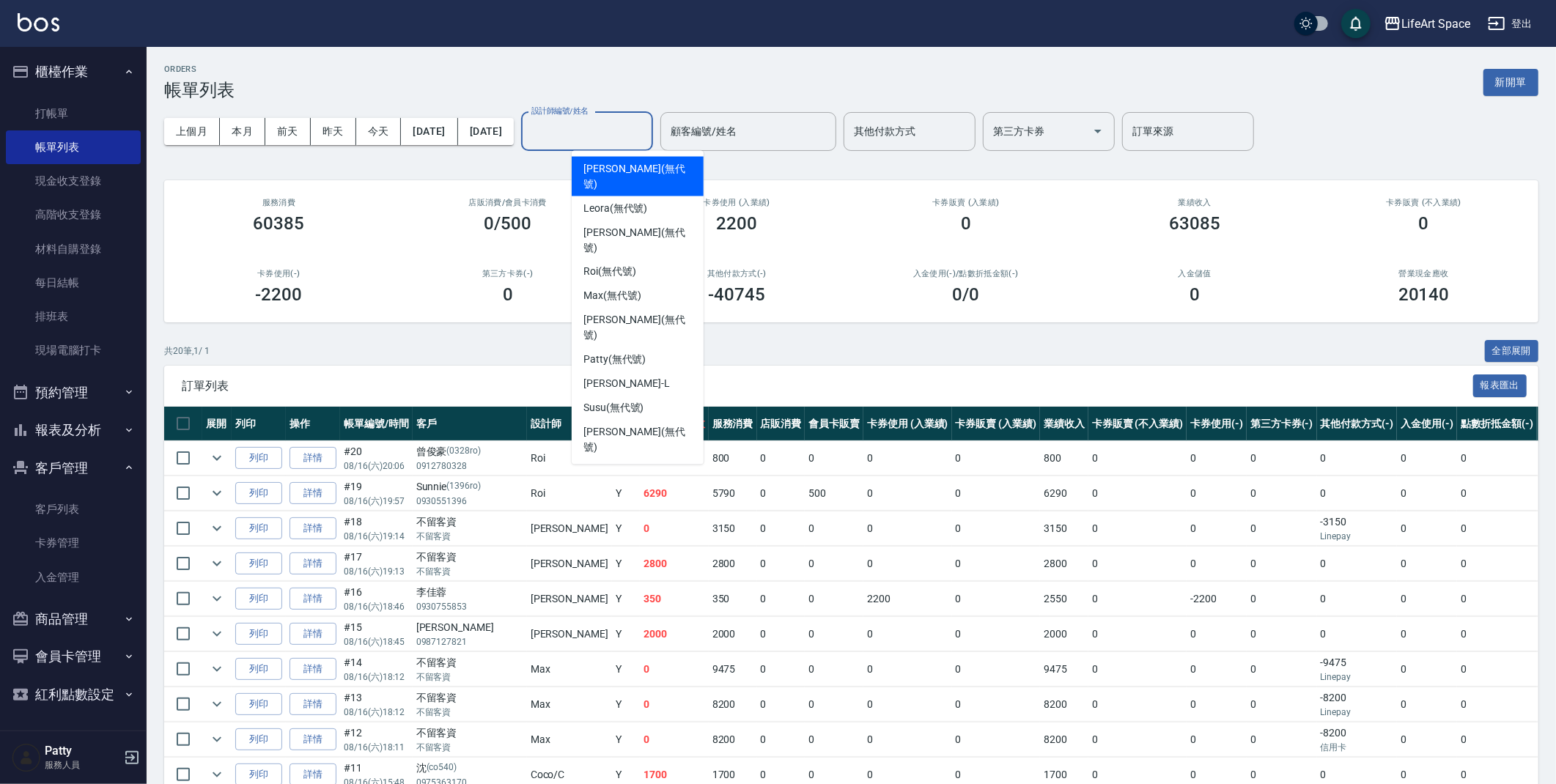
click at [647, 139] on input "設計師編號/姓名" at bounding box center [587, 131] width 119 height 26
click at [658, 260] on div "Roi (無代號)" at bounding box center [637, 271] width 132 height 24
type input "Roi(無代號)"
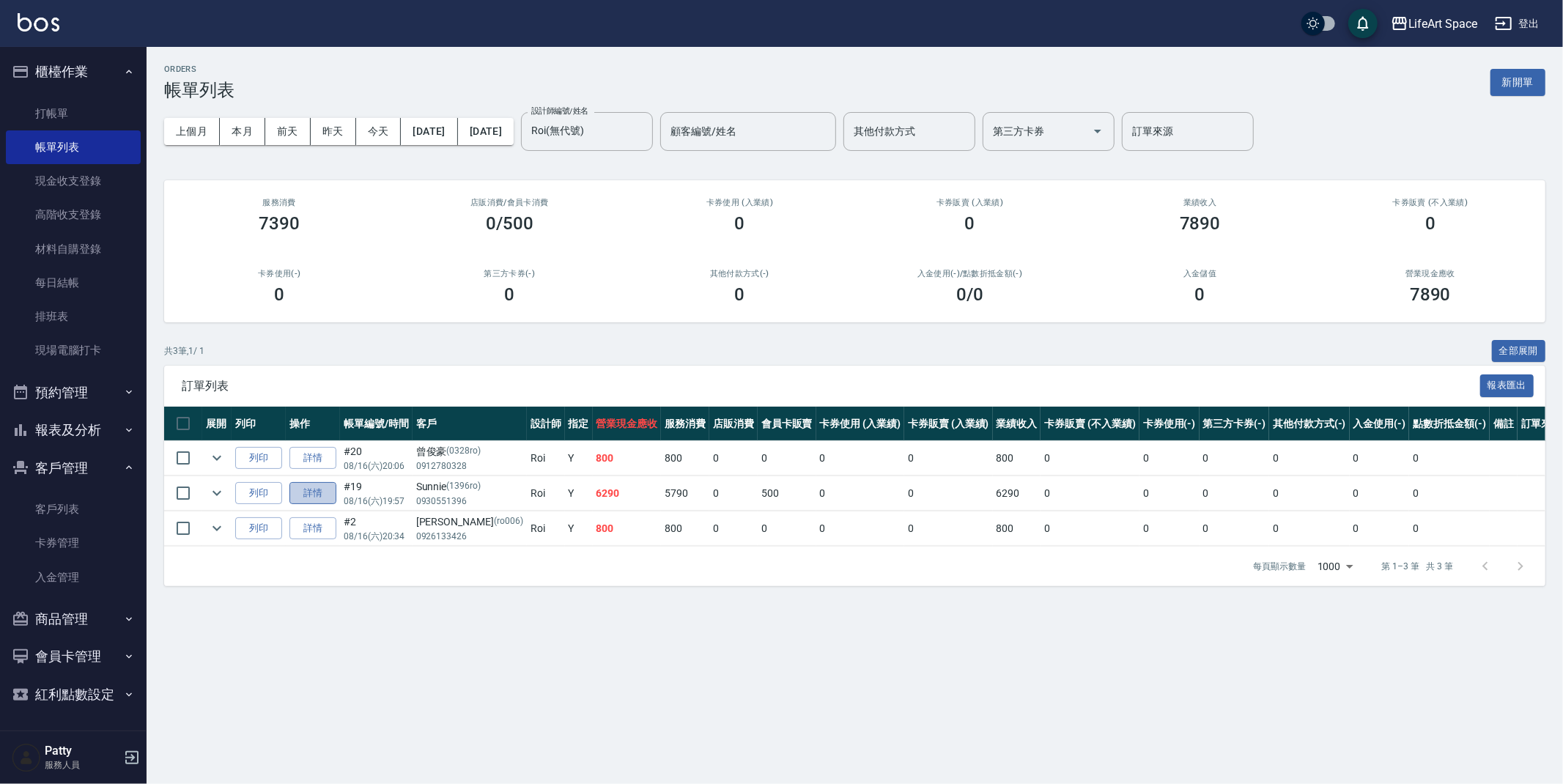
click at [313, 494] on link "詳情" at bounding box center [312, 494] width 47 height 23
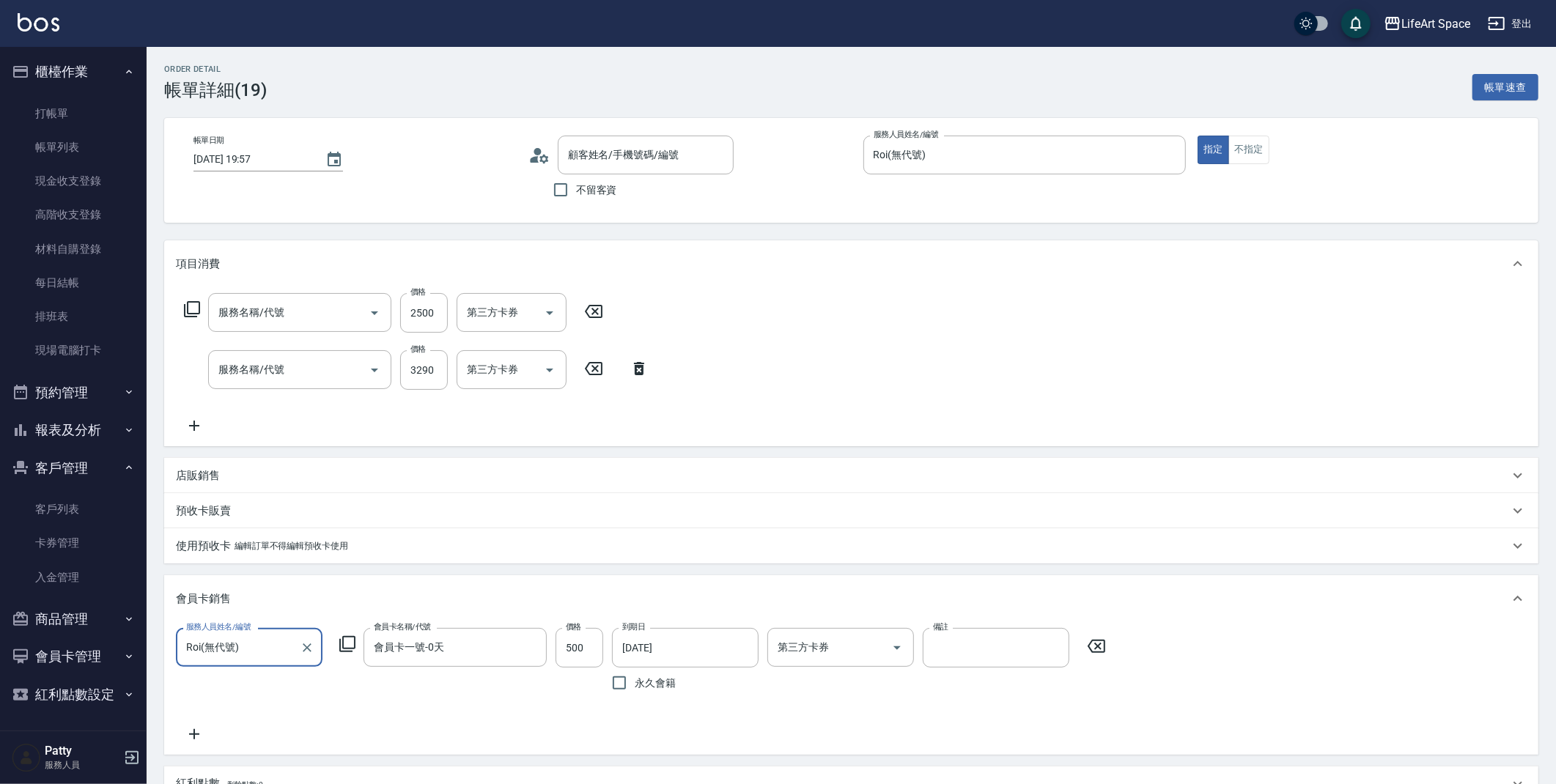
type input "[DATE] 19:57"
type input "Roi(無代號)"
type input "603 京喚羽系統修護(短)(603)"
type input "501 燙髮(501)"
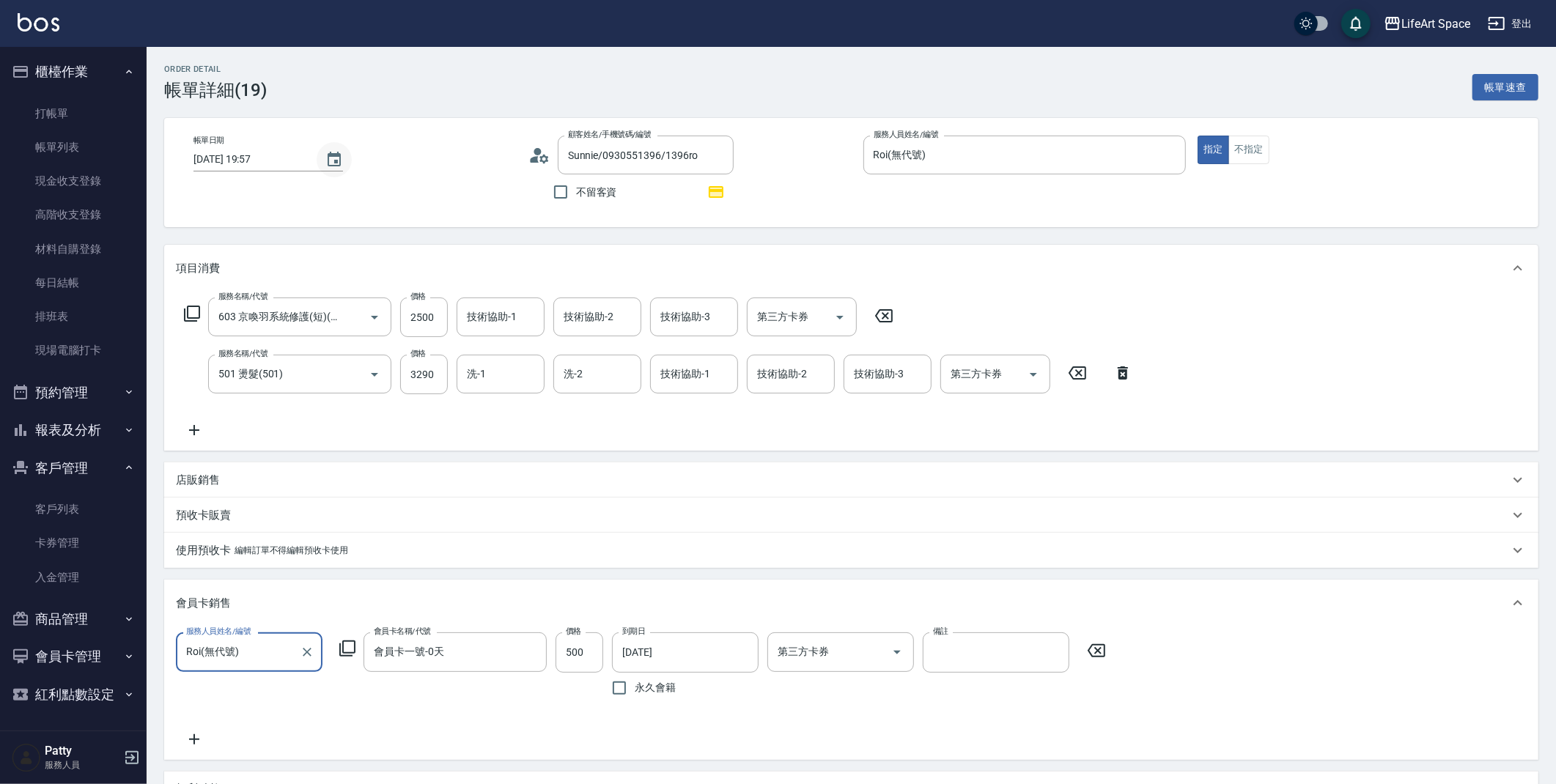
type input "Sunnie/0930551396/1396ro"
click at [341, 162] on button "Choose date, selected date is 2025-08-16" at bounding box center [334, 160] width 35 height 35
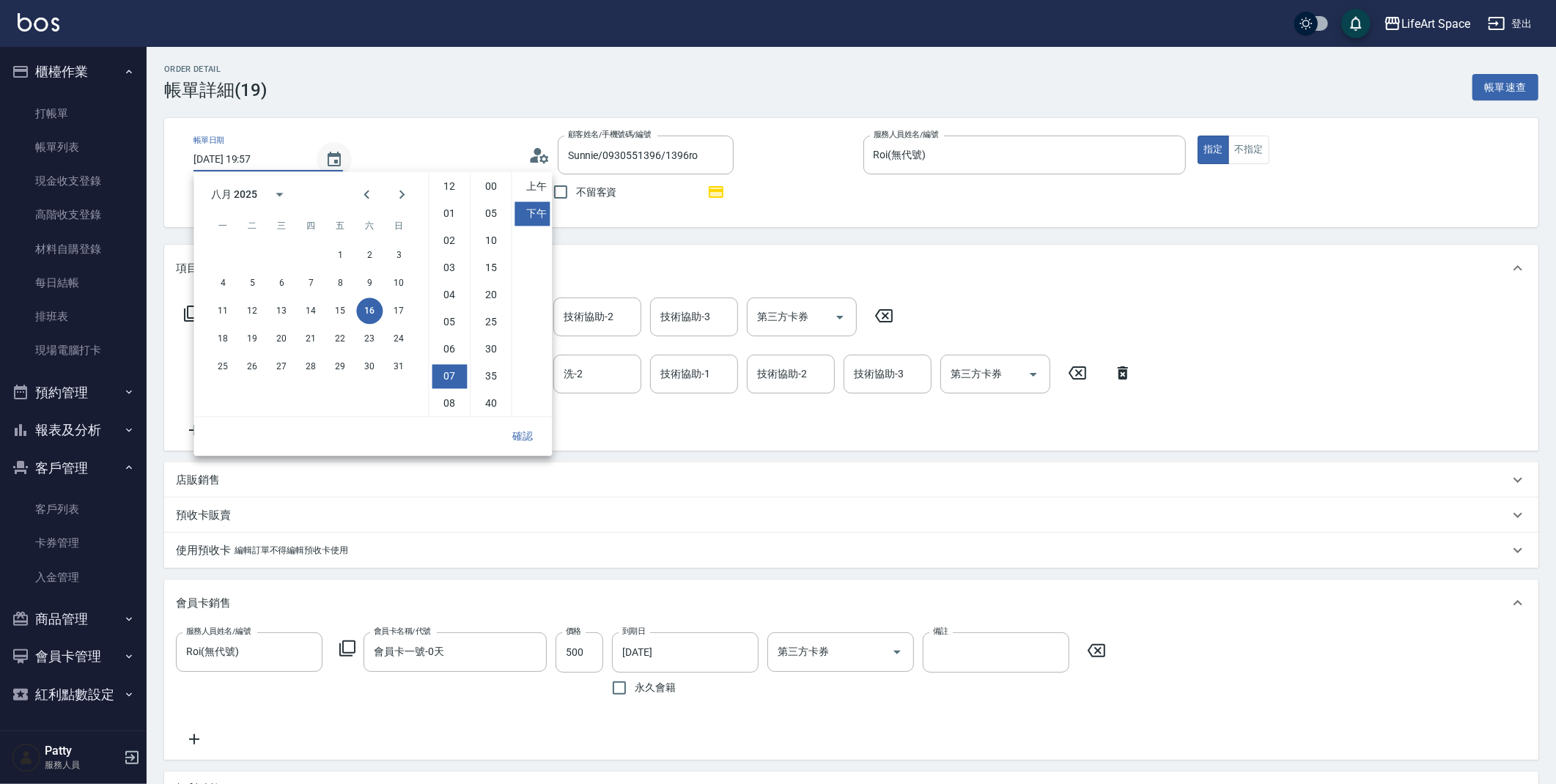
scroll to position [82, 0]
click at [398, 311] on button "17" at bounding box center [399, 310] width 27 height 27
type input "[DATE] 19:57"
click at [526, 441] on button "確認" at bounding box center [523, 436] width 47 height 27
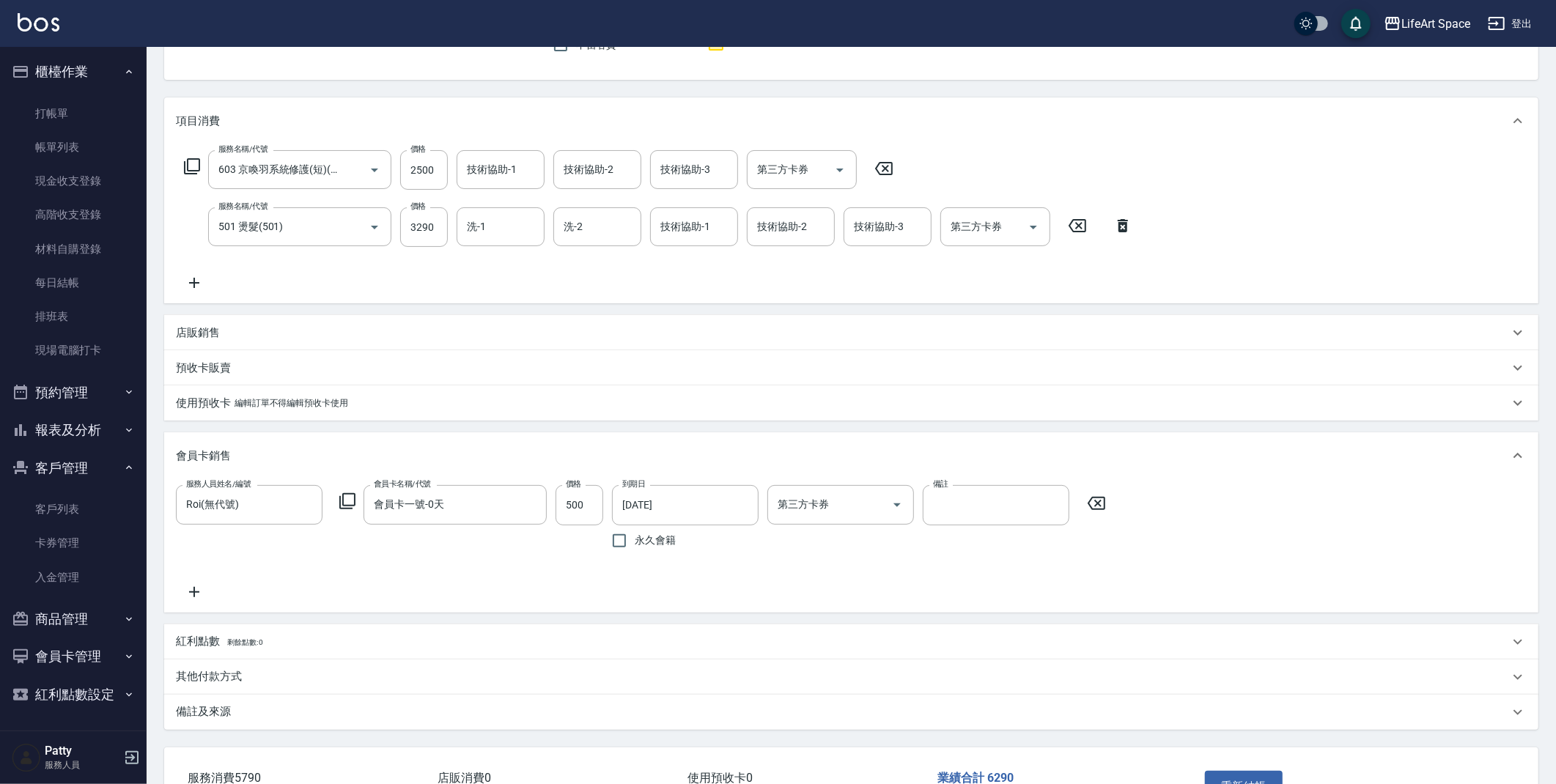
scroll to position [261, 0]
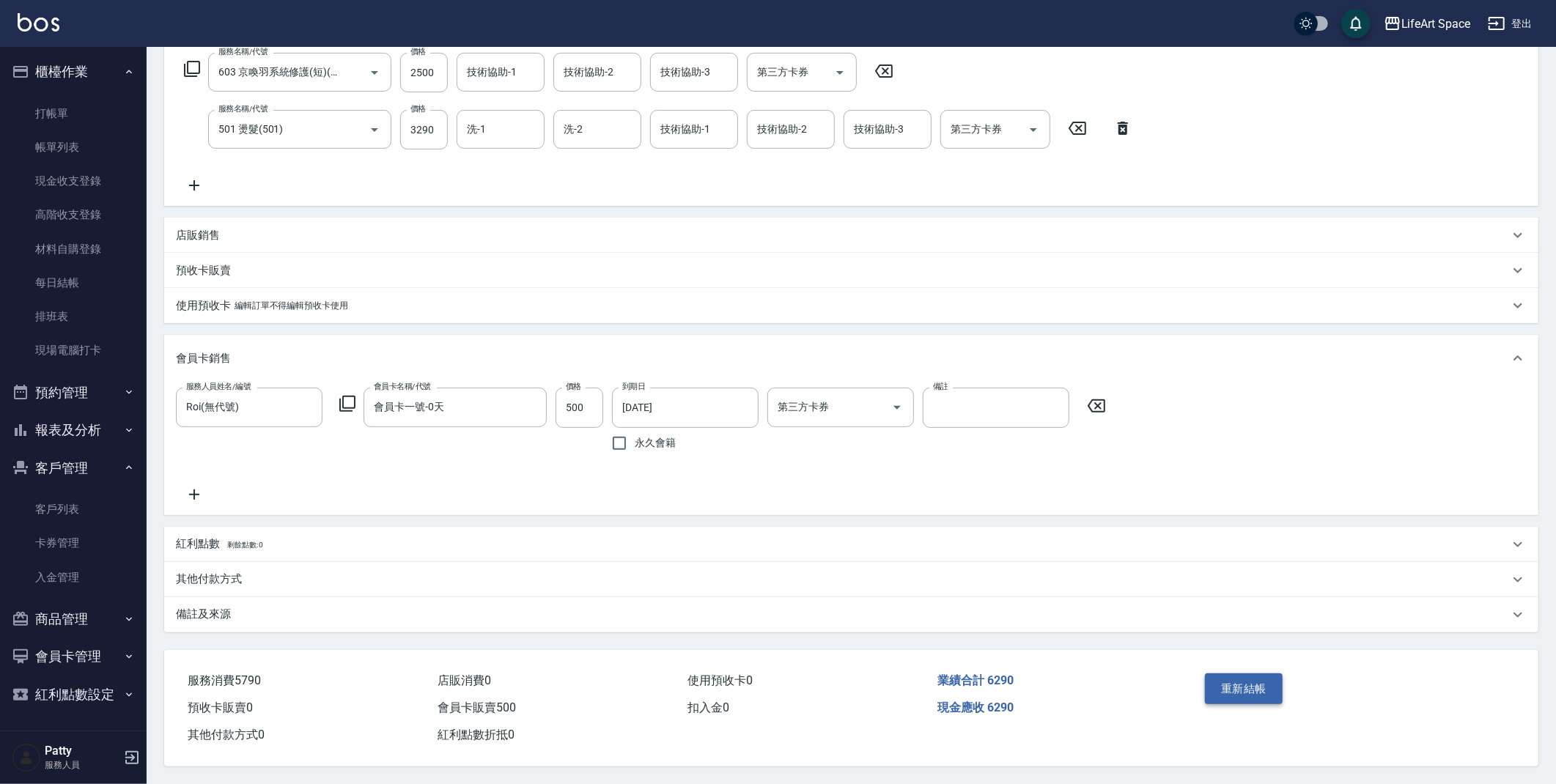
click at [1243, 682] on button "重新結帳" at bounding box center [1244, 688] width 78 height 31
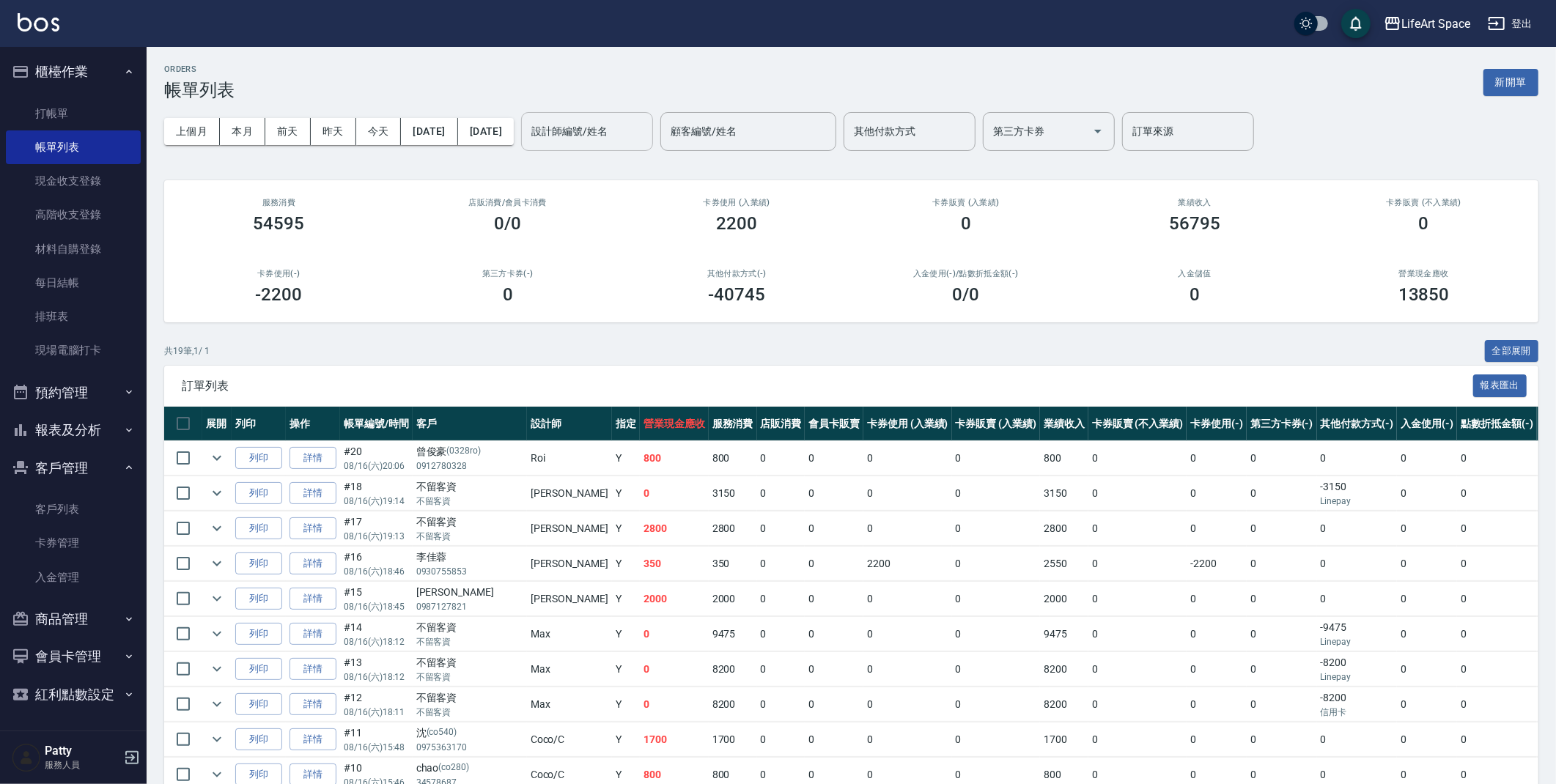
click at [626, 127] on input "設計師編號/姓名" at bounding box center [587, 131] width 119 height 26
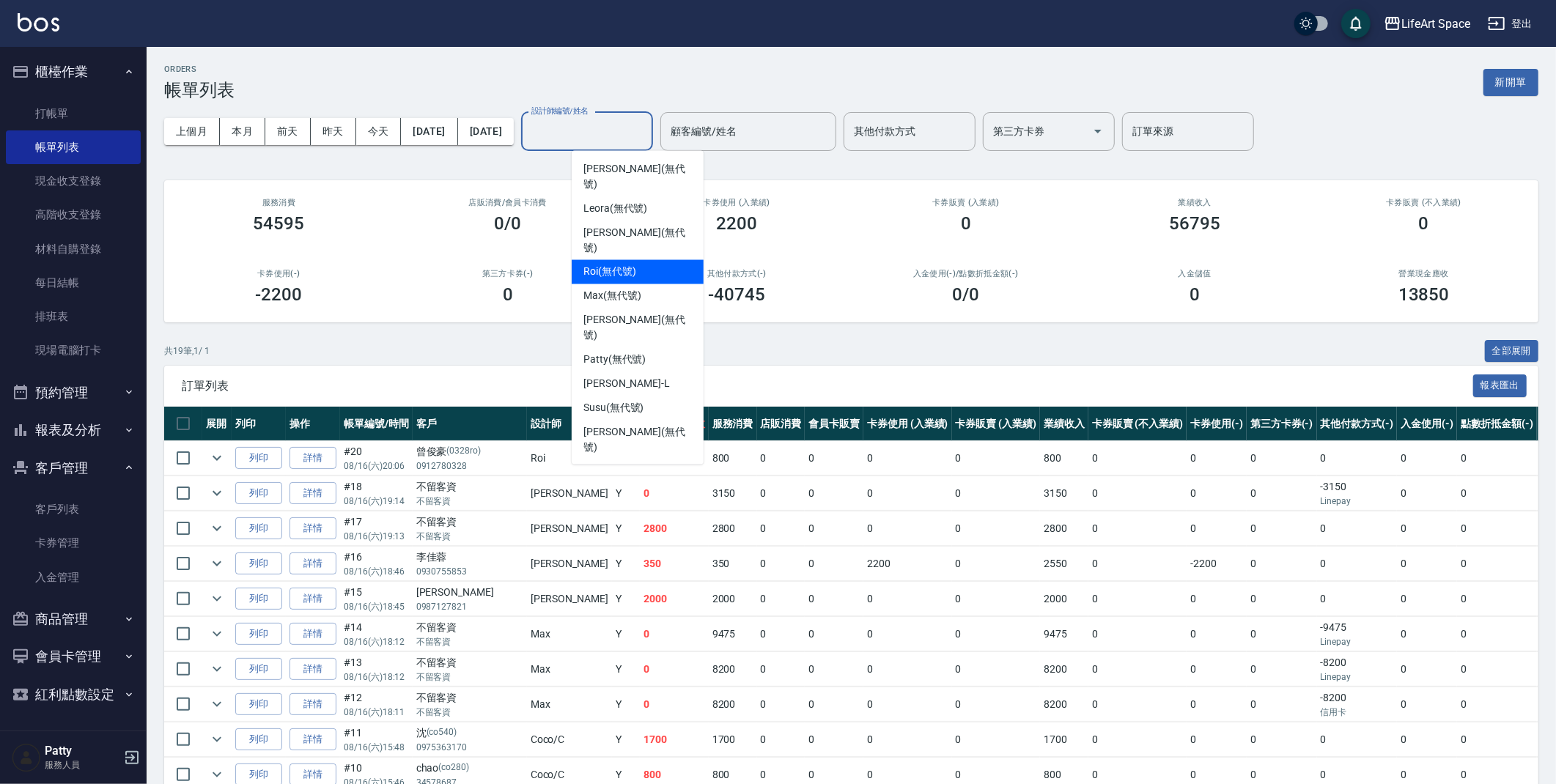
click at [622, 264] on span "Roi (無代號)" at bounding box center [609, 271] width 52 height 15
type input "Roi(無代號)"
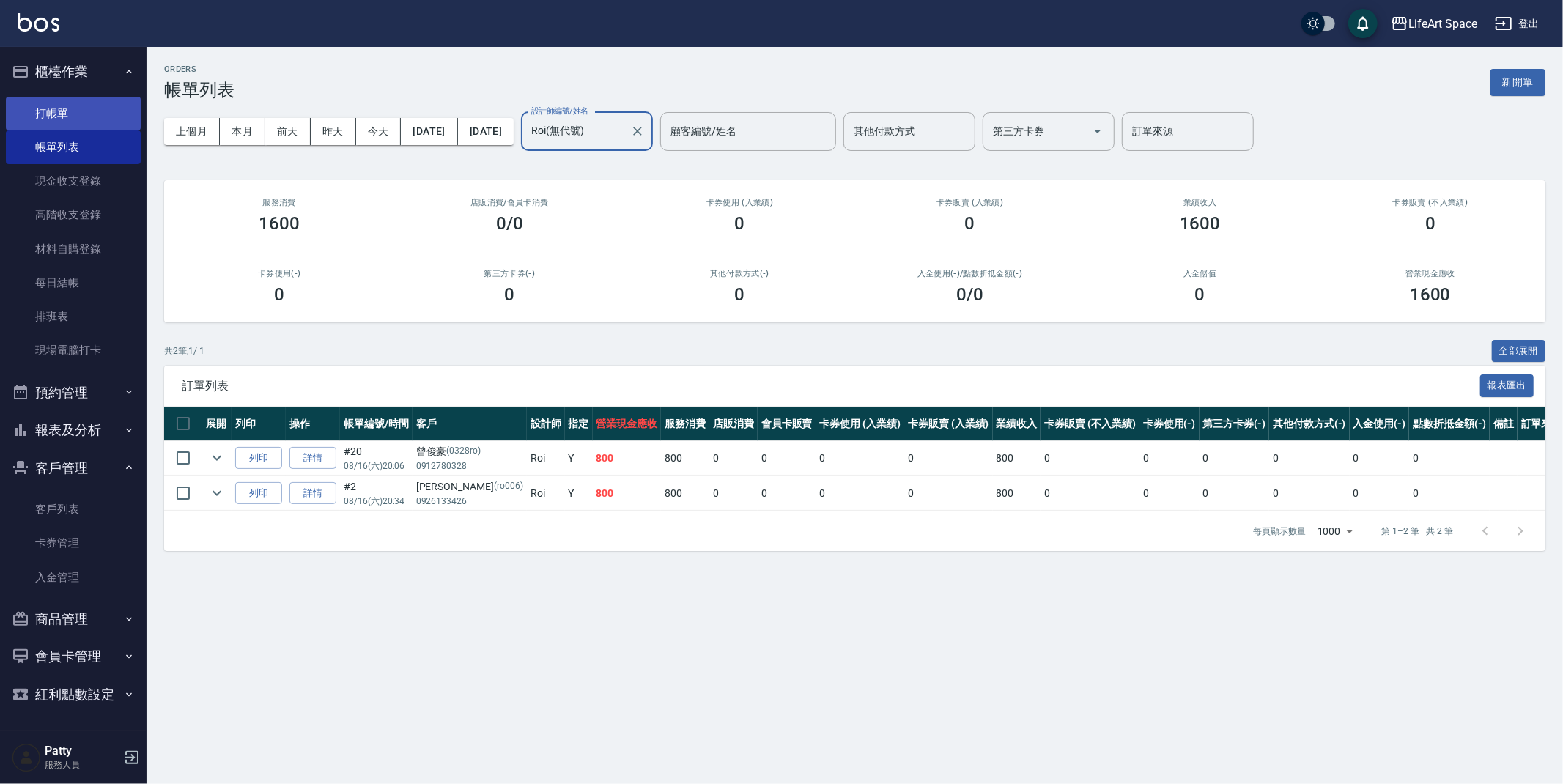
click at [38, 119] on link "打帳單" at bounding box center [74, 114] width 135 height 34
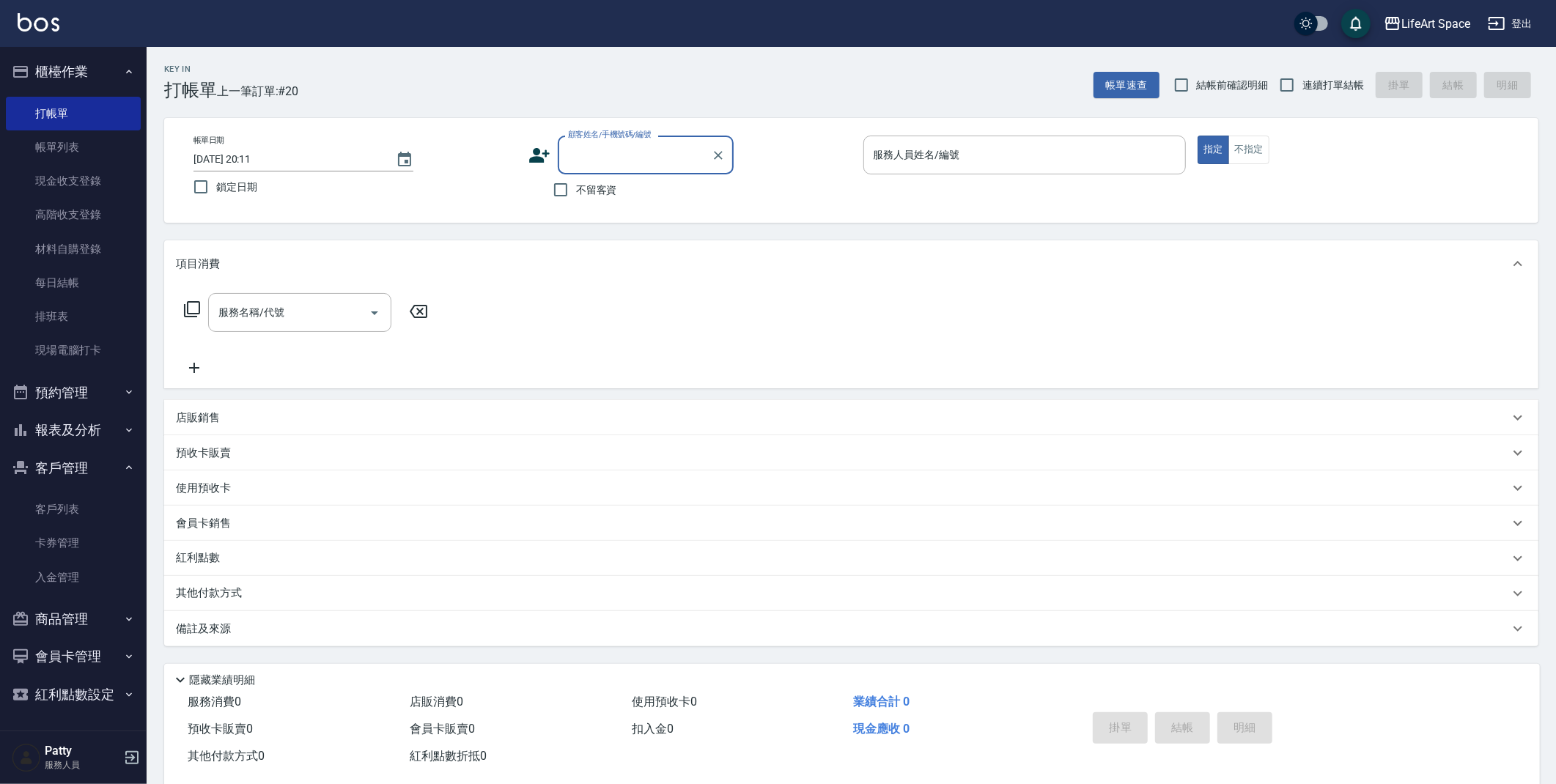
click at [648, 158] on input "顧客姓名/手機號碼/編號" at bounding box center [634, 154] width 141 height 26
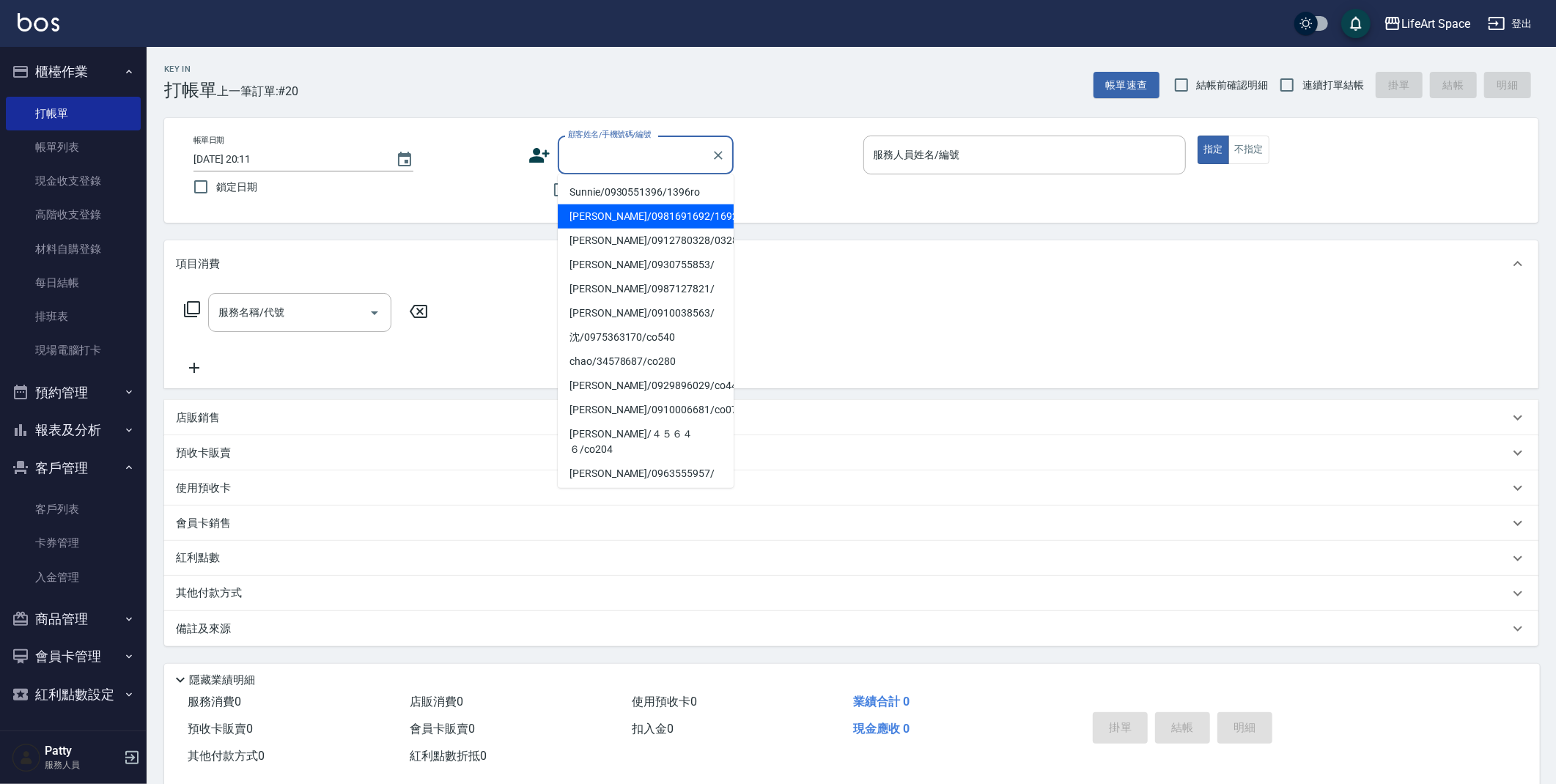
click at [635, 219] on li "[PERSON_NAME]/0981691692/1692ro" at bounding box center [646, 216] width 176 height 24
type input "[PERSON_NAME]/0981691692/1692ro"
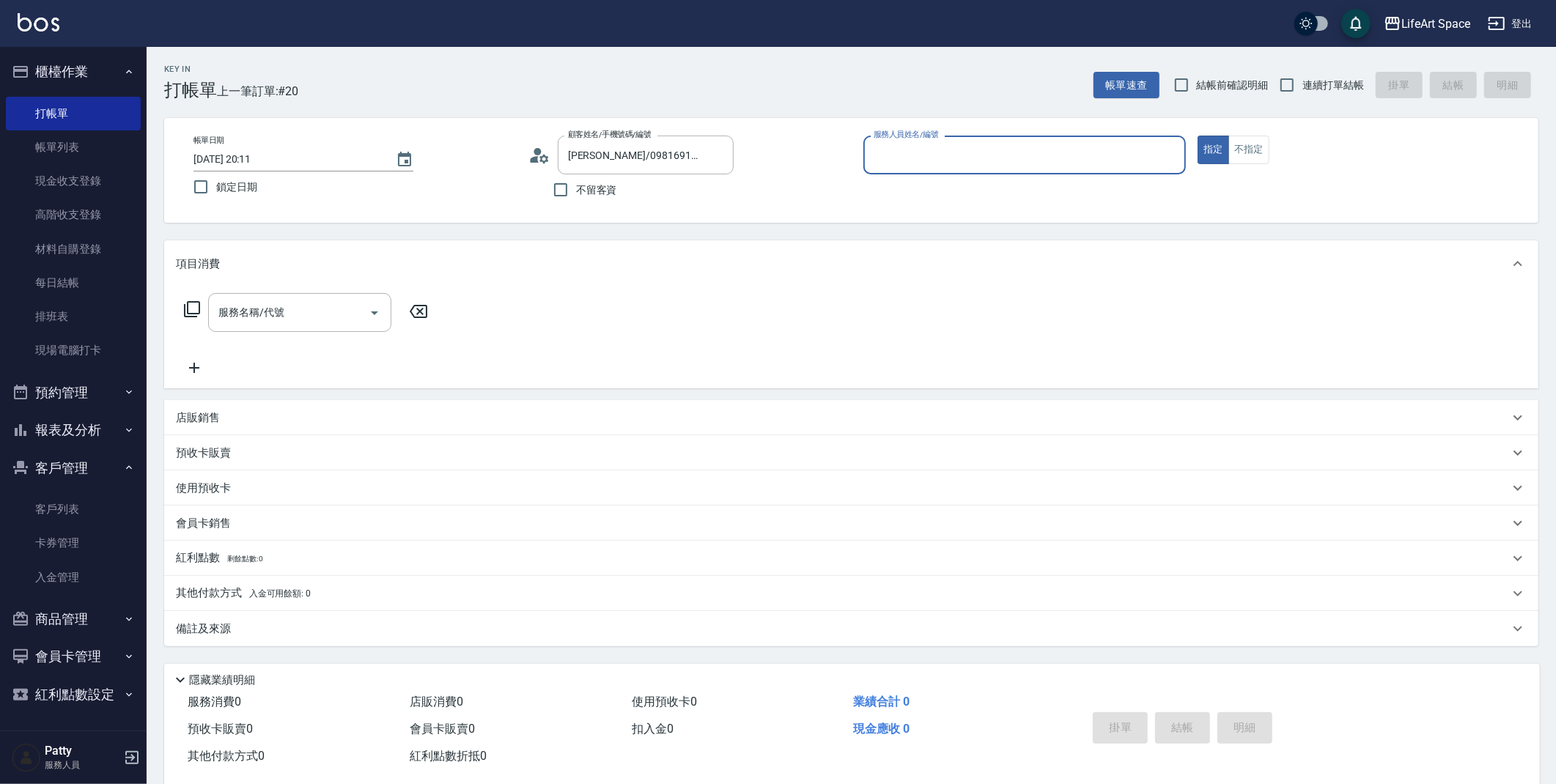
click at [976, 154] on input "服務人員姓名/編號" at bounding box center [1026, 154] width 310 height 26
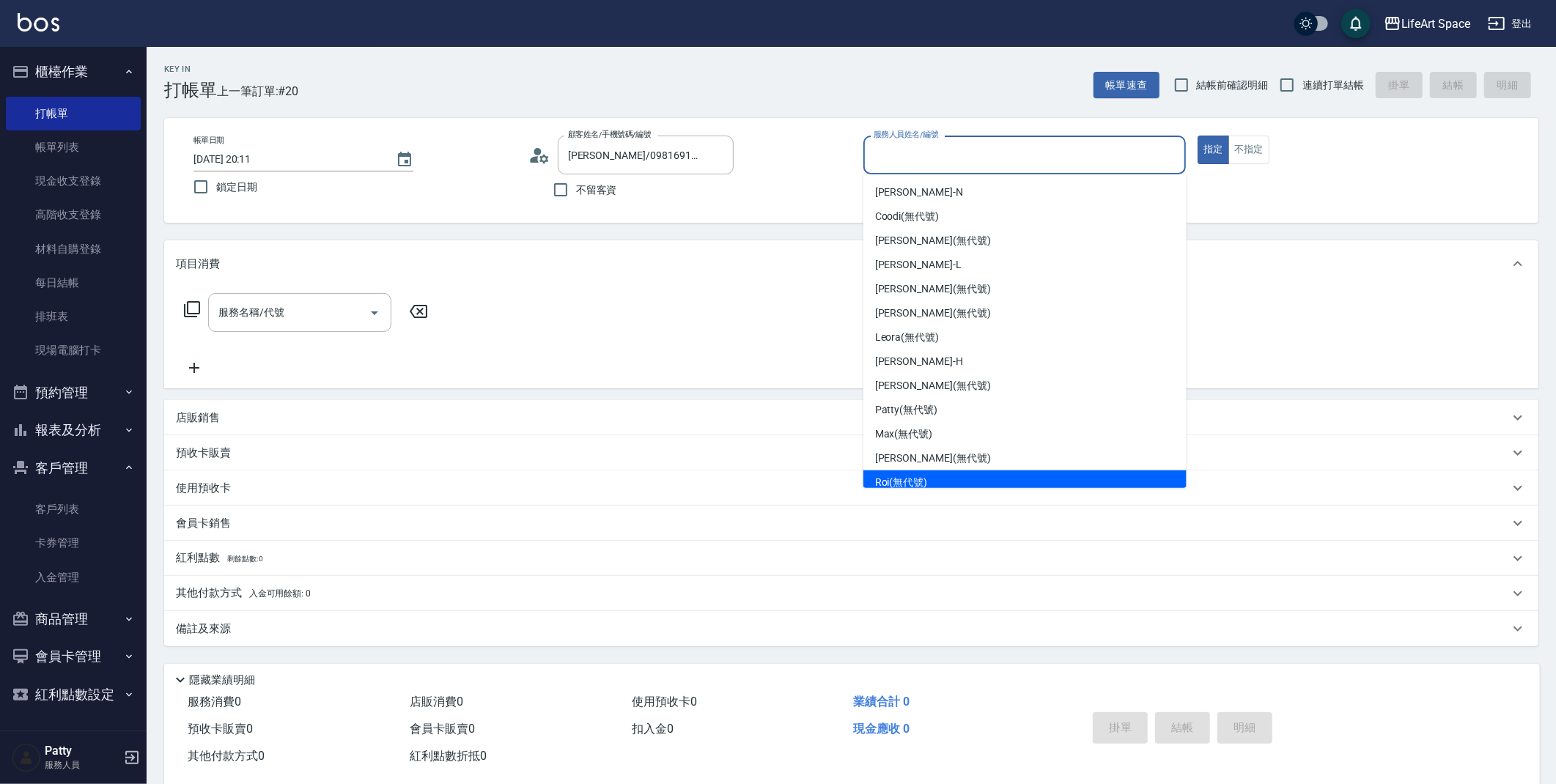
click at [969, 476] on div "Roi (無代號)" at bounding box center [1025, 482] width 323 height 24
type input "Roi(無代號)"
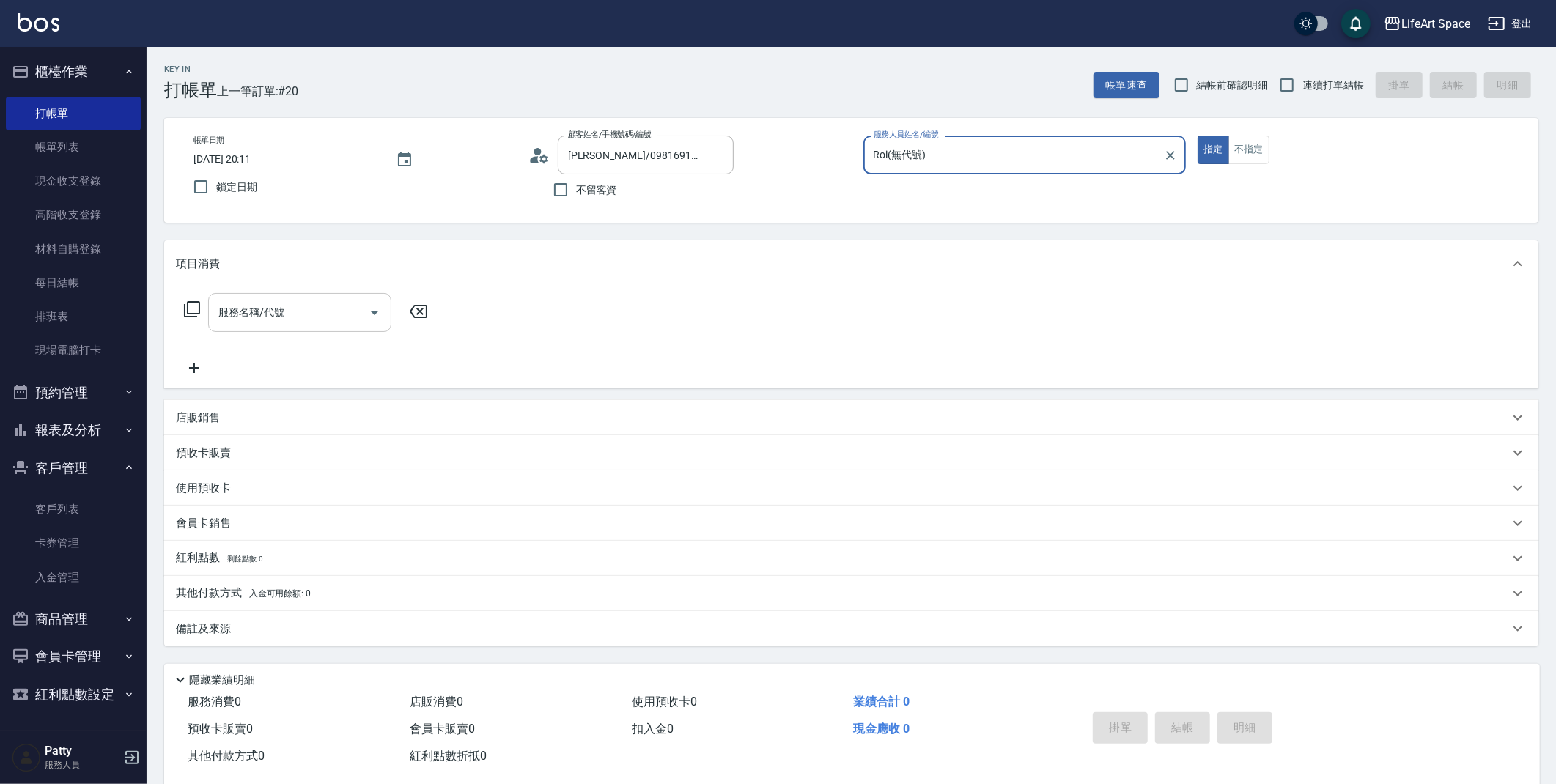
click at [348, 325] on input "服務名稱/代號" at bounding box center [288, 312] width 148 height 26
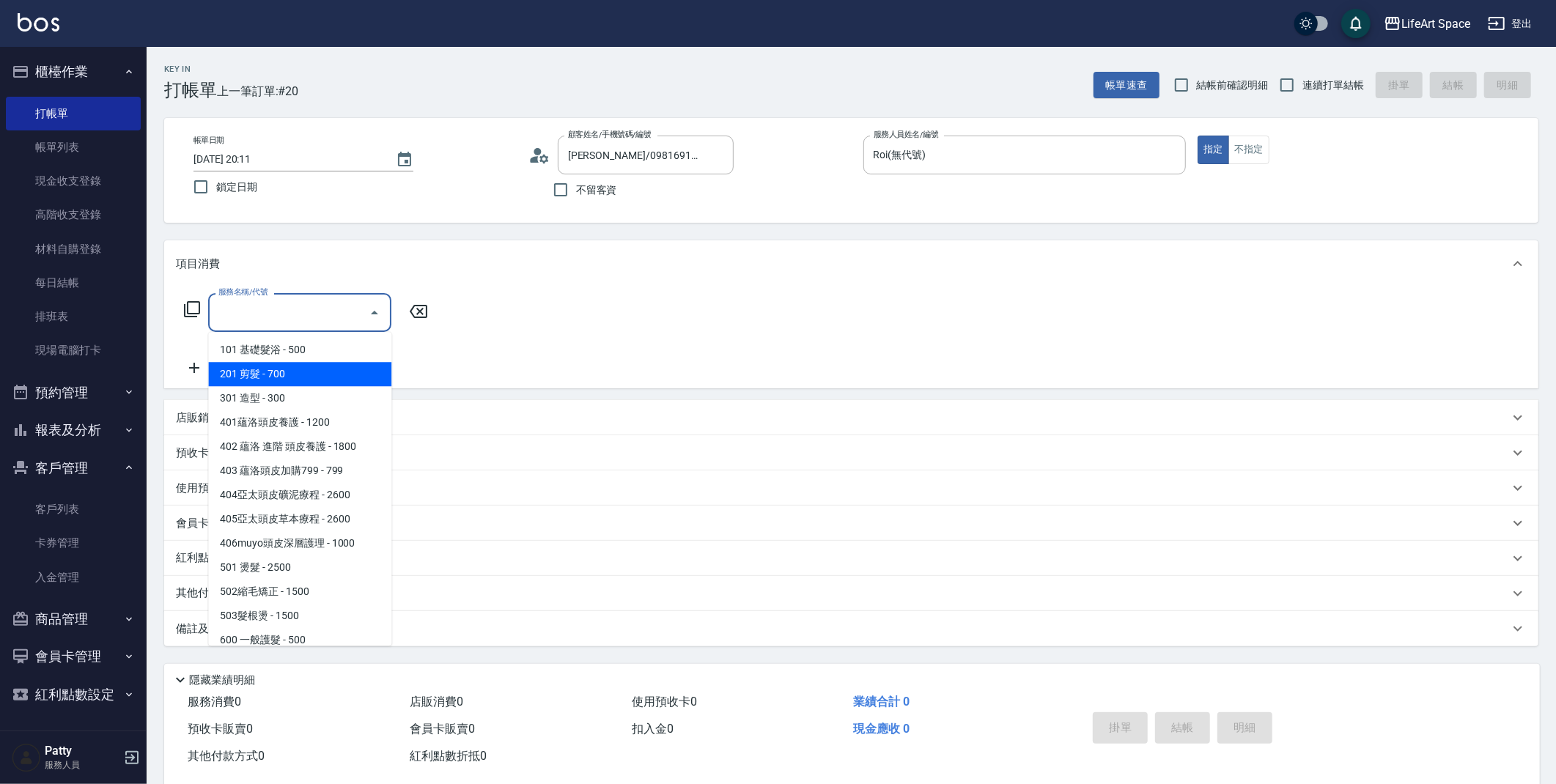
click at [317, 368] on span "201 剪髮 - 700" at bounding box center [300, 373] width 184 height 24
type input "201 剪髮(201)"
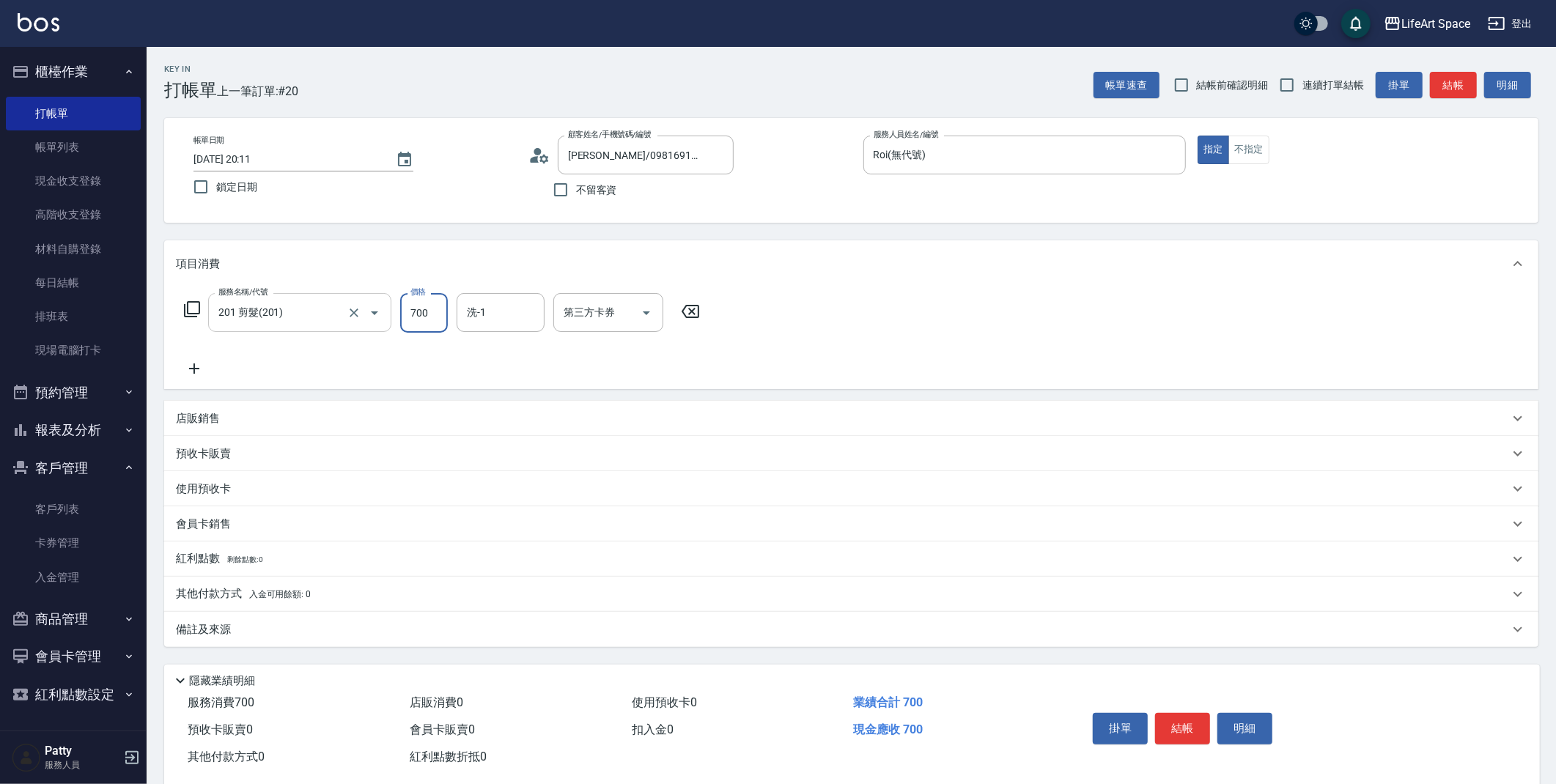
drag, startPoint x: 426, startPoint y: 318, endPoint x: 377, endPoint y: 318, distance: 49.0
click at [377, 318] on div "服務名稱/代號 201 剪髮(201) 服務名稱/代號 價格 700 價格 洗-1 洗-1 第三方卡券 第三方卡券" at bounding box center [442, 312] width 533 height 40
type input "800"
click at [840, 341] on div "服務名稱/代號 201 剪髮(201) 服務名稱/代號 價格 800 價格 洗-1 洗-1 第三方卡券 第三方卡券" at bounding box center [851, 338] width 1374 height 102
click at [1186, 735] on button "結帳" at bounding box center [1183, 728] width 55 height 31
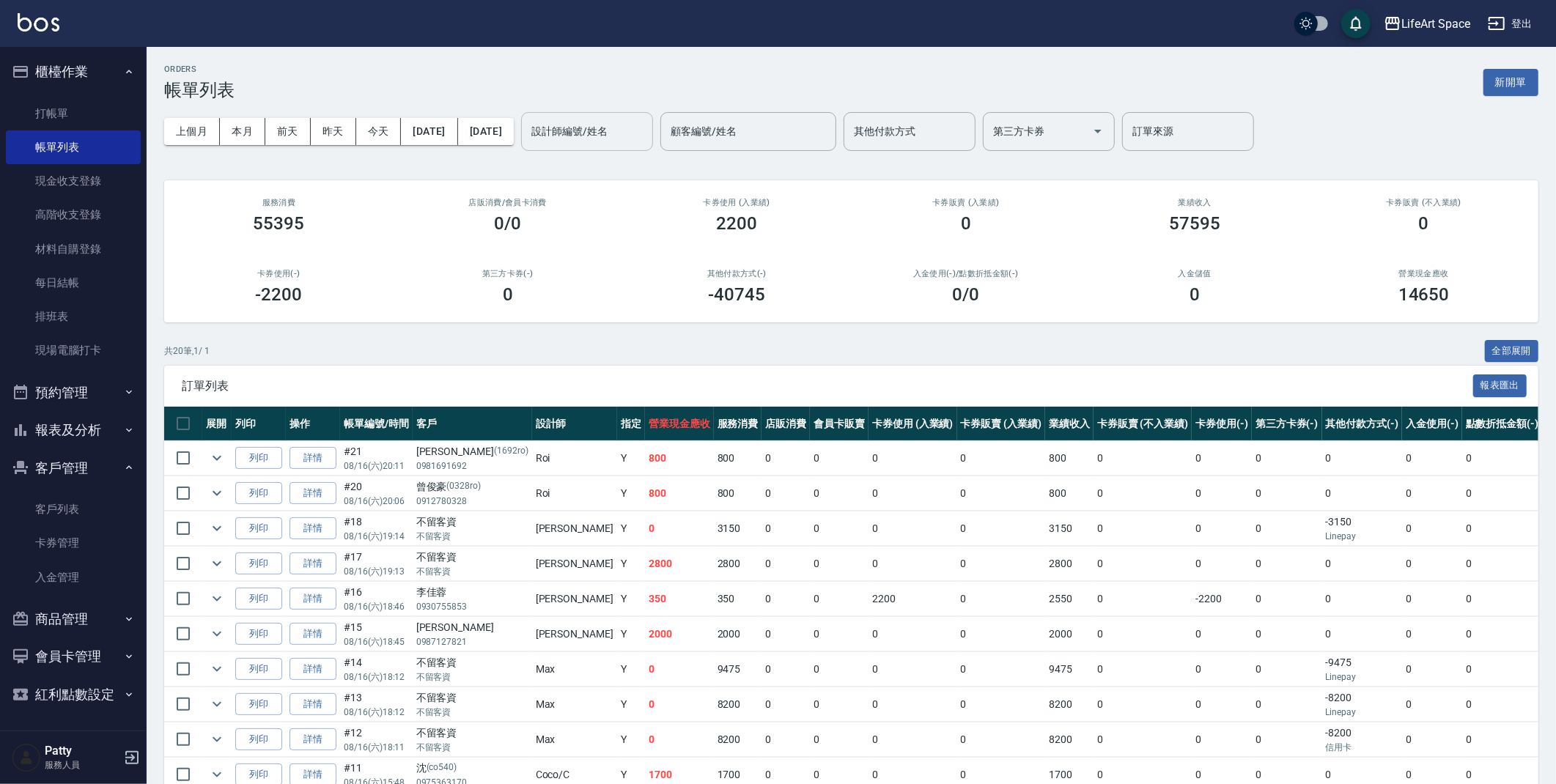
click at [647, 141] on input "設計師編號/姓名" at bounding box center [587, 131] width 119 height 26
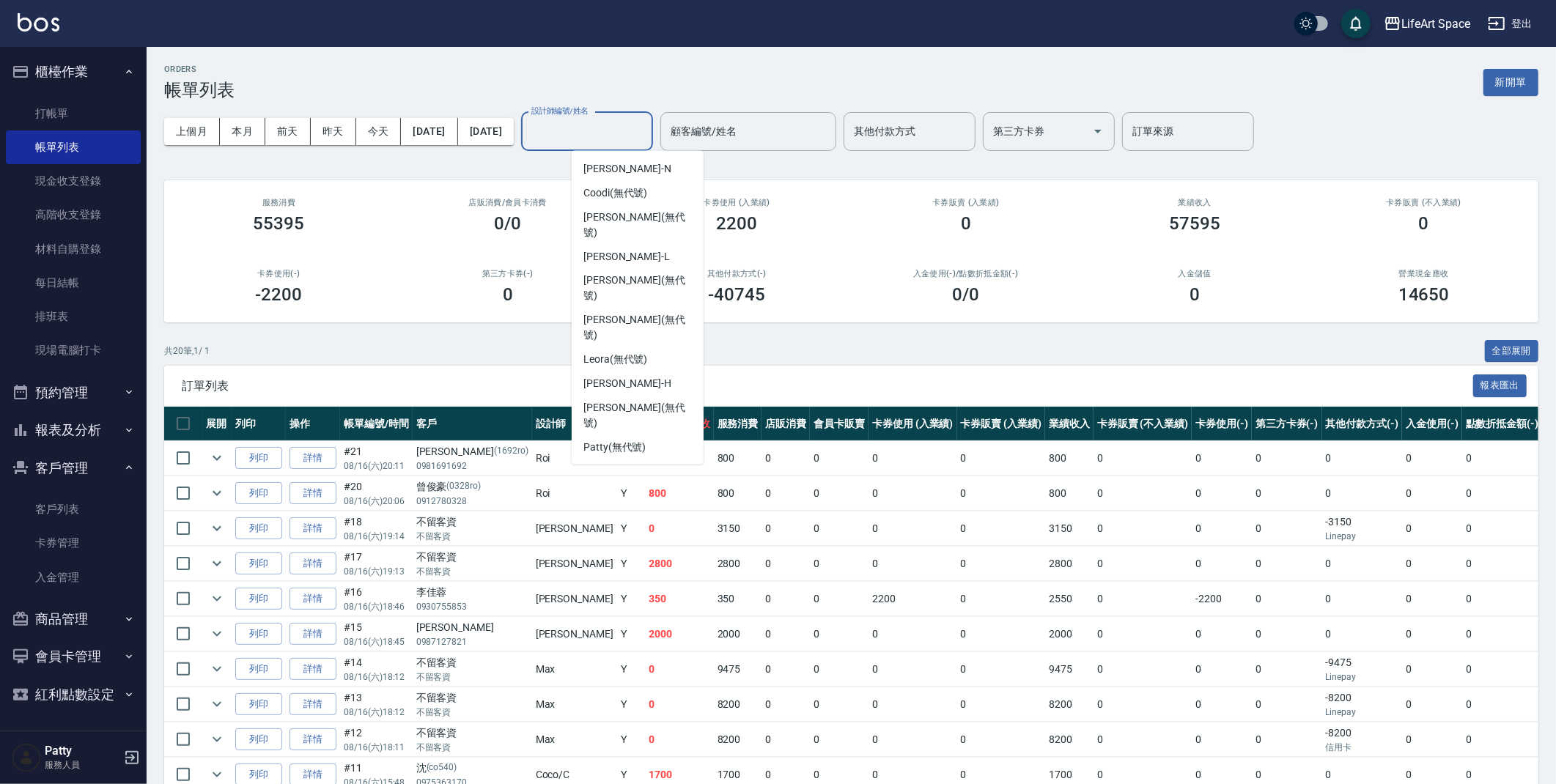
click at [603, 529] on span "Roi (無代號)" at bounding box center [609, 536] width 52 height 15
type input "Roi(無代號)"
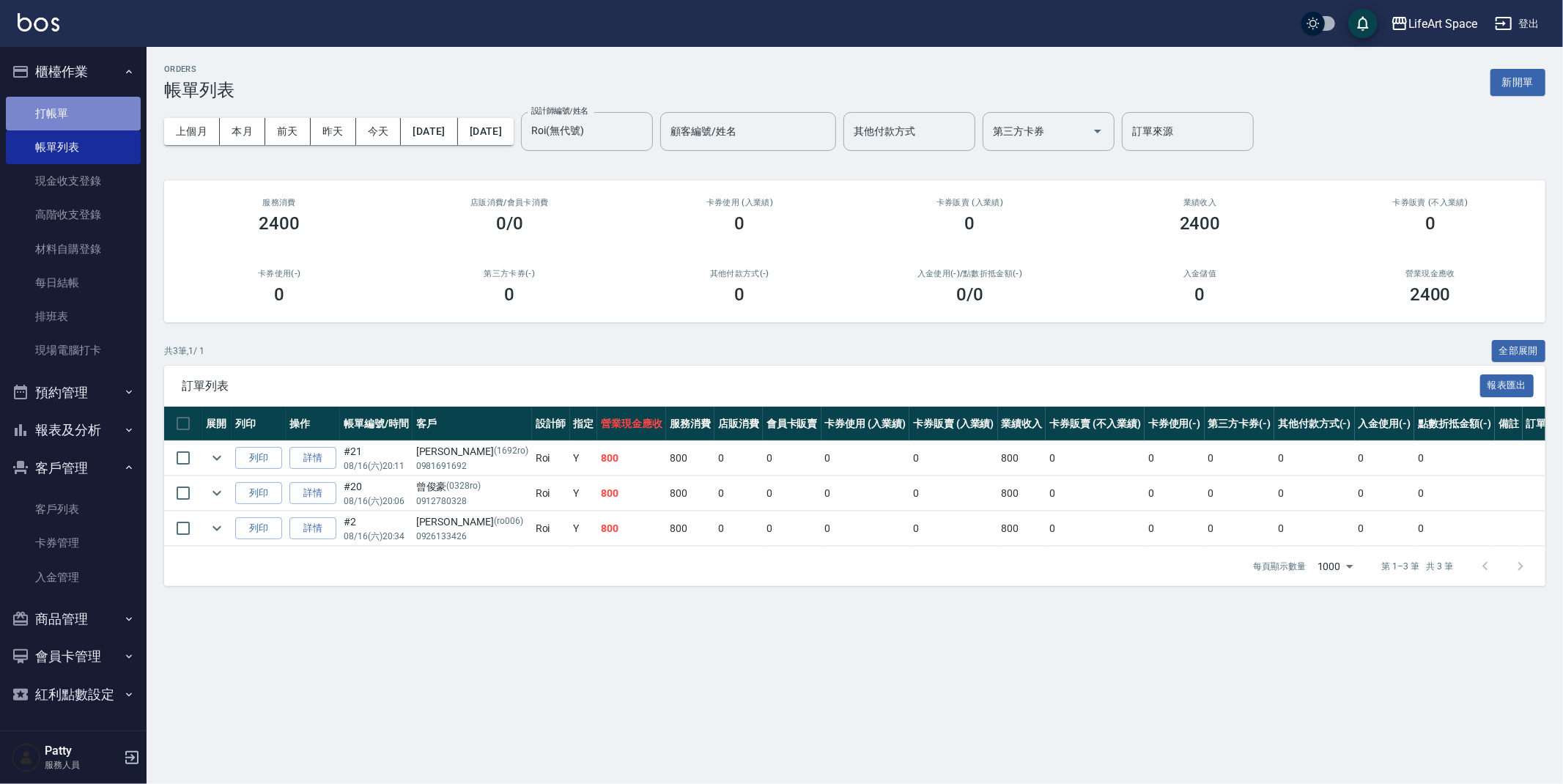
click at [104, 117] on link "打帳單" at bounding box center [74, 114] width 135 height 34
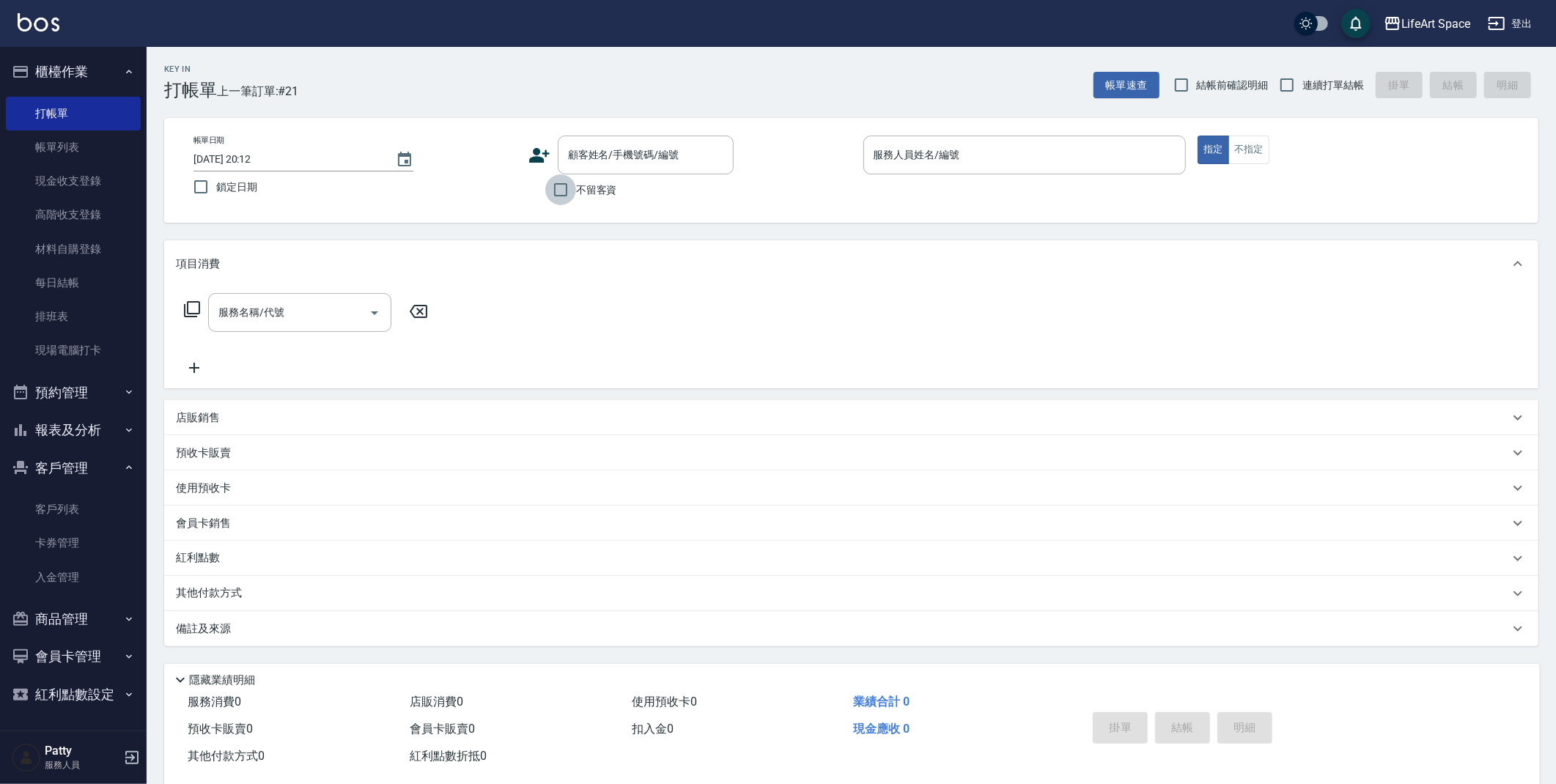
click at [565, 187] on input "不留客資" at bounding box center [561, 190] width 31 height 31
checkbox input "true"
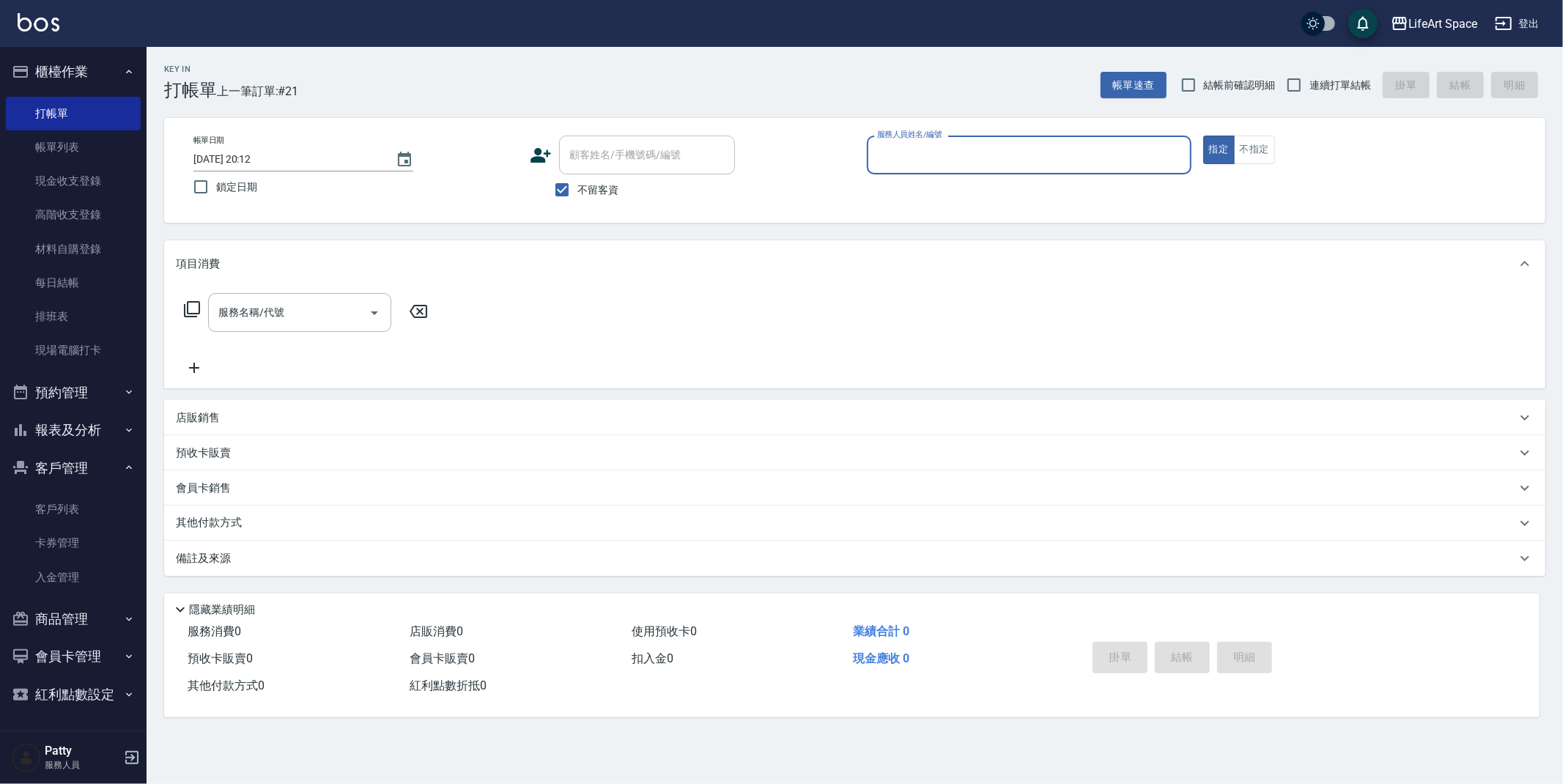
click at [931, 143] on input "服務人員姓名/編號" at bounding box center [1029, 154] width 311 height 26
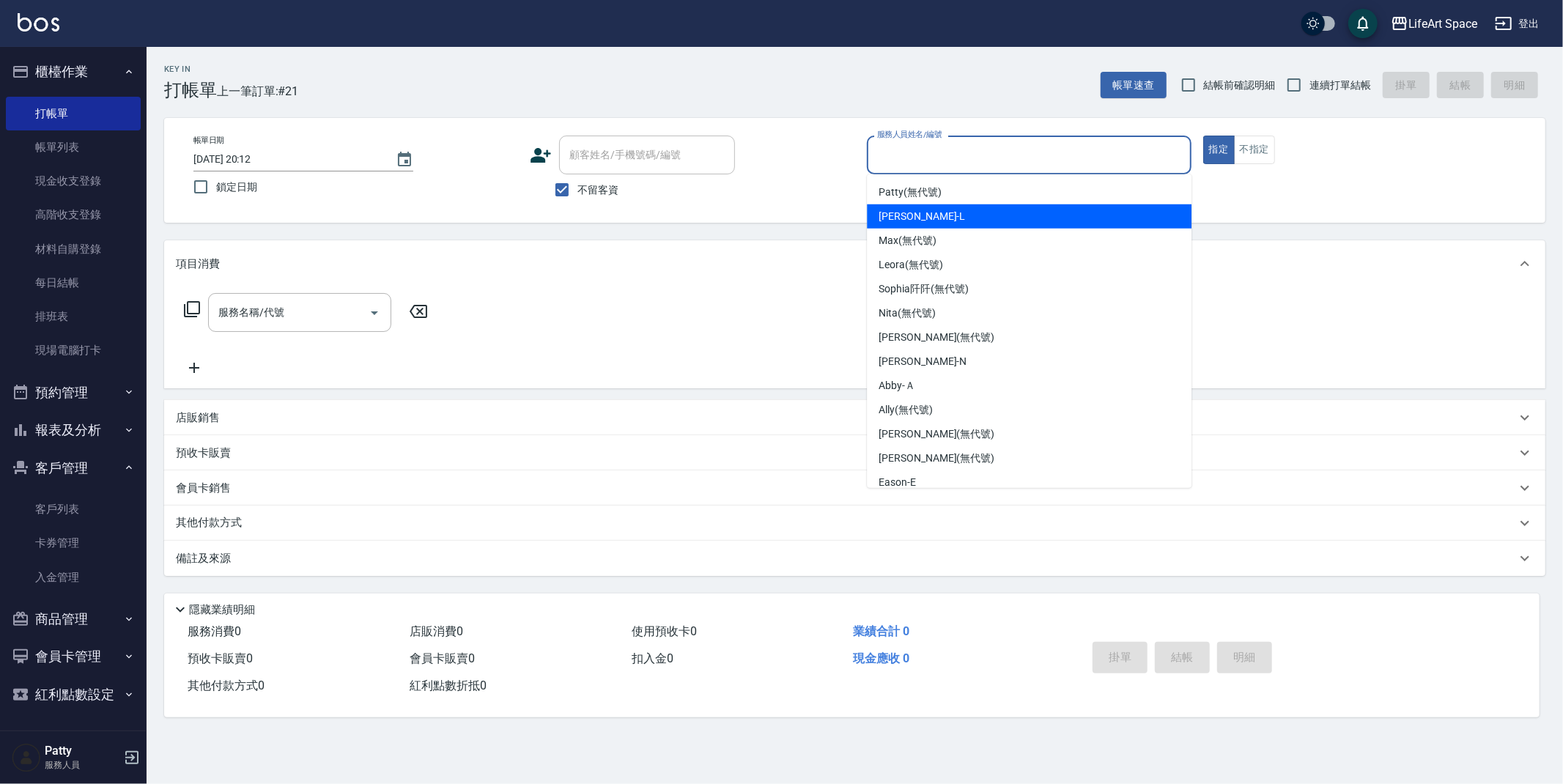
click at [924, 220] on div "Lance -L" at bounding box center [1029, 216] width 325 height 24
type input "Lance-L"
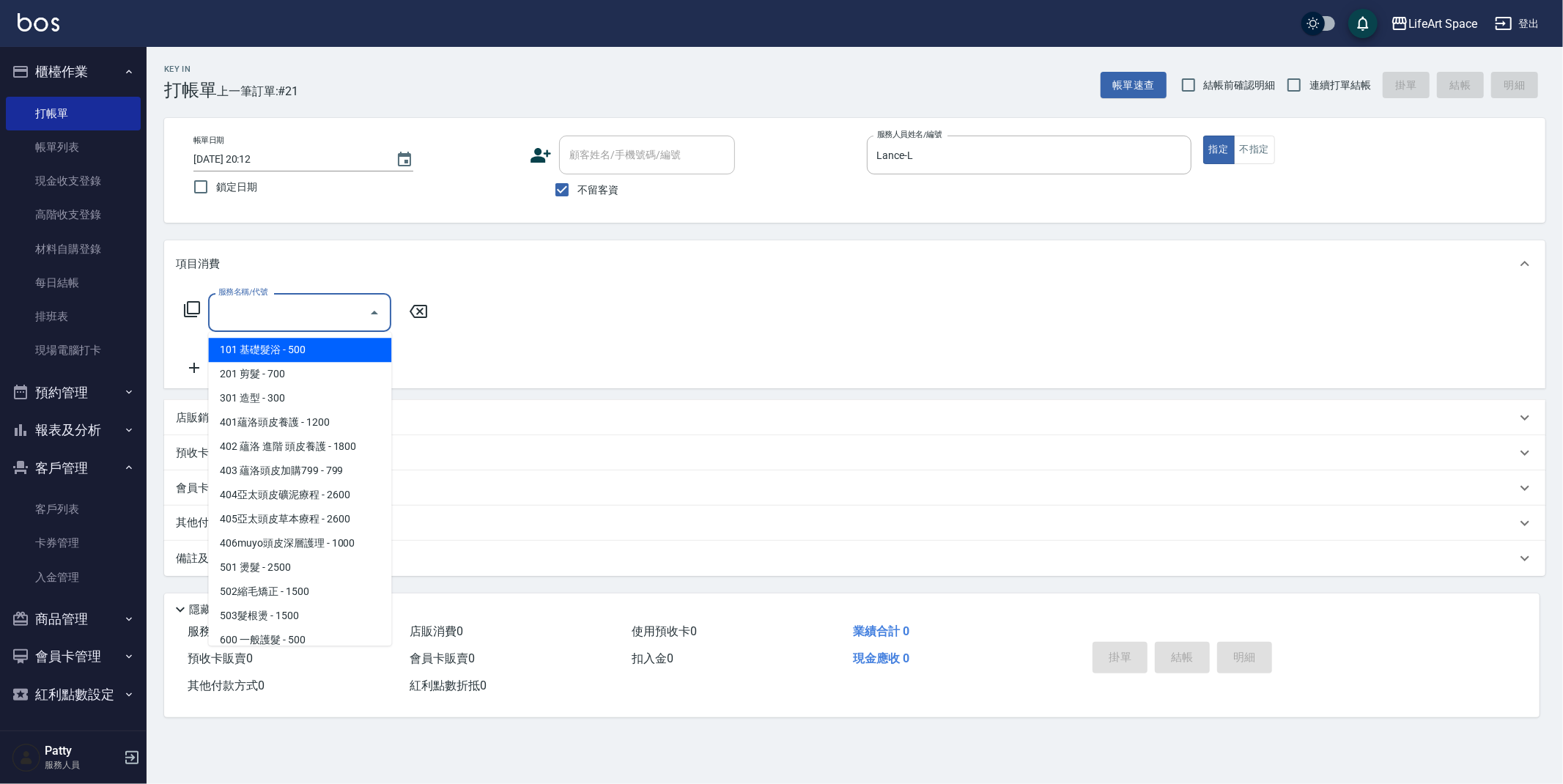
click at [300, 307] on input "服務名稱/代號" at bounding box center [288, 312] width 148 height 26
click at [302, 365] on span "201 剪髮 - 700" at bounding box center [300, 373] width 184 height 24
type input "201 剪髮(201)"
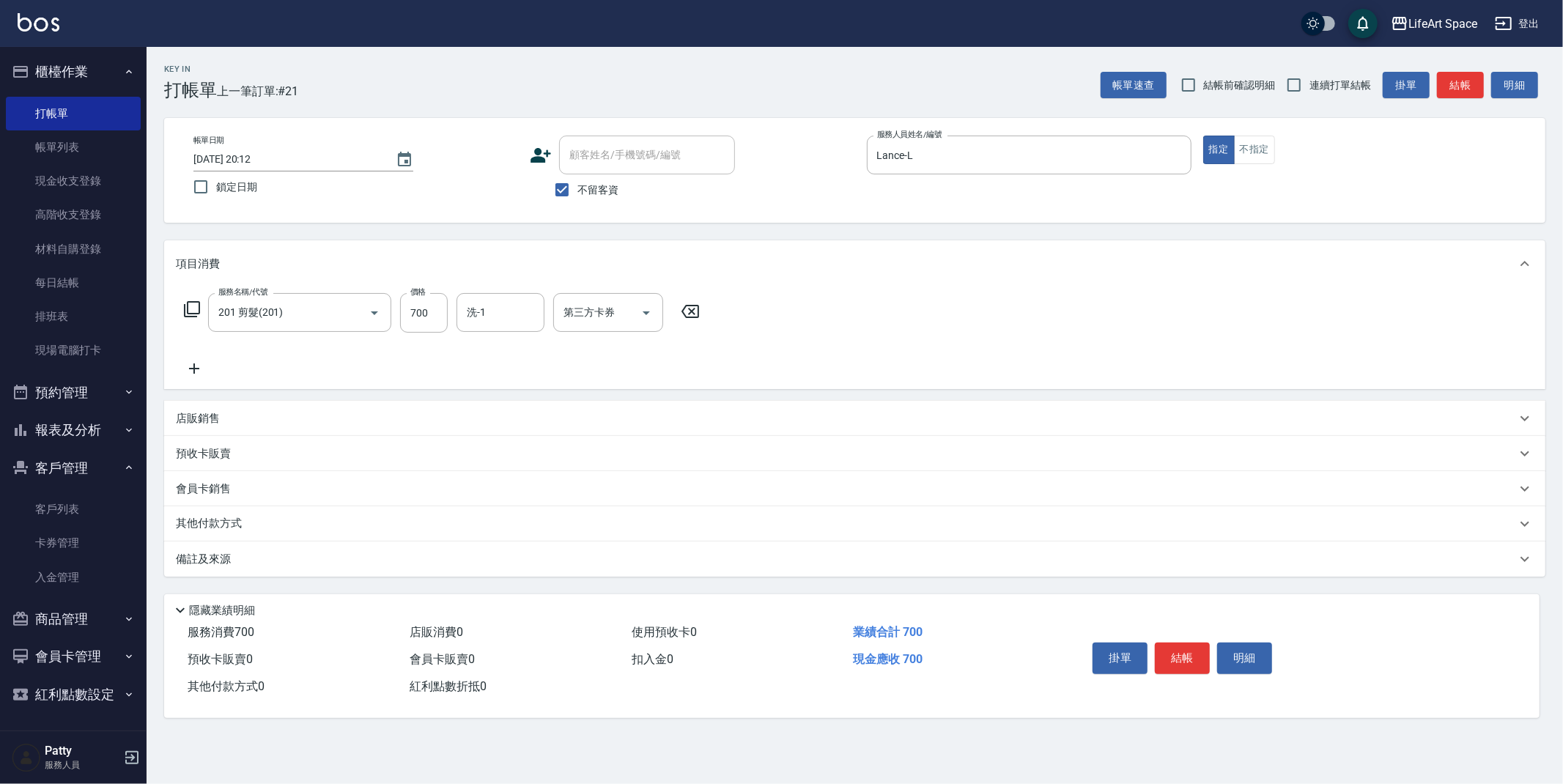
click at [190, 367] on icon at bounding box center [193, 369] width 36 height 18
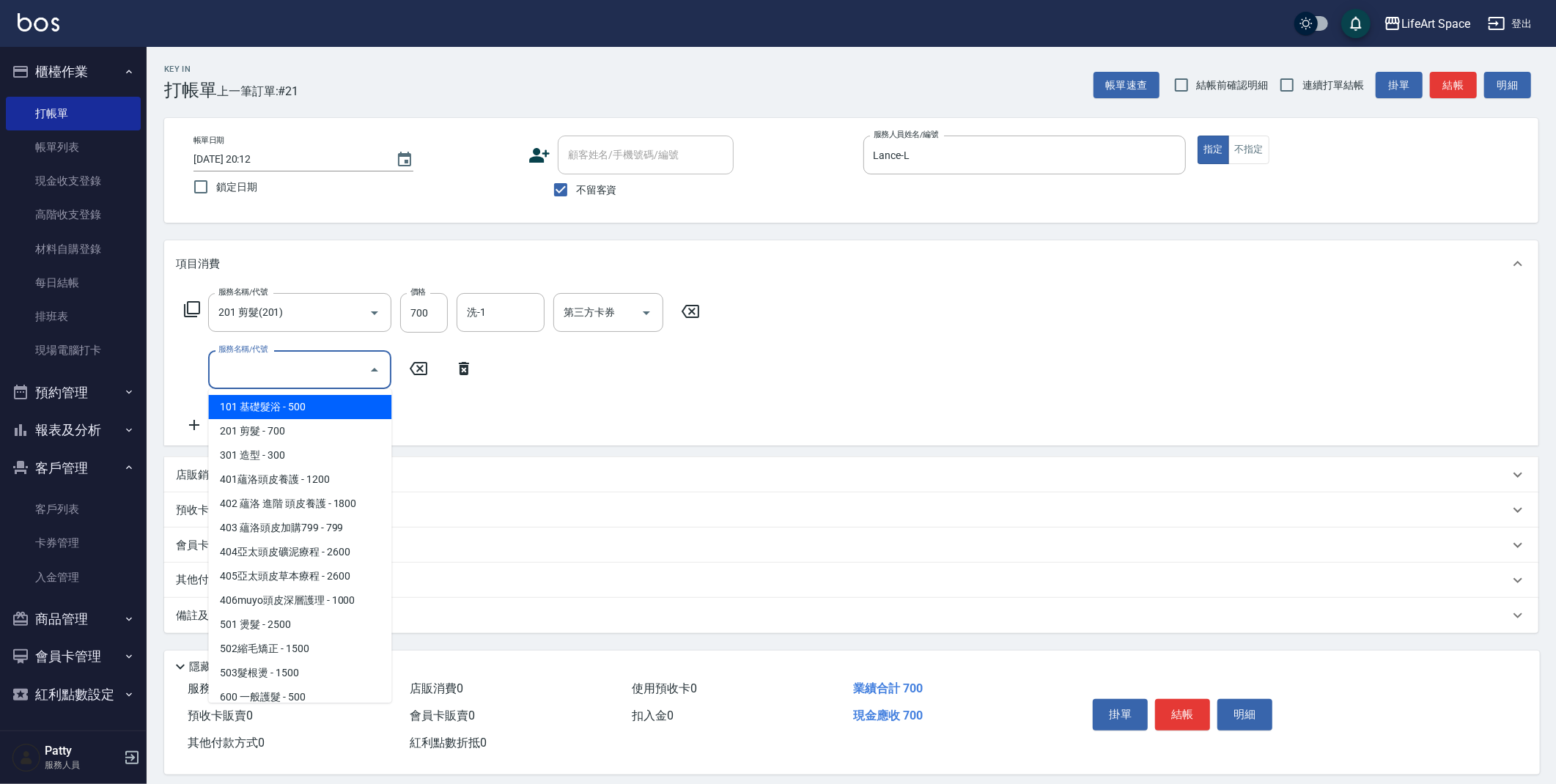
click at [251, 367] on input "服務名稱/代號" at bounding box center [288, 369] width 148 height 26
click at [458, 372] on icon at bounding box center [463, 369] width 36 height 18
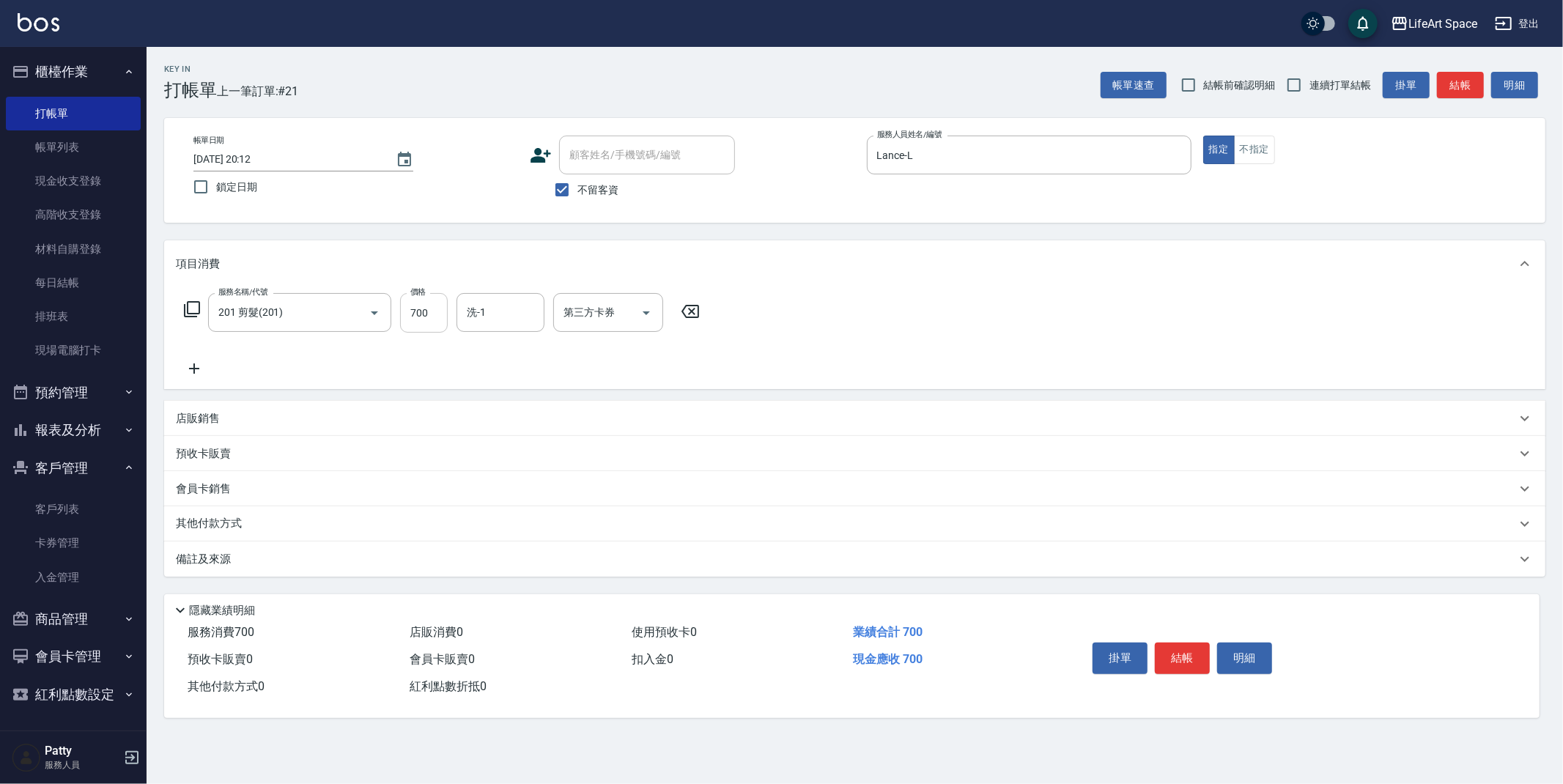
click at [436, 318] on input "700" at bounding box center [424, 312] width 48 height 40
type input "960"
click at [373, 572] on div "備註及來源" at bounding box center [854, 560] width 1381 height 35
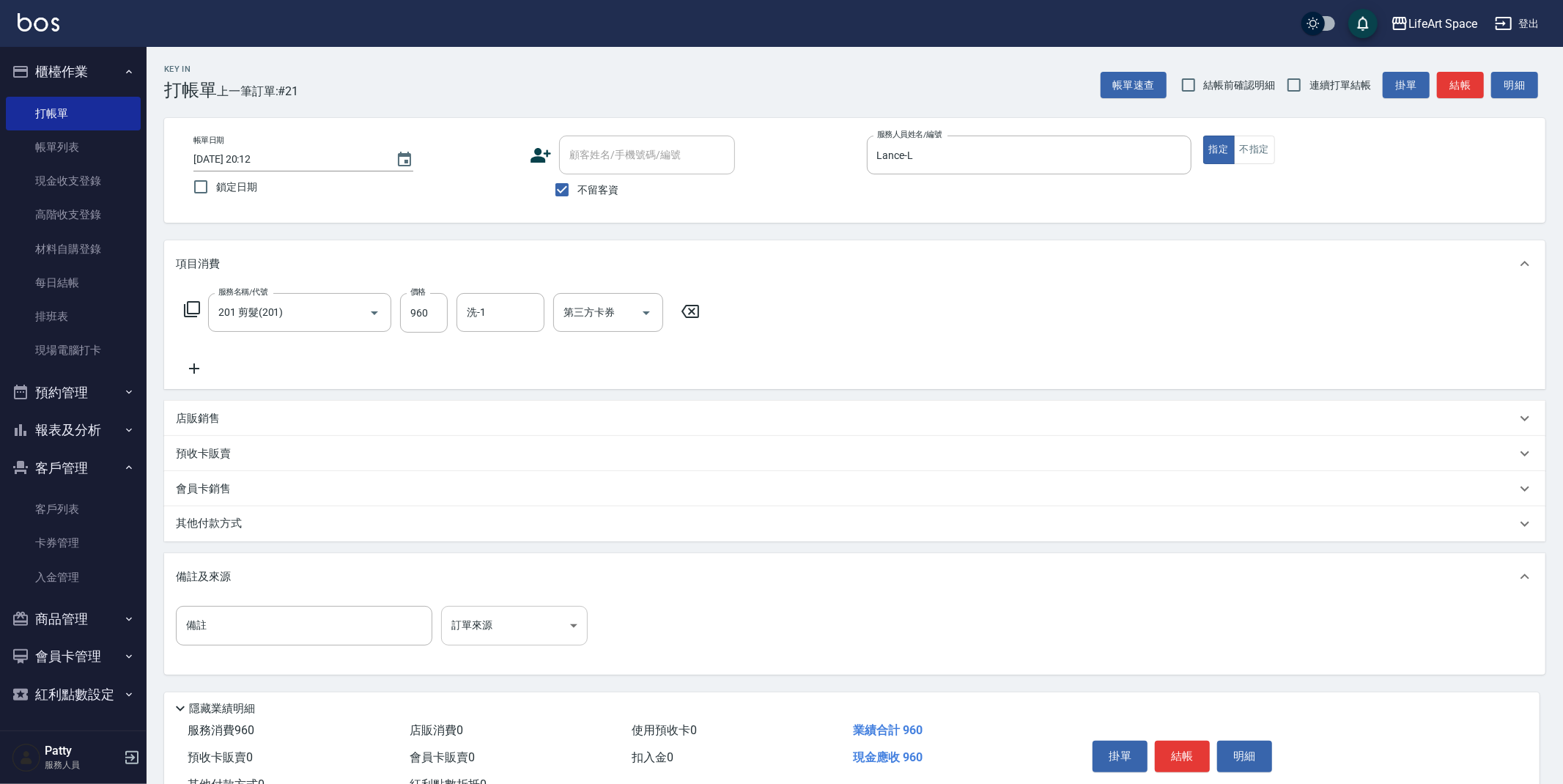
click at [500, 631] on body "LifeArt Space 登出 櫃檯作業 打帳單 帳單列表 現金收支登錄 高階收支登錄 材料自購登錄 每日結帳 排班表 現場電腦打卡 預約管理 預約管理 單…" at bounding box center [782, 417] width 1563 height 834
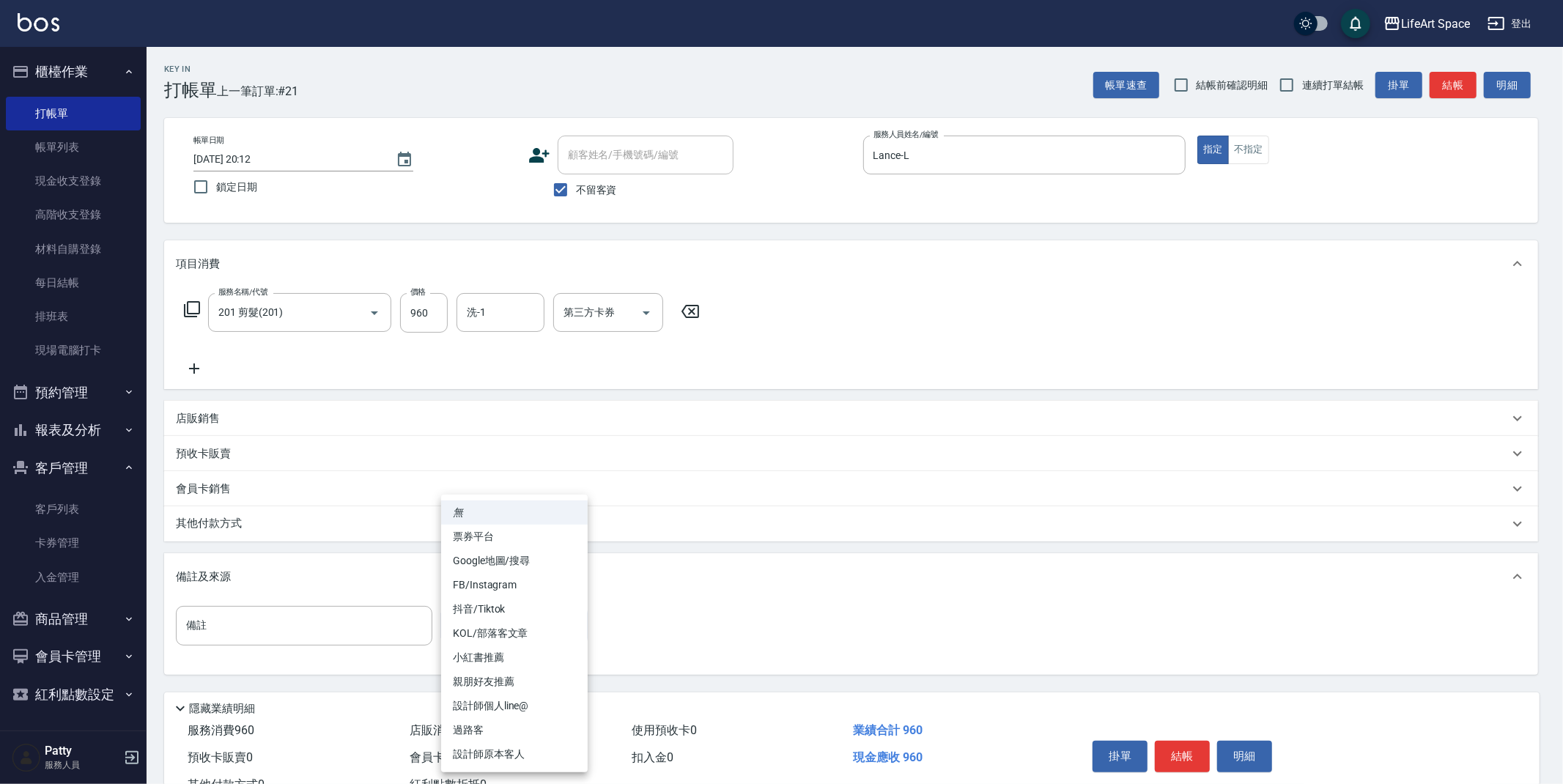
click at [535, 746] on li "設計師原本客人" at bounding box center [514, 754] width 146 height 24
type input "設計師原本客人"
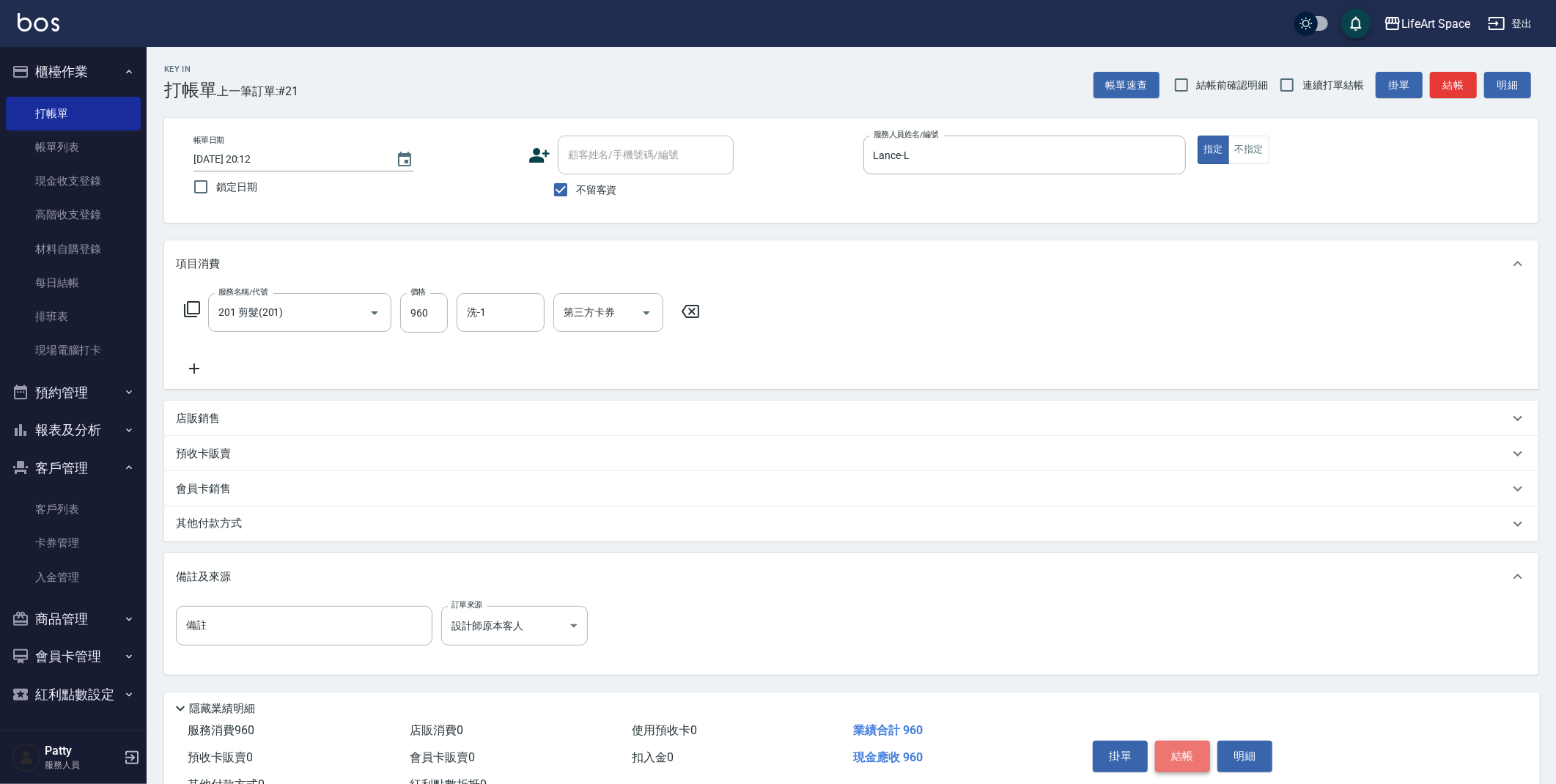
click at [1191, 751] on button "結帳" at bounding box center [1183, 756] width 55 height 31
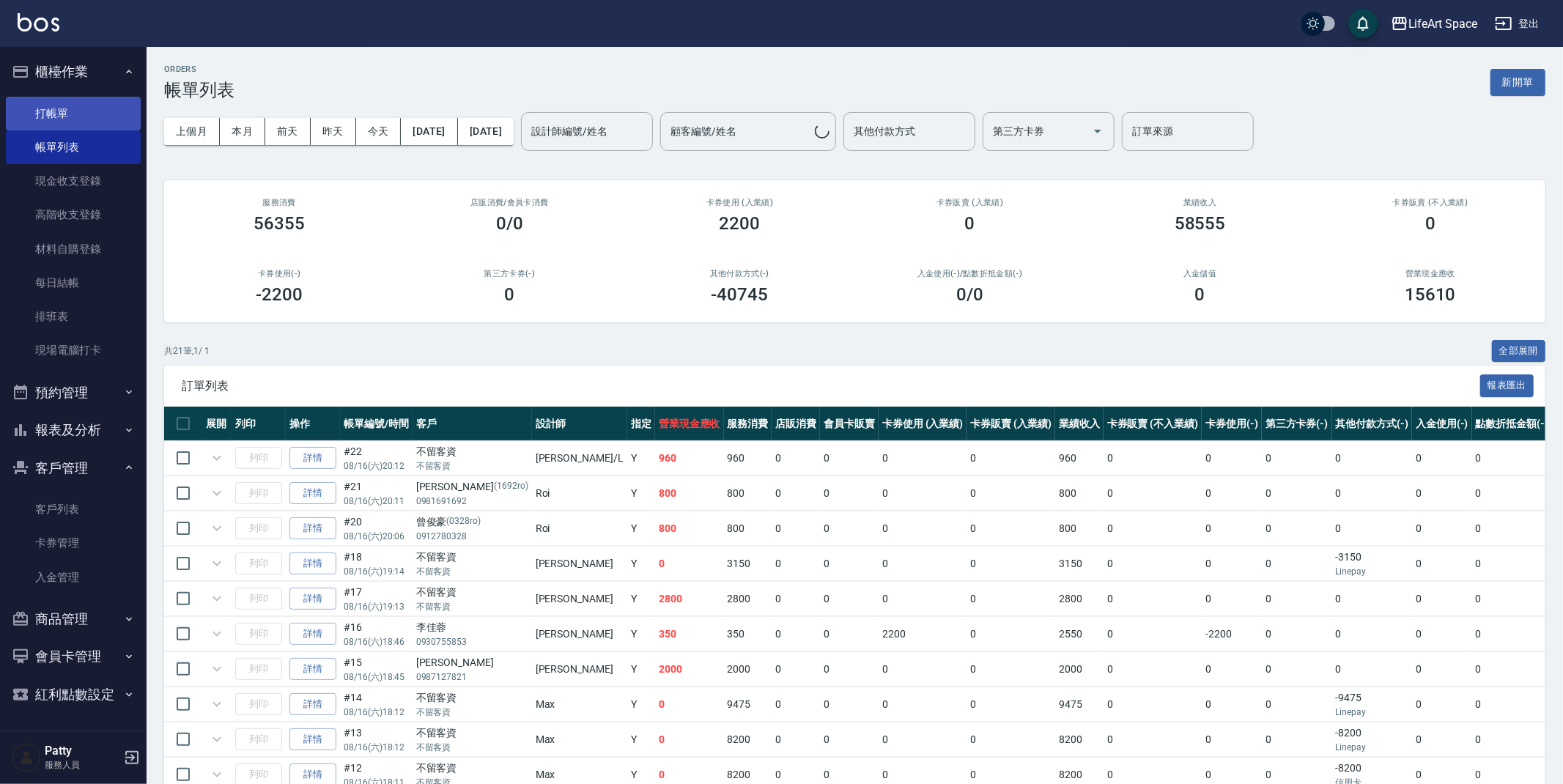
click at [76, 121] on link "打帳單" at bounding box center [74, 114] width 135 height 34
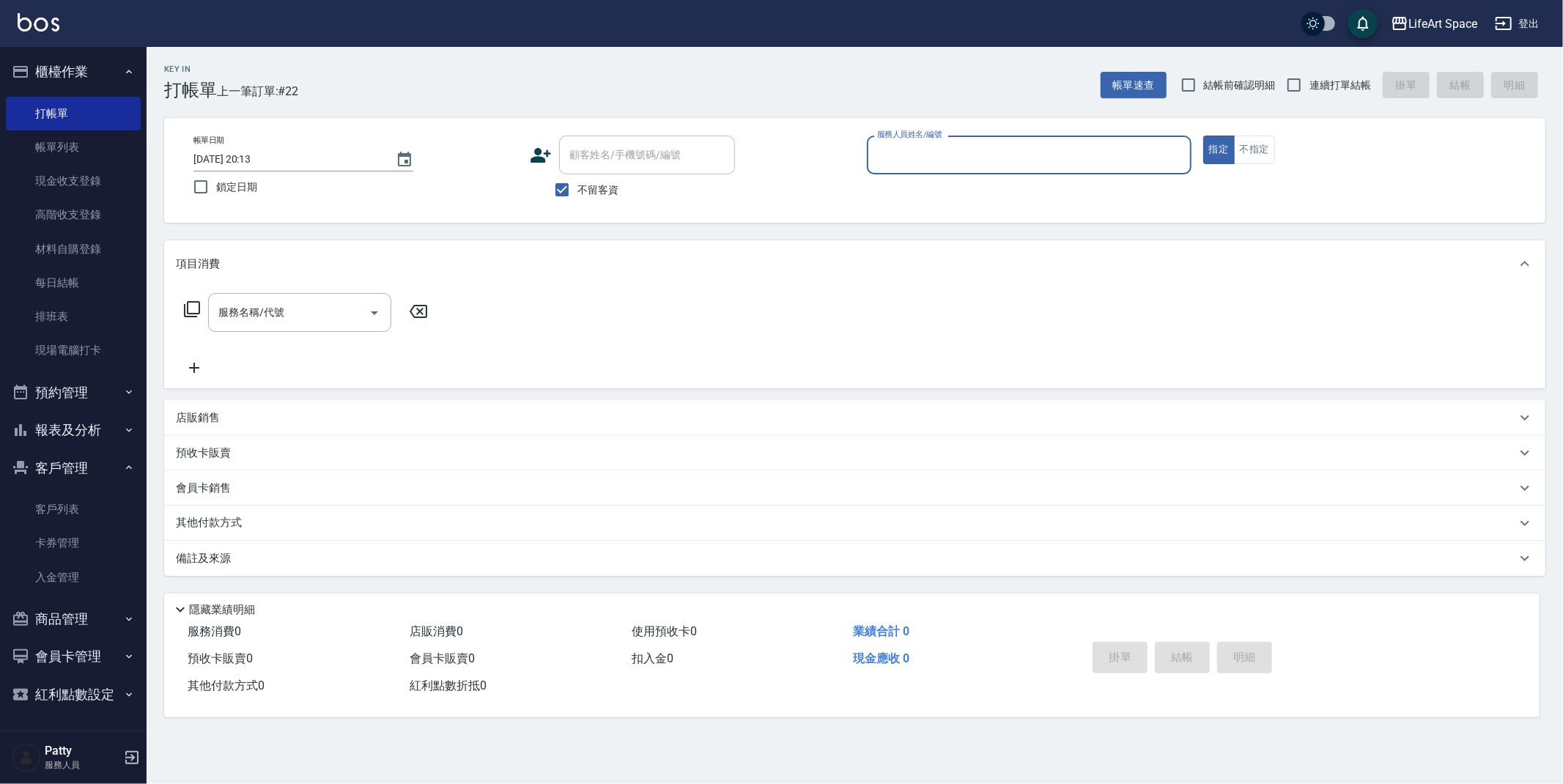
click at [907, 171] on div "服務人員姓名/編號" at bounding box center [1029, 155] width 325 height 39
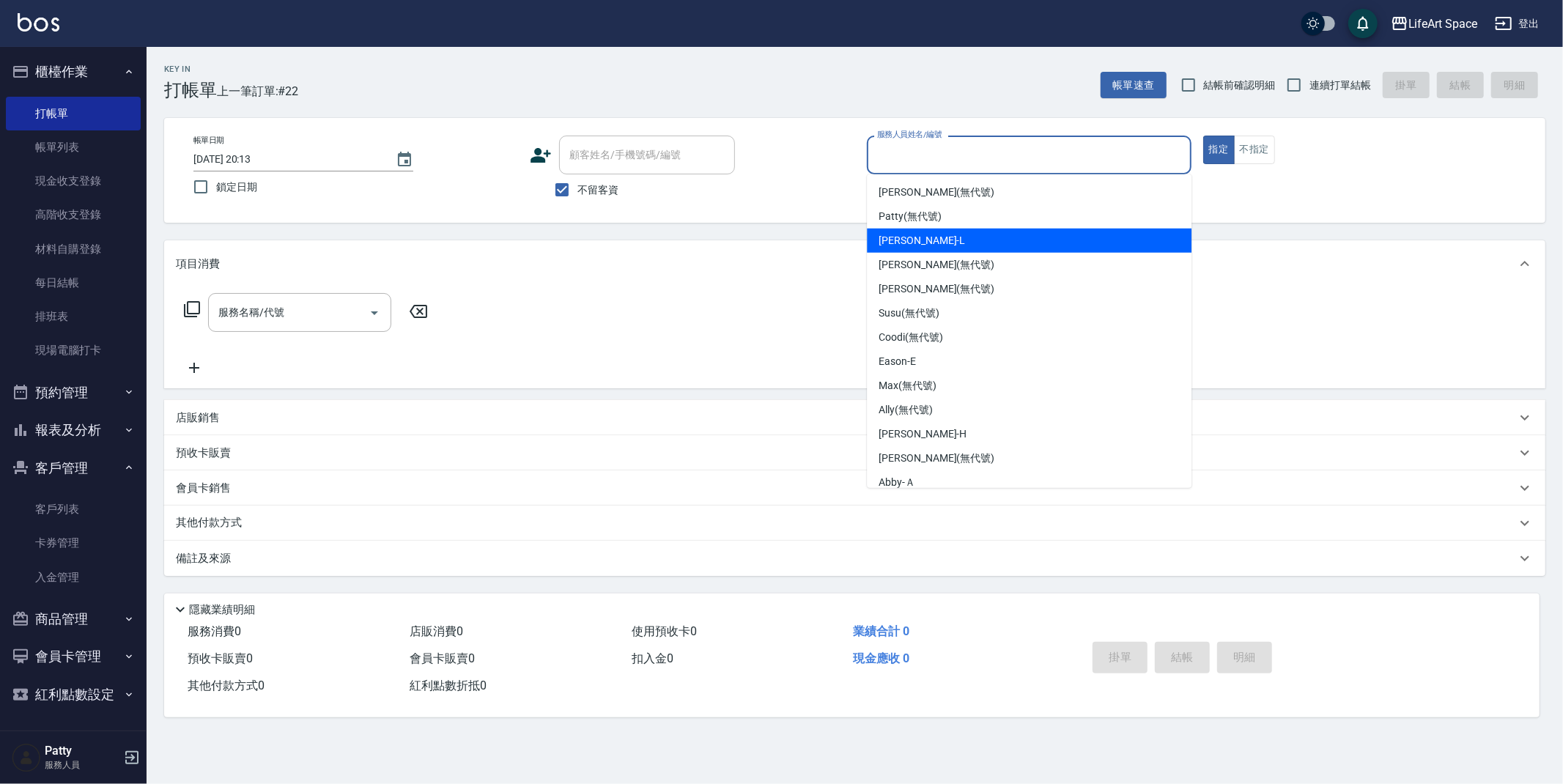
click at [917, 234] on div "Lance -L" at bounding box center [1029, 240] width 325 height 24
type input "Lance-L"
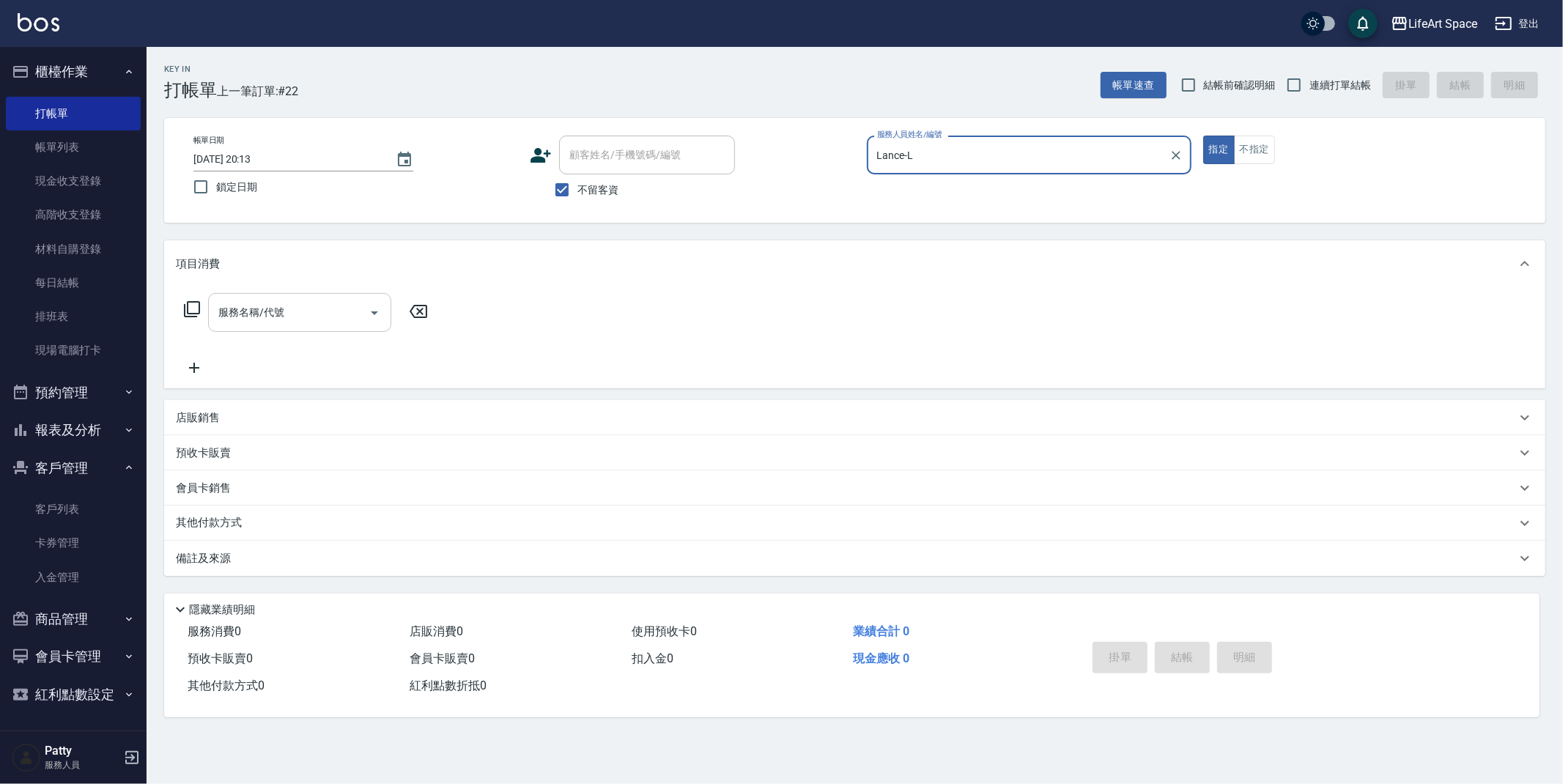
click at [286, 305] on input "服務名稱/代號" at bounding box center [288, 312] width 148 height 26
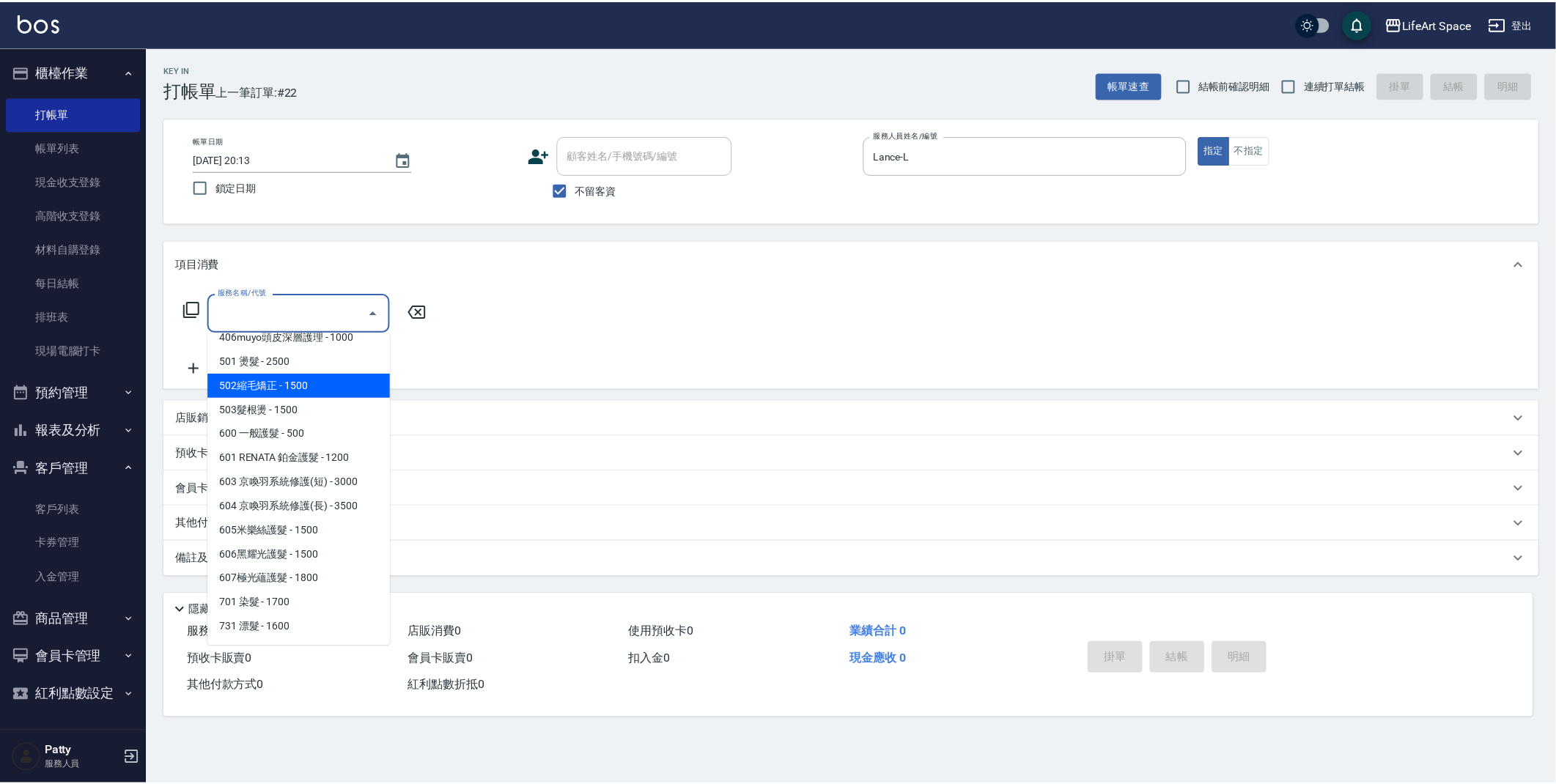
scroll to position [208, 0]
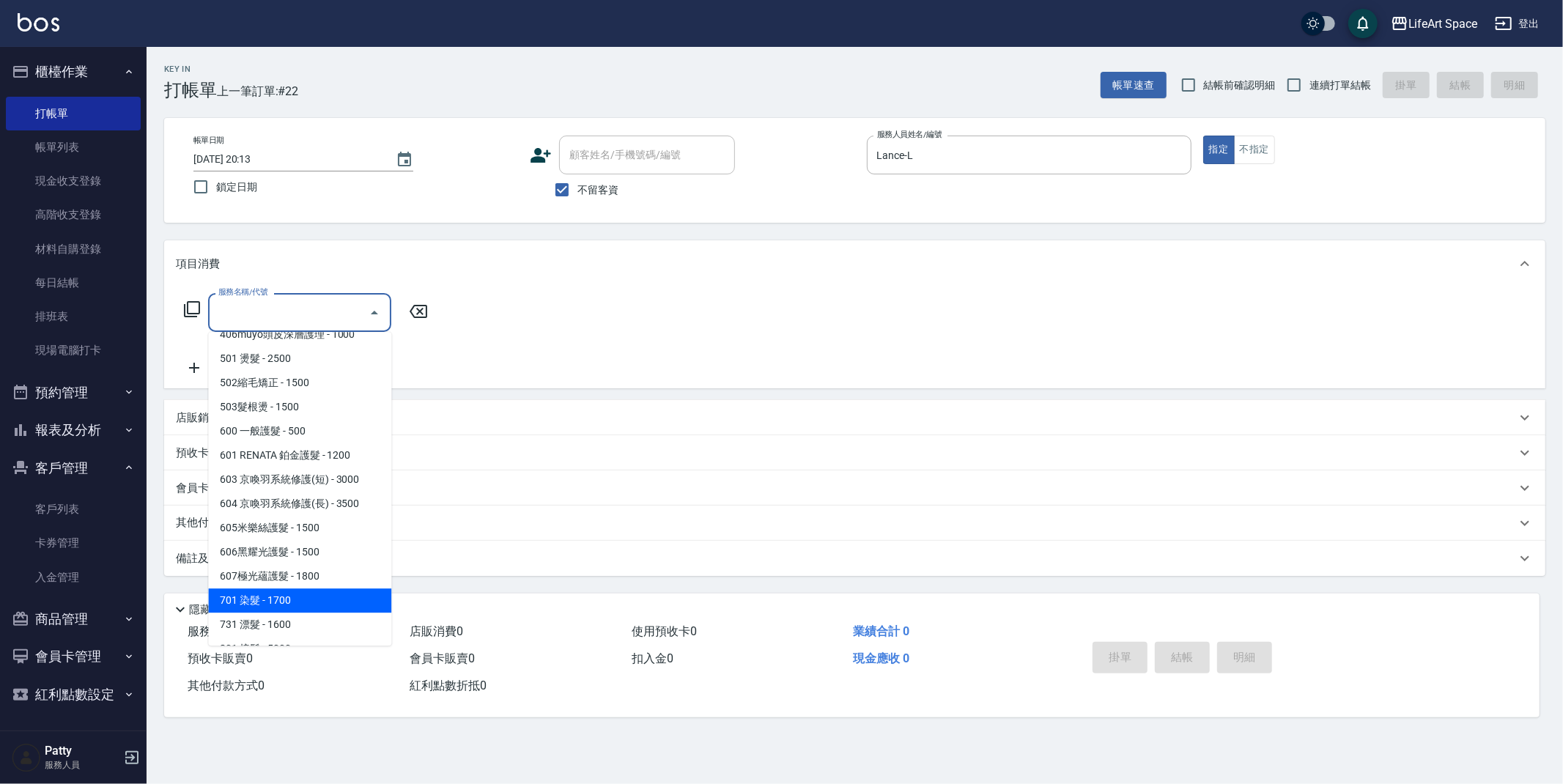
click at [269, 600] on span "701 染髮 - 1700" at bounding box center [300, 600] width 184 height 24
type input "701 染髮(701)"
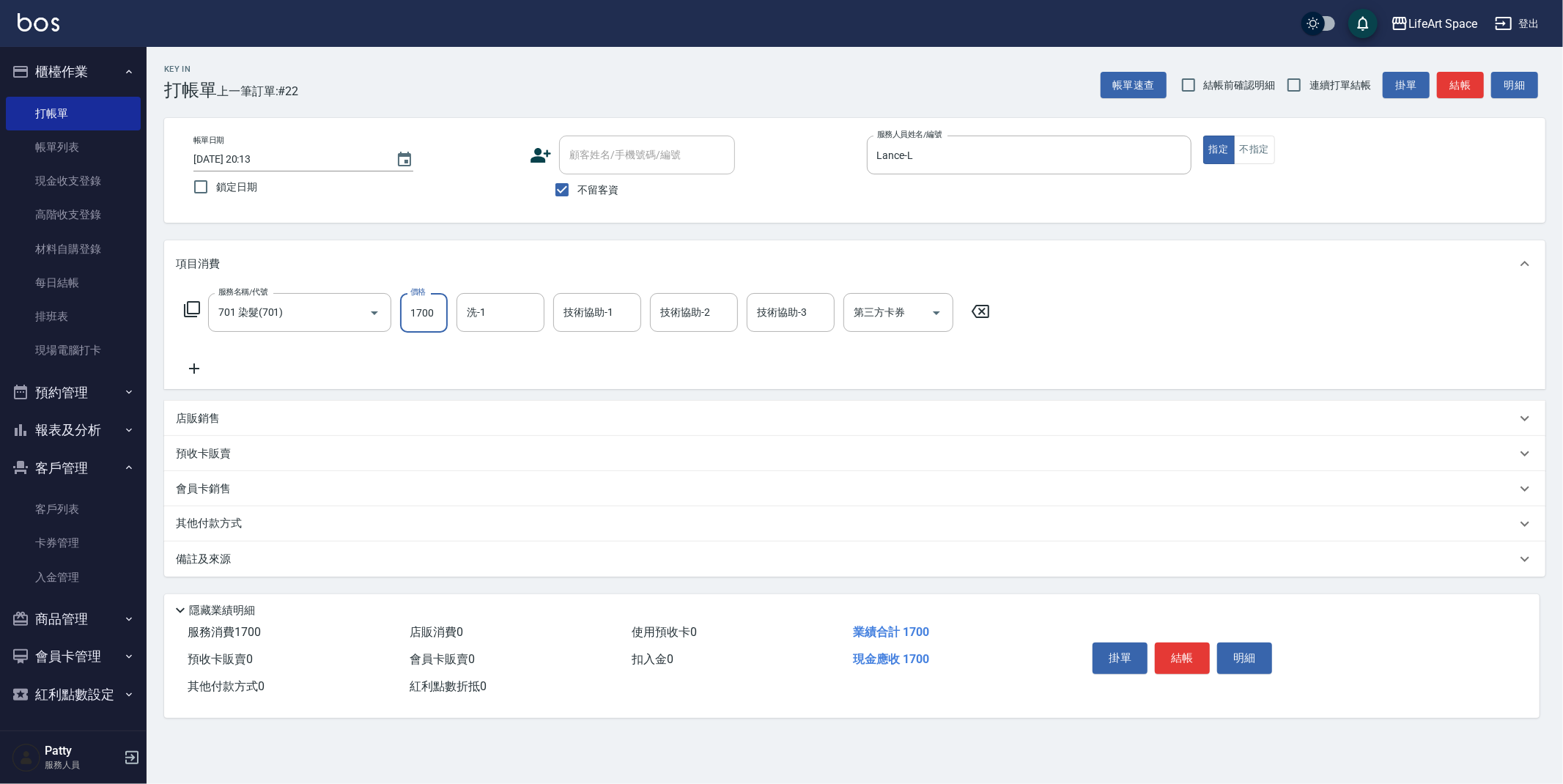
click at [428, 314] on input "1700" at bounding box center [424, 312] width 48 height 40
type input "3360"
click at [356, 555] on div "備註及來源" at bounding box center [845, 559] width 1340 height 15
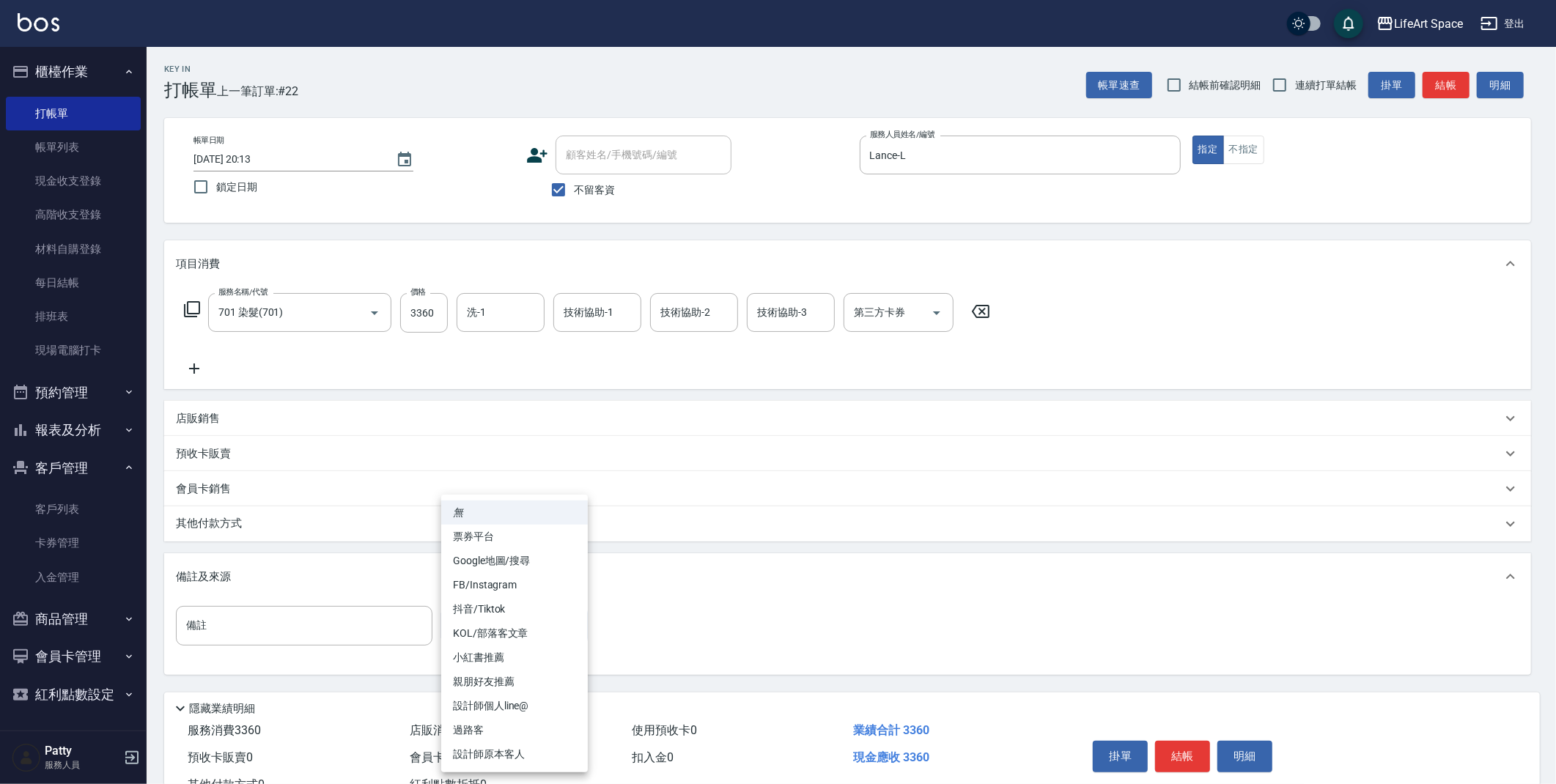
click at [470, 631] on body "LifeArt Space 登出 櫃檯作業 打帳單 帳單列表 現金收支登錄 高階收支登錄 材料自購登錄 每日結帳 排班表 現場電腦打卡 預約管理 預約管理 單…" at bounding box center [778, 417] width 1556 height 834
click at [470, 759] on li "設計師原本客人" at bounding box center [514, 754] width 146 height 24
type input "設計師原本客人"
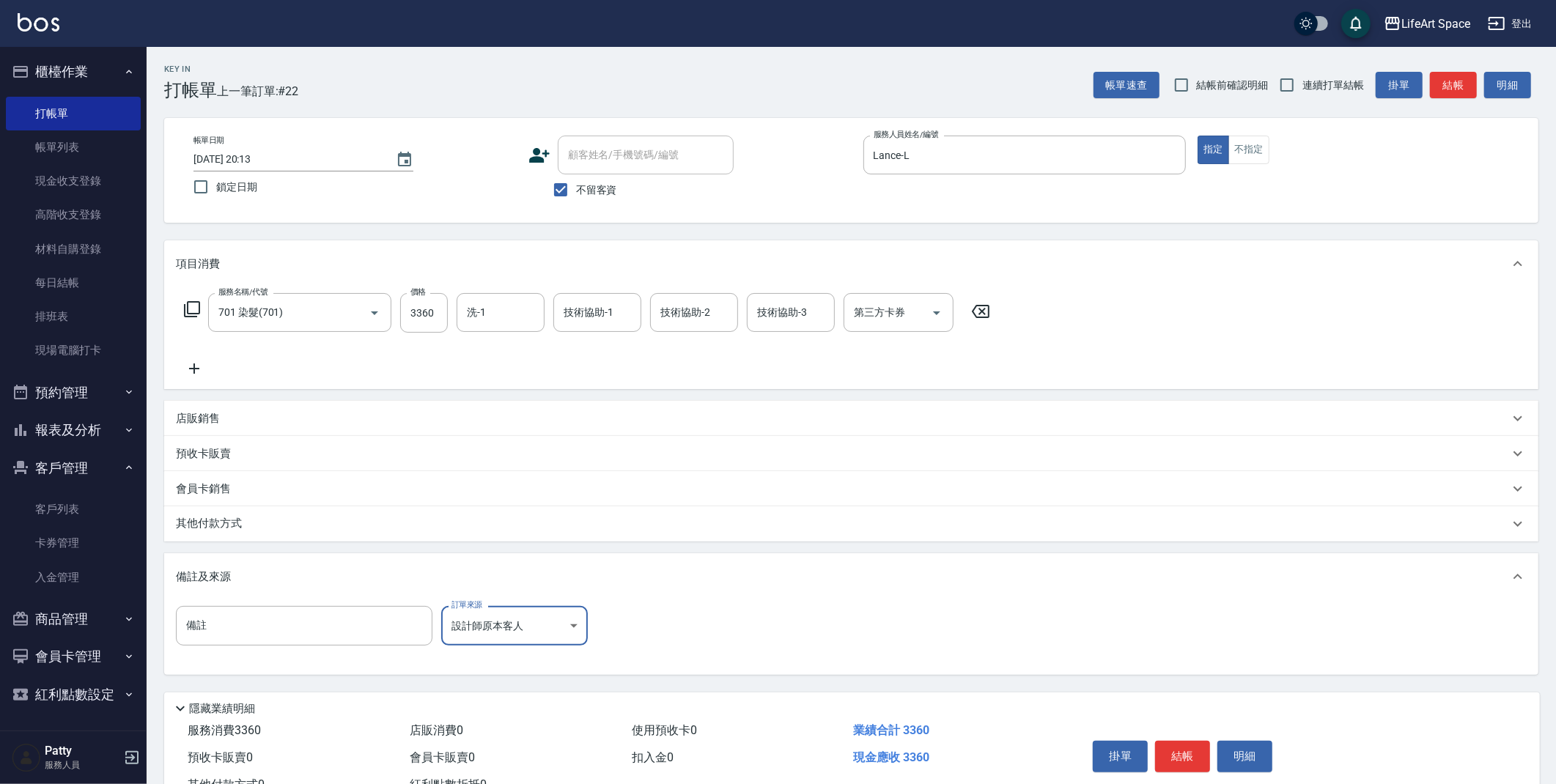
click at [264, 534] on div "其他付款方式" at bounding box center [851, 524] width 1374 height 35
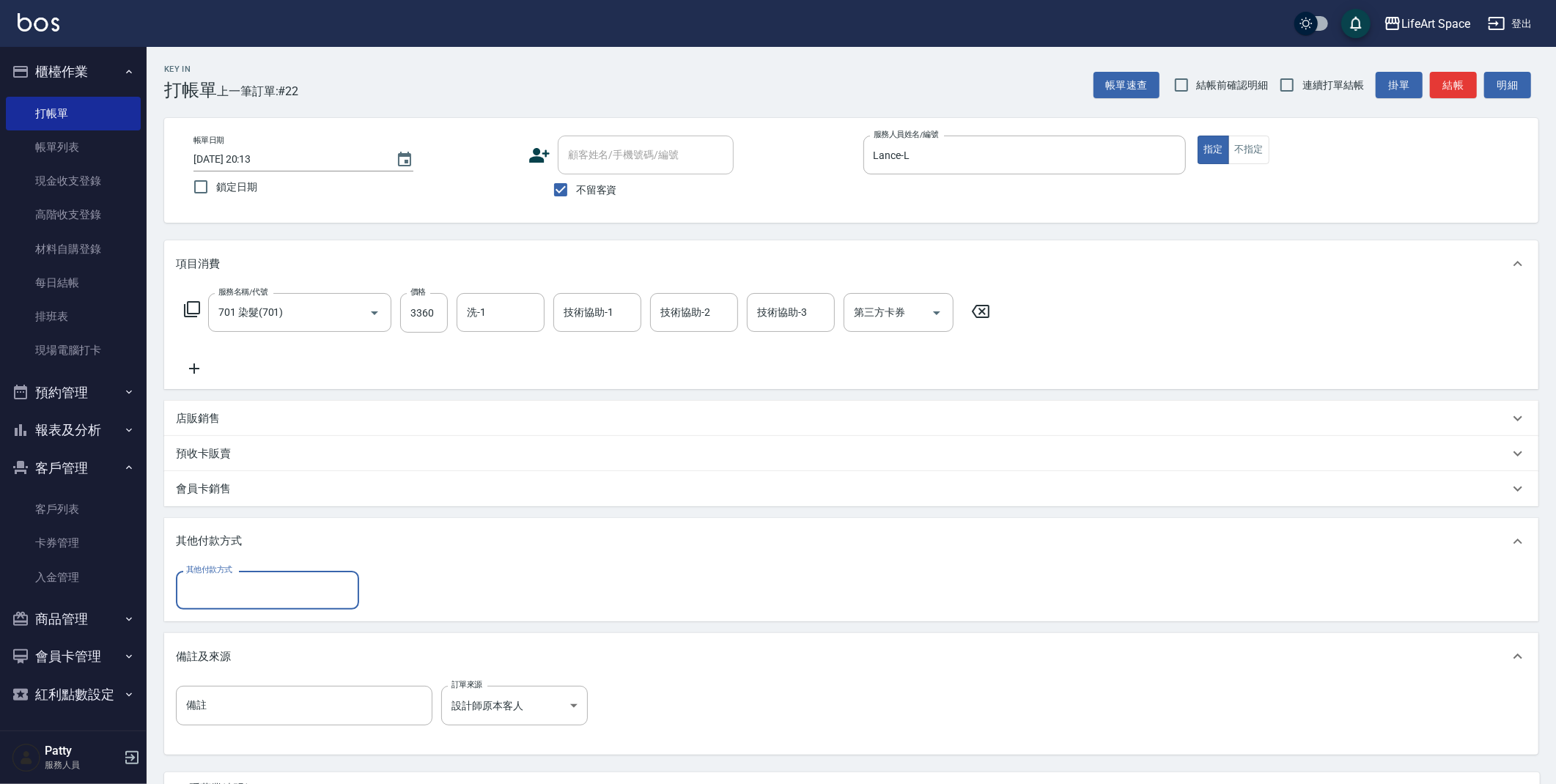
scroll to position [0, 0]
click at [272, 592] on input "其他付款方式" at bounding box center [268, 590] width 170 height 26
click at [269, 641] on span "Linepay" at bounding box center [267, 651] width 184 height 24
type input "Linepay"
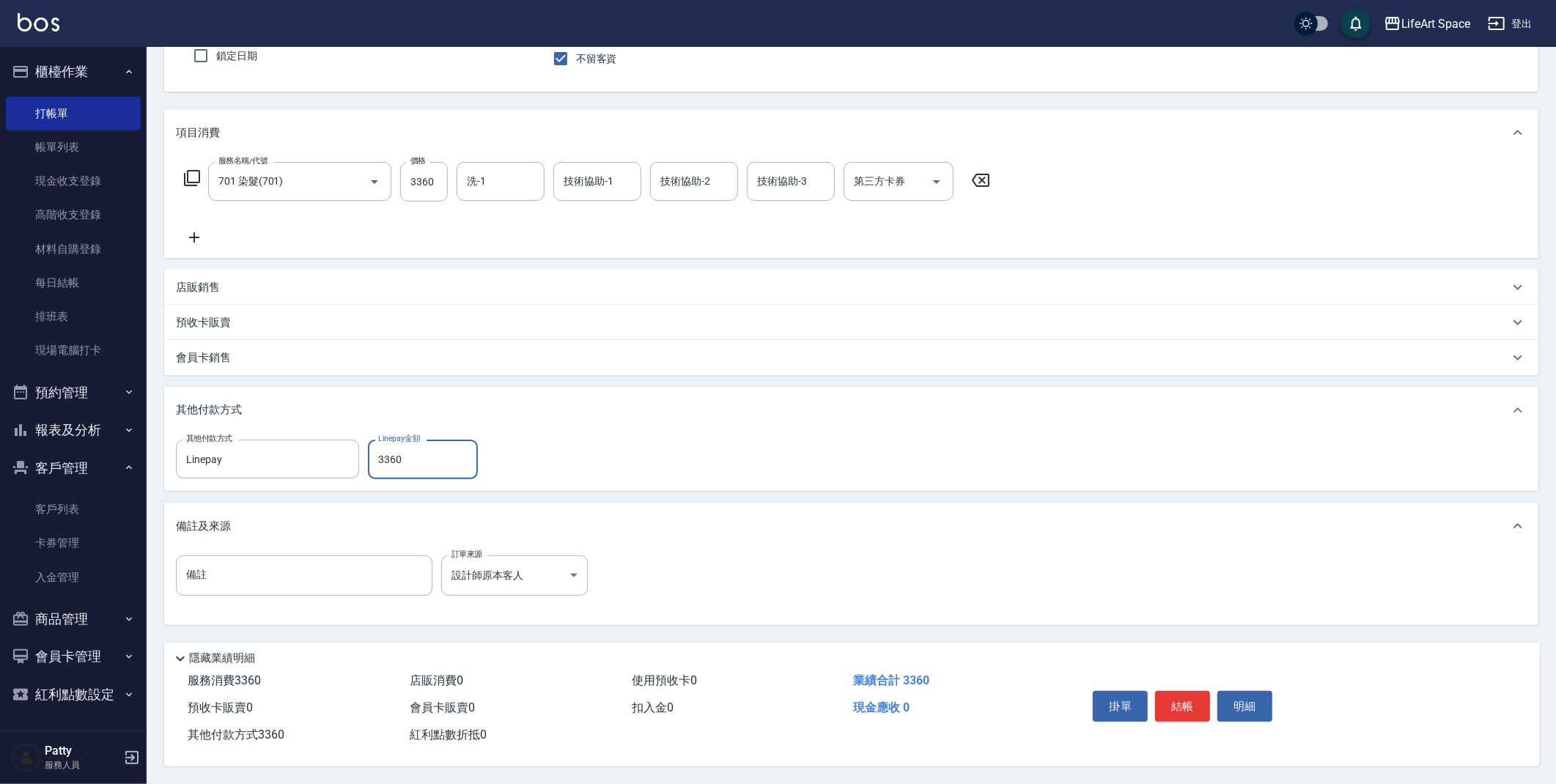
scroll to position [136, 0]
type input "3360"
click at [1175, 694] on button "結帳" at bounding box center [1183, 706] width 55 height 31
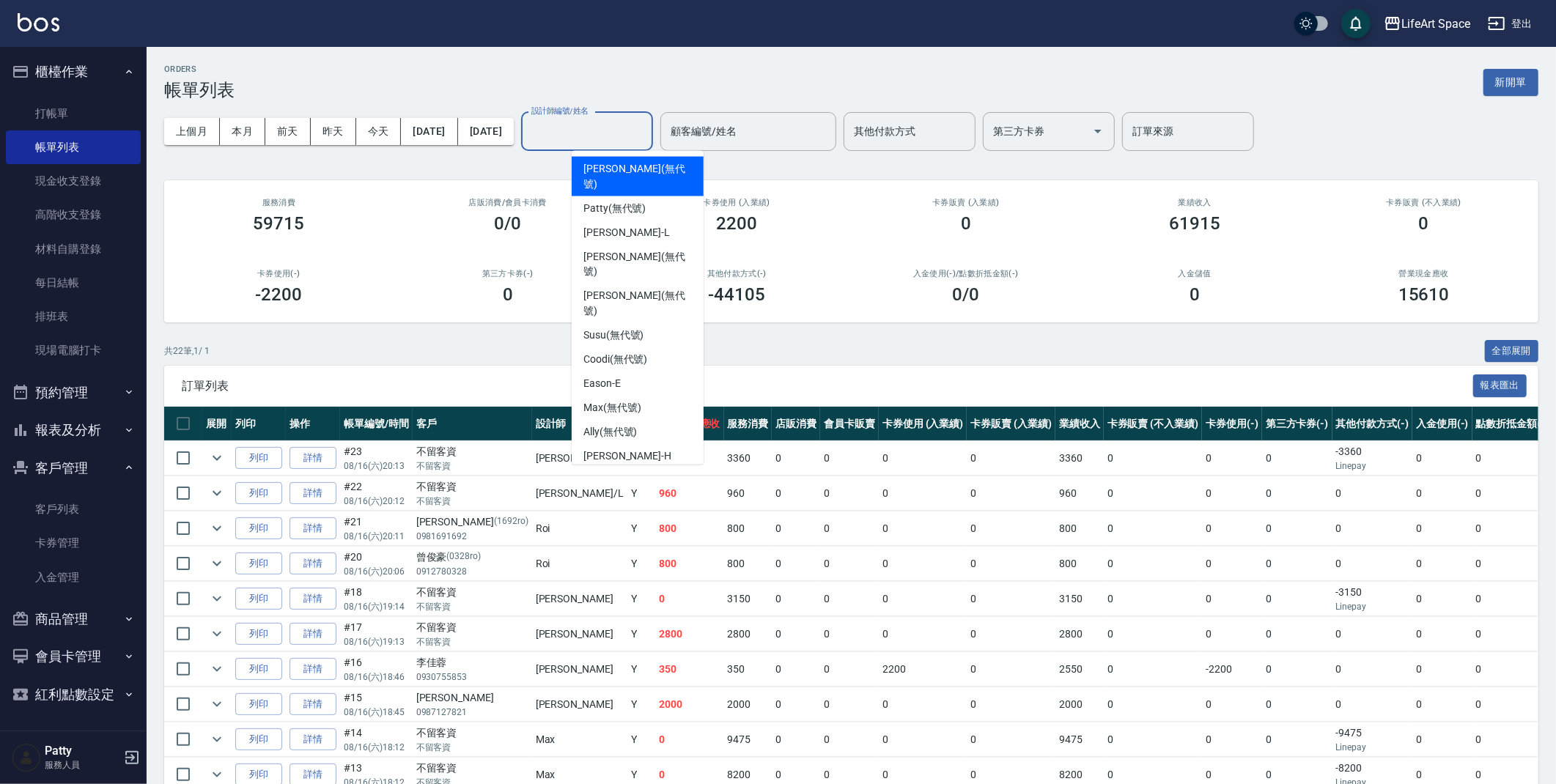
click at [644, 139] on input "設計師編號/姓名" at bounding box center [587, 131] width 119 height 26
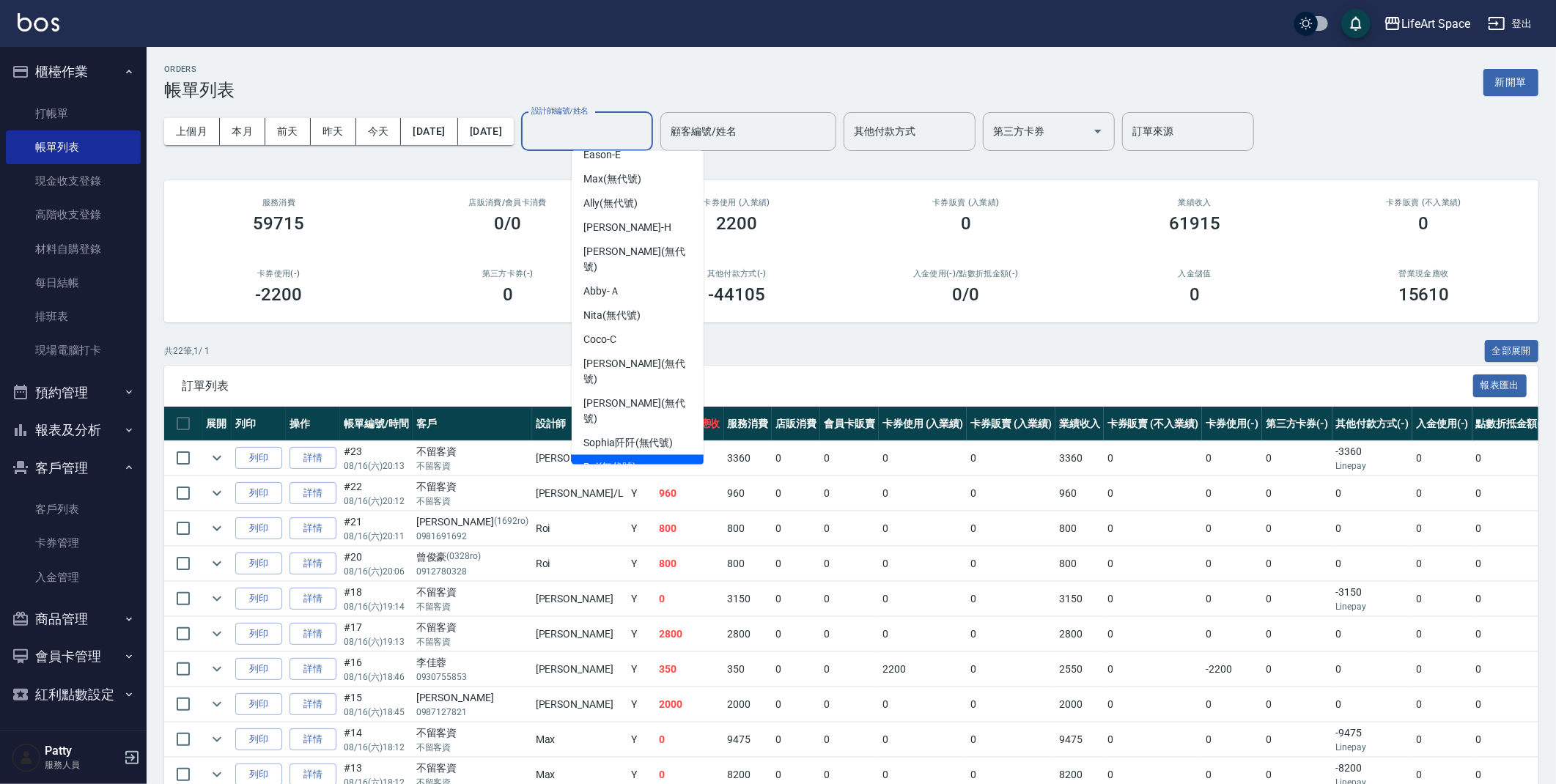
click at [638, 455] on div "Roi (無代號)" at bounding box center [637, 466] width 132 height 24
type input "Roi(無代號)"
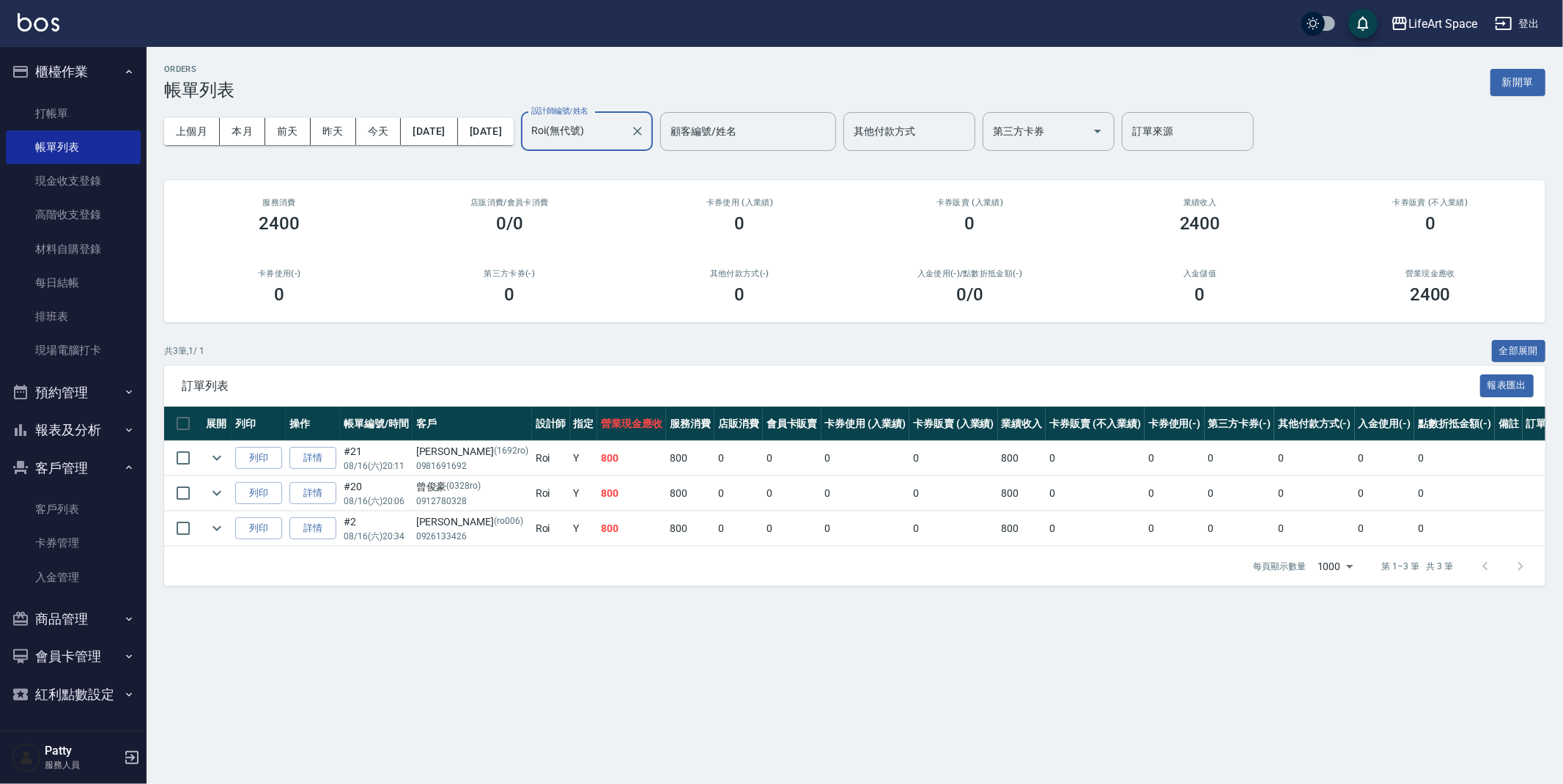
click at [447, 138] on button "[DATE]" at bounding box center [429, 131] width 57 height 27
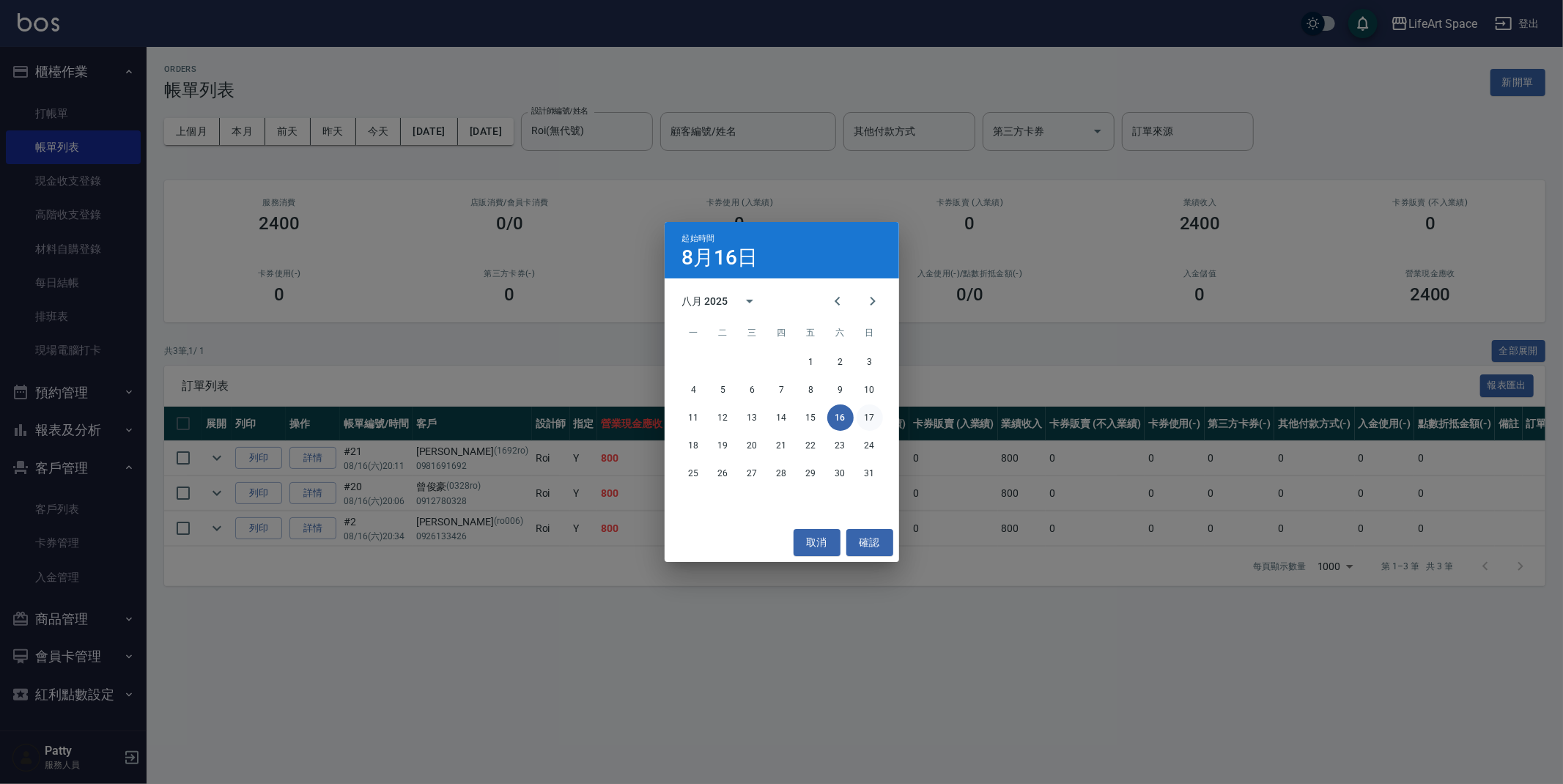
click at [861, 417] on button "17" at bounding box center [870, 418] width 27 height 27
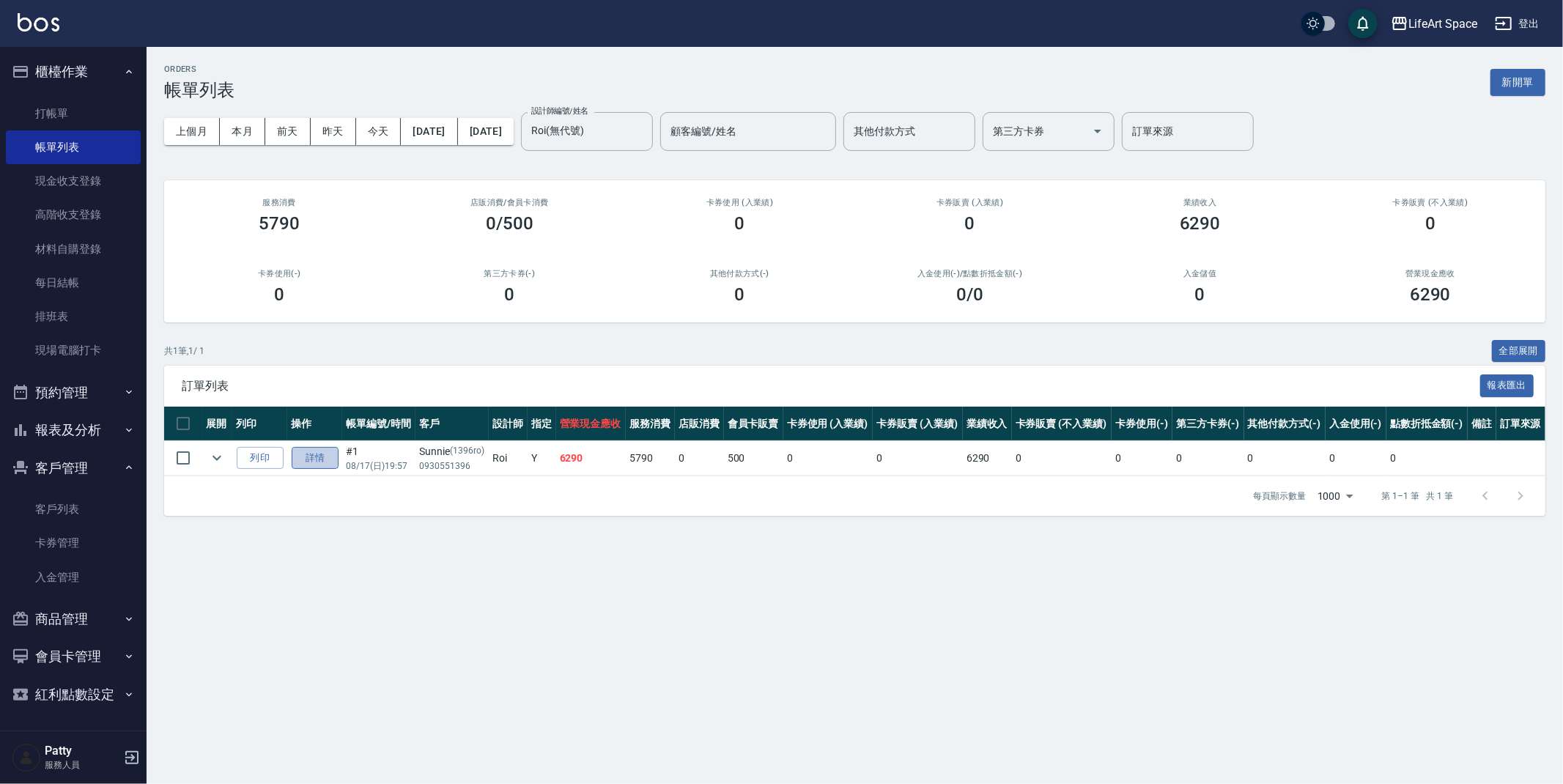
click at [313, 465] on link "詳情" at bounding box center [315, 459] width 47 height 23
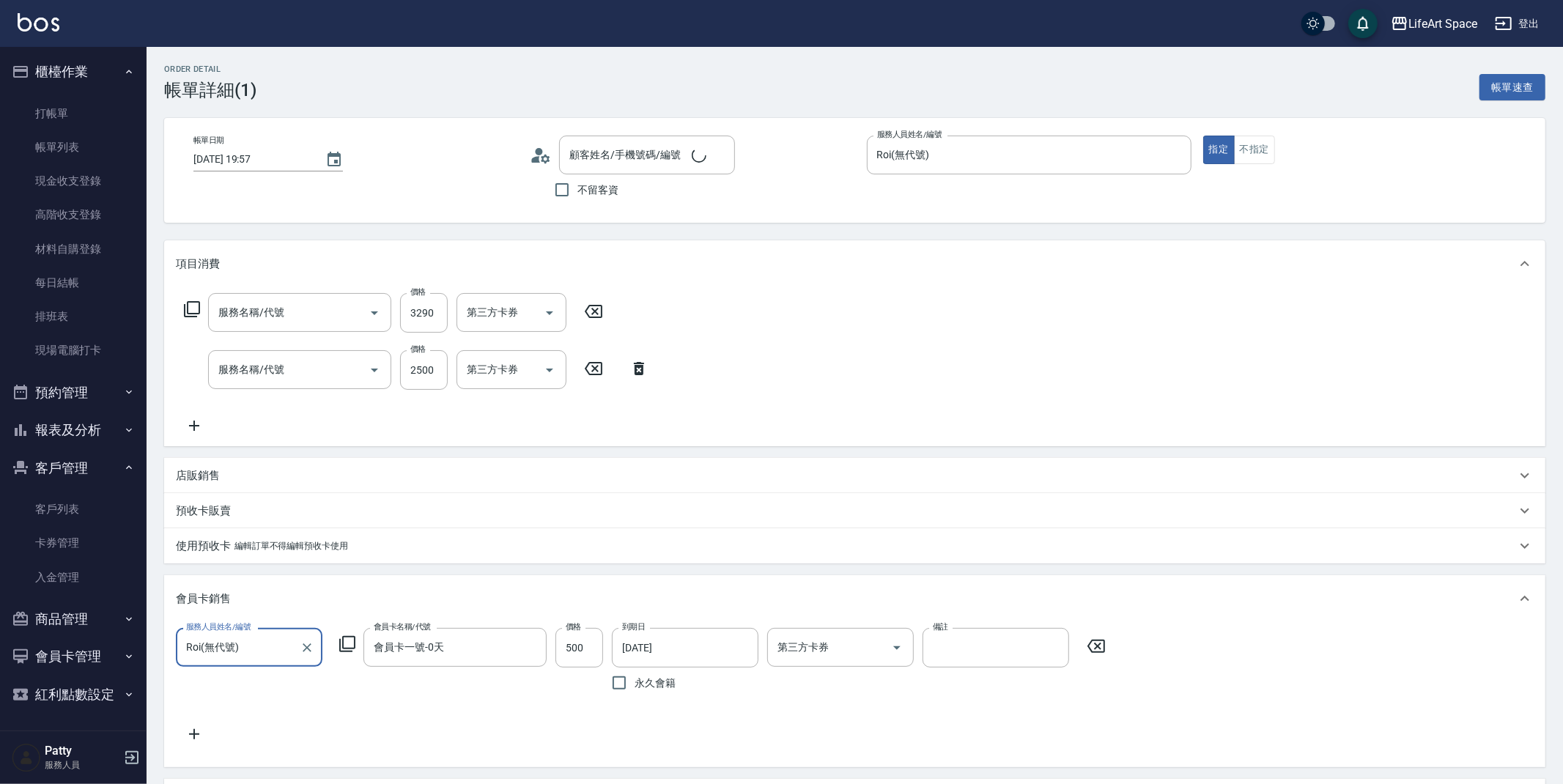
type input "[DATE] 19:57"
type input "Roi(無代號)"
type input "501 燙髮(501)"
type input "603 京喚羽系統修護(短)(603)"
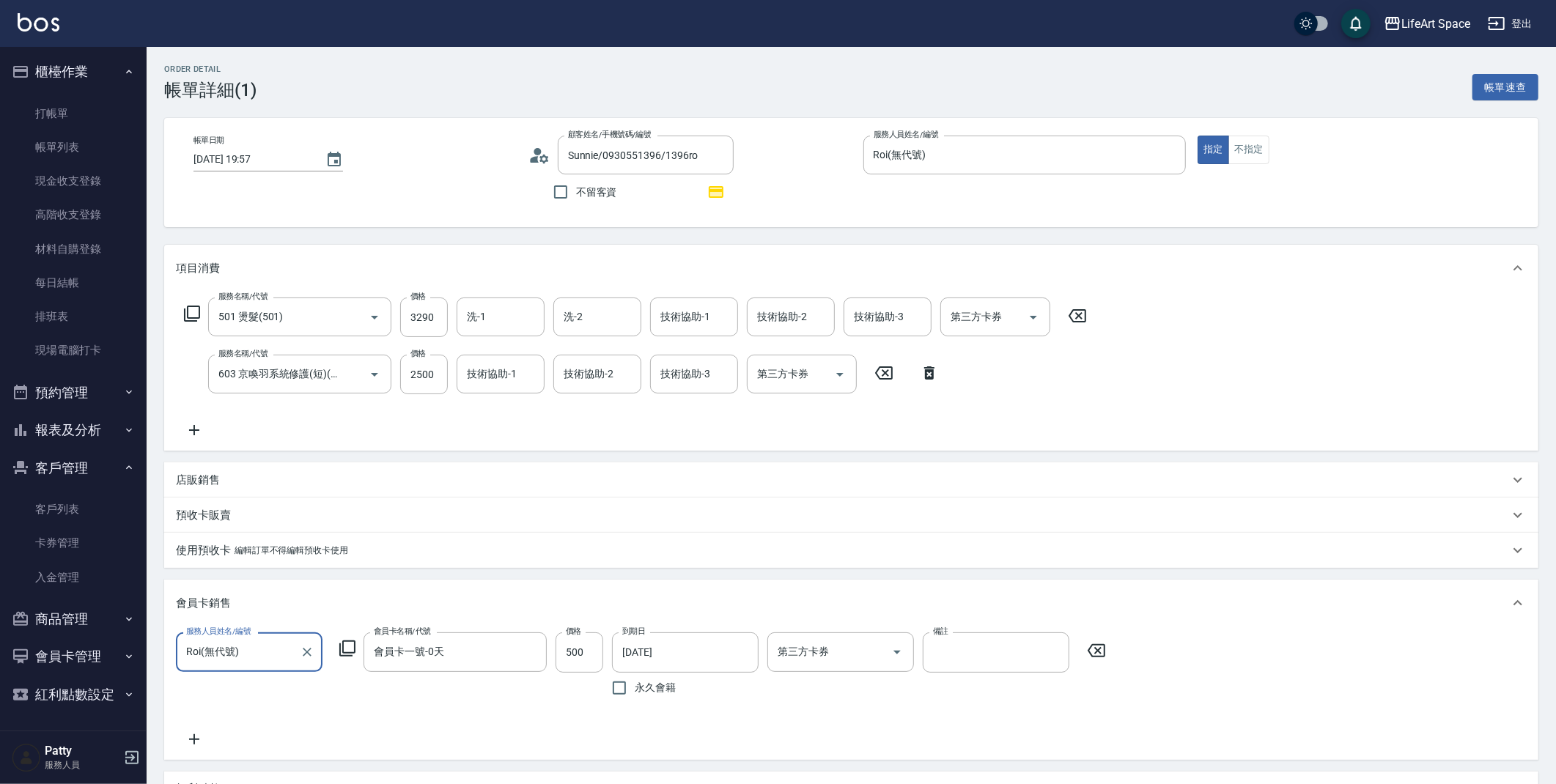
type input "Sunnie/0930551396/1396ro"
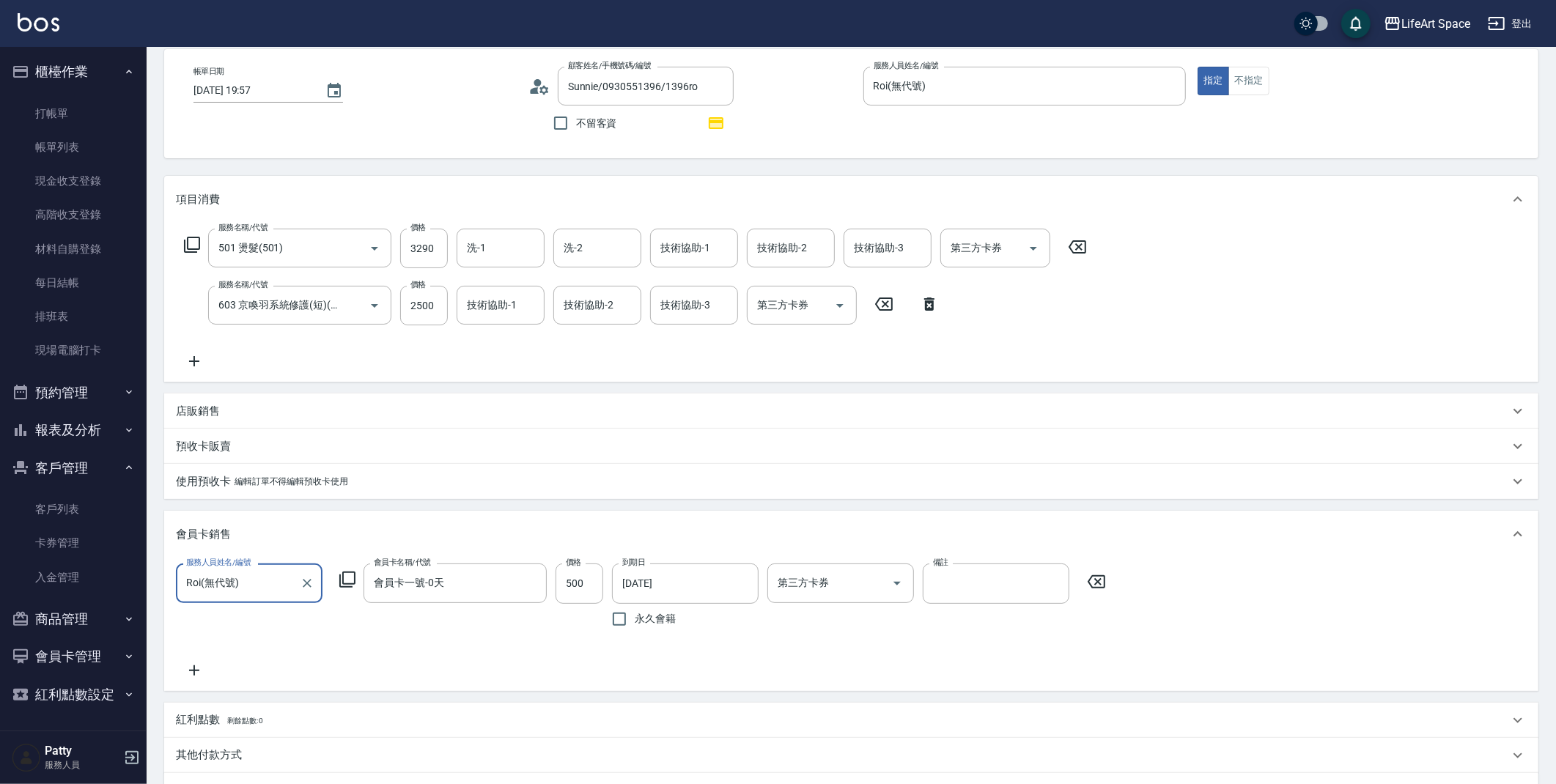
scroll to position [261, 0]
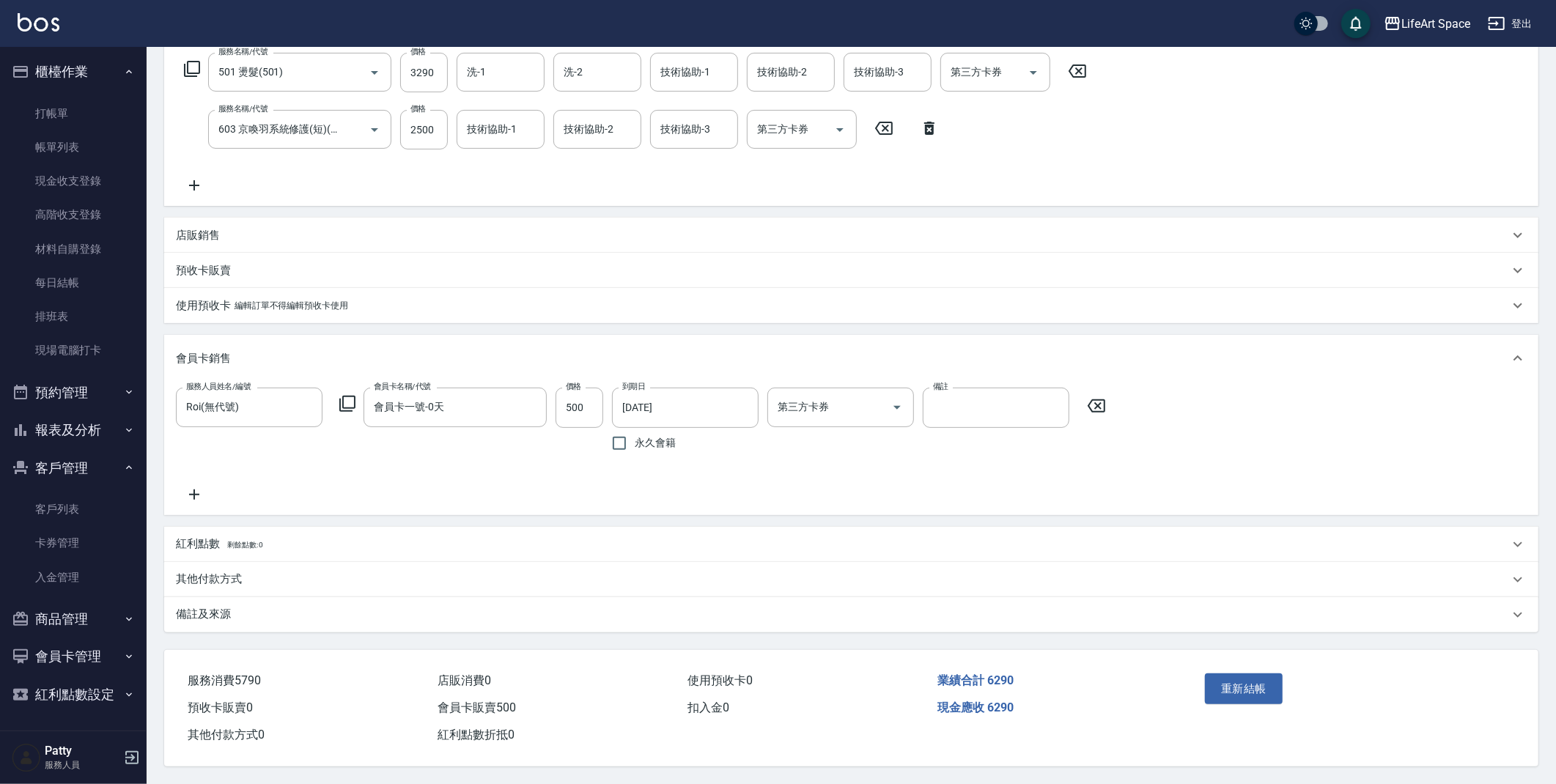
click at [381, 608] on div "備註及來源" at bounding box center [842, 614] width 1333 height 15
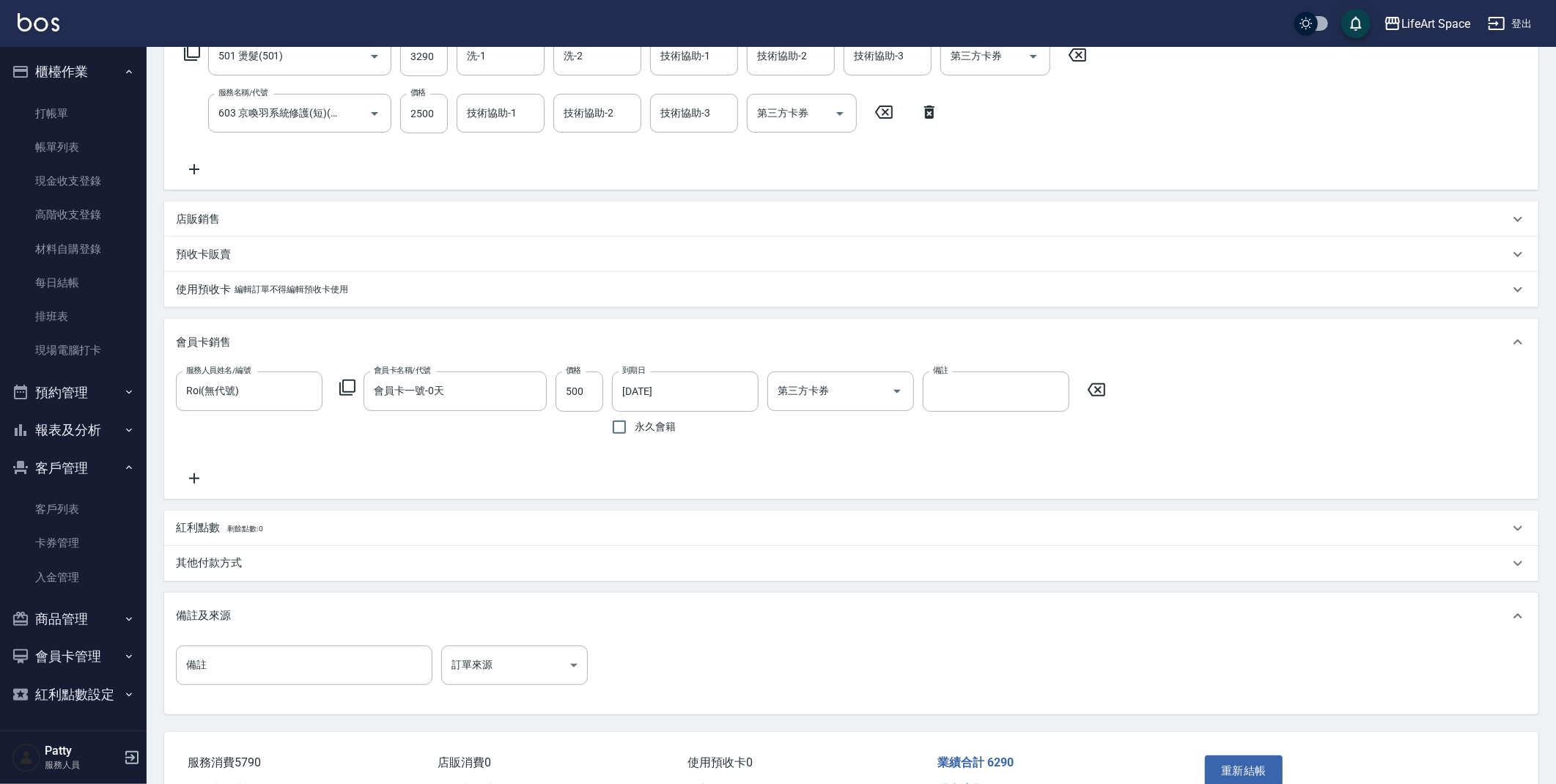
click at [210, 537] on p "紅利點數 剩餘點數: 0" at bounding box center [219, 529] width 87 height 16
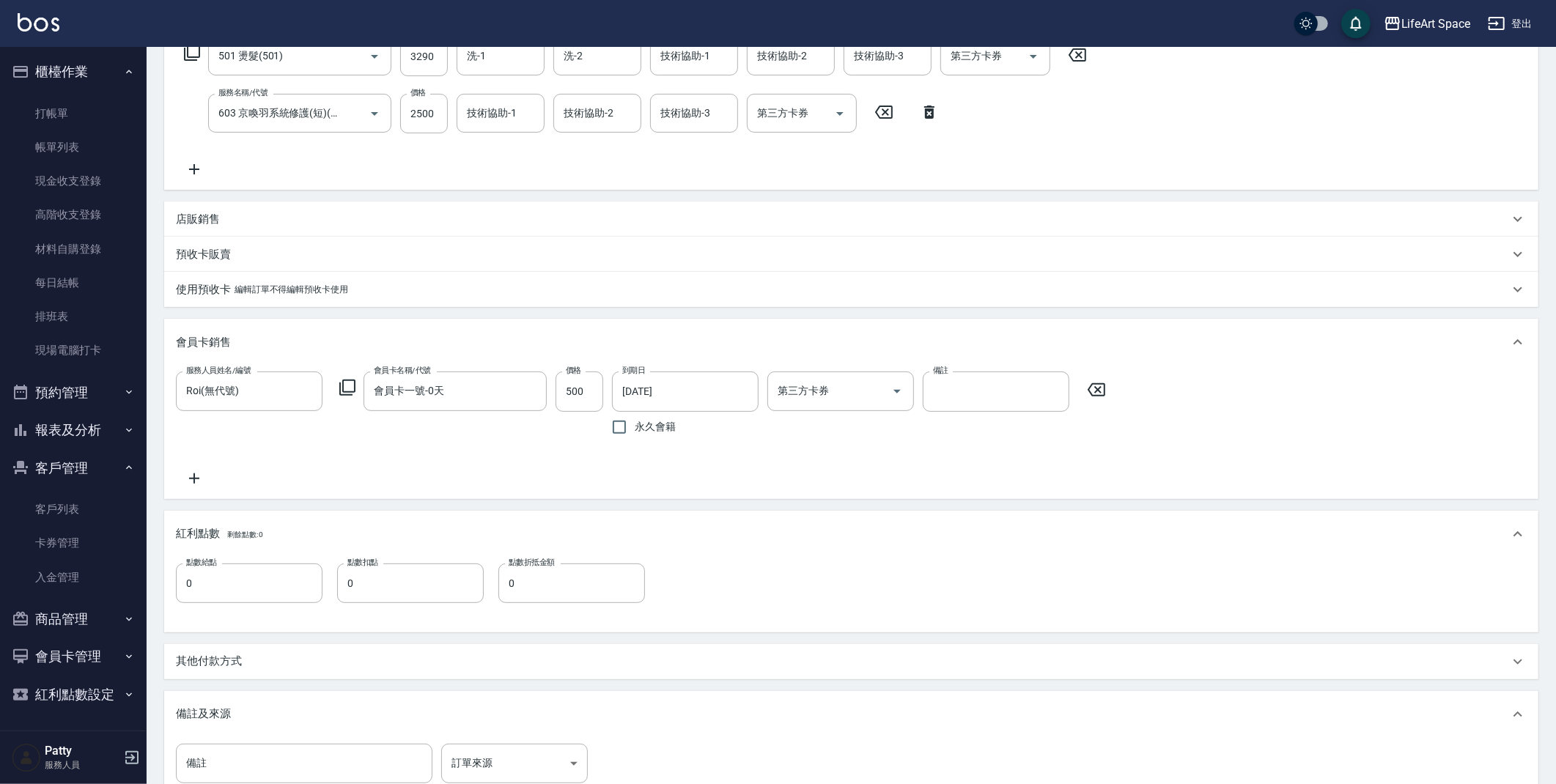
scroll to position [458, 0]
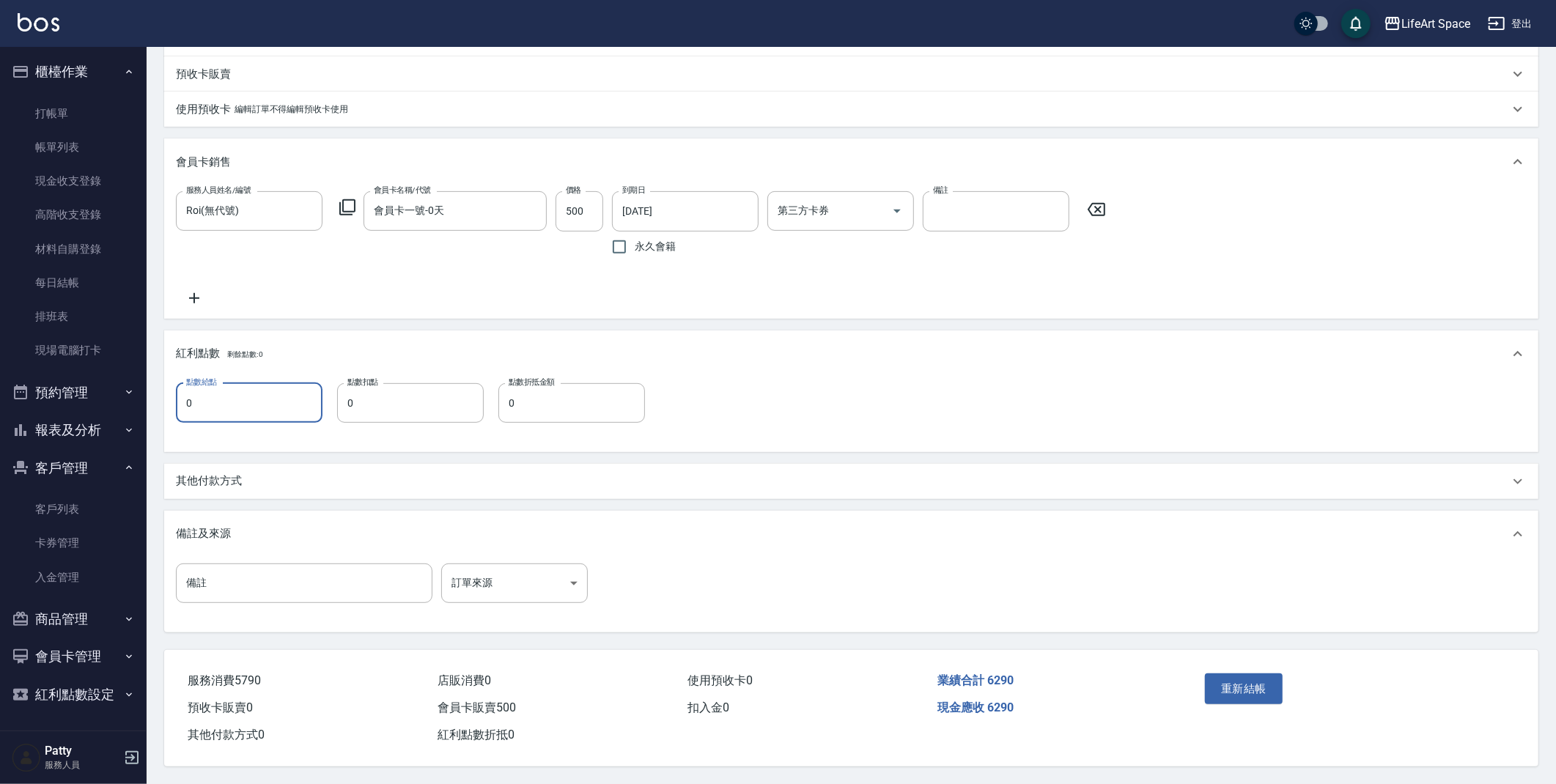
drag, startPoint x: 196, startPoint y: 404, endPoint x: 165, endPoint y: 388, distance: 34.9
click at [165, 388] on div "點數給點 0 點數給點 點數扣點 0 點數扣點 點數折抵金額 0 點數折抵金額" at bounding box center [851, 415] width 1374 height 74
click at [203, 346] on p "紅利點數 剩餘點數: 0" at bounding box center [219, 354] width 87 height 16
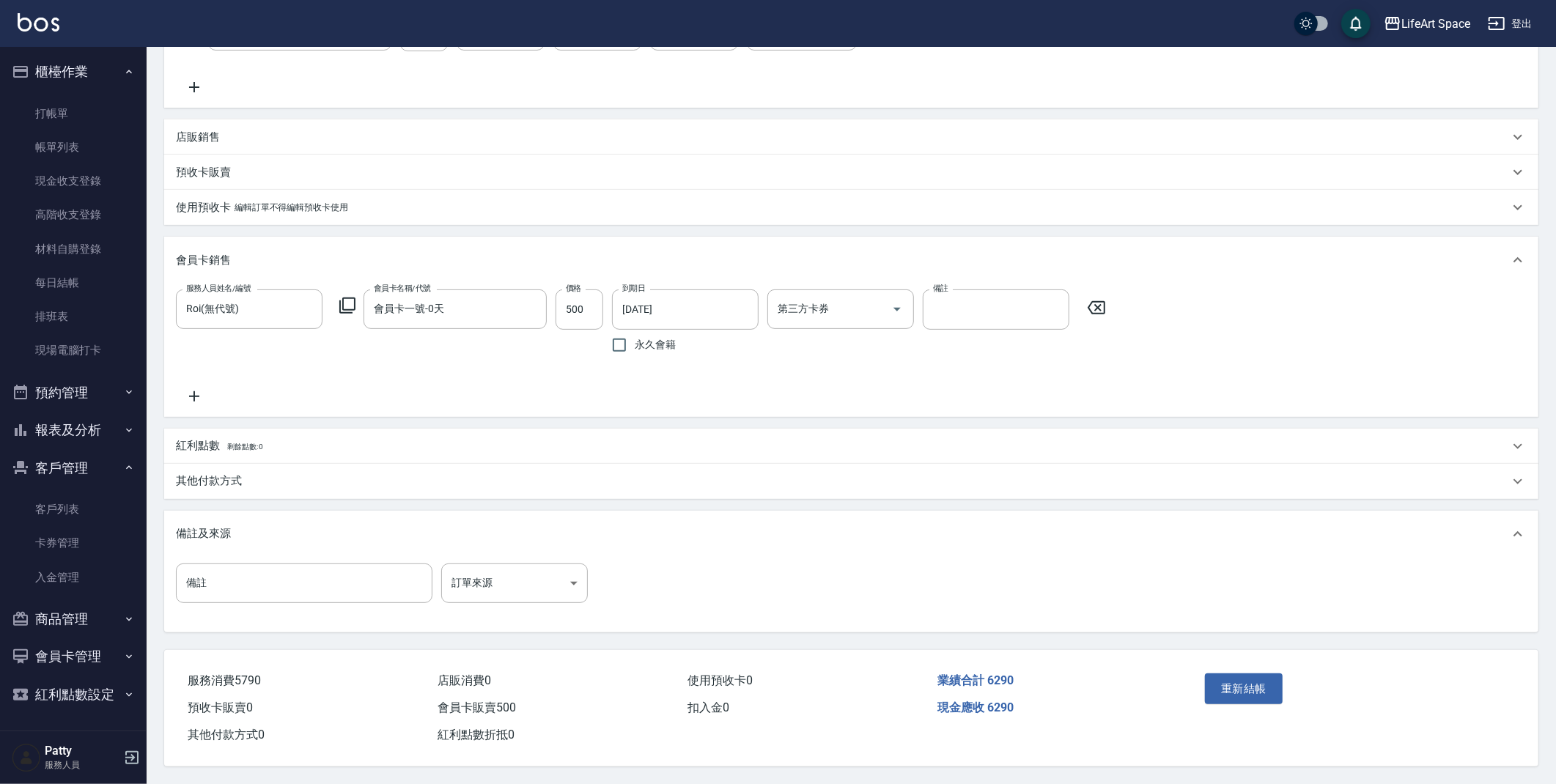
scroll to position [360, 0]
click at [234, 574] on input "備註" at bounding box center [303, 583] width 256 height 40
type input ":12"
click at [221, 438] on p "紅利點數 剩餘點數: 0" at bounding box center [219, 446] width 87 height 16
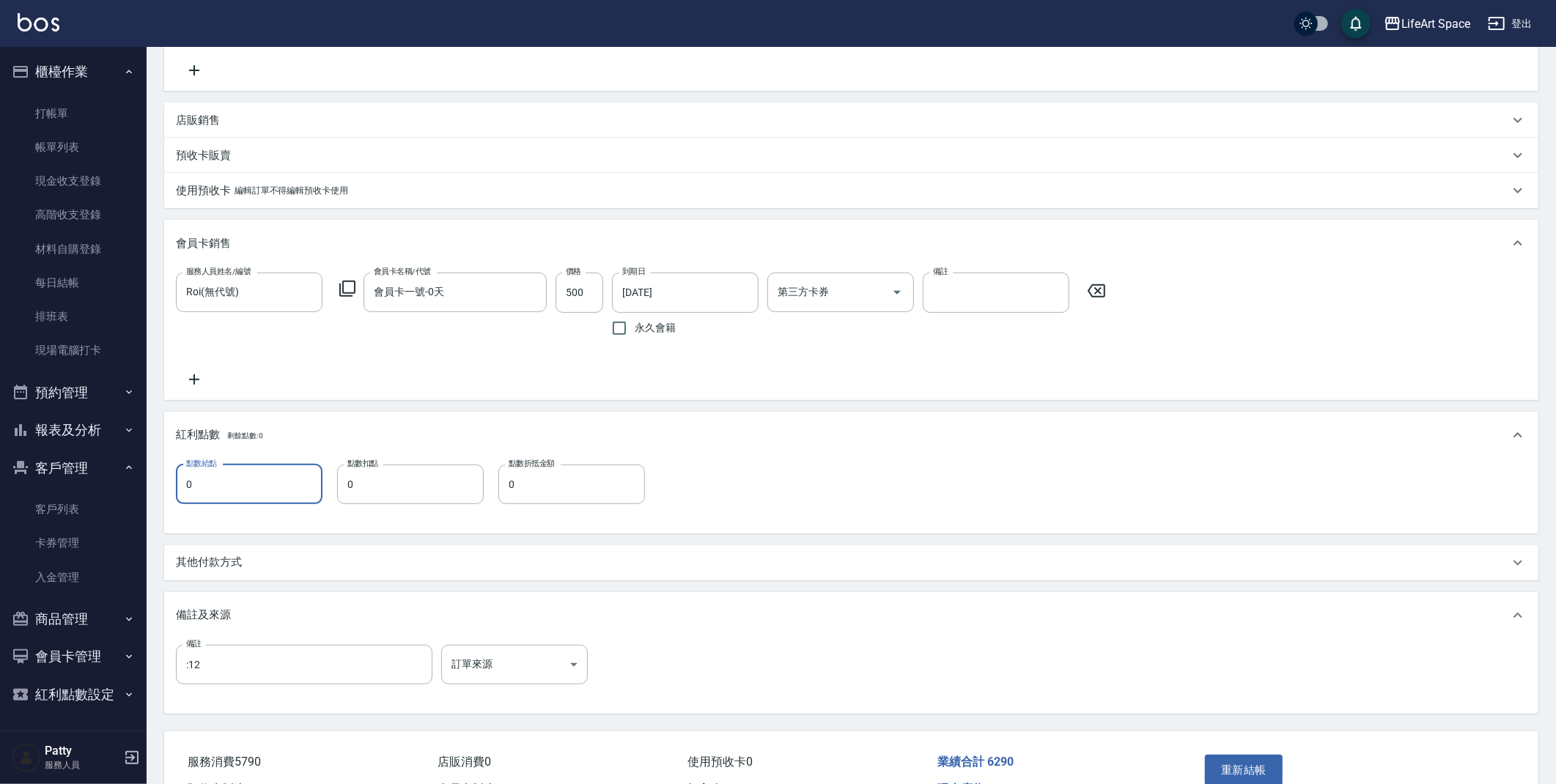
drag, startPoint x: 232, startPoint y: 492, endPoint x: 186, endPoint y: 486, distance: 46.4
click at [186, 486] on input "0" at bounding box center [248, 484] width 146 height 40
click at [239, 440] on span "剩餘點數: 0" at bounding box center [245, 435] width 36 height 8
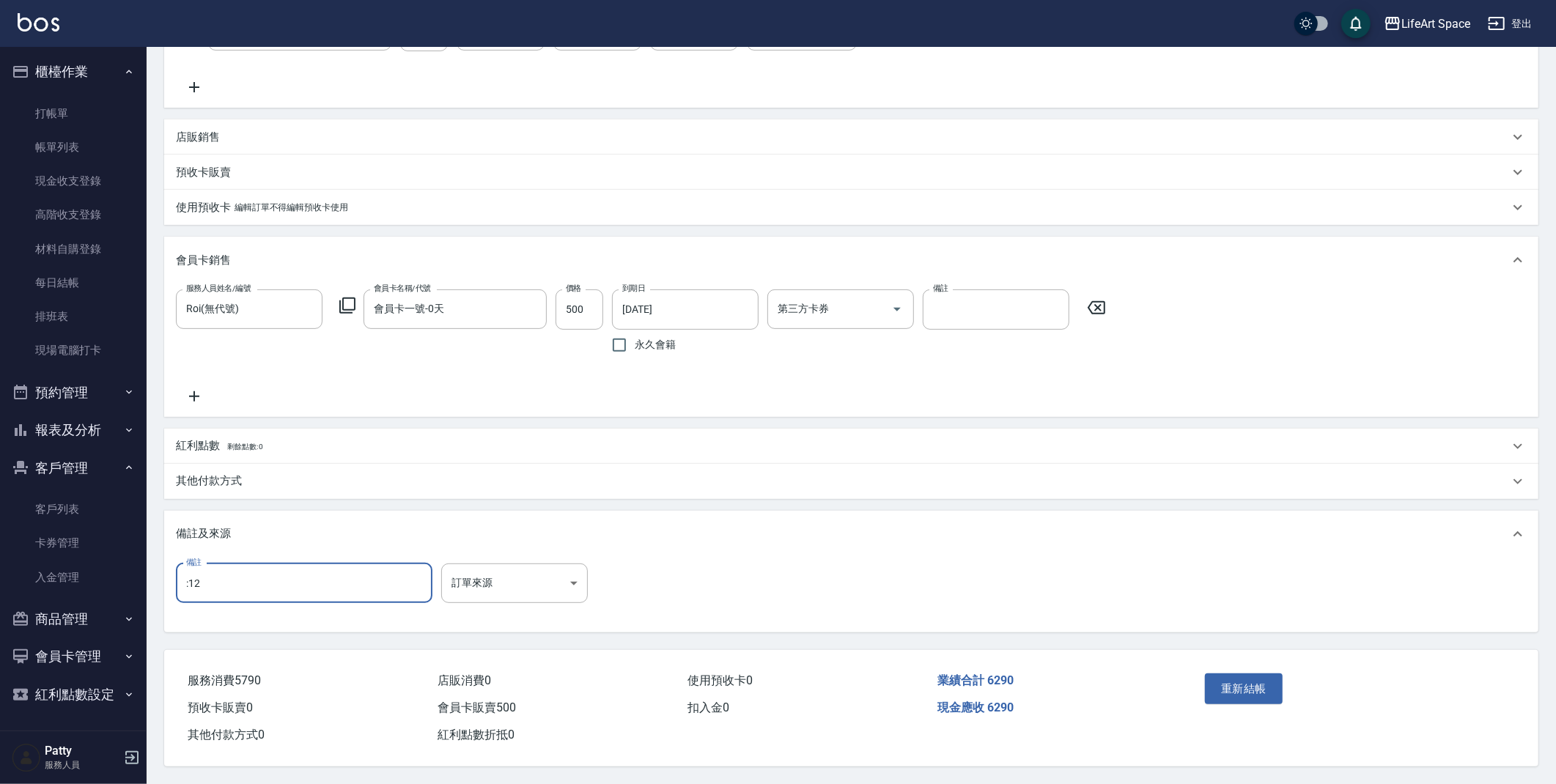
click at [239, 577] on input ":12" at bounding box center [303, 583] width 256 height 40
click at [526, 568] on body "LifeArt Space 登出 櫃檯作業 打帳單 帳單列表 現金收支登錄 高階收支登錄 材料自購登錄 每日結帳 排班表 現場電腦打卡 預約管理 預約管理 單…" at bounding box center [782, 220] width 1563 height 1127
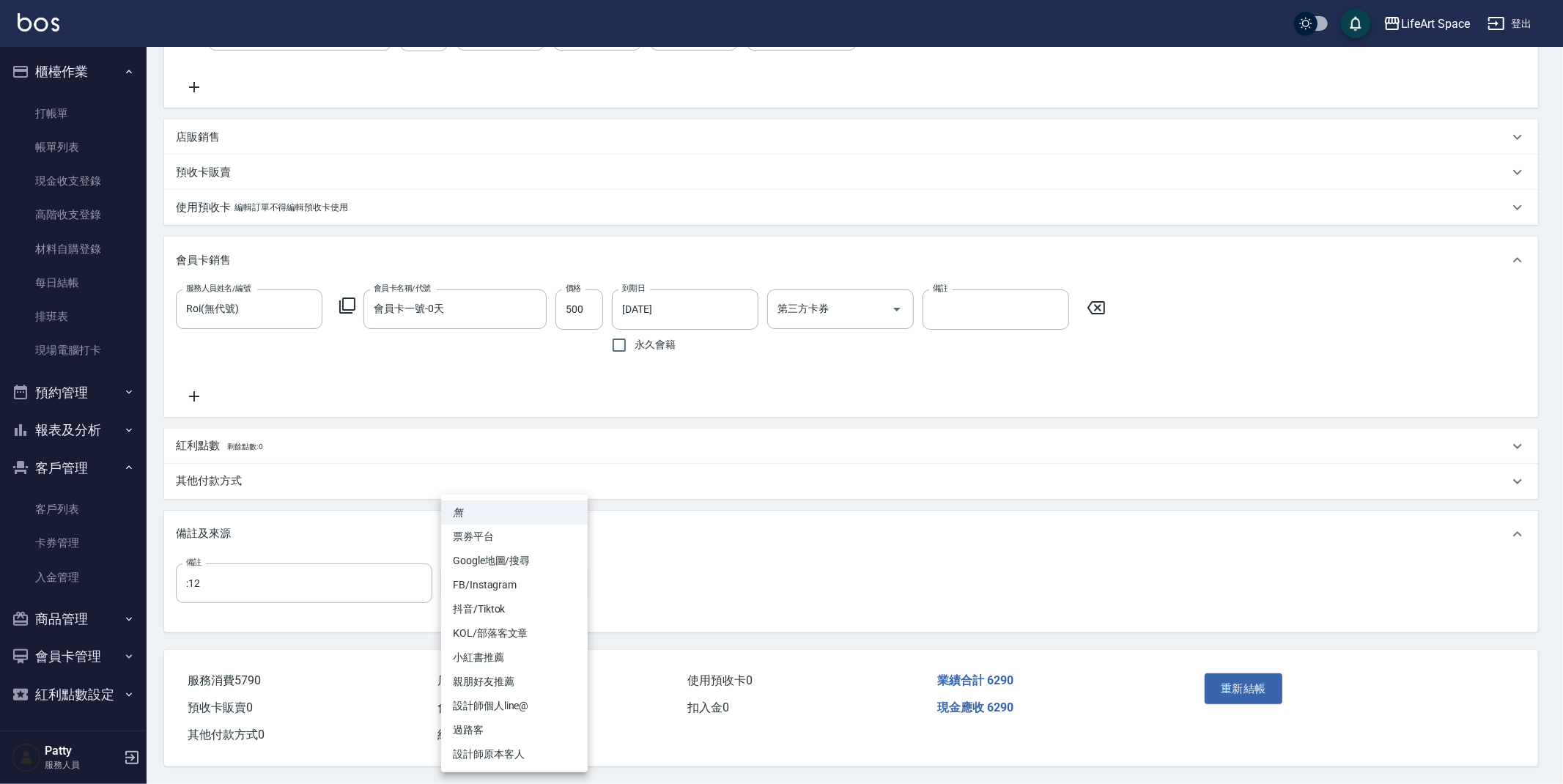
click at [521, 760] on li "設計師原本客人" at bounding box center [514, 754] width 146 height 24
type input "設計師原本客人"
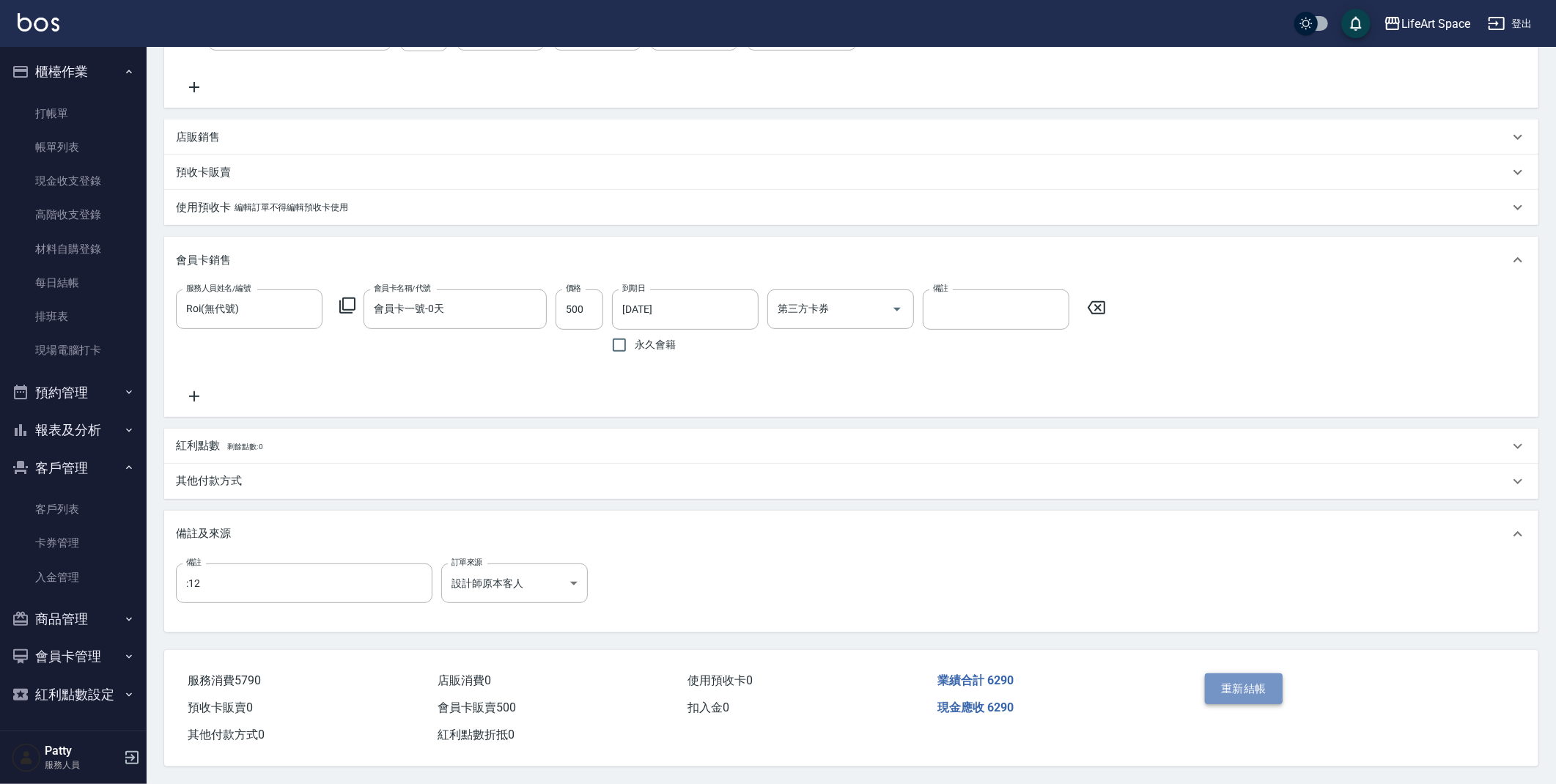
click at [1239, 678] on button "重新結帳" at bounding box center [1244, 688] width 78 height 31
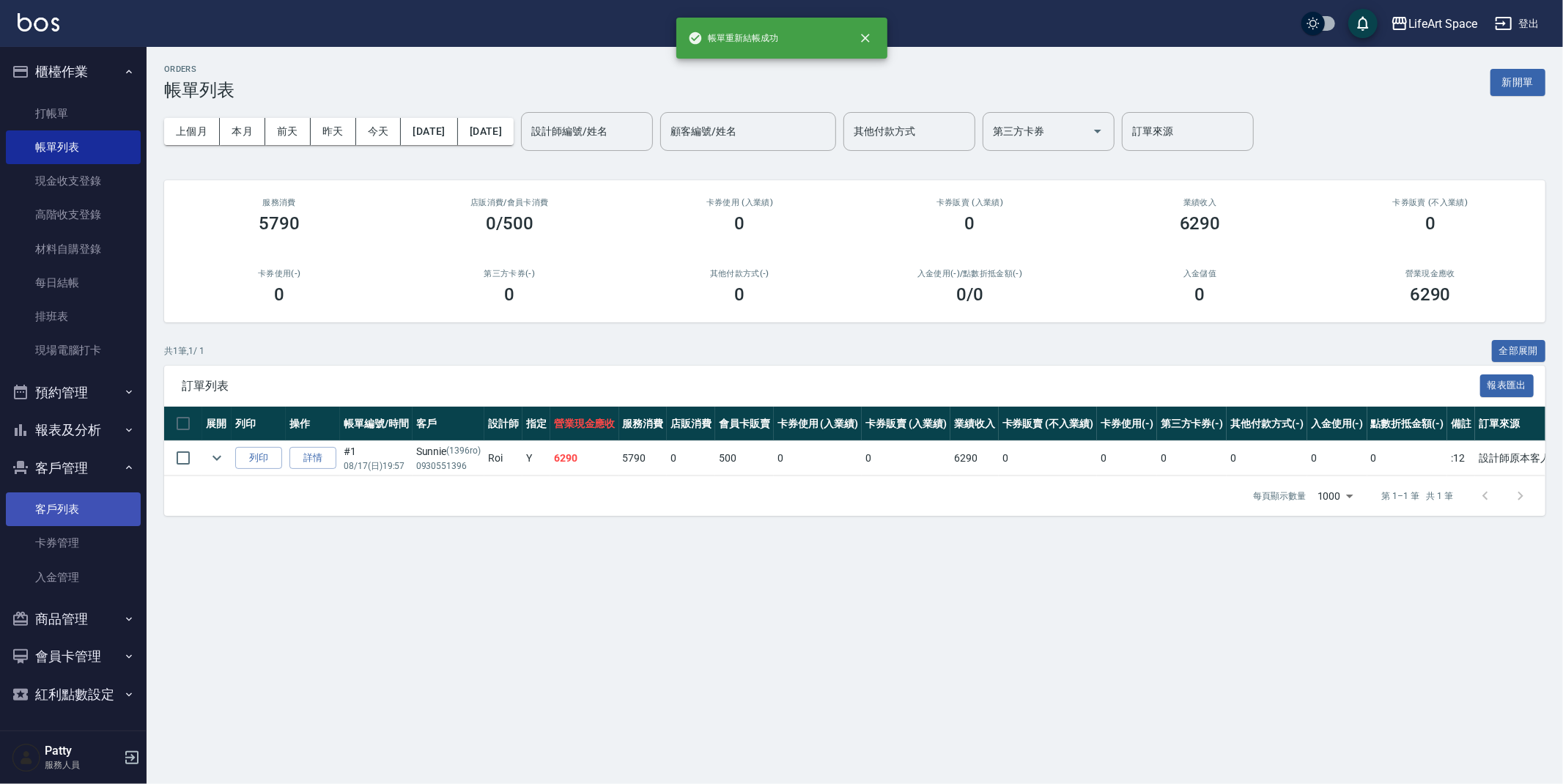
click at [68, 498] on link "客戶列表" at bounding box center [74, 509] width 135 height 34
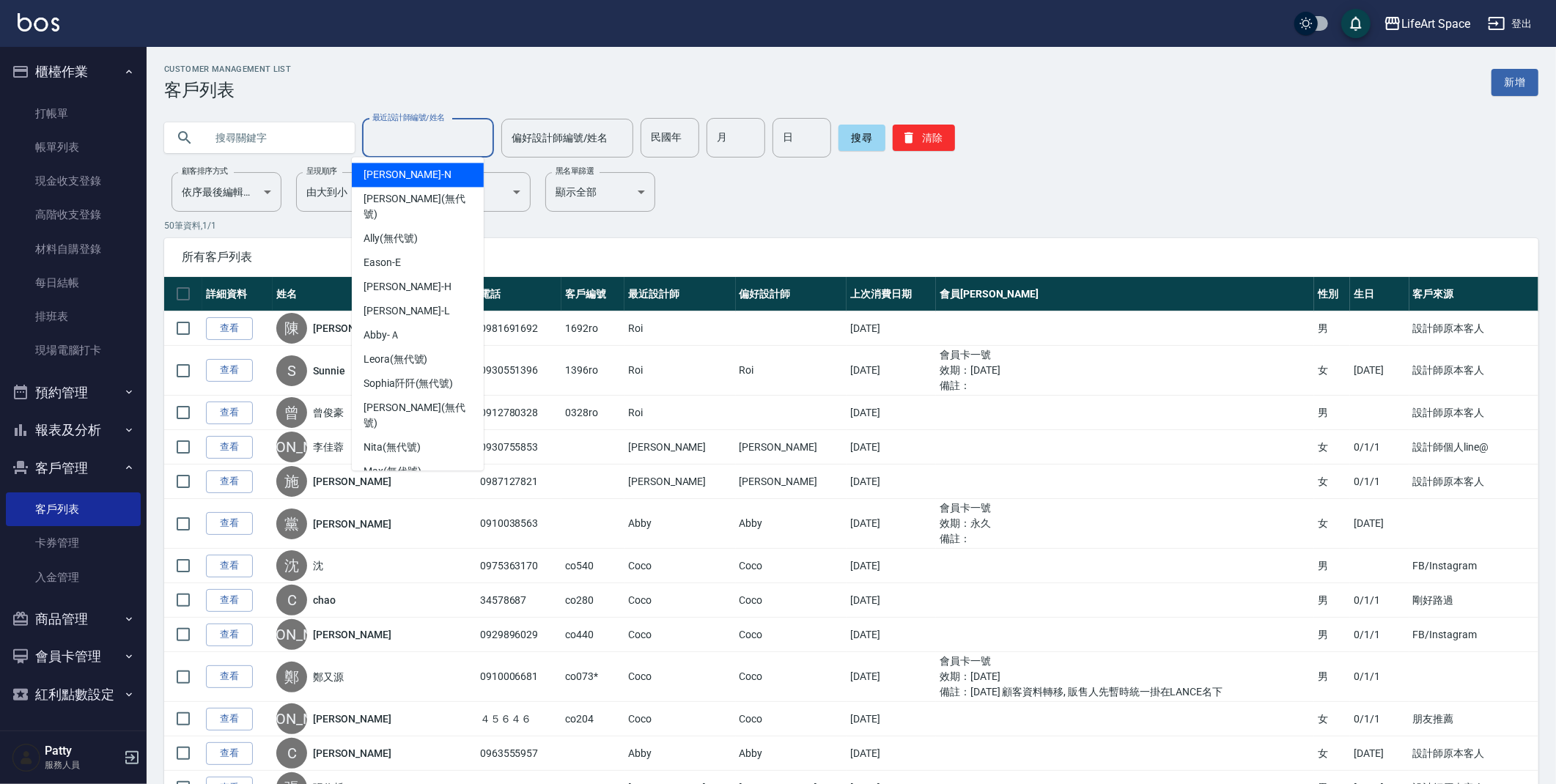
click at [380, 150] on input "最近設計師編號/姓名" at bounding box center [428, 137] width 119 height 26
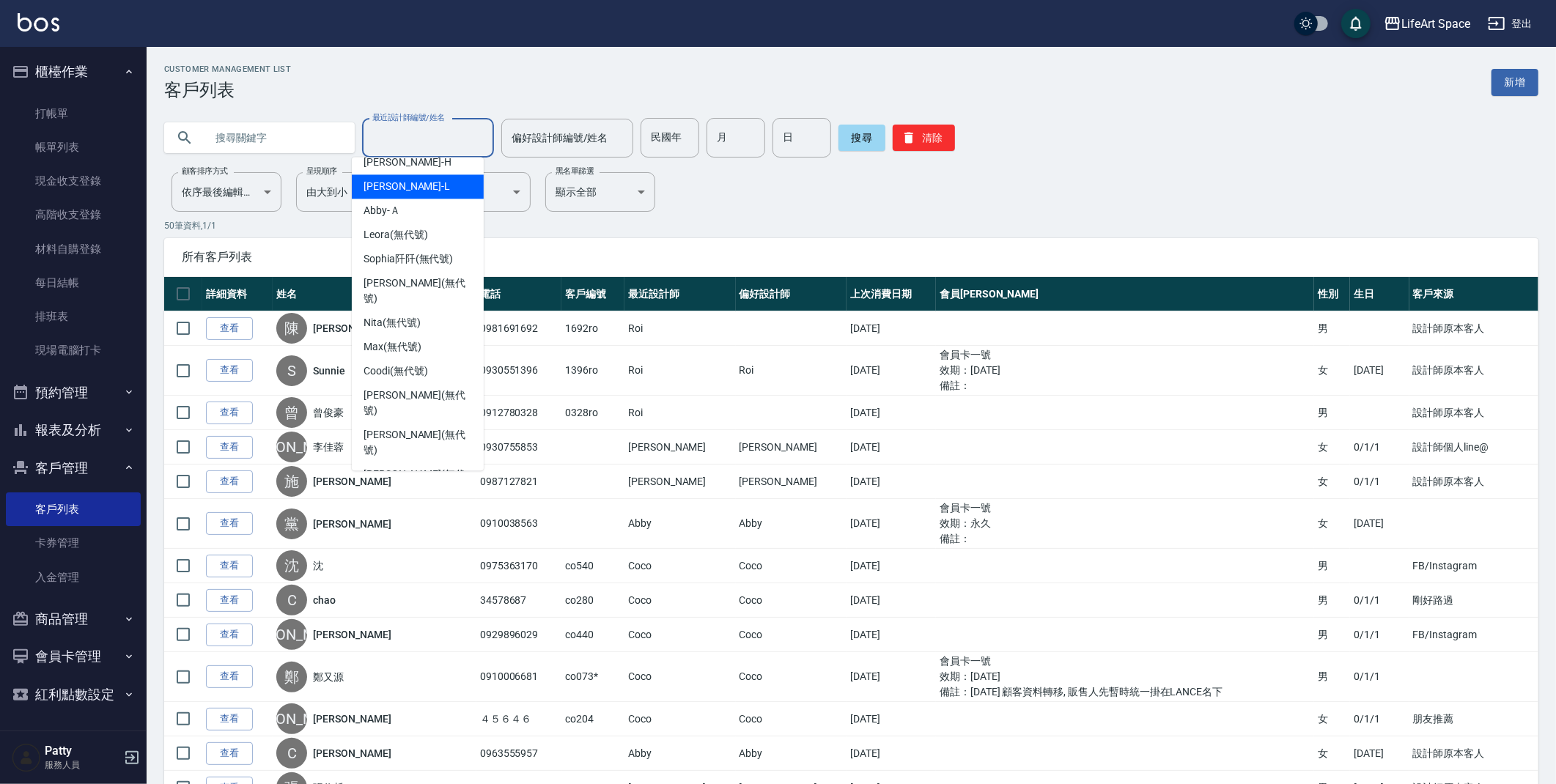
scroll to position [139, 0]
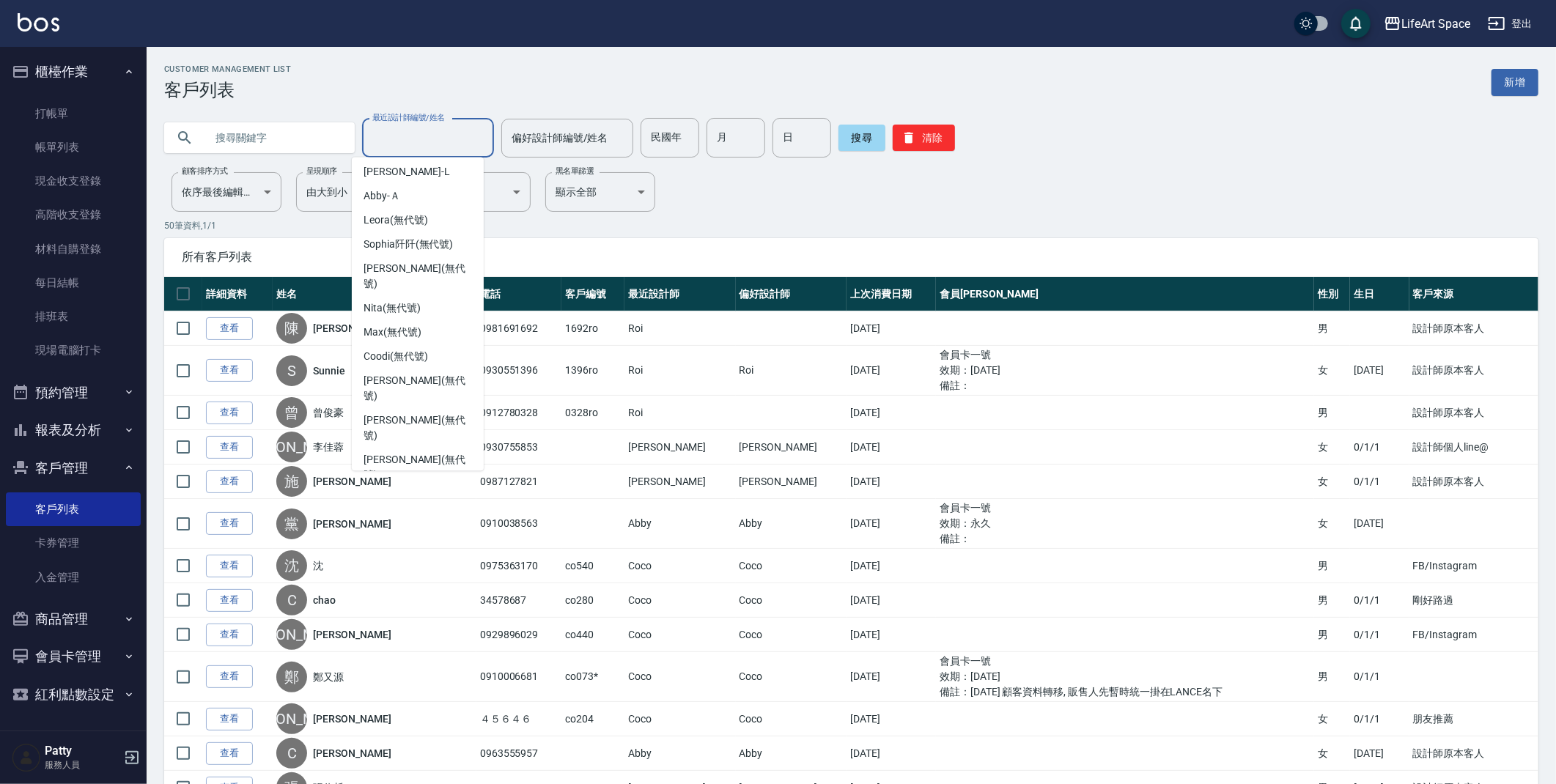
click at [384, 516] on span "Coco -C" at bounding box center [380, 523] width 33 height 15
type input "Coco-C"
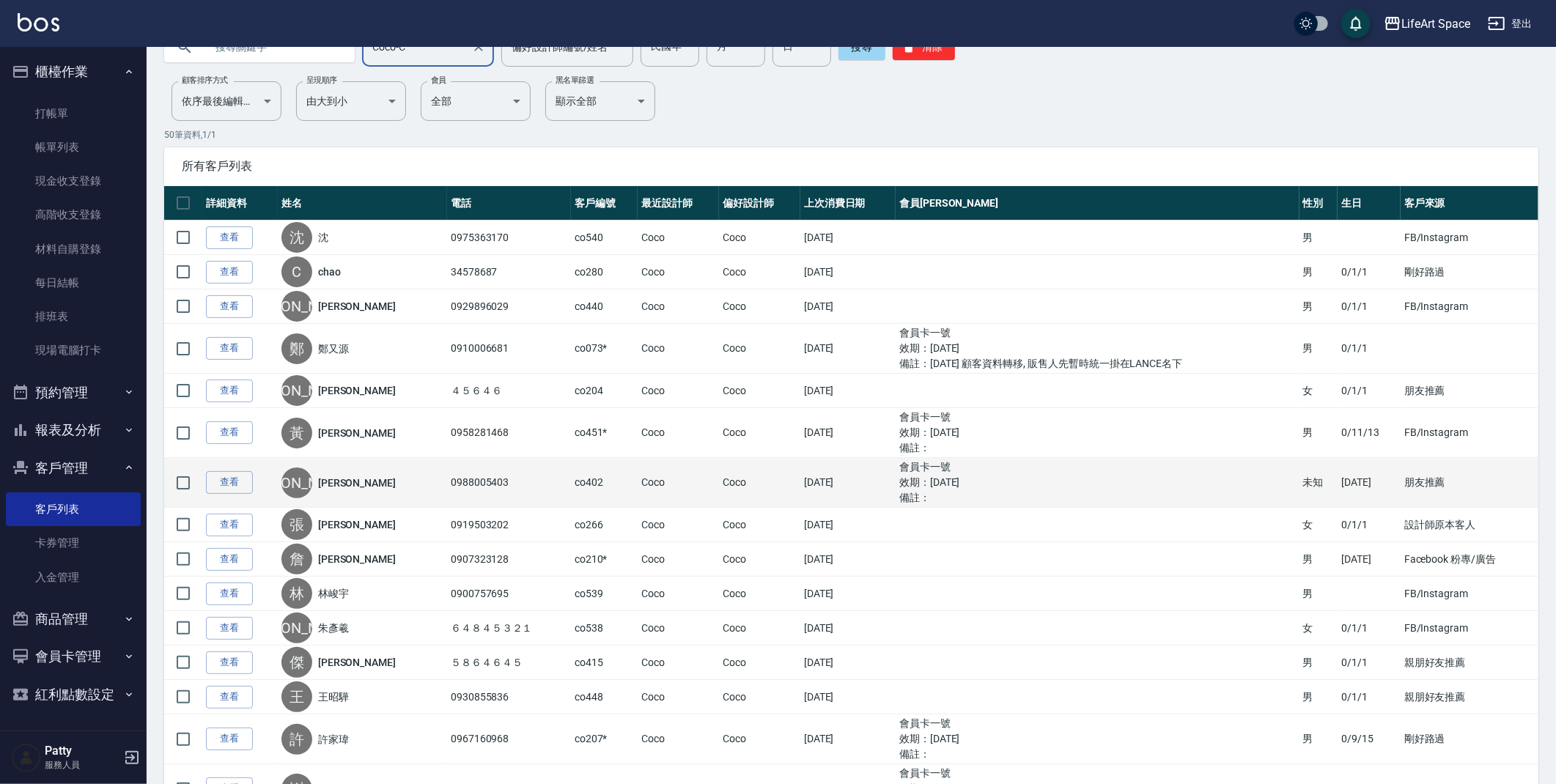
scroll to position [91, 0]
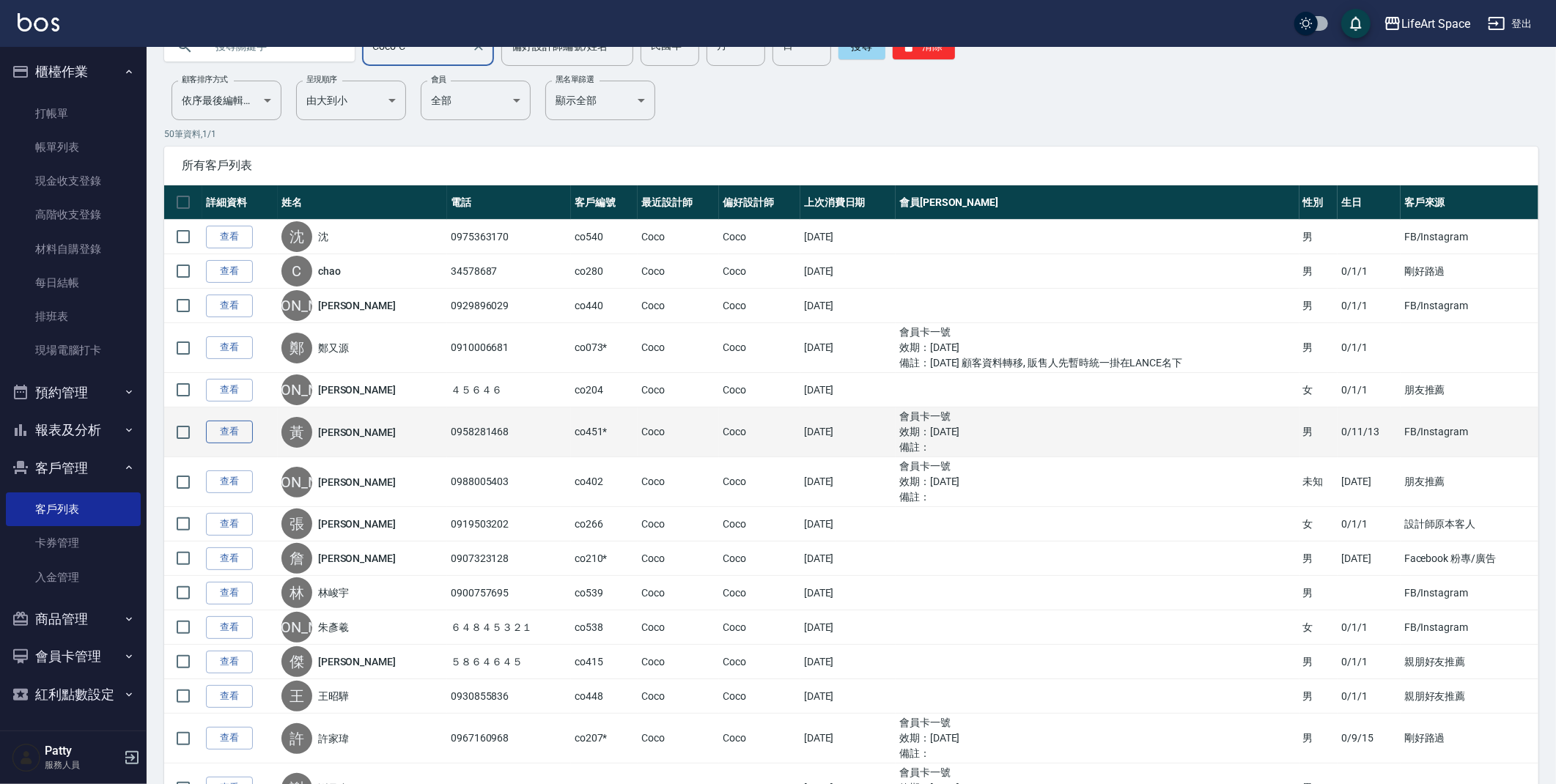
click at [243, 432] on link "查看" at bounding box center [229, 432] width 47 height 23
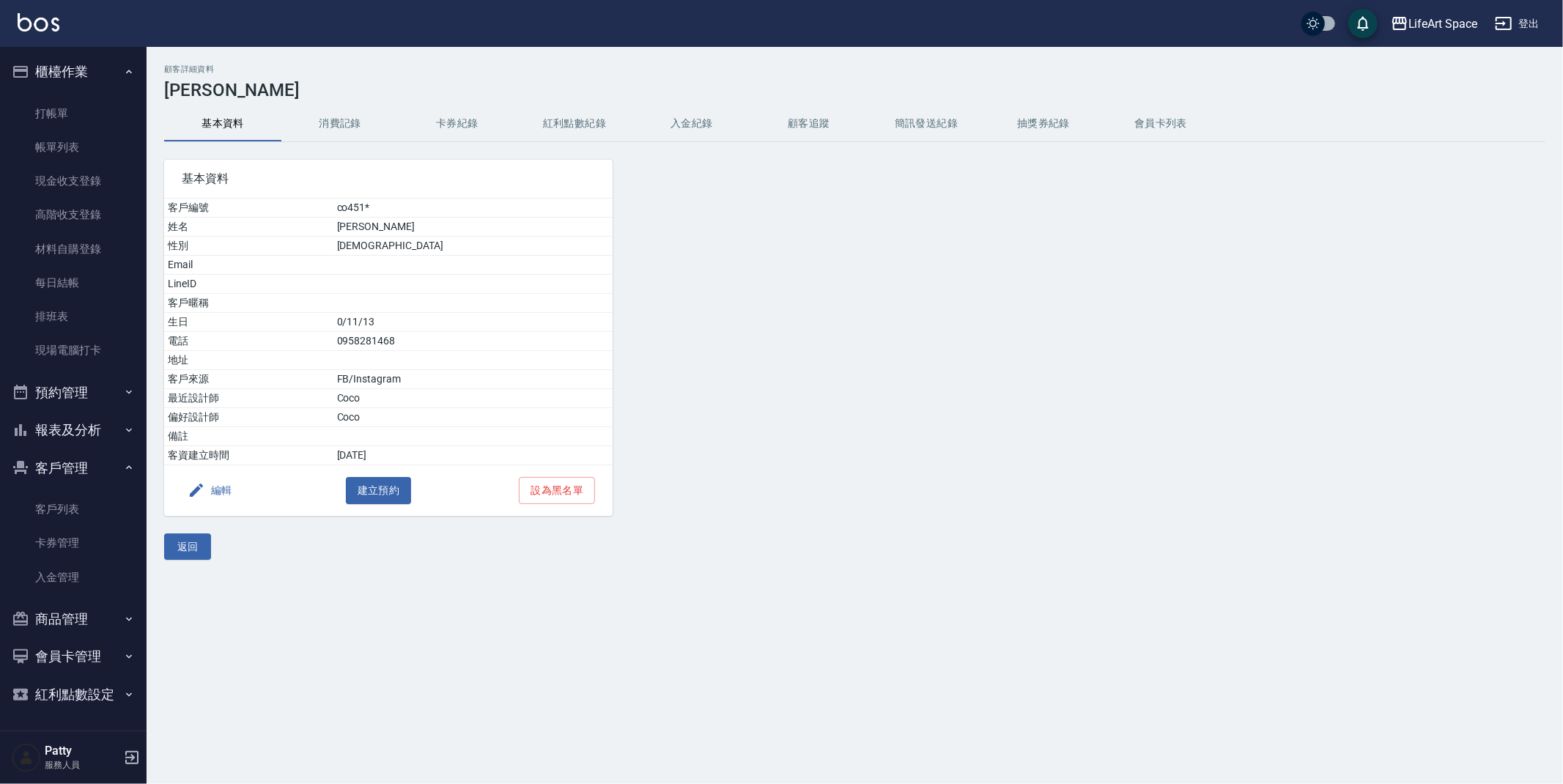
click at [311, 124] on button "消費記錄" at bounding box center [340, 124] width 117 height 35
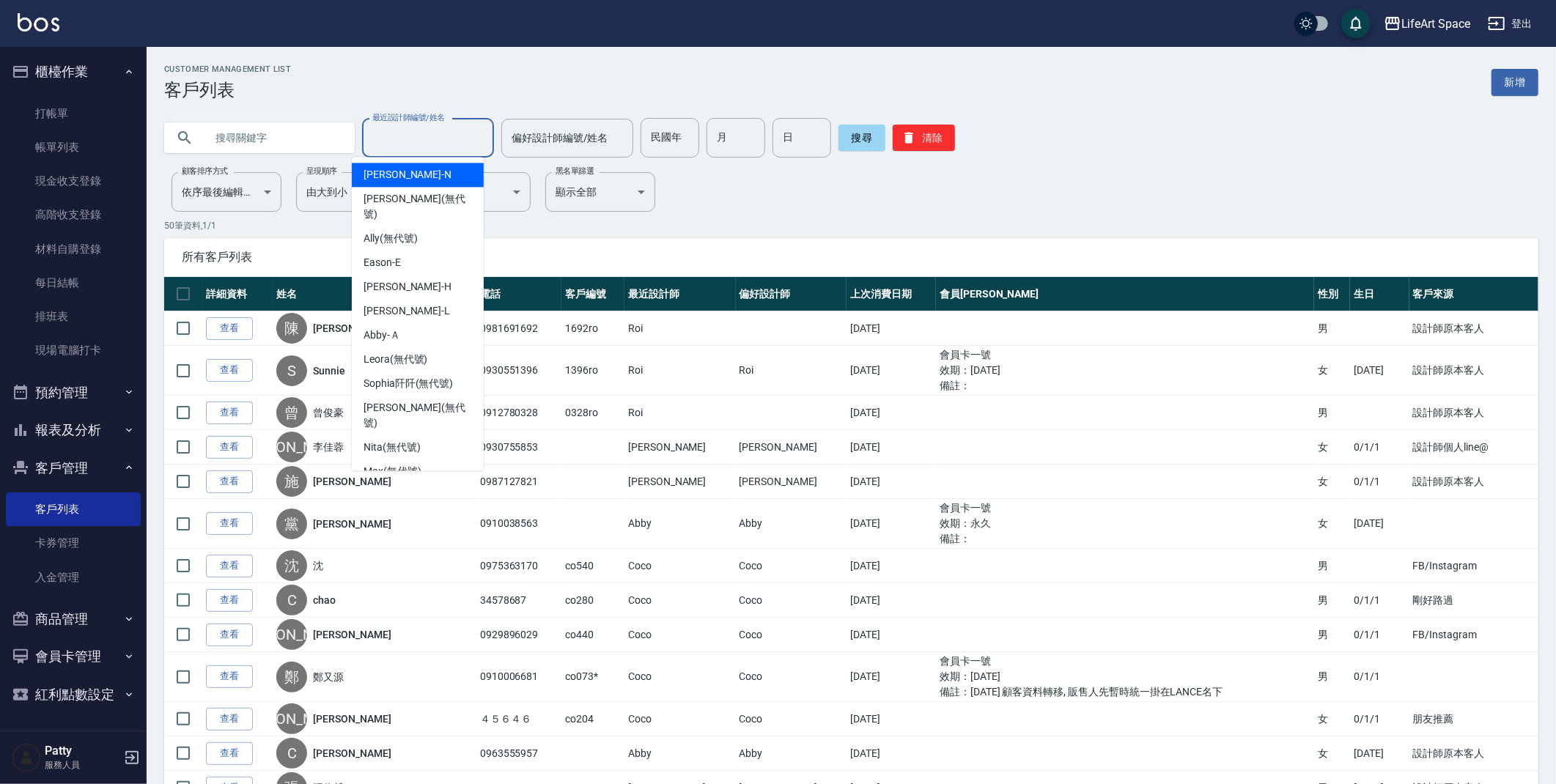
click at [424, 141] on input "最近設計師編號/姓名" at bounding box center [428, 137] width 119 height 26
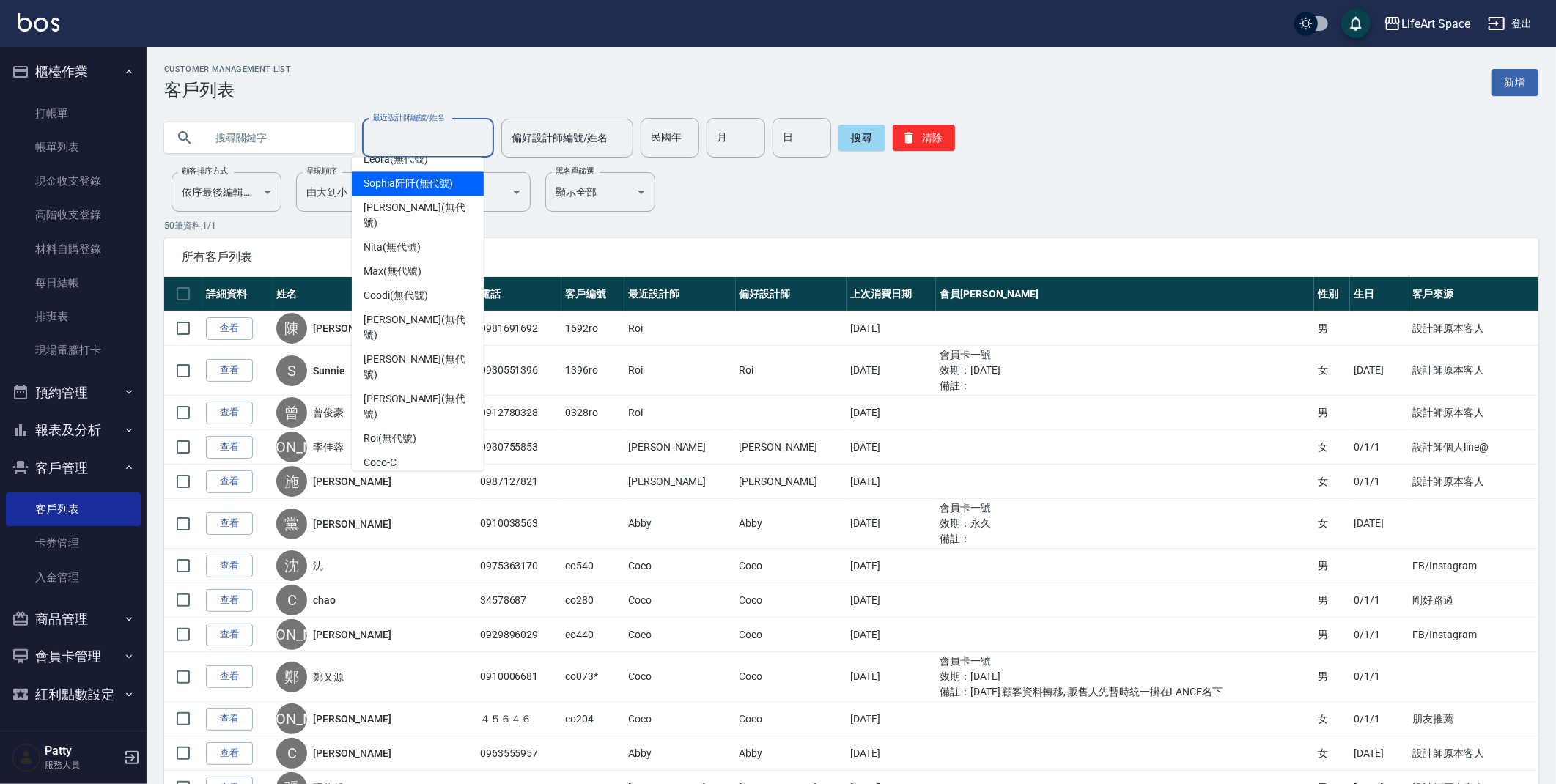
scroll to position [210, 0]
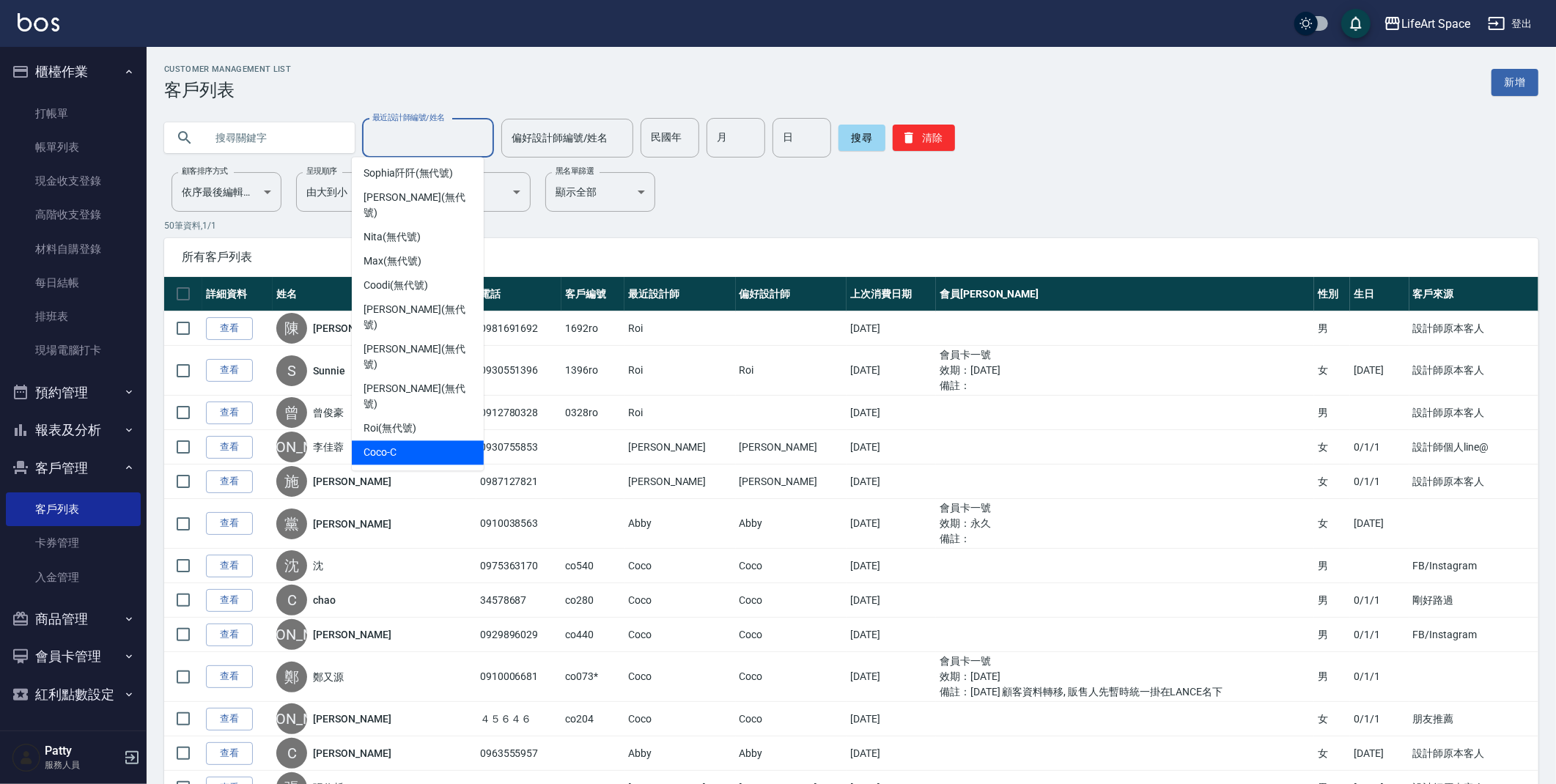
click at [430, 441] on div "Coco -C" at bounding box center [418, 452] width 132 height 24
type input "Coco-C"
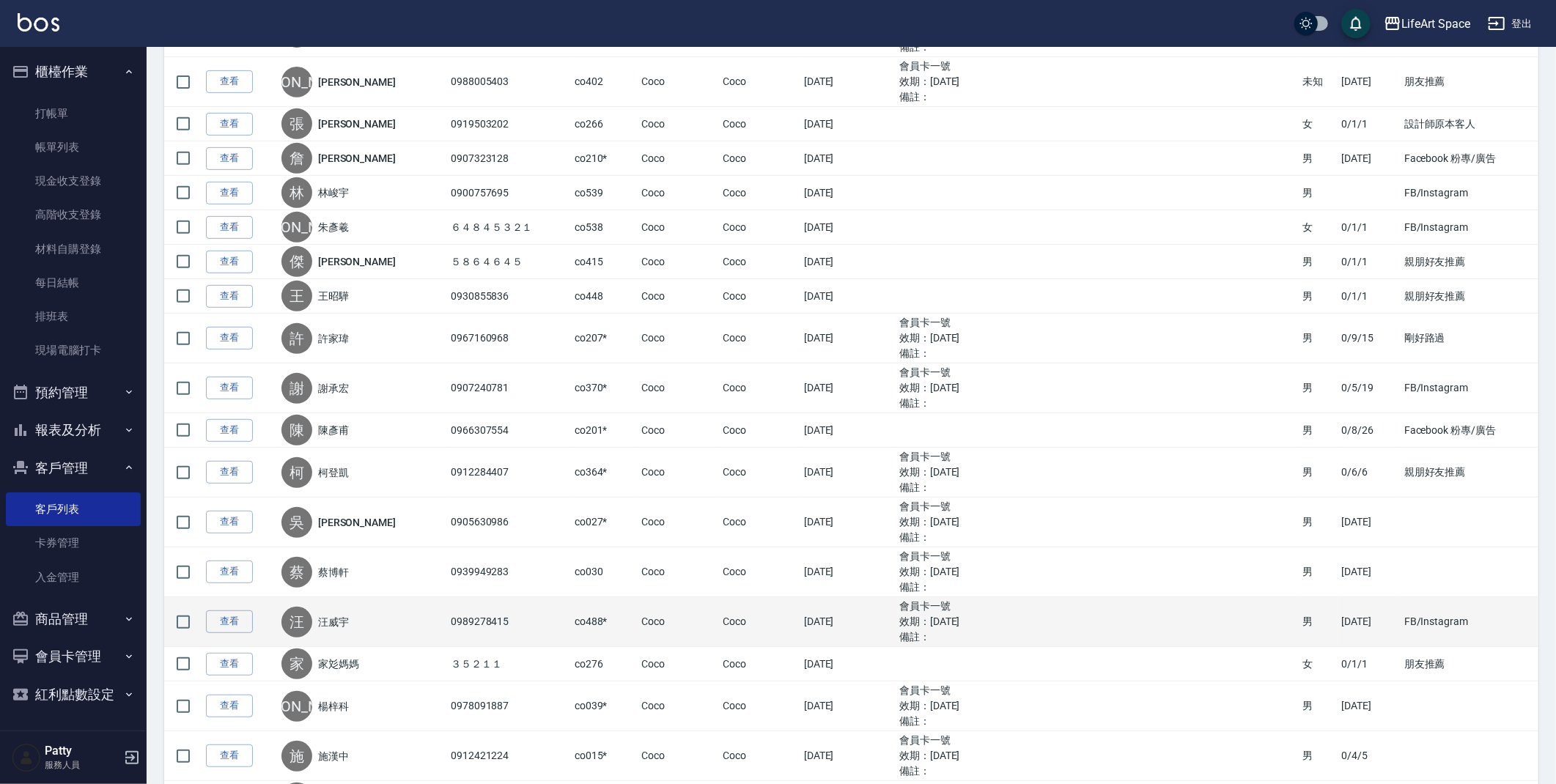
scroll to position [494, 0]
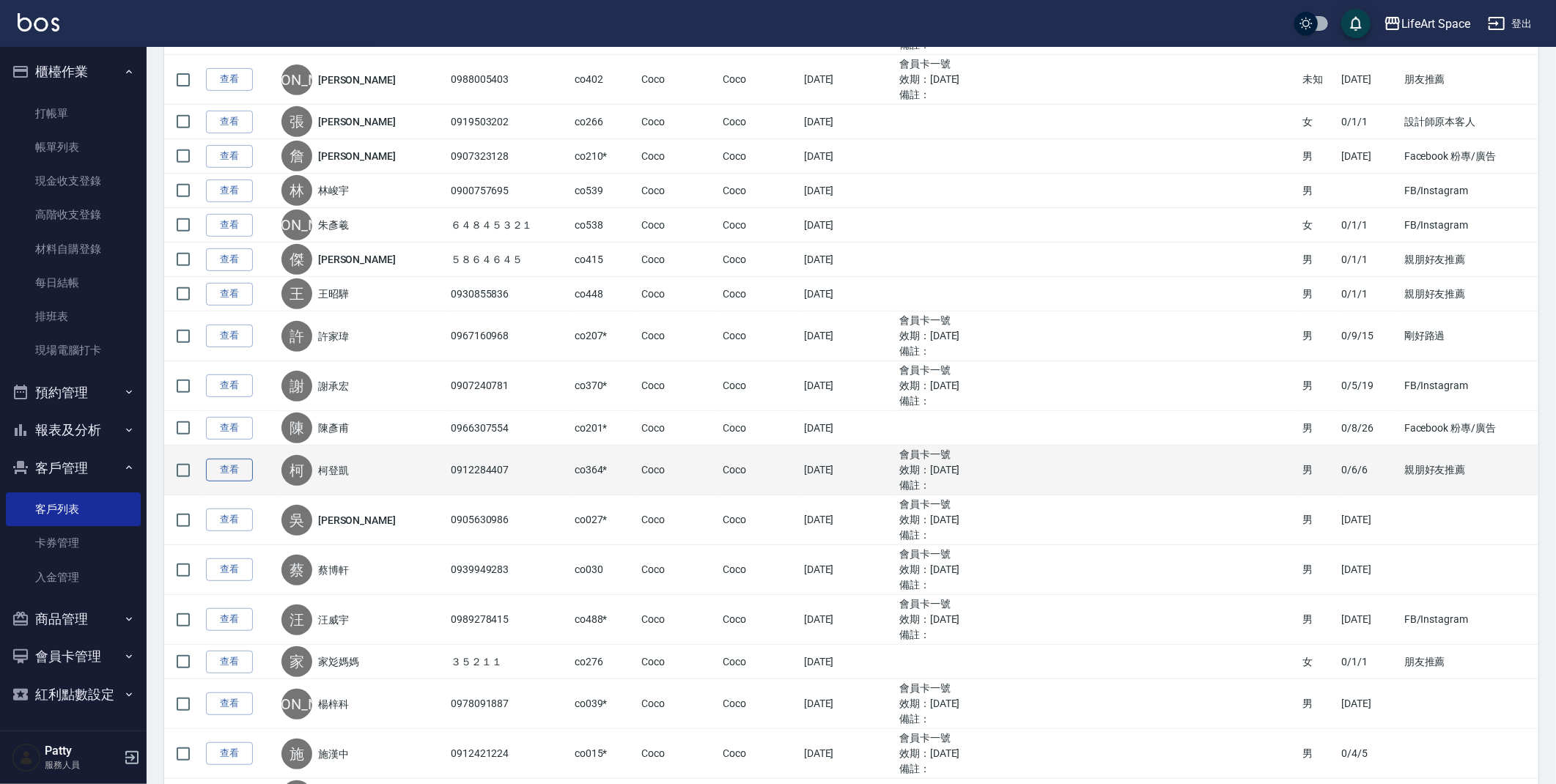
click at [224, 466] on link "查看" at bounding box center [229, 470] width 47 height 23
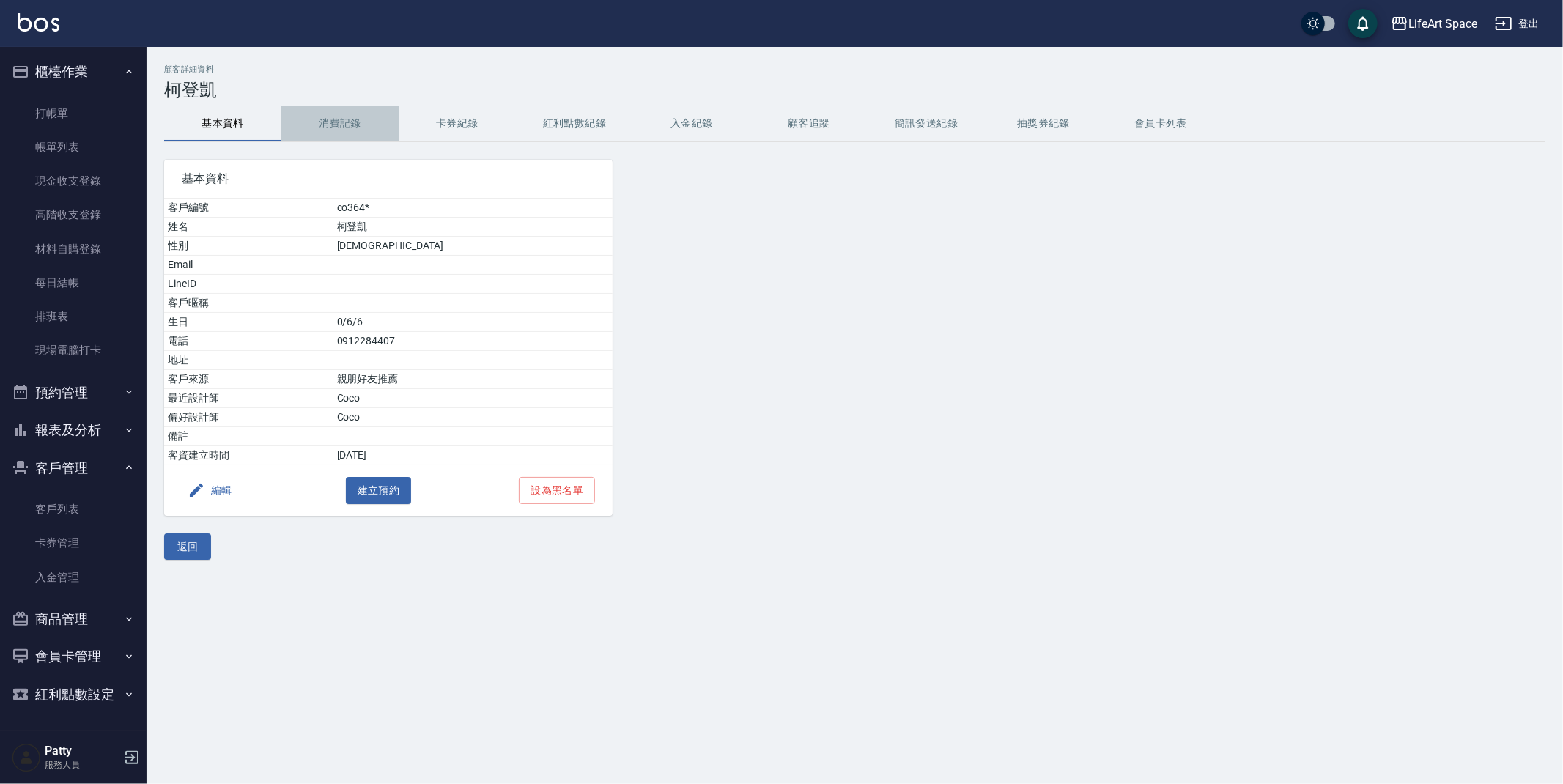
click at [342, 117] on button "消費記錄" at bounding box center [340, 124] width 117 height 35
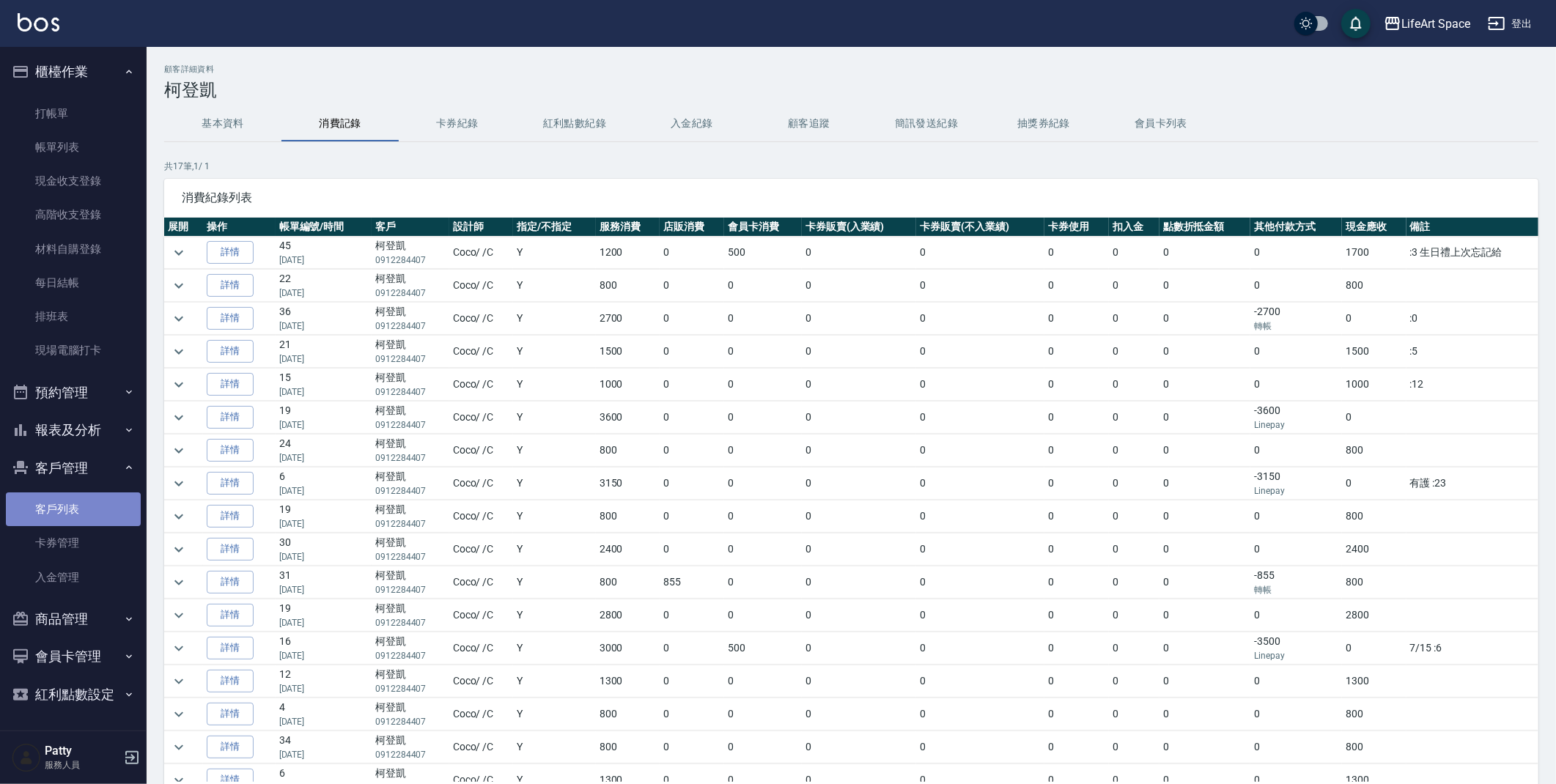
click at [46, 516] on link "客戶列表" at bounding box center [74, 509] width 135 height 34
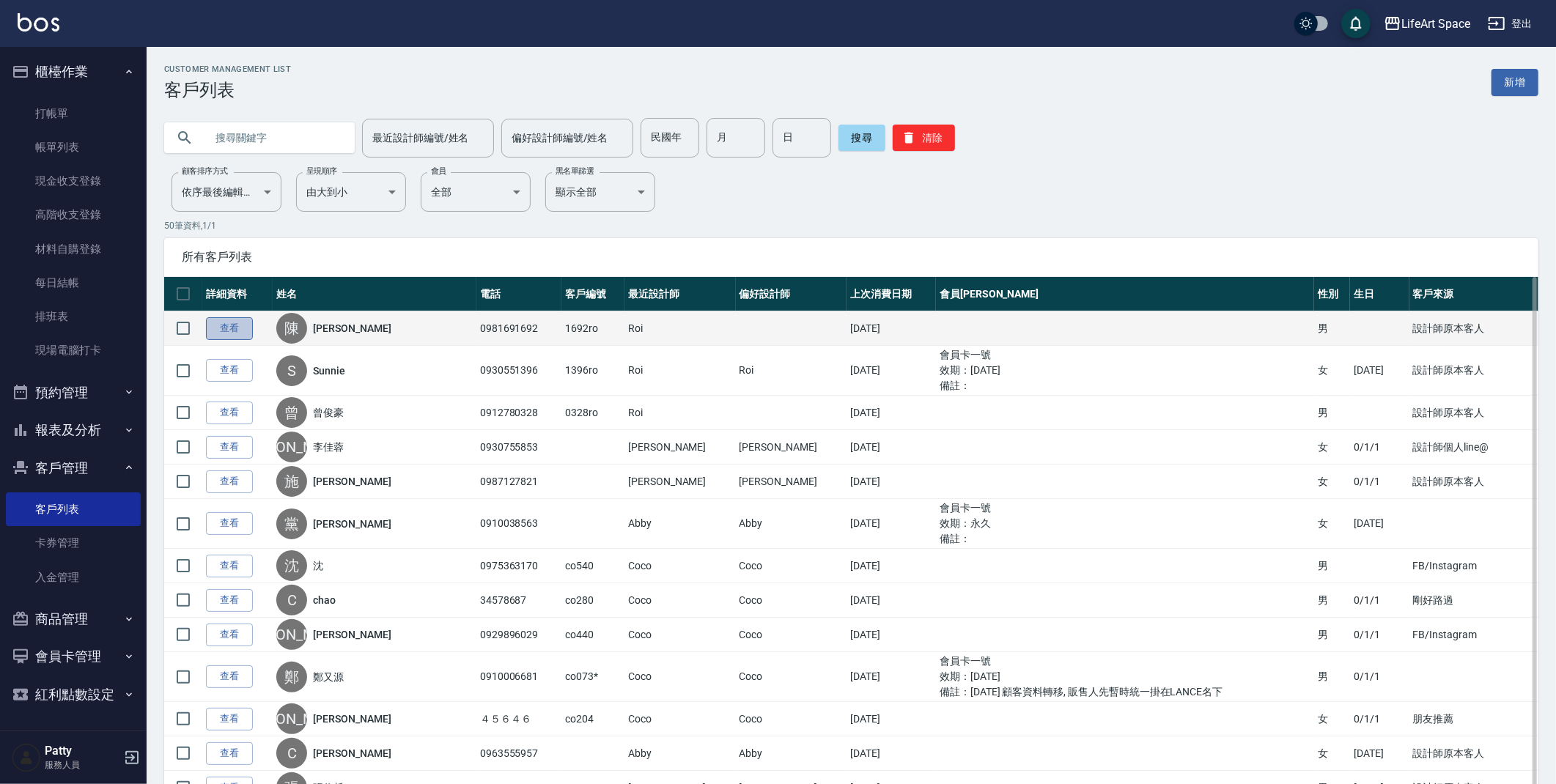
click at [220, 335] on link "查看" at bounding box center [229, 329] width 47 height 23
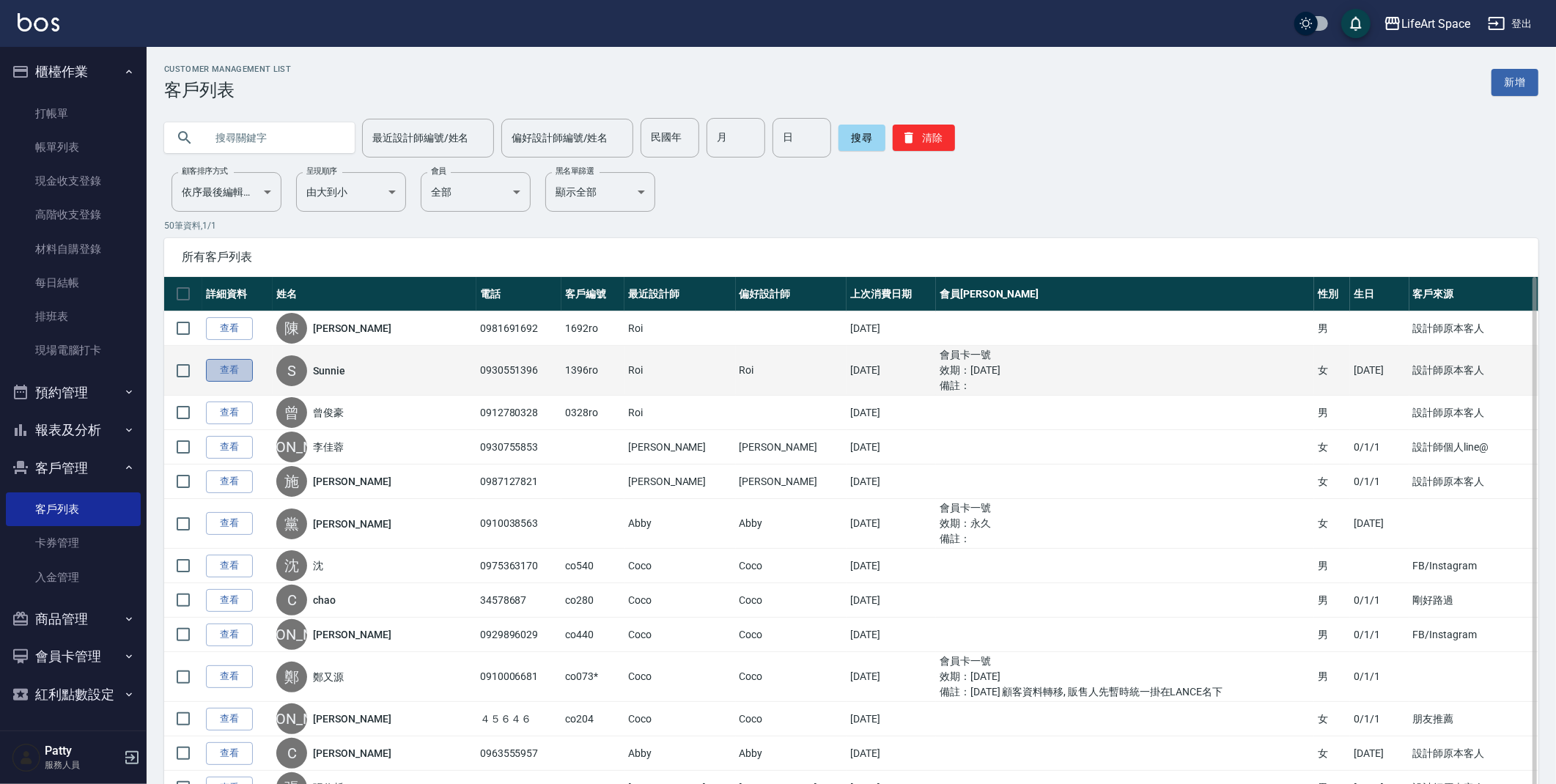
click at [237, 365] on link "查看" at bounding box center [229, 371] width 47 height 23
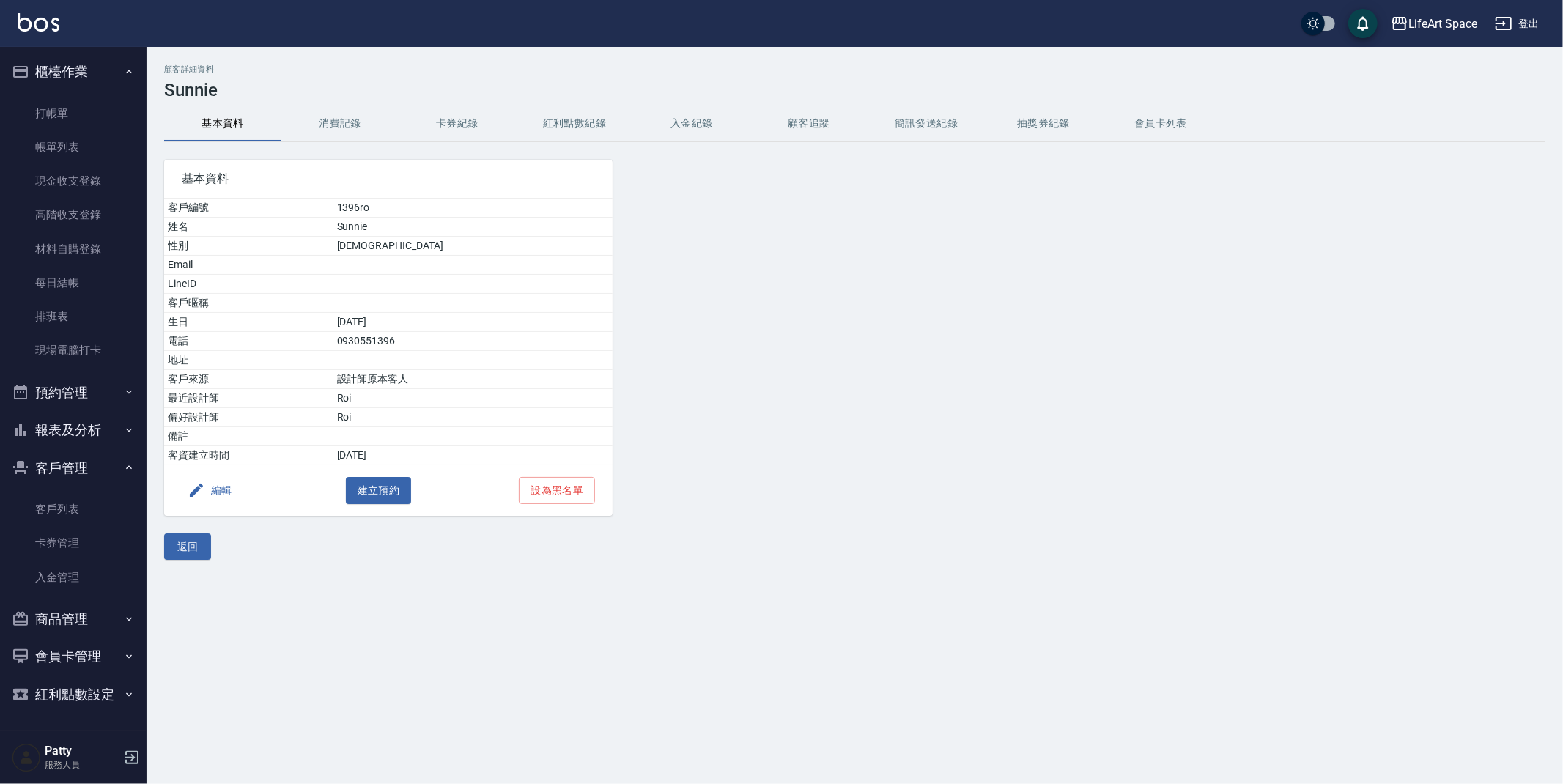
click at [340, 122] on button "消費記錄" at bounding box center [340, 124] width 117 height 35
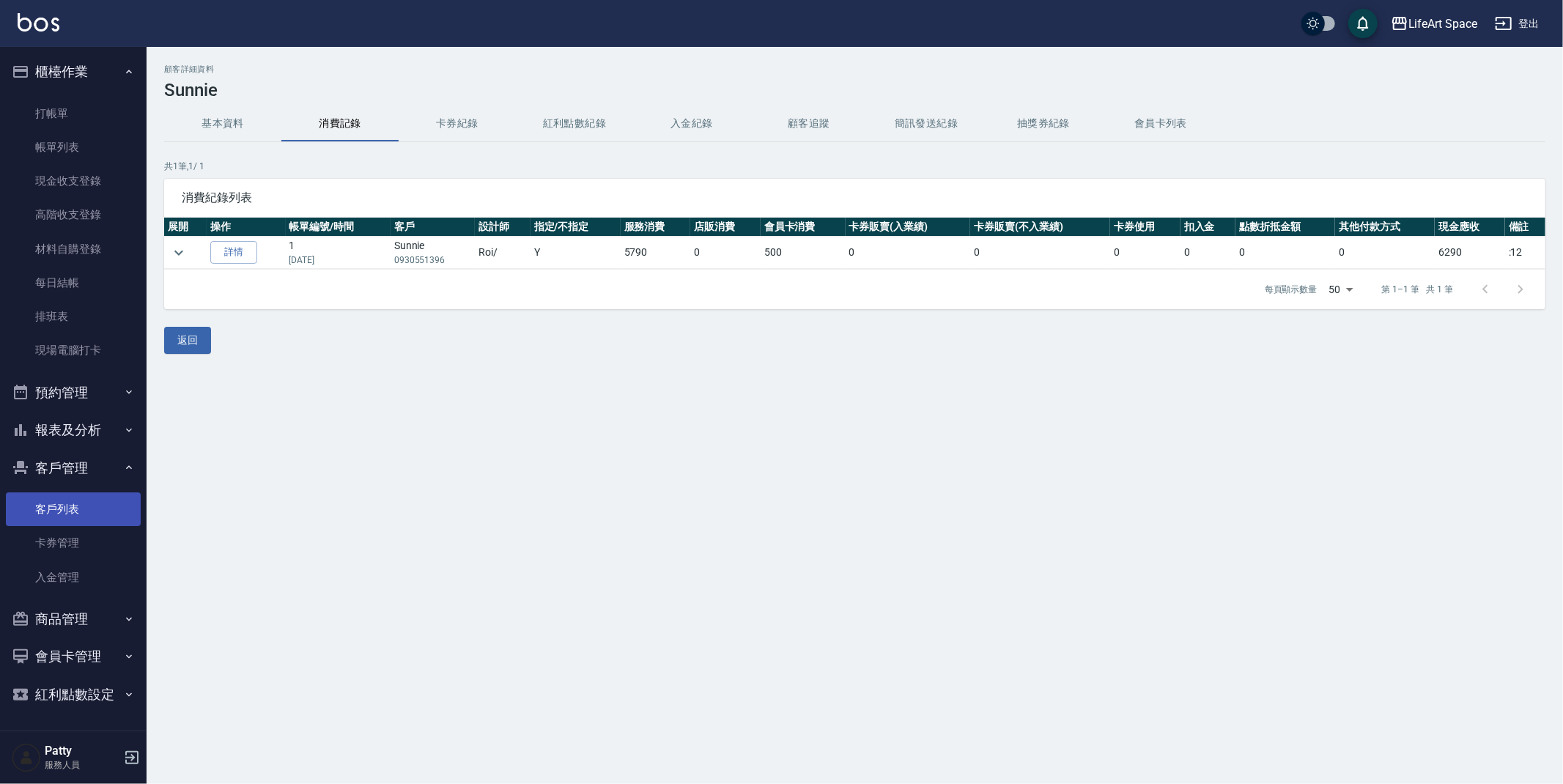
click at [96, 504] on link "客戶列表" at bounding box center [74, 509] width 135 height 34
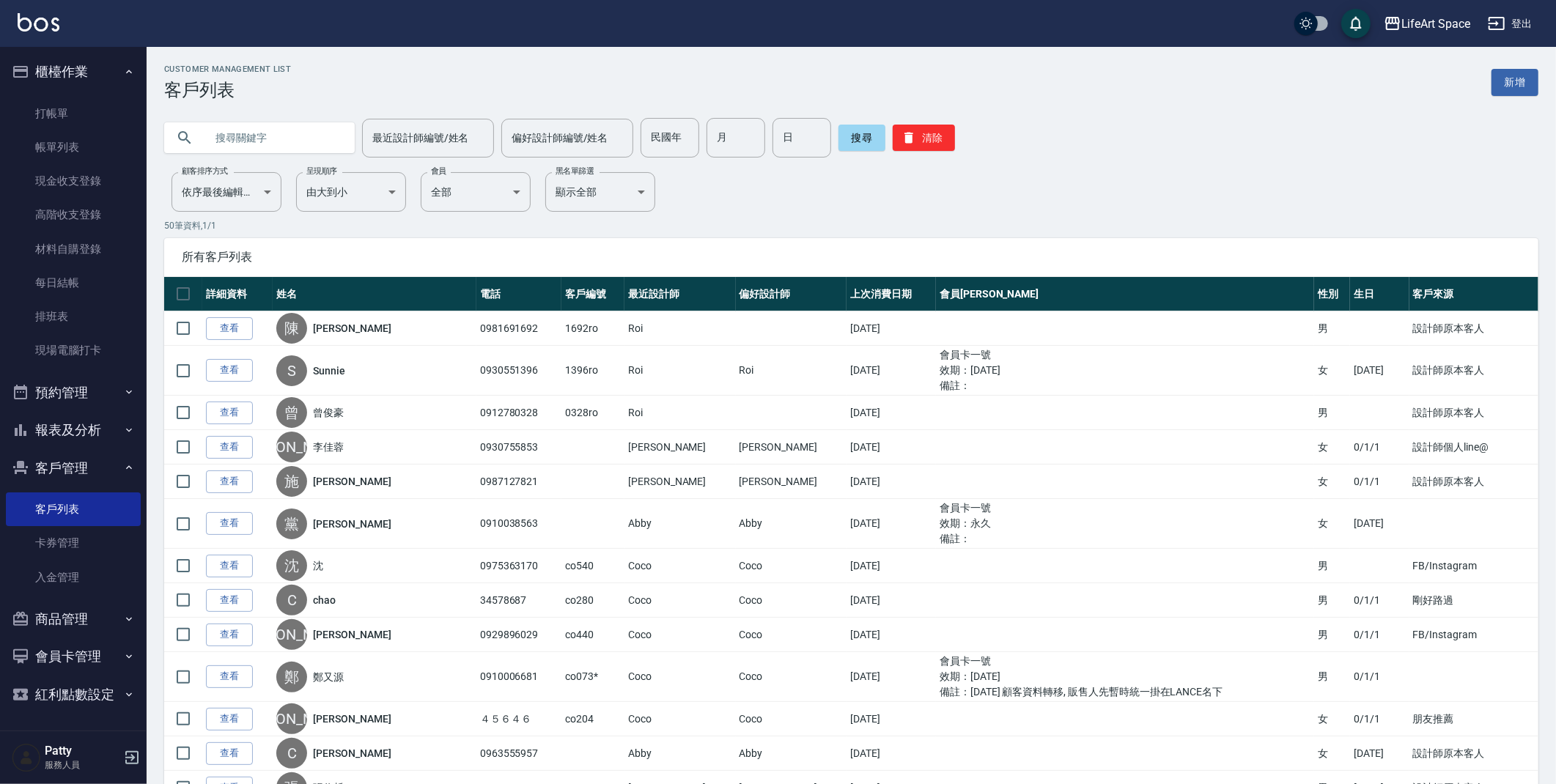
click at [280, 145] on input "text" at bounding box center [273, 137] width 138 height 40
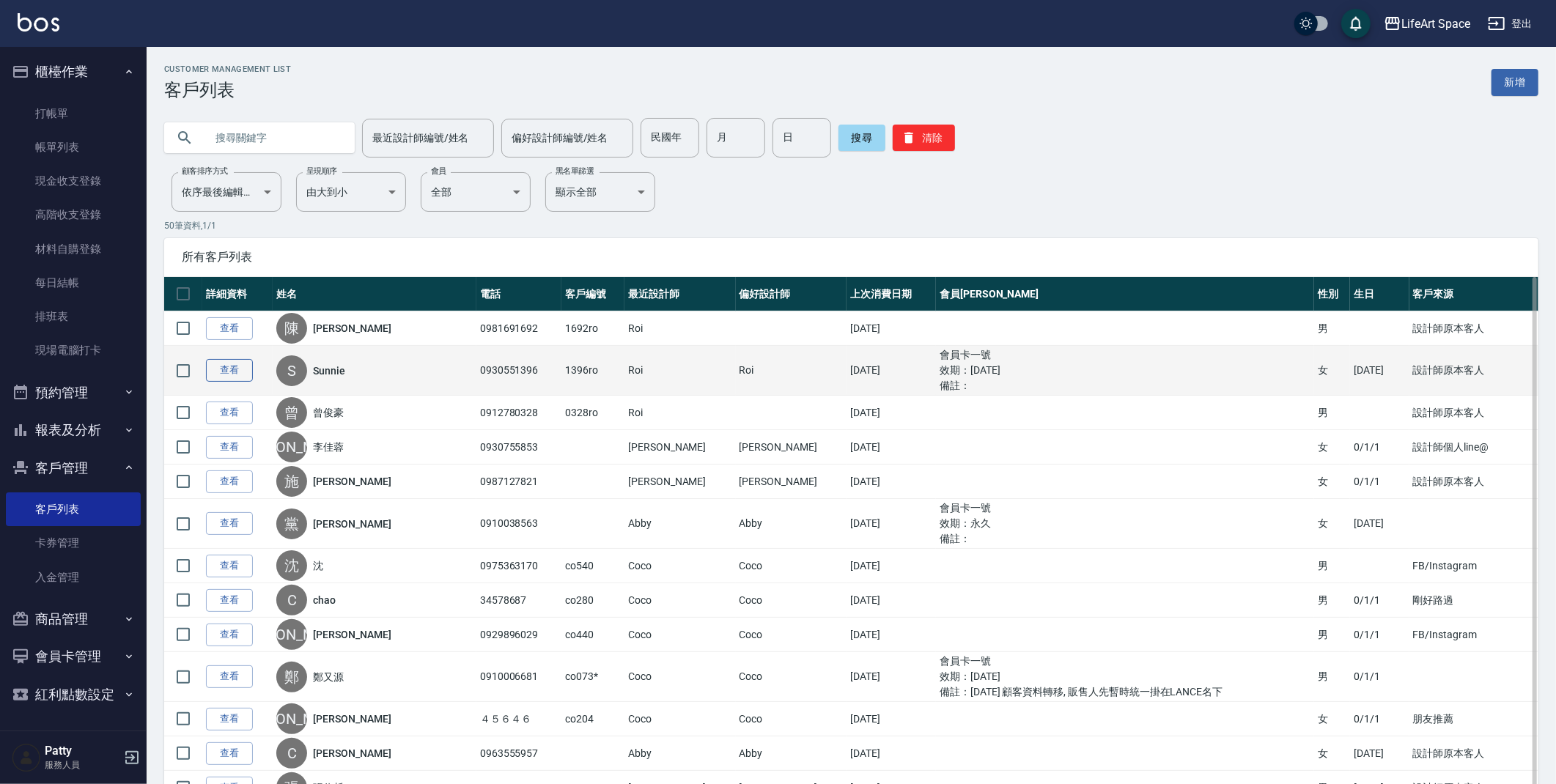
click at [232, 369] on link "查看" at bounding box center [229, 371] width 47 height 23
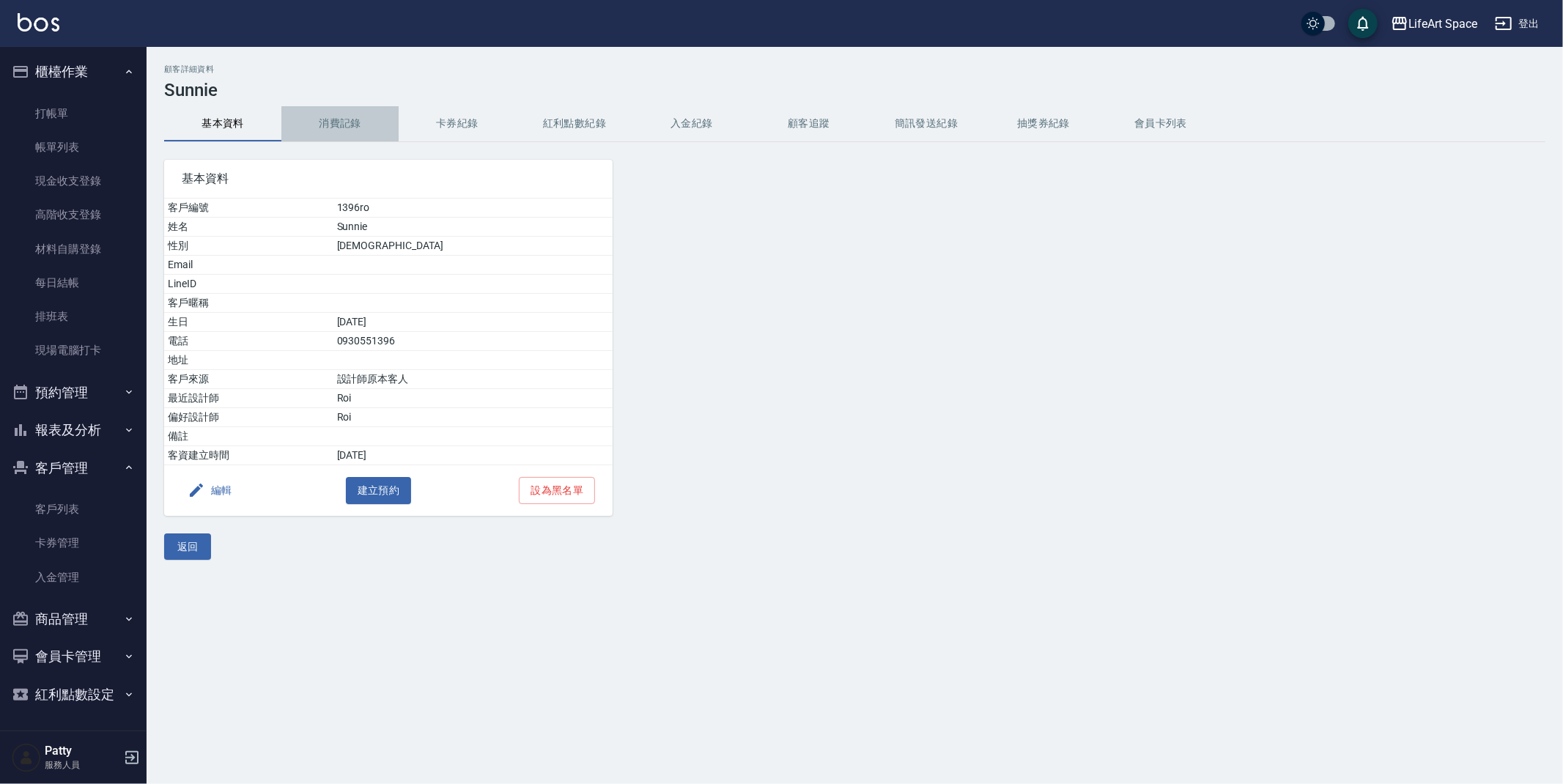
click at [323, 116] on button "消費記錄" at bounding box center [340, 124] width 117 height 35
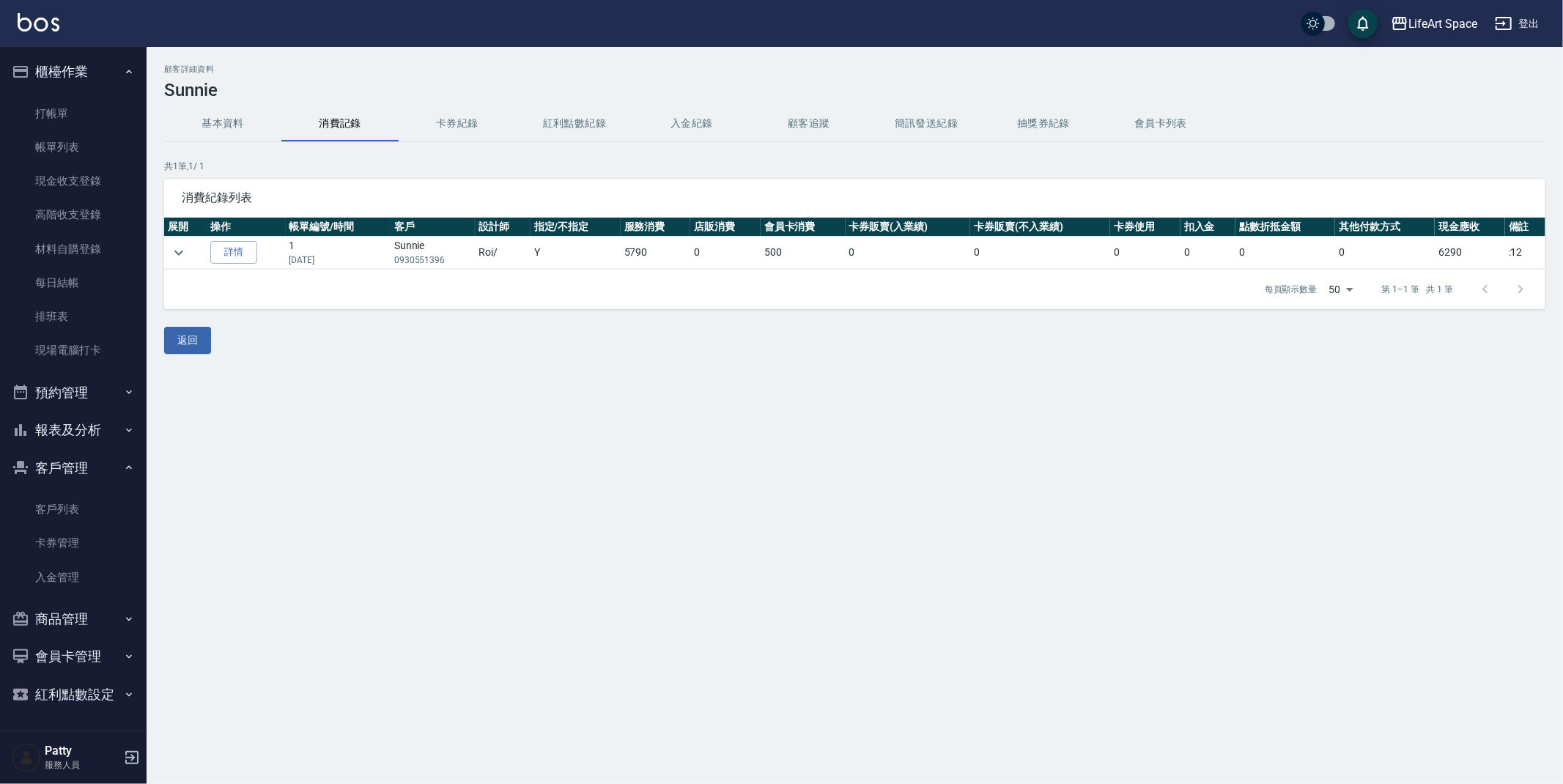
click at [208, 134] on button "基本資料" at bounding box center [223, 124] width 117 height 35
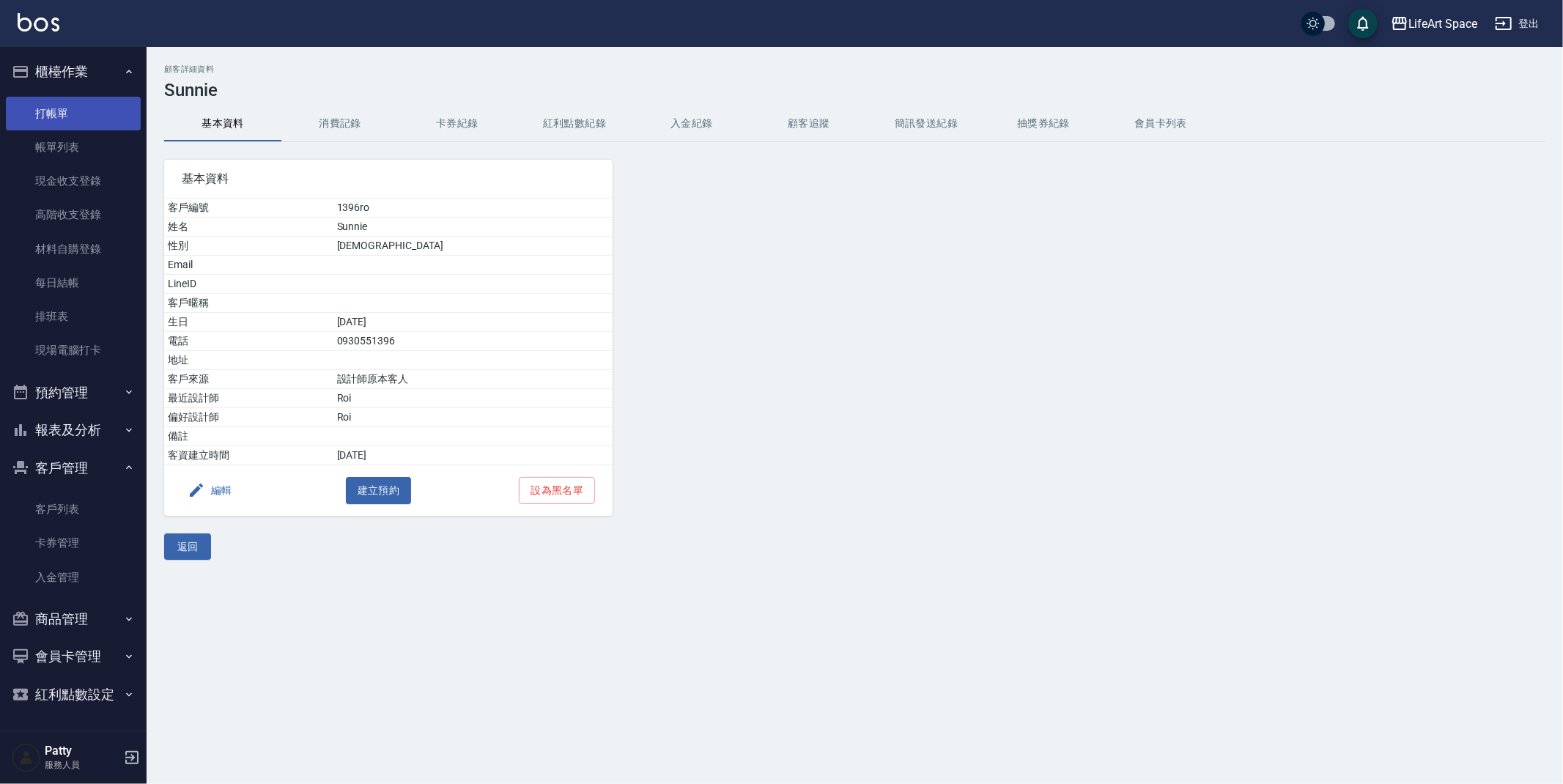
click at [106, 112] on link "打帳單" at bounding box center [74, 114] width 135 height 34
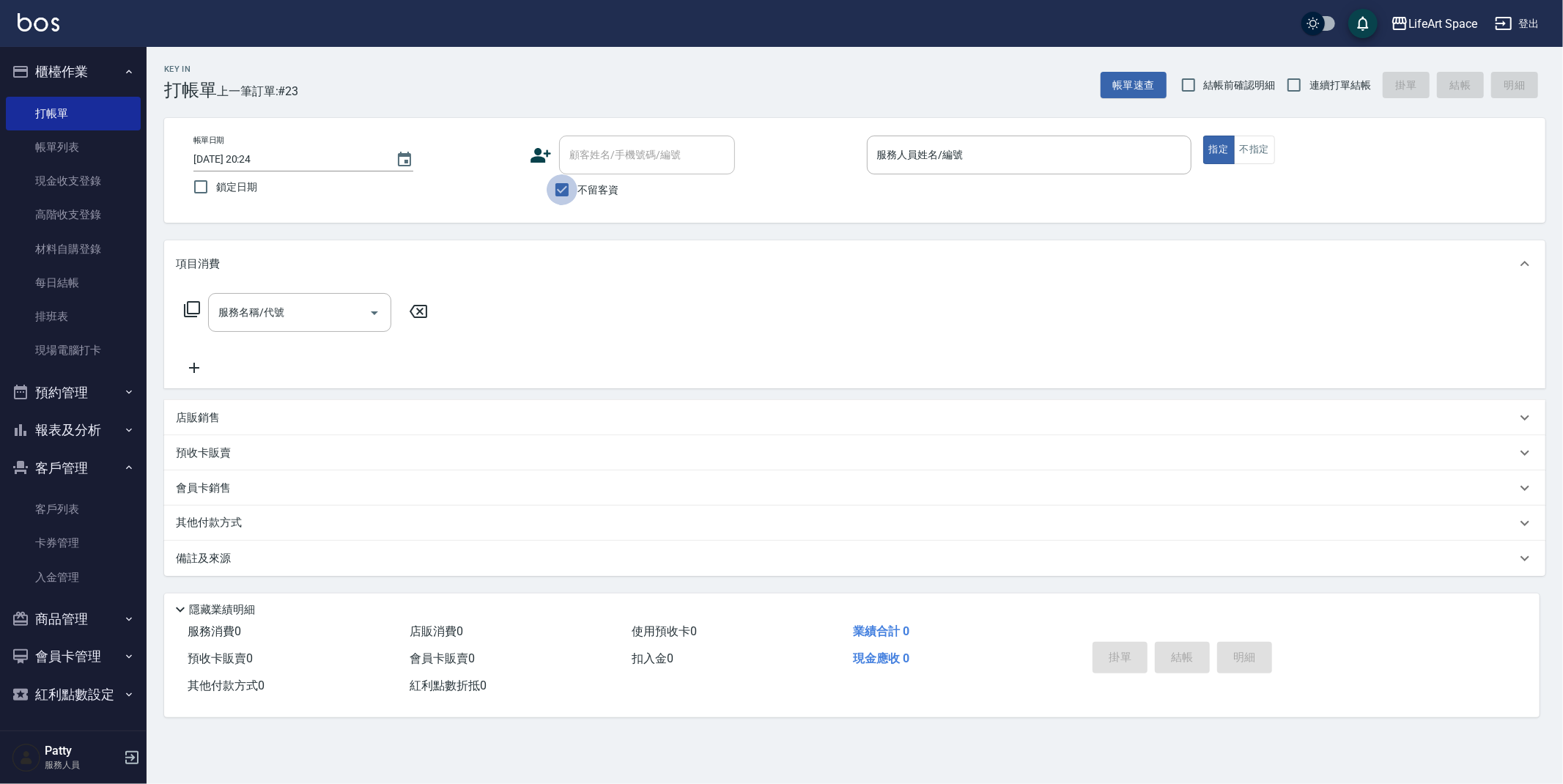
click at [561, 197] on input "不留客資" at bounding box center [562, 190] width 31 height 31
checkbox input "false"
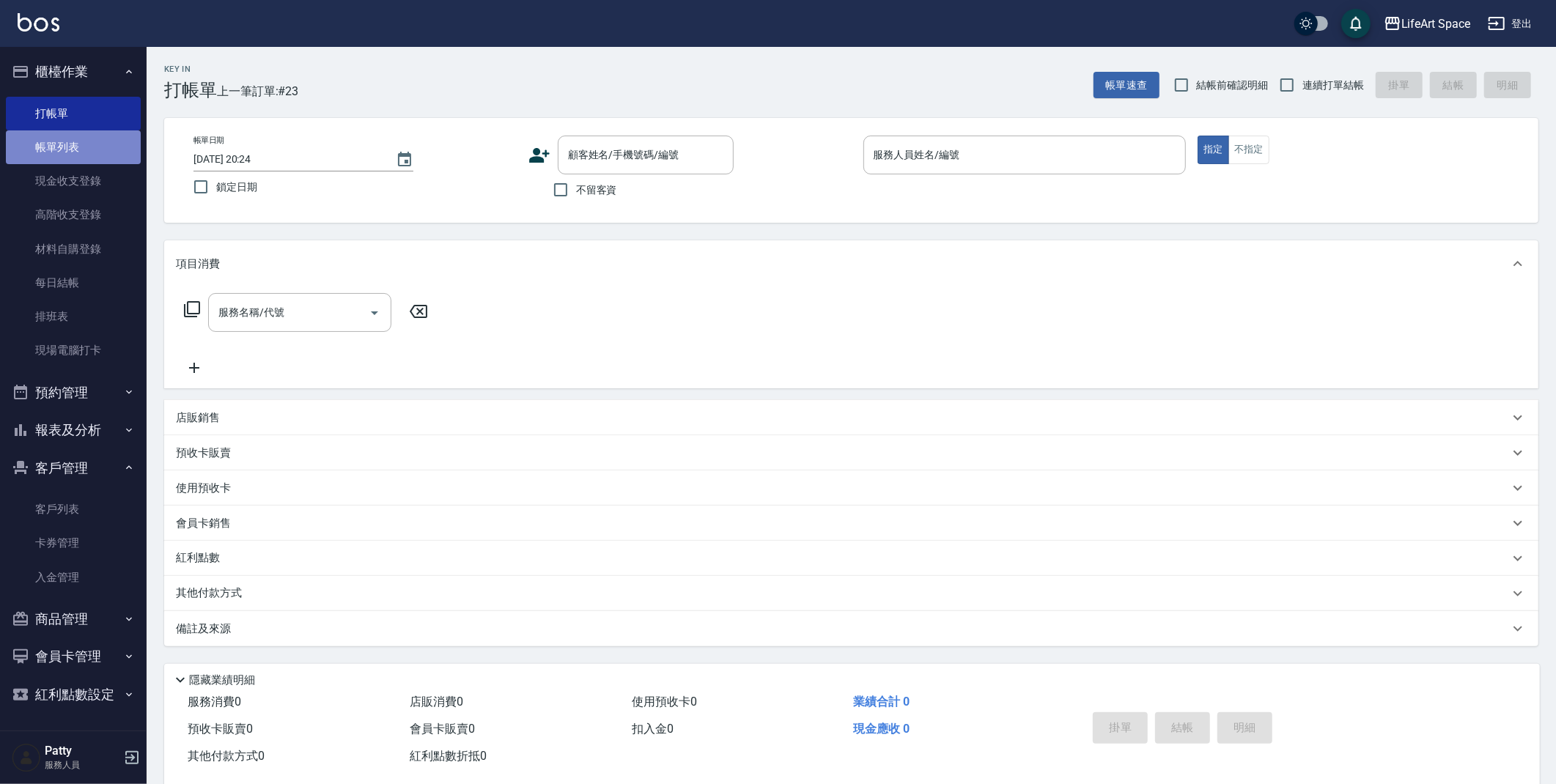
click at [108, 155] on link "帳單列表" at bounding box center [74, 147] width 135 height 34
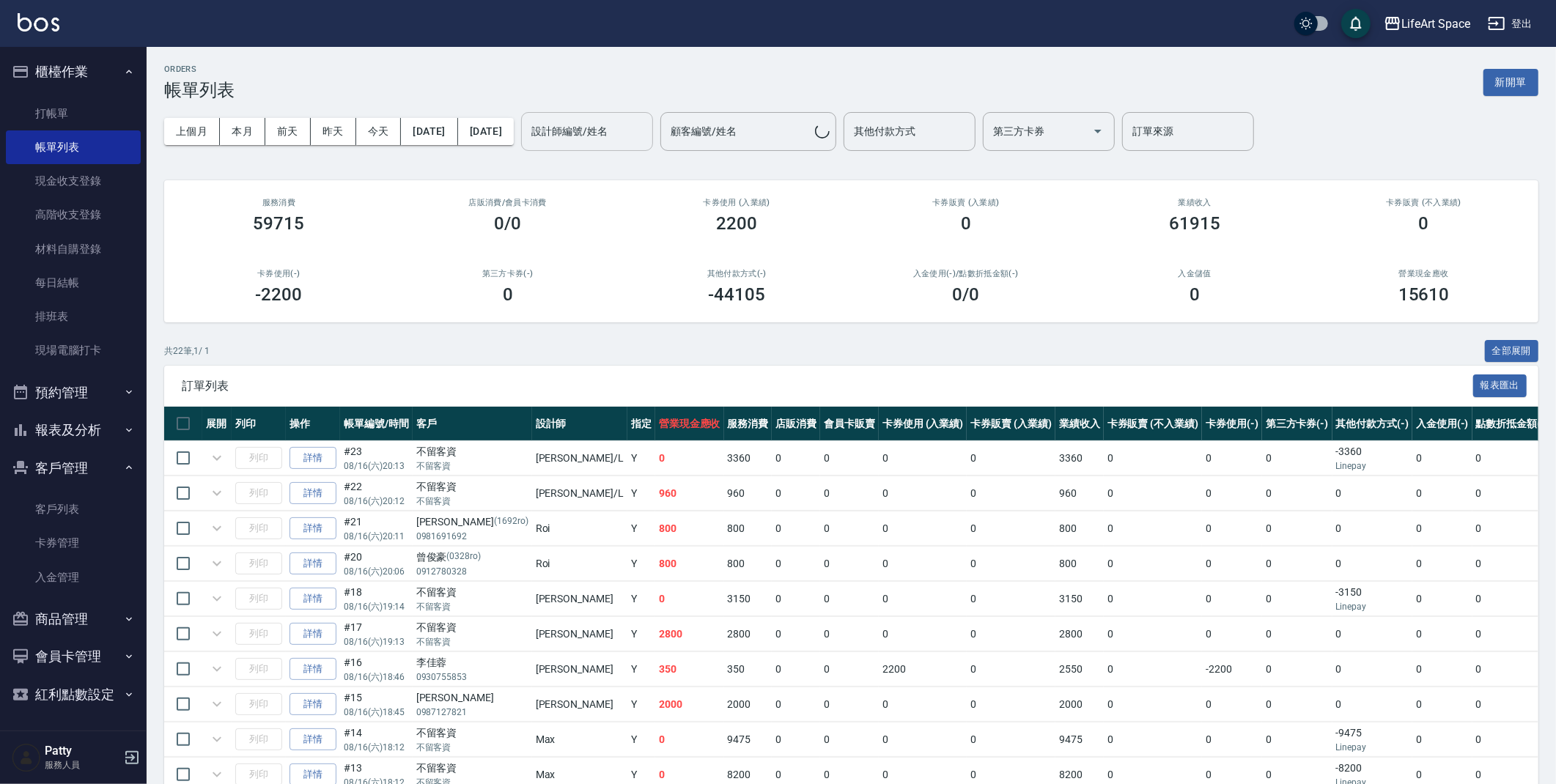
click at [609, 143] on input "設計師編號/姓名" at bounding box center [587, 131] width 119 height 26
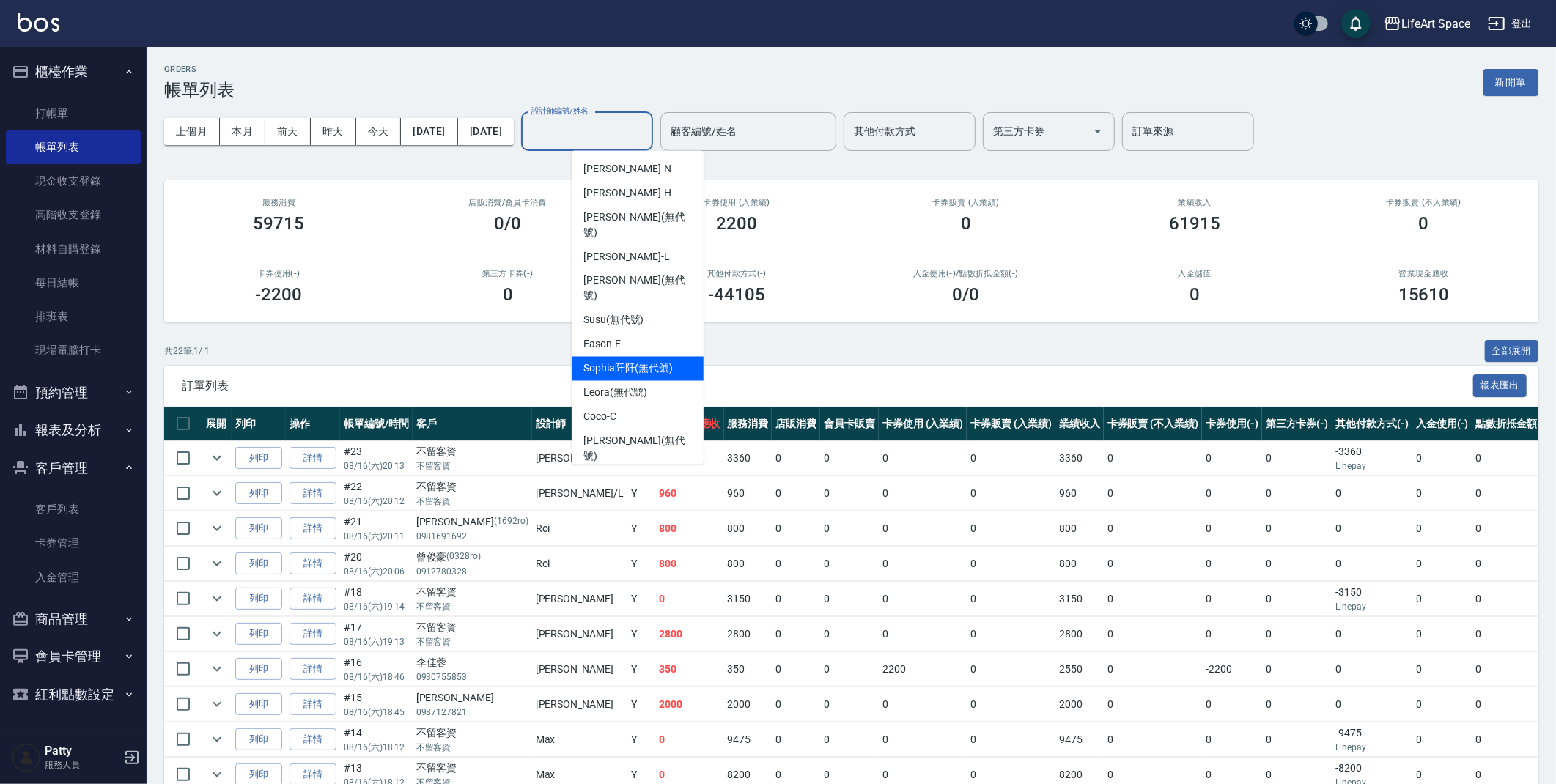
scroll to position [211, 0]
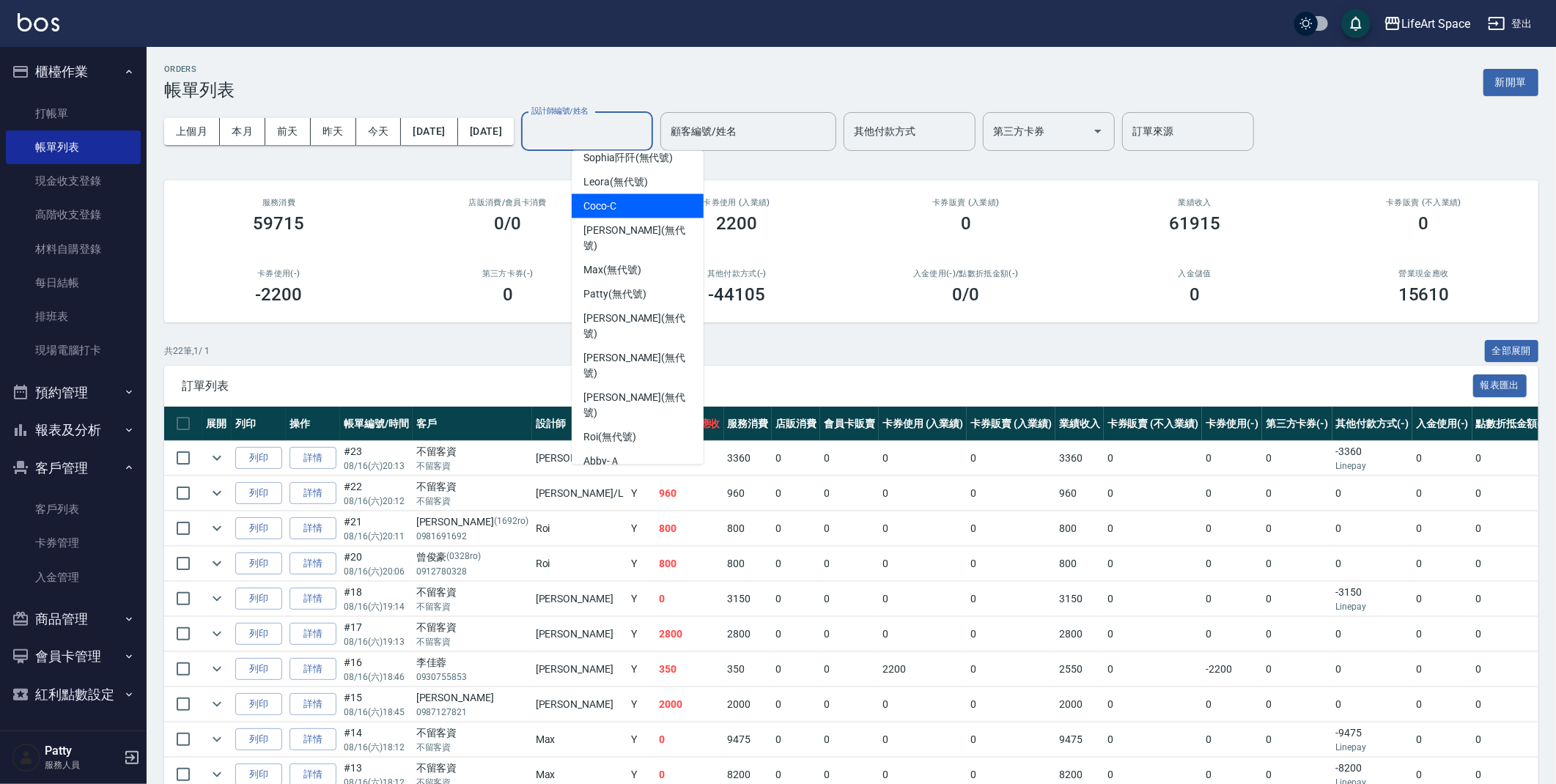
click at [629, 194] on div "Coco -C" at bounding box center [637, 206] width 132 height 24
type input "Coco-C"
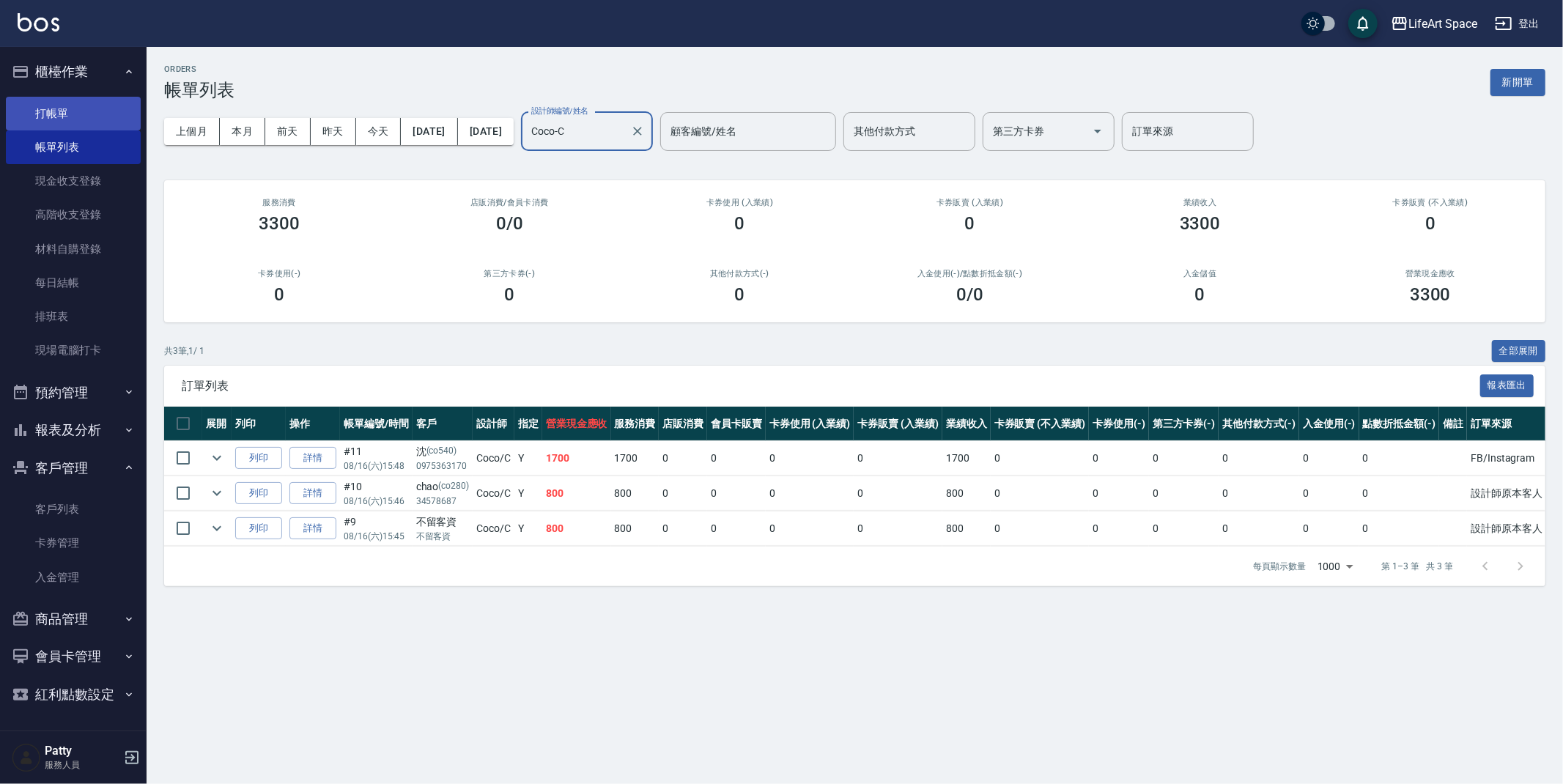
click at [17, 114] on link "打帳單" at bounding box center [74, 114] width 135 height 34
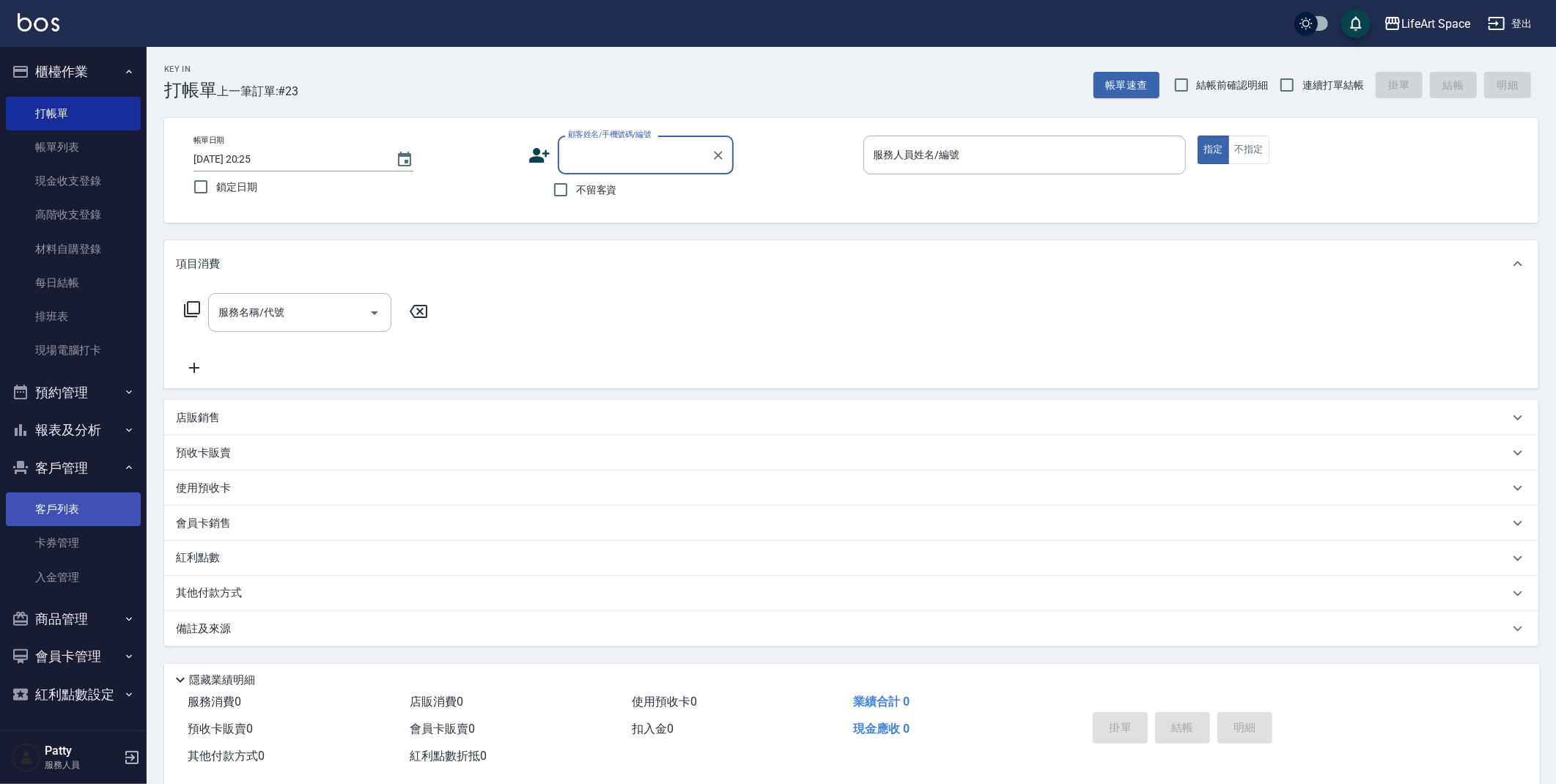
click at [67, 499] on link "客戶列表" at bounding box center [74, 509] width 135 height 34
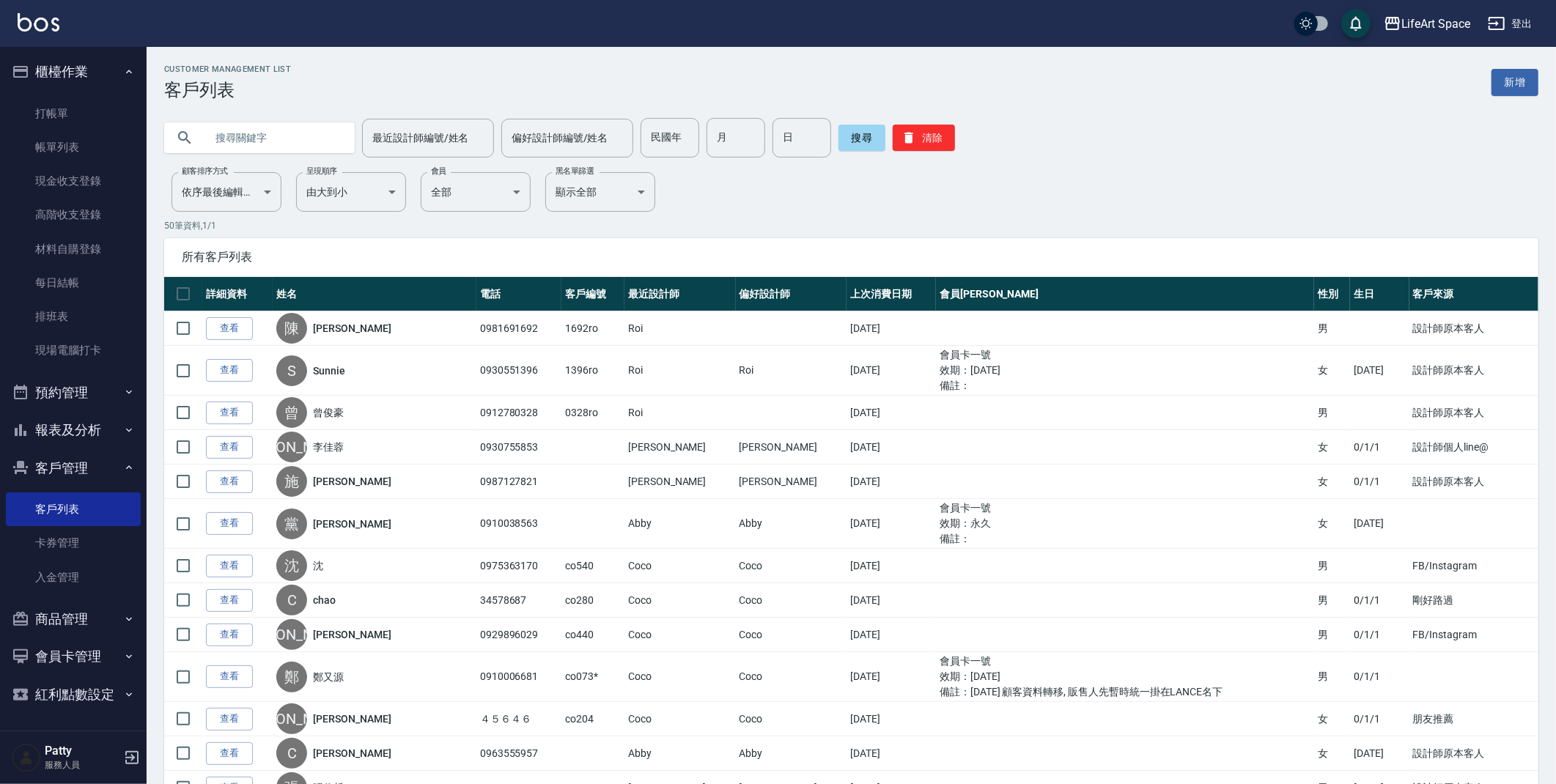
click at [297, 128] on input "text" at bounding box center [273, 137] width 138 height 40
type input "co540"
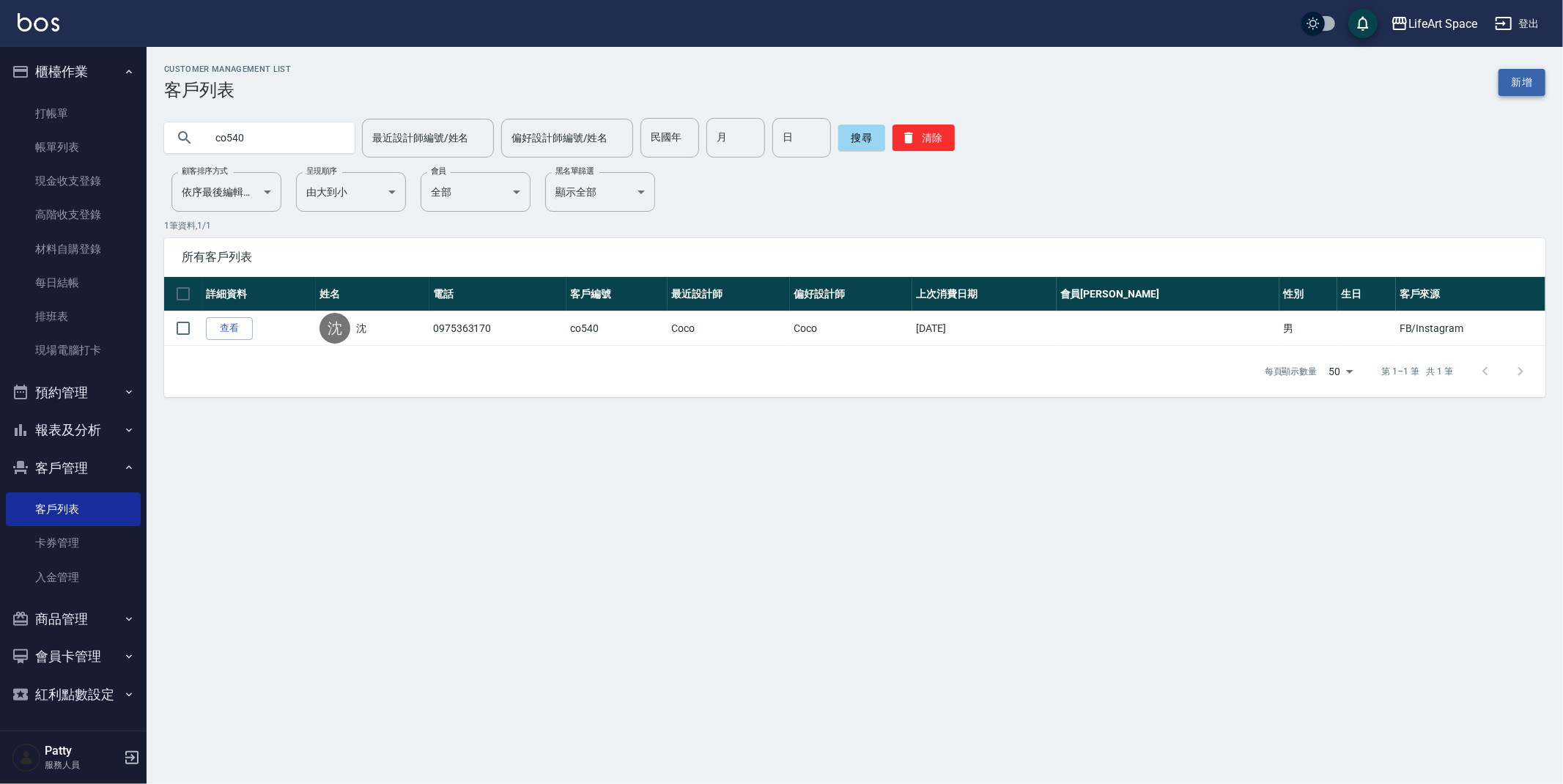
click at [1499, 78] on link "新增" at bounding box center [1522, 82] width 47 height 27
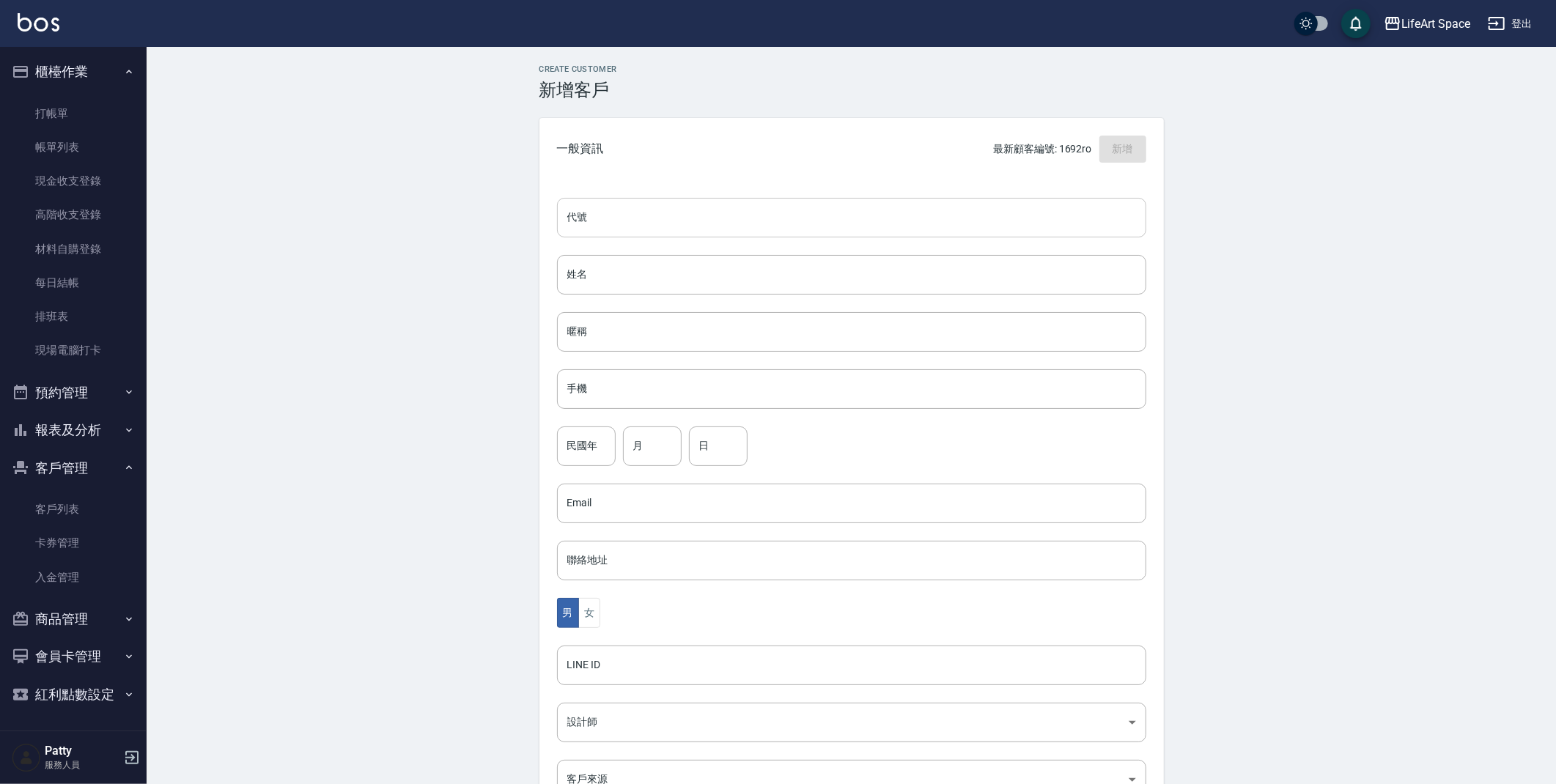
click at [609, 225] on input "代號" at bounding box center [852, 217] width 589 height 40
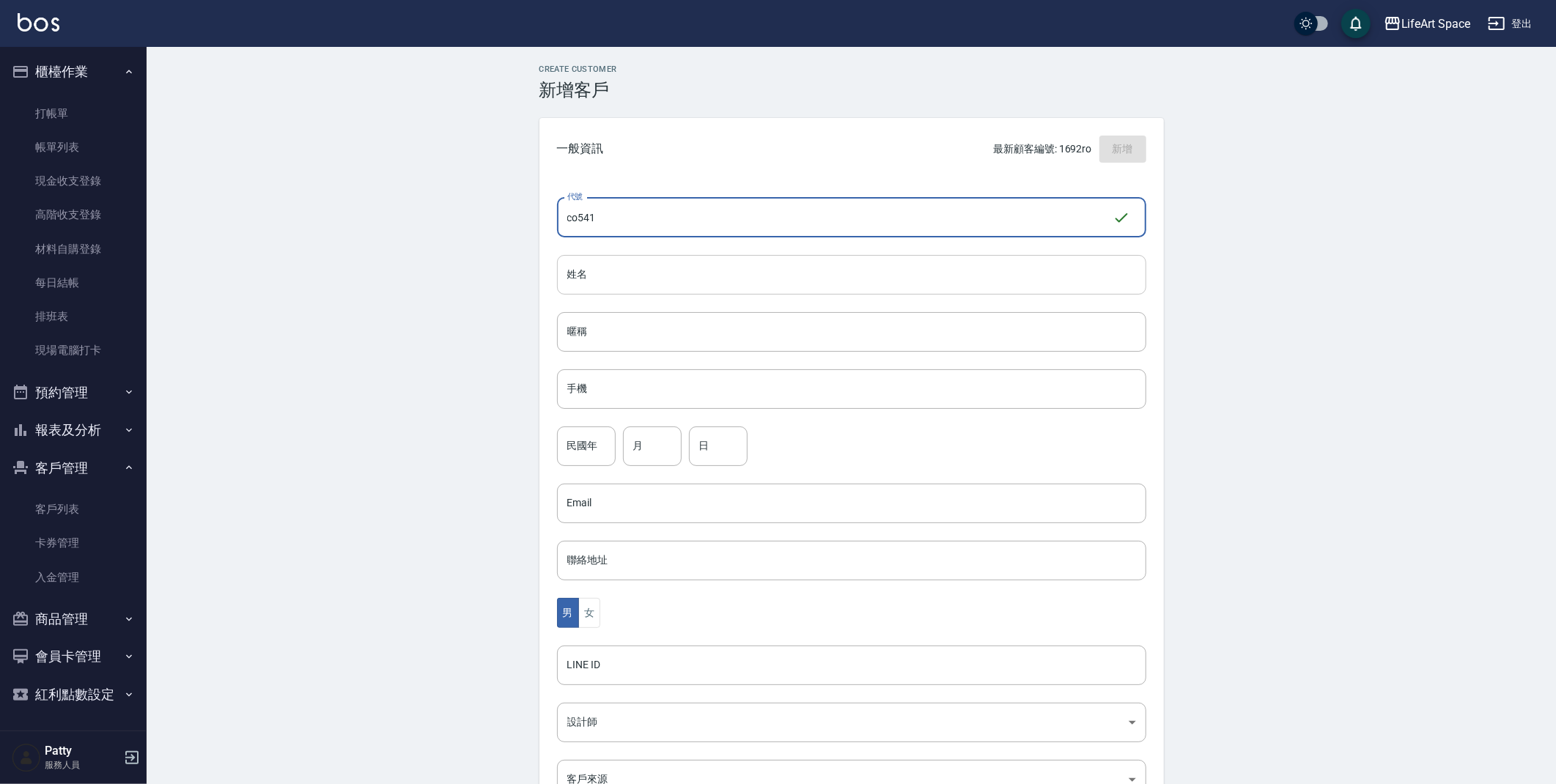
type input "co541"
click at [638, 277] on input "姓名" at bounding box center [852, 275] width 589 height 40
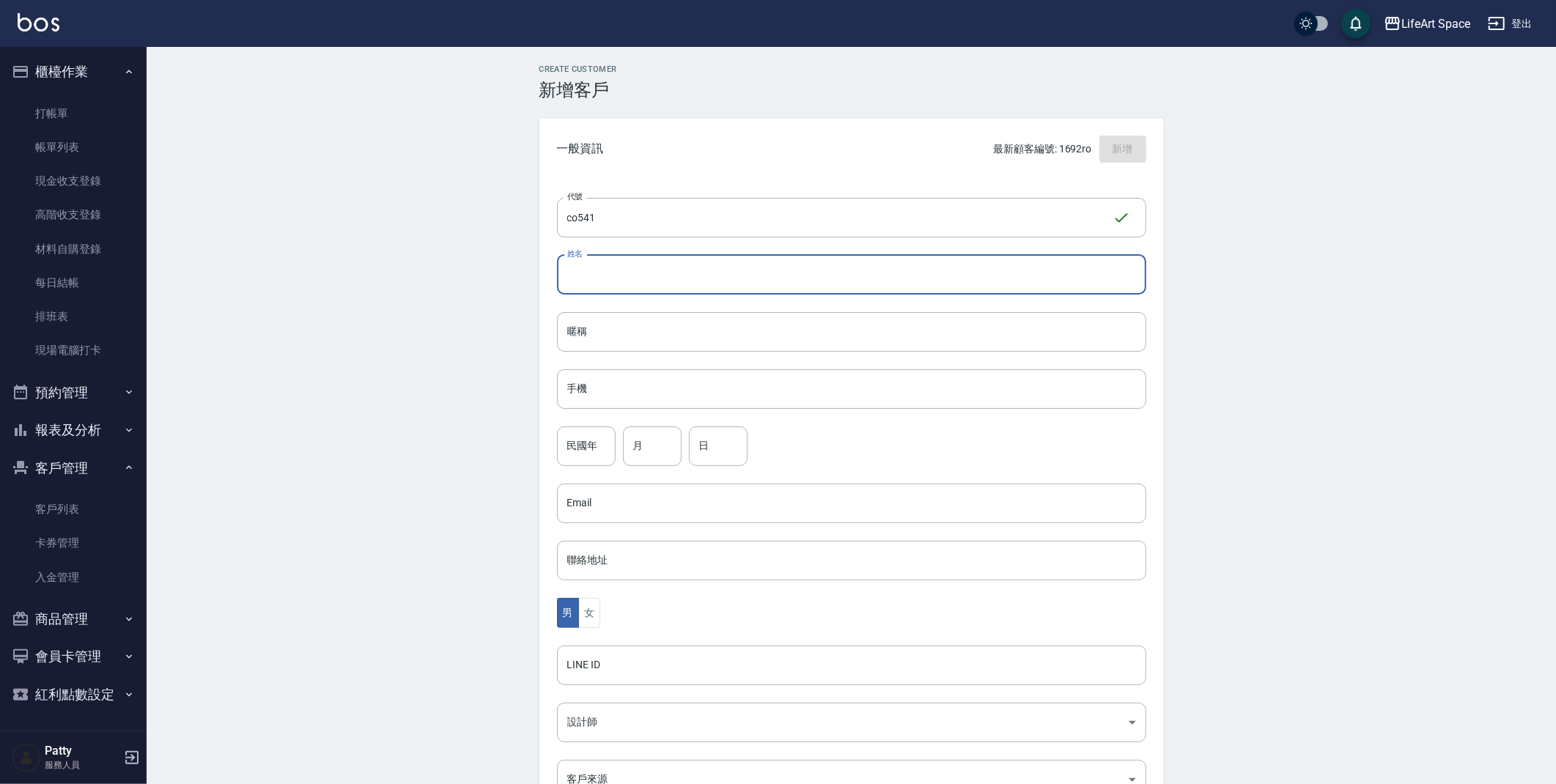
type input "d"
type input "[PERSON_NAME]"
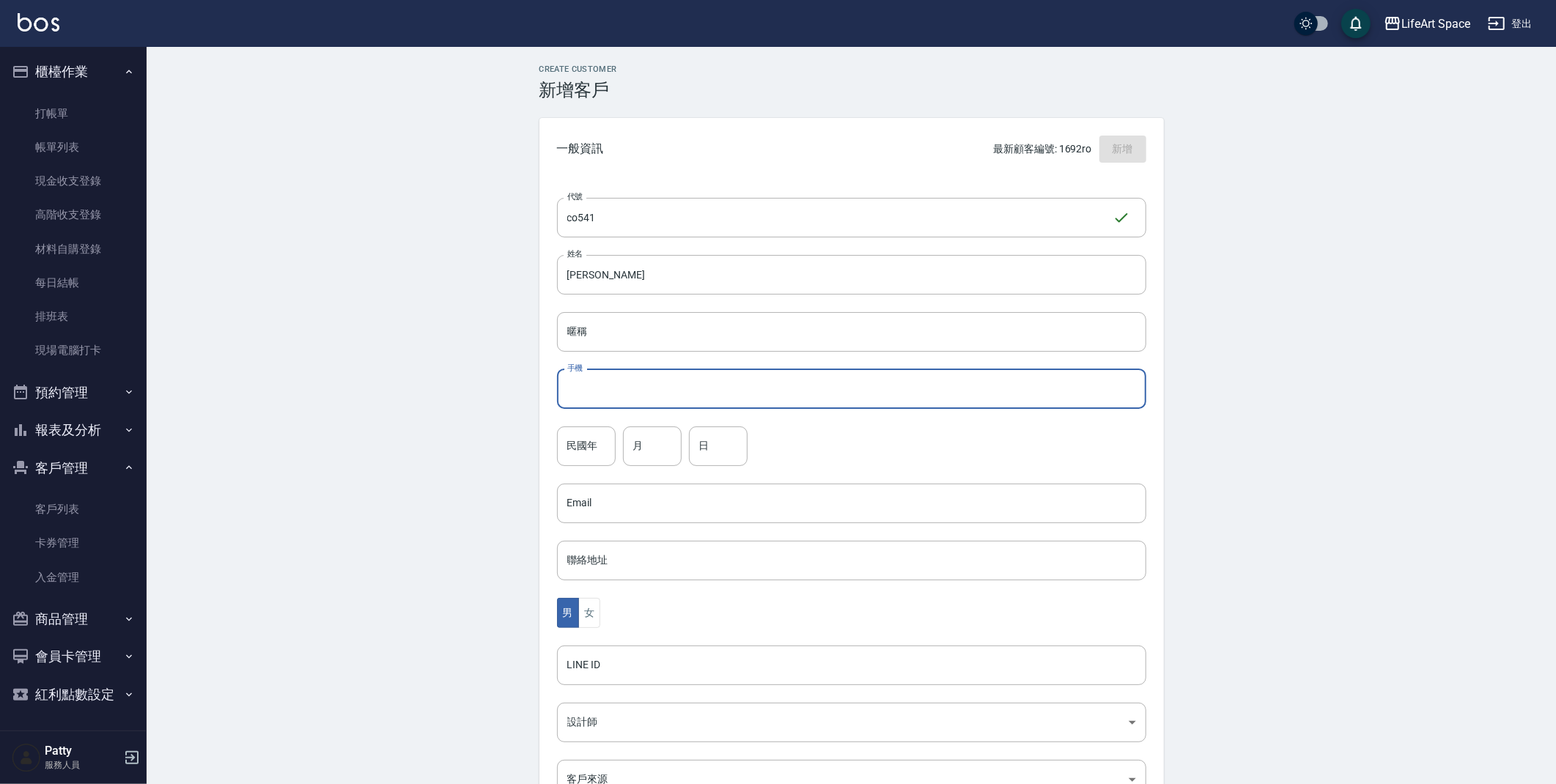
click at [605, 393] on input "手機" at bounding box center [852, 388] width 589 height 40
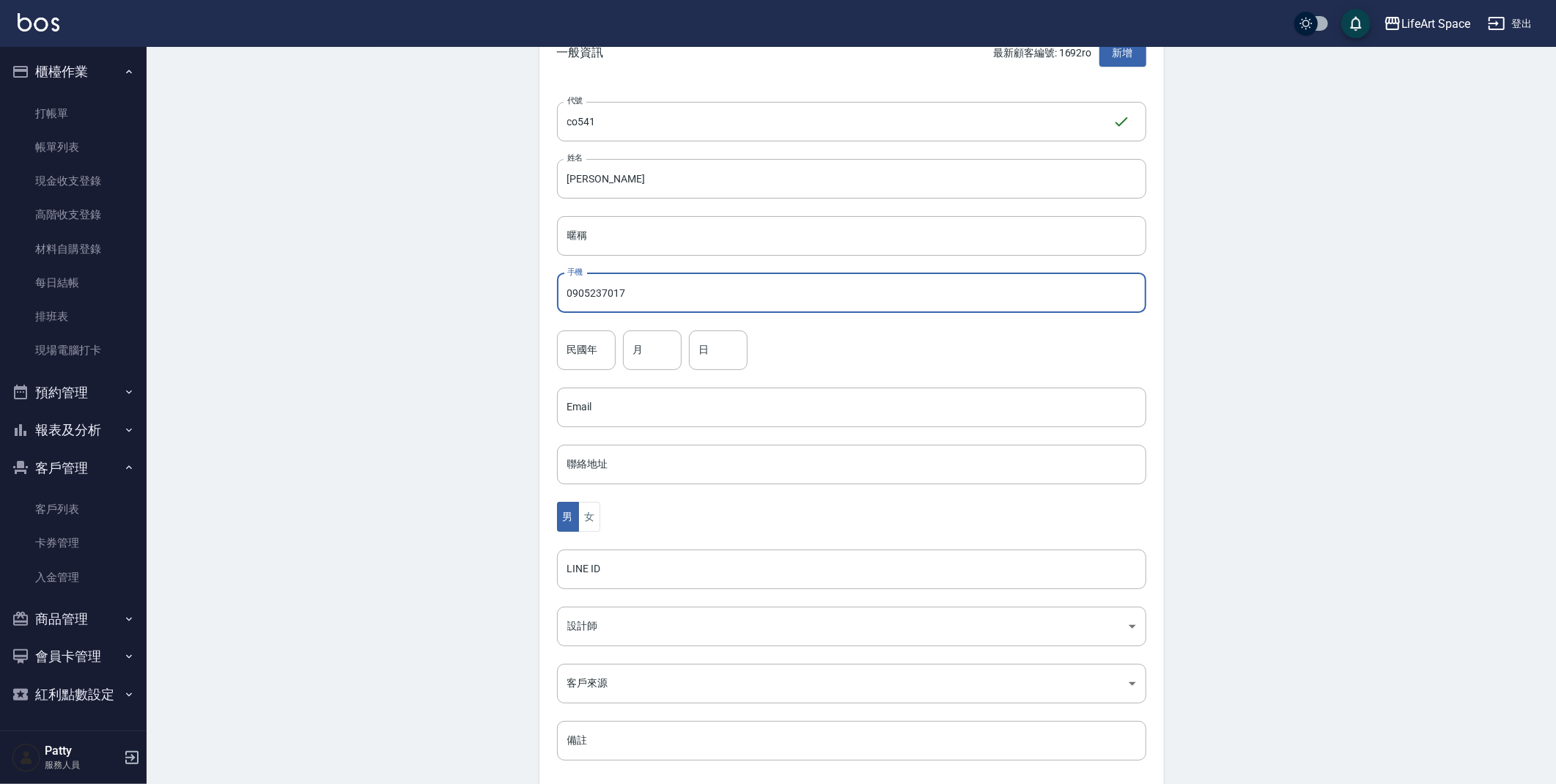
scroll to position [170, 0]
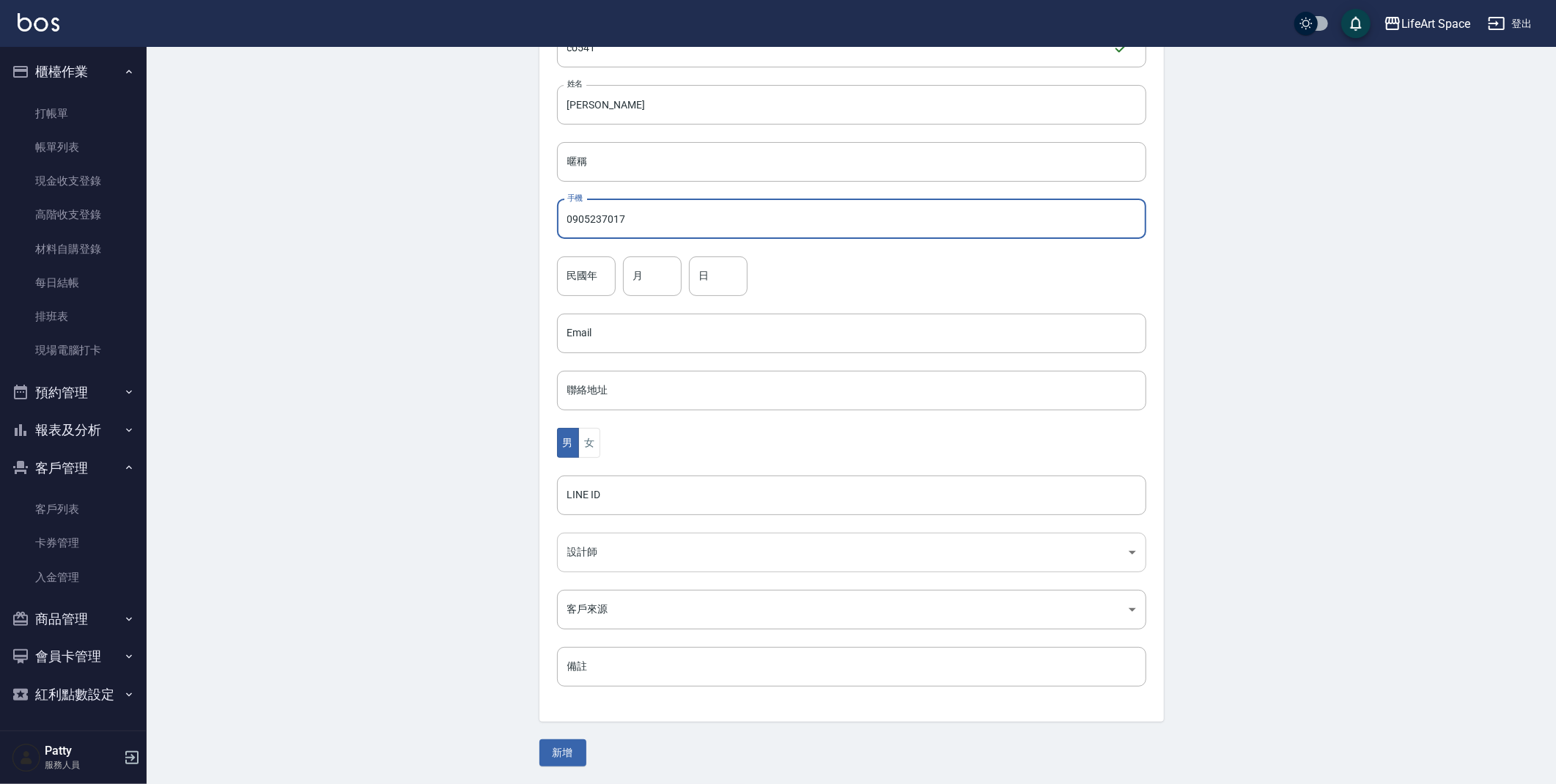
type input "0905237017"
click at [645, 554] on body "LifeArt Space 登出 櫃檯作業 打帳單 帳單列表 現金收支登錄 高階收支登錄 材料自購登錄 每日結帳 排班表 現場電腦打卡 預約管理 預約管理 單…" at bounding box center [782, 307] width 1563 height 954
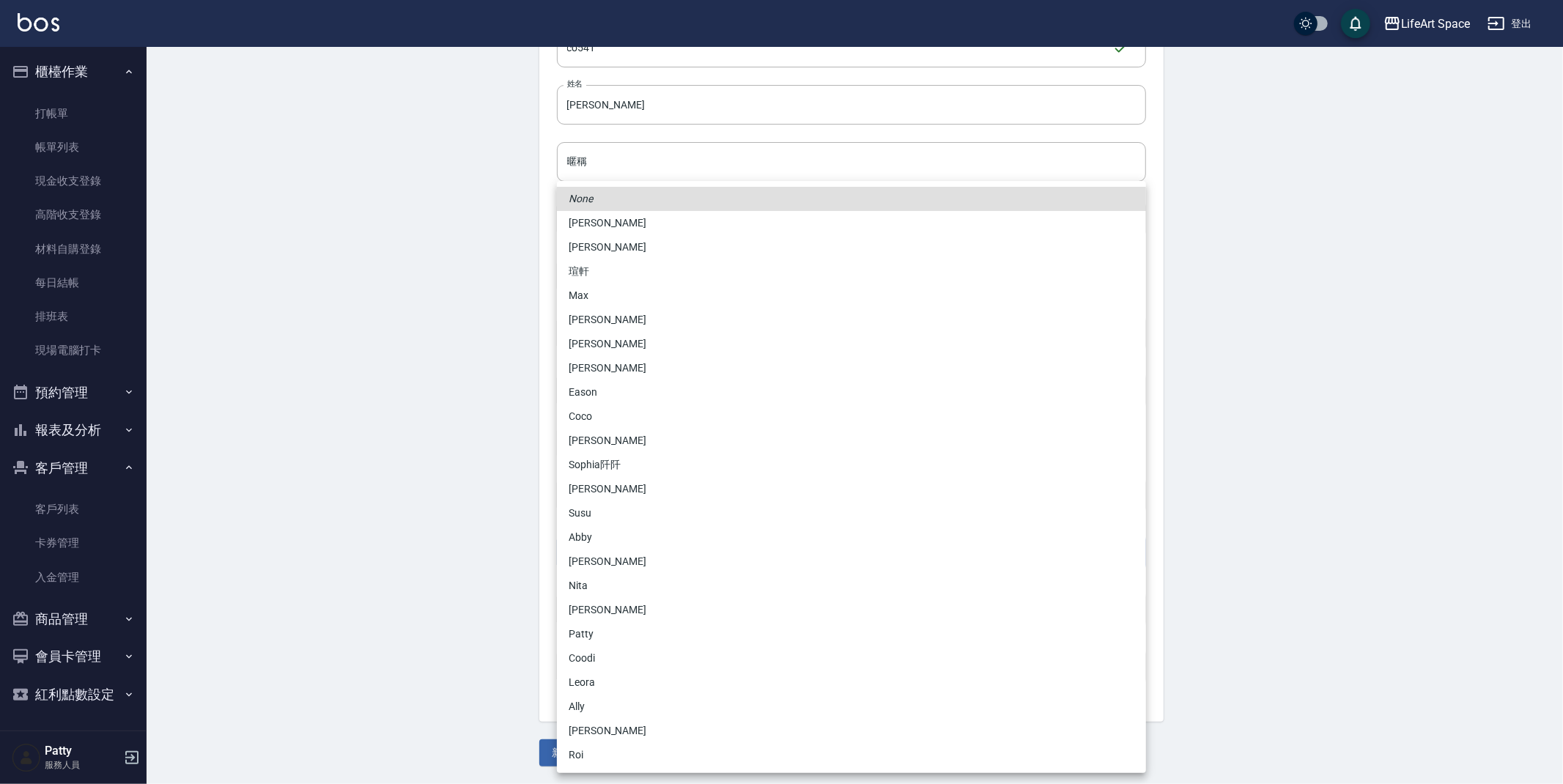
click at [634, 426] on li "Coco" at bounding box center [852, 416] width 589 height 24
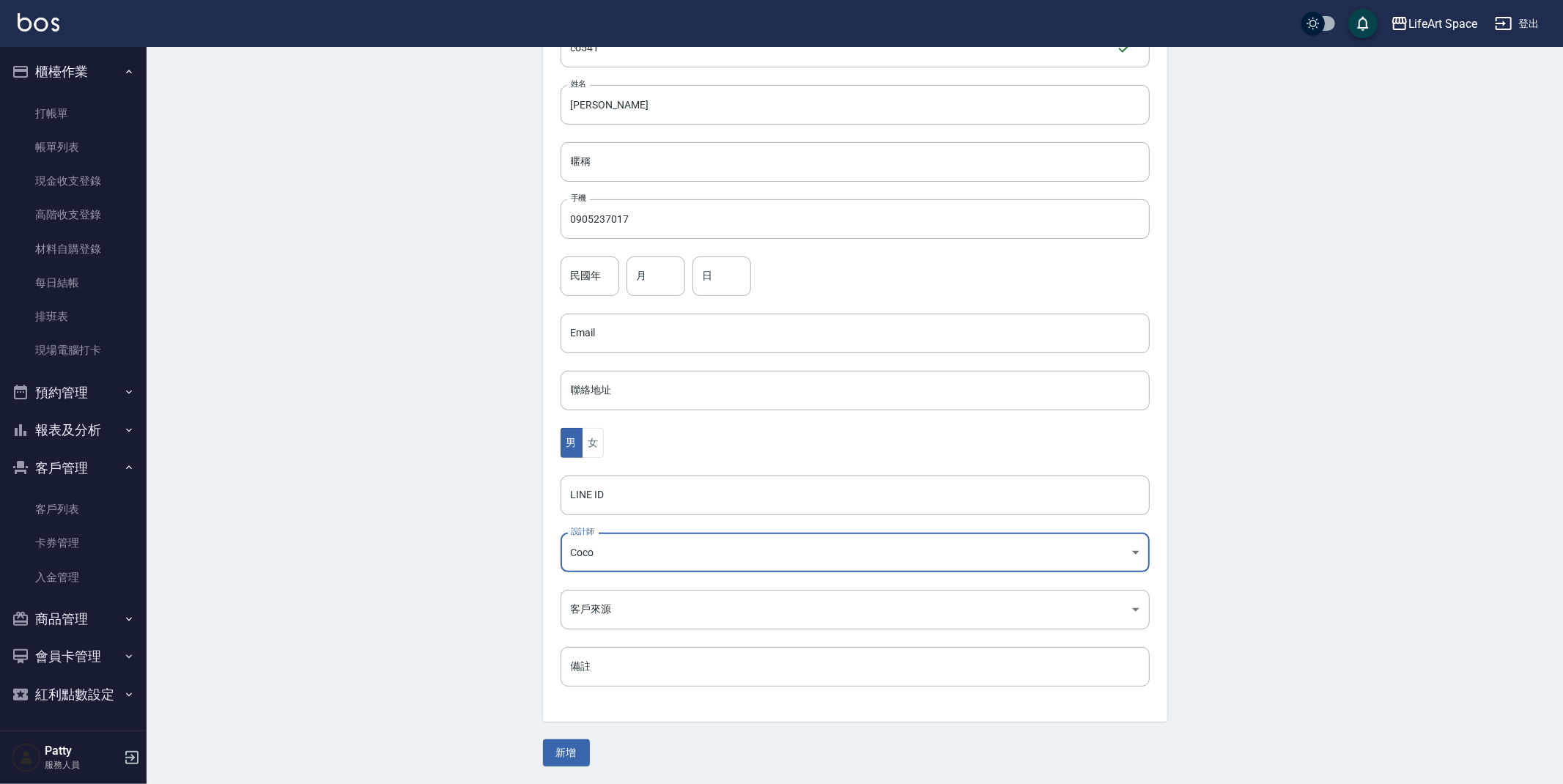
type input "cda1efc3-0924-40dc-b120-f8115da55f2e"
click at [642, 606] on body "LifeArt Space 登出 櫃檯作業 打帳單 帳單列表 現金收支登錄 高階收支登錄 材料自購登錄 每日結帳 排班表 現場電腦打卡 預約管理 預約管理 單…" at bounding box center [778, 307] width 1556 height 954
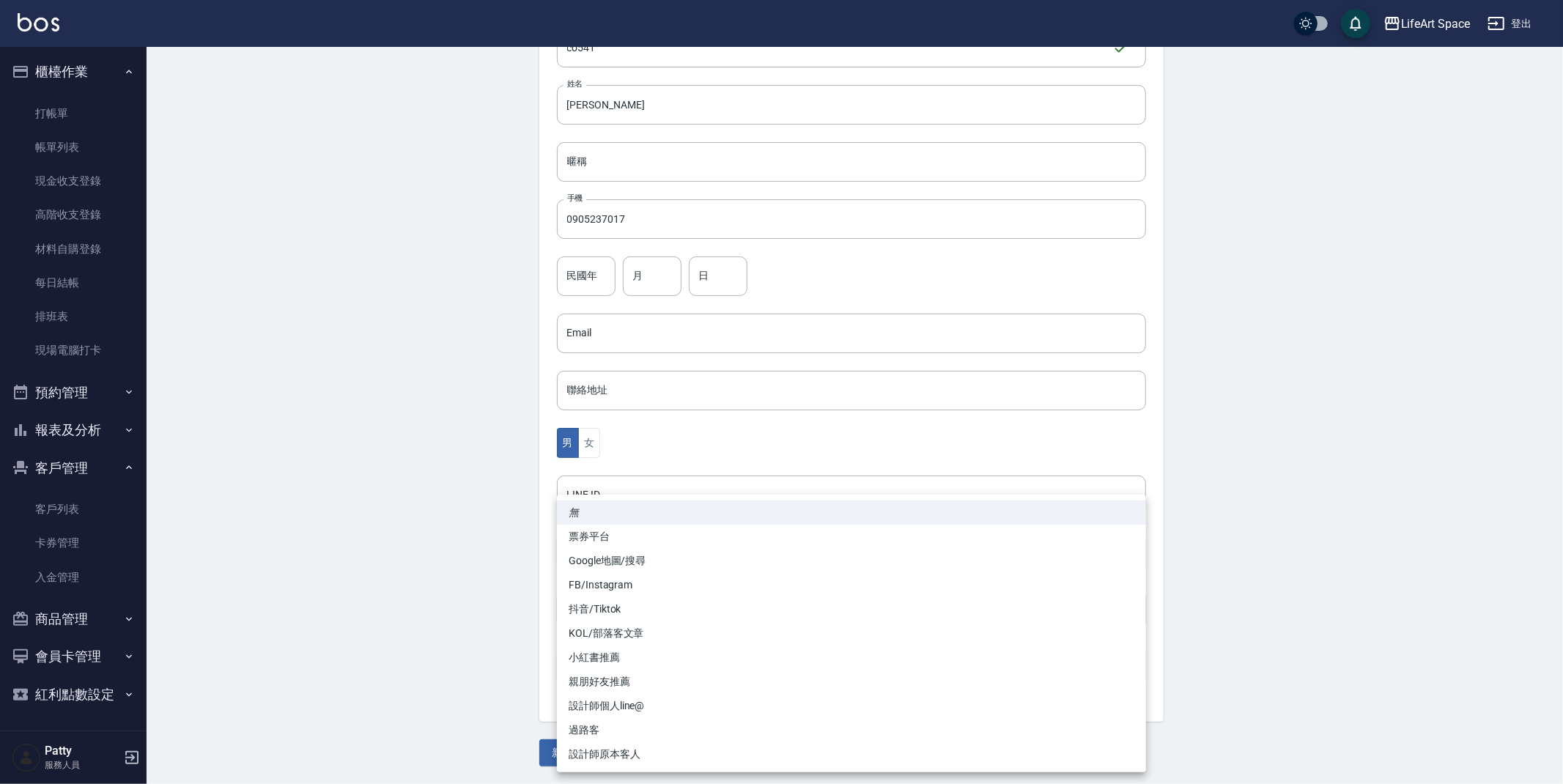
click at [626, 746] on li "設計師原本客人" at bounding box center [852, 754] width 589 height 24
type input "設計師原本客人"
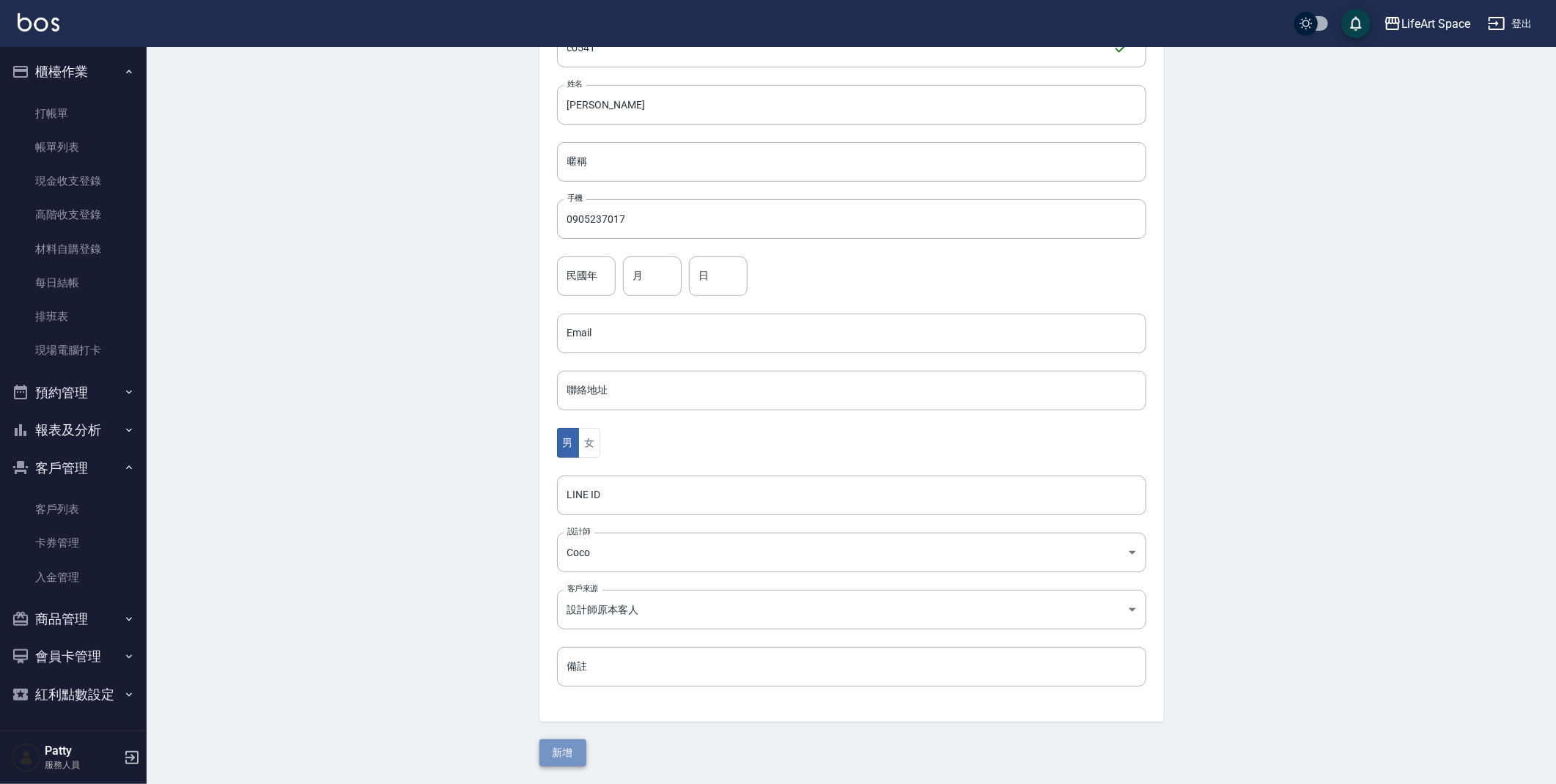
click at [571, 752] on button "新增" at bounding box center [562, 753] width 47 height 27
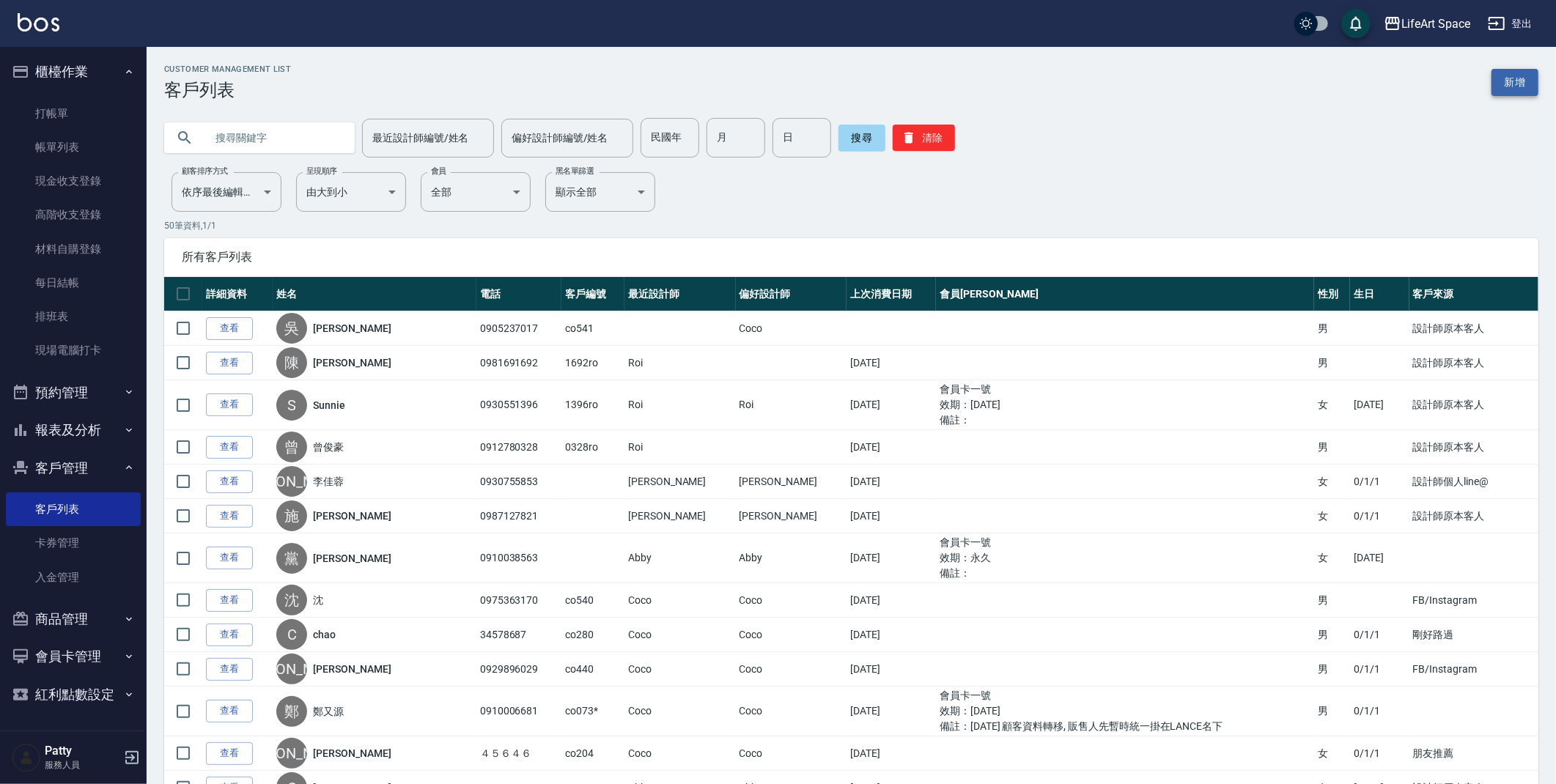
click at [1522, 79] on link "新增" at bounding box center [1514, 82] width 47 height 27
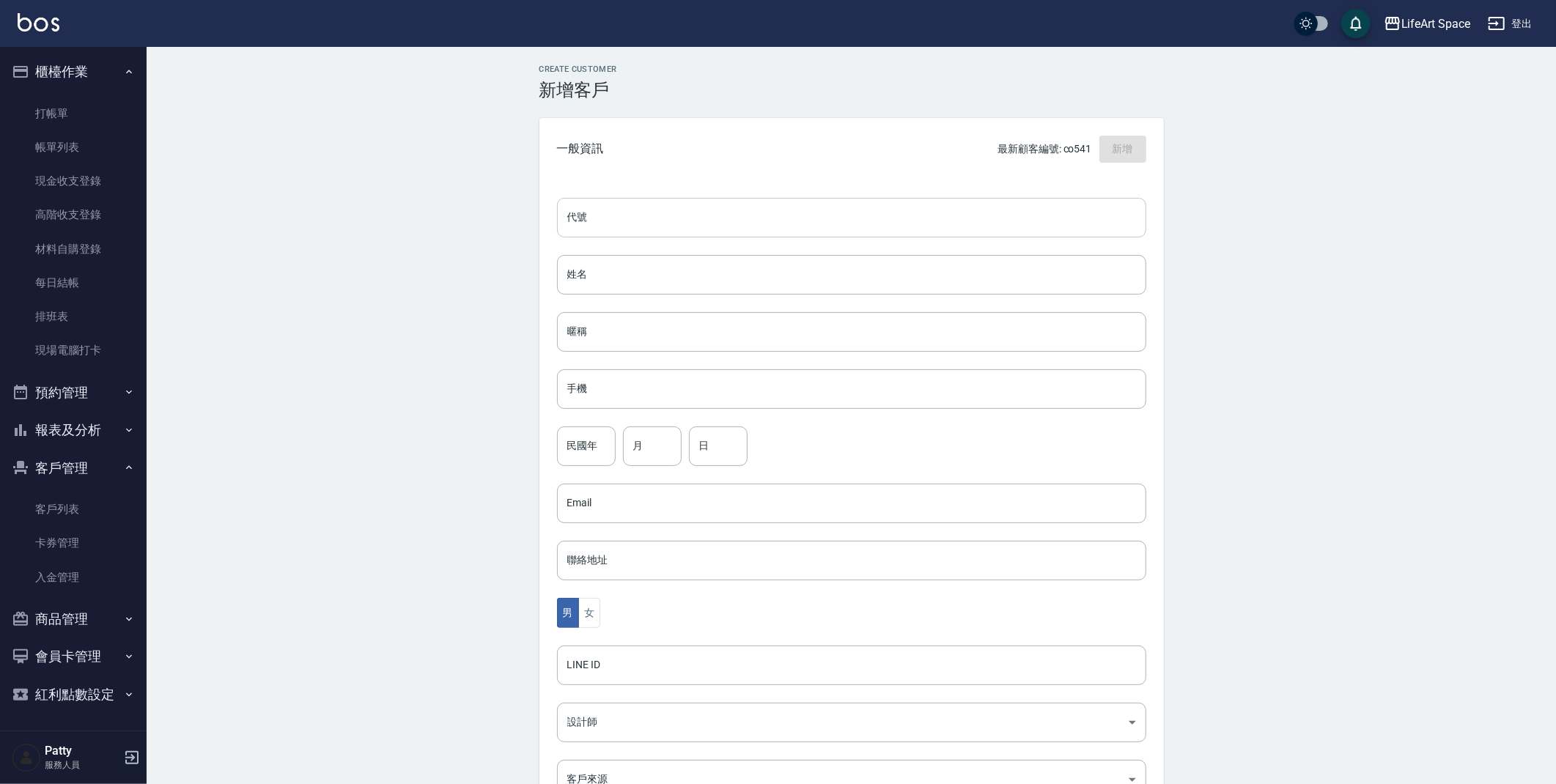
click at [807, 207] on input "代號" at bounding box center [852, 217] width 589 height 40
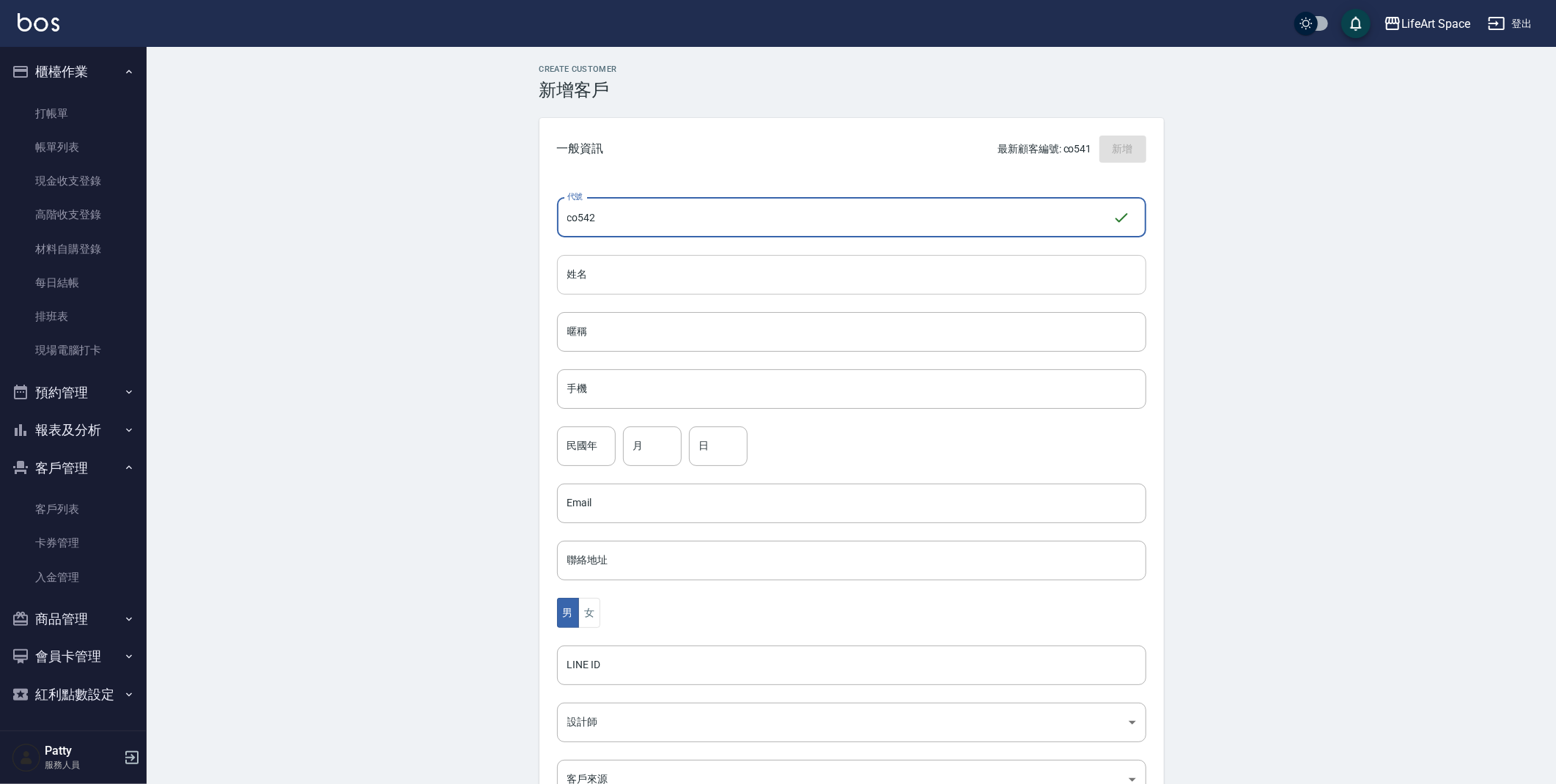
type input "co542"
click at [652, 285] on input "姓名" at bounding box center [852, 275] width 589 height 40
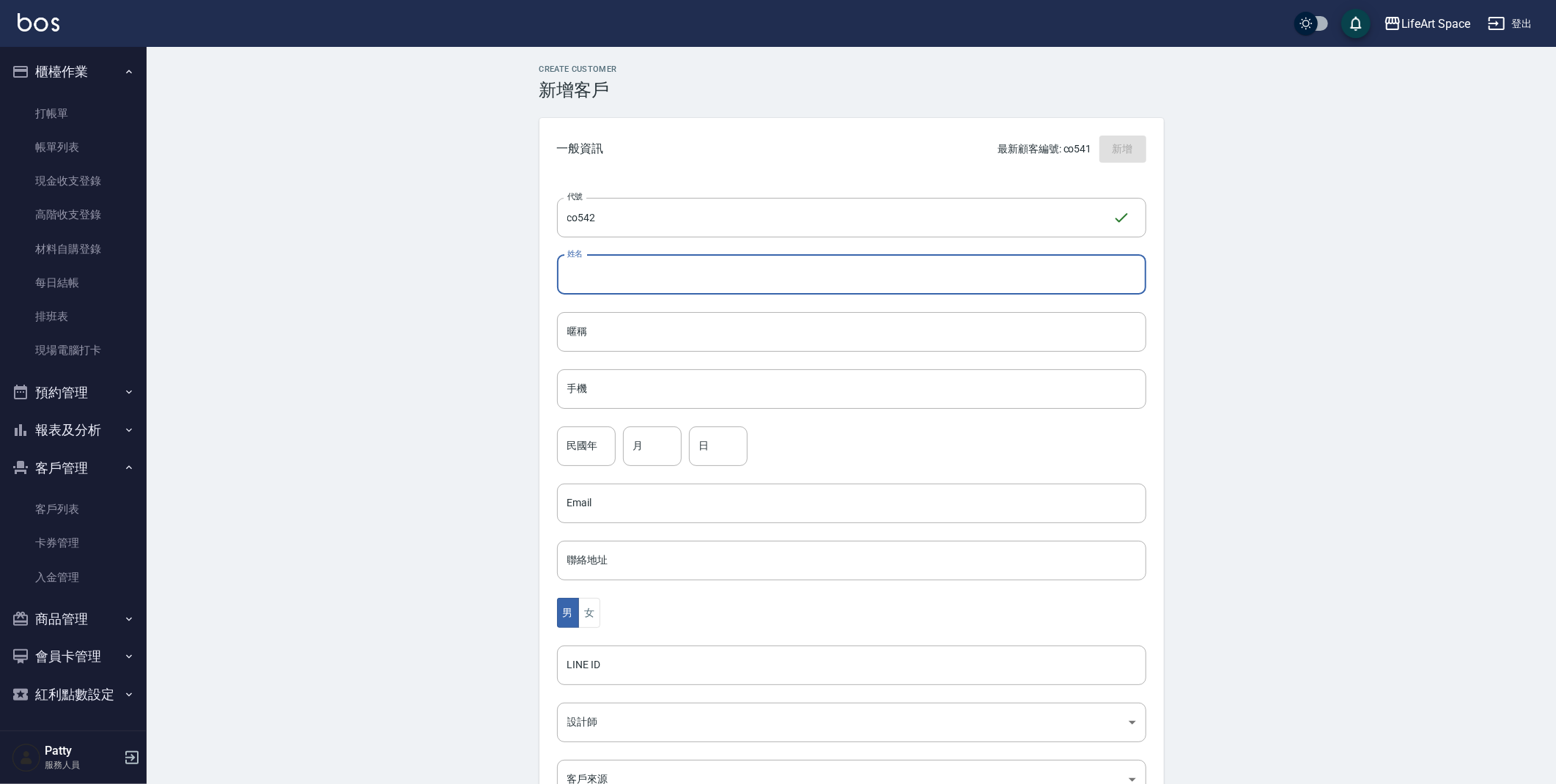
type input "f"
type input "ㄎ"
type input "愛媛介紹"
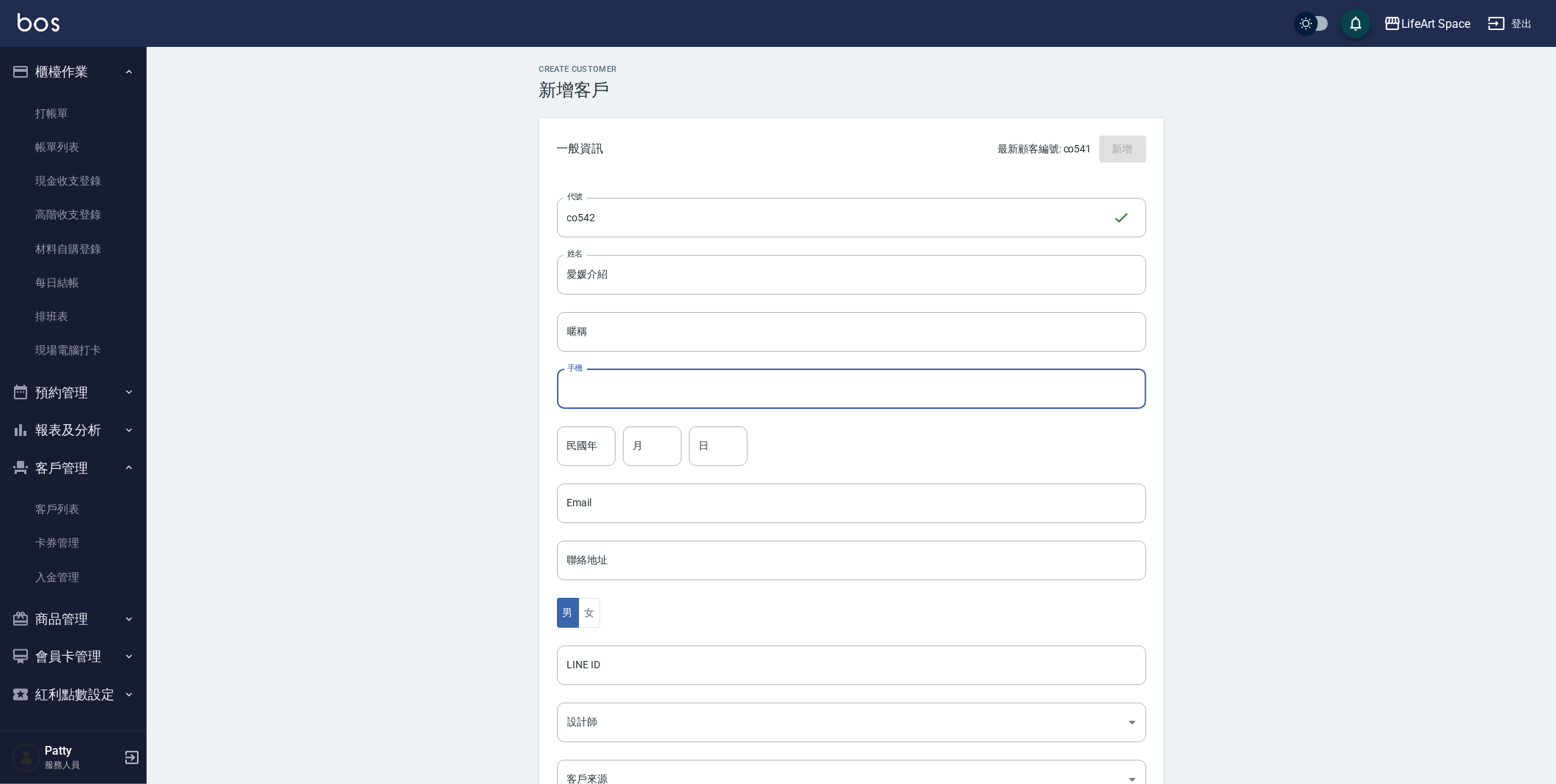
click at [639, 393] on input "手機" at bounding box center [852, 388] width 589 height 40
type input "５６４６５５１３６"
click at [501, 504] on div "Create Customer 新增客戶 一般資訊 最新顧客編號: co541 新增 代號 co542 ​ 代號 姓名 愛媛介紹 姓名 暱稱 暱稱 手機 ５６…" at bounding box center [851, 500] width 1410 height 907
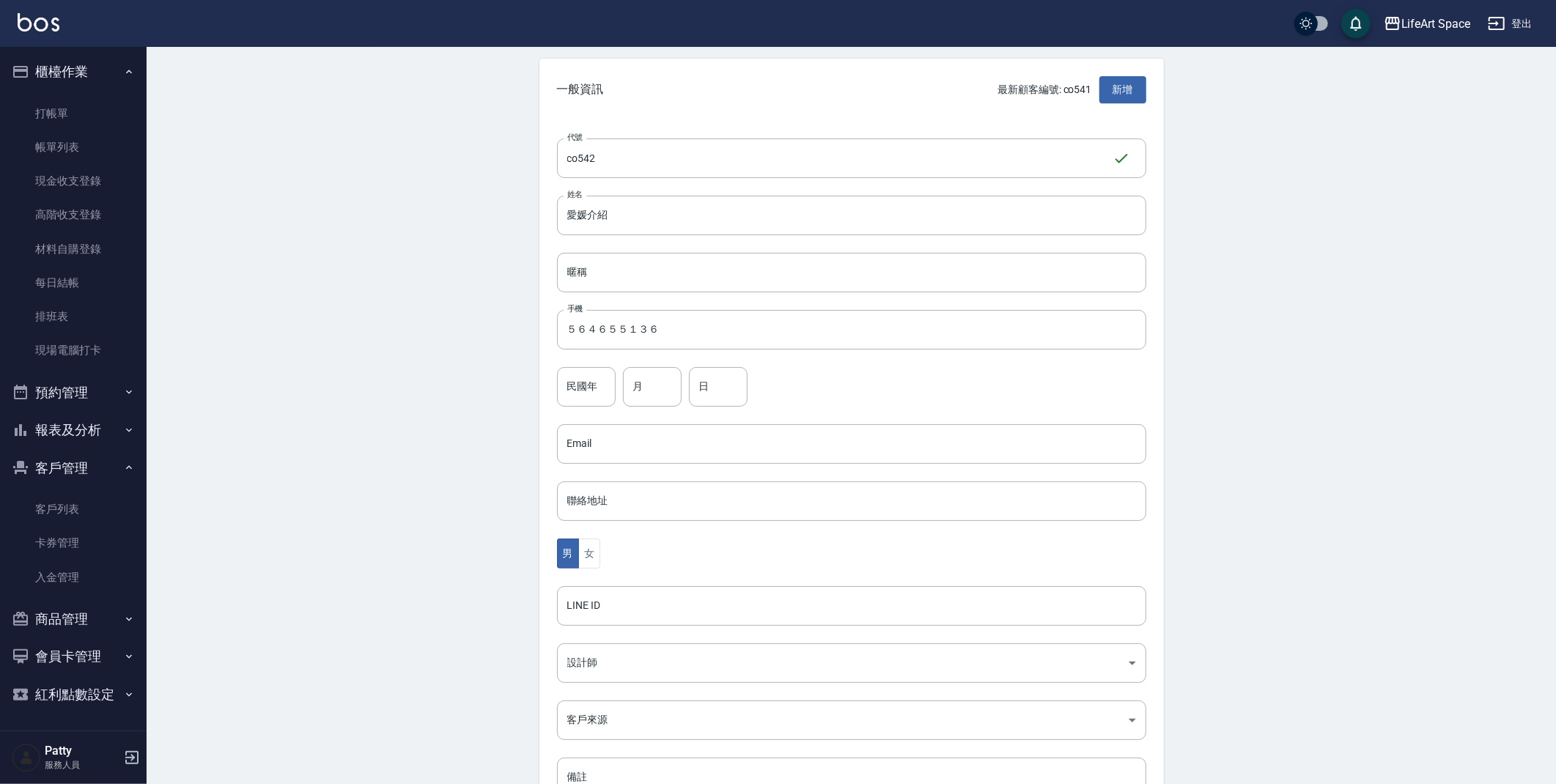
scroll to position [170, 0]
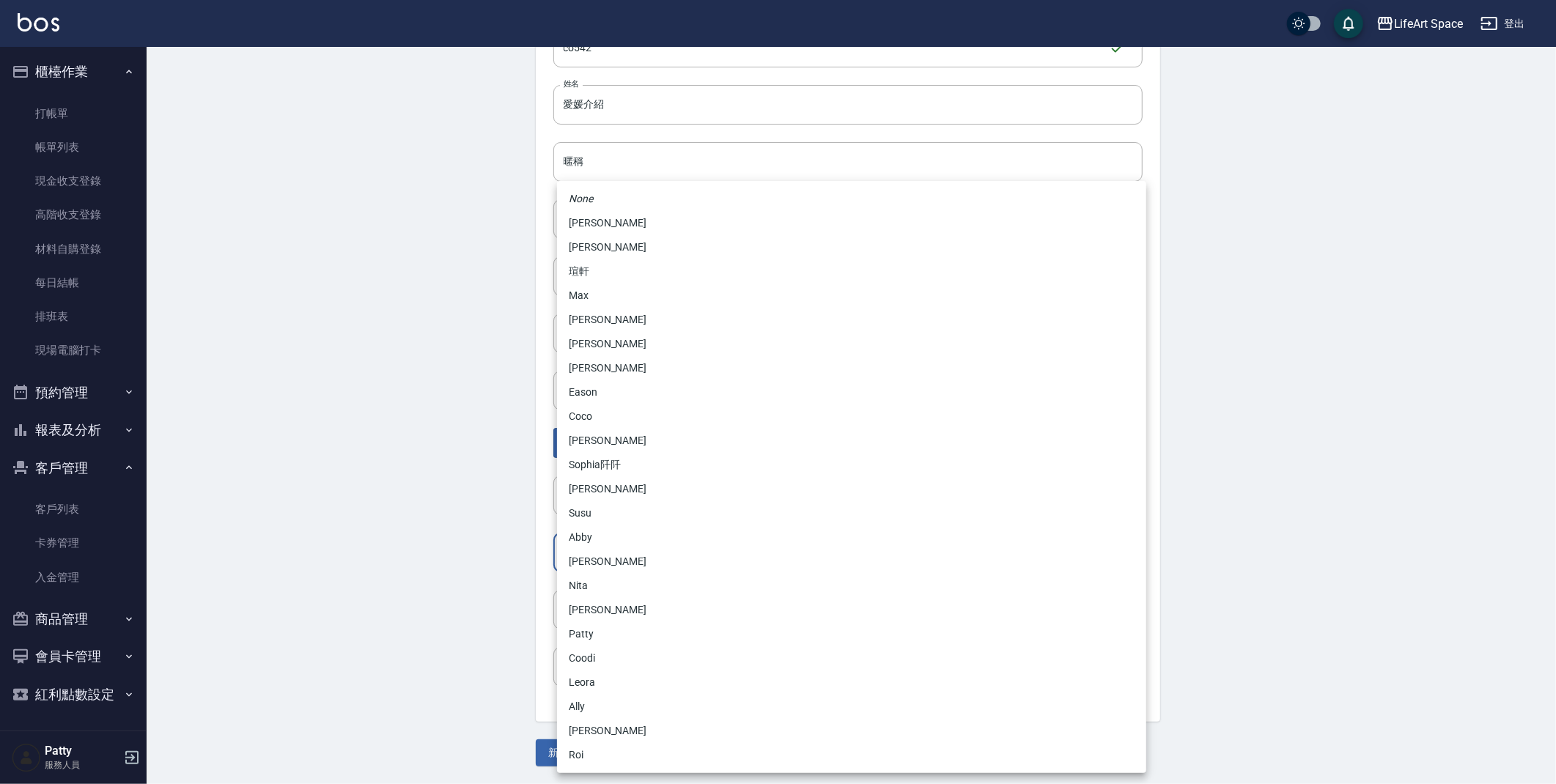
click at [640, 551] on body "LifeArt Space 登出 櫃檯作業 打帳單 帳單列表 現金收支登錄 高階收支登錄 材料自購登錄 每日結帳 排班表 現場電腦打卡 預約管理 預約管理 單…" at bounding box center [778, 307] width 1556 height 954
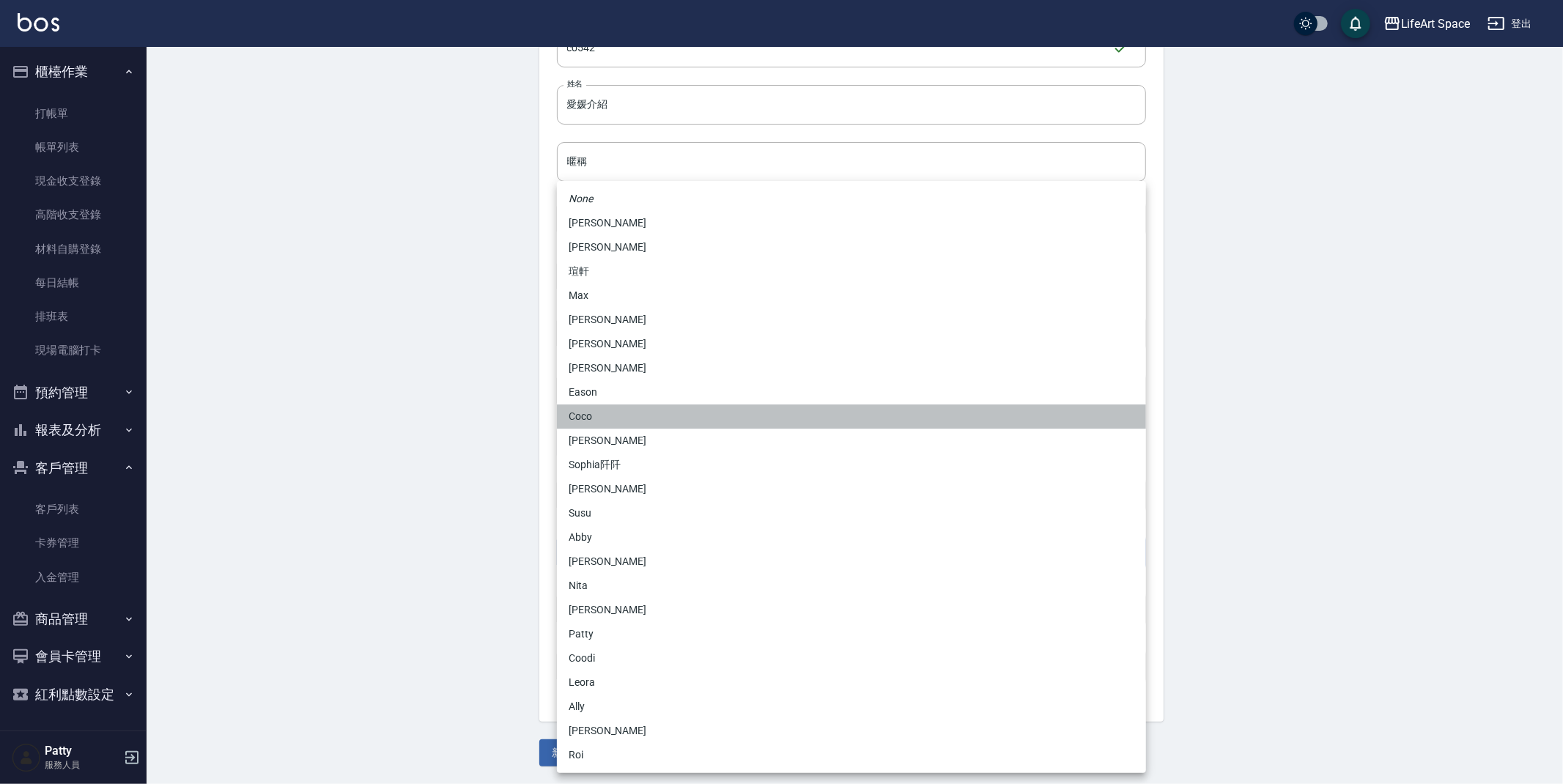
click at [631, 422] on li "Coco" at bounding box center [852, 416] width 589 height 24
type input "cda1efc3-0924-40dc-b120-f8115da55f2e"
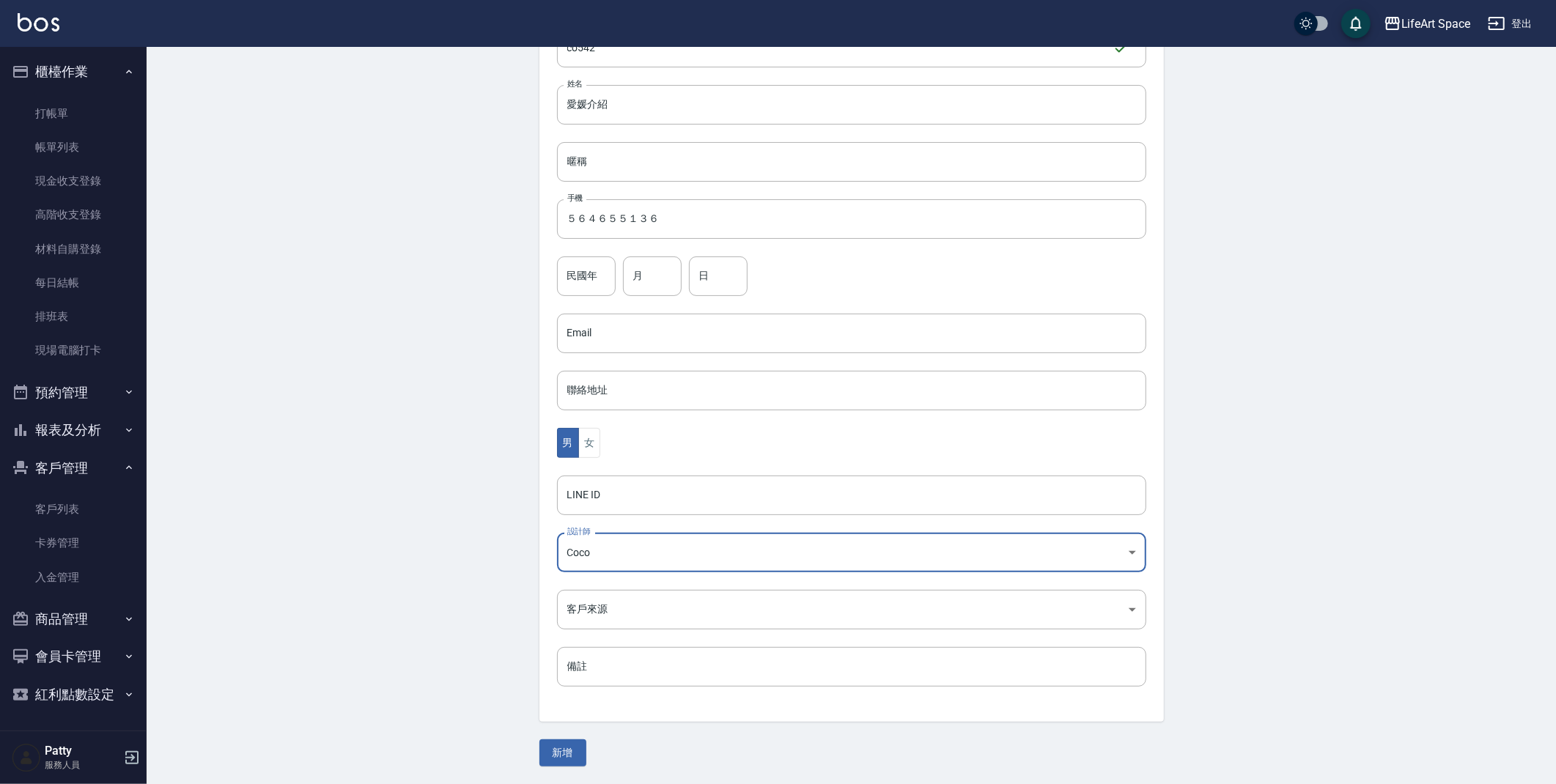
click at [386, 521] on div "None [PERSON_NAME]軒 [PERSON_NAME] Nikki [PERSON_NAME] [PERSON_NAME] Coco [PERSO…" at bounding box center [778, 392] width 1556 height 784
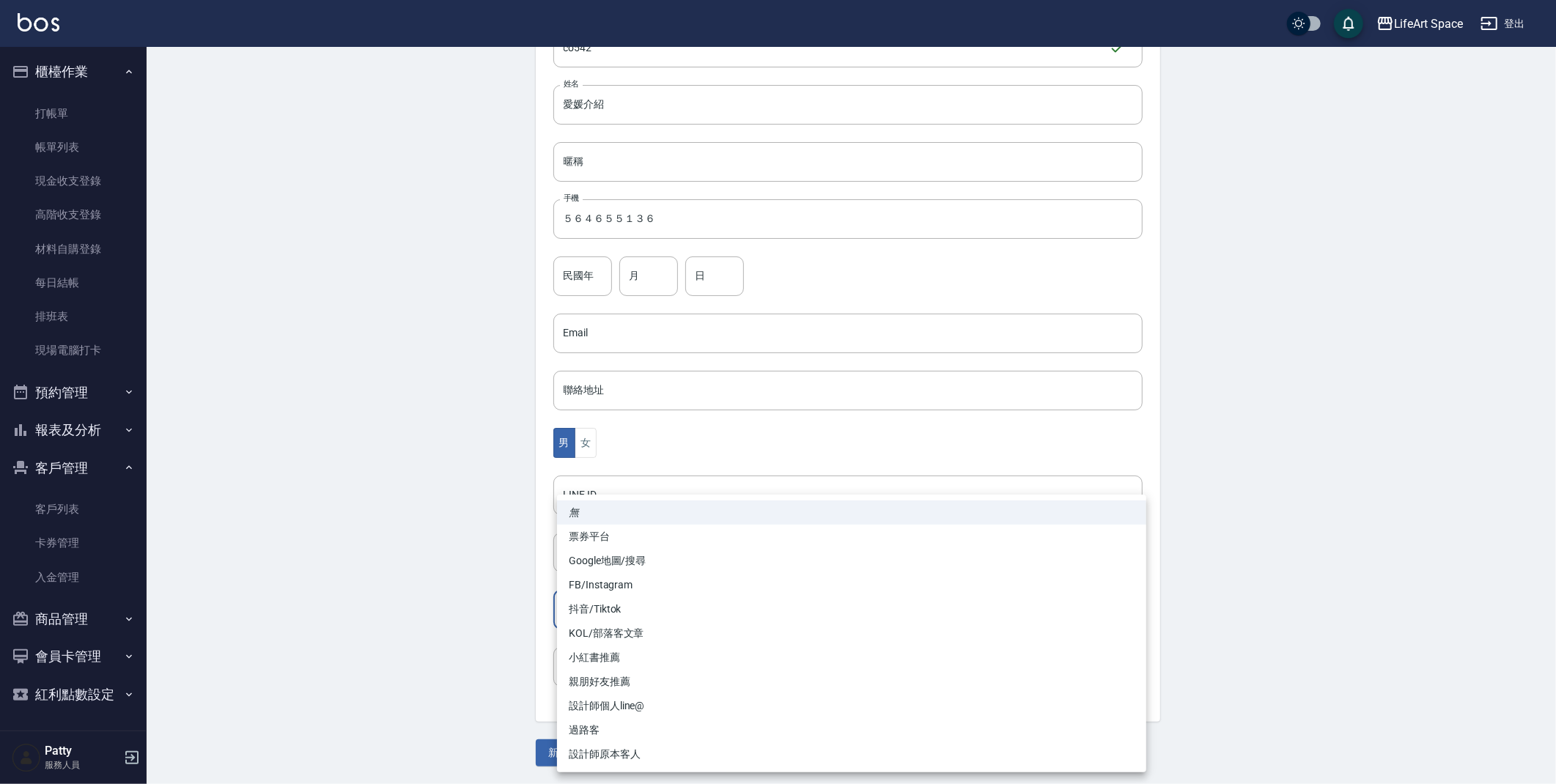
drag, startPoint x: 648, startPoint y: 611, endPoint x: 664, endPoint y: 599, distance: 20.0
click at [648, 610] on body "LifeArt Space 登出 櫃檯作業 打帳單 帳單列表 現金收支登錄 高階收支登錄 材料自購登錄 每日結帳 排班表 現場電腦打卡 預約管理 預約管理 單…" at bounding box center [778, 307] width 1556 height 954
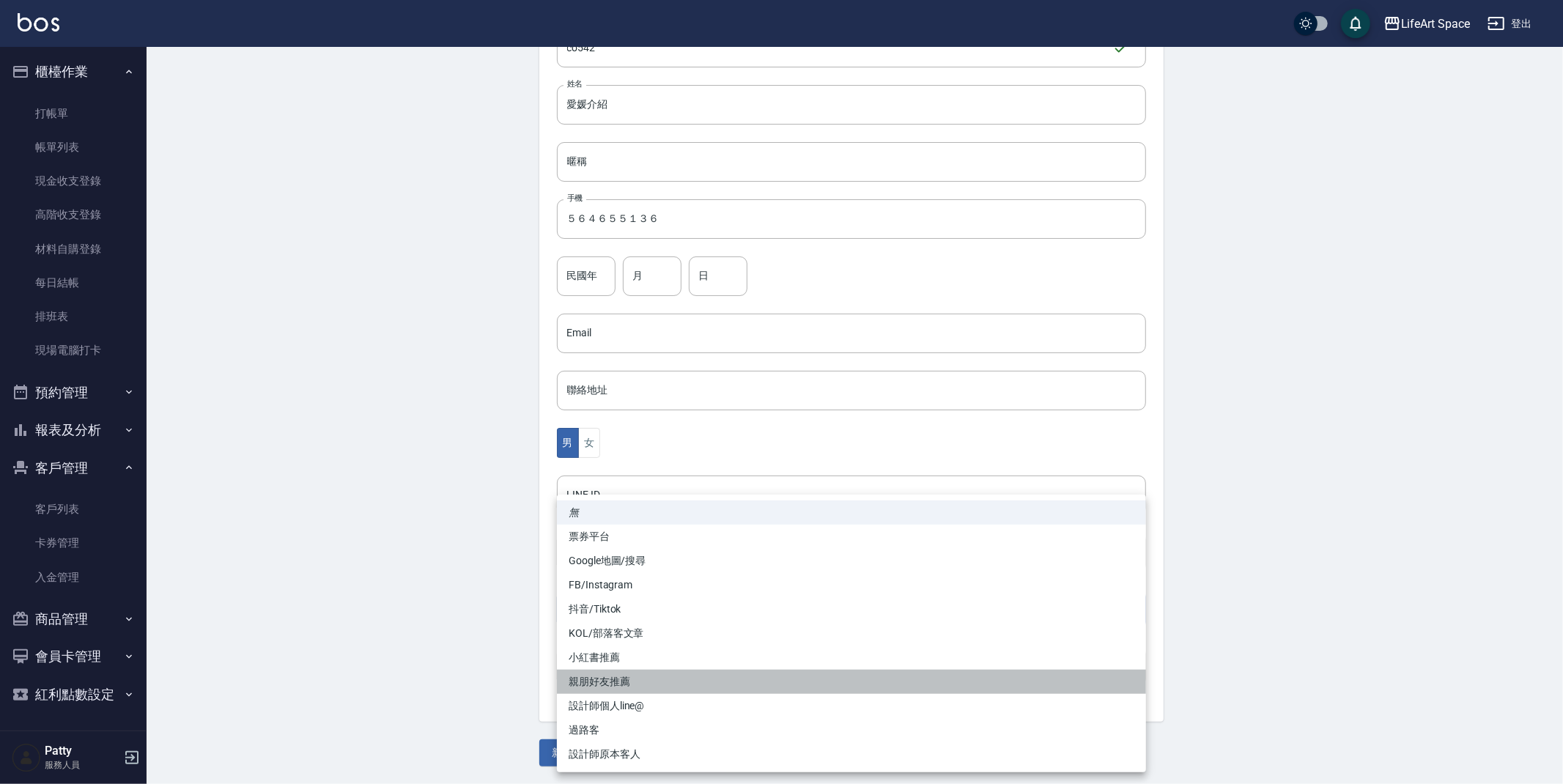
click at [626, 682] on li "親朋好友推薦" at bounding box center [852, 681] width 589 height 24
type input "親朋好友推薦"
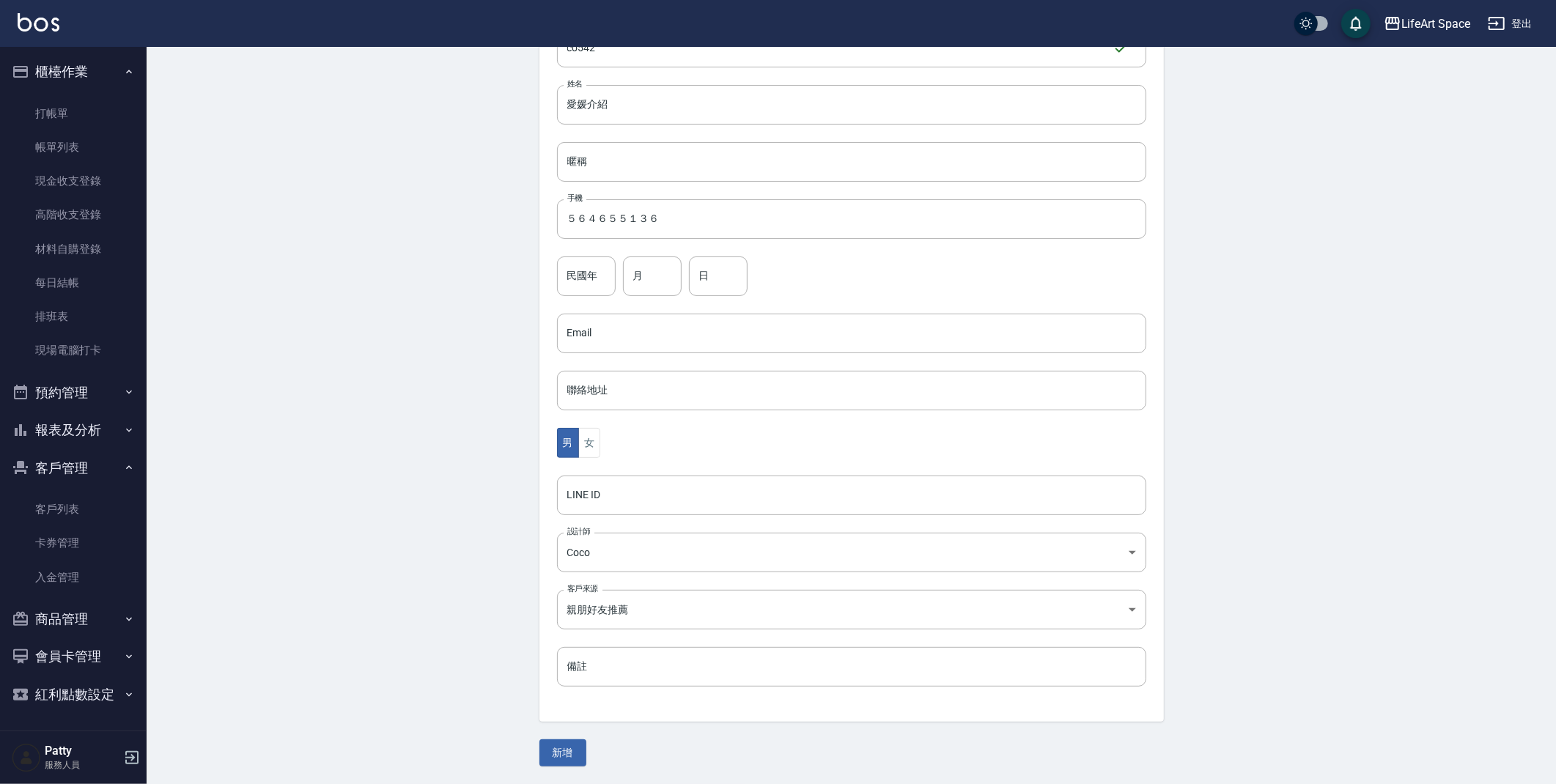
click at [491, 615] on div "Create Customer 新增客戶 一般資訊 最新顧客編號: co541 新增 代號 co542 ​ 代號 姓名 愛媛介紹 姓名 暱稱 暱稱 手機 ５６…" at bounding box center [851, 330] width 1410 height 907
click at [576, 746] on button "新增" at bounding box center [562, 753] width 47 height 27
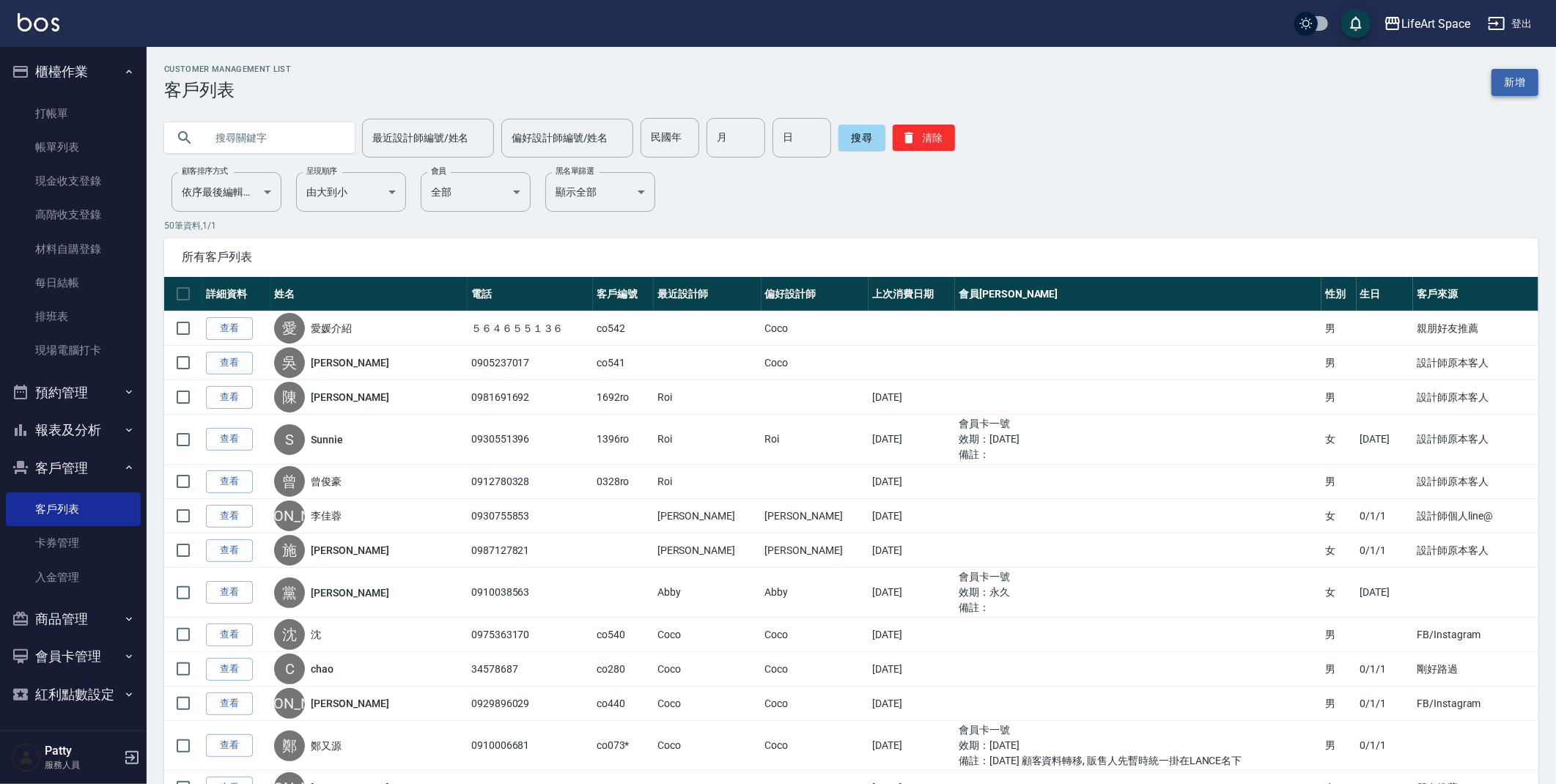
click at [1519, 78] on link "新增" at bounding box center [1514, 82] width 47 height 27
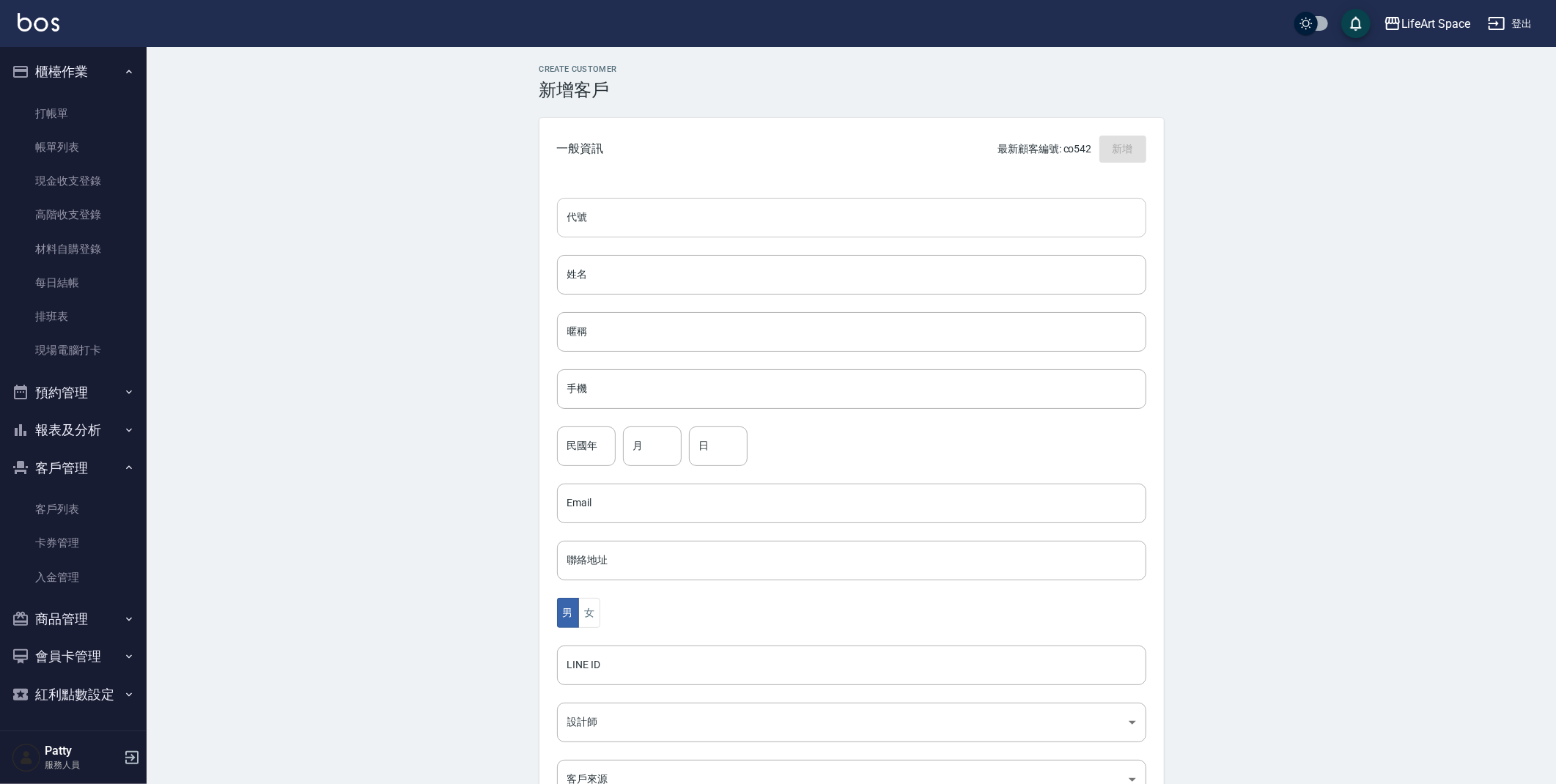
click at [862, 217] on input "代號" at bounding box center [852, 217] width 589 height 40
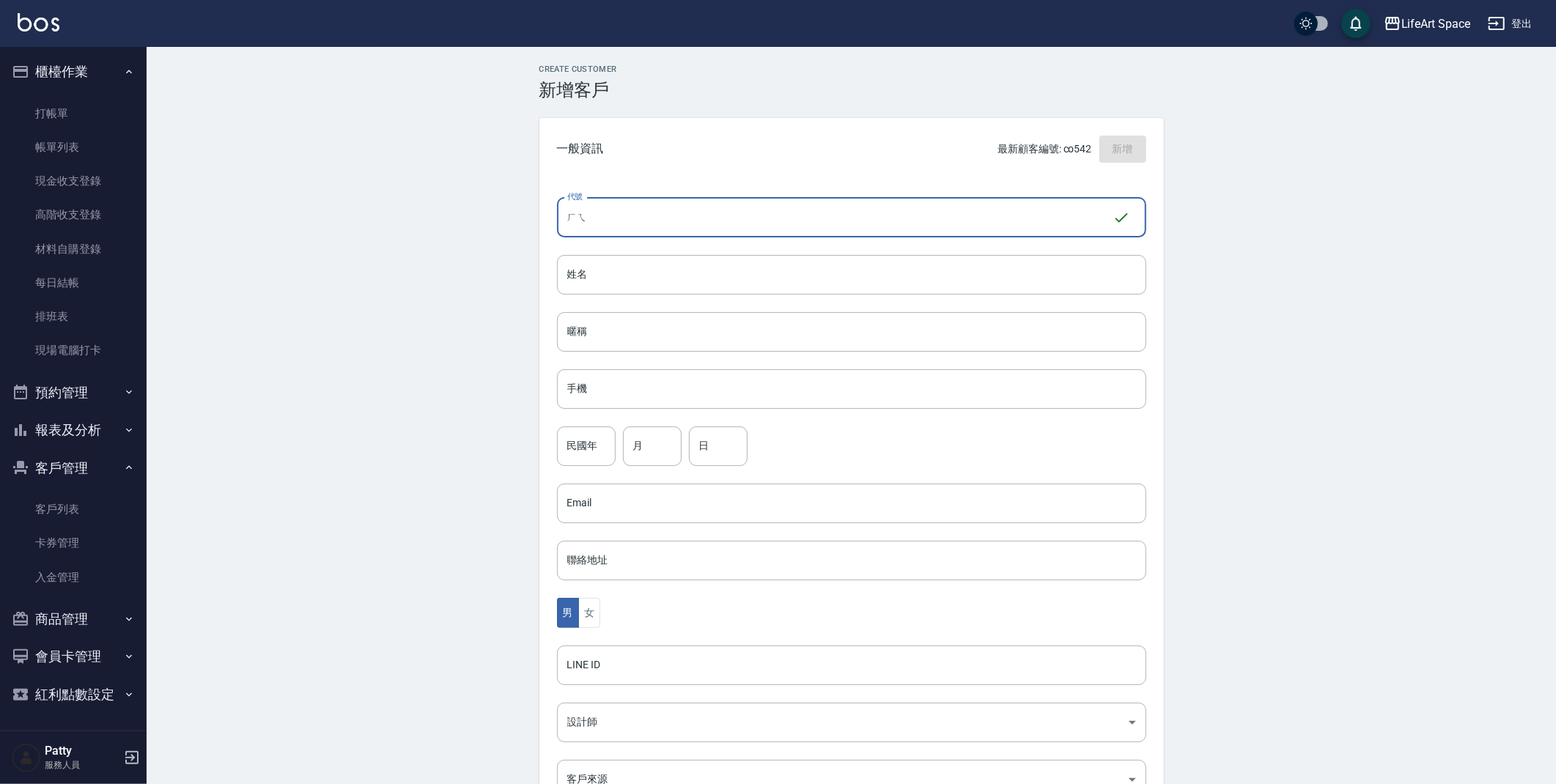
type input "ㄏ"
type input "co543"
click at [736, 272] on input "姓名" at bounding box center [852, 275] width 589 height 40
type input "d"
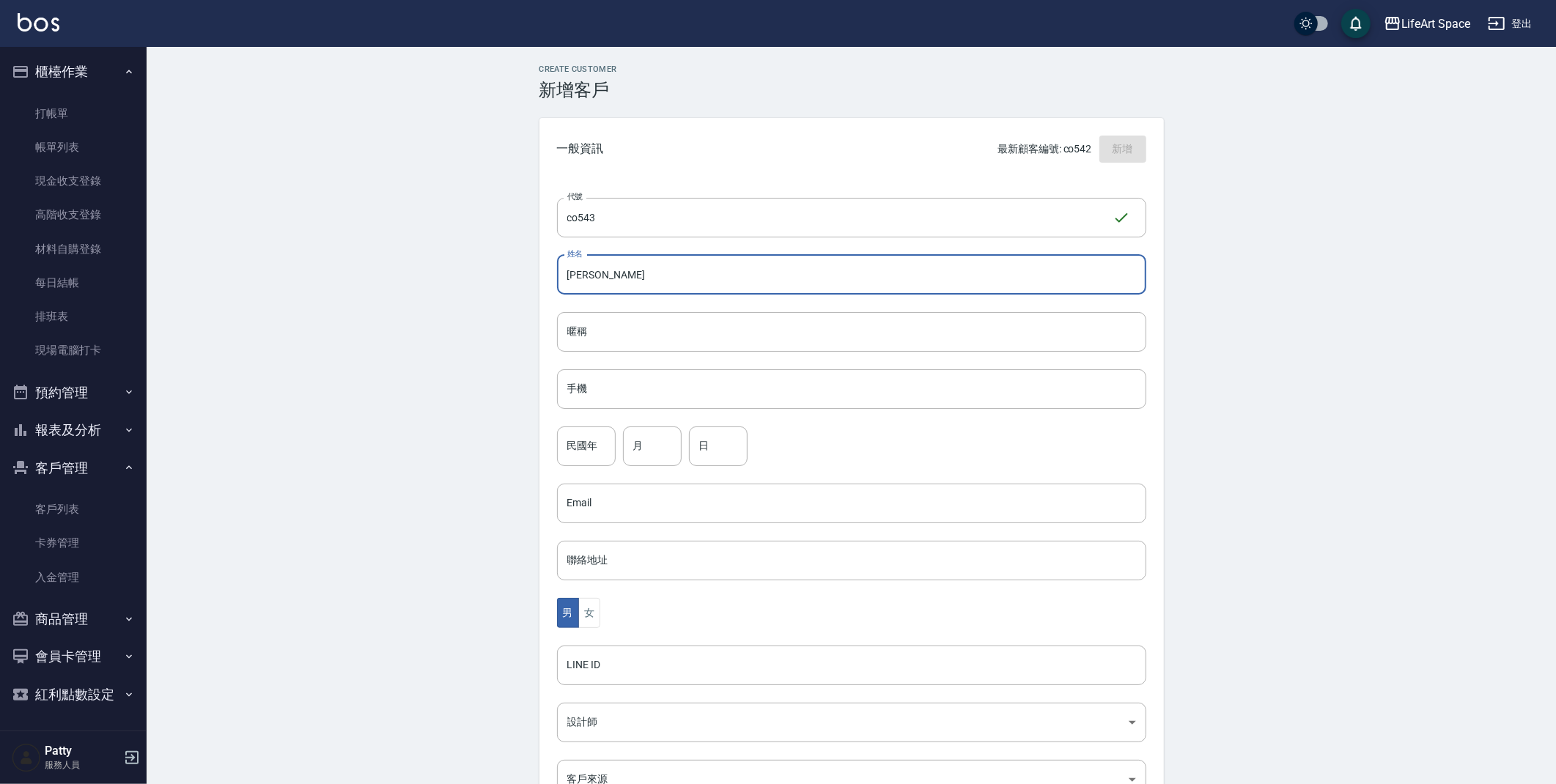
type input "[PERSON_NAME]"
drag, startPoint x: 440, startPoint y: 430, endPoint x: 505, endPoint y: 412, distance: 67.4
click at [440, 430] on div "Create Customer 新增客戶 一般資訊 最新顧客編號: co542 新增 代號 co543 ​ 代號 姓名 [PERSON_NAME] 暱稱 暱稱…" at bounding box center [851, 500] width 1410 height 907
click at [644, 392] on input "手機" at bounding box center [852, 388] width 589 height 40
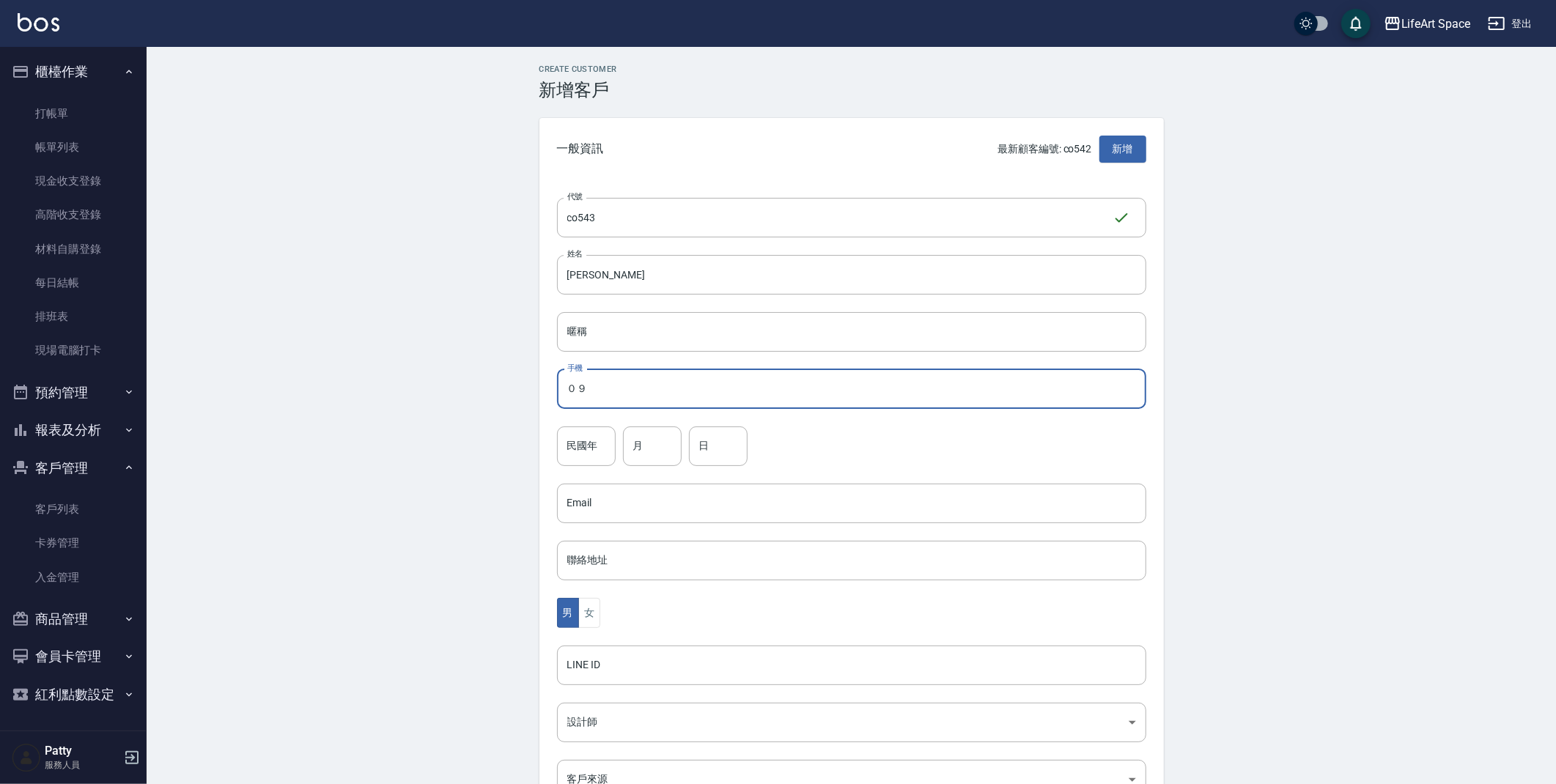
type input "０"
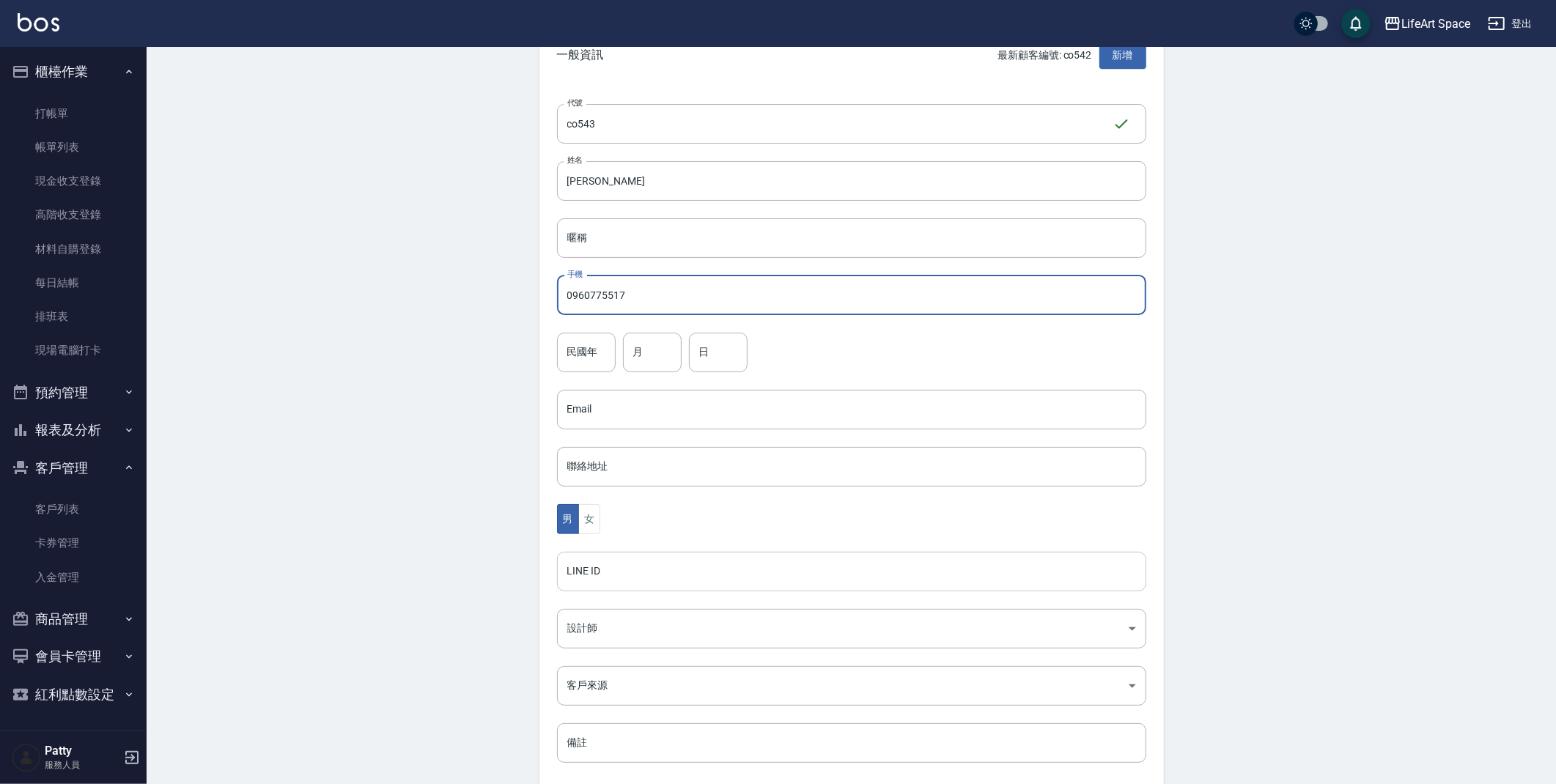
scroll to position [170, 0]
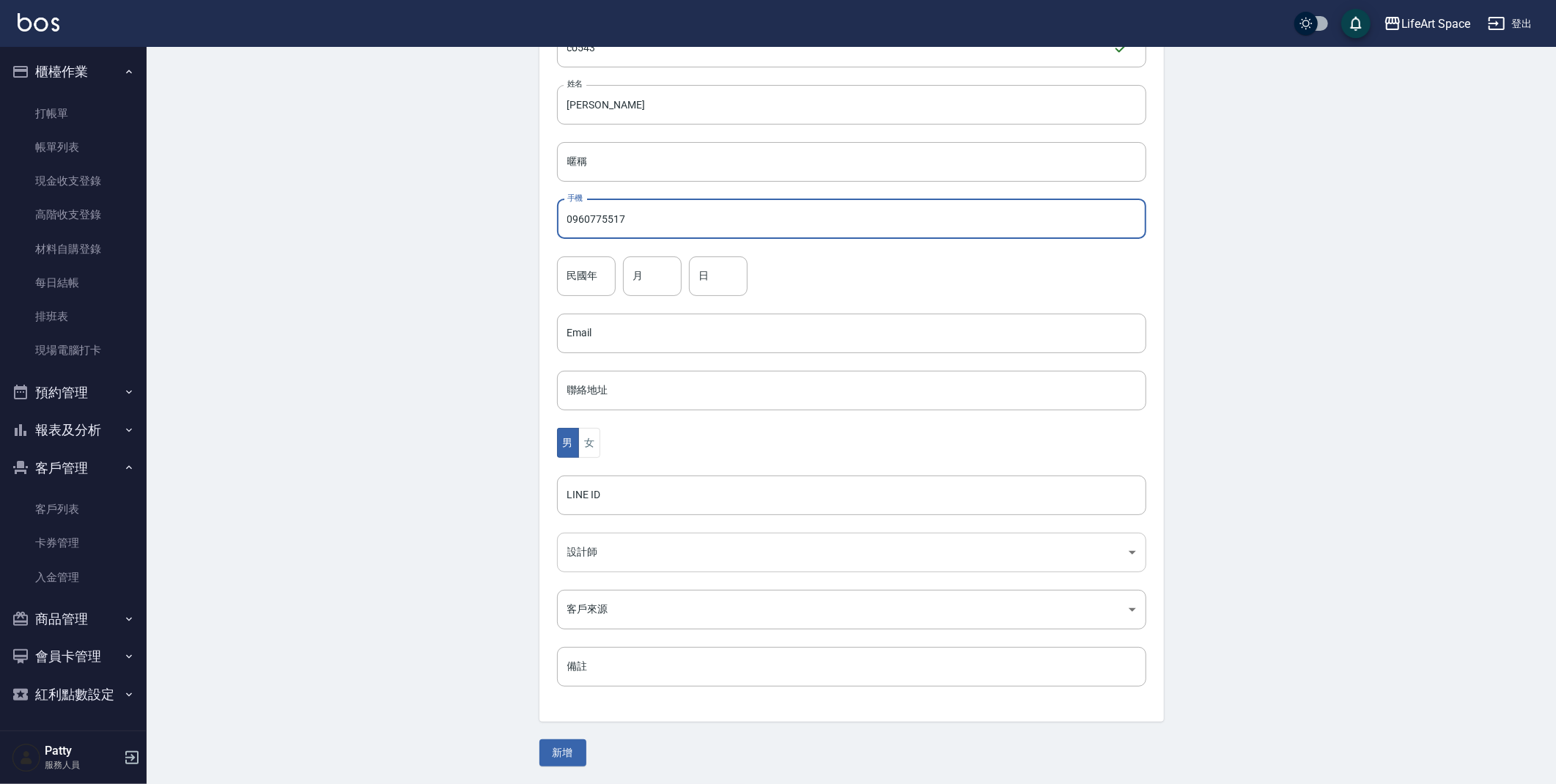
type input "0960775517"
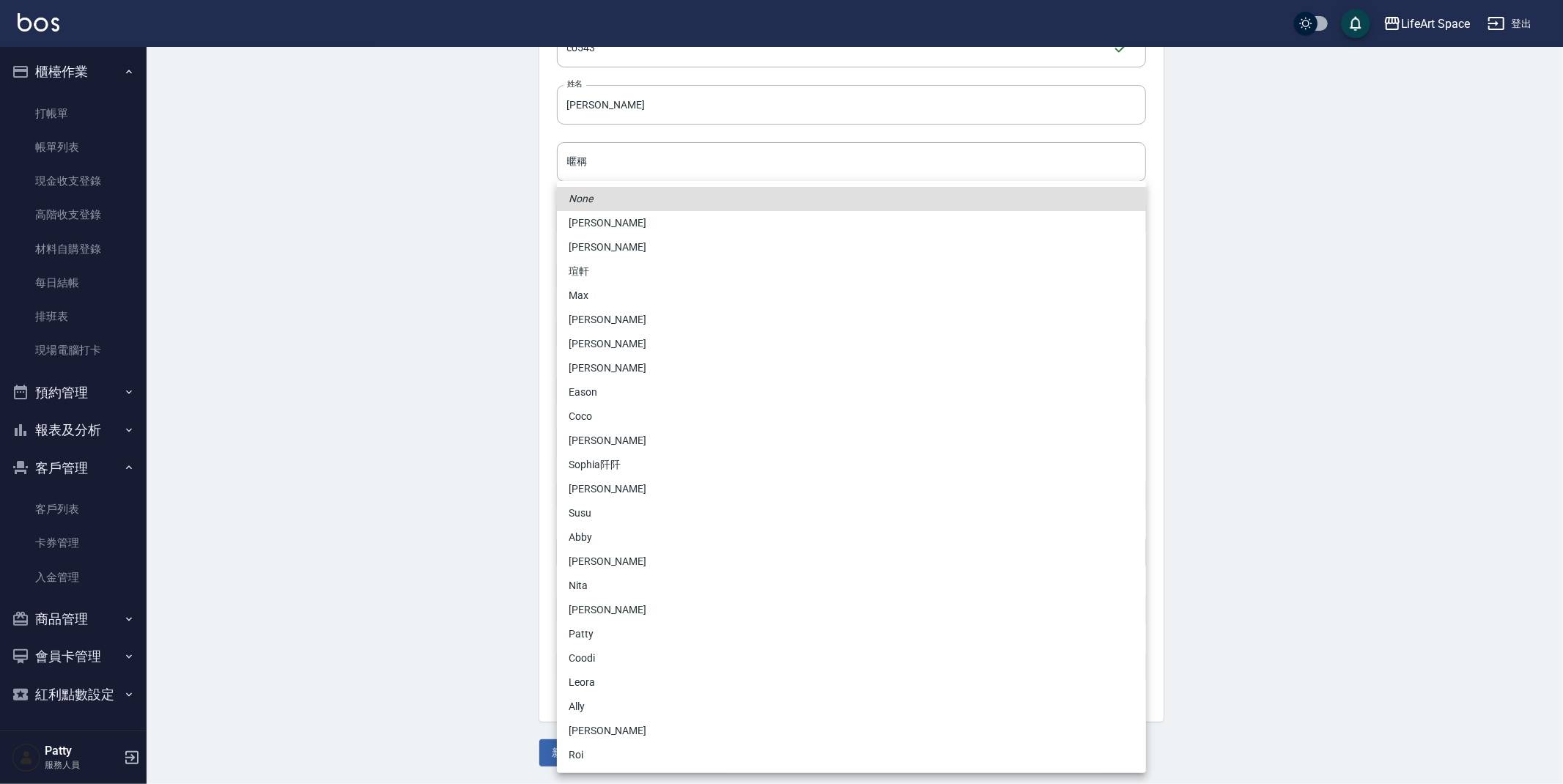
click at [620, 545] on body "LifeArt Space 登出 櫃檯作業 打帳單 帳單列表 現金收支登錄 高階收支登錄 材料自購登錄 每日結帳 排班表 現場電腦打卡 預約管理 預約管理 單…" at bounding box center [782, 307] width 1563 height 954
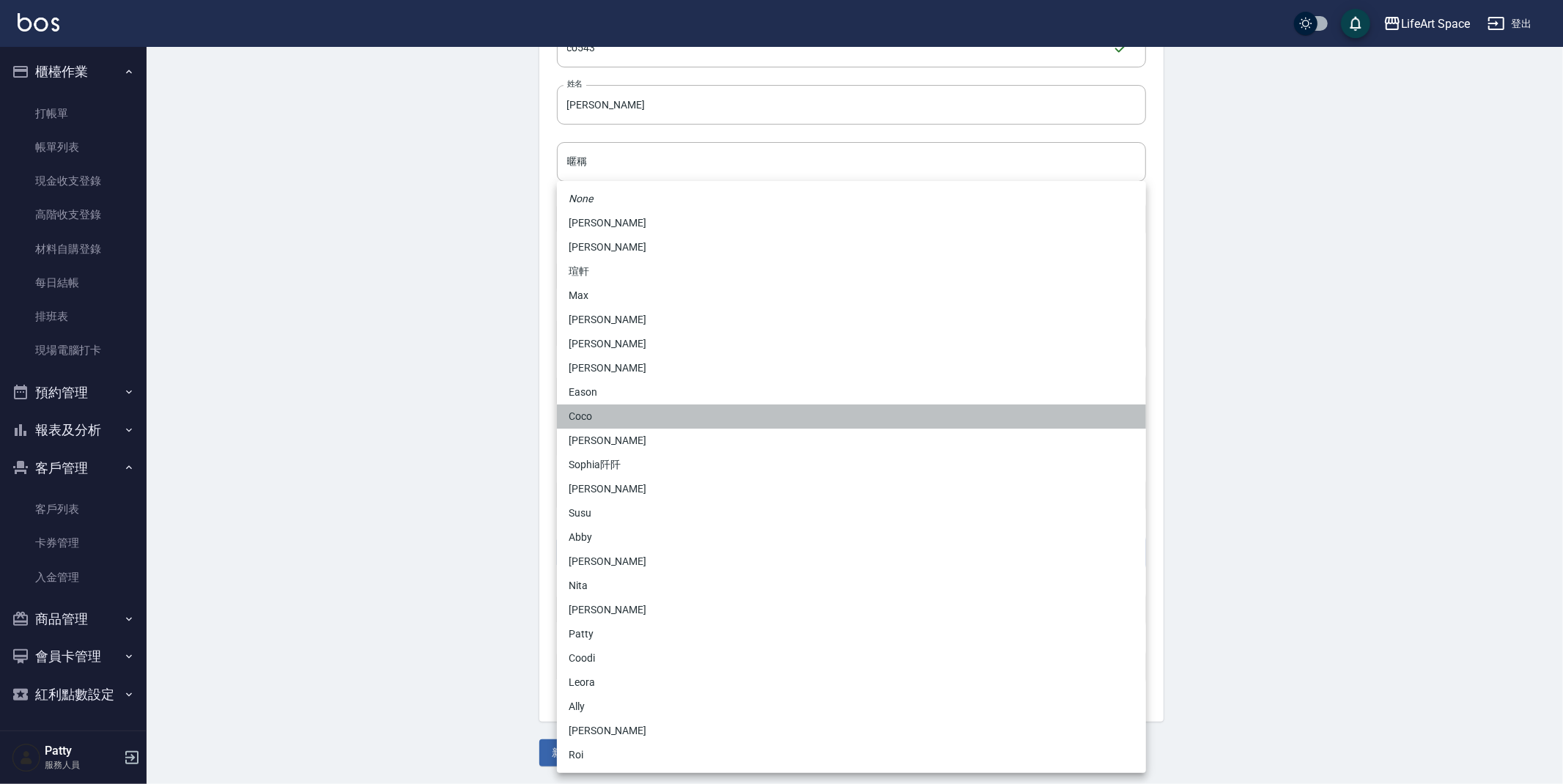
click at [609, 425] on li "Coco" at bounding box center [852, 416] width 589 height 24
type input "cda1efc3-0924-40dc-b120-f8115da55f2e"
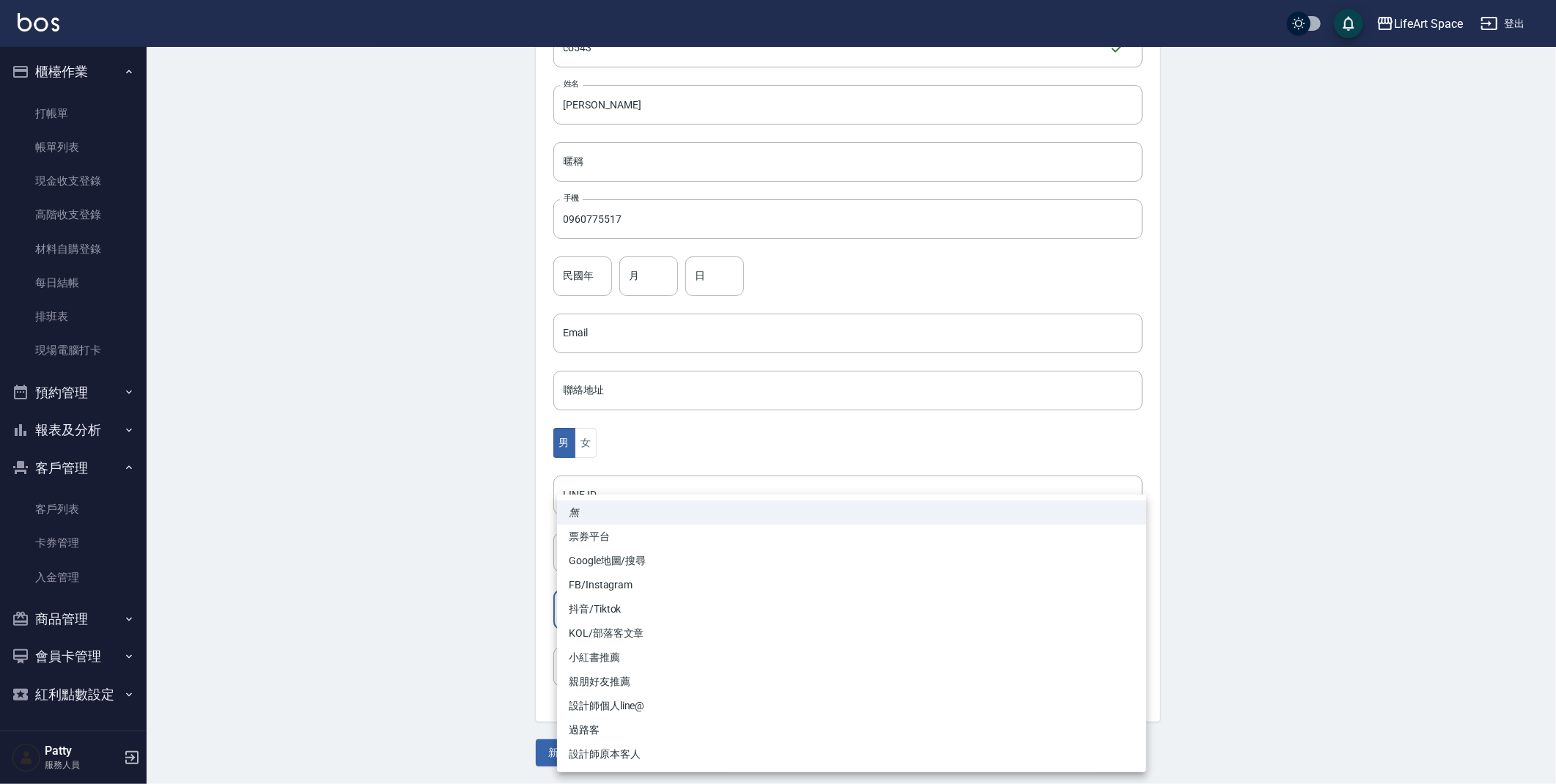
click at [593, 596] on body "LifeArt Space 登出 櫃檯作業 打帳單 帳單列表 現金收支登錄 高階收支登錄 材料自購登錄 每日結帳 排班表 現場電腦打卡 預約管理 預約管理 單…" at bounding box center [778, 307] width 1556 height 954
click at [625, 593] on li "FB/Instagram" at bounding box center [852, 584] width 589 height 24
type input "FB/Instagram"
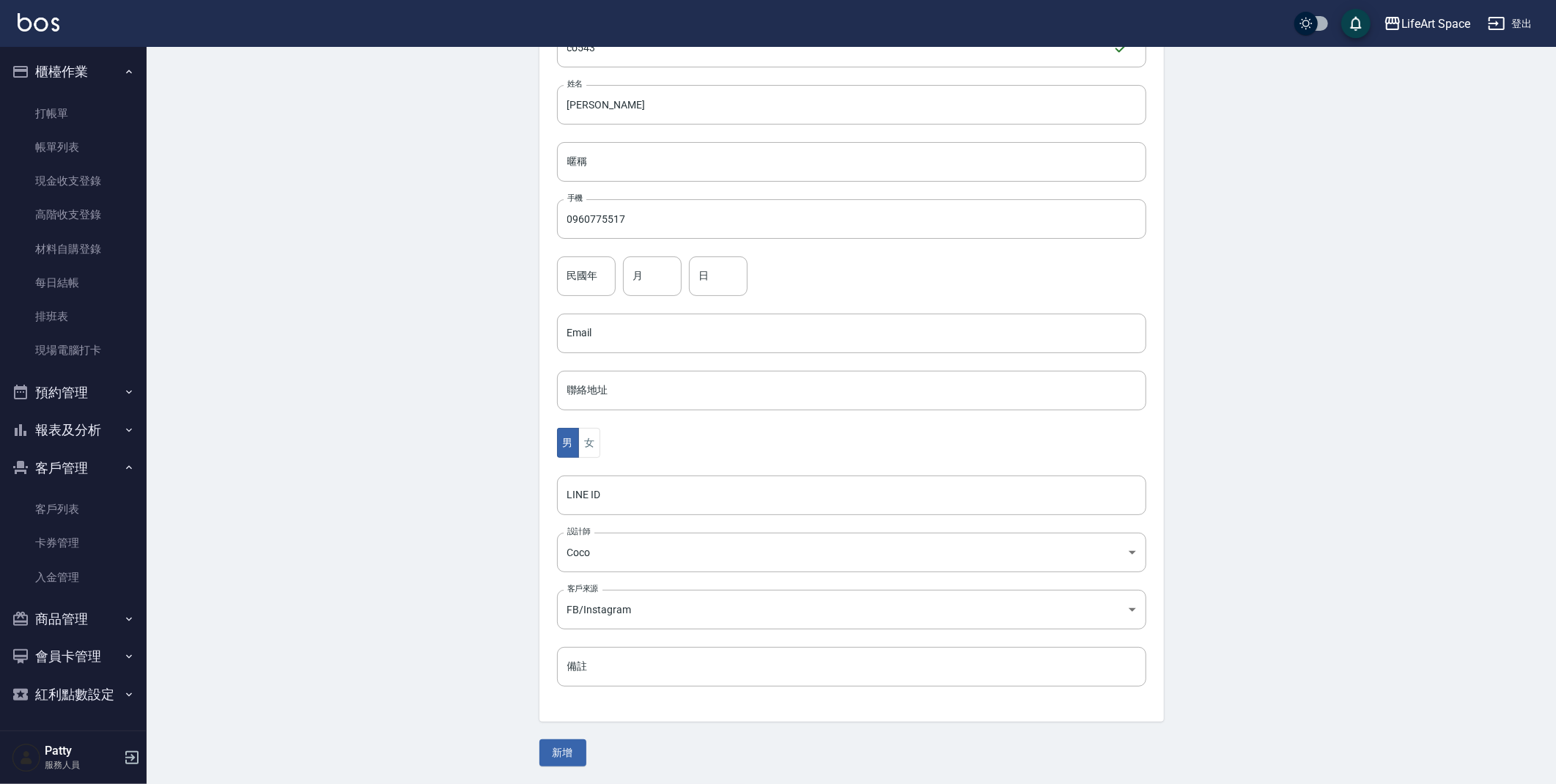
click at [460, 591] on div "無 票券平台 Google地圖/搜尋 FB/Instagram 抖音/Tiktok KOL/部落客文章 小紅書推薦 親朋好友推薦 設計師個人line@ 過路客…" at bounding box center [778, 392] width 1556 height 784
click at [570, 753] on button "新增" at bounding box center [562, 753] width 47 height 27
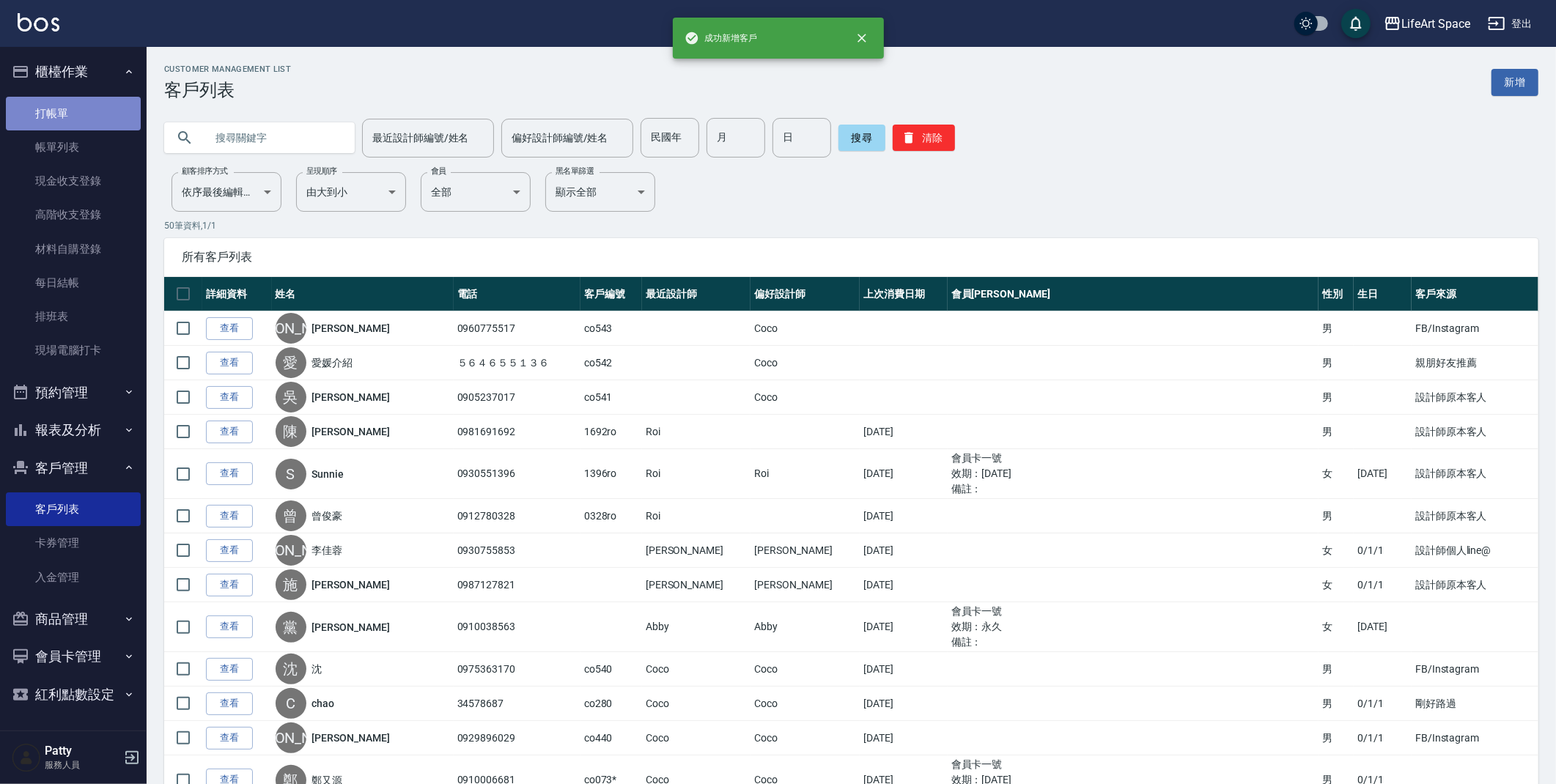
click at [65, 106] on link "打帳單" at bounding box center [74, 114] width 135 height 34
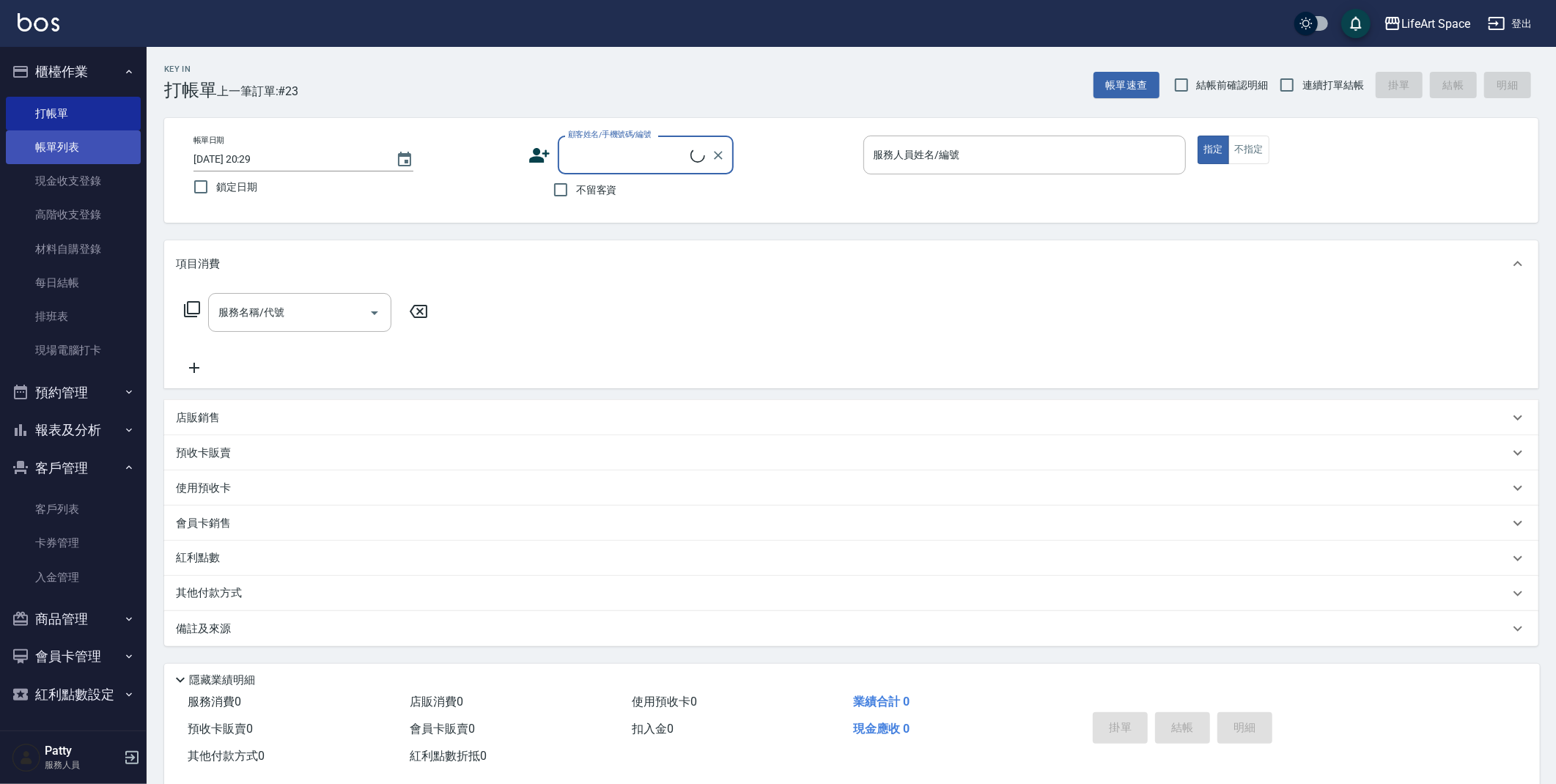
click at [76, 160] on link "帳單列表" at bounding box center [74, 147] width 135 height 34
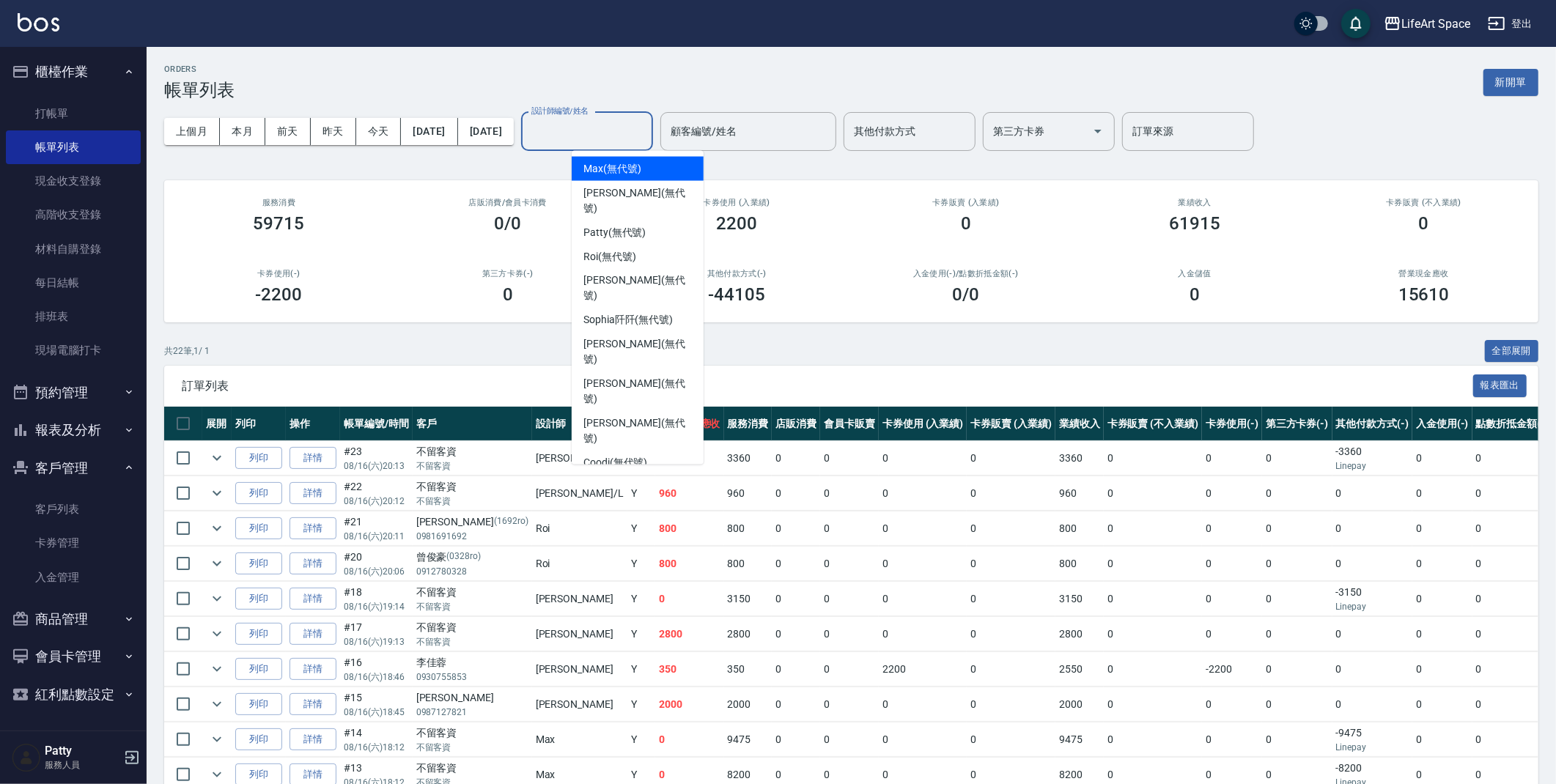
click at [647, 141] on input "設計師編號/姓名" at bounding box center [587, 131] width 119 height 26
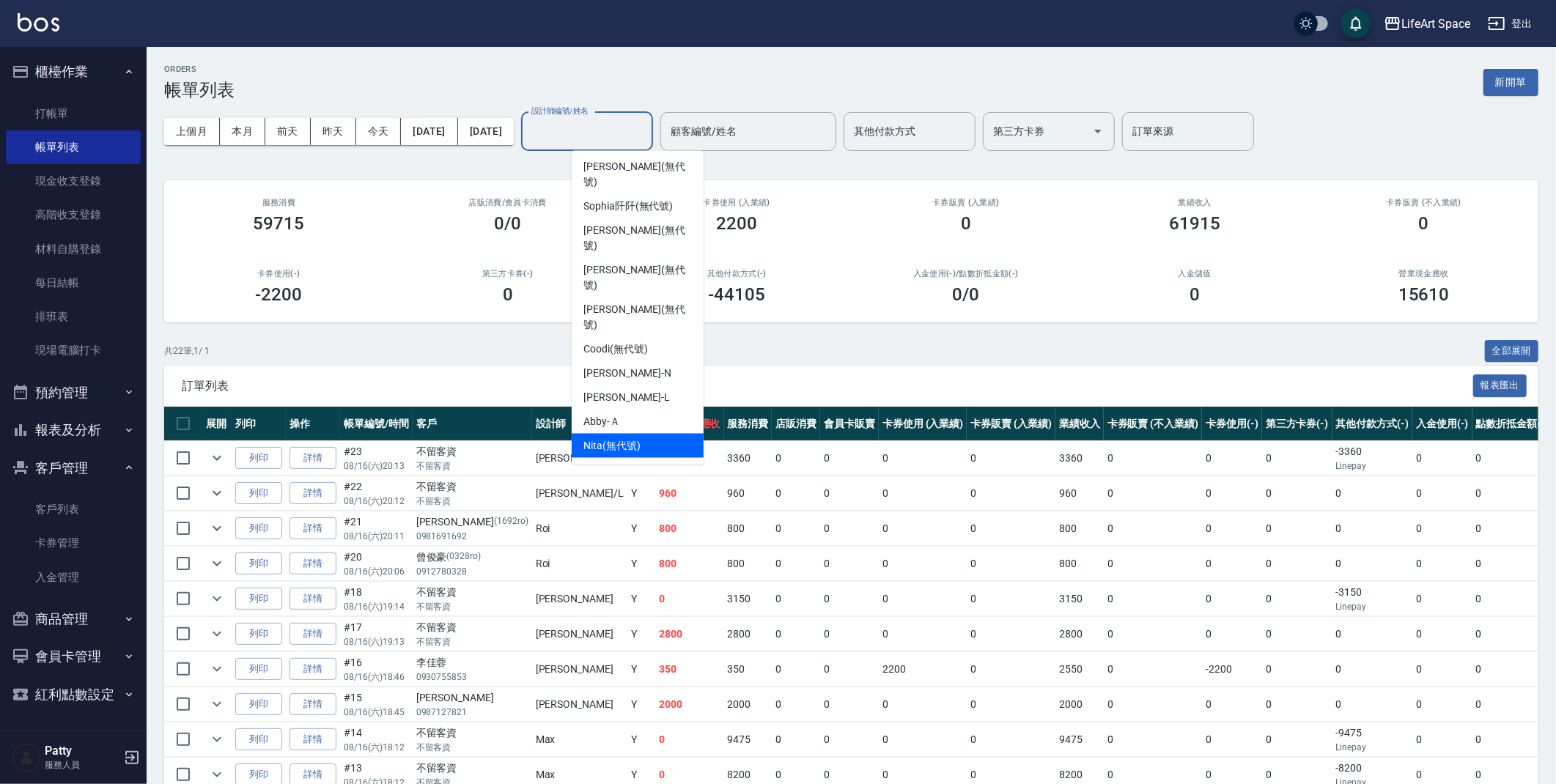
scroll to position [230, 0]
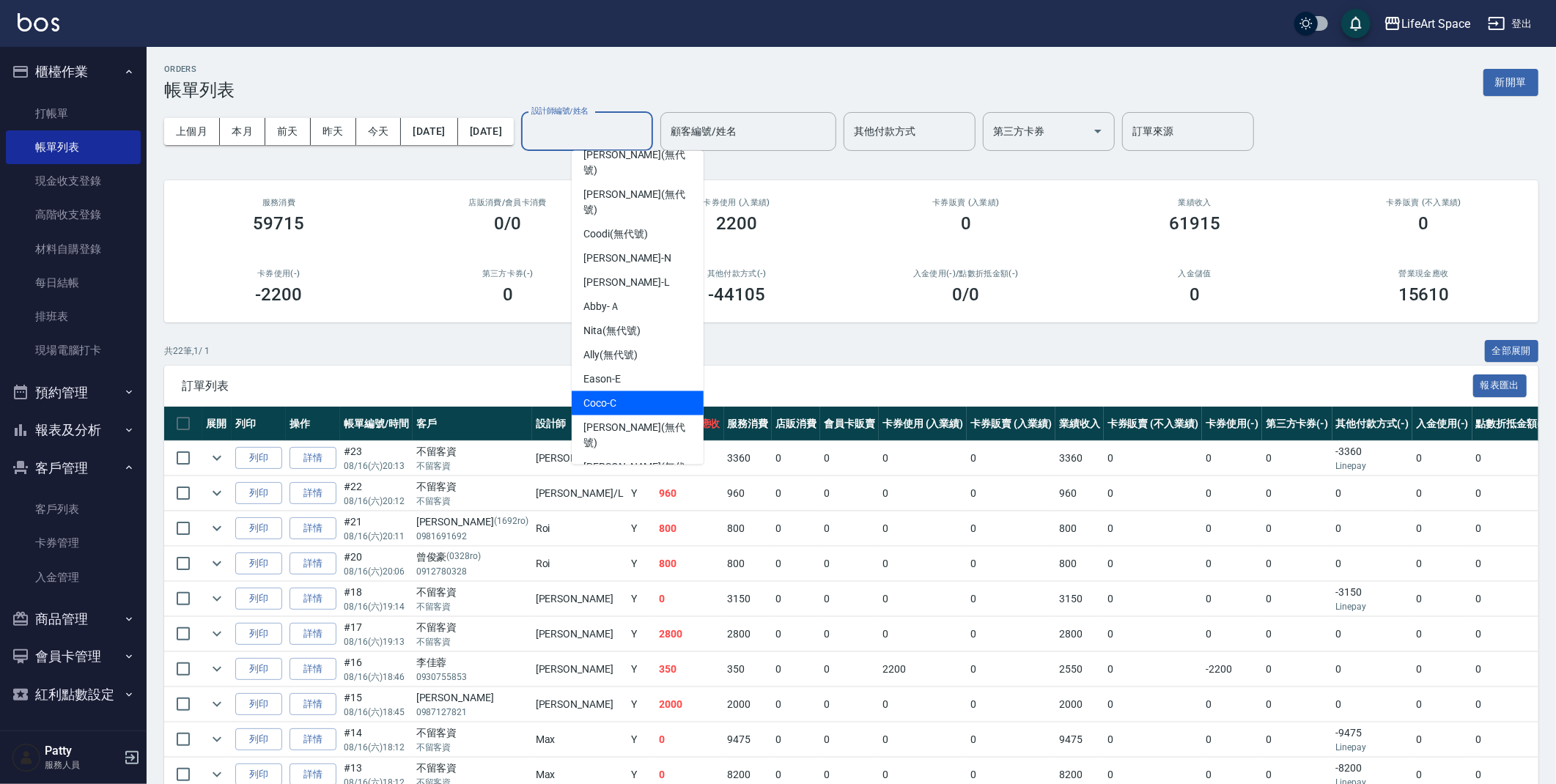
click at [623, 391] on div "Coco -C" at bounding box center [637, 403] width 132 height 24
type input "Coco-C"
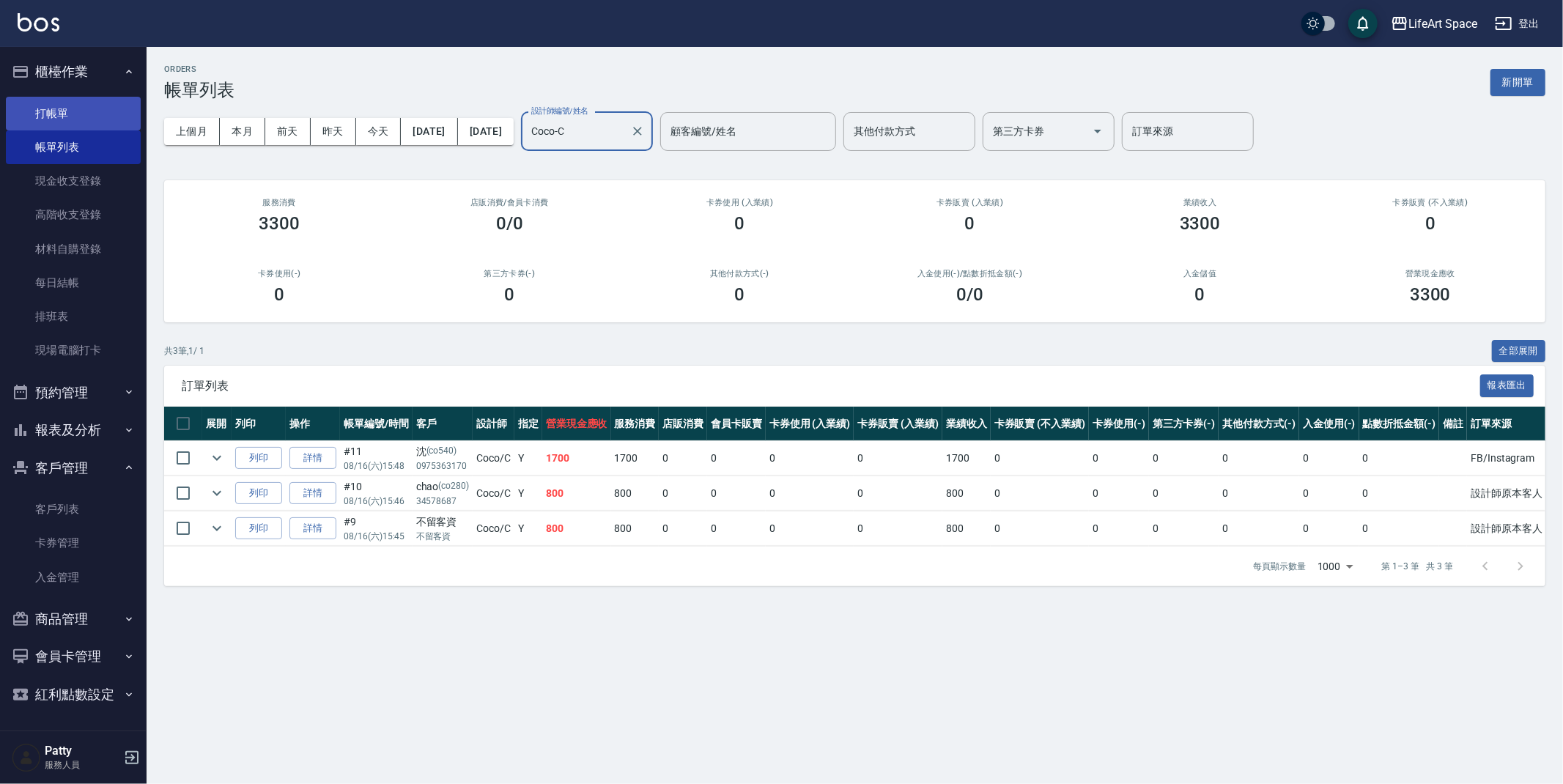
click at [113, 104] on link "打帳單" at bounding box center [74, 114] width 135 height 34
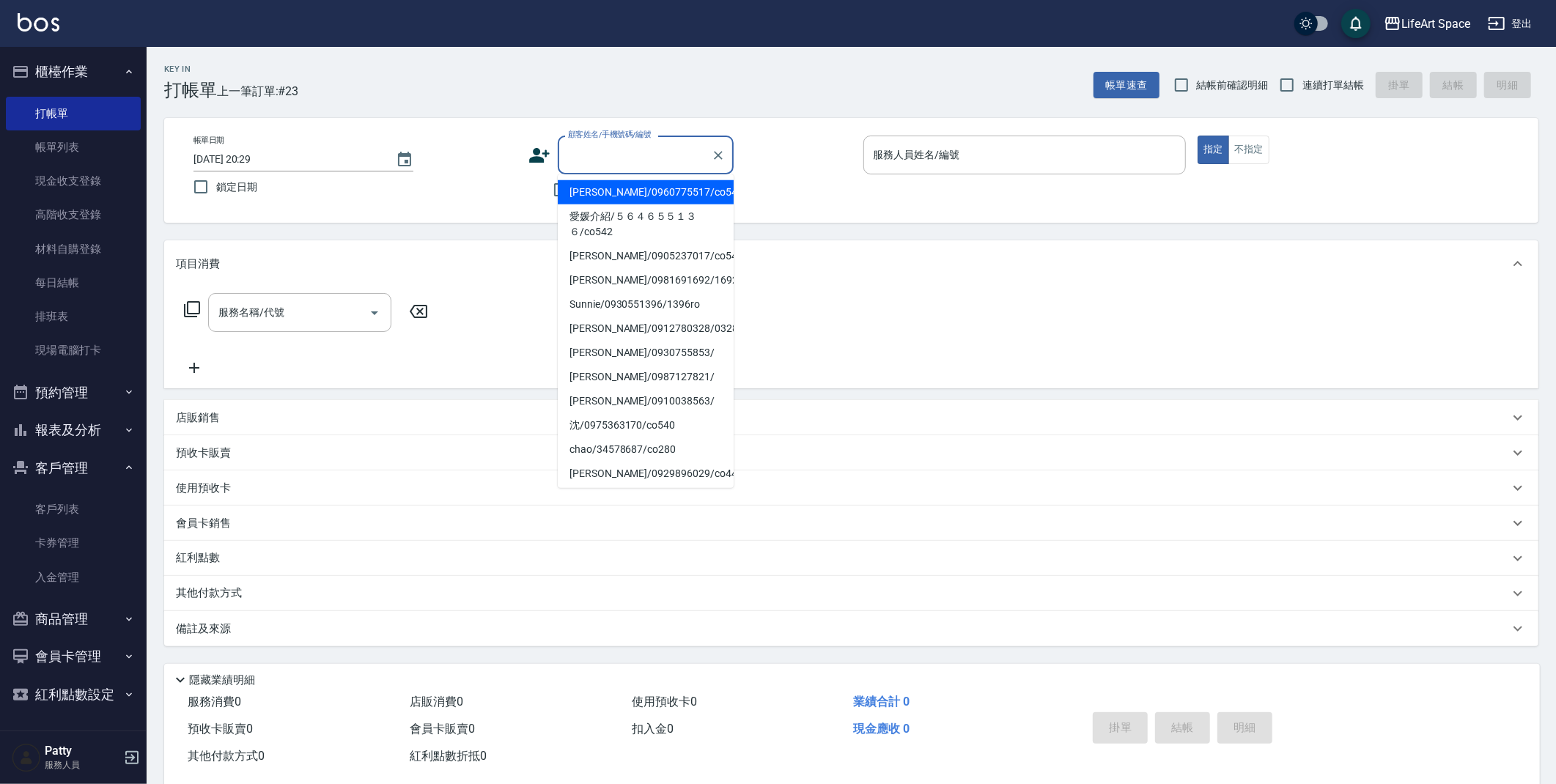
click at [618, 146] on input "顧客姓名/手機號碼/編號" at bounding box center [634, 154] width 141 height 26
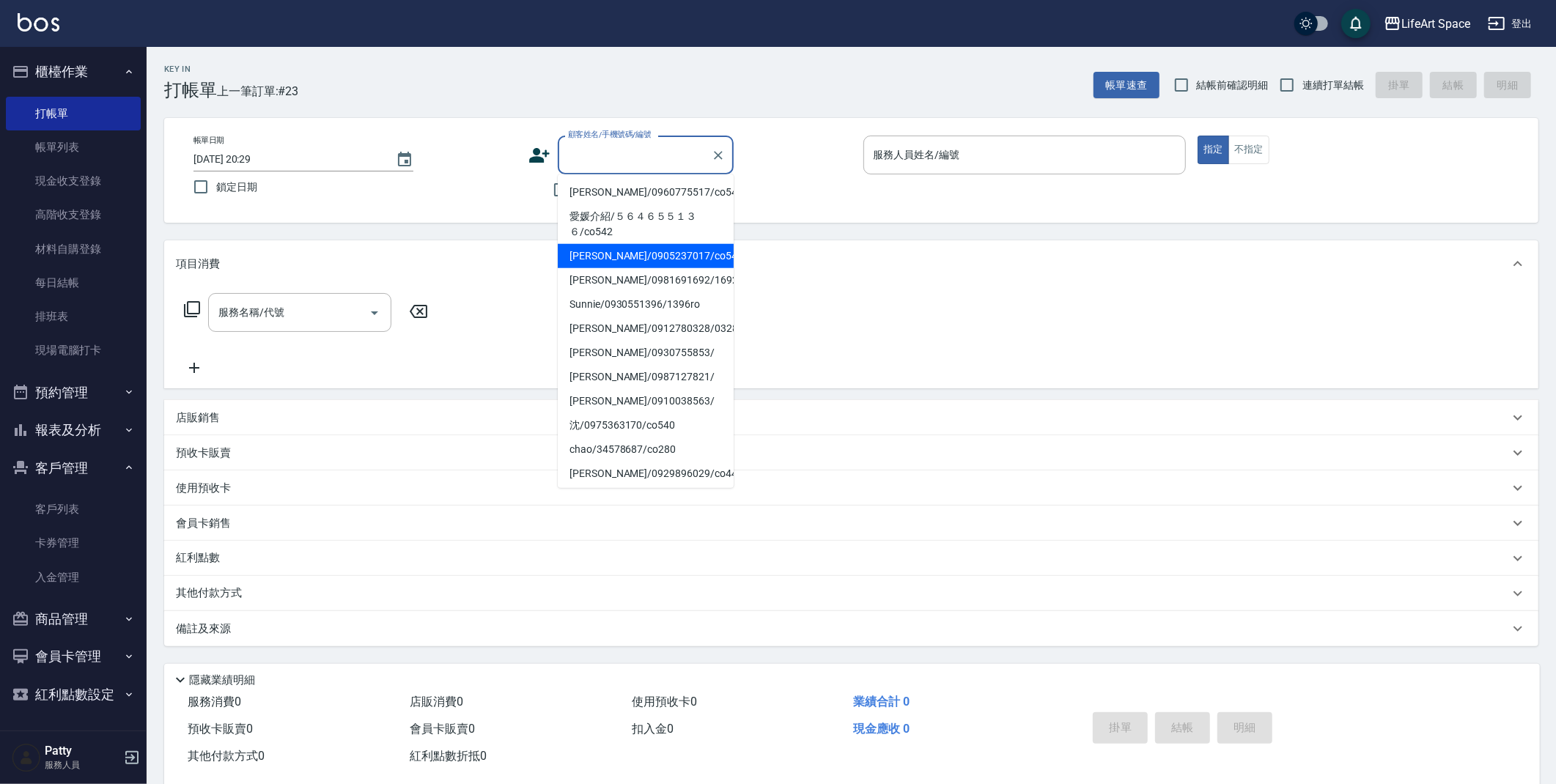
click at [646, 253] on li "[PERSON_NAME]/0905237017/co541" at bounding box center [646, 255] width 176 height 24
type input "[PERSON_NAME]/0905237017/co541"
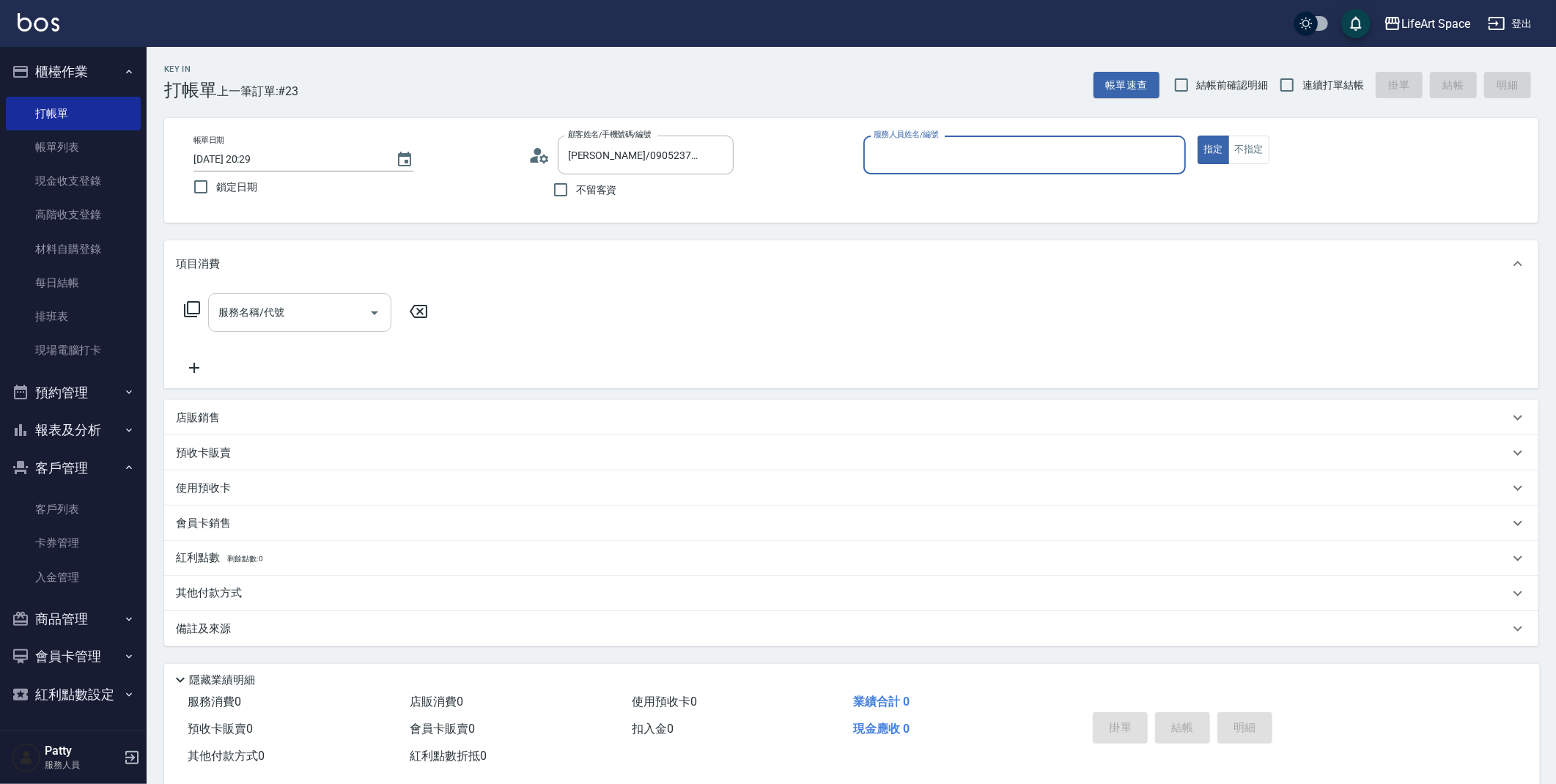
type input "Coco-C"
click at [324, 303] on input "服務名稱/代號" at bounding box center [288, 312] width 148 height 26
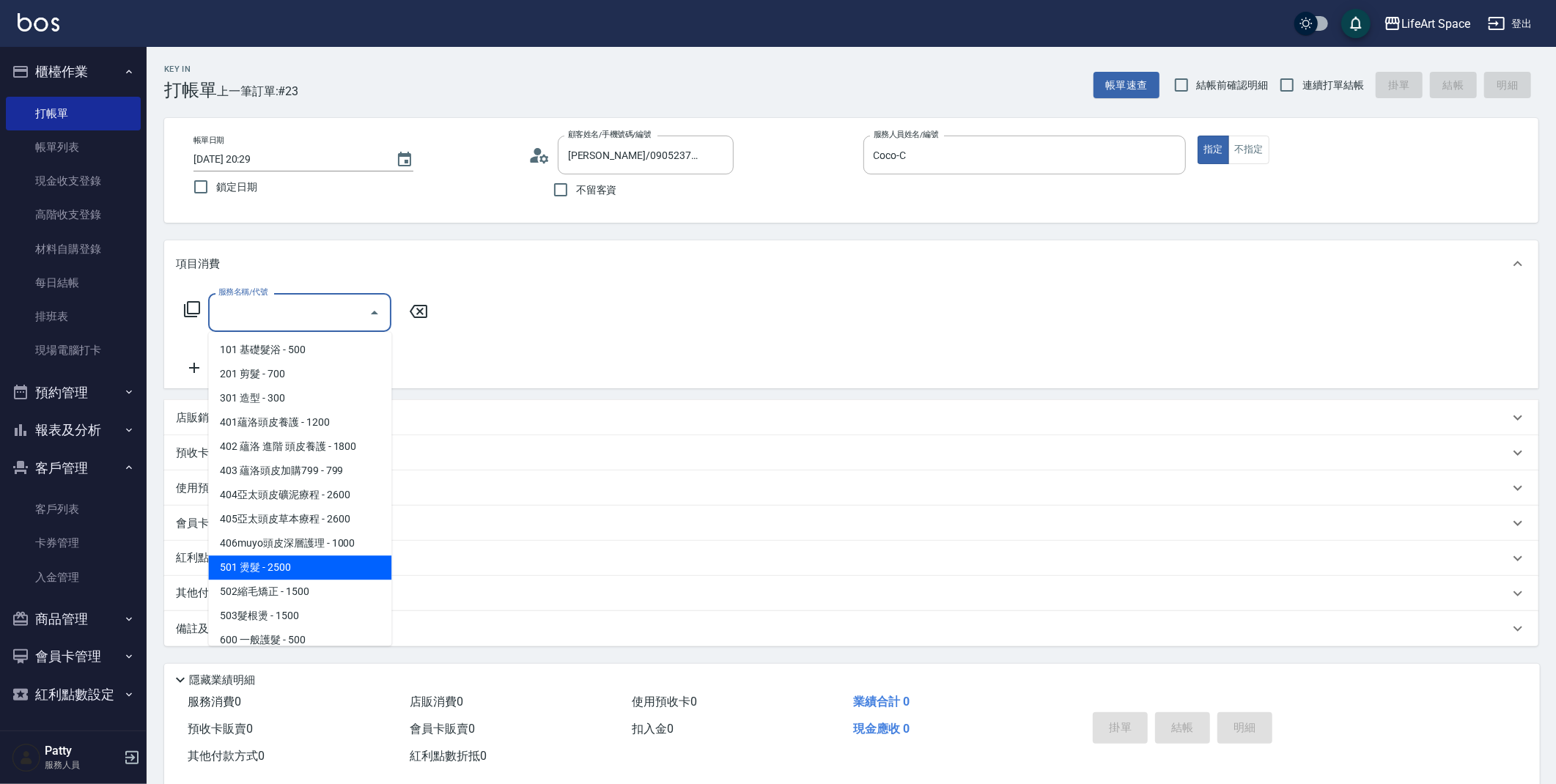
click at [314, 570] on span "501 燙髮 - 2500" at bounding box center [300, 567] width 184 height 24
type input "501 燙髮(501)"
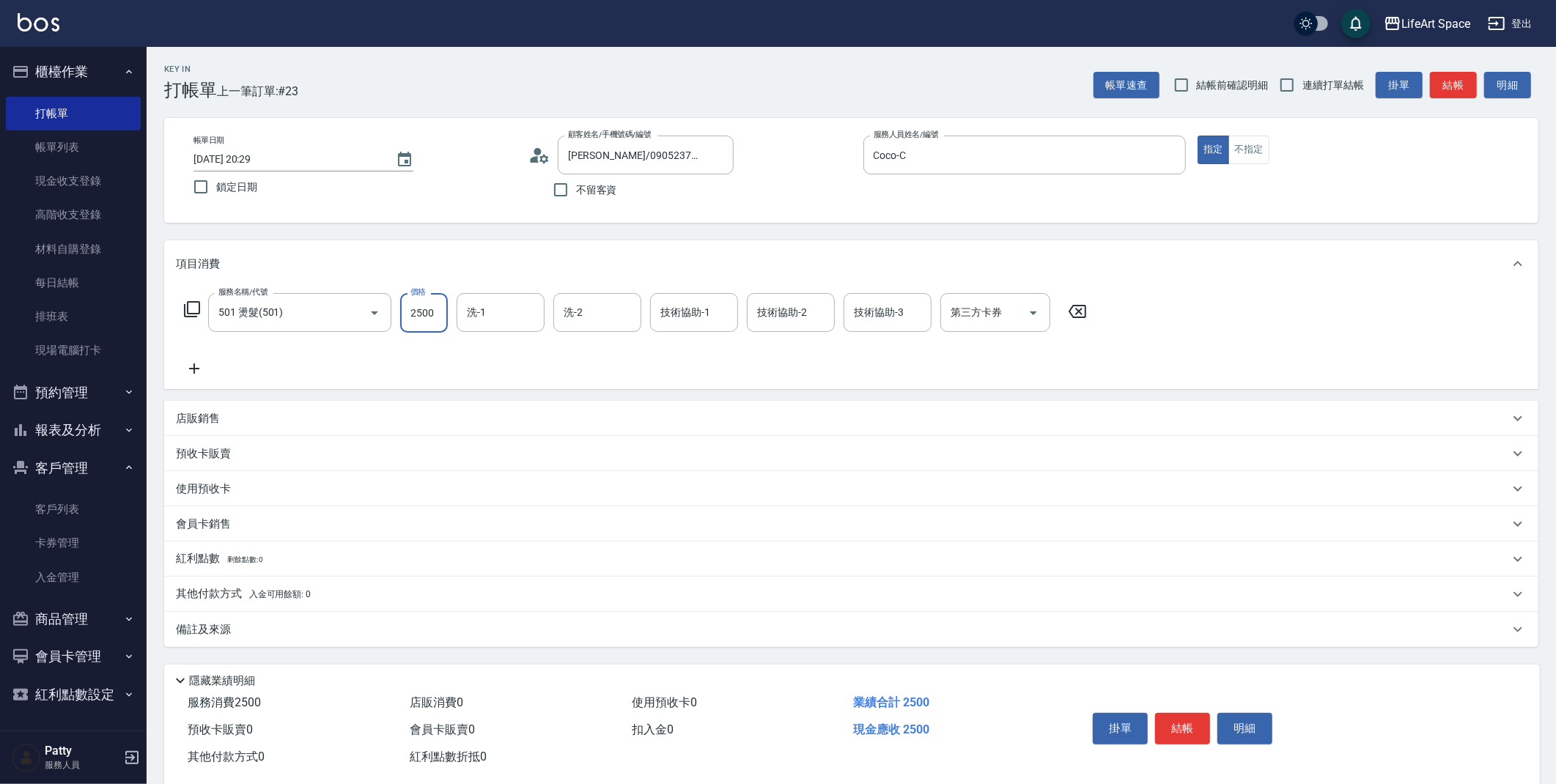
click at [429, 325] on input "2500" at bounding box center [424, 312] width 48 height 40
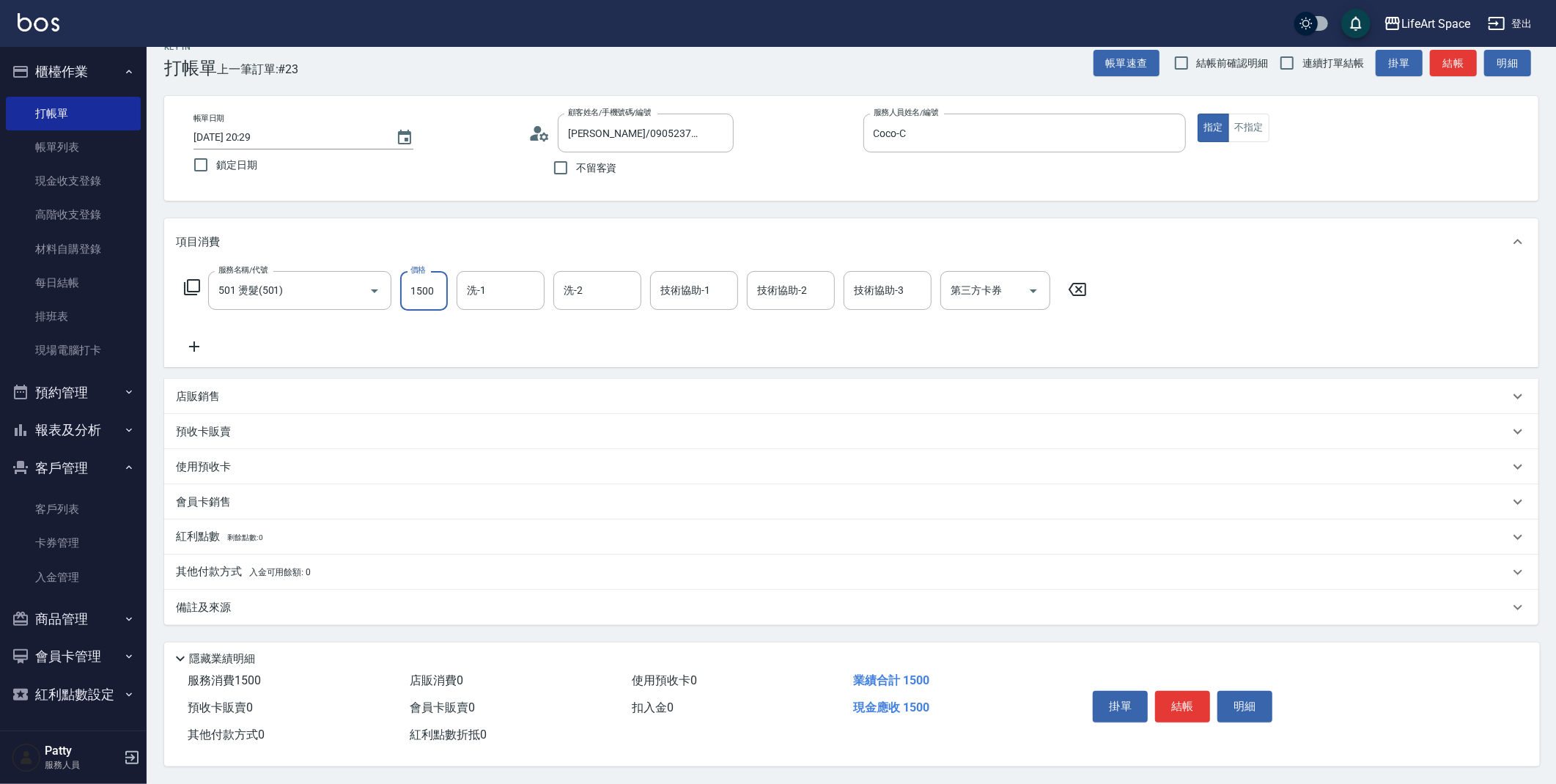
type input "1500"
click at [251, 610] on div "備註及來源" at bounding box center [851, 608] width 1374 height 35
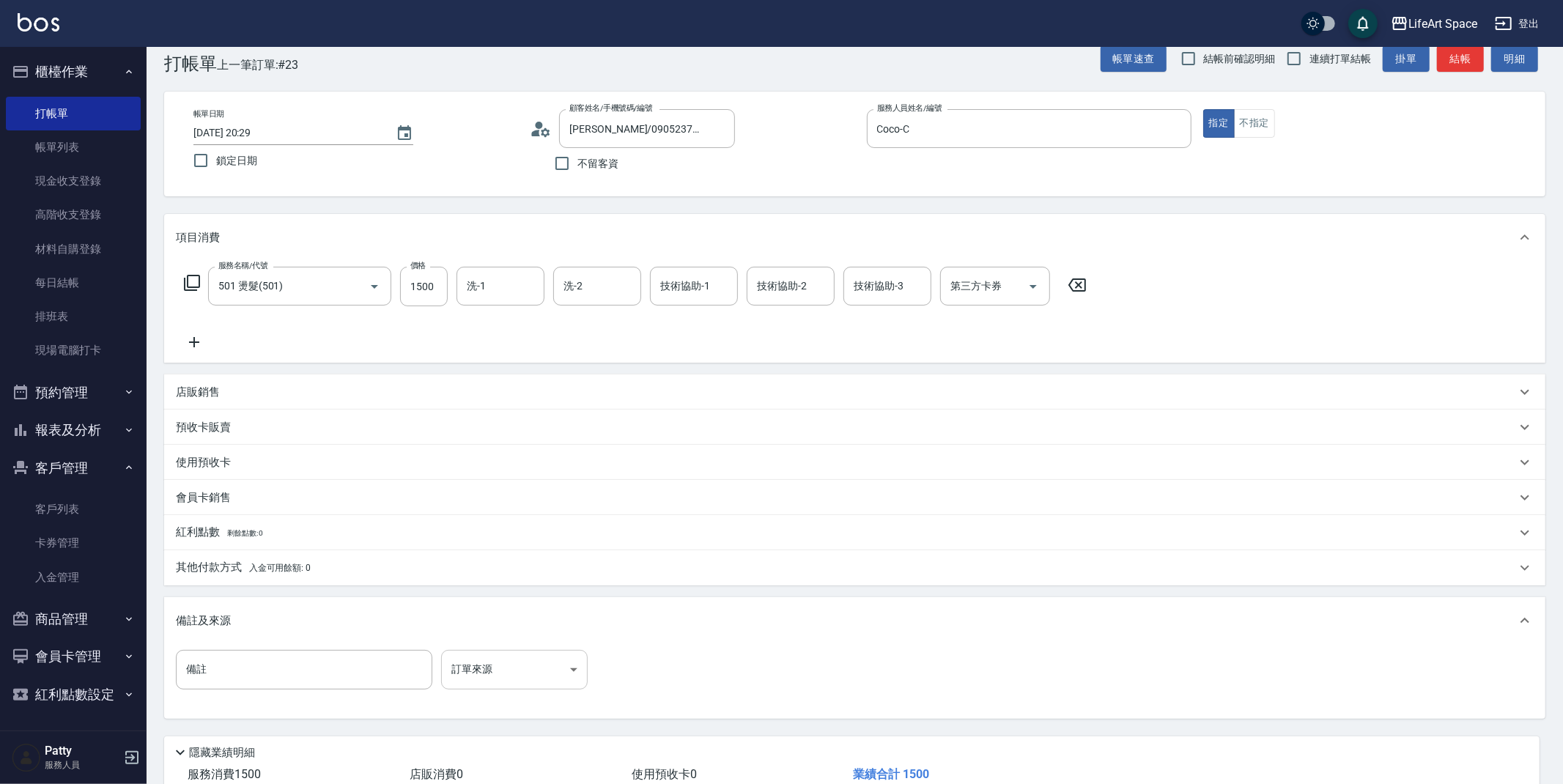
click at [490, 659] on body "LifeArt Space 登出 櫃檯作業 打帳單 帳單列表 現金收支登錄 高階收支登錄 材料自購登錄 每日結帳 排班表 現場電腦打卡 預約管理 預約管理 單…" at bounding box center [782, 426] width 1563 height 905
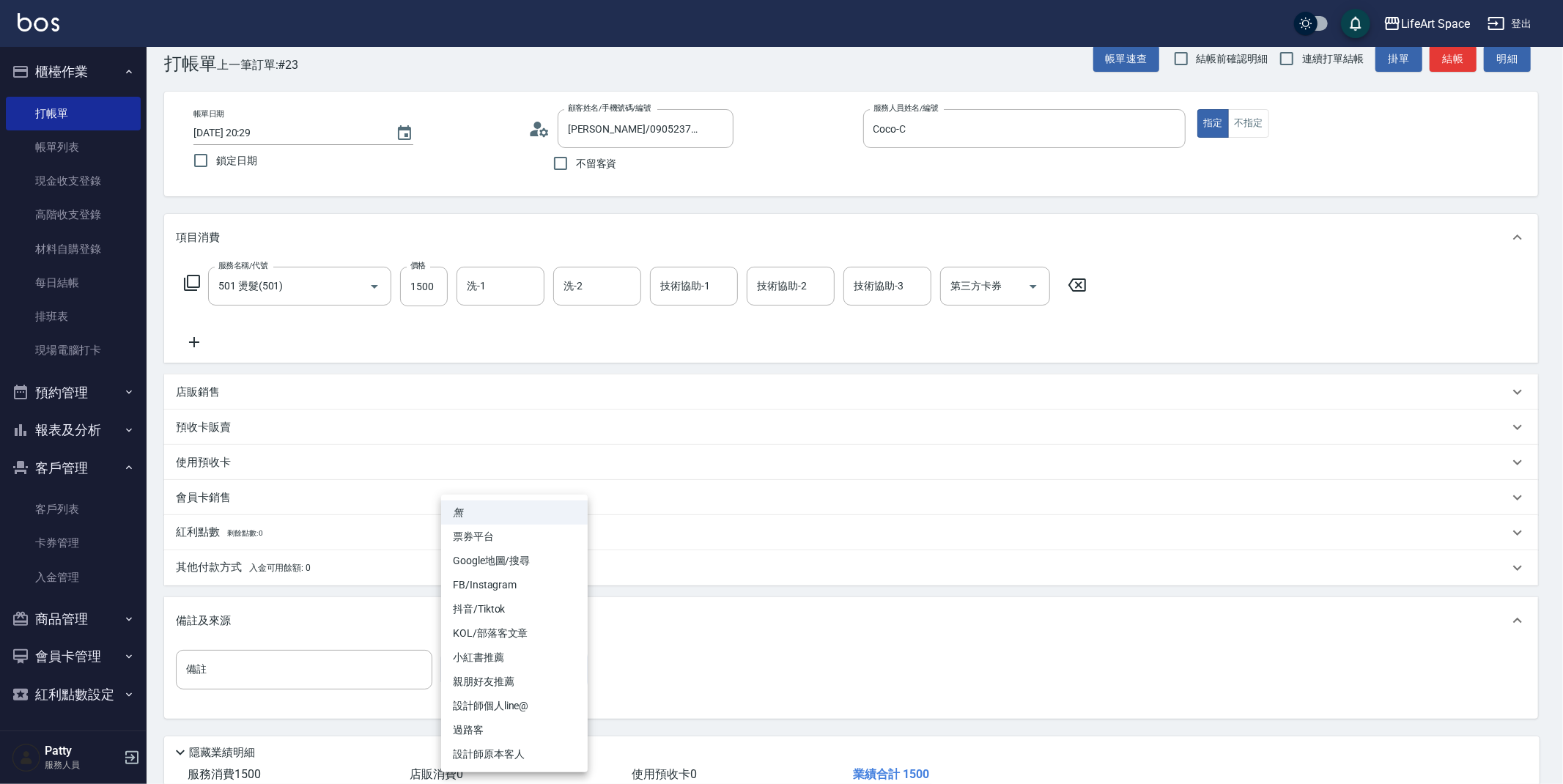
click at [531, 752] on li "設計師原本客人" at bounding box center [514, 754] width 146 height 24
type input "設計師原本客人"
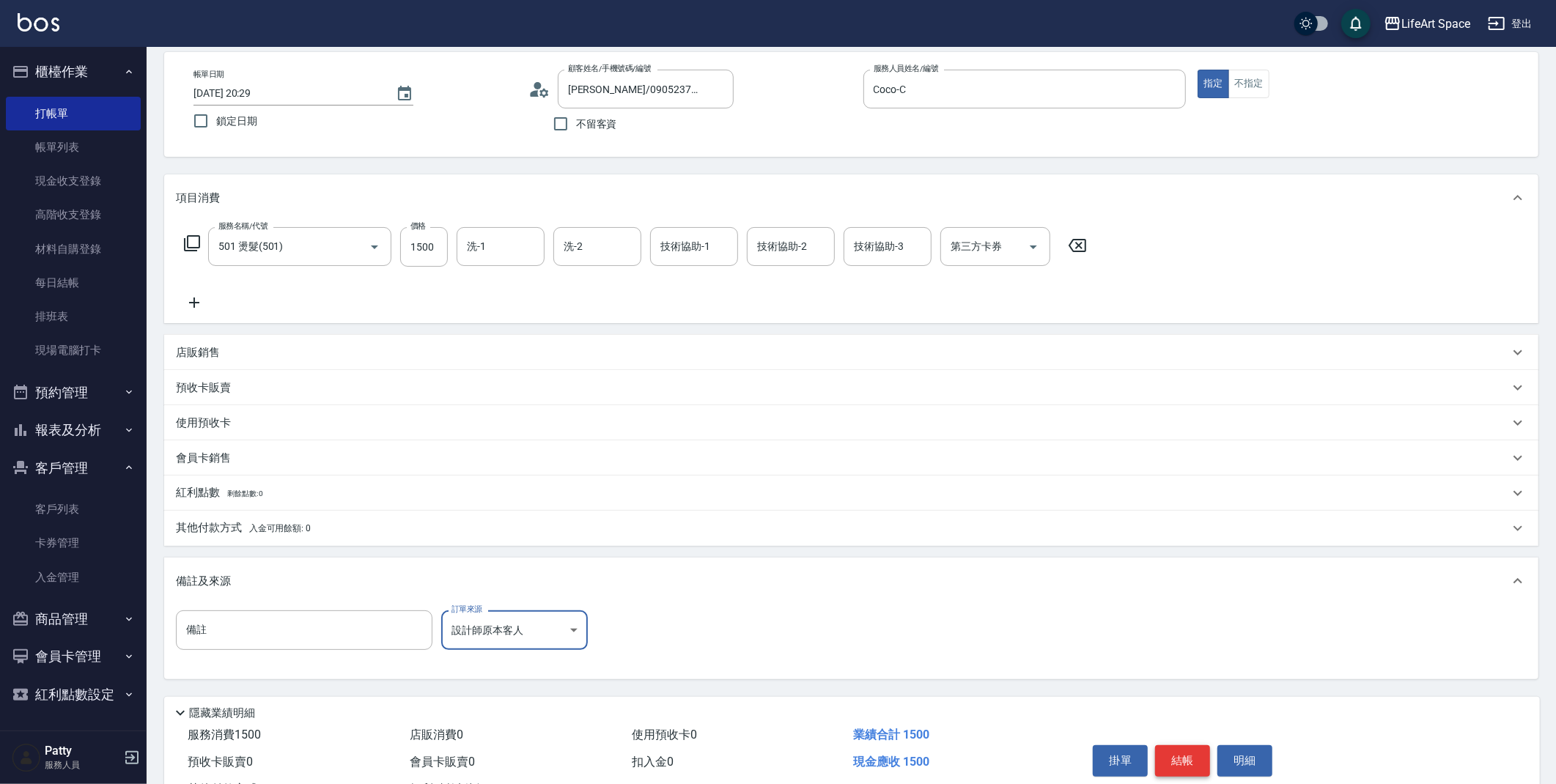
scroll to position [125, 0]
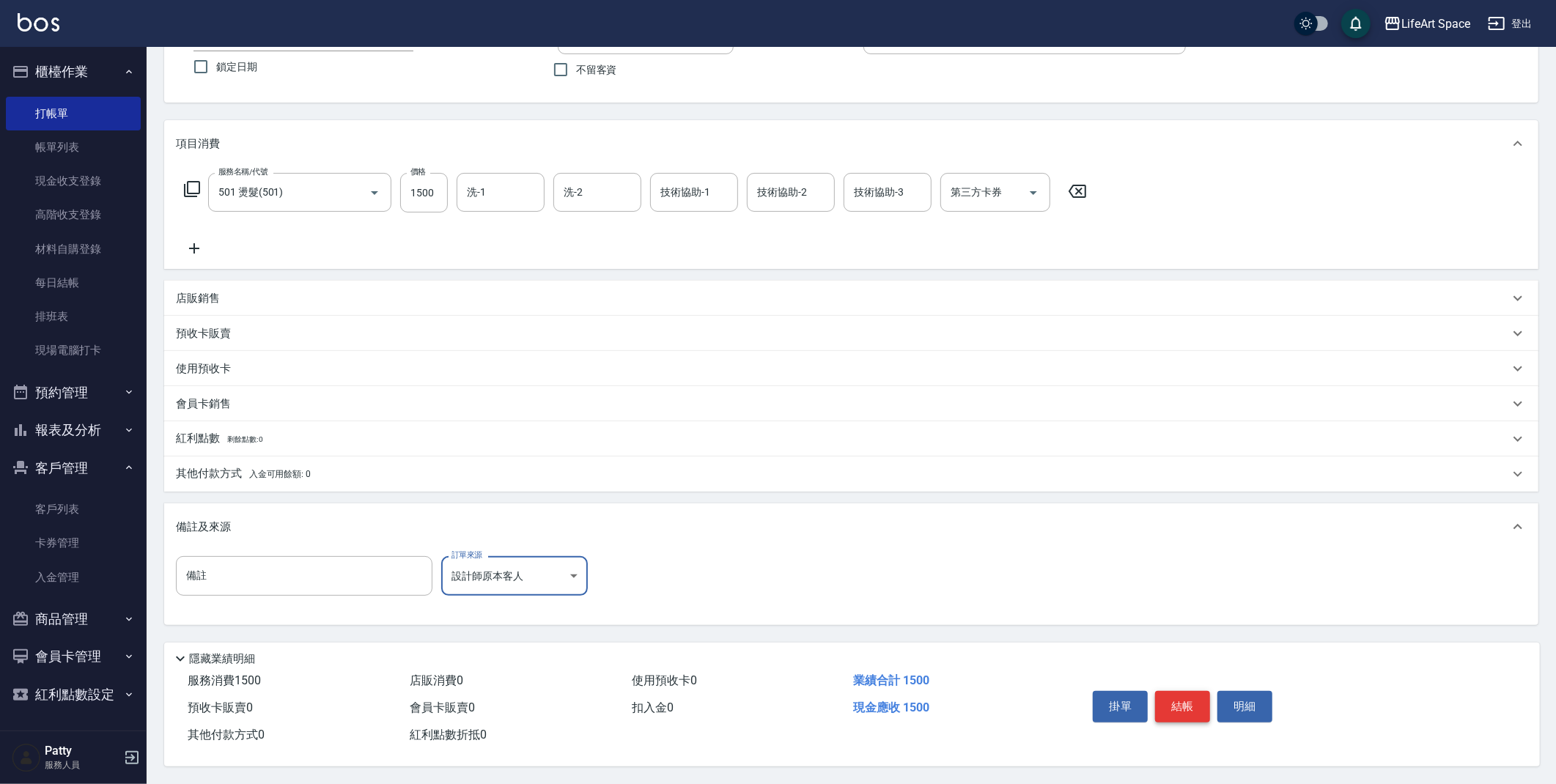
click at [1193, 706] on button "結帳" at bounding box center [1183, 706] width 55 height 31
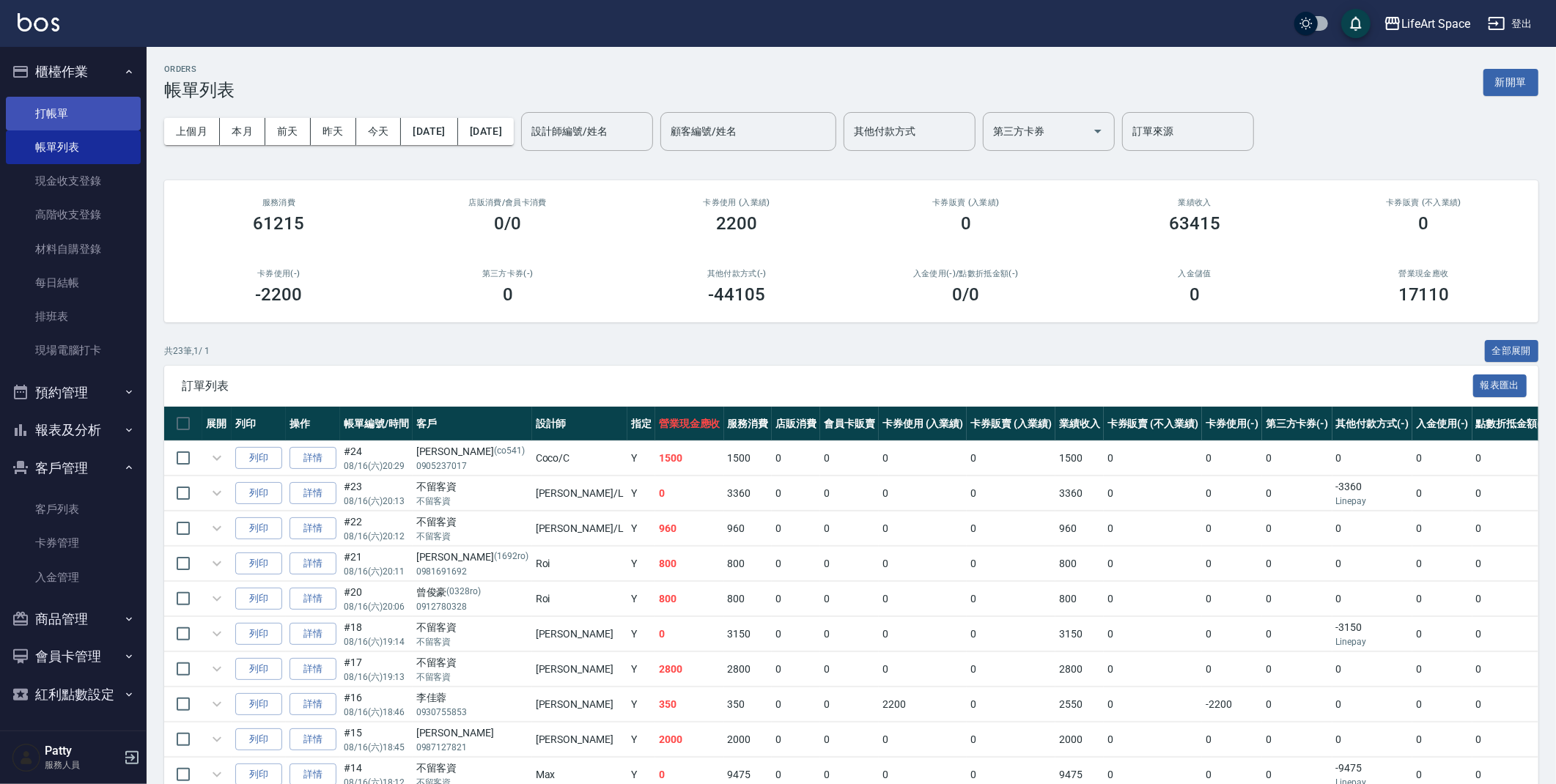
click at [101, 117] on link "打帳單" at bounding box center [74, 114] width 135 height 34
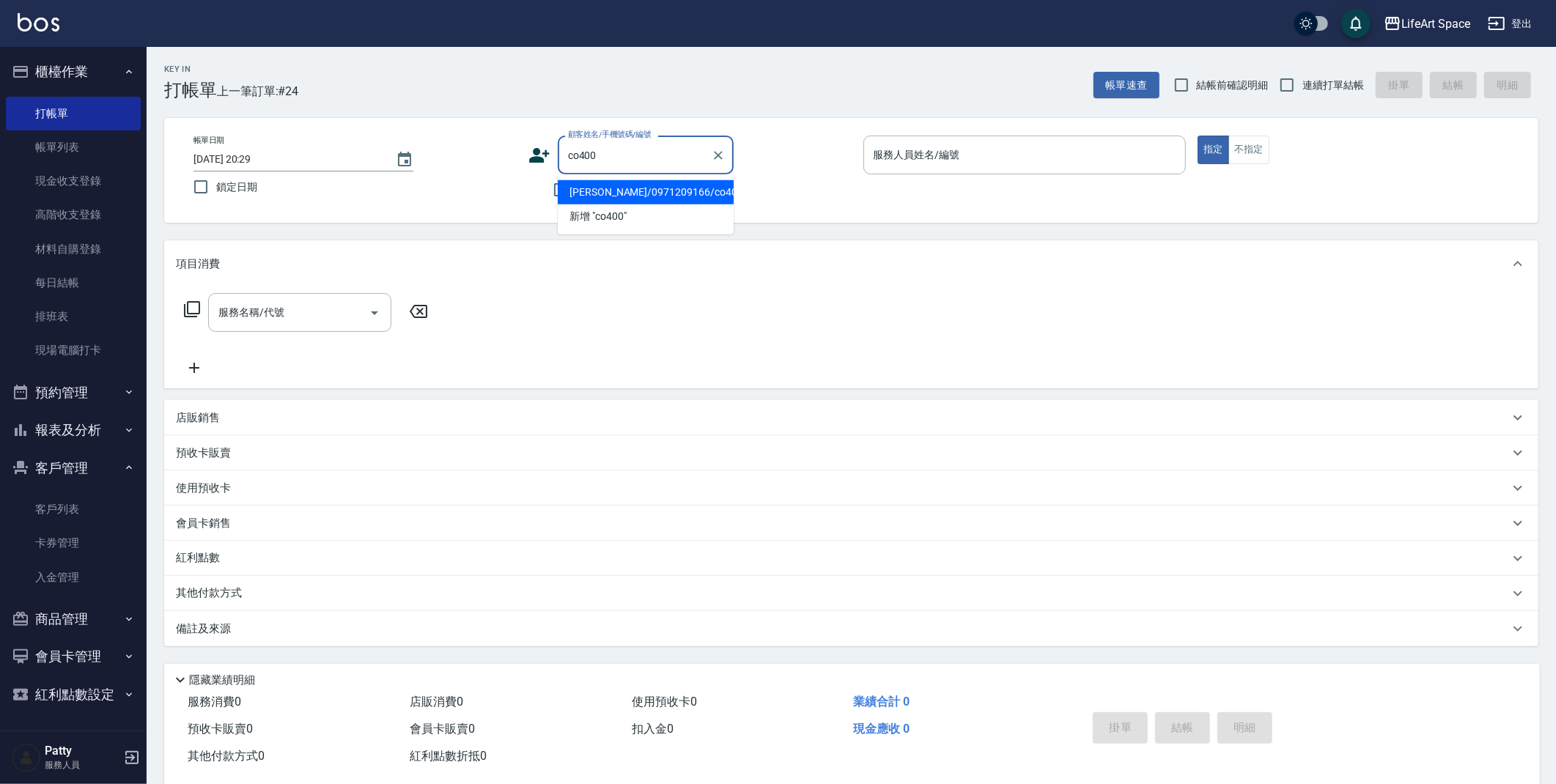
click at [612, 192] on li "[PERSON_NAME]/0971209166/co400*" at bounding box center [646, 192] width 176 height 24
type input "[PERSON_NAME]/0971209166/co400*"
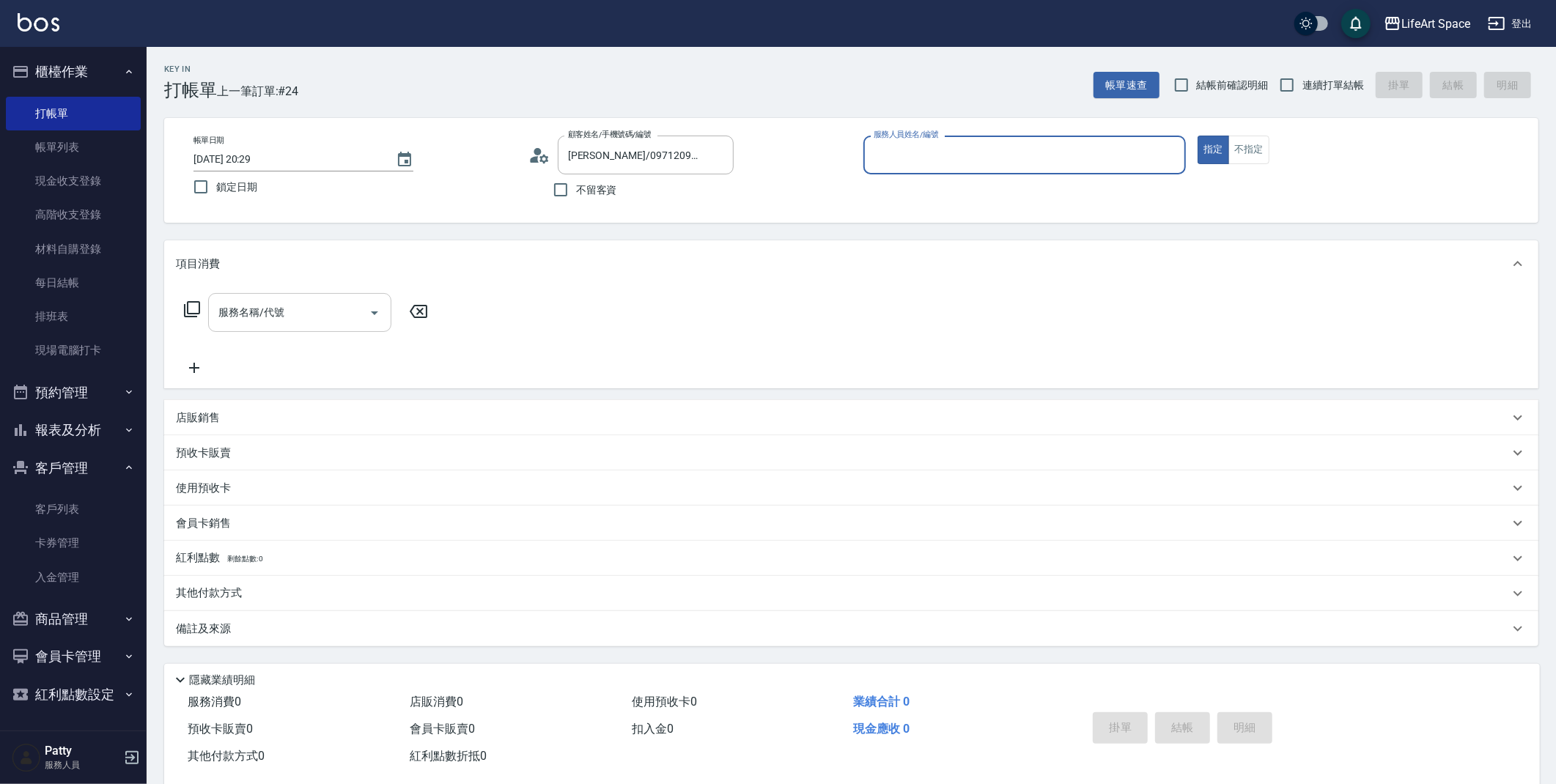
click at [288, 314] on input "服務名稱/代號" at bounding box center [288, 312] width 148 height 26
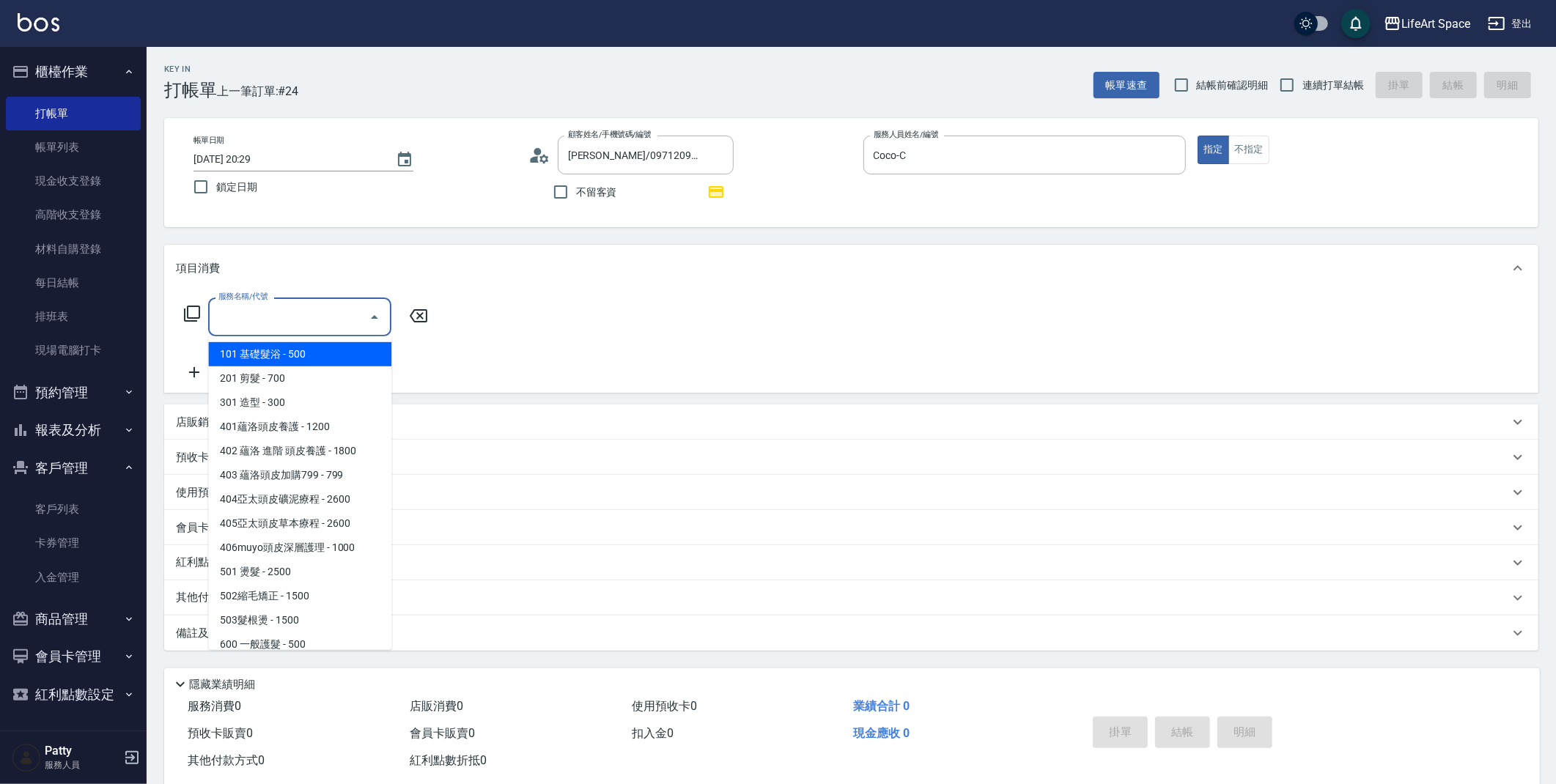
type input "Coco-C"
click at [290, 371] on span "201 剪髮 - 700" at bounding box center [300, 378] width 184 height 24
type input "201 剪髮(201)"
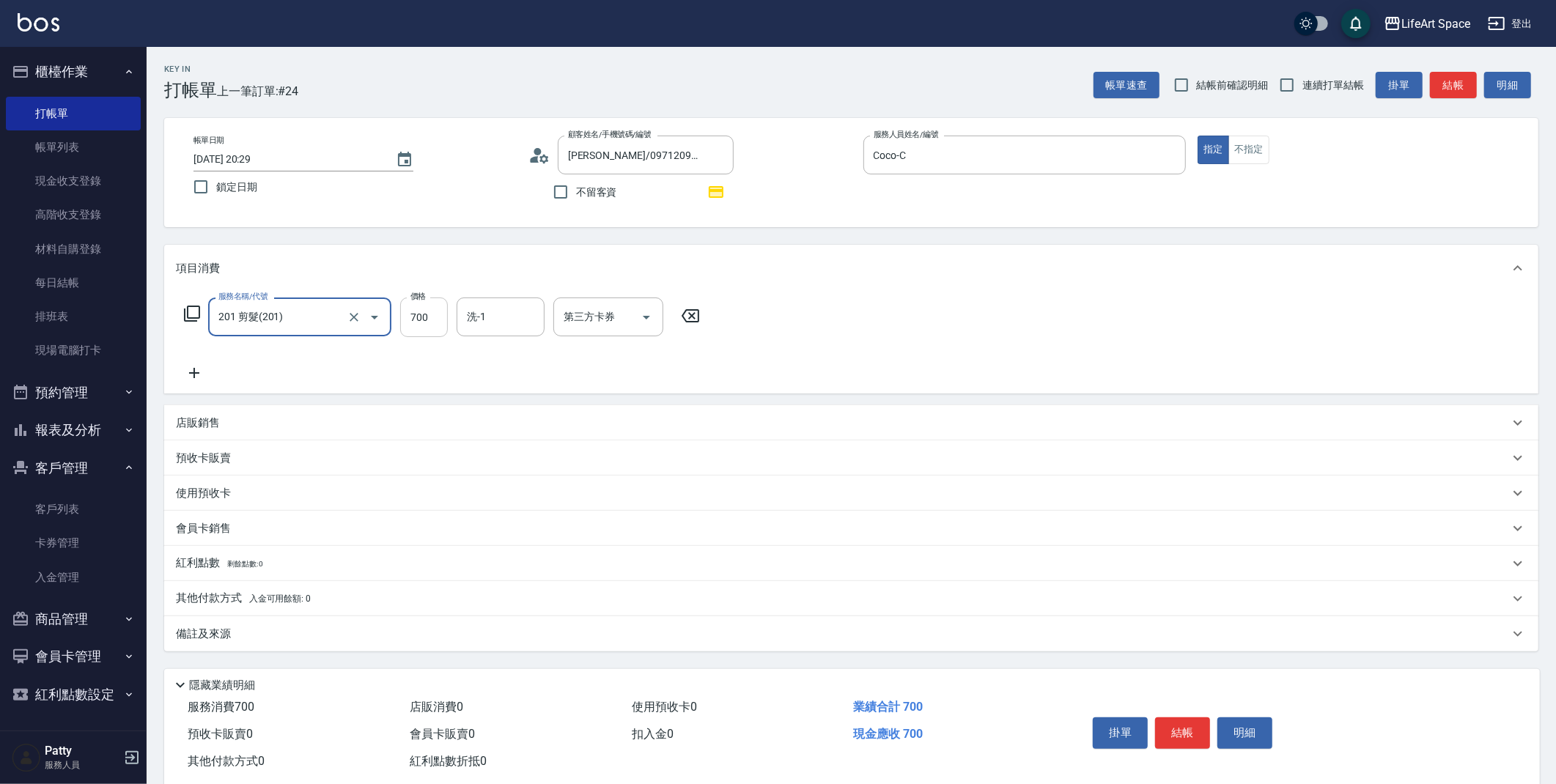
click at [434, 314] on input "700" at bounding box center [424, 317] width 48 height 40
type input "800"
click at [499, 318] on input "洗-1" at bounding box center [500, 317] width 75 height 26
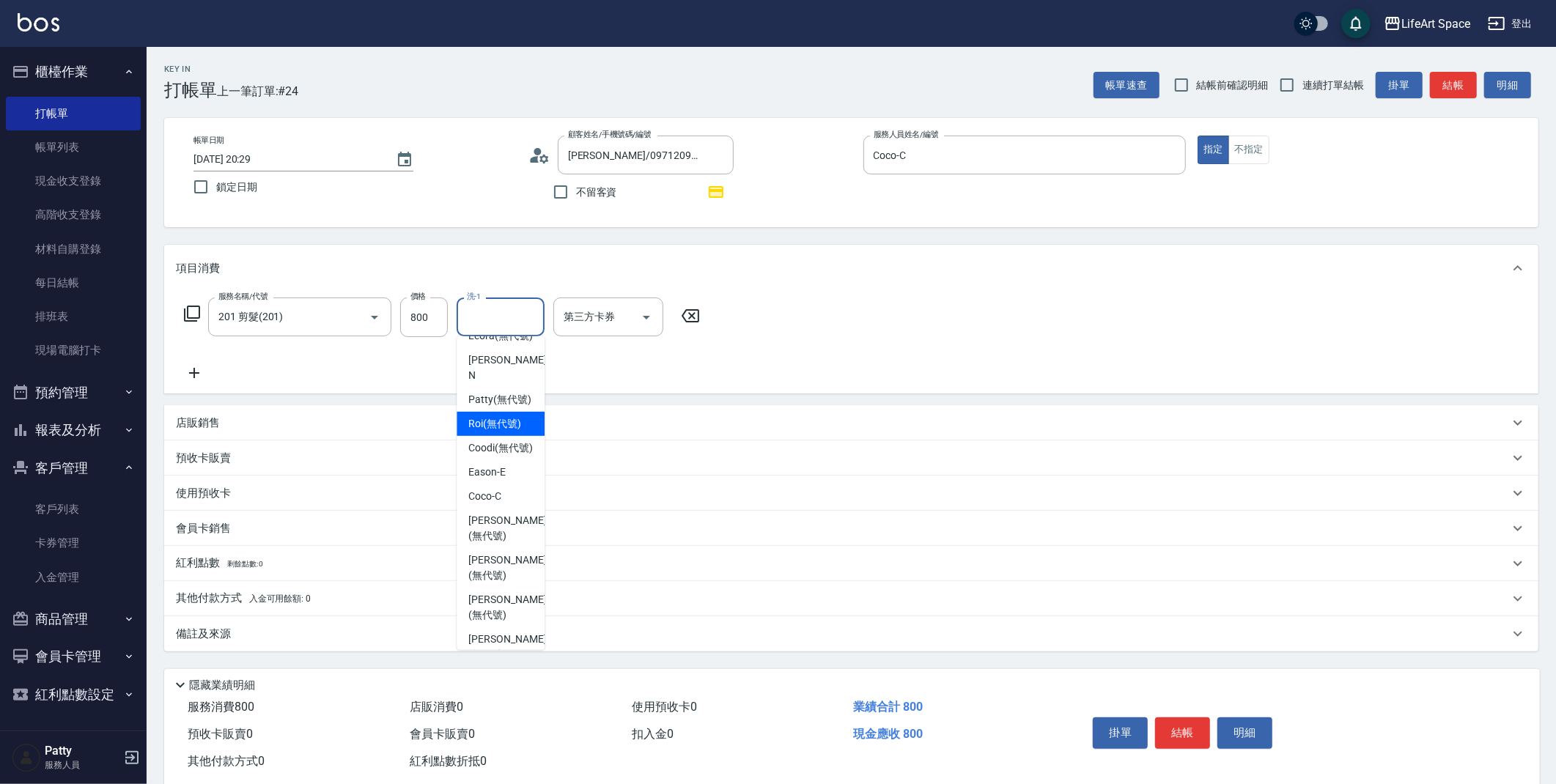
scroll to position [52, 0]
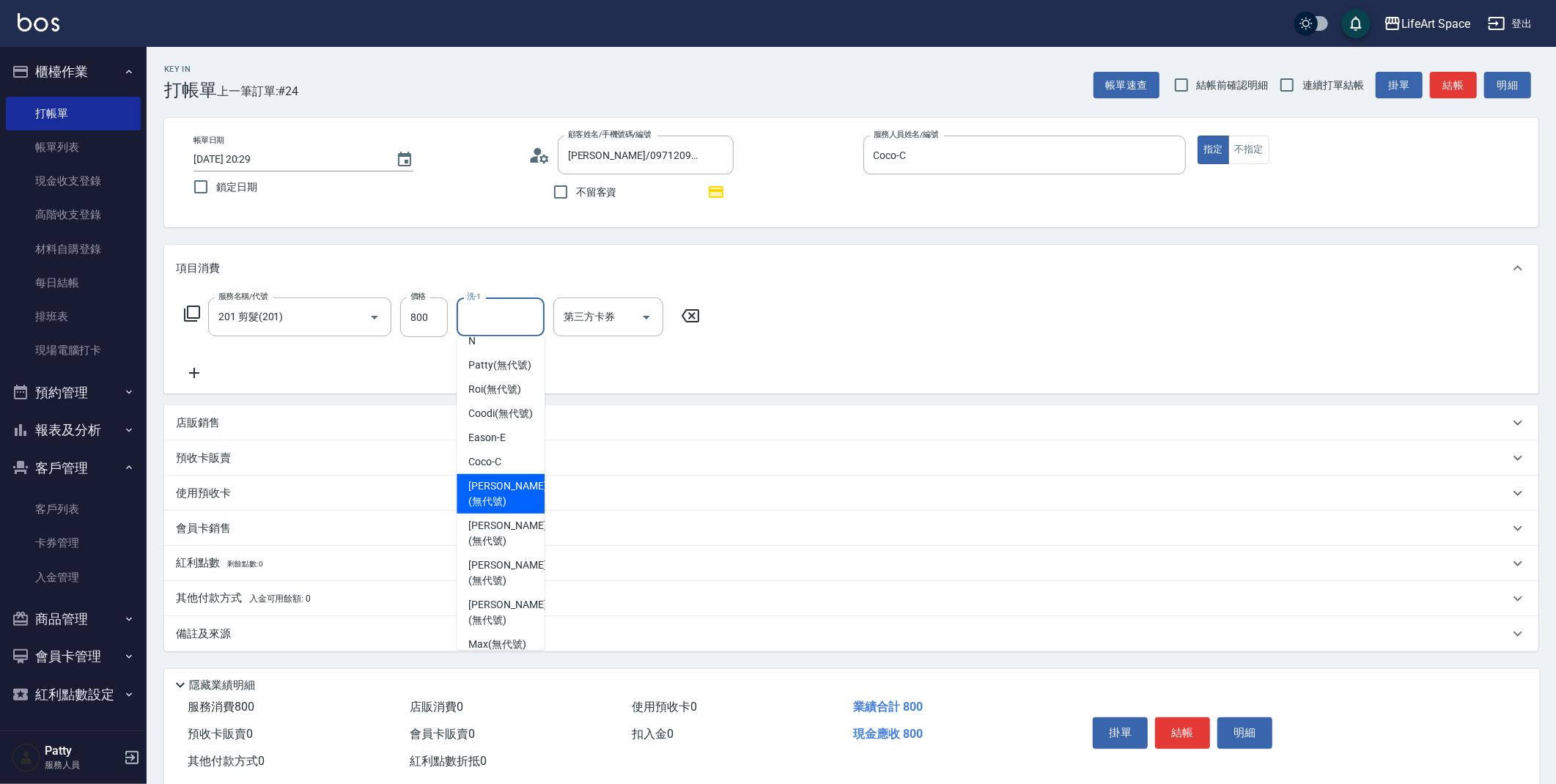
click at [509, 509] on span "[PERSON_NAME] (無代號)" at bounding box center [507, 494] width 78 height 31
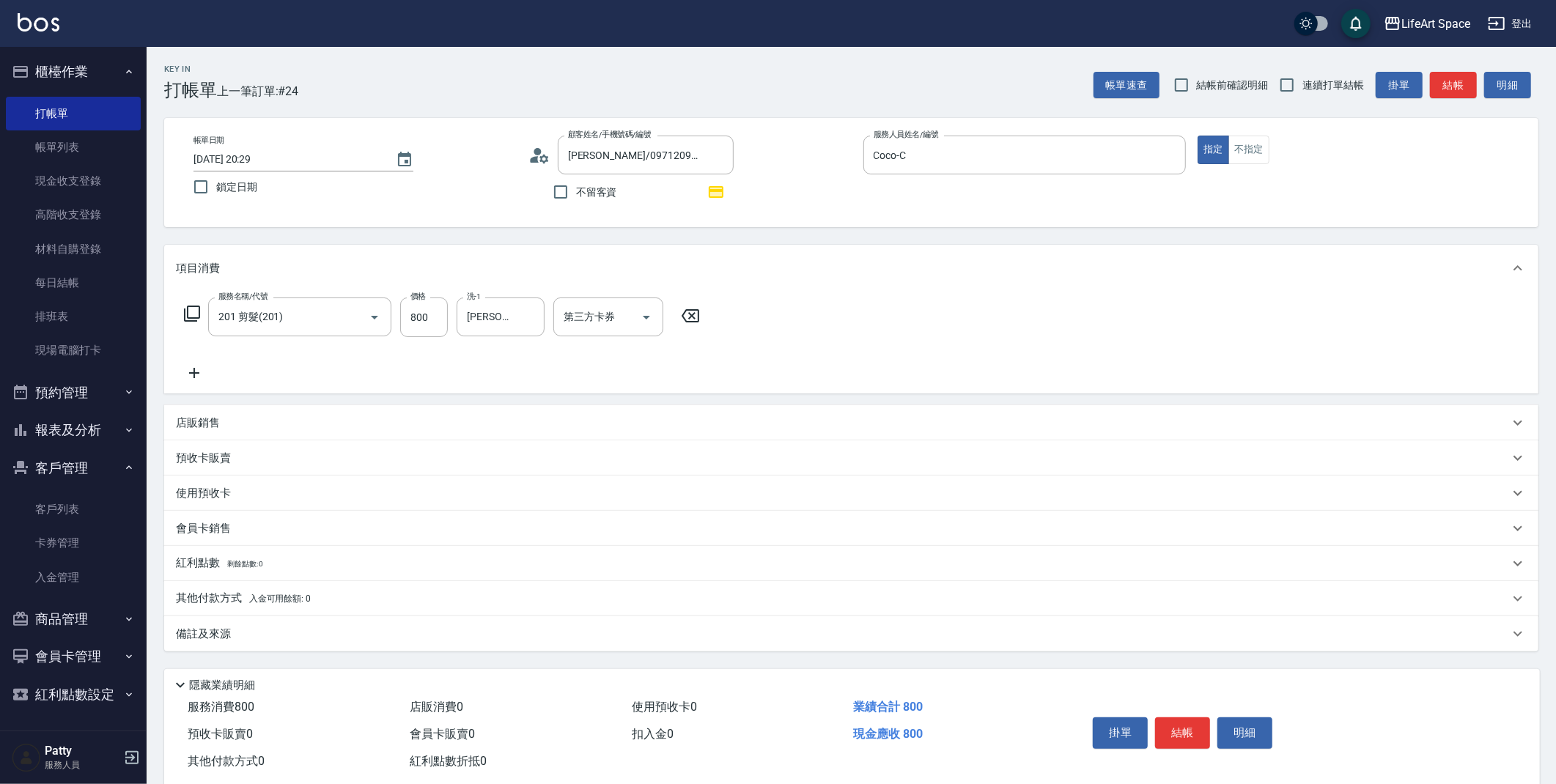
click at [257, 642] on div "備註及來源" at bounding box center [851, 634] width 1374 height 35
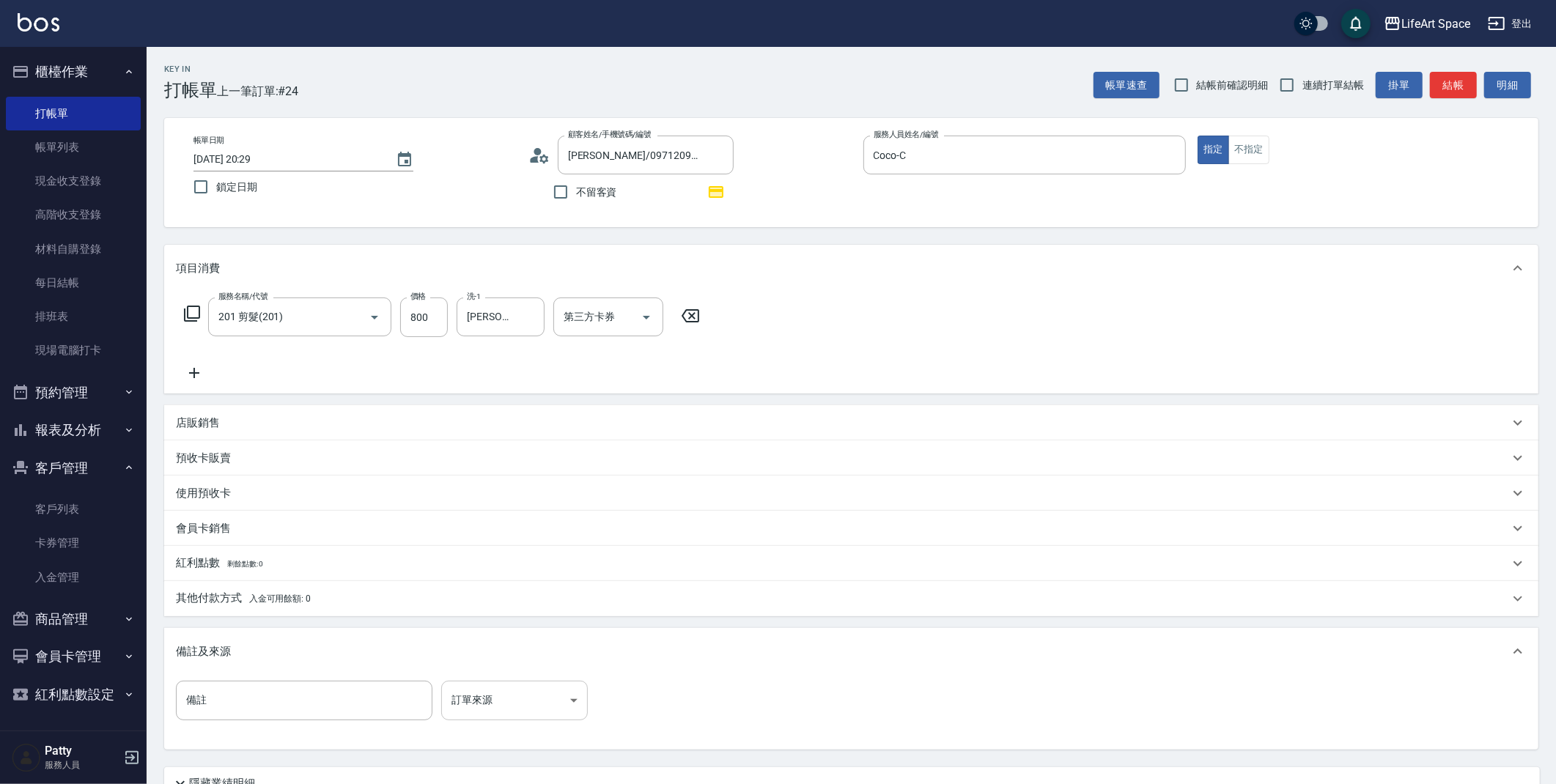
click at [461, 701] on body "LifeArt Space 登出 櫃檯作業 打帳單 帳單列表 現金收支登錄 高階收支登錄 材料自購登錄 每日結帳 排班表 現場電腦打卡 預約管理 預約管理 單…" at bounding box center [778, 454] width 1556 height 909
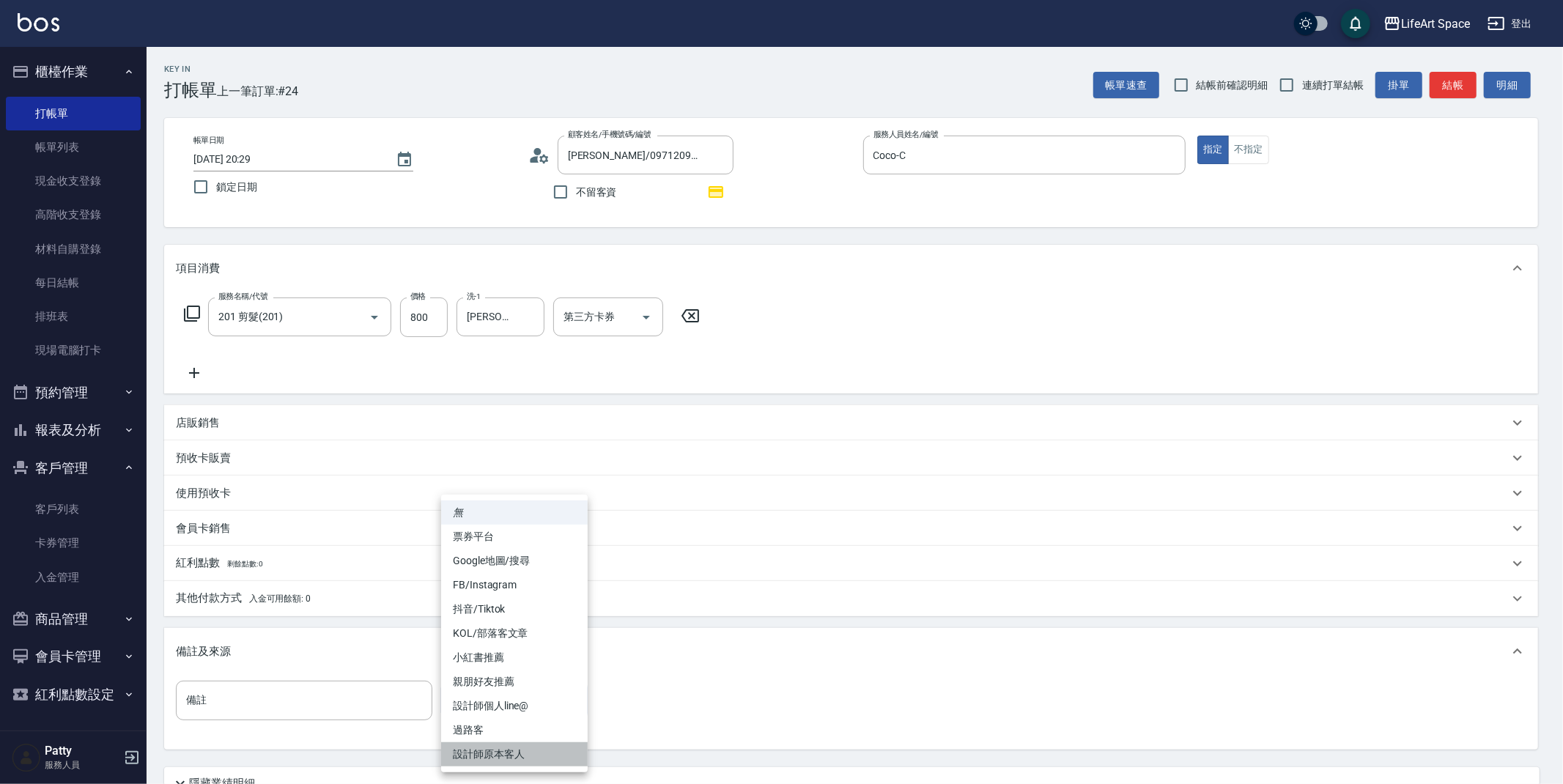
click at [504, 749] on li "設計師原本客人" at bounding box center [514, 754] width 146 height 24
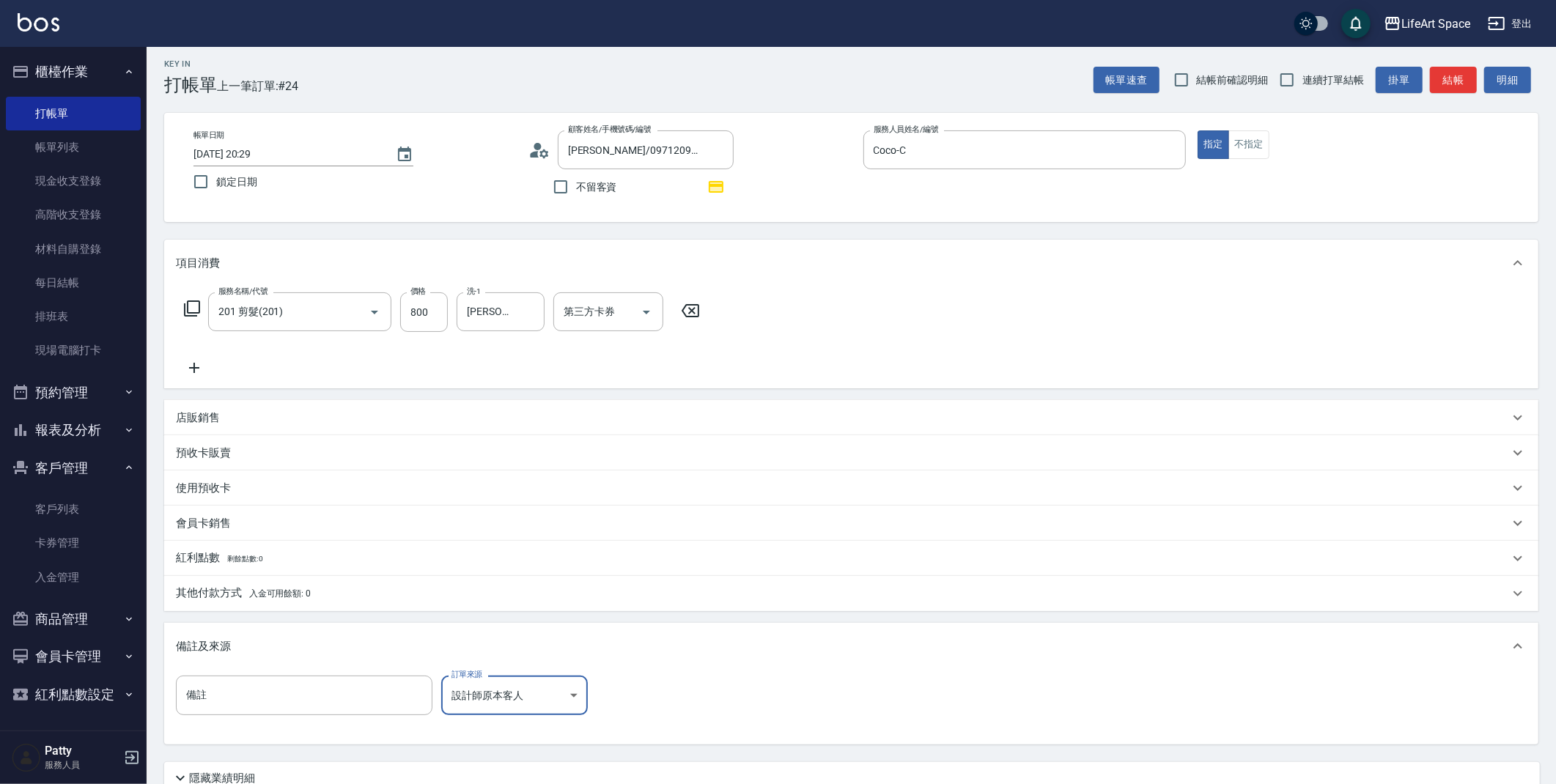
scroll to position [129, 0]
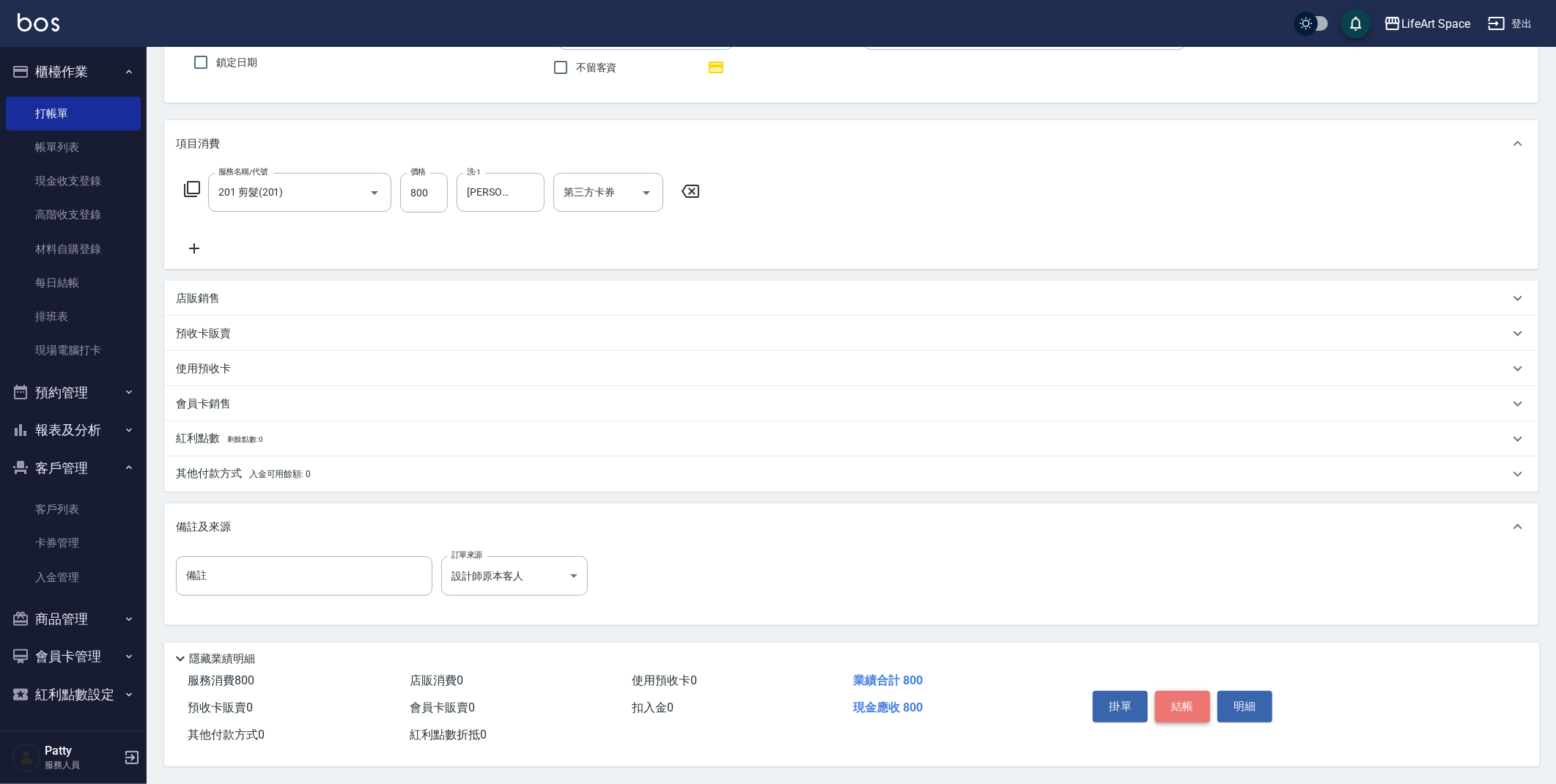
click at [1198, 701] on button "結帳" at bounding box center [1183, 706] width 55 height 31
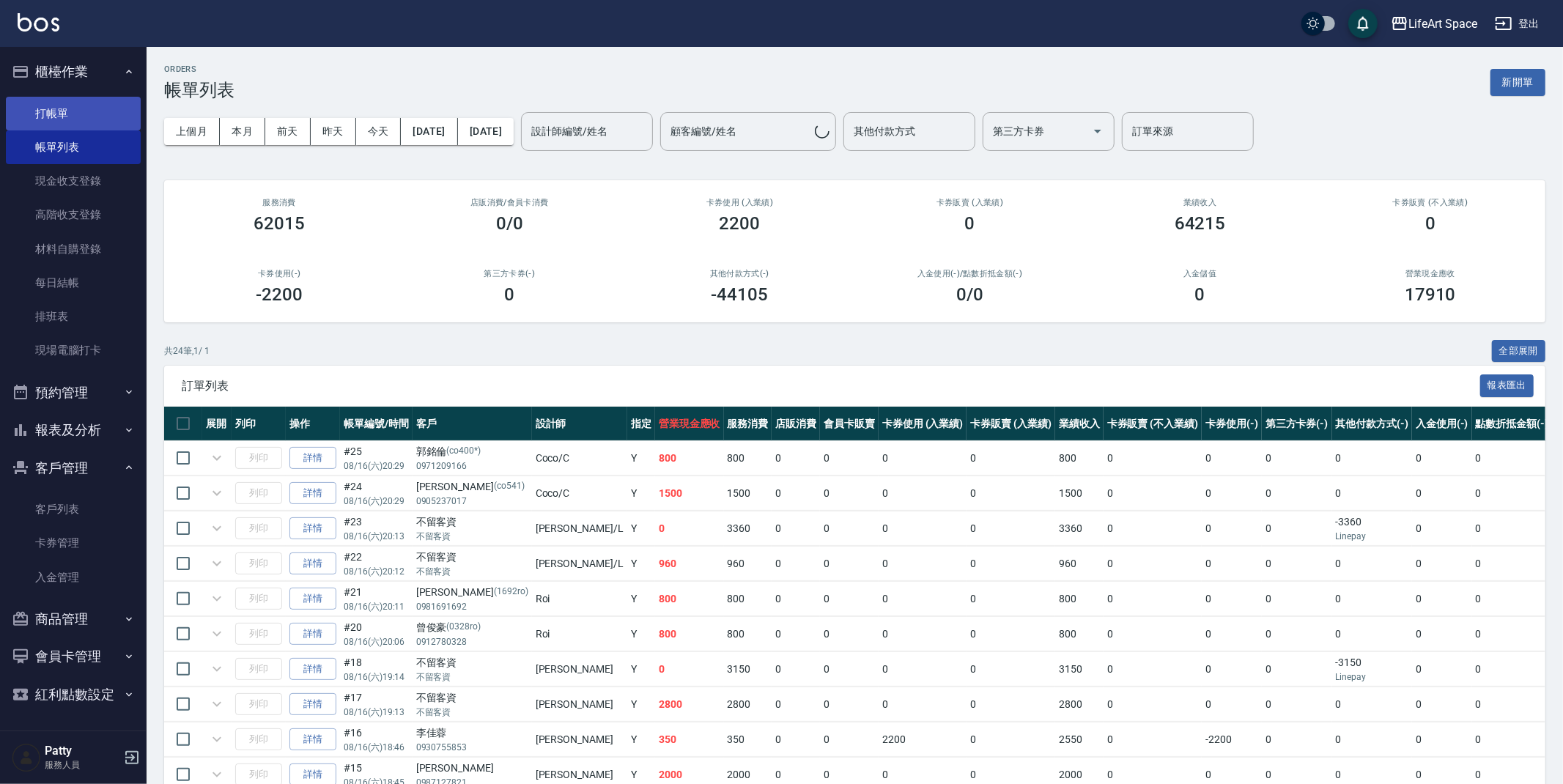
click at [47, 121] on link "打帳單" at bounding box center [74, 114] width 135 height 34
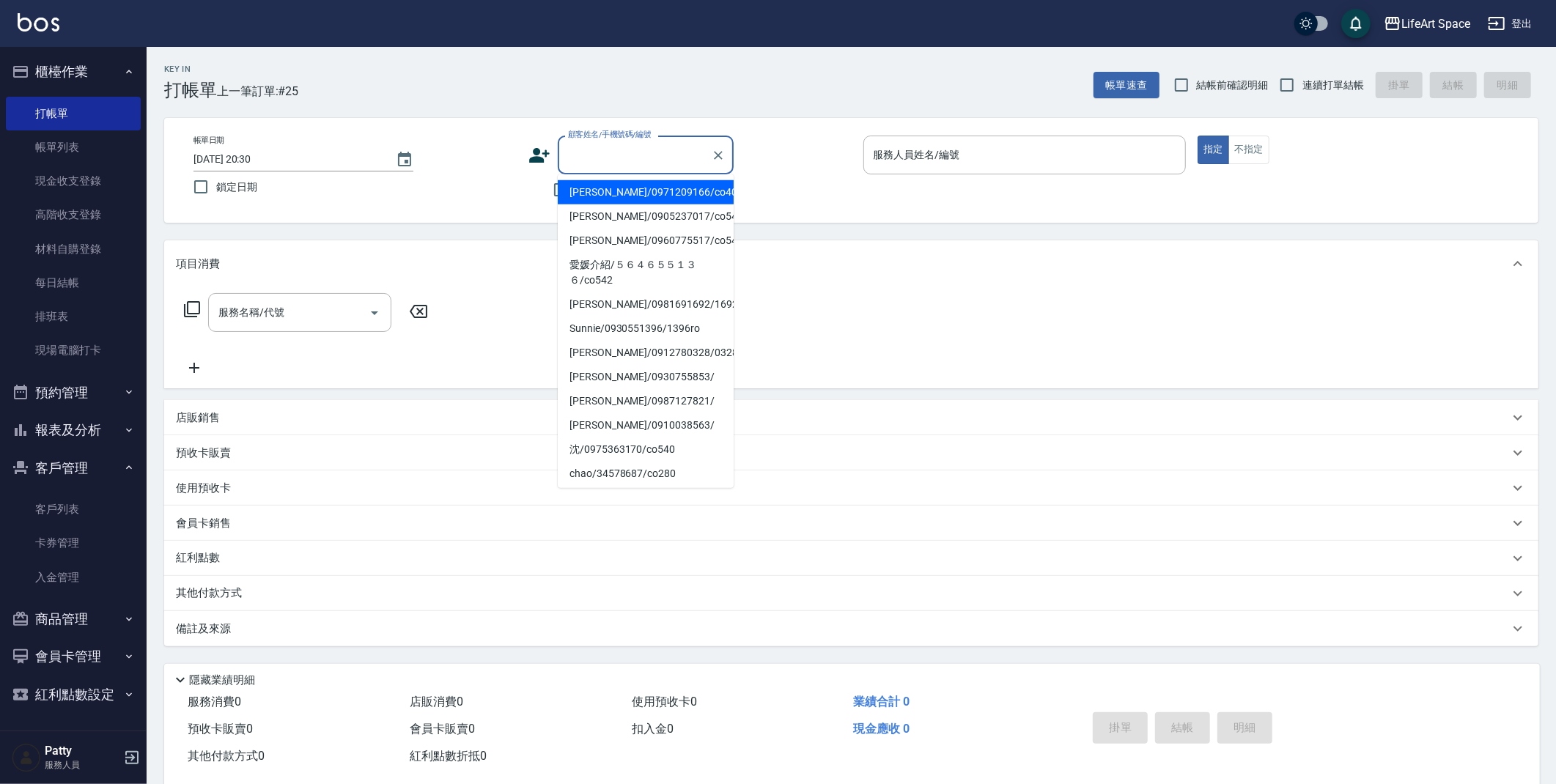
click at [594, 158] on input "顧客姓名/手機號碼/編號" at bounding box center [634, 154] width 141 height 26
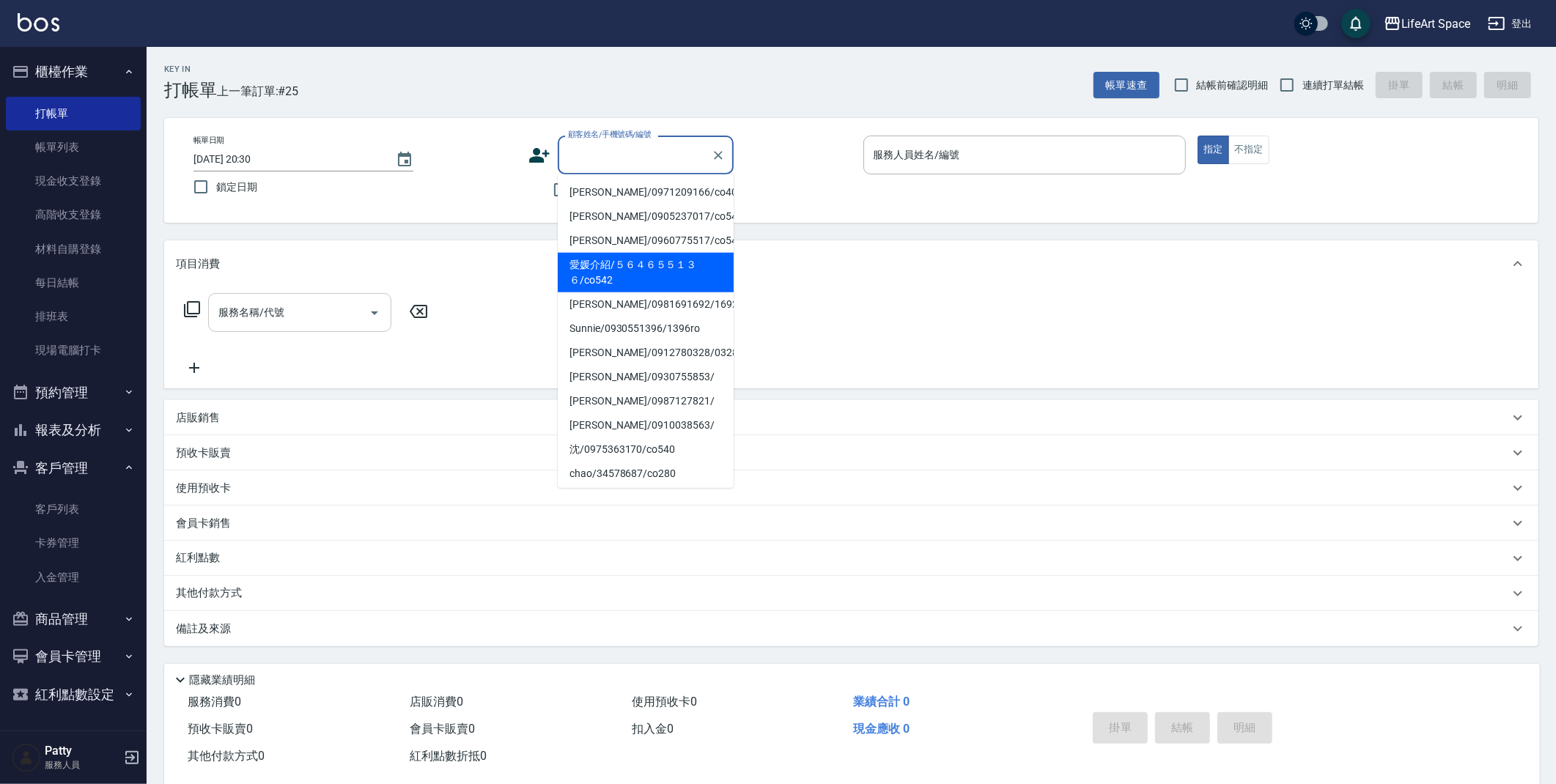
click at [625, 258] on li "愛媛介紹/５６４６５５１３６/co542" at bounding box center [646, 272] width 176 height 40
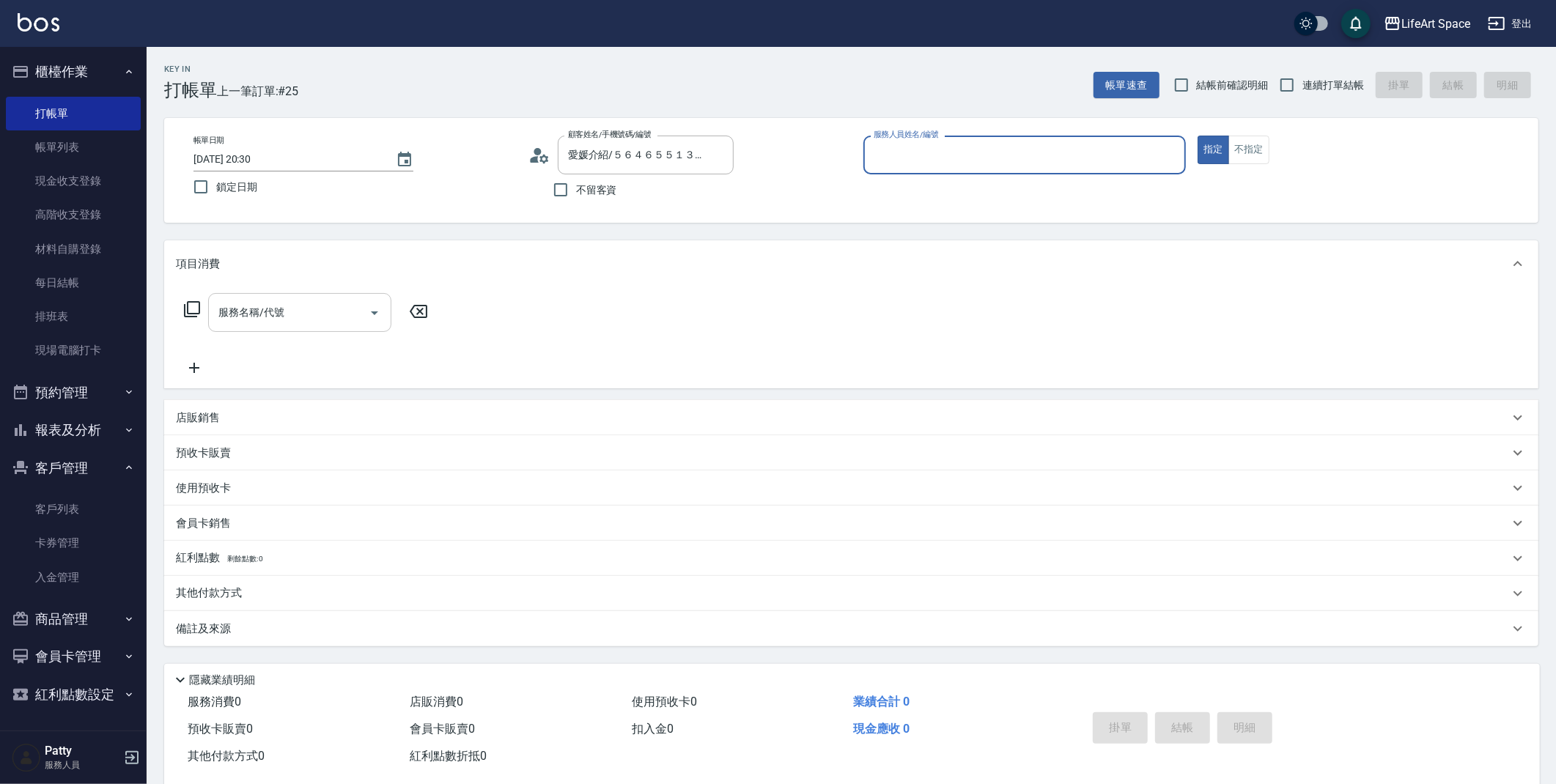
click at [290, 313] on input "服務名稱/代號" at bounding box center [288, 312] width 148 height 26
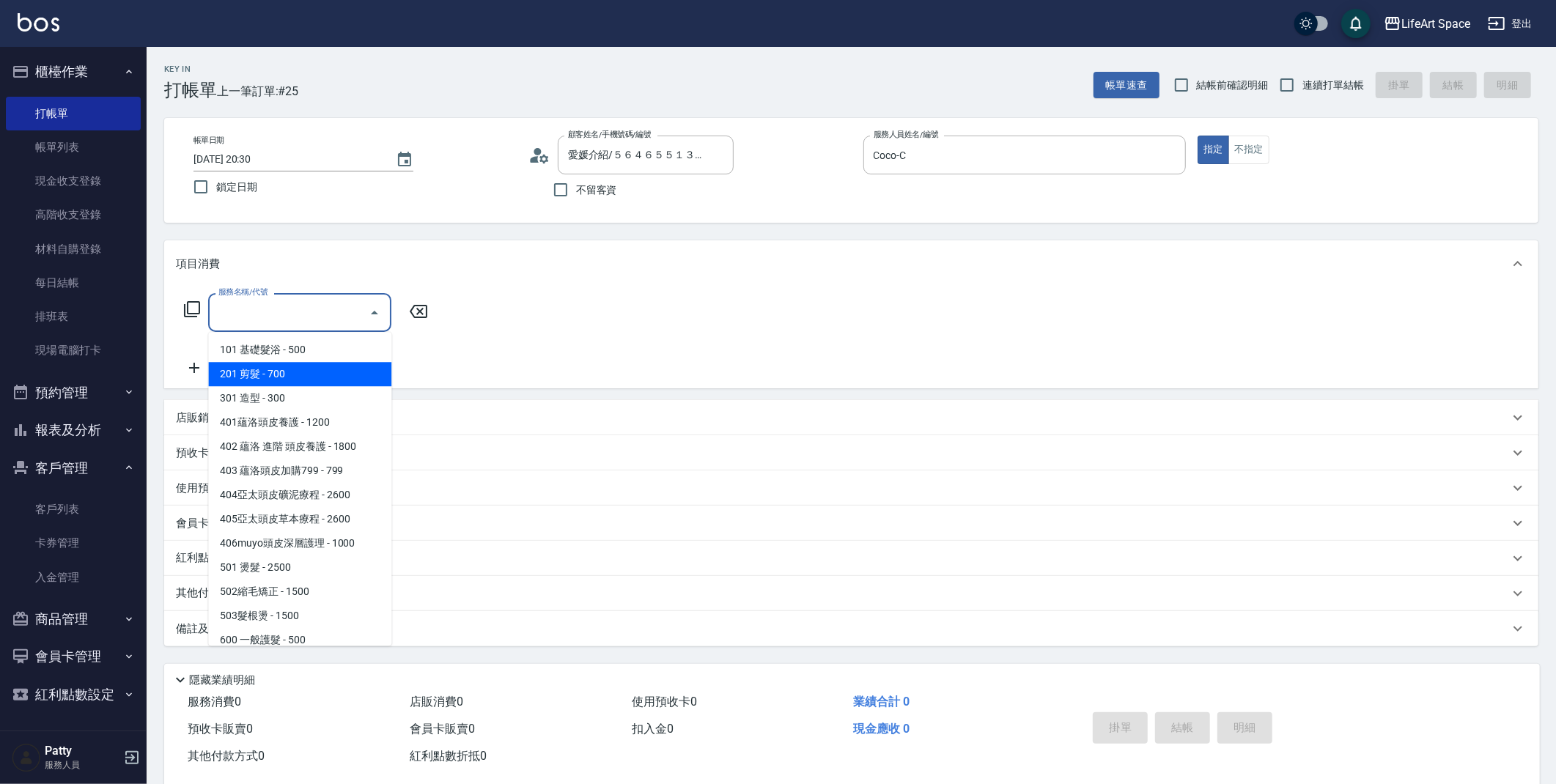
click at [280, 372] on span "201 剪髮 - 700" at bounding box center [300, 373] width 184 height 24
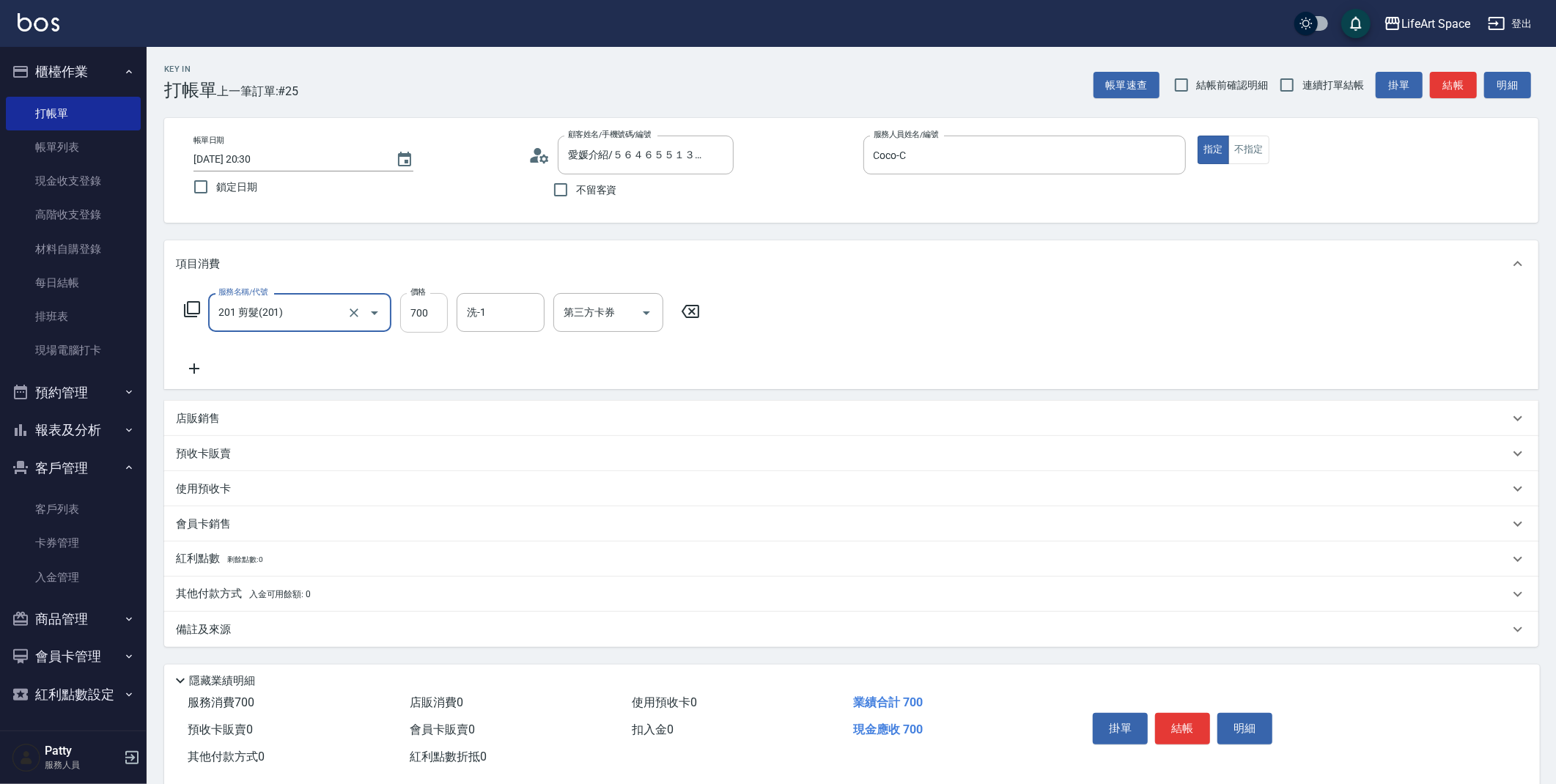
click at [429, 321] on input "700" at bounding box center [424, 312] width 48 height 40
click at [335, 316] on input "201 剪髮(201)" at bounding box center [279, 312] width 129 height 26
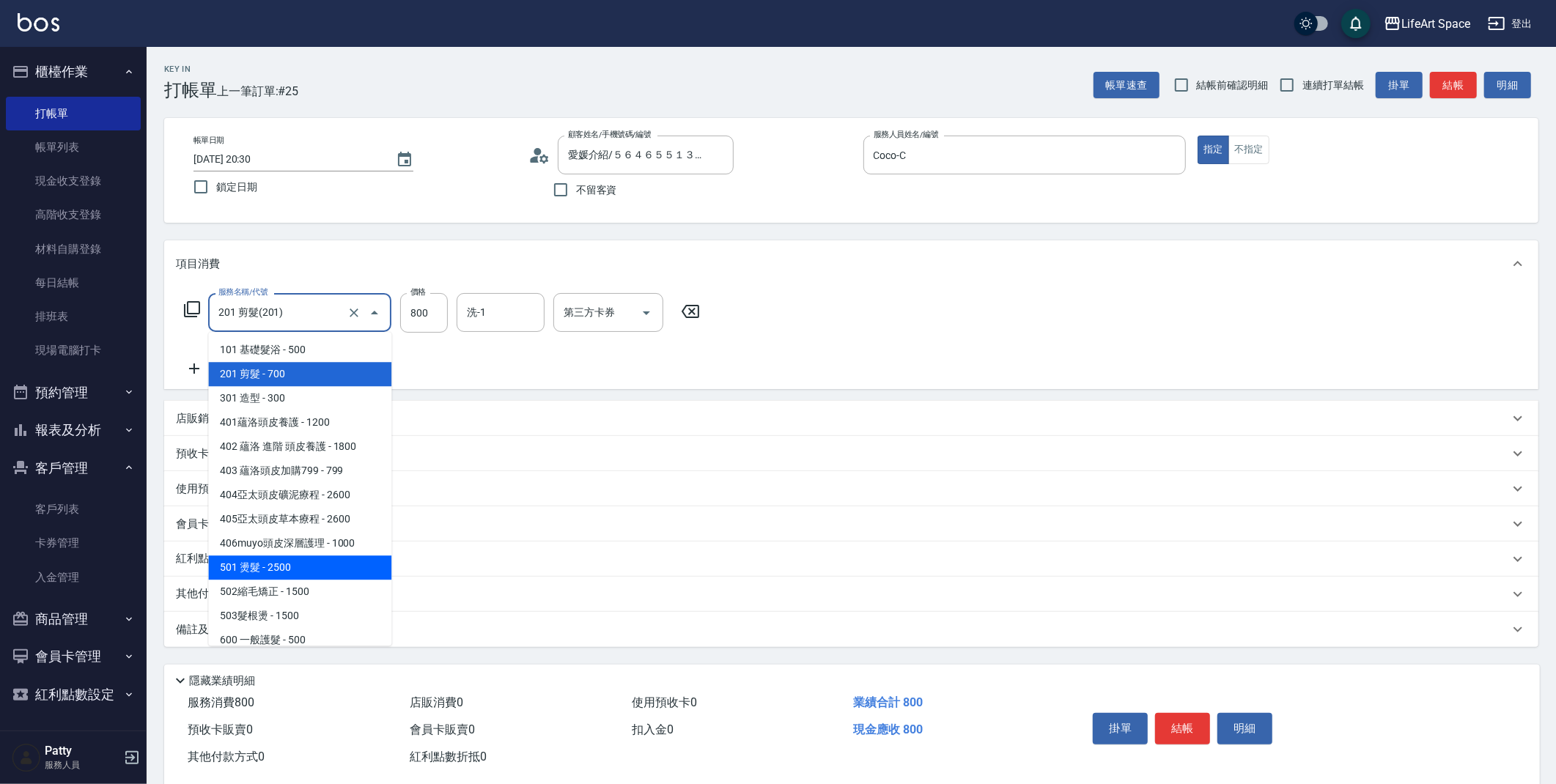
click at [313, 563] on span "501 燙髮 - 2500" at bounding box center [300, 567] width 184 height 24
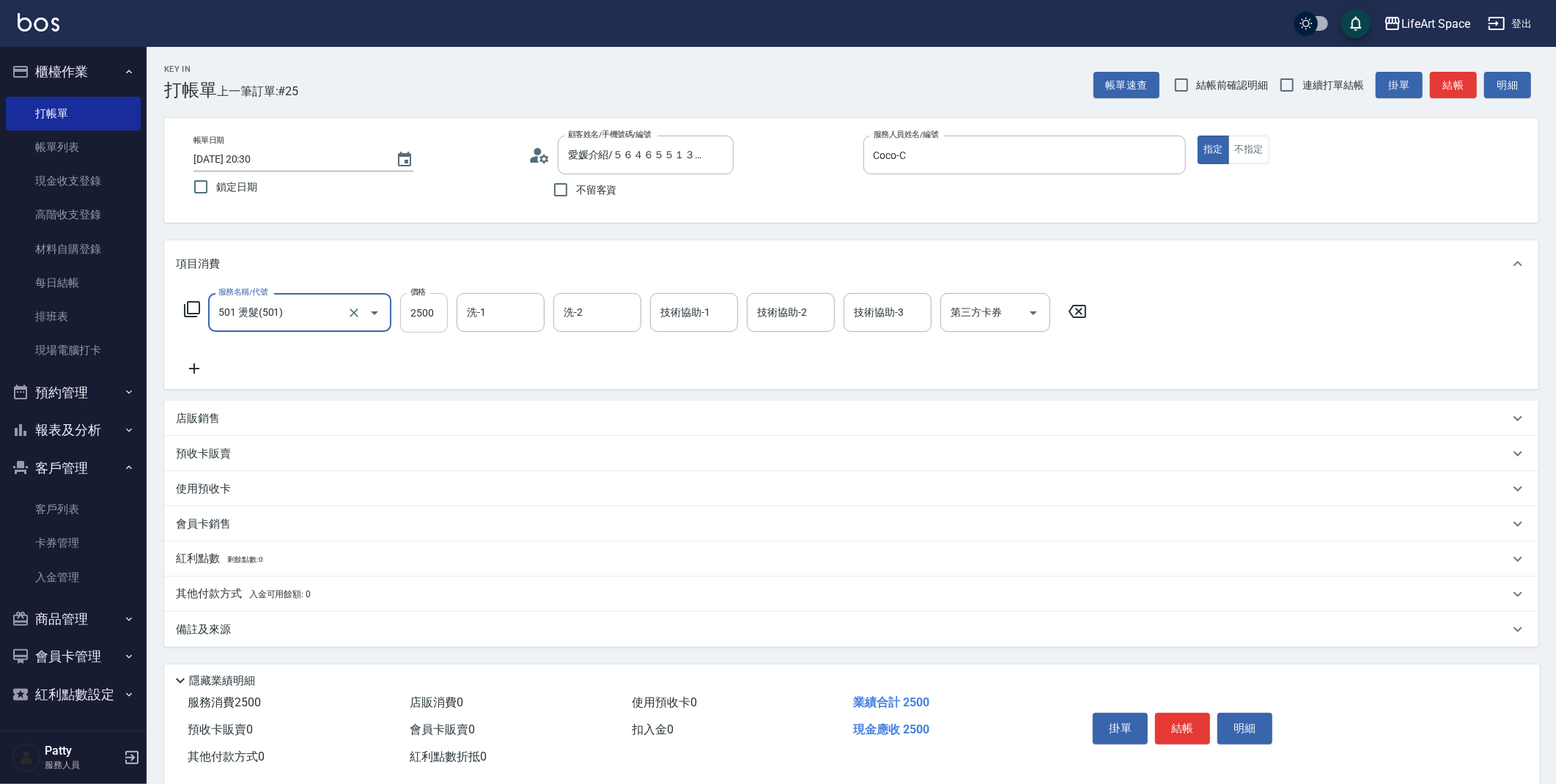
click at [428, 319] on input "2500" at bounding box center [424, 312] width 48 height 40
click at [306, 622] on div "備註及來源" at bounding box center [842, 629] width 1333 height 15
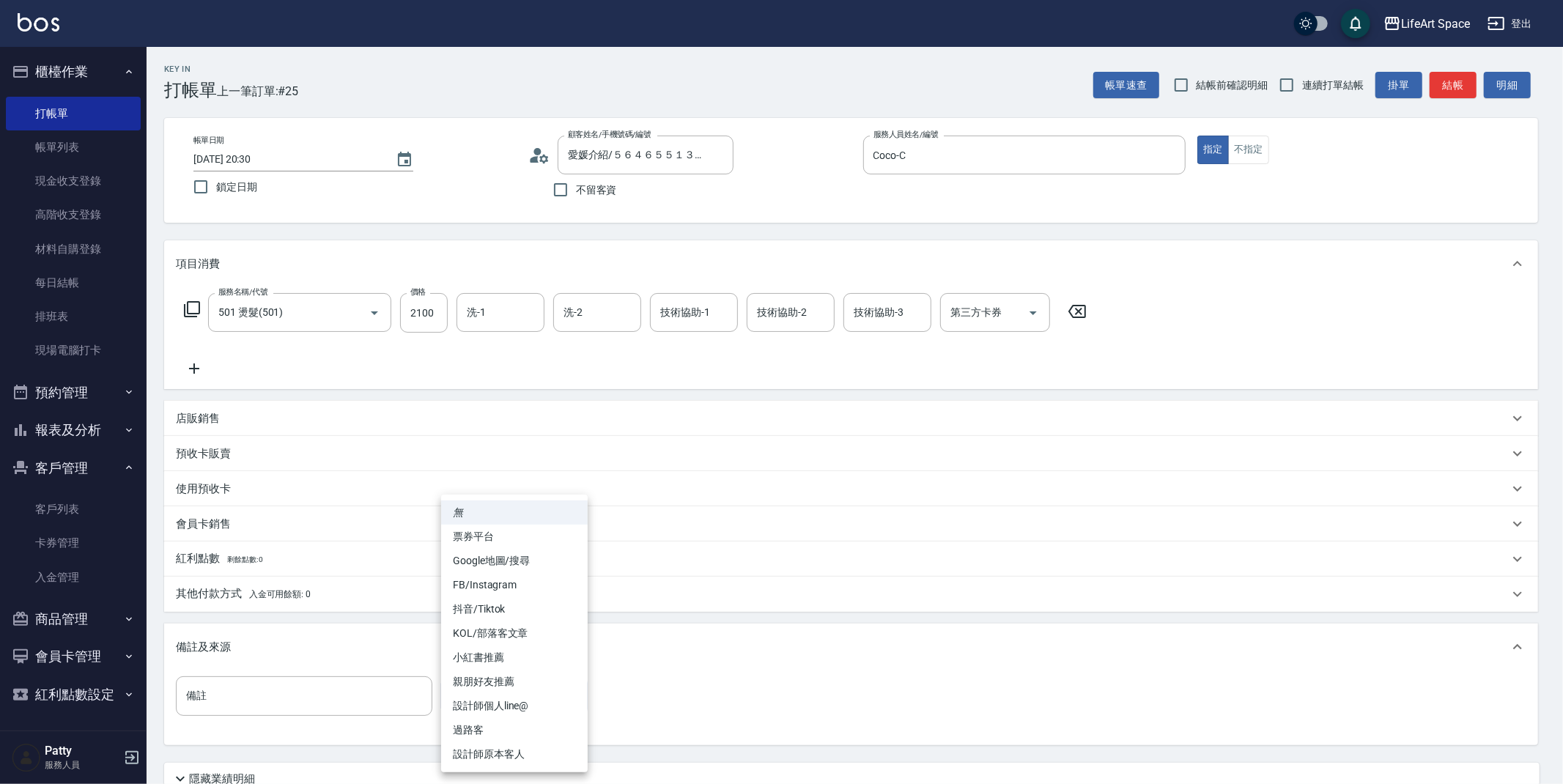
click at [460, 683] on body "LifeArt Space 登出 櫃檯作業 打帳單 帳單列表 現金收支登錄 高階收支登錄 材料自購登錄 每日結帳 排班表 現場電腦打卡 預約管理 預約管理 單…" at bounding box center [782, 452] width 1563 height 905
drag, startPoint x: 469, startPoint y: 744, endPoint x: 491, endPoint y: 669, distance: 78.2
click at [491, 669] on ul "無 票券平台 Google地圖/搜尋 FB/Instagram 抖音/Tiktok KOL/部落客文章 小紅書推薦 親朋好友推薦 設計師個人line@ 過路客…" at bounding box center [514, 633] width 146 height 278
click at [491, 678] on li "親朋好友推薦" at bounding box center [514, 681] width 146 height 24
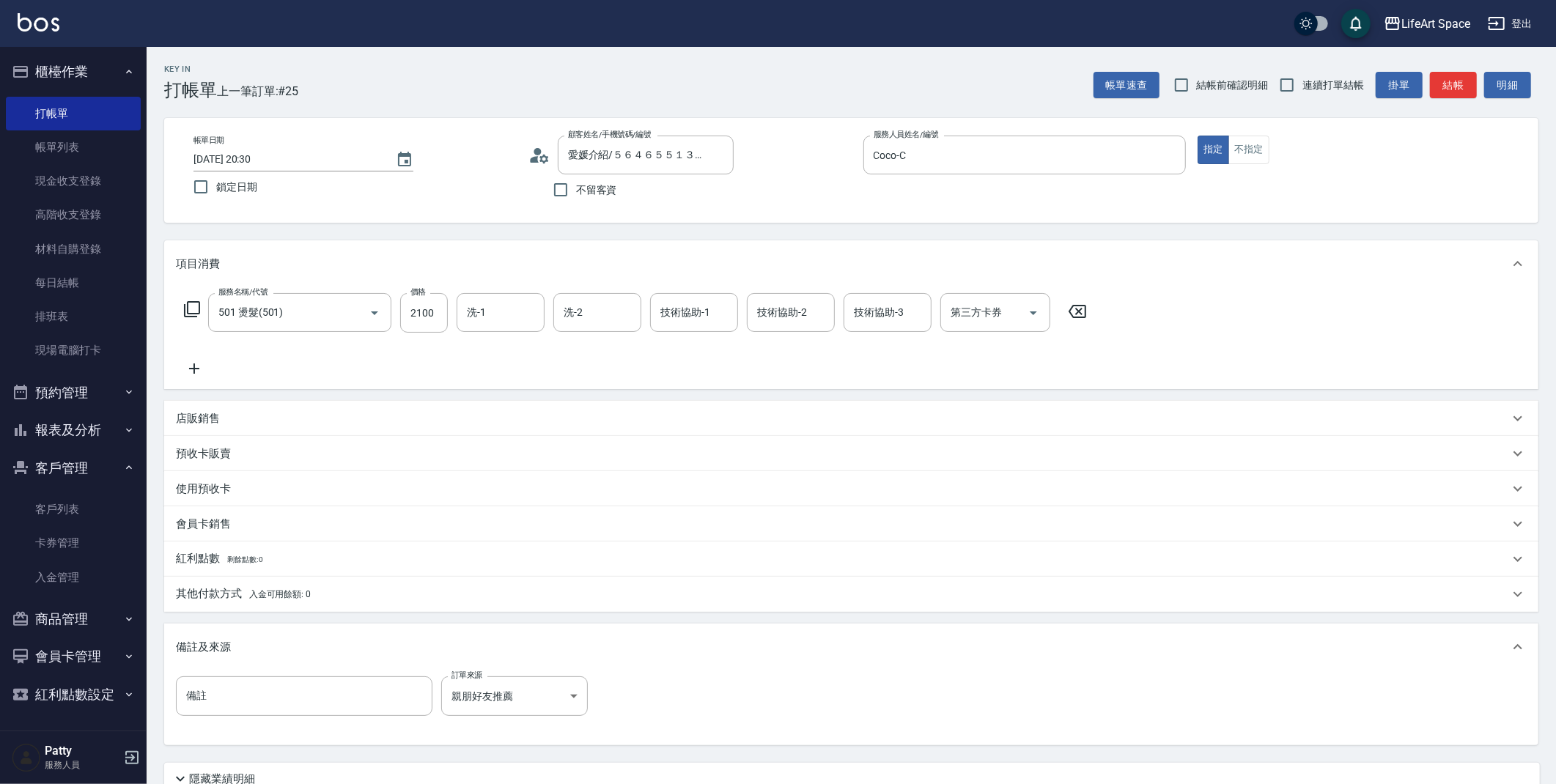
click at [264, 608] on div "其他付款方式 入金可用餘額: 0" at bounding box center [851, 594] width 1374 height 35
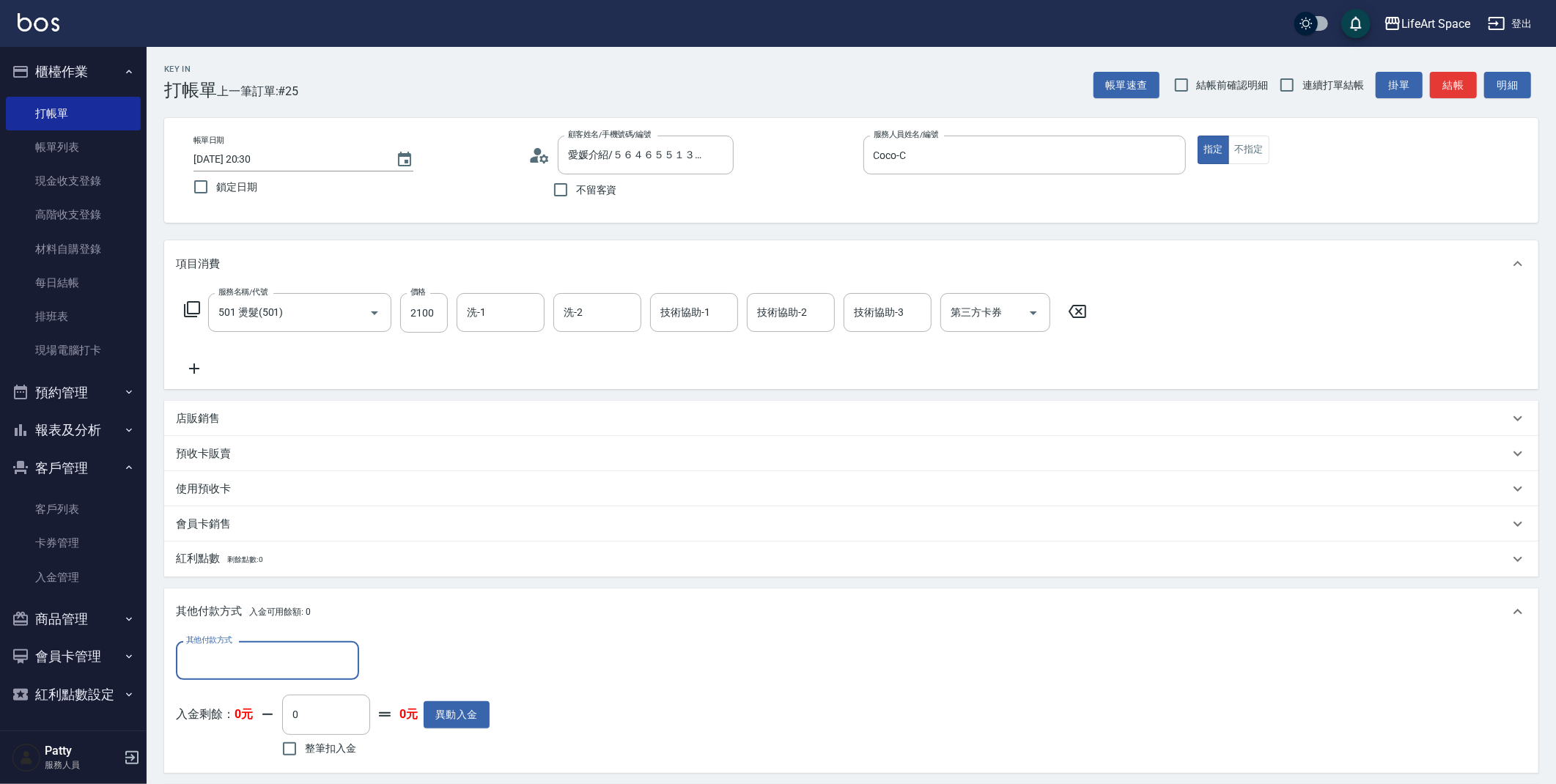
click at [282, 669] on input "其他付款方式" at bounding box center [268, 660] width 170 height 26
click at [247, 545] on span "轉帳" at bounding box center [267, 549] width 184 height 24
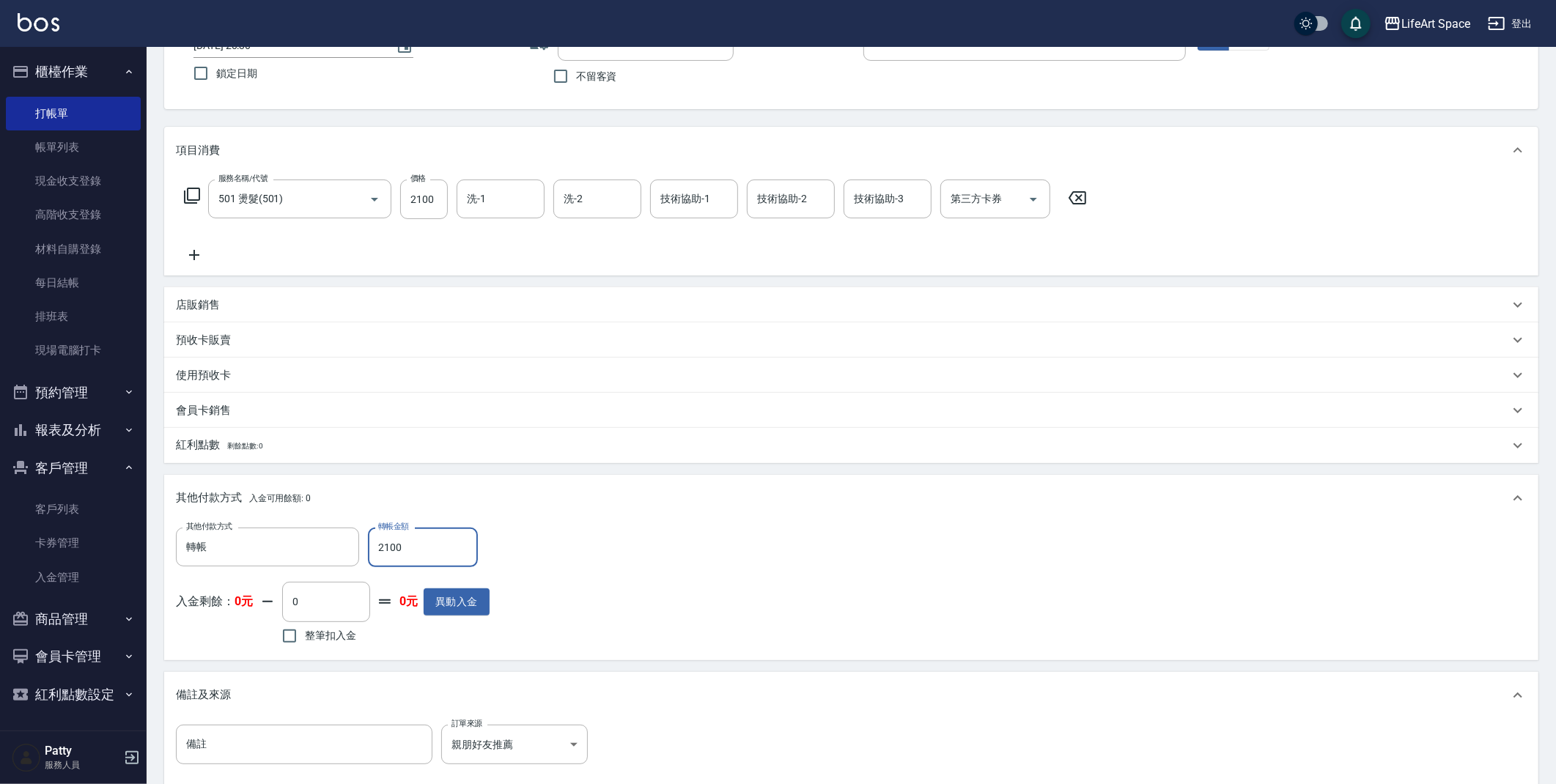
scroll to position [286, 0]
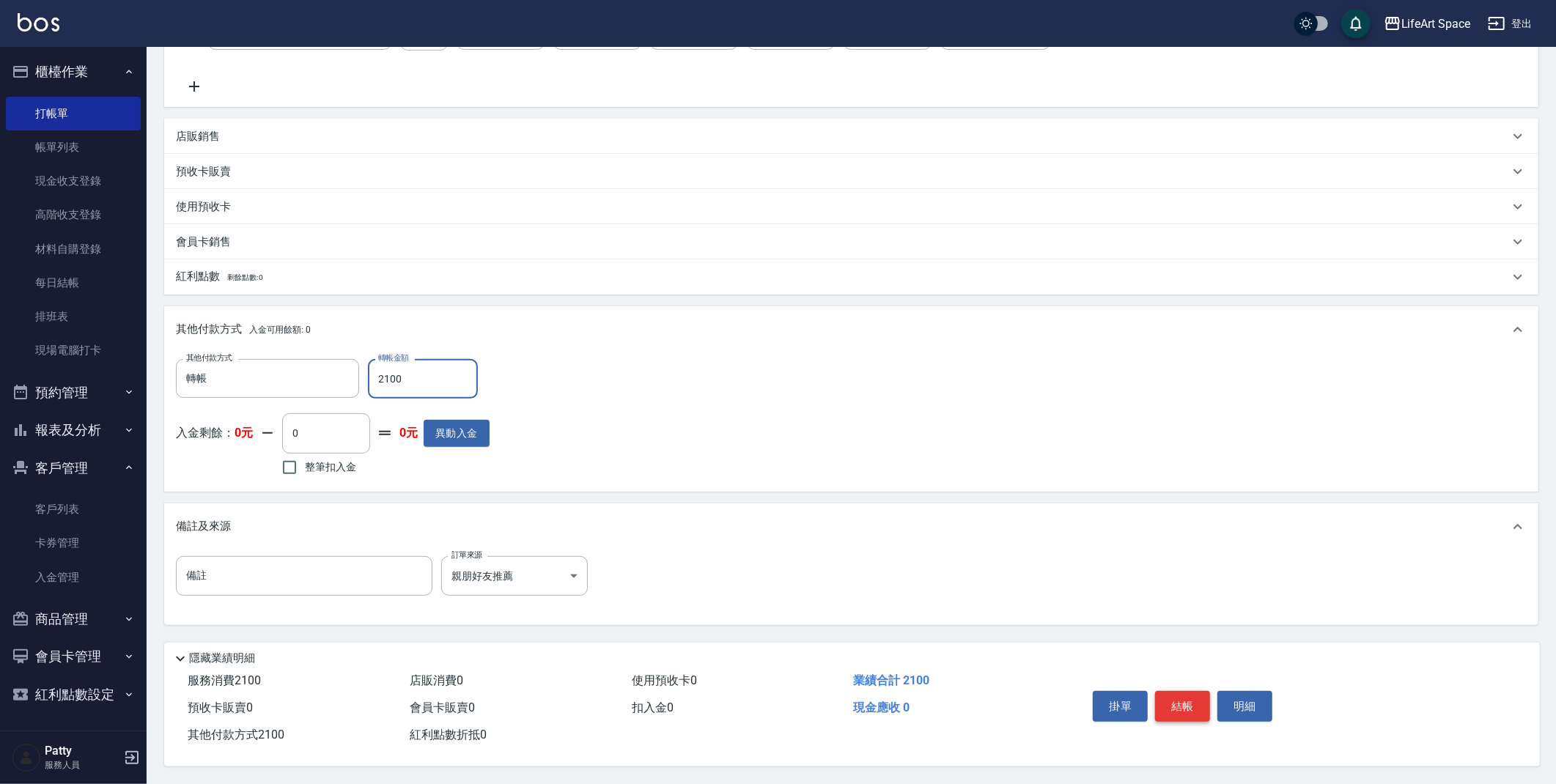
click at [1185, 706] on button "結帳" at bounding box center [1183, 706] width 55 height 31
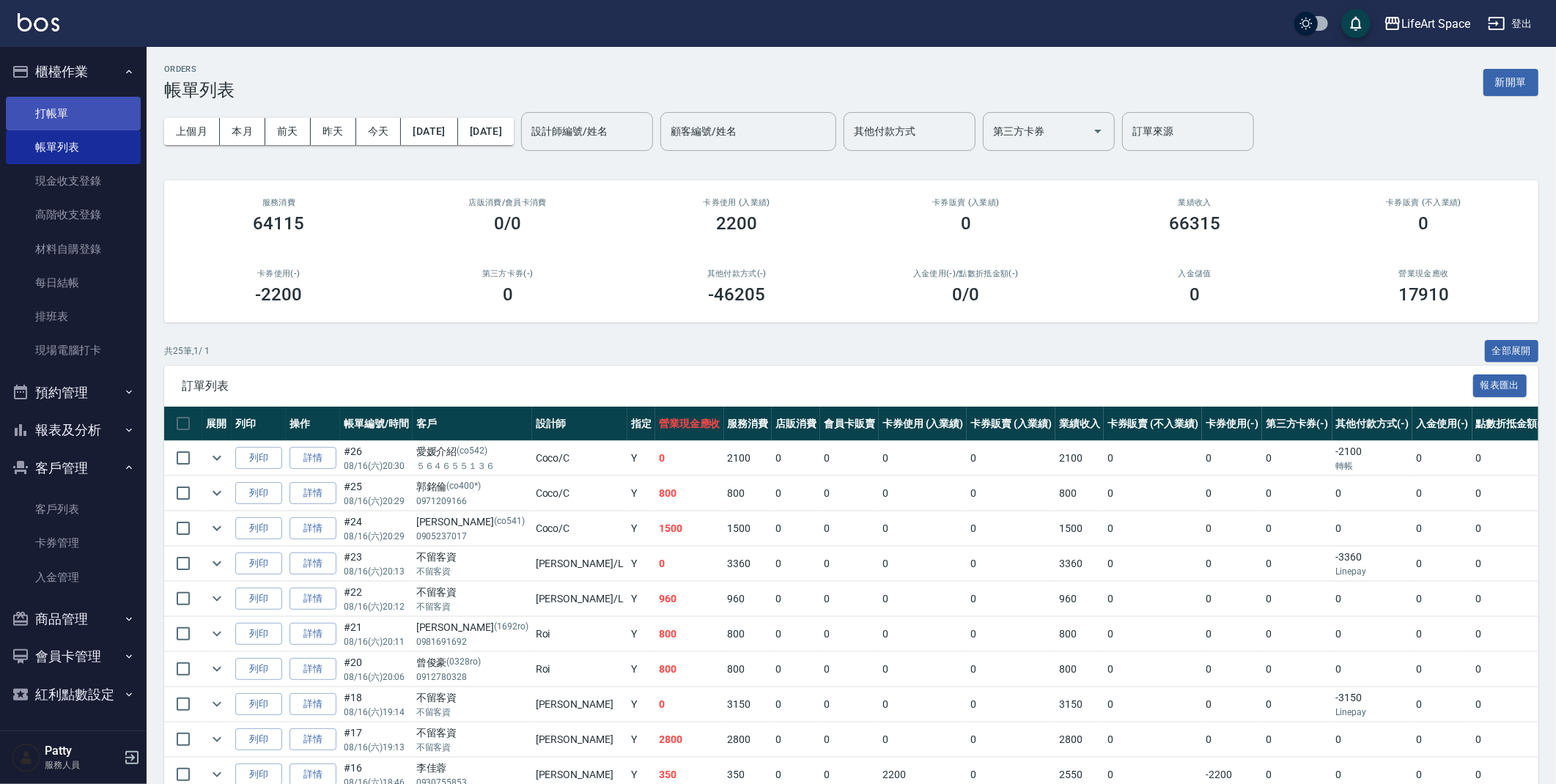
click at [74, 114] on link "打帳單" at bounding box center [74, 114] width 135 height 34
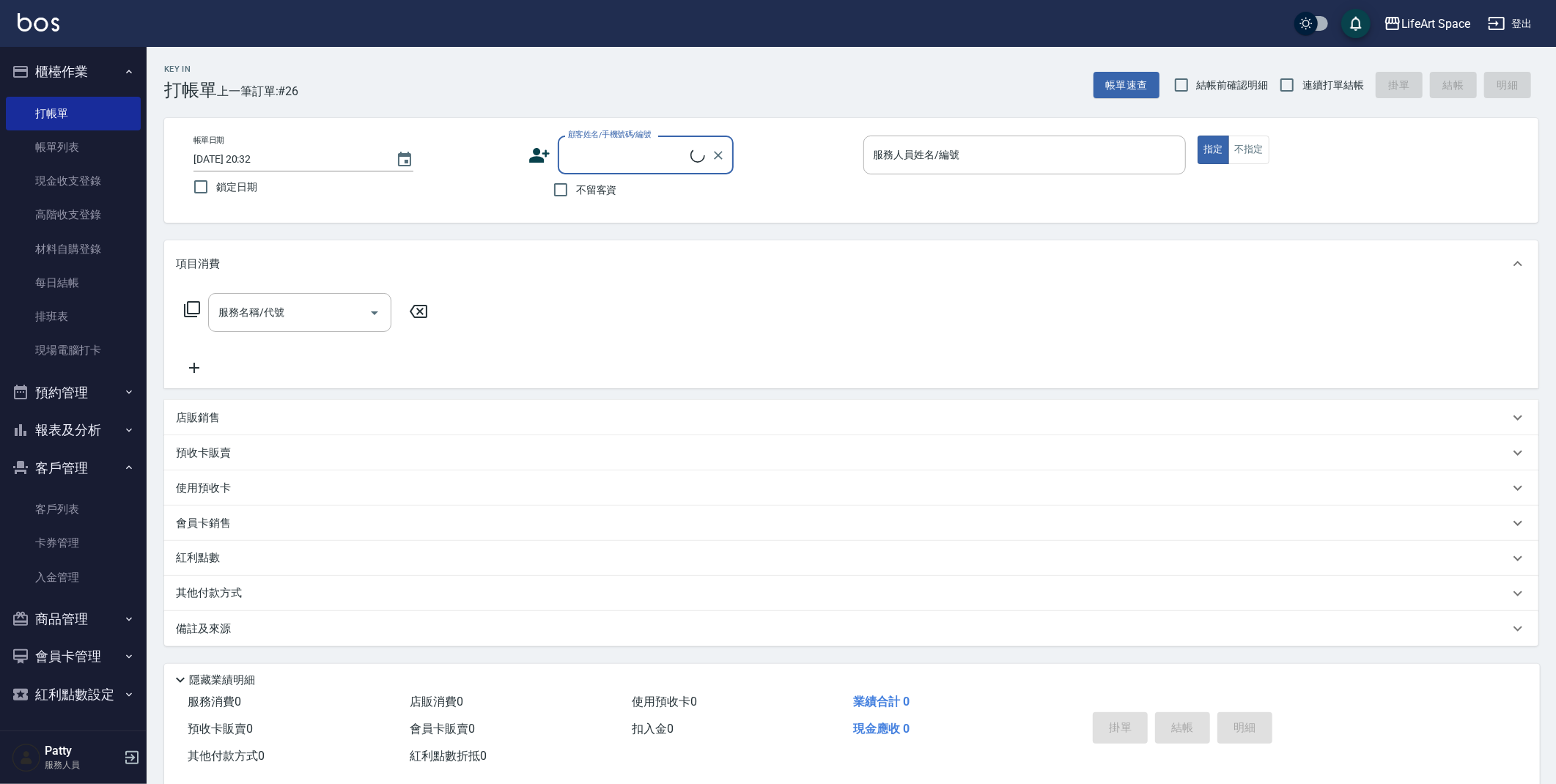
click at [640, 153] on input "顧客姓名/手機號碼/編號" at bounding box center [627, 154] width 126 height 26
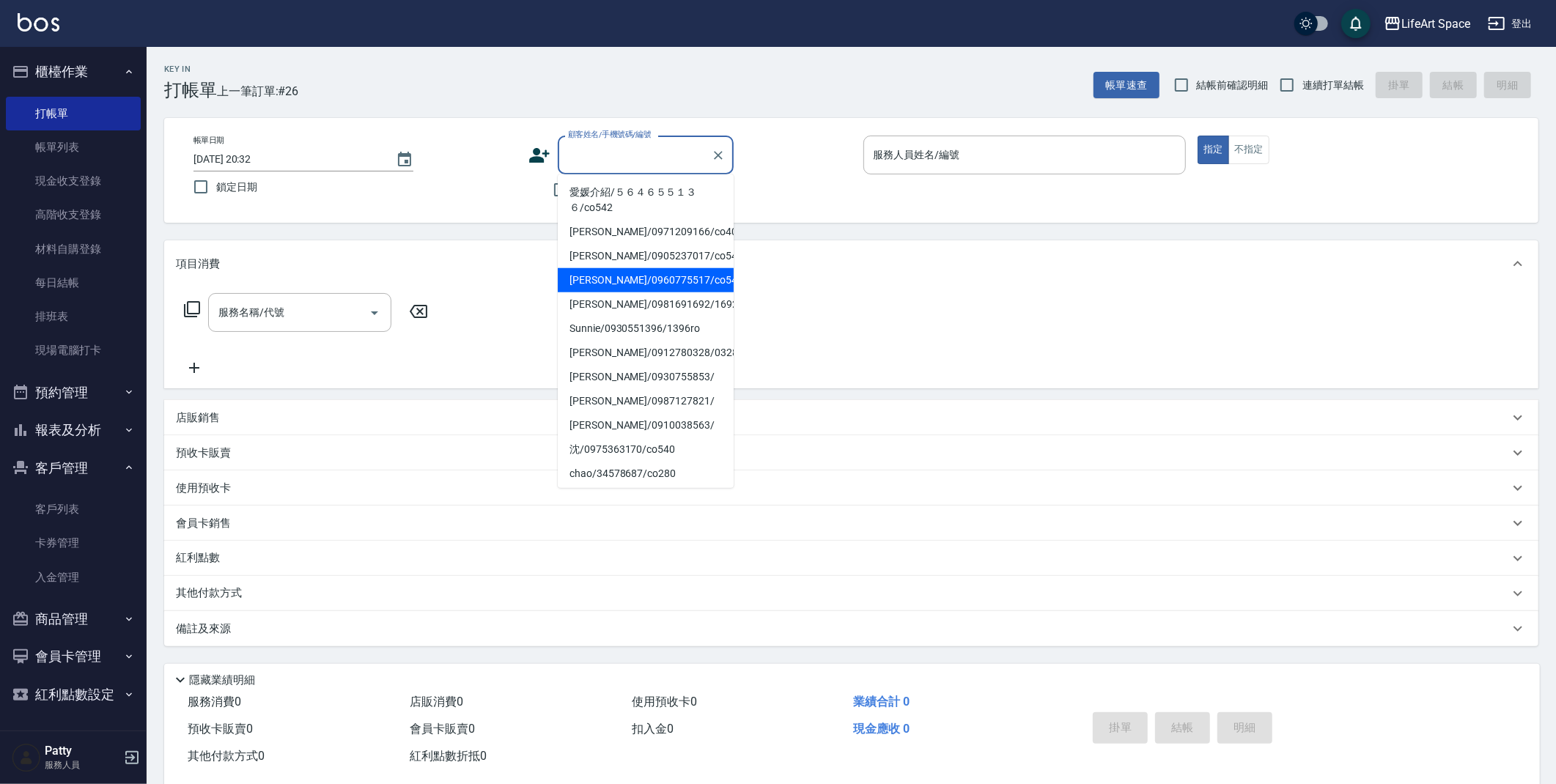
click at [629, 277] on li "[PERSON_NAME]/0960775517/co543" at bounding box center [646, 279] width 176 height 24
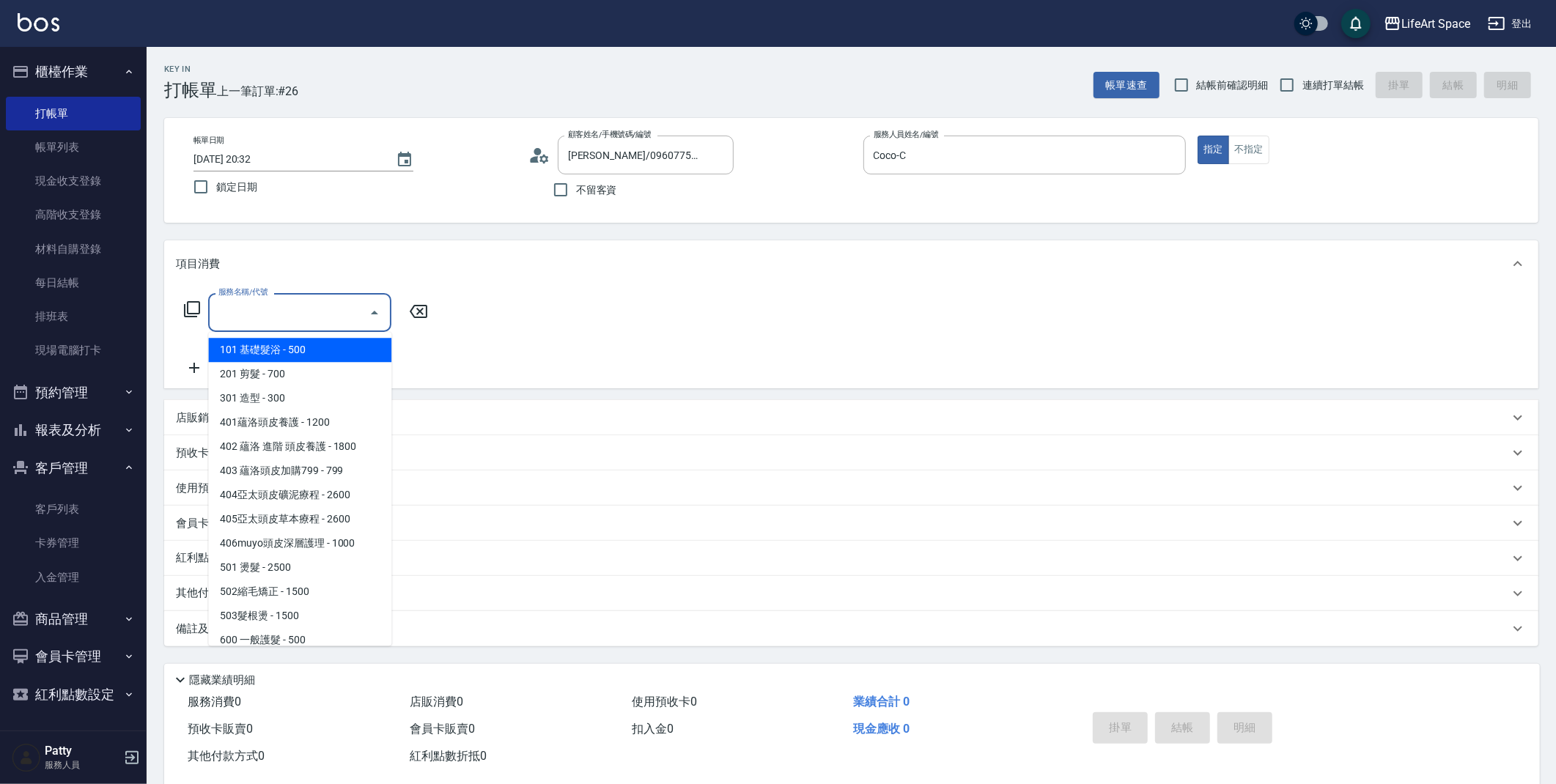
click at [312, 317] on input "服務名稱/代號" at bounding box center [288, 312] width 148 height 26
click at [304, 373] on span "201 剪髮 - 700" at bounding box center [300, 373] width 184 height 24
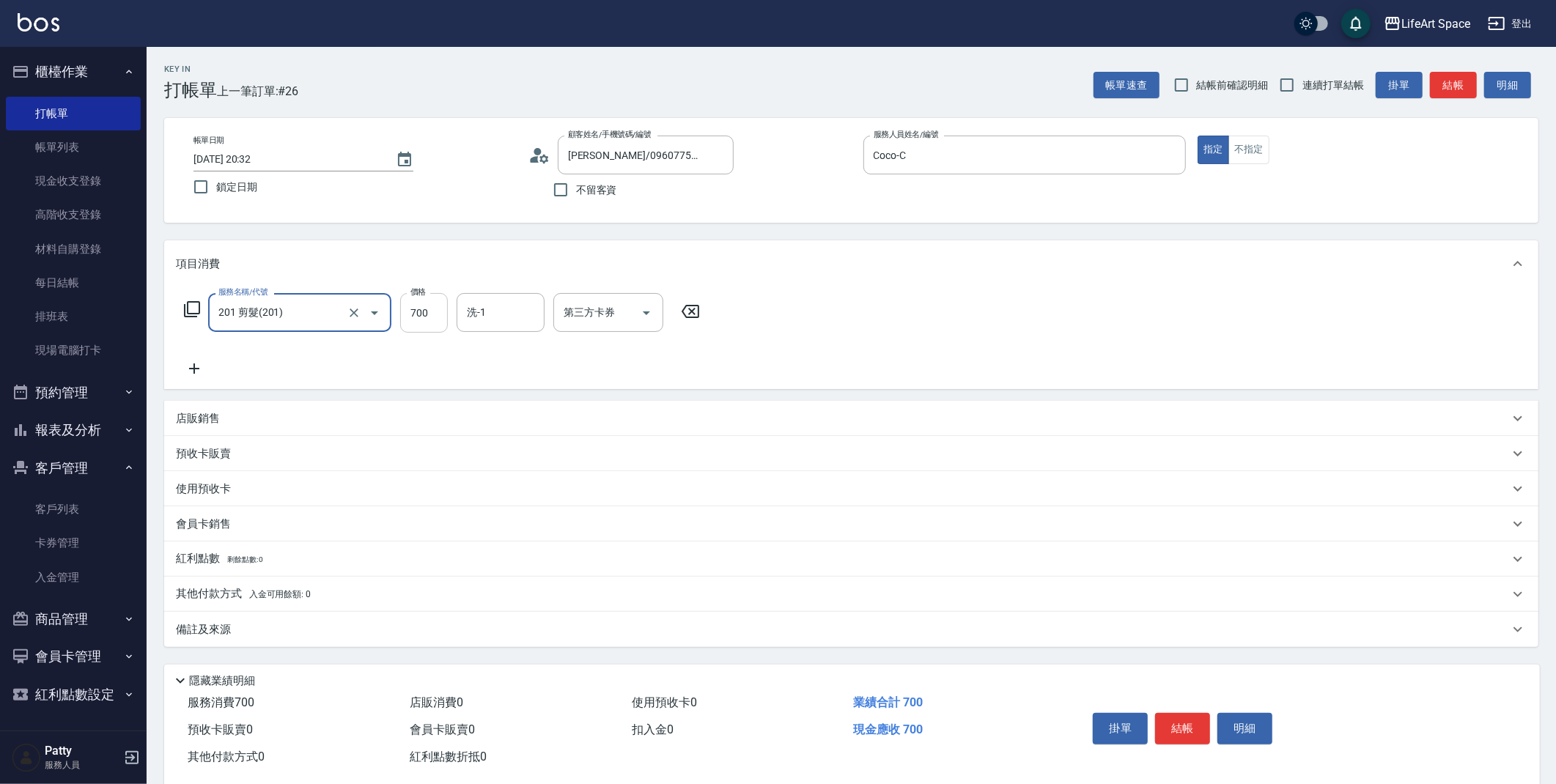
click at [428, 319] on input "700" at bounding box center [424, 312] width 48 height 40
click at [206, 365] on icon at bounding box center [193, 369] width 36 height 18
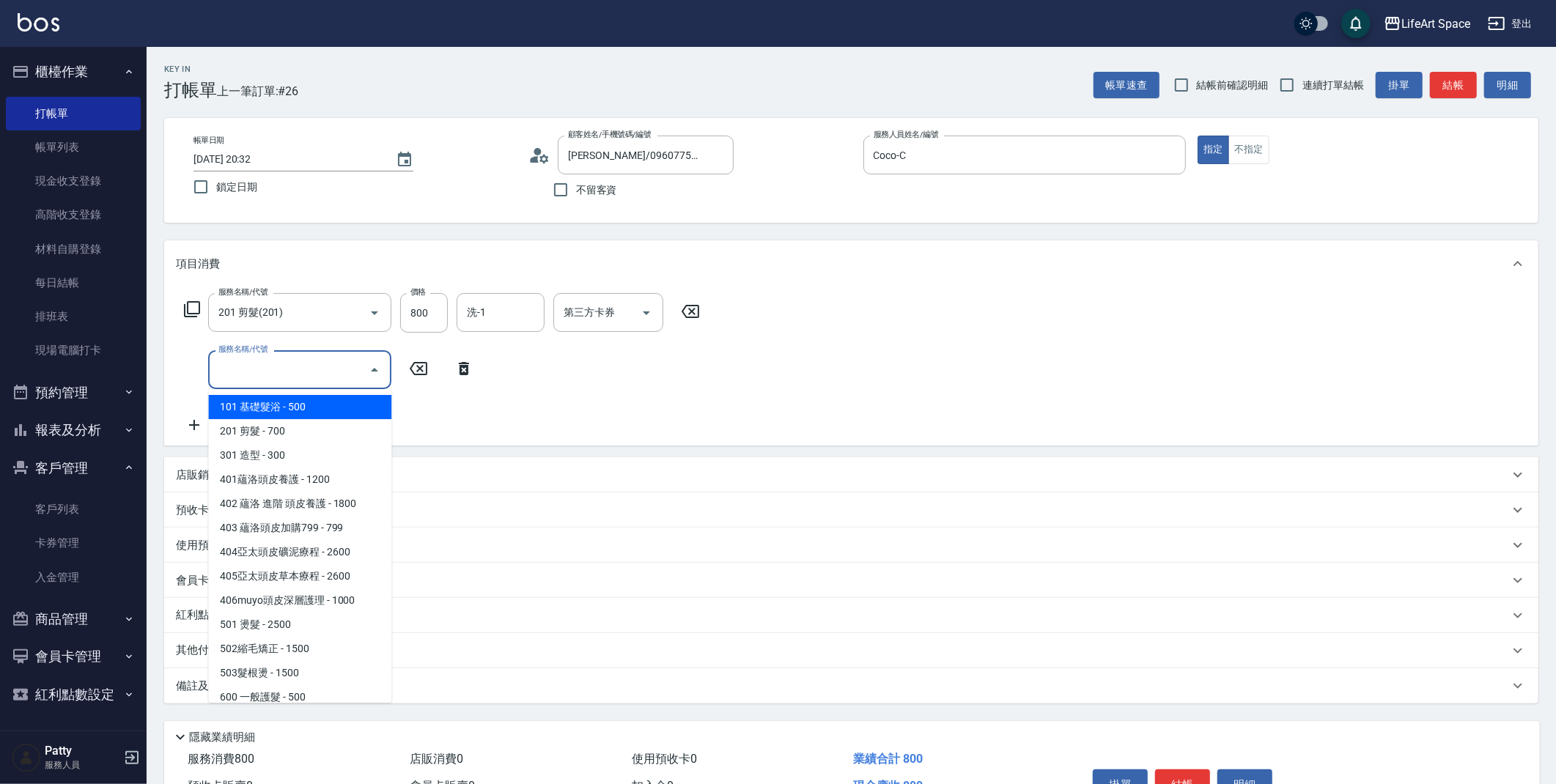
click at [236, 362] on input "服務名稱/代號" at bounding box center [288, 369] width 148 height 26
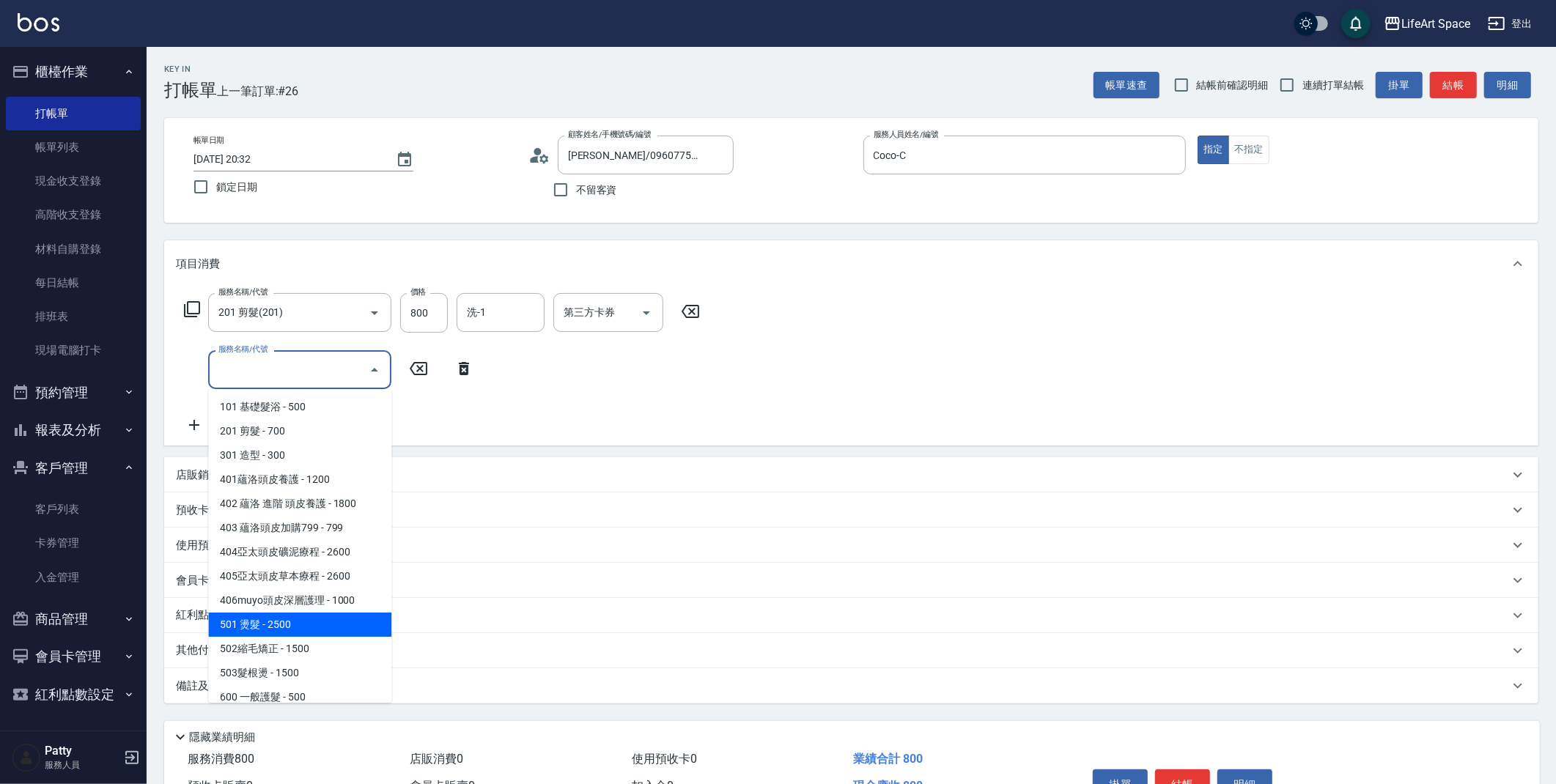
click at [309, 627] on span "501 燙髮 - 2500" at bounding box center [300, 624] width 184 height 24
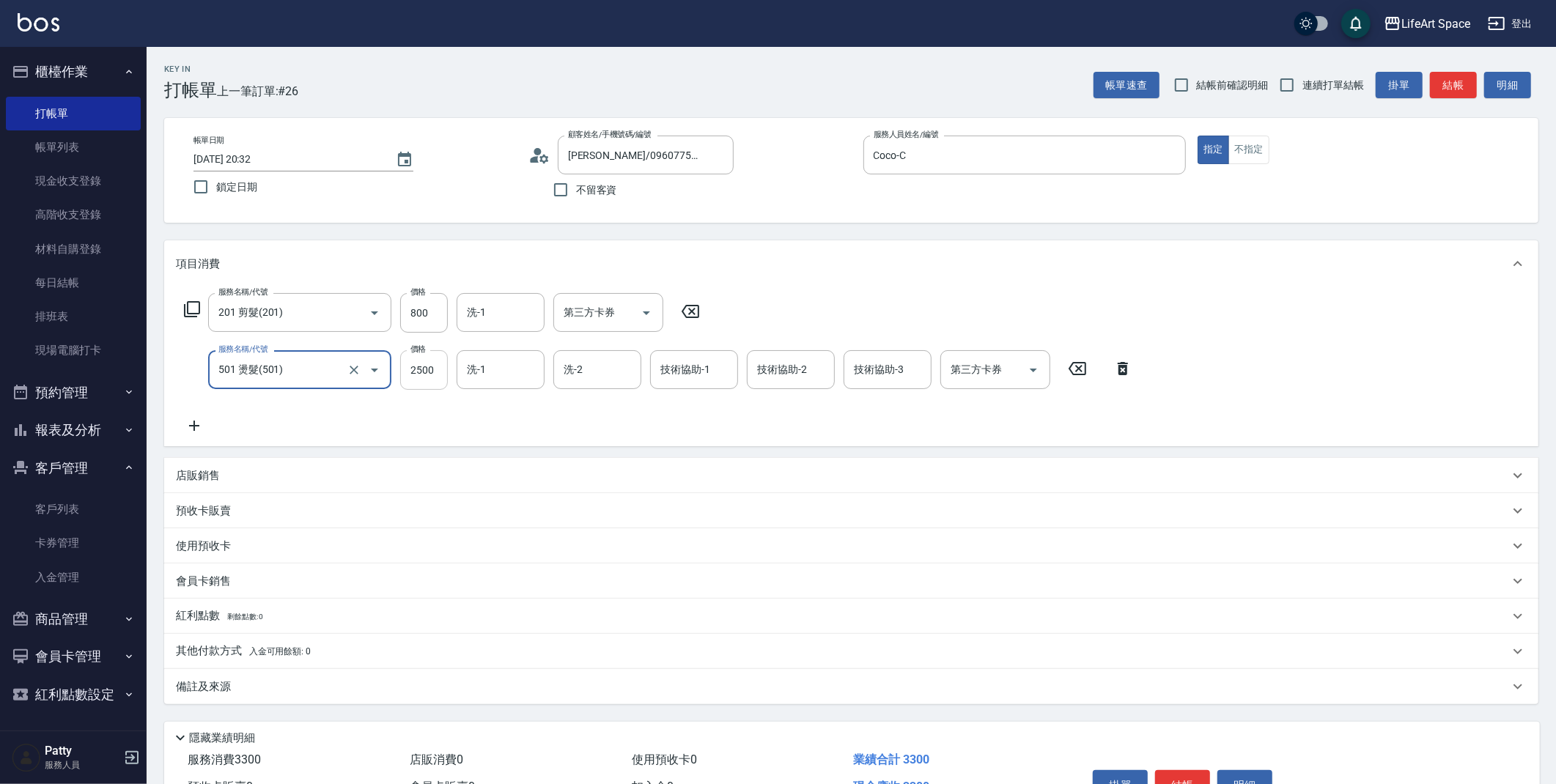
click at [440, 369] on input "2500" at bounding box center [424, 370] width 48 height 40
click at [242, 483] on div "店販銷售" at bounding box center [851, 475] width 1374 height 35
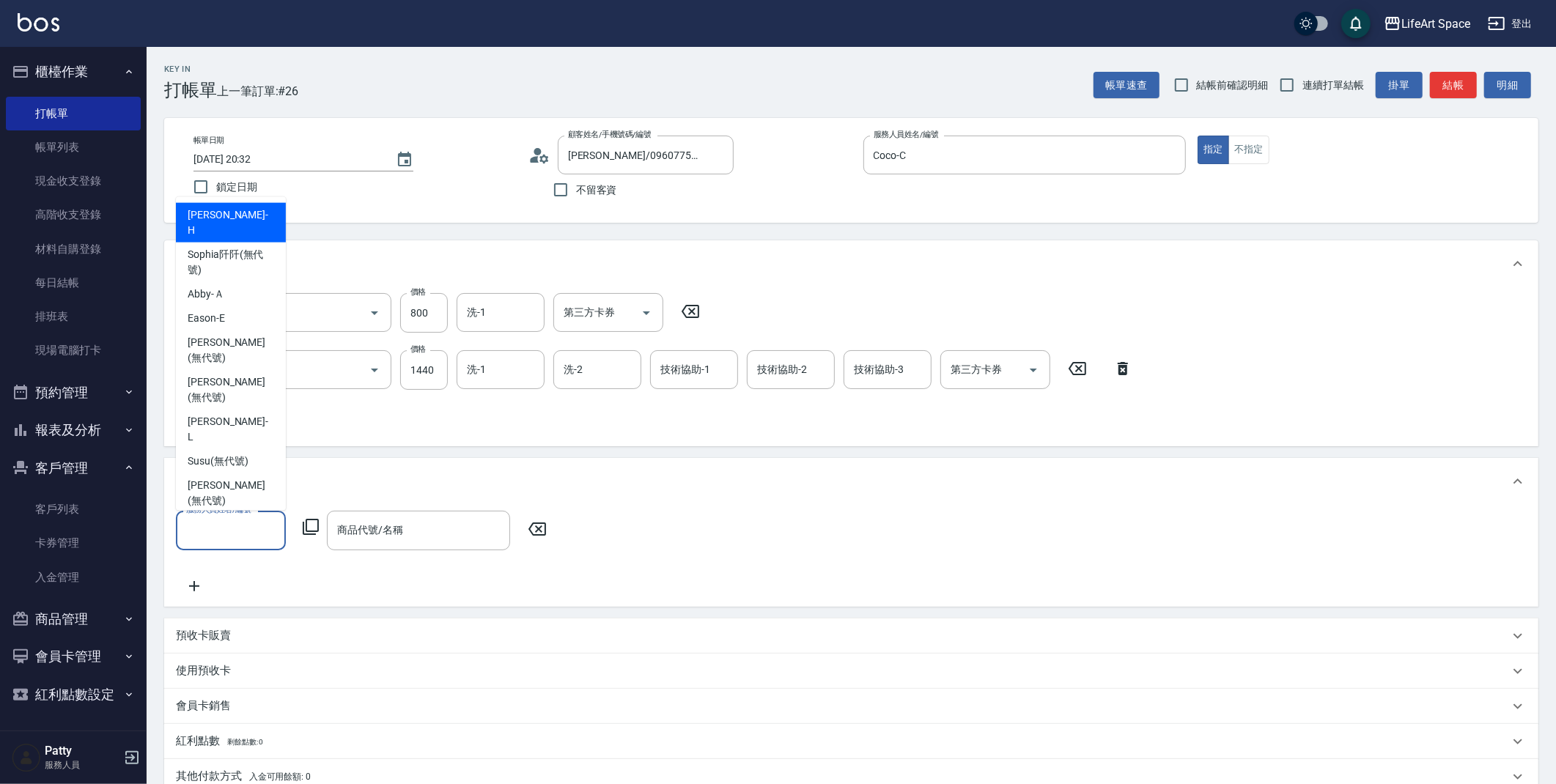
click at [241, 533] on input "服務人員姓名/編號" at bounding box center [231, 529] width 97 height 26
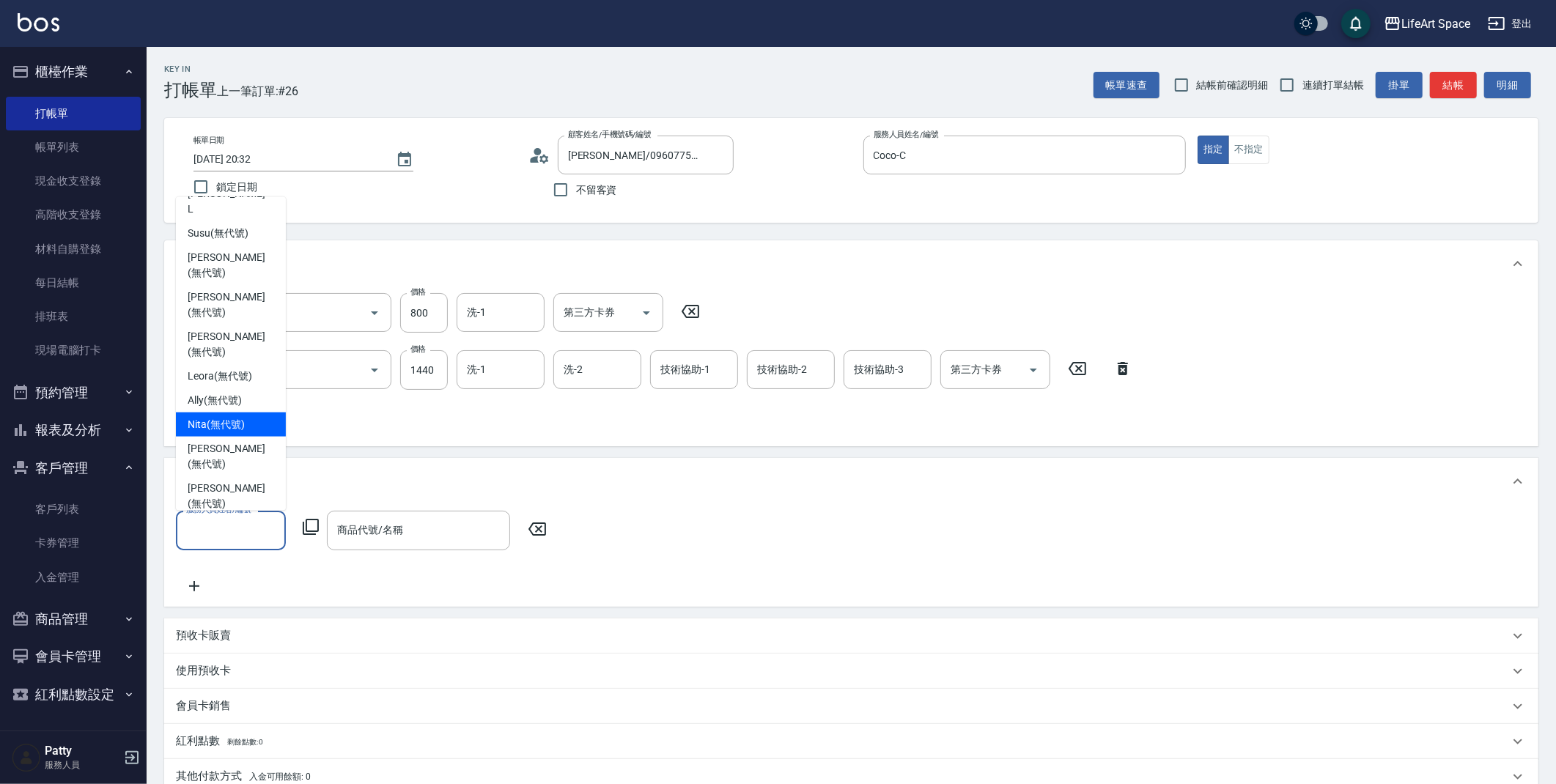
scroll to position [245, 0]
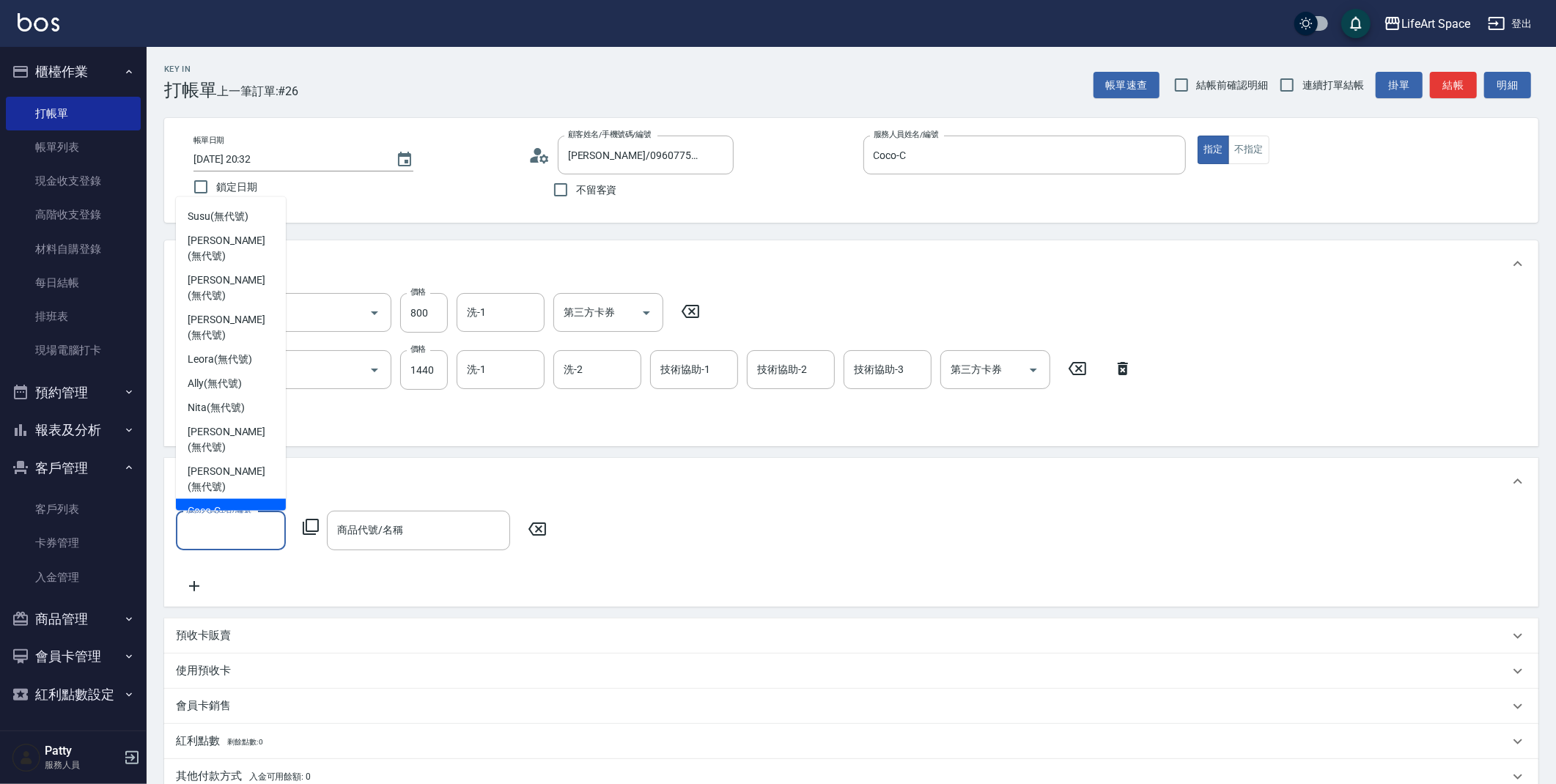
click at [217, 499] on div "Coco -C" at bounding box center [231, 511] width 110 height 24
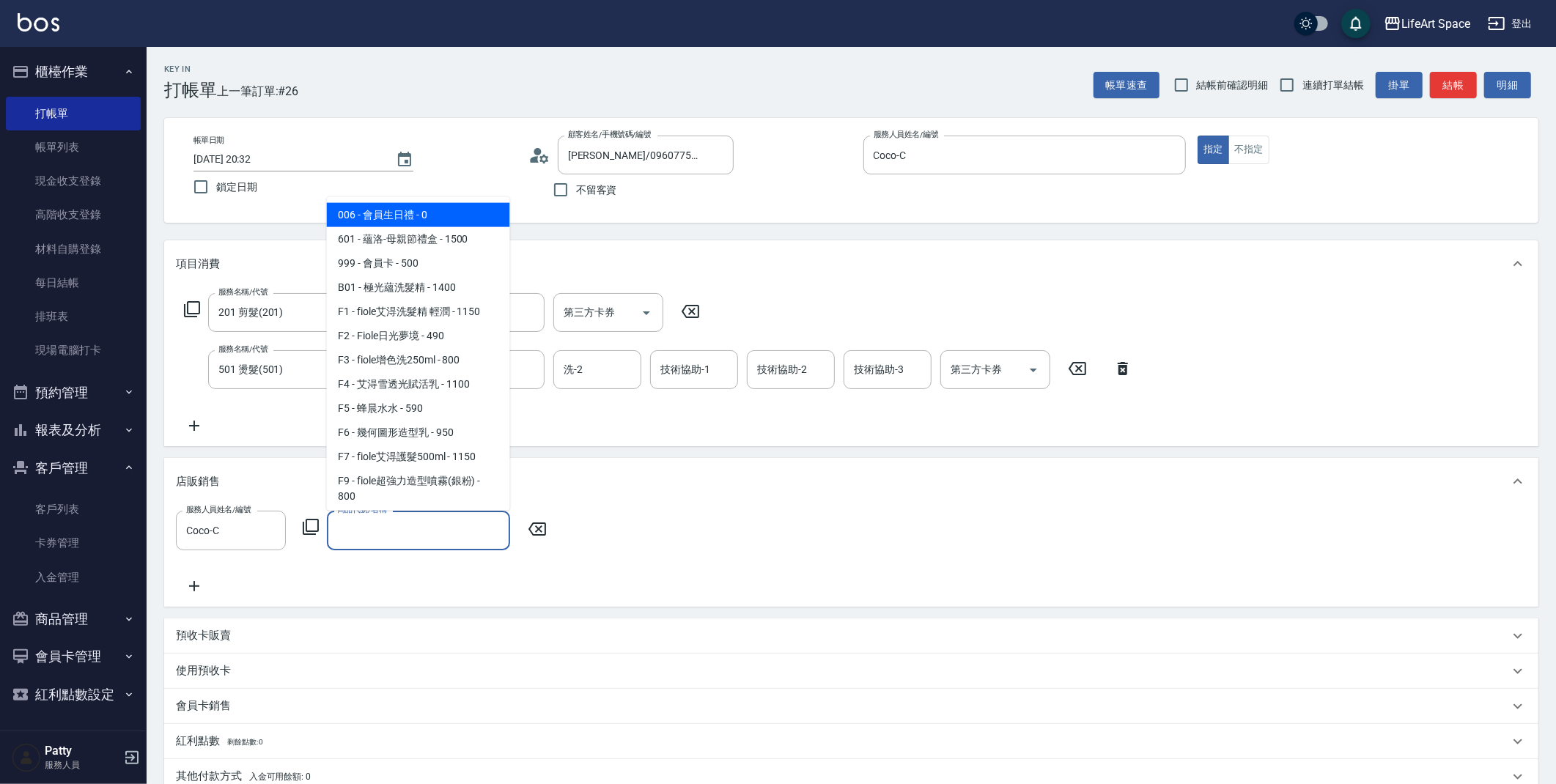
click at [344, 525] on input "商品代號/名稱" at bounding box center [419, 529] width 170 height 26
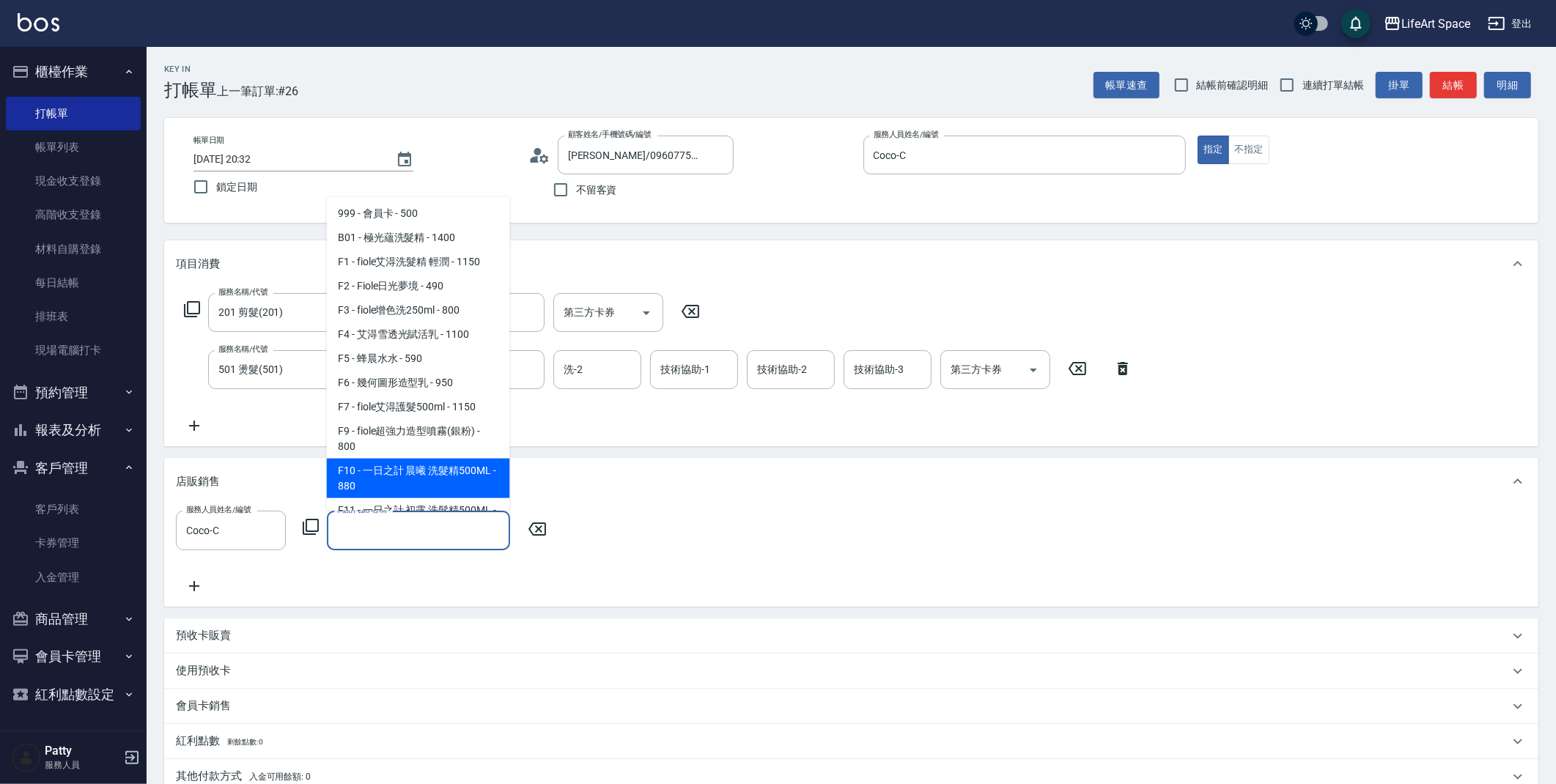
scroll to position [53, 0]
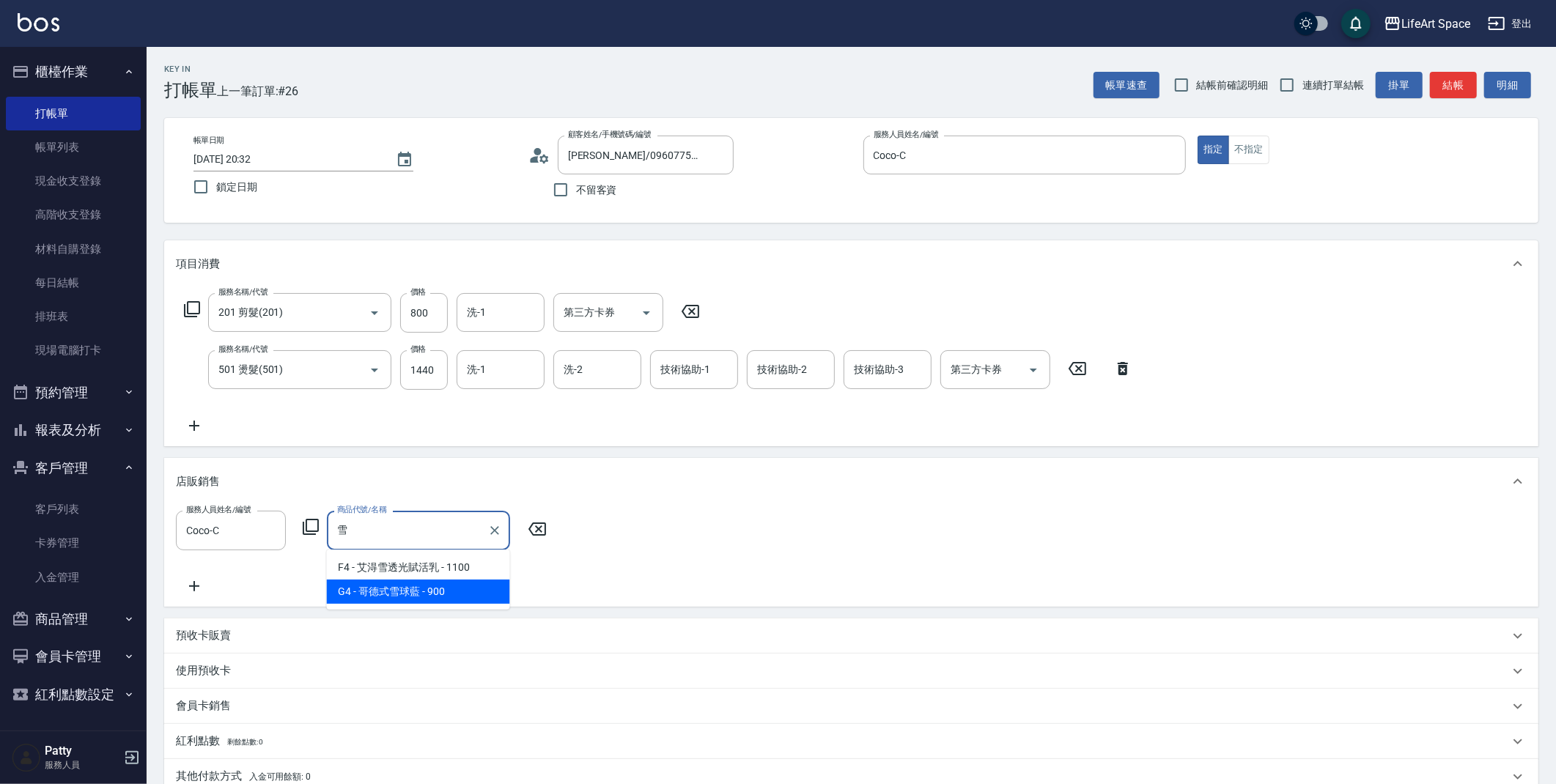
click at [462, 590] on span "G4 - 哥德式雪球藍 - 900" at bounding box center [419, 592] width 184 height 24
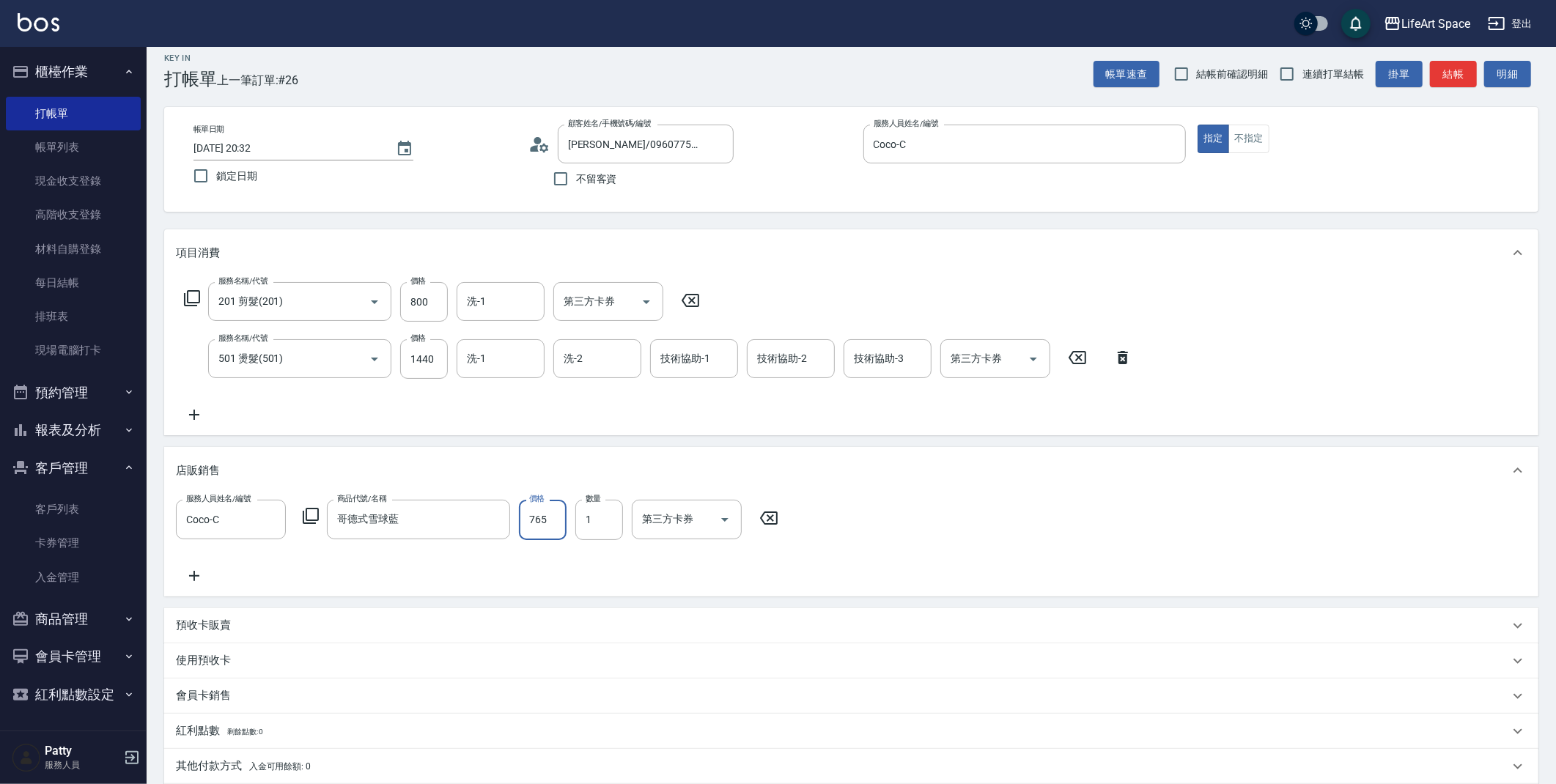
scroll to position [208, 0]
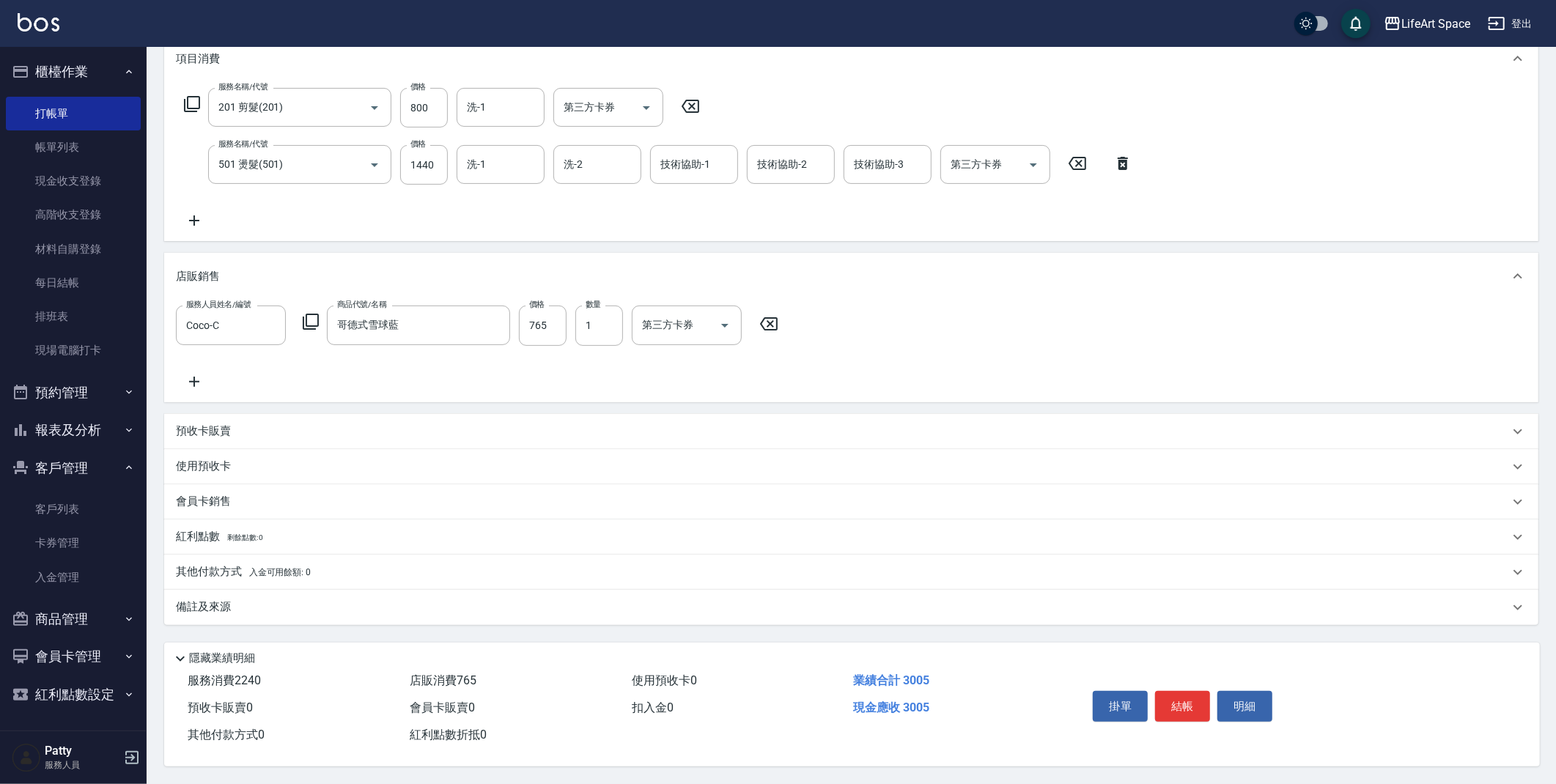
click at [426, 600] on div "備註及來源" at bounding box center [842, 607] width 1333 height 15
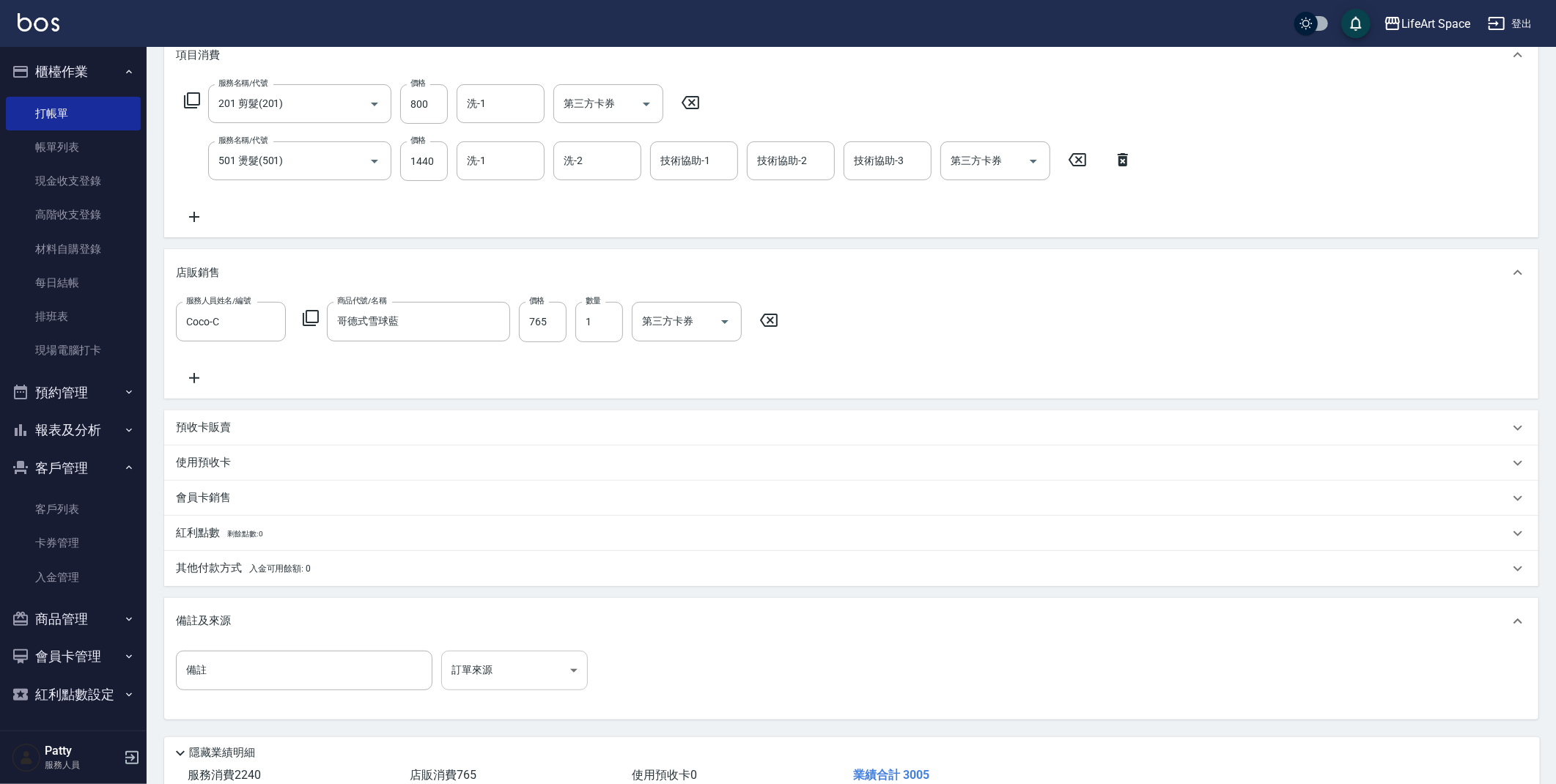
click at [486, 647] on div "備註 備註 訂單來源 ​ 訂單來源" at bounding box center [851, 682] width 1374 height 74
click at [485, 673] on body "LifeArt Space 登出 櫃檯作業 打帳單 帳單列表 現金收支登錄 高階收支登錄 材料自購登錄 每日結帳 排班表 現場電腦打卡 預約管理 預約管理 單…" at bounding box center [778, 335] width 1556 height 1087
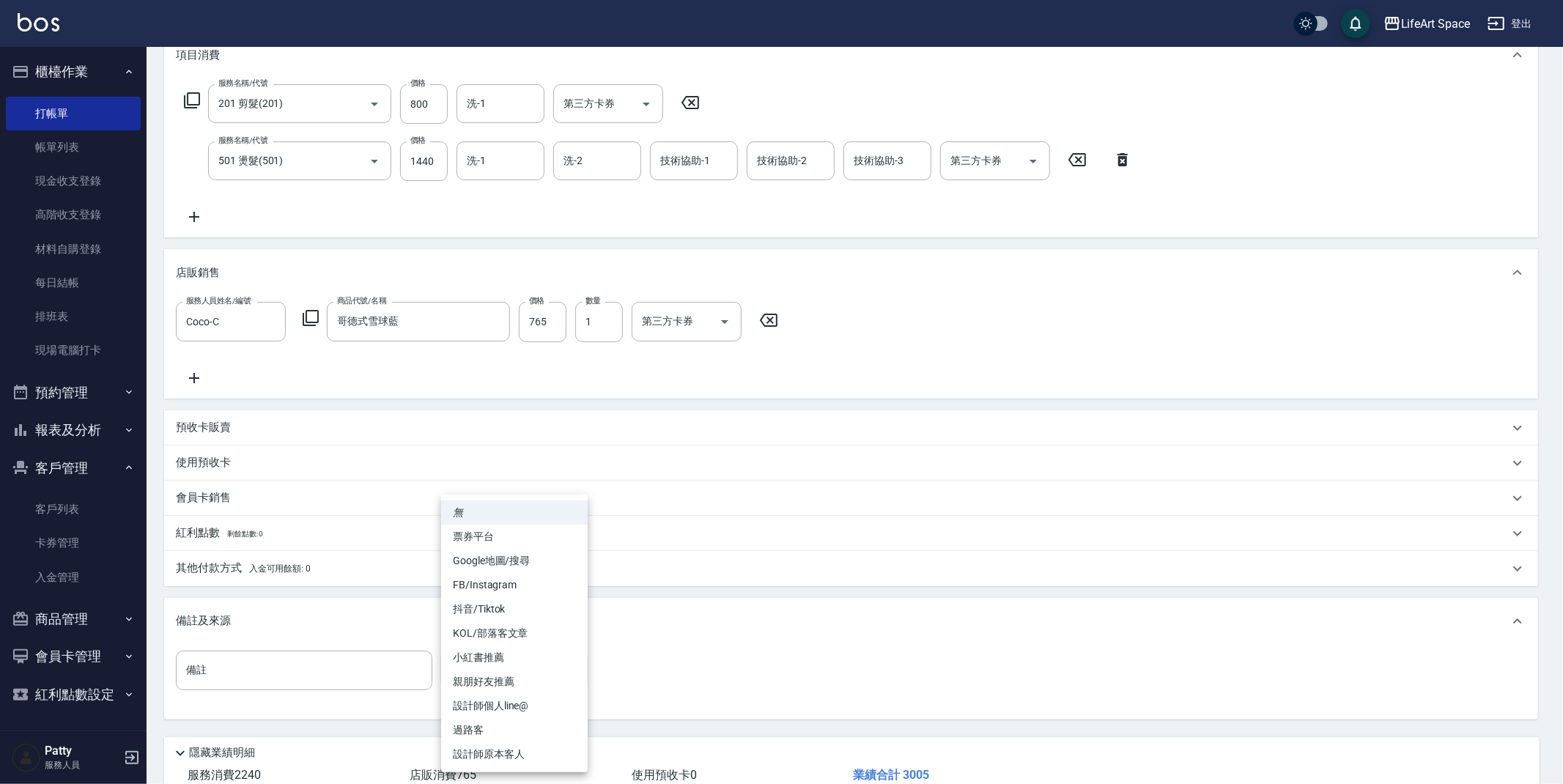
click at [518, 752] on li "設計師原本客人" at bounding box center [514, 754] width 146 height 24
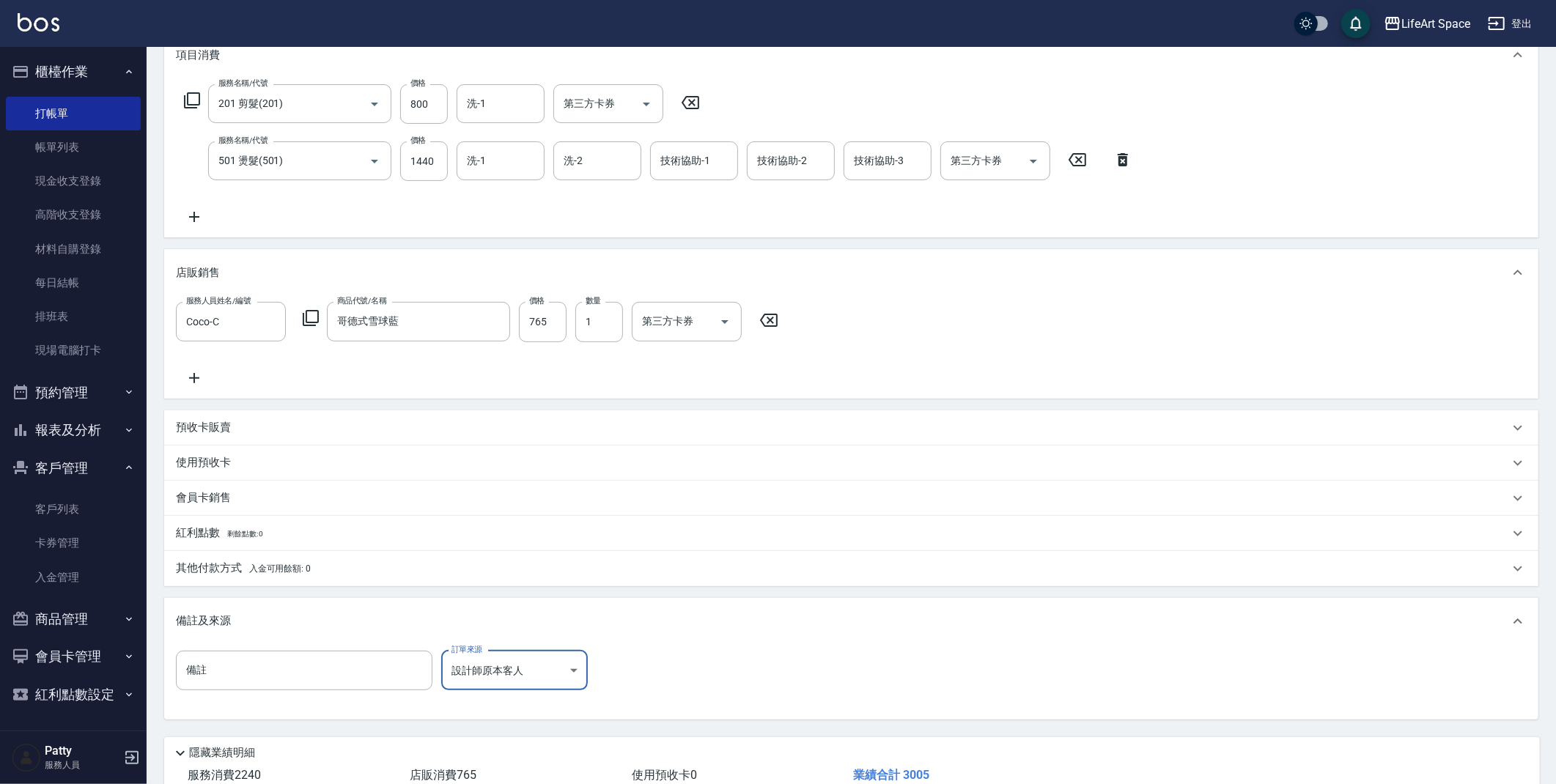
click at [248, 581] on div "其他付款方式 入金可用餘額: 0" at bounding box center [851, 568] width 1374 height 35
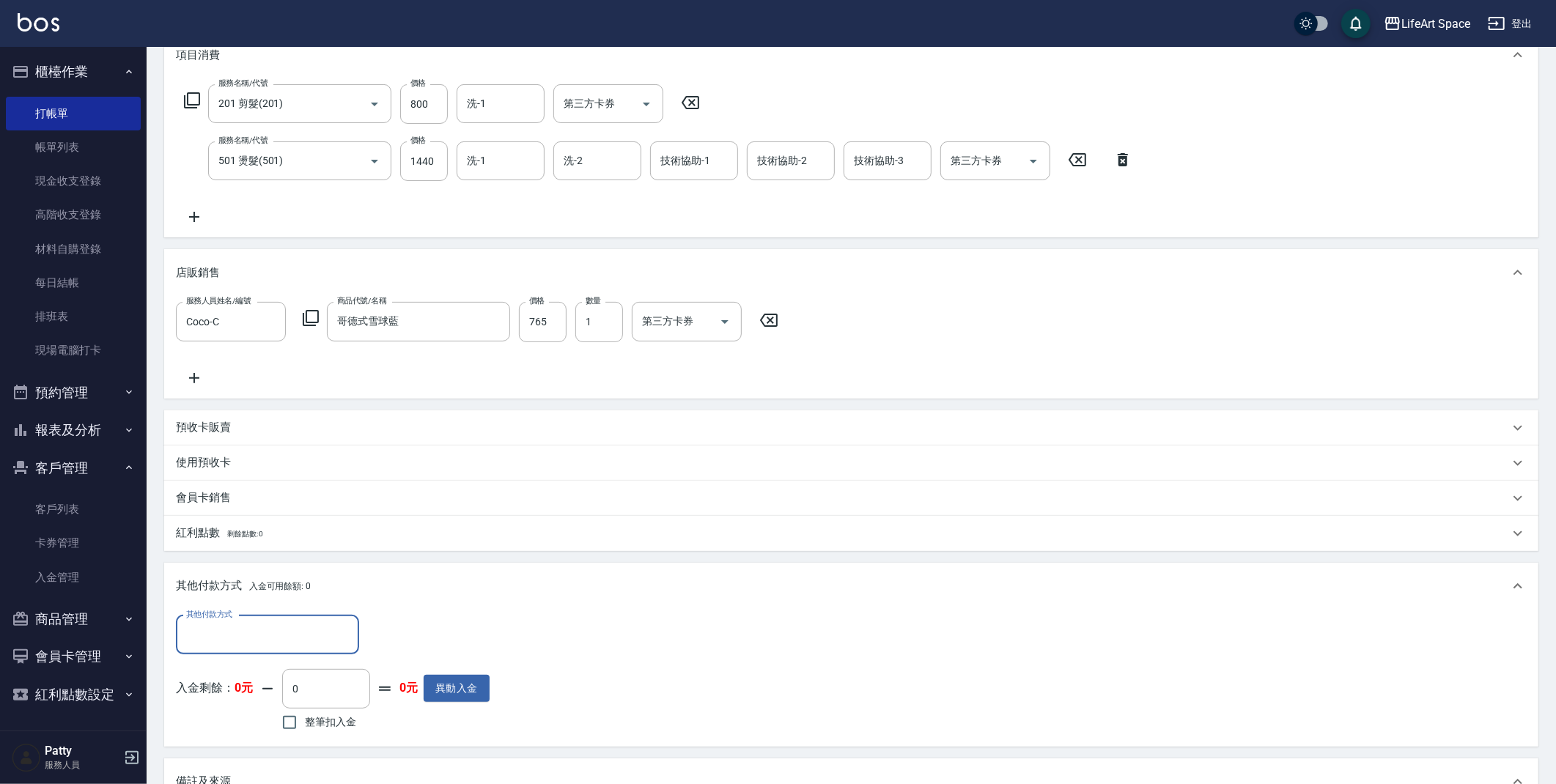
scroll to position [0, 0]
click at [254, 581] on span "入金可用餘額: 0" at bounding box center [280, 586] width 62 height 11
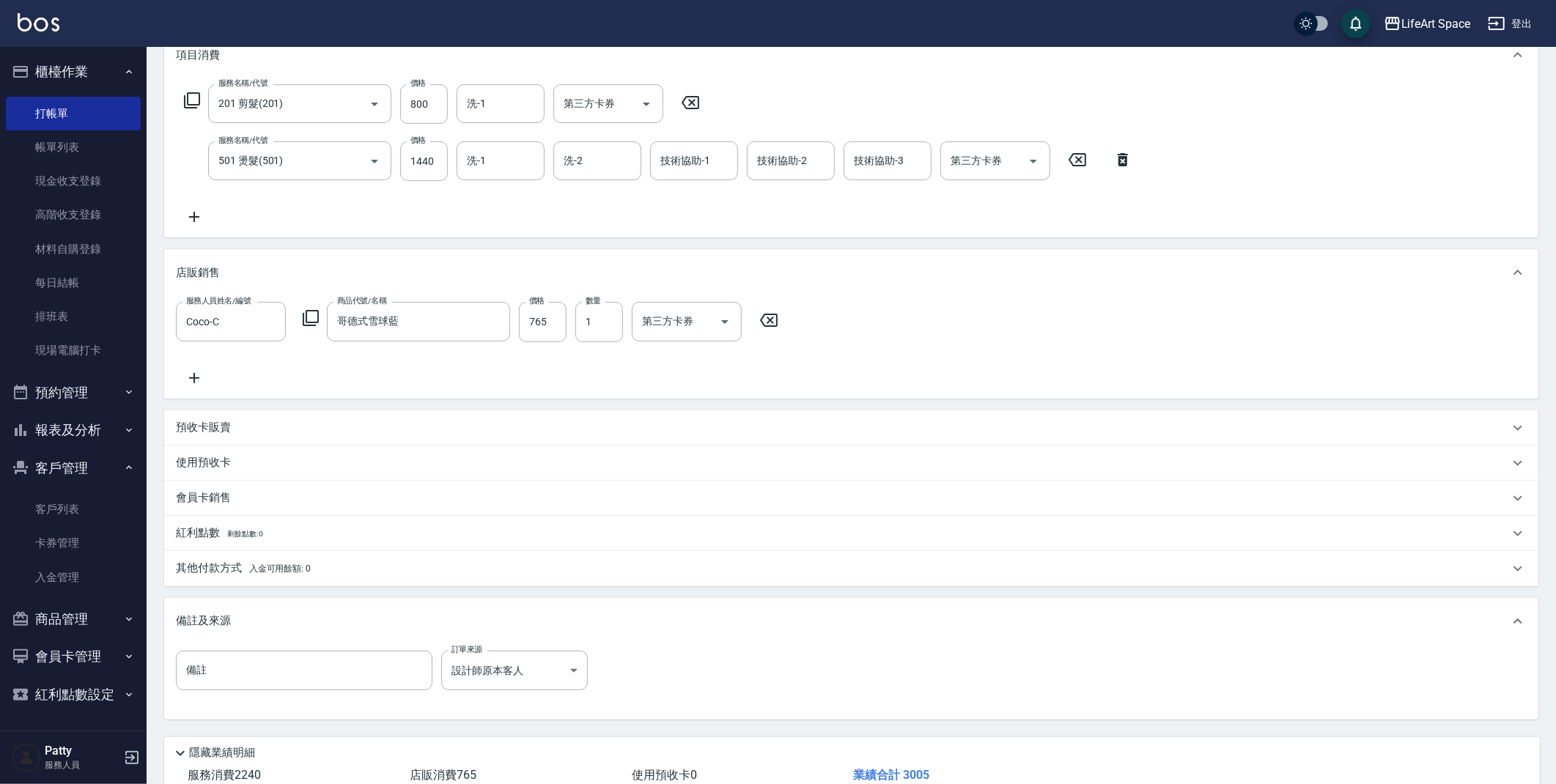
click at [224, 504] on p "會員卡銷售" at bounding box center [203, 498] width 55 height 15
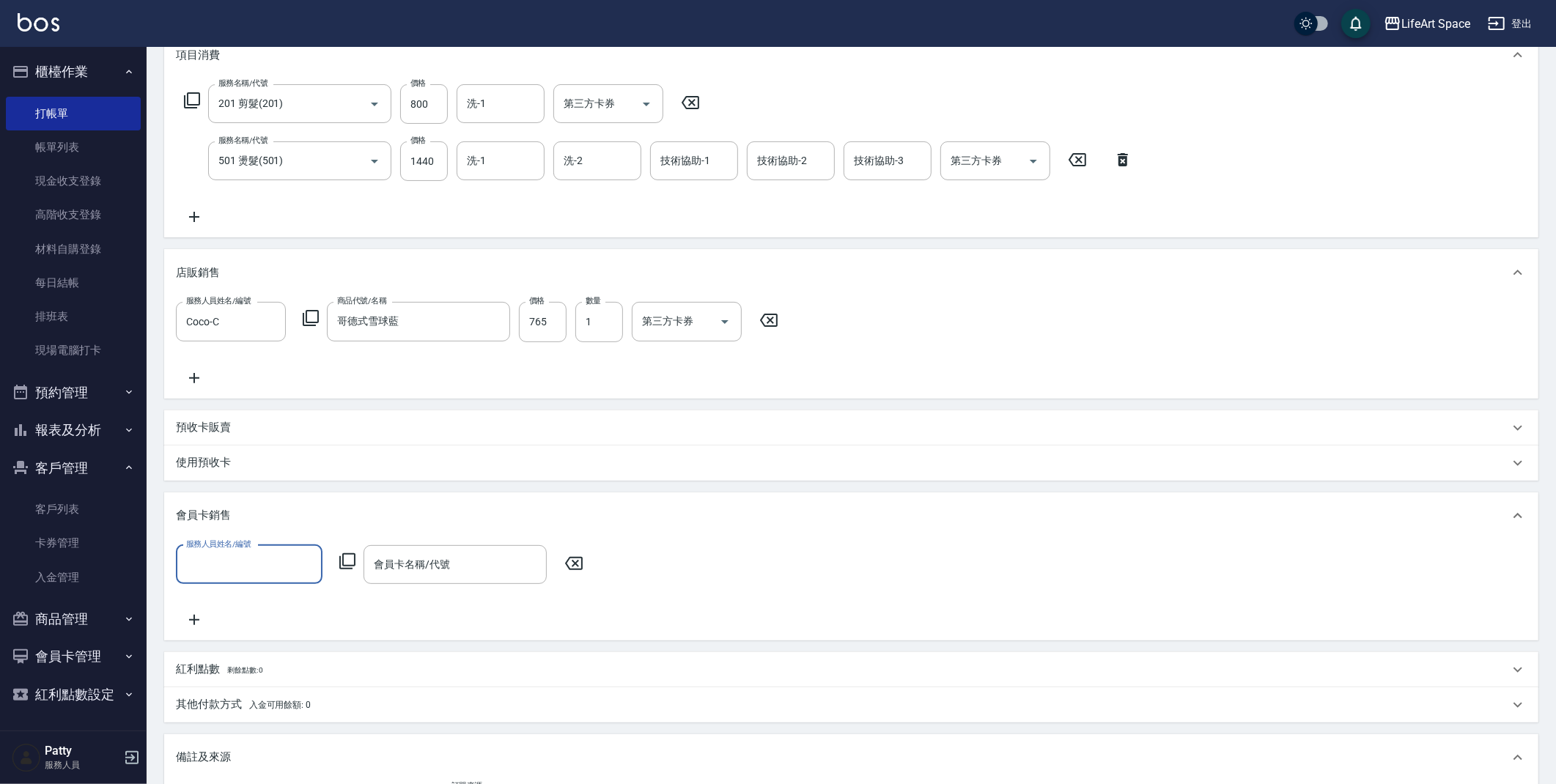
click at [248, 576] on input "服務人員姓名/編號" at bounding box center [249, 564] width 133 height 26
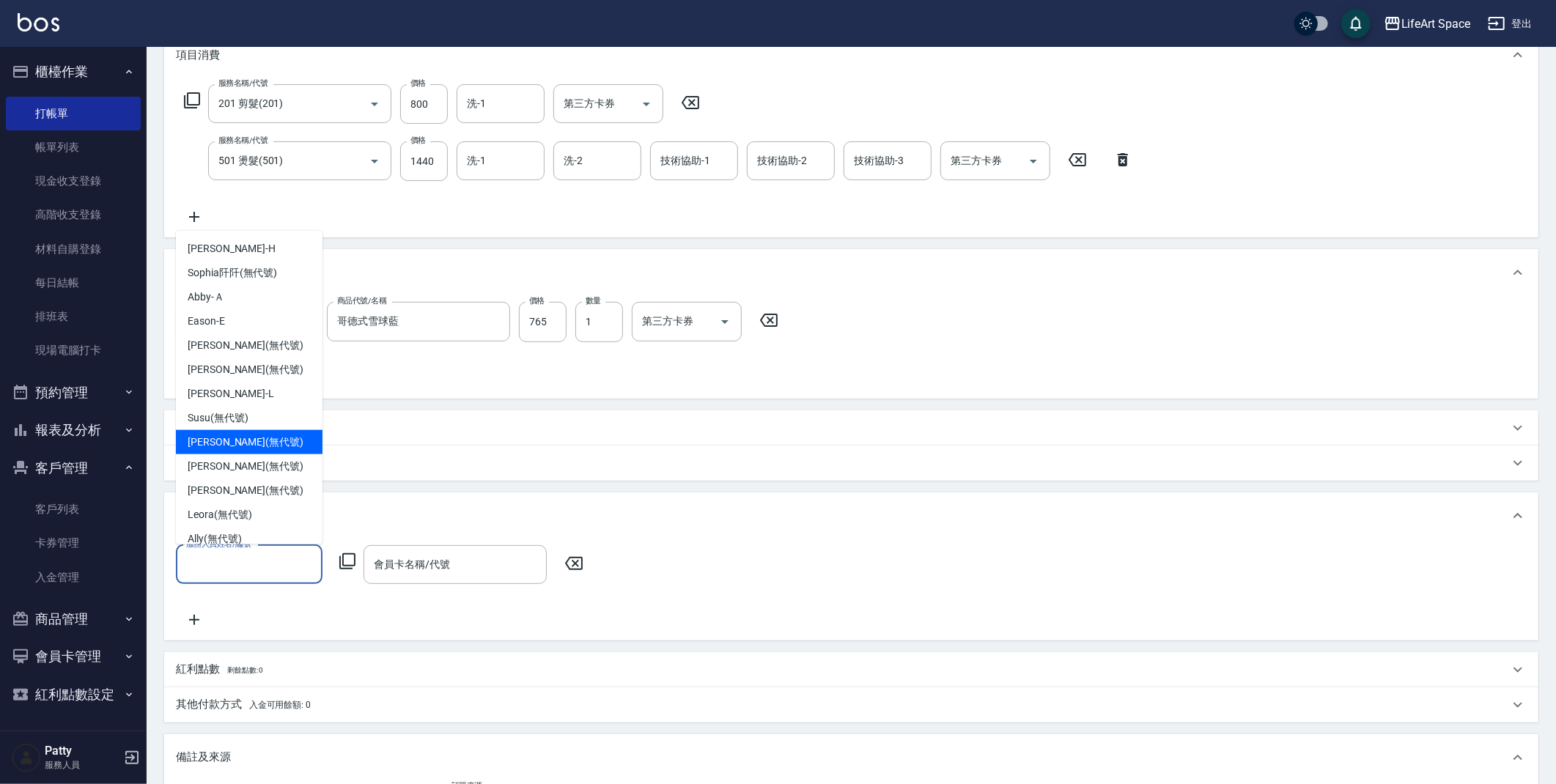
scroll to position [230, 0]
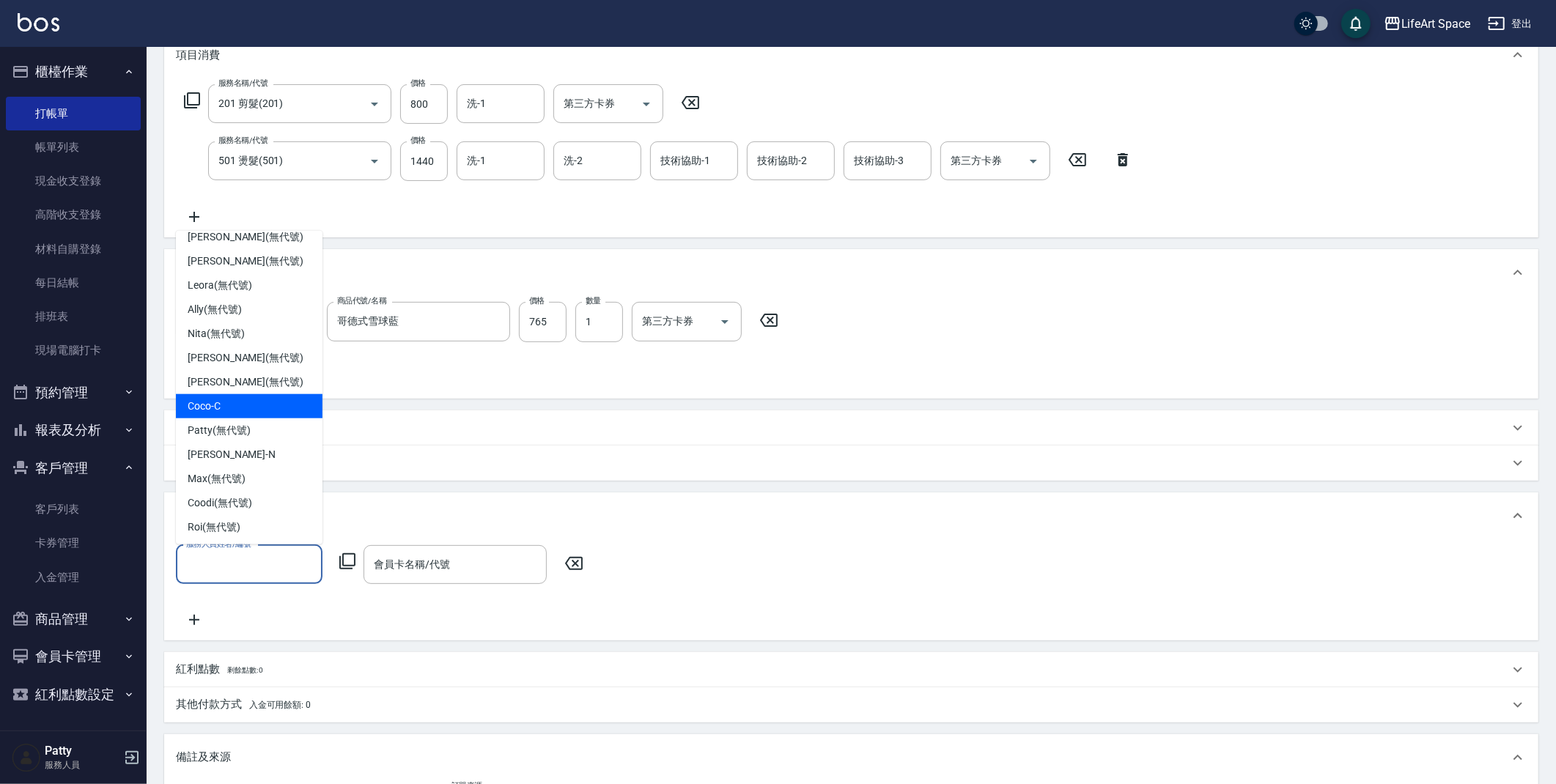
click at [234, 399] on div "Coco -C" at bounding box center [248, 406] width 146 height 24
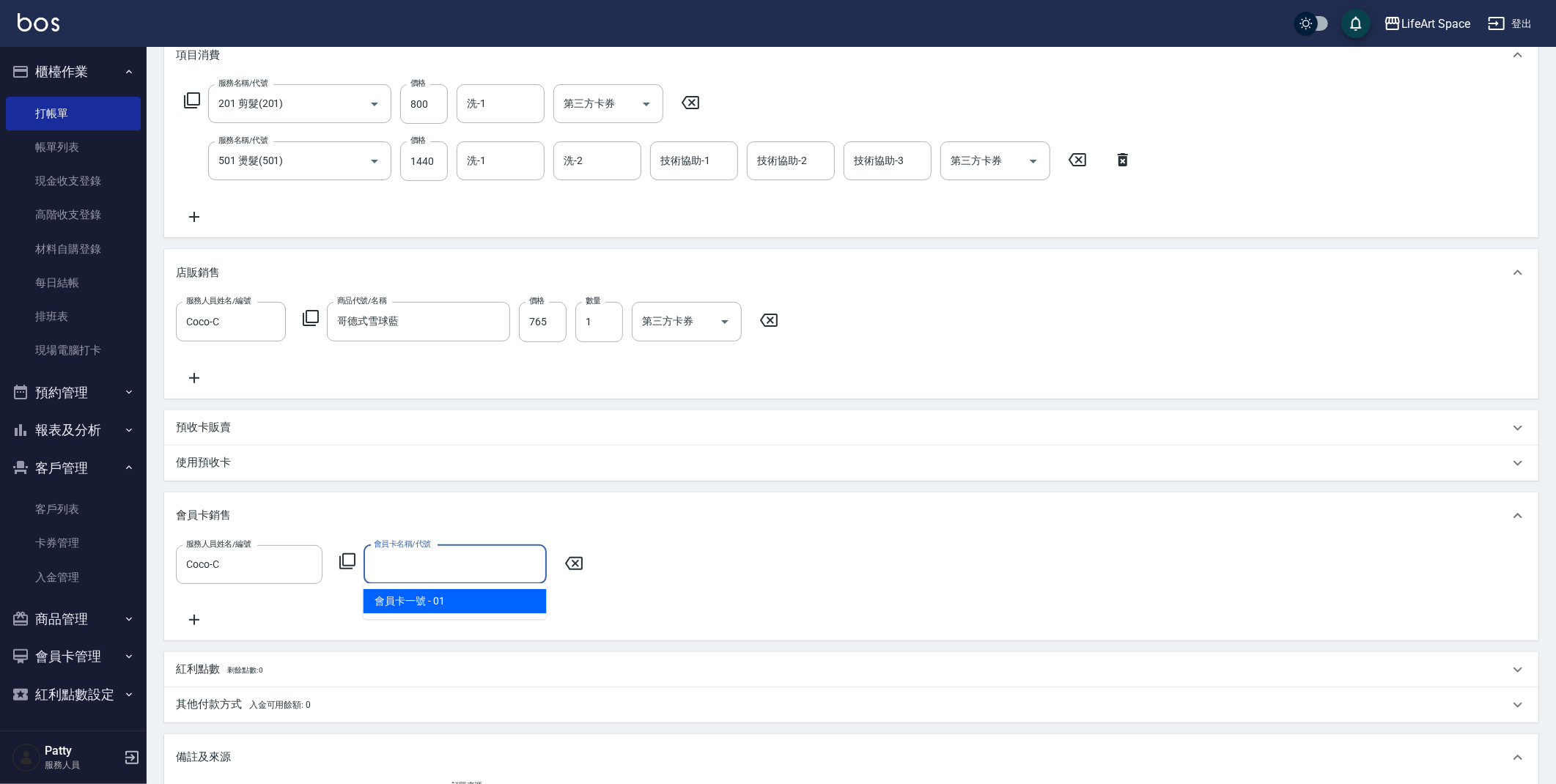
drag, startPoint x: 378, startPoint y: 551, endPoint x: 402, endPoint y: 540, distance: 26.4
click at [379, 551] on div "會員卡名稱/代號 會員卡名稱/代號" at bounding box center [455, 565] width 184 height 39
drag, startPoint x: 434, startPoint y: 600, endPoint x: 693, endPoint y: 542, distance: 265.4
click at [434, 600] on span "會員卡一號 - 01" at bounding box center [455, 600] width 184 height 24
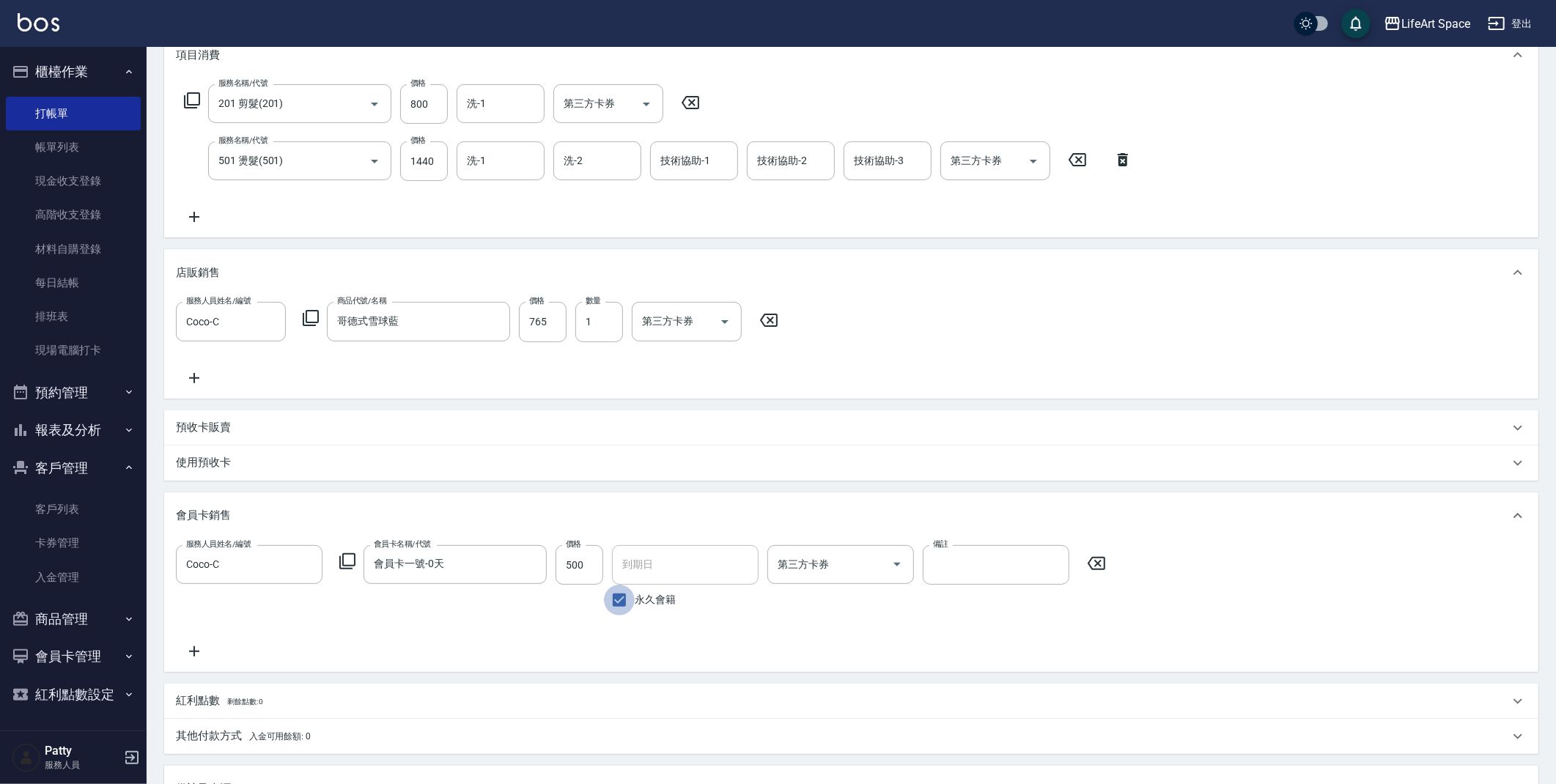
click at [624, 600] on input "永久會籍" at bounding box center [619, 600] width 31 height 31
click at [659, 573] on input "[DATE]" at bounding box center [680, 565] width 137 height 40
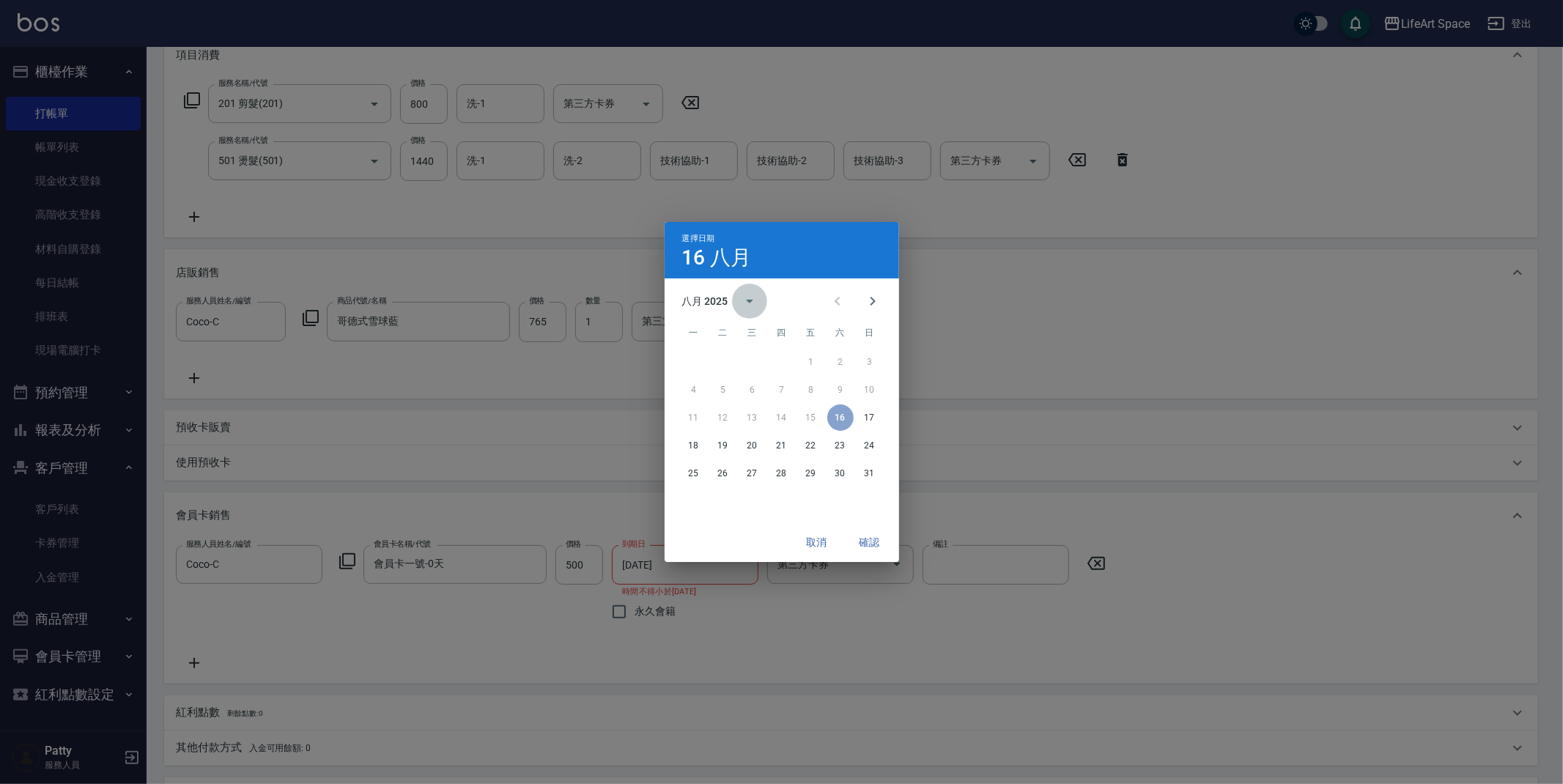
click at [752, 310] on button "calendar view is open, switch to year view" at bounding box center [750, 302] width 35 height 35
click at [774, 333] on button "2026" at bounding box center [781, 336] width 52 height 27
click at [879, 537] on button "確認" at bounding box center [869, 543] width 47 height 27
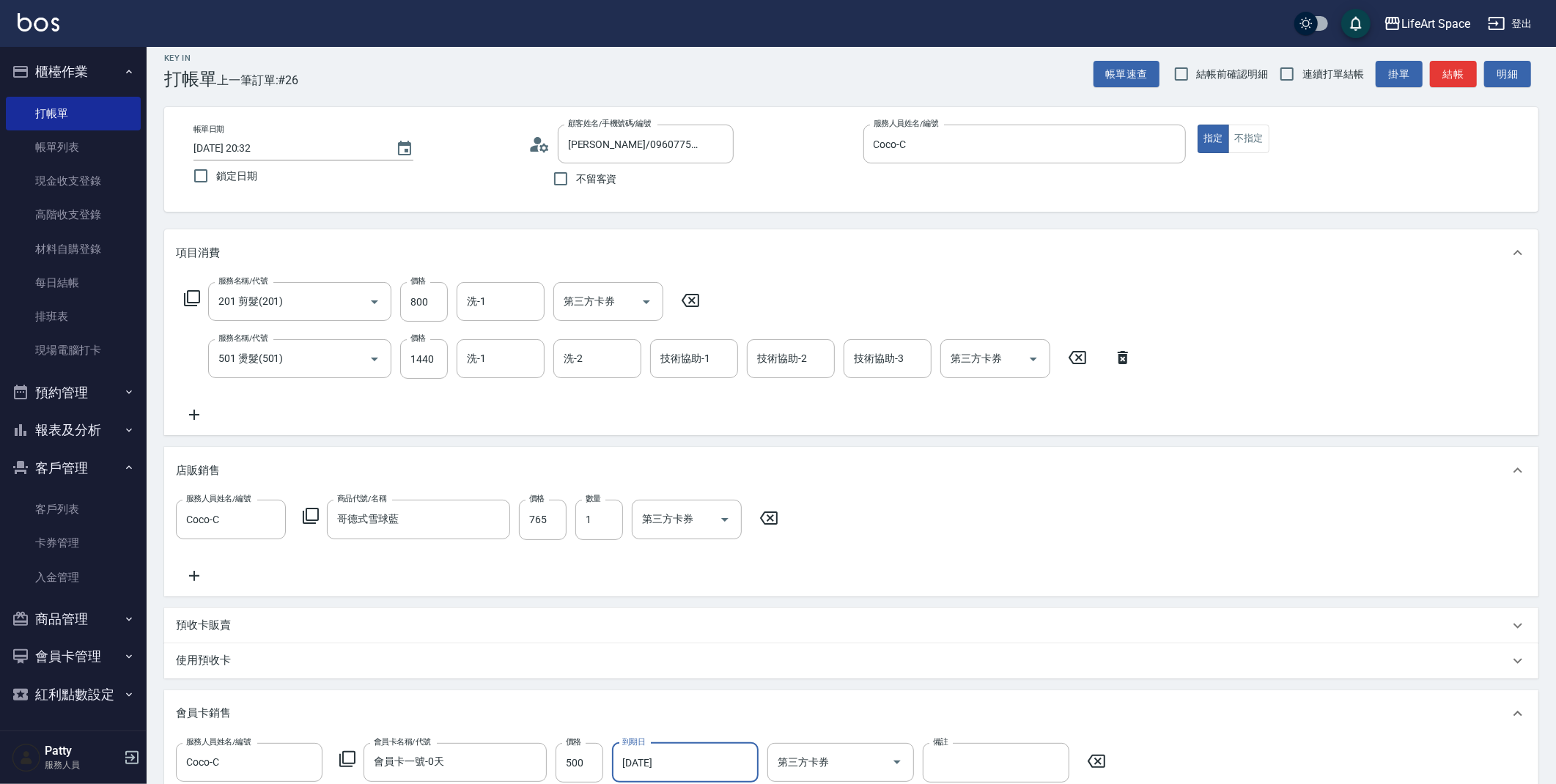
scroll to position [474, 0]
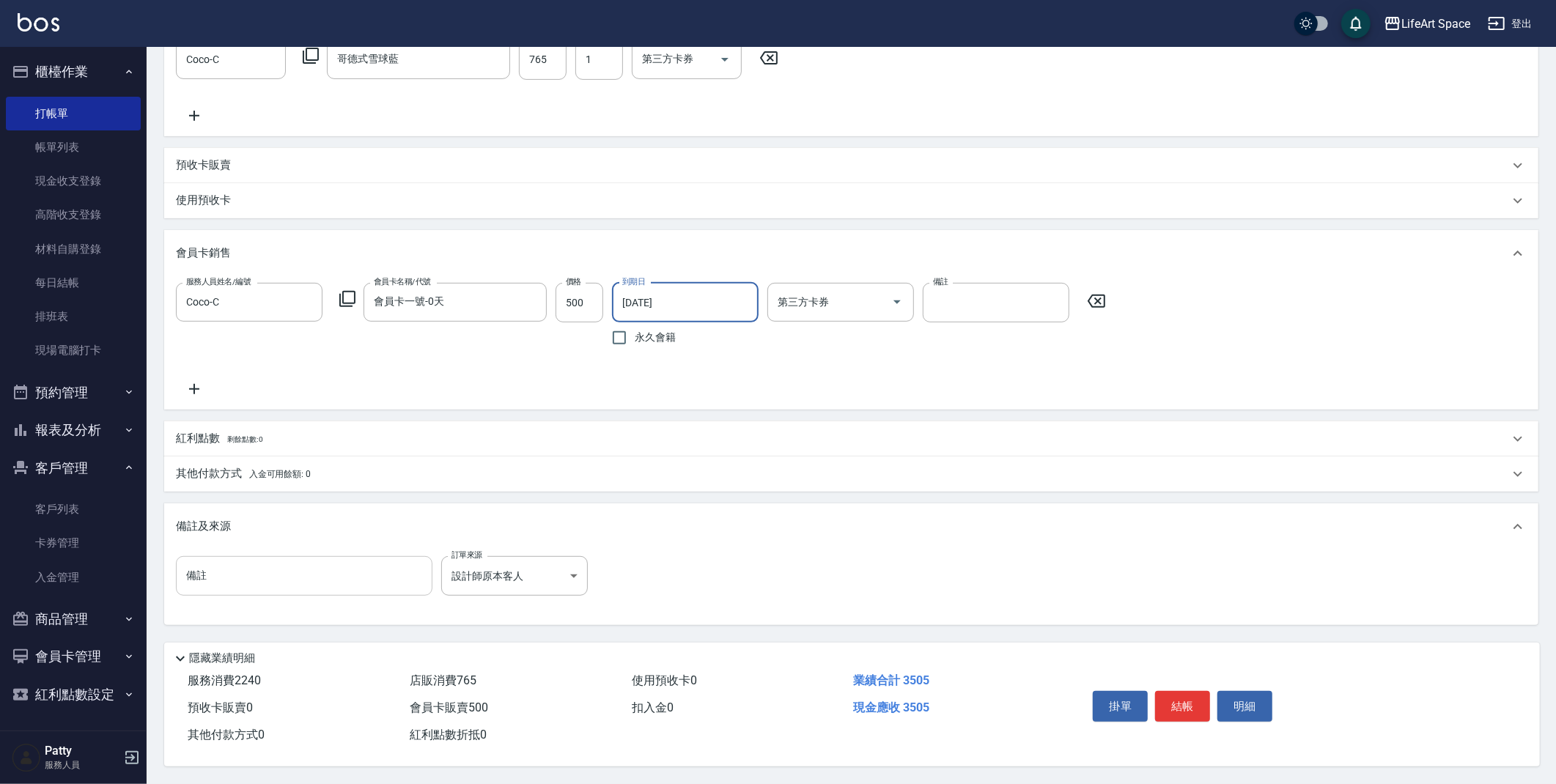
click at [361, 569] on input "備註" at bounding box center [303, 576] width 256 height 40
click at [577, 570] on body "LifeArt Space 登出 櫃檯作業 打帳單 帳單列表 現金收支登錄 高階收支登錄 材料自購登錄 每日結帳 排班表 現場電腦打卡 預約管理 預約管理 單…" at bounding box center [782, 156] width 1563 height 1255
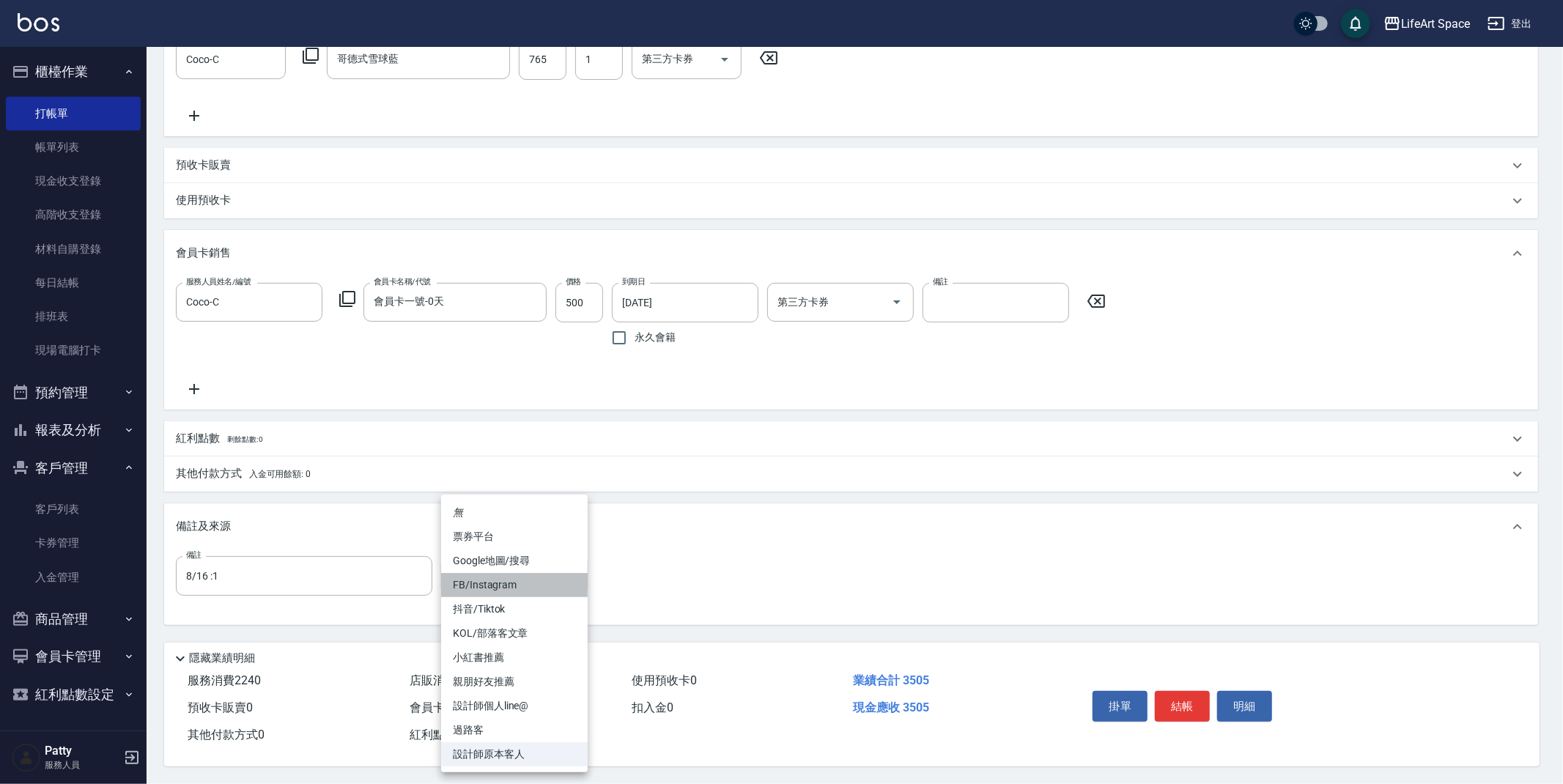
click at [496, 588] on li "FB/Instagram" at bounding box center [514, 584] width 146 height 24
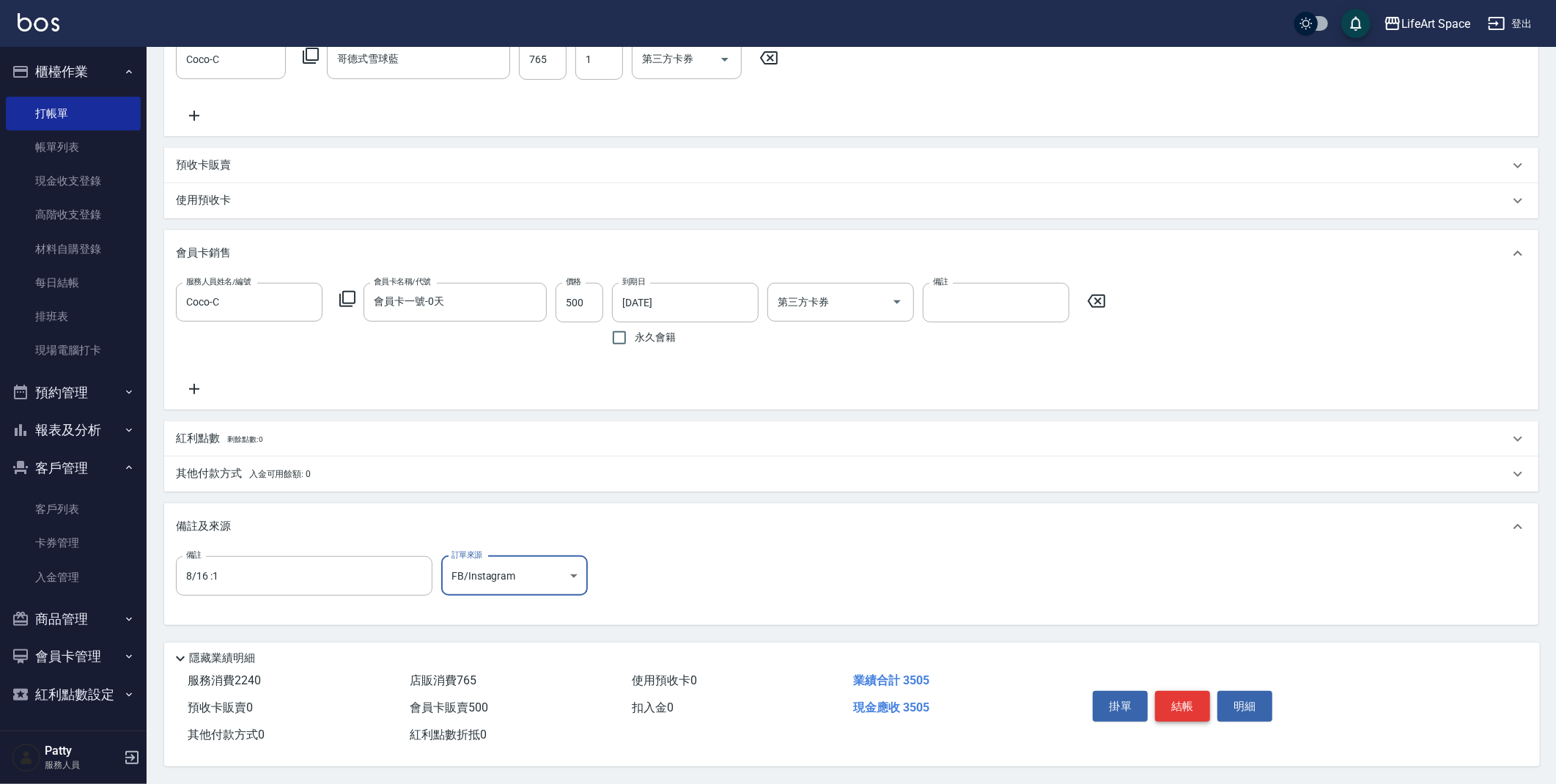
click at [1190, 702] on button "結帳" at bounding box center [1183, 706] width 55 height 31
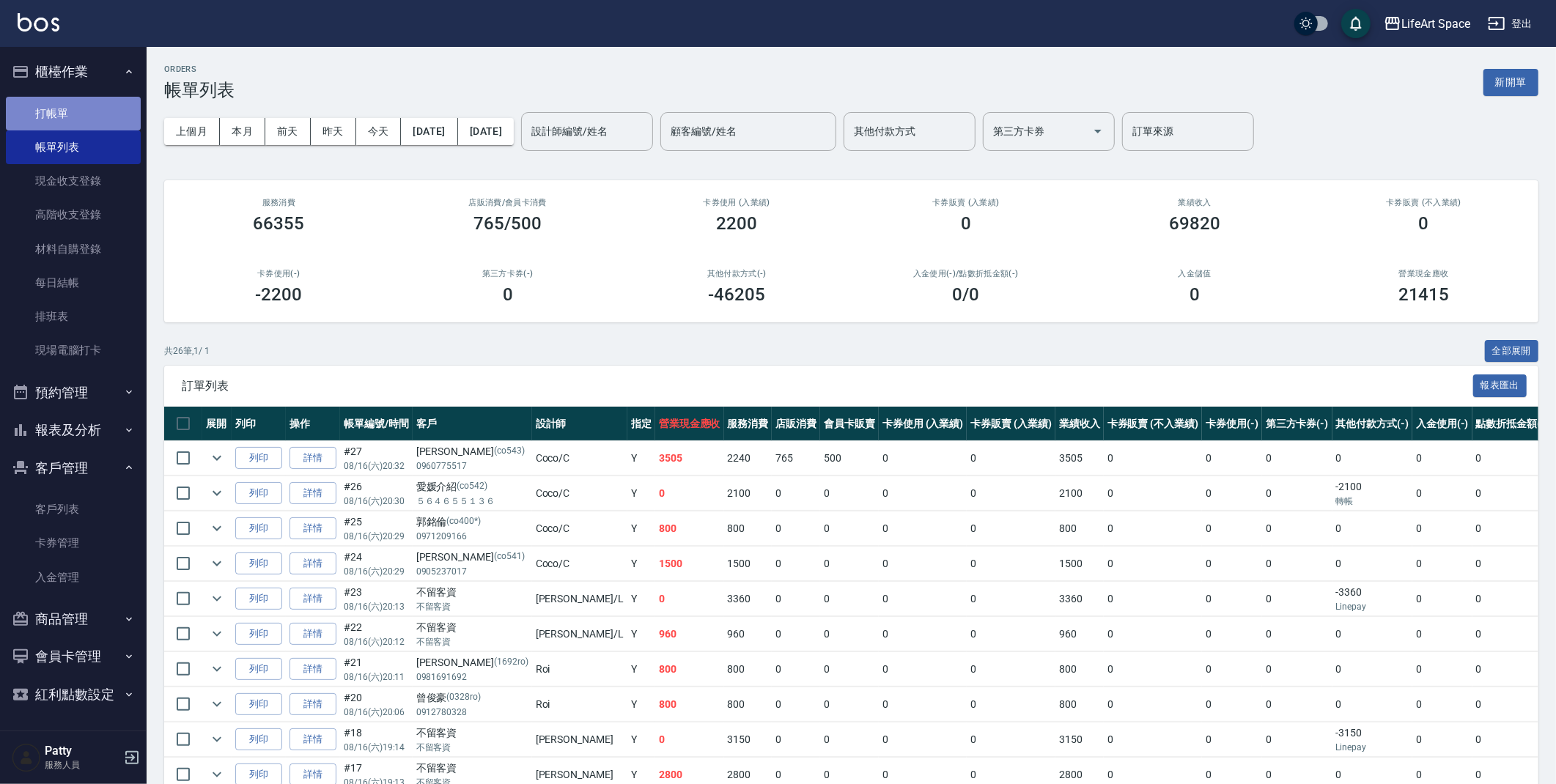
click at [88, 110] on link "打帳單" at bounding box center [74, 114] width 135 height 34
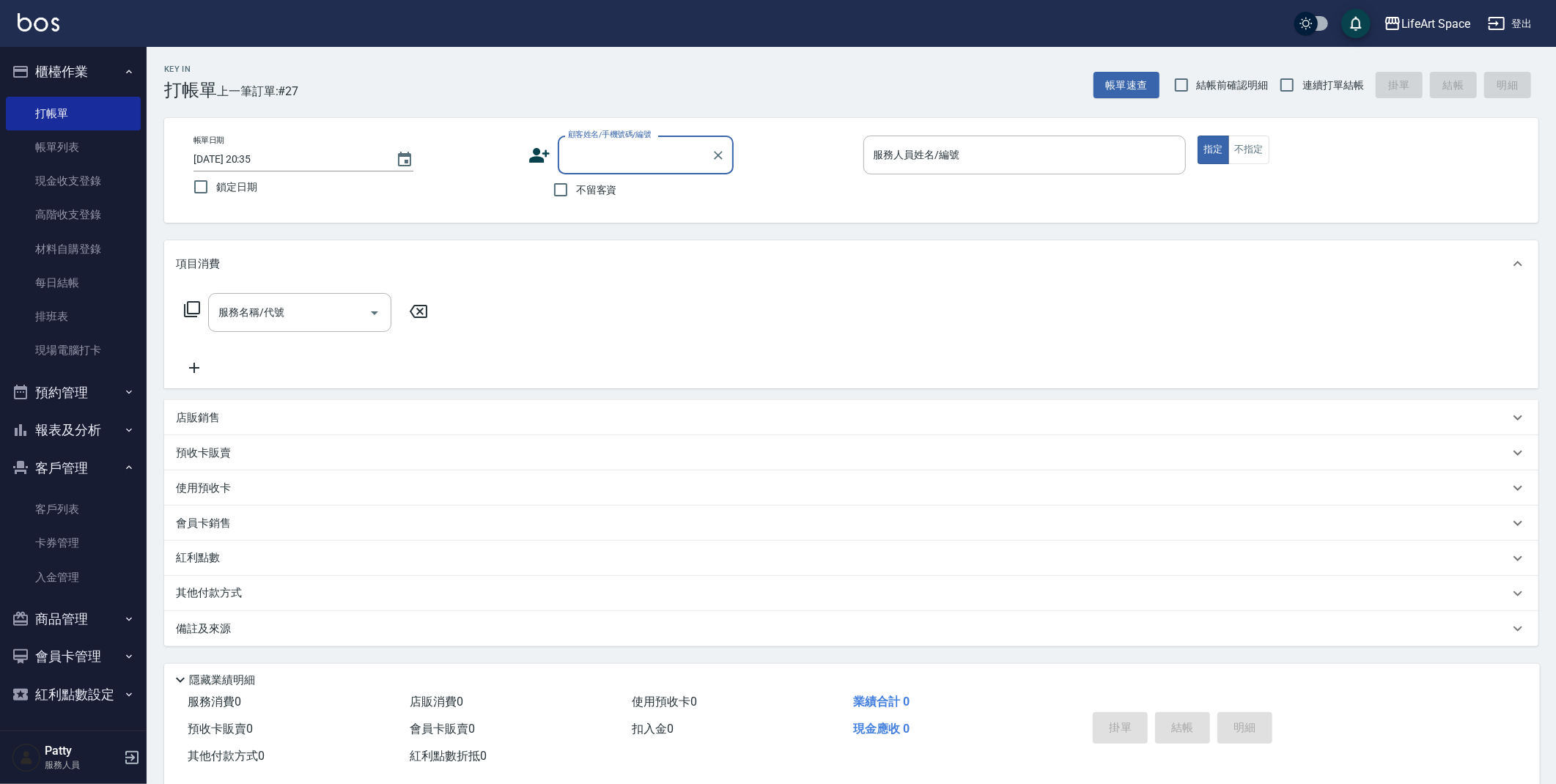
click at [664, 157] on input "顧客姓名/手機號碼/編號" at bounding box center [634, 154] width 141 height 26
click at [640, 193] on li "[PERSON_NAME]/0931153798/co003" at bounding box center [646, 192] width 176 height 24
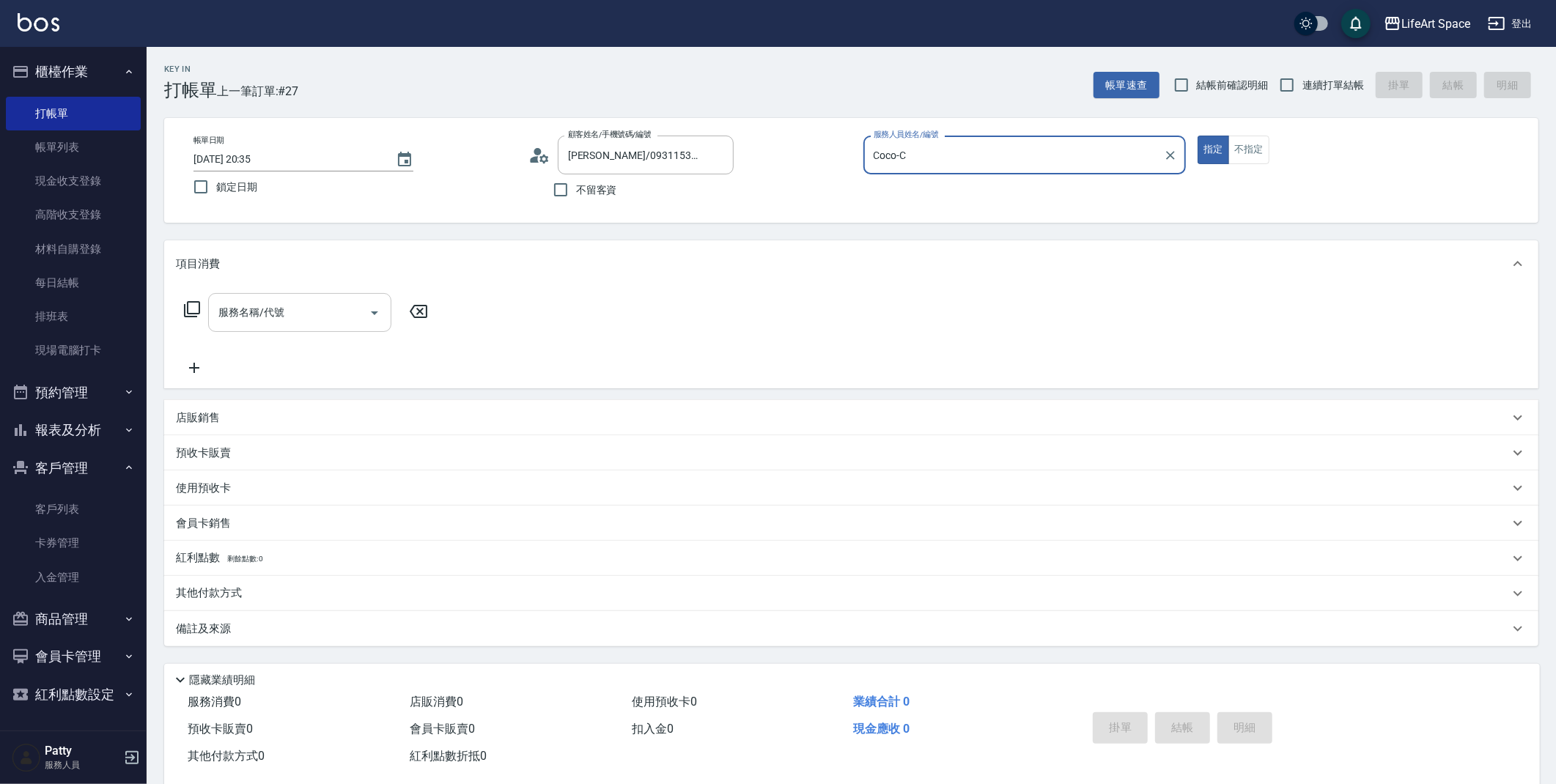
click at [344, 322] on input "服務名稱/代號" at bounding box center [288, 312] width 148 height 26
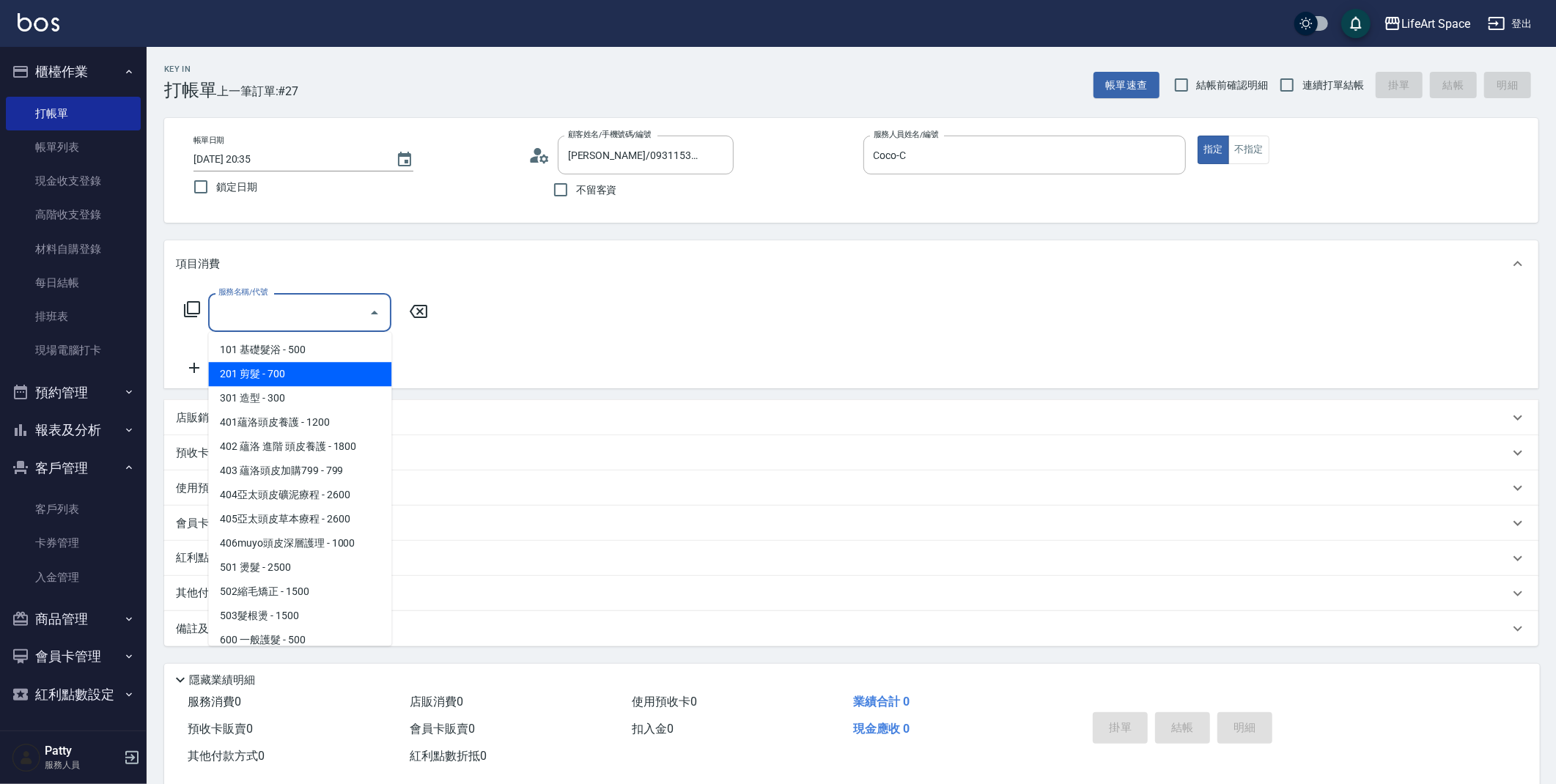
click at [331, 373] on span "201 剪髮 - 700" at bounding box center [300, 373] width 184 height 24
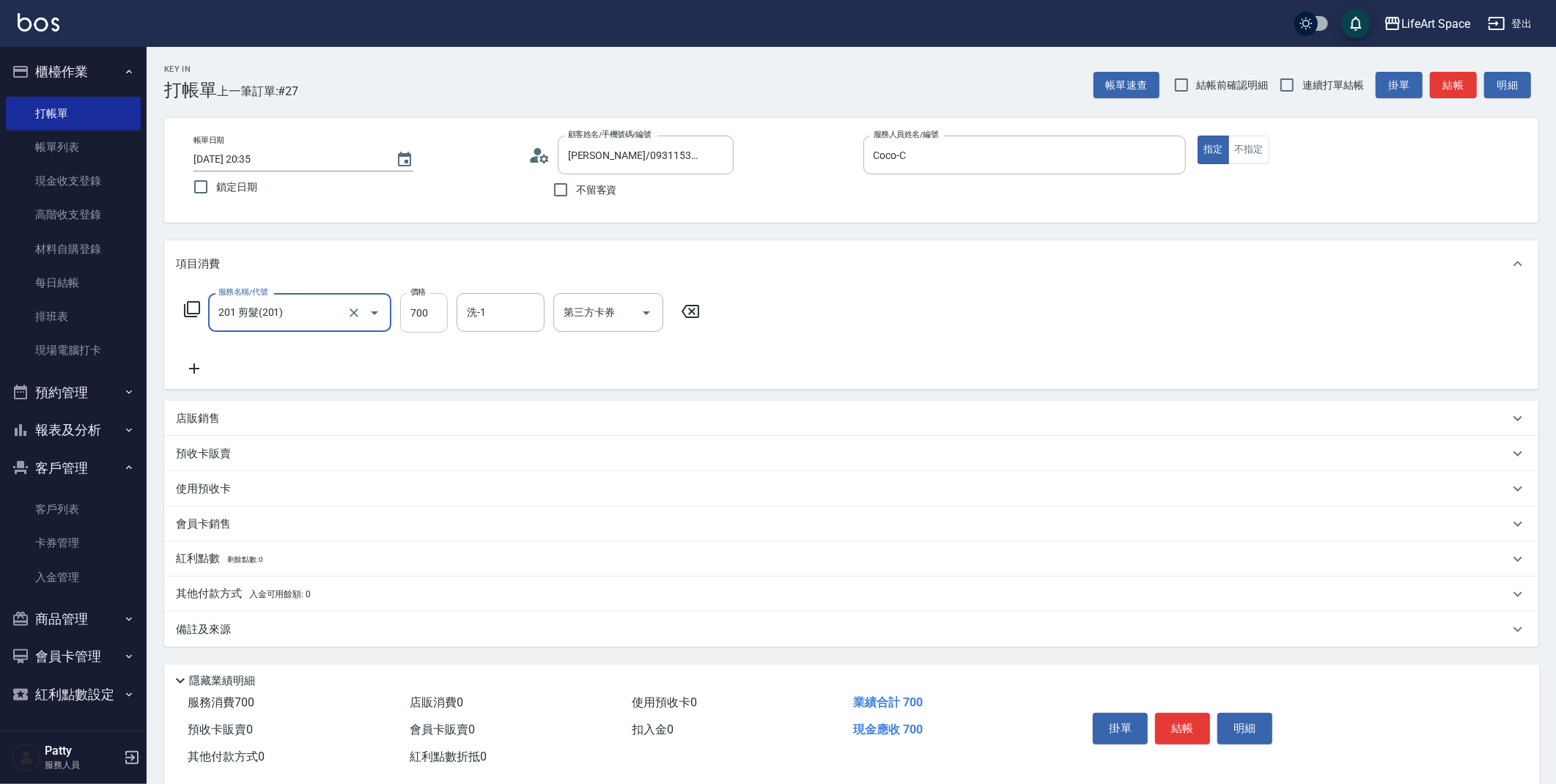
click at [434, 307] on input "700" at bounding box center [424, 312] width 48 height 40
click at [205, 373] on icon at bounding box center [193, 369] width 36 height 18
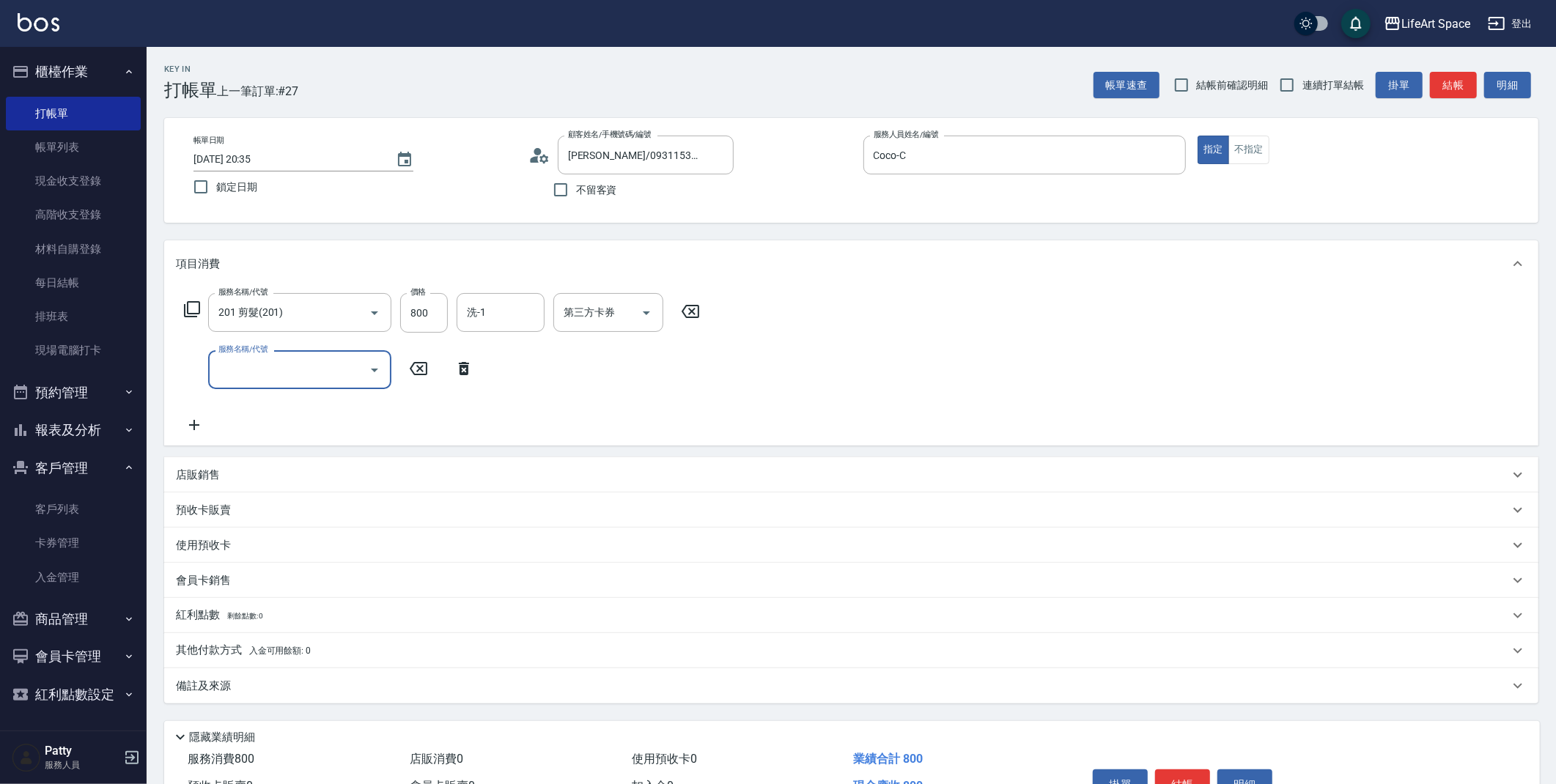
click at [220, 364] on input "服務名稱/代號" at bounding box center [288, 369] width 148 height 26
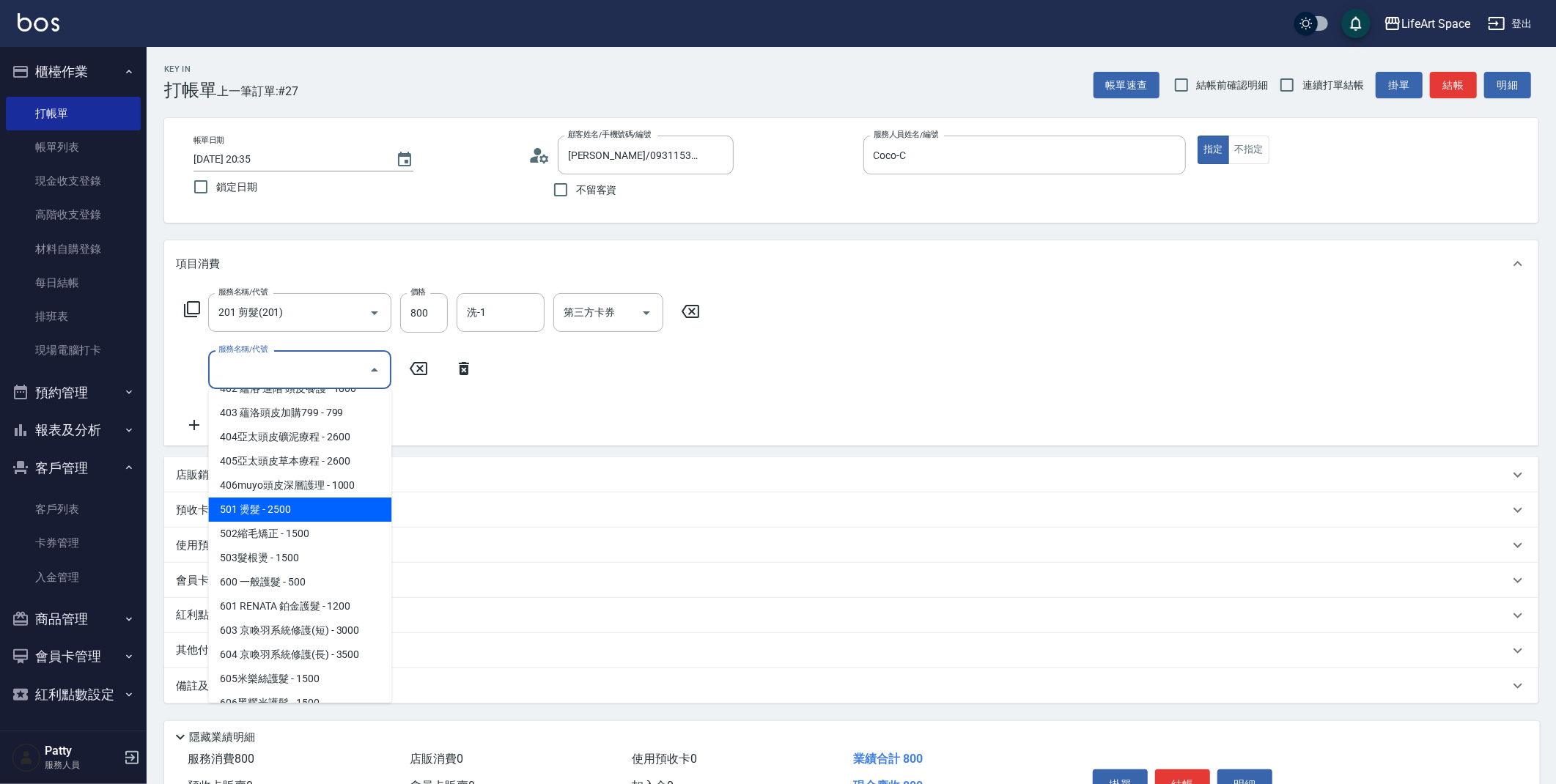
scroll to position [230, 0]
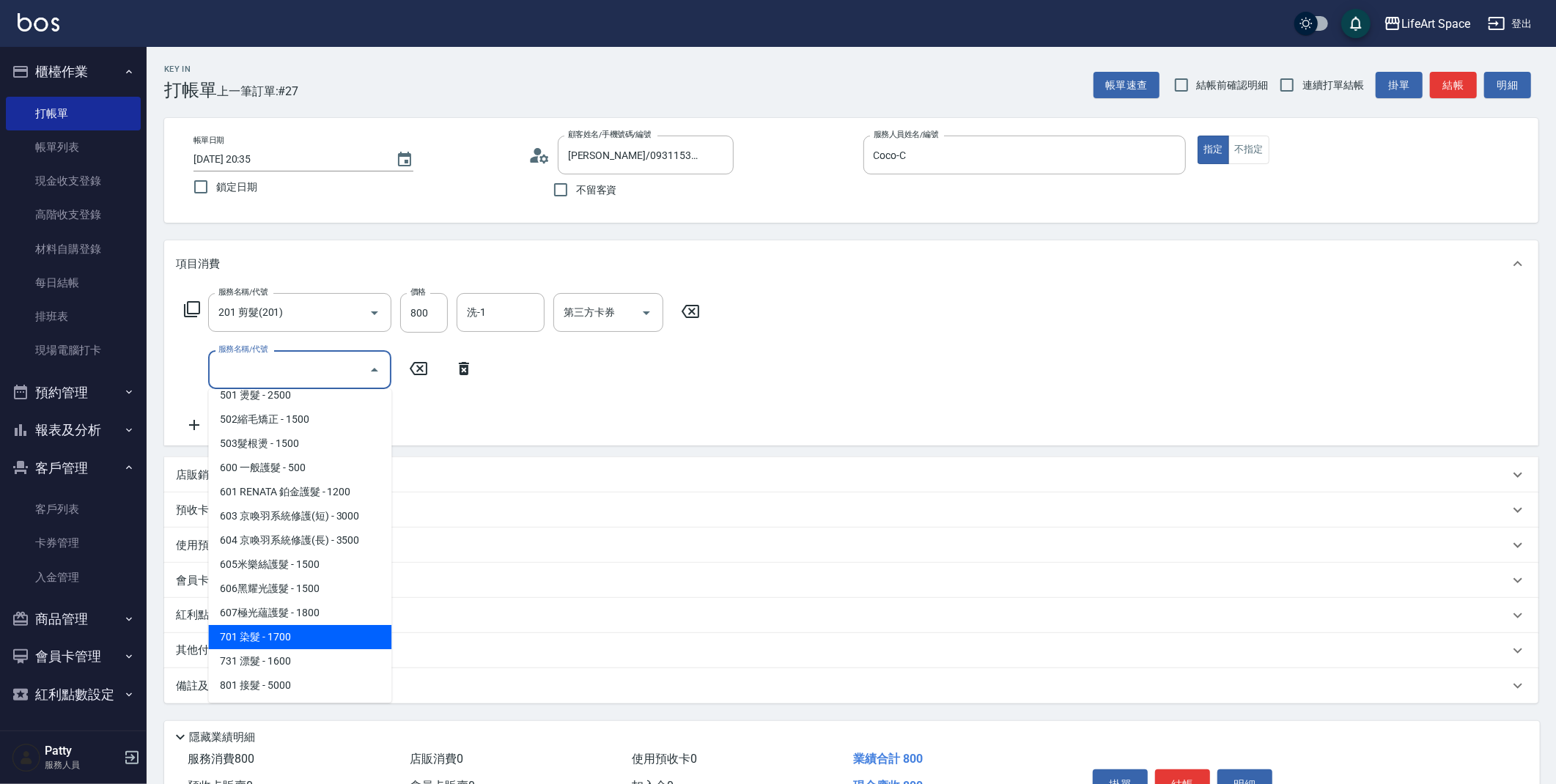
click at [290, 639] on span "701 染髮 - 1700" at bounding box center [300, 637] width 184 height 24
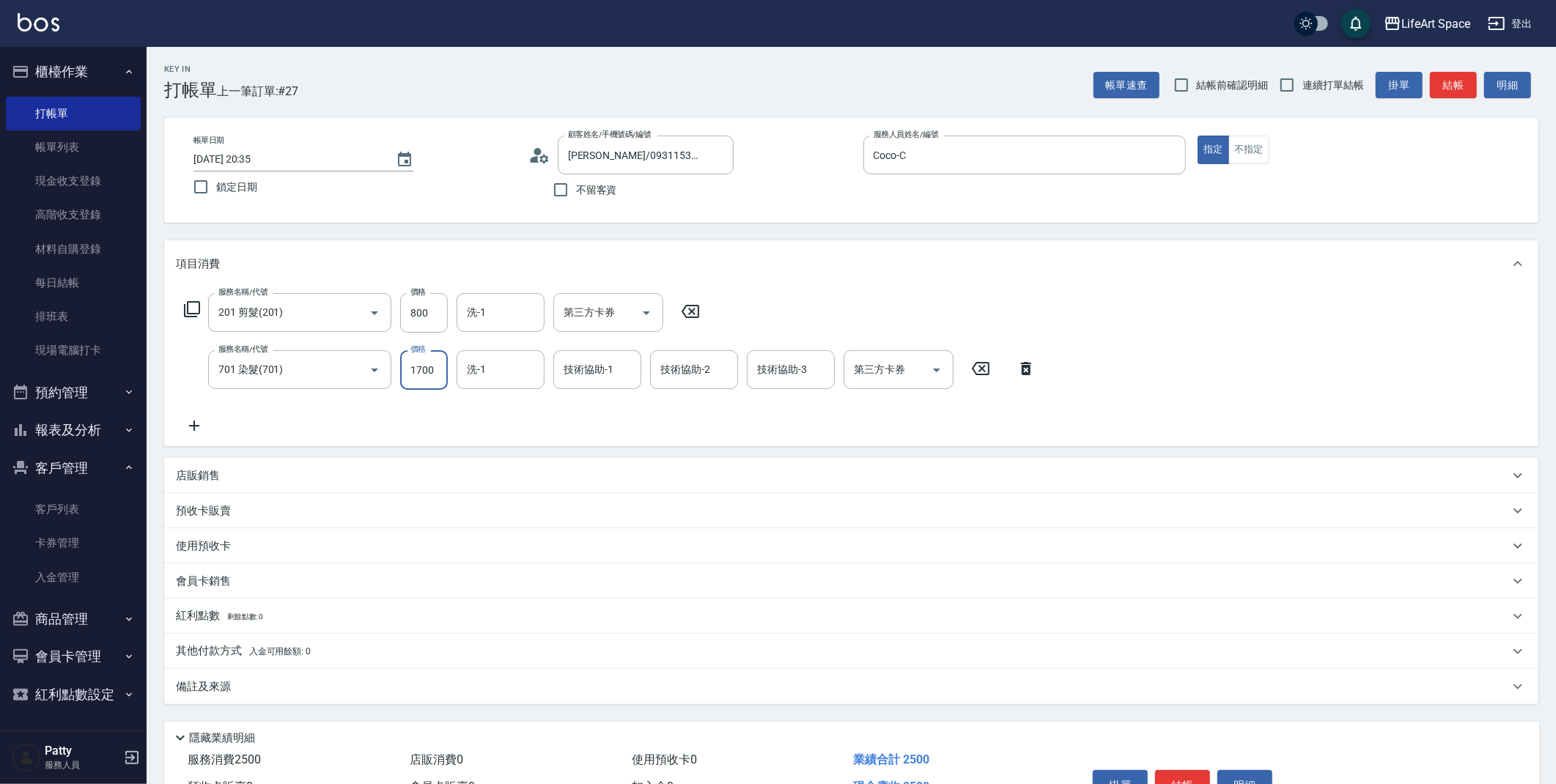
click at [424, 363] on input "1700" at bounding box center [424, 370] width 48 height 40
click at [481, 378] on input "洗-1" at bounding box center [500, 369] width 75 height 26
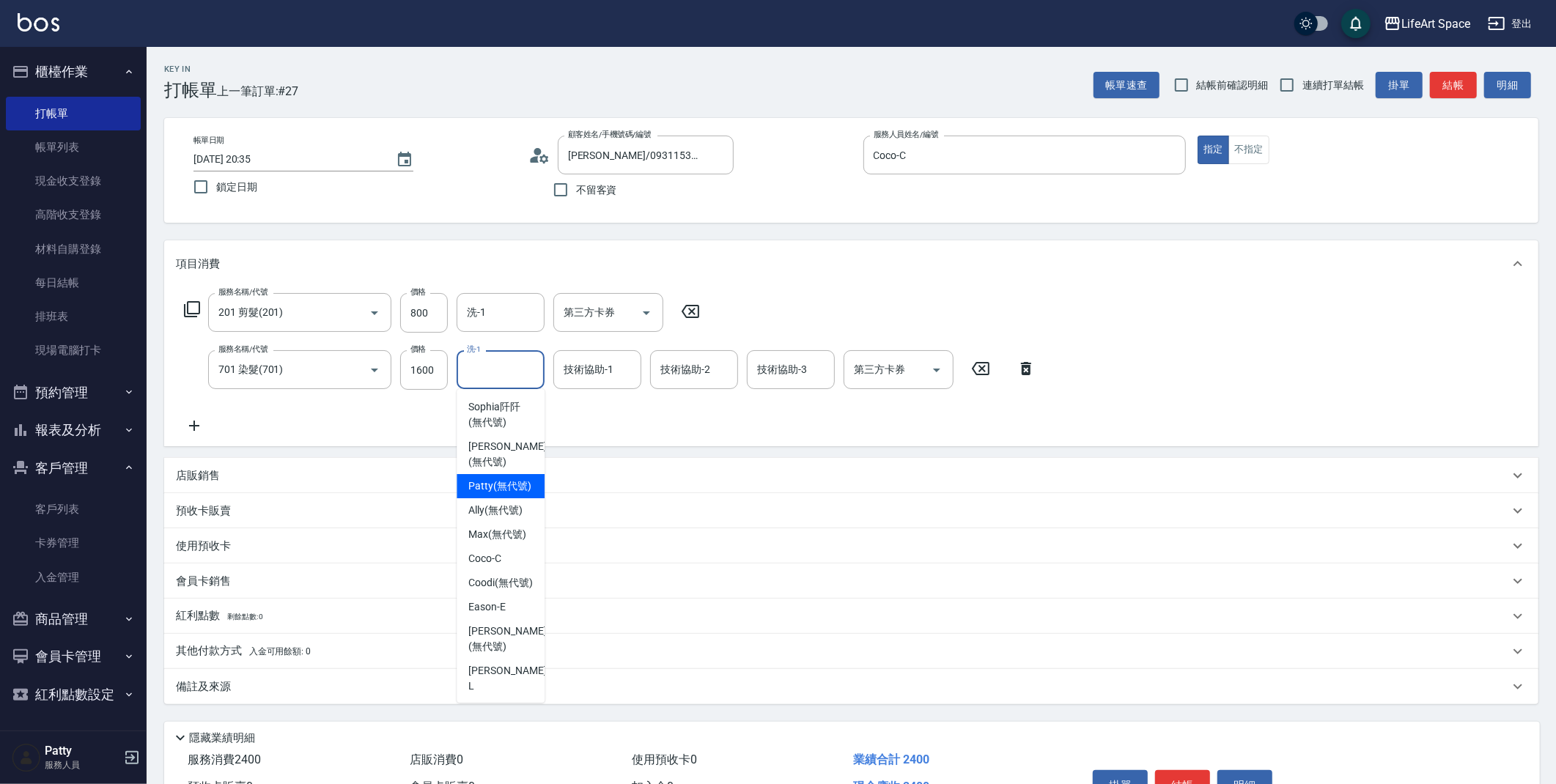
drag, startPoint x: 491, startPoint y: 494, endPoint x: 413, endPoint y: 647, distance: 171.7
click at [491, 493] on span "[PERSON_NAME] (無代號)" at bounding box center [499, 486] width 63 height 15
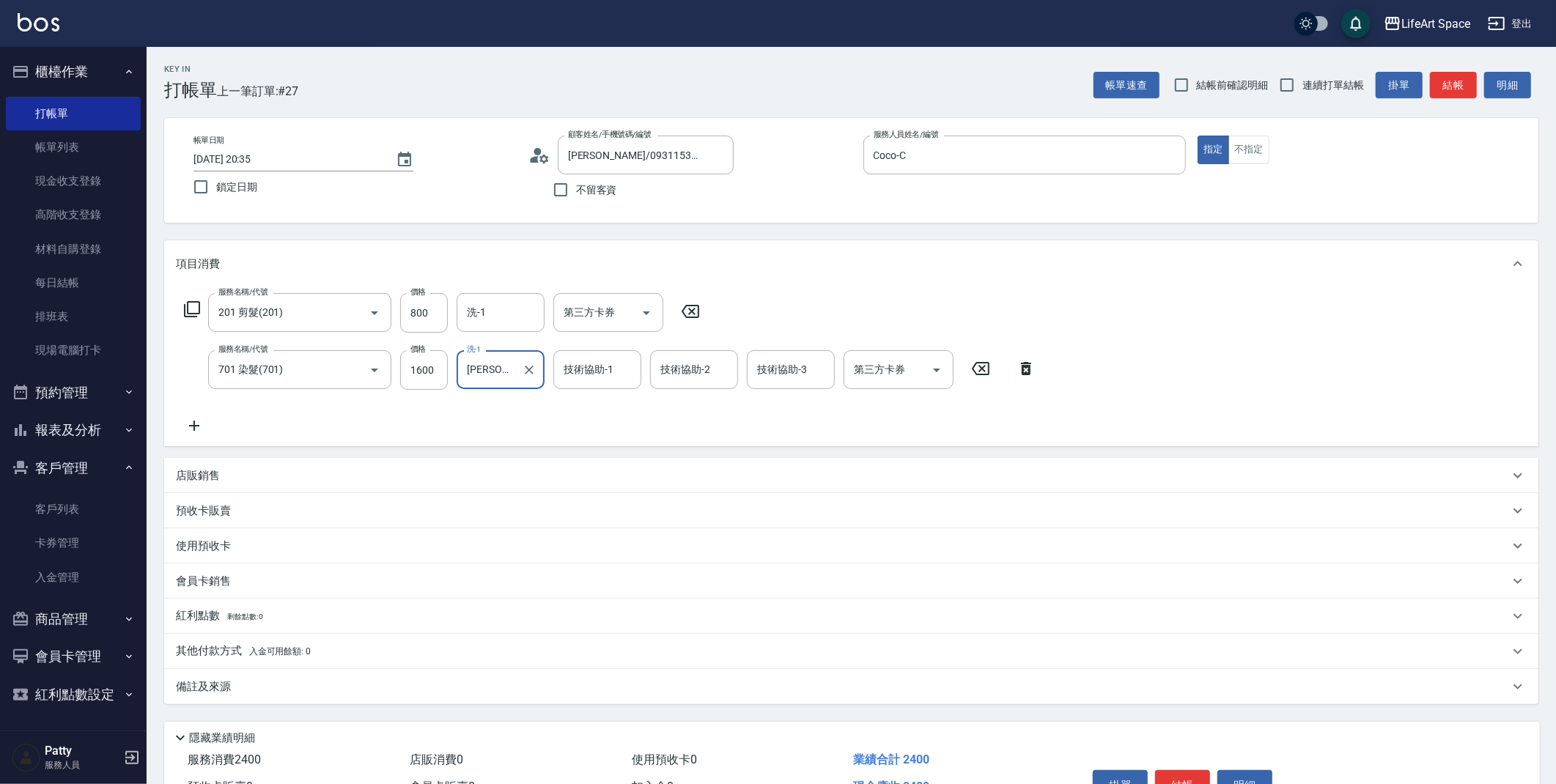
click at [400, 695] on div "備註及來源" at bounding box center [851, 686] width 1374 height 35
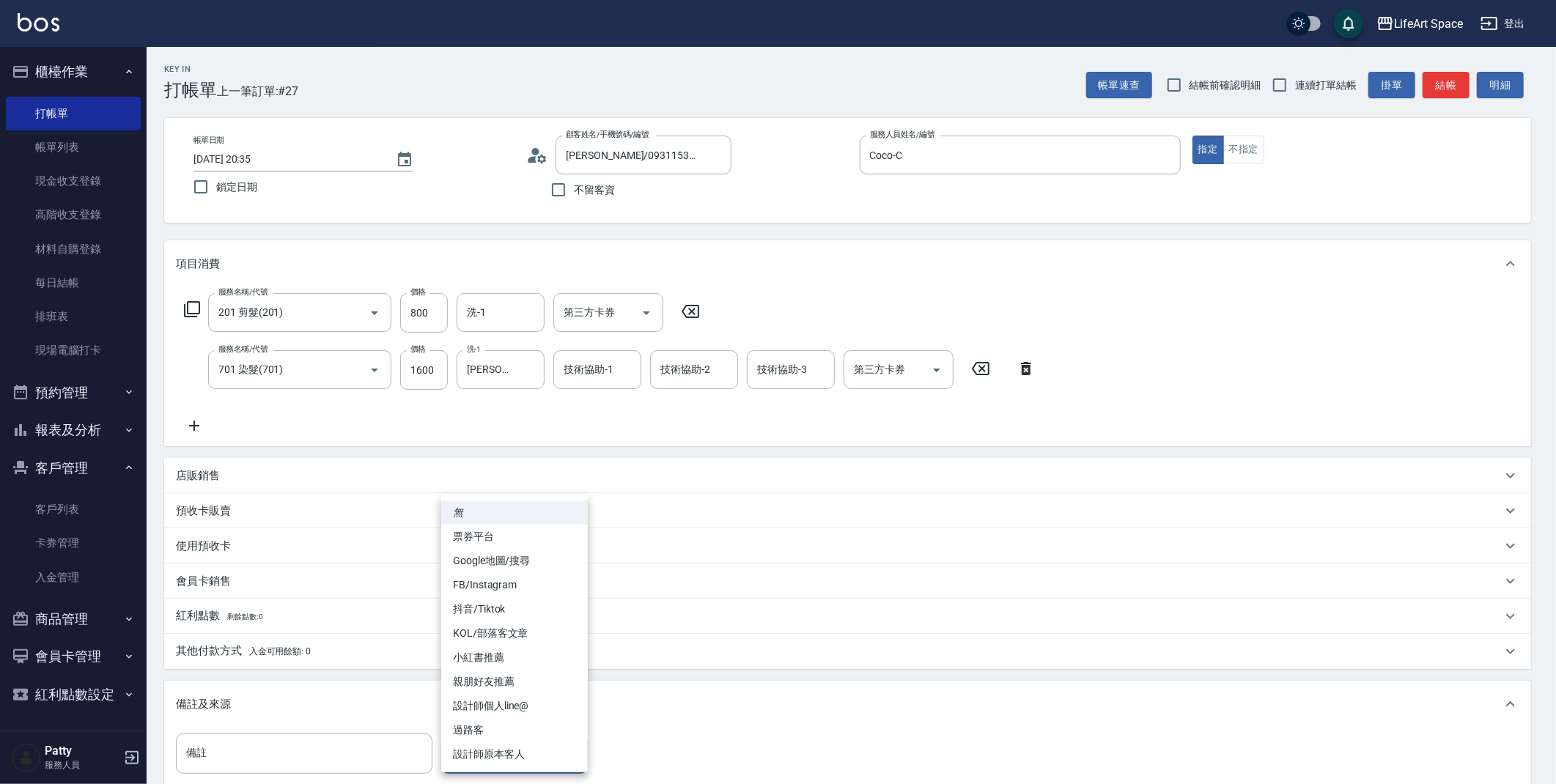
click at [513, 741] on body "LifeArt Space 登出 櫃檯作業 打帳單 帳單列表 現金收支登錄 高階收支登錄 材料自購登錄 每日結帳 排班表 現場電腦打卡 預約管理 預約管理 單…" at bounding box center [778, 481] width 1556 height 962
click at [518, 758] on li "設計師原本客人" at bounding box center [514, 754] width 146 height 24
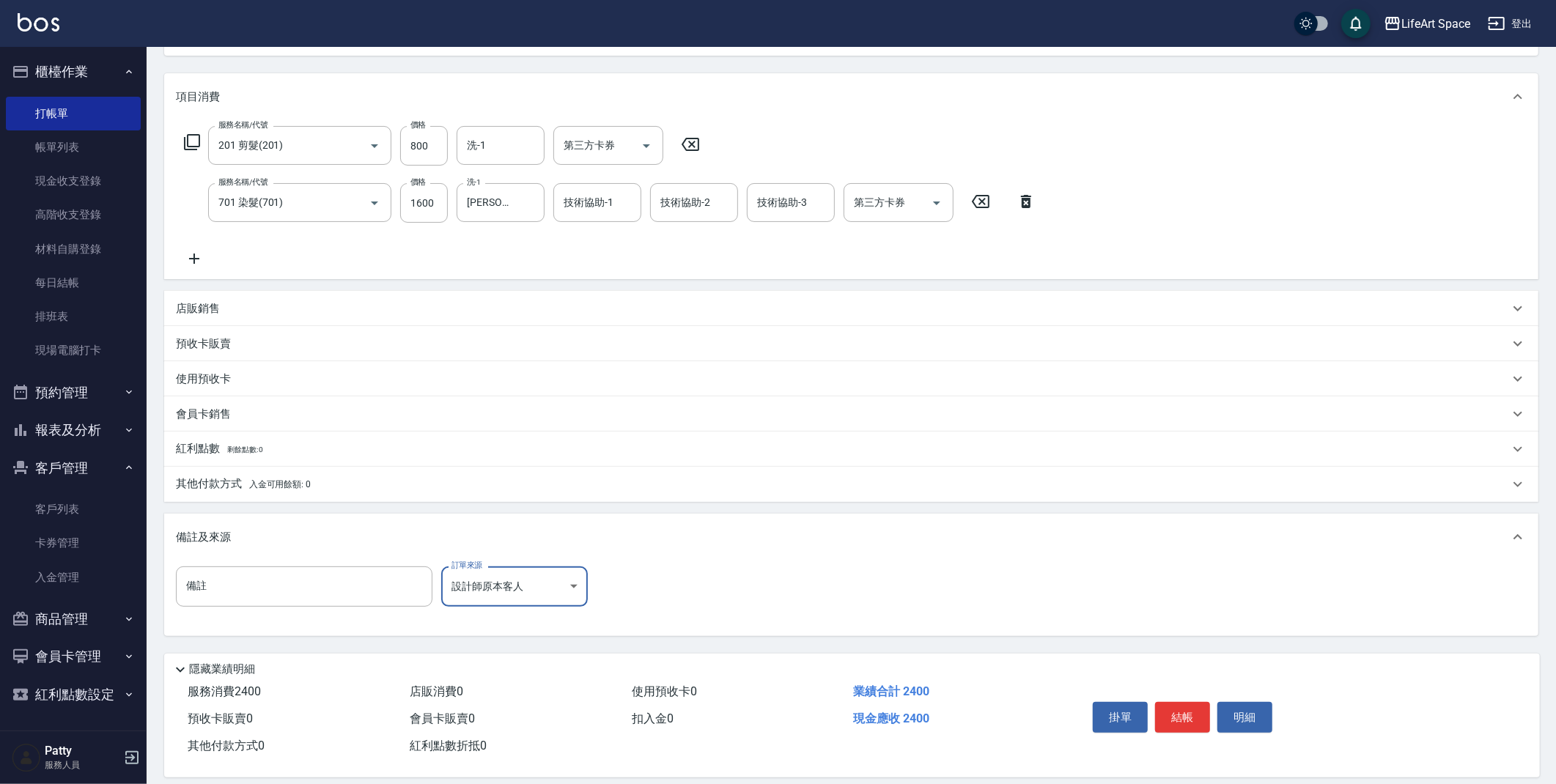
scroll to position [182, 0]
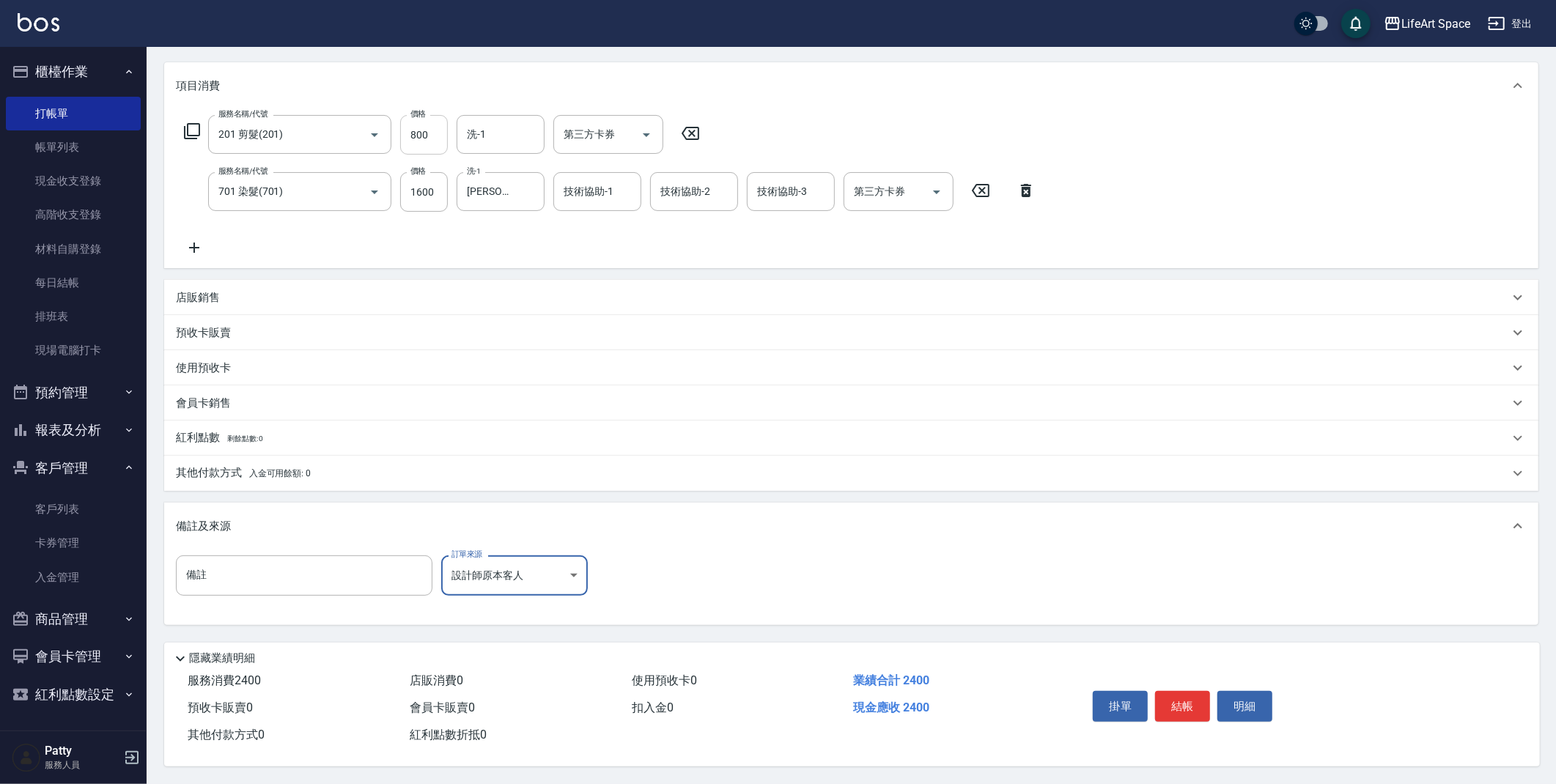
click at [415, 127] on input "800" at bounding box center [424, 135] width 48 height 40
click at [412, 129] on input "800" at bounding box center [424, 135] width 48 height 40
click at [416, 129] on input "800" at bounding box center [424, 135] width 48 height 40
click at [1200, 712] on button "結帳" at bounding box center [1183, 706] width 55 height 31
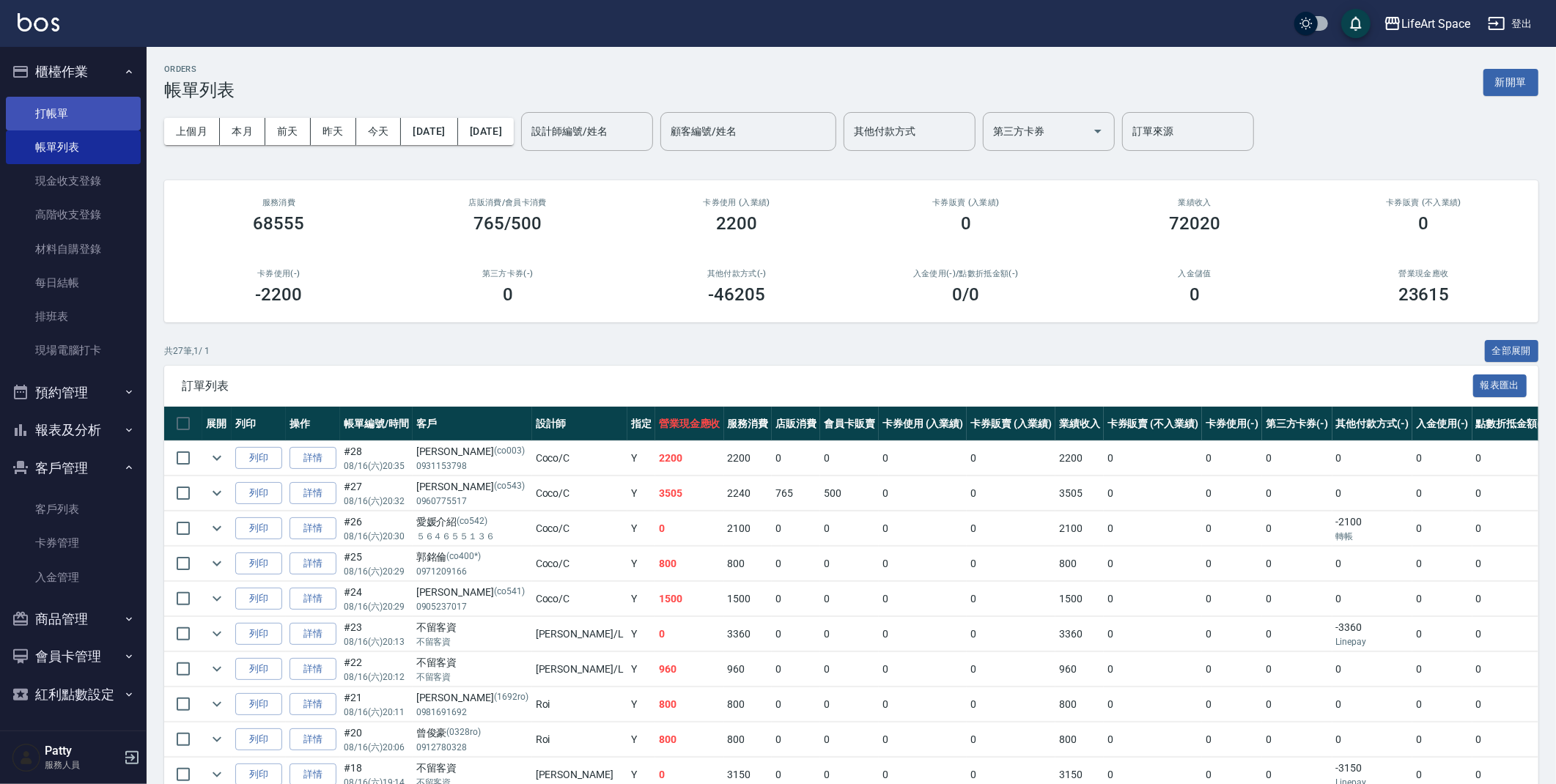
click at [60, 104] on link "打帳單" at bounding box center [74, 114] width 135 height 34
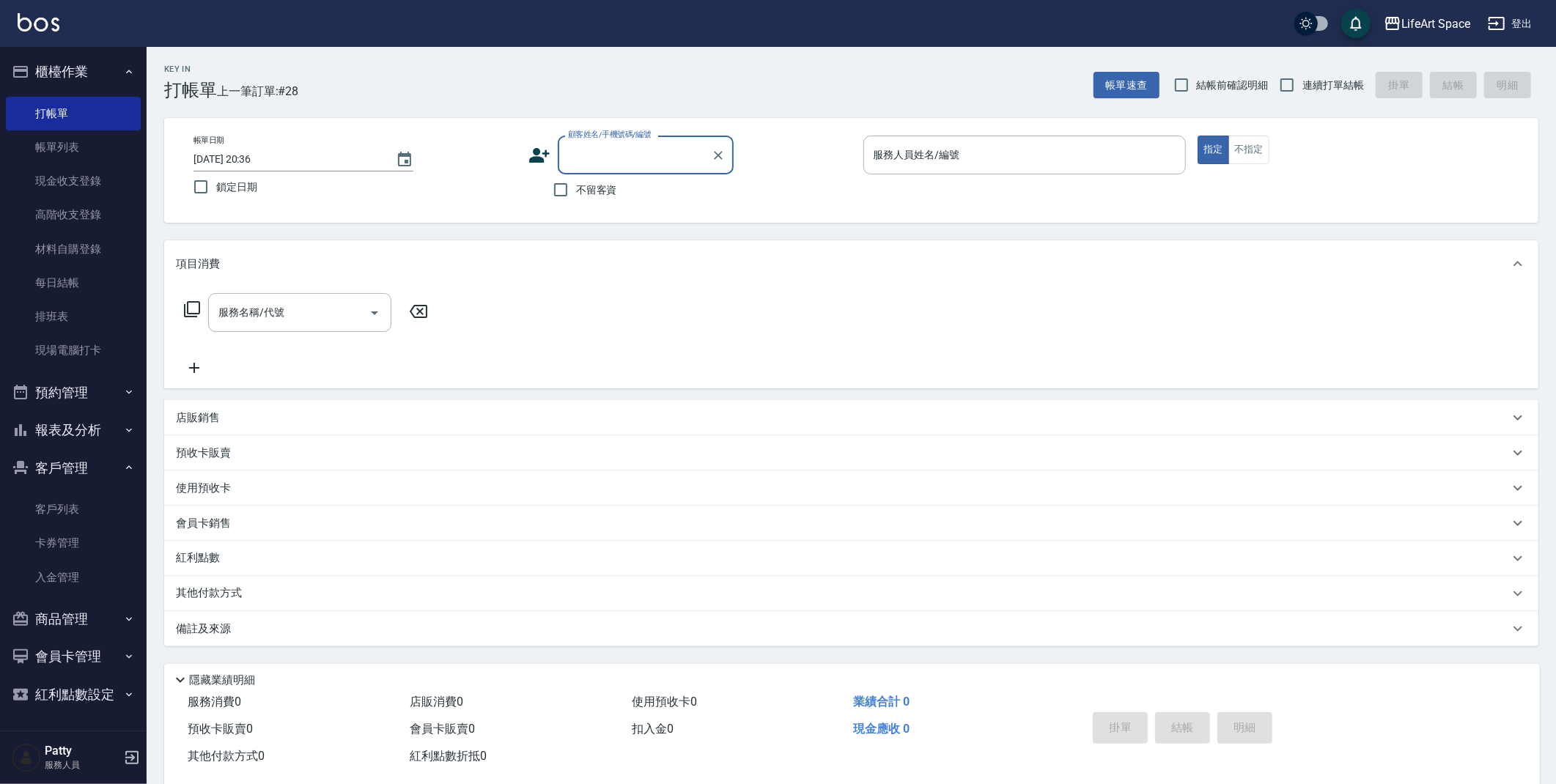
click at [648, 165] on input "顧客姓名/手機號碼/編號" at bounding box center [634, 154] width 141 height 26
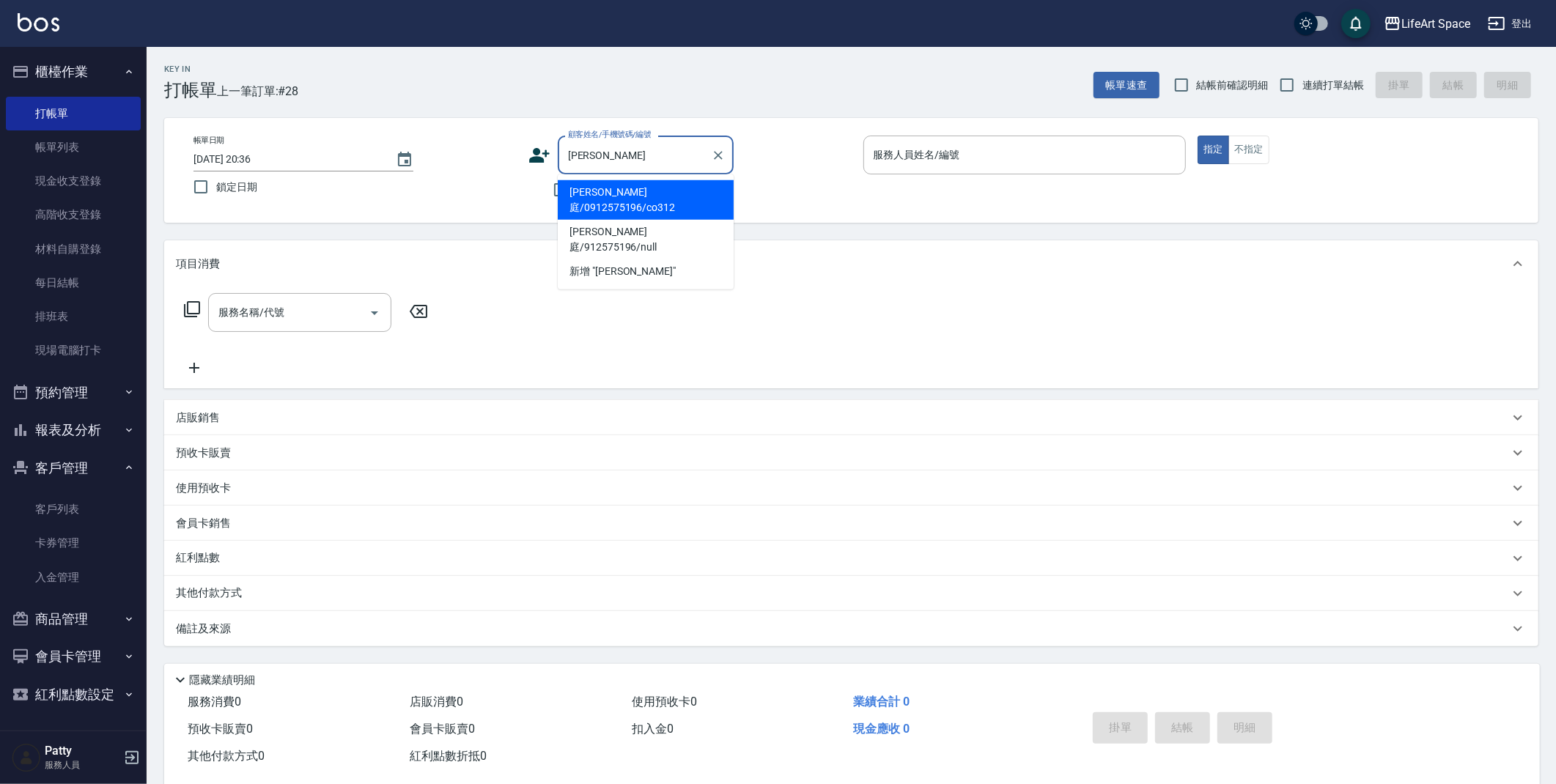
click at [682, 187] on li "[PERSON_NAME]庭/0912575196/co312" at bounding box center [646, 200] width 176 height 40
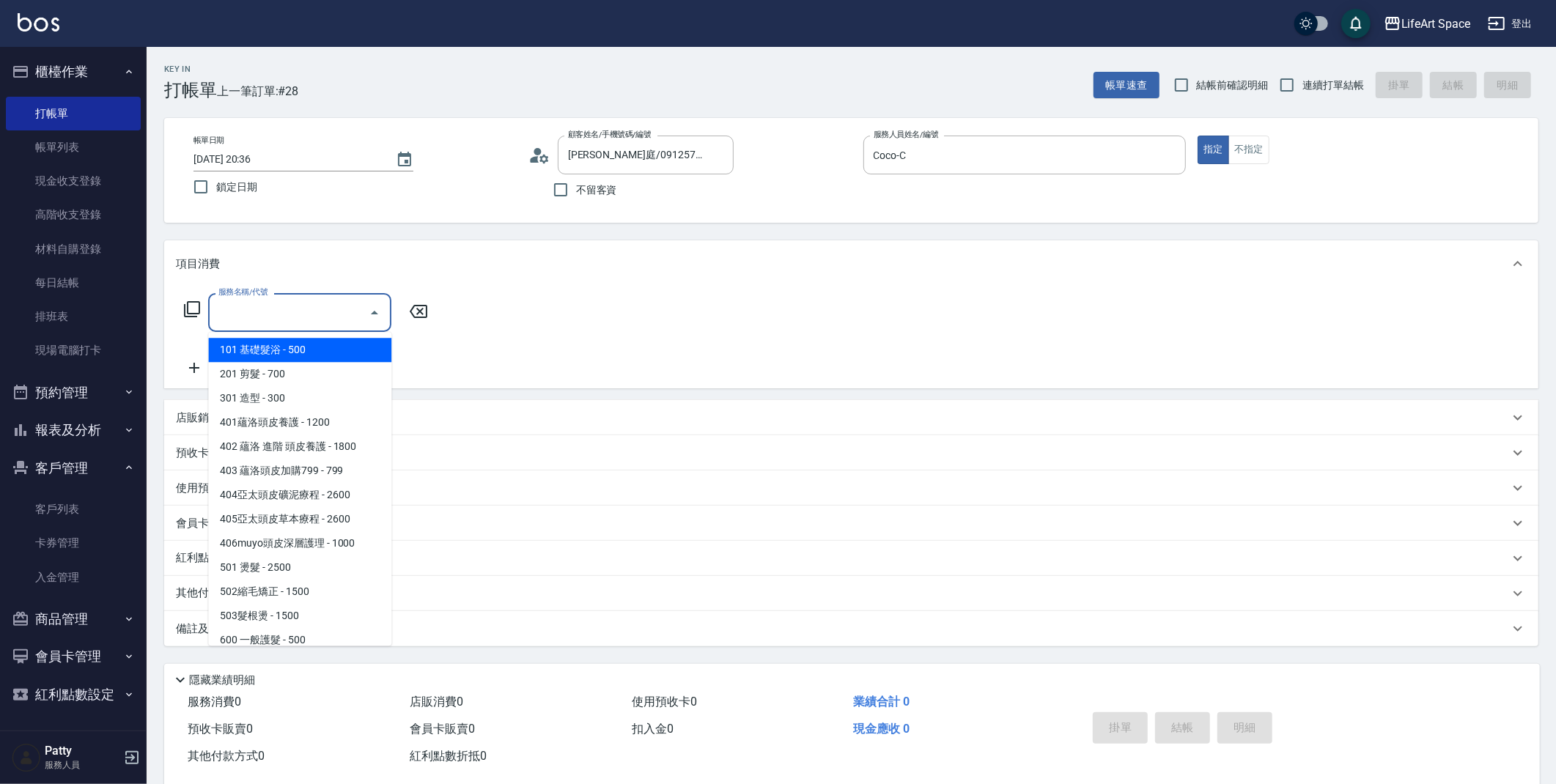
click at [337, 318] on input "服務名稱/代號" at bounding box center [288, 312] width 148 height 26
click at [332, 373] on span "201 剪髮 - 700" at bounding box center [300, 373] width 184 height 24
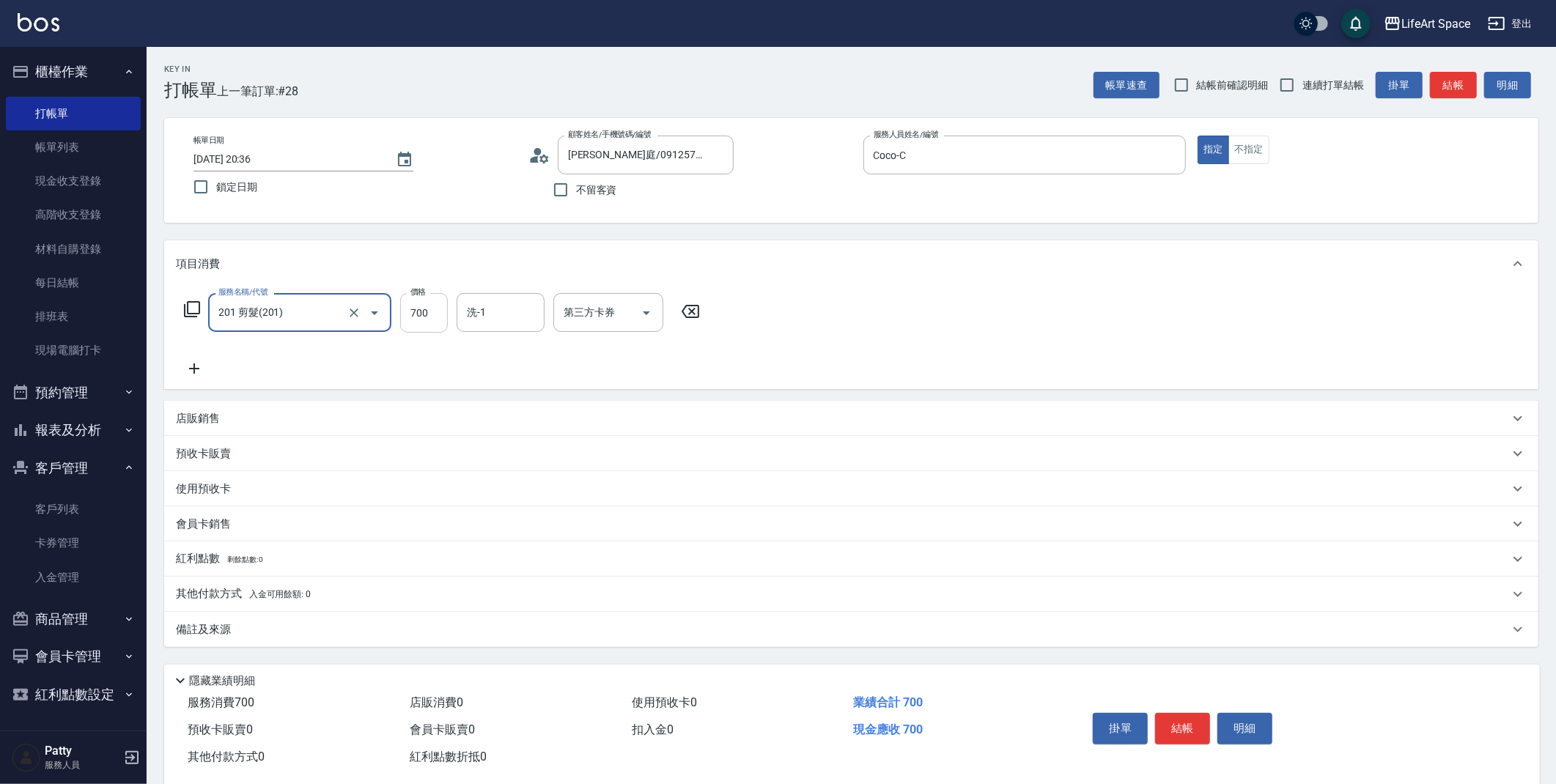
click at [441, 320] on input "700" at bounding box center [424, 312] width 48 height 40
click at [492, 315] on input "洗-1" at bounding box center [500, 312] width 75 height 26
click at [499, 354] on span "[PERSON_NAME] (無代號)" at bounding box center [499, 349] width 63 height 15
click at [408, 641] on div "備註及來源" at bounding box center [851, 630] width 1374 height 35
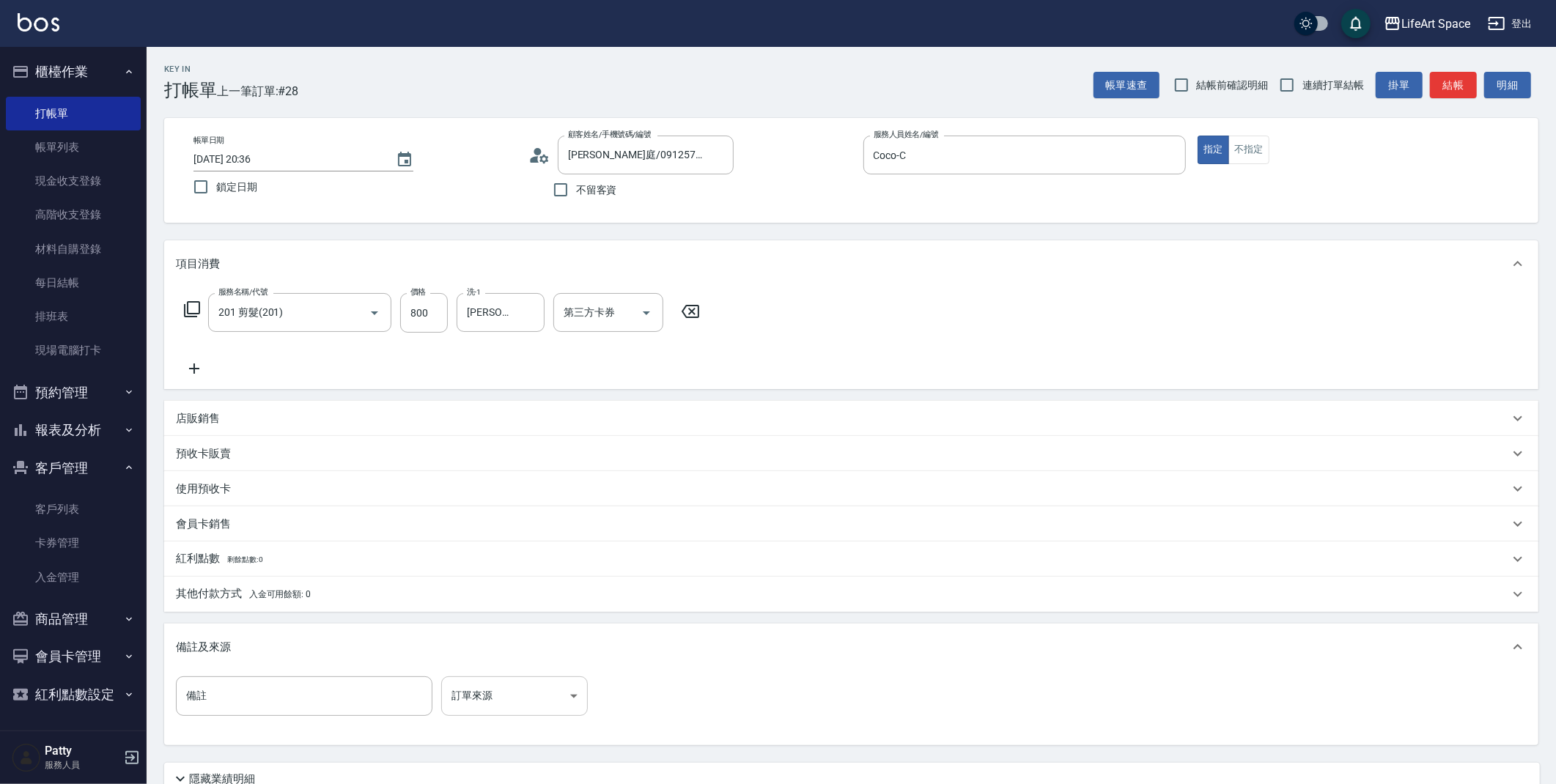
click at [519, 701] on body "LifeArt Space 登出 櫃檯作業 打帳單 帳單列表 現金收支登錄 高階收支登錄 材料自購登錄 每日結帳 排班表 現場電腦打卡 預約管理 預約管理 單…" at bounding box center [778, 452] width 1556 height 905
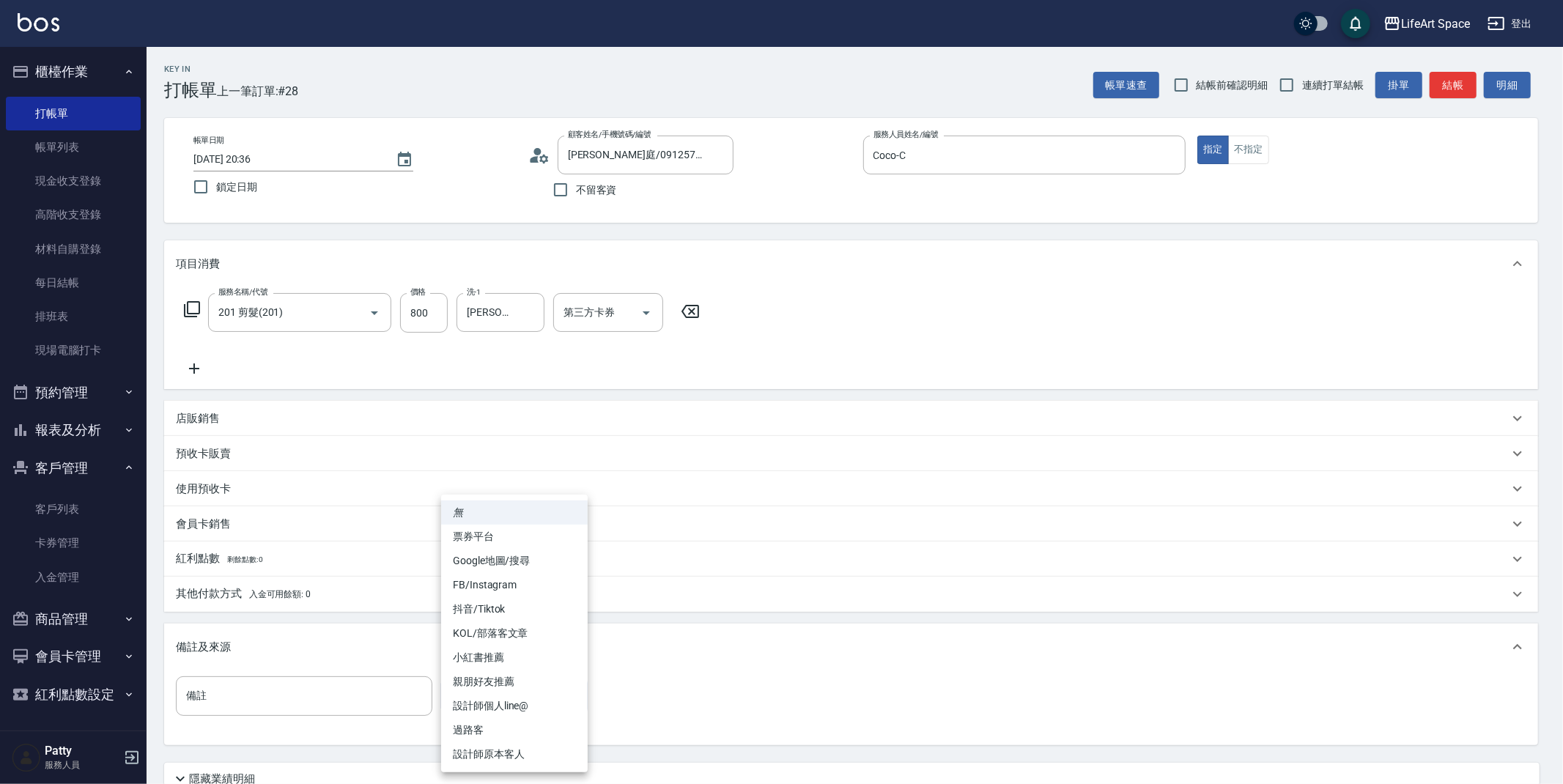
click at [529, 753] on li "設計師原本客人" at bounding box center [514, 754] width 146 height 24
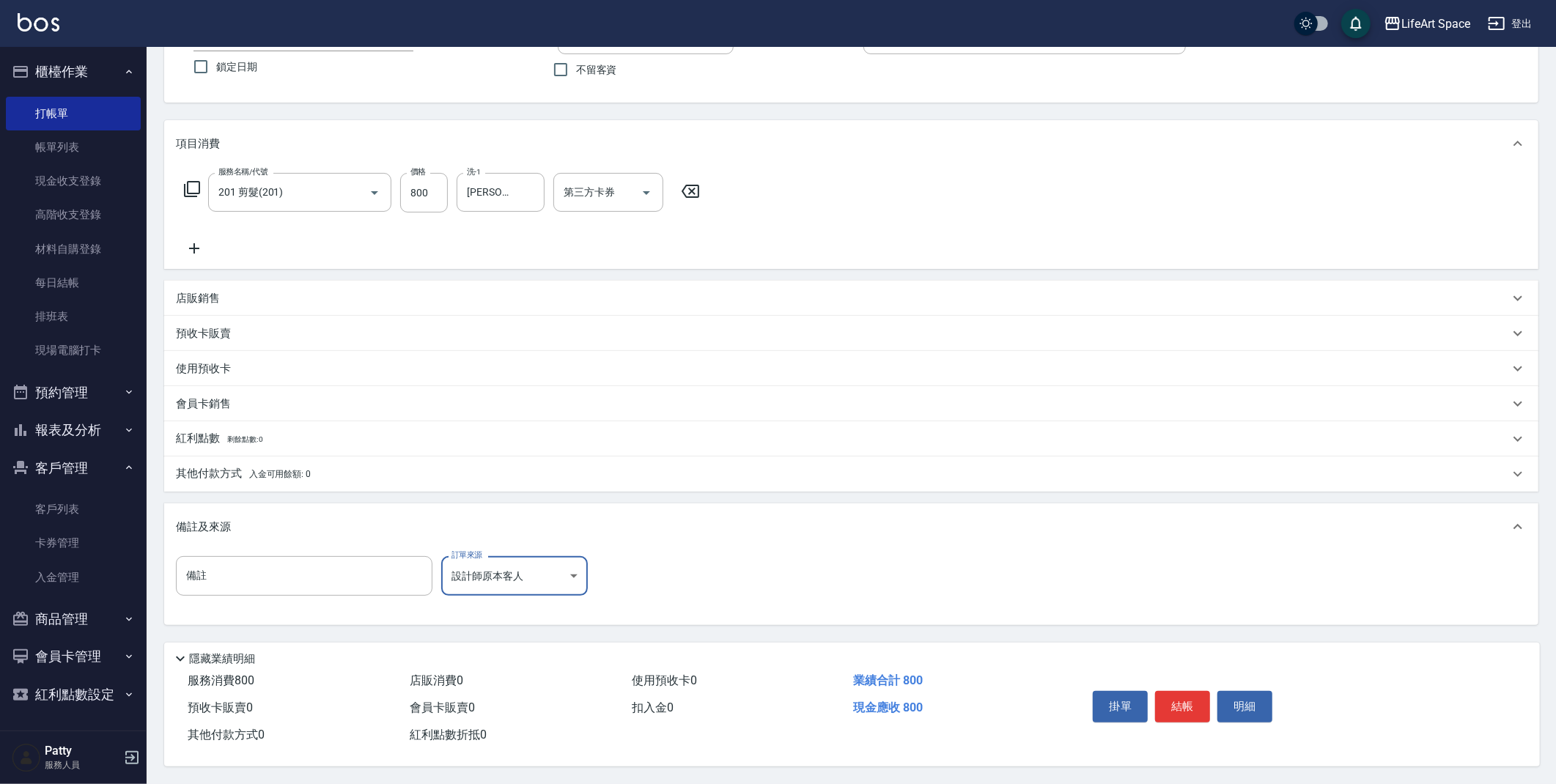
scroll to position [125, 0]
click at [1175, 701] on button "結帳" at bounding box center [1183, 706] width 55 height 31
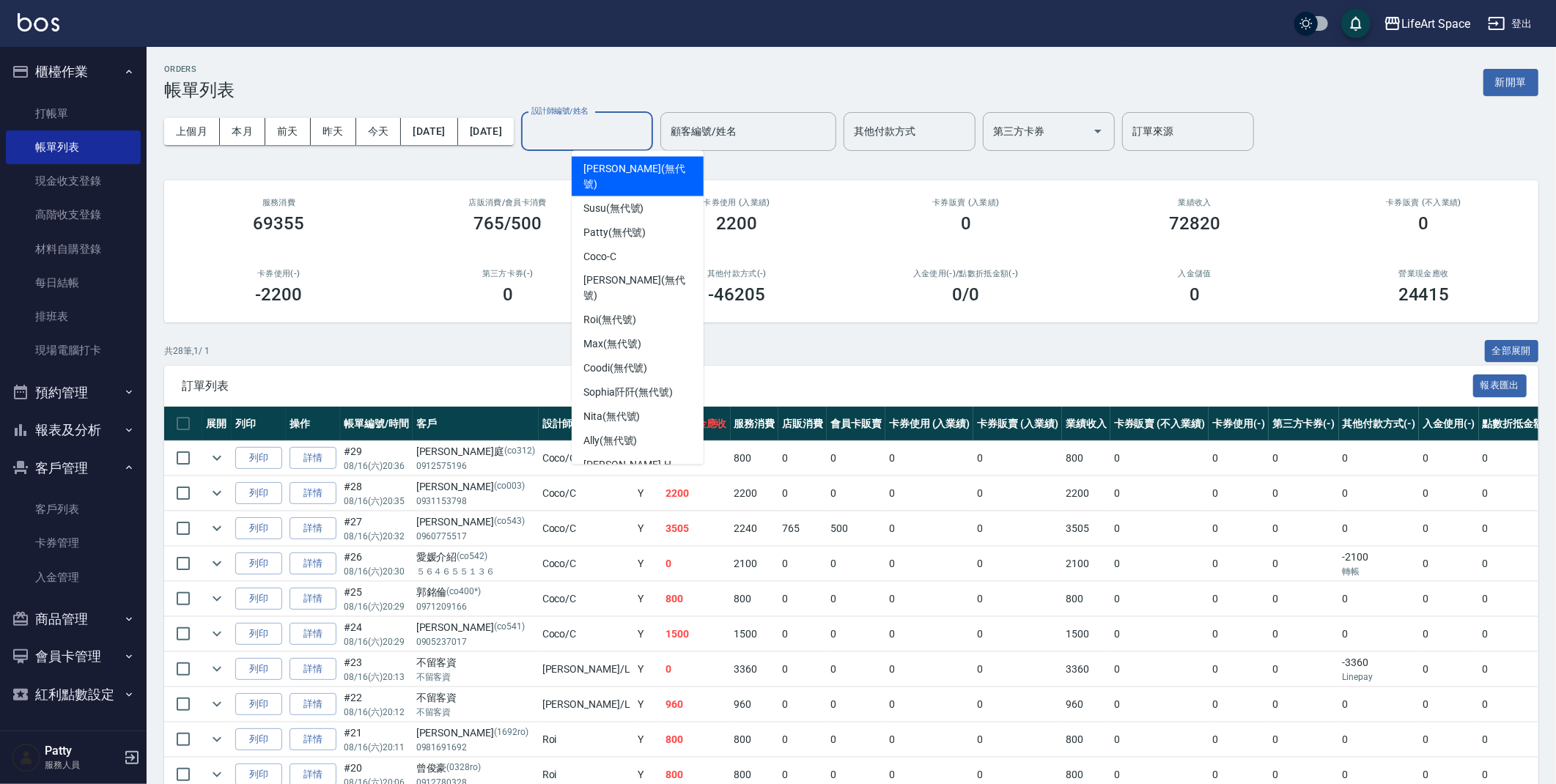
click at [617, 139] on input "設計師編號/姓名" at bounding box center [587, 131] width 119 height 26
click at [636, 247] on div "Coco -C" at bounding box center [637, 256] width 132 height 24
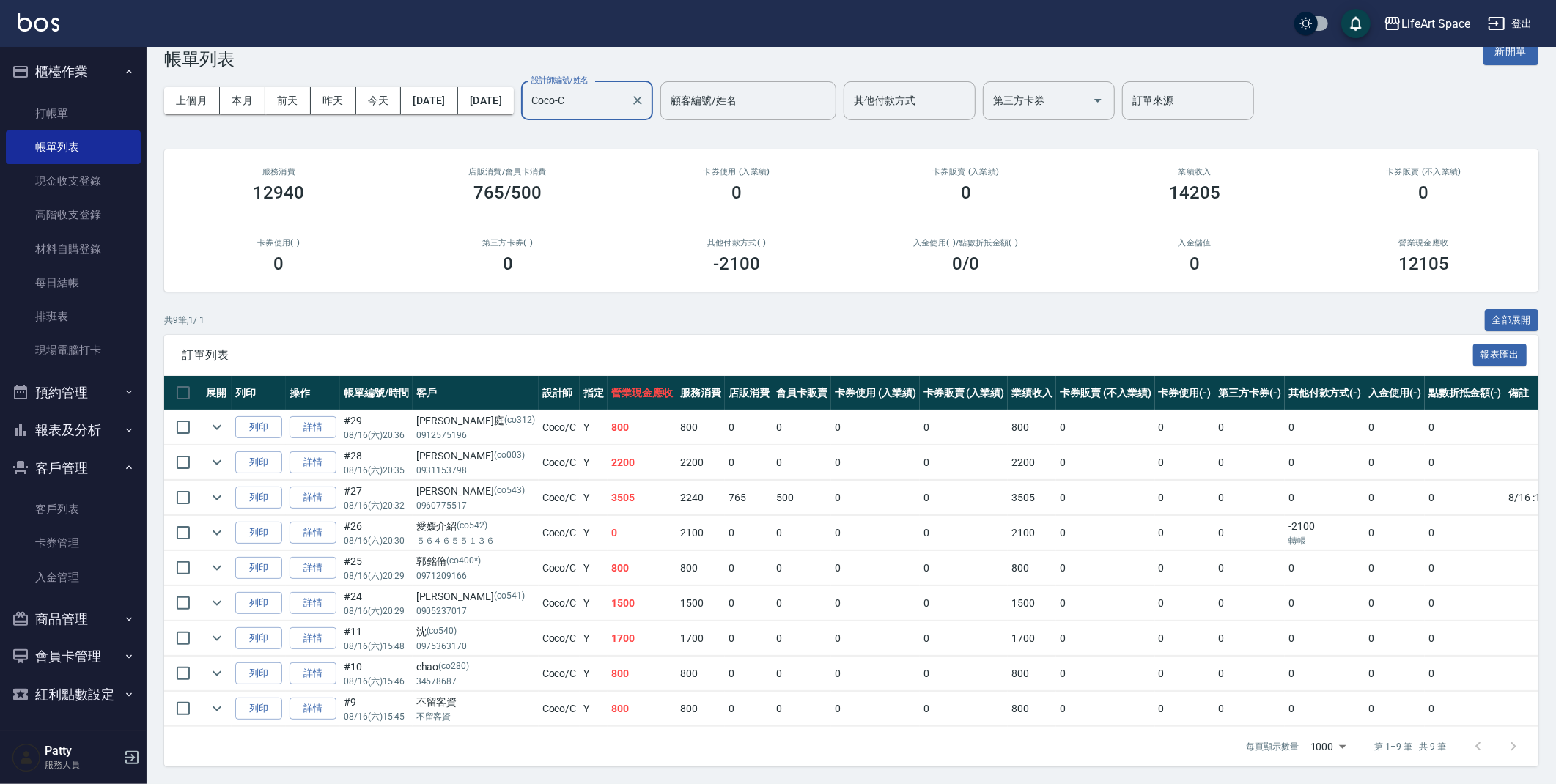
scroll to position [44, 0]
